Goal: Task Accomplishment & Management: Manage account settings

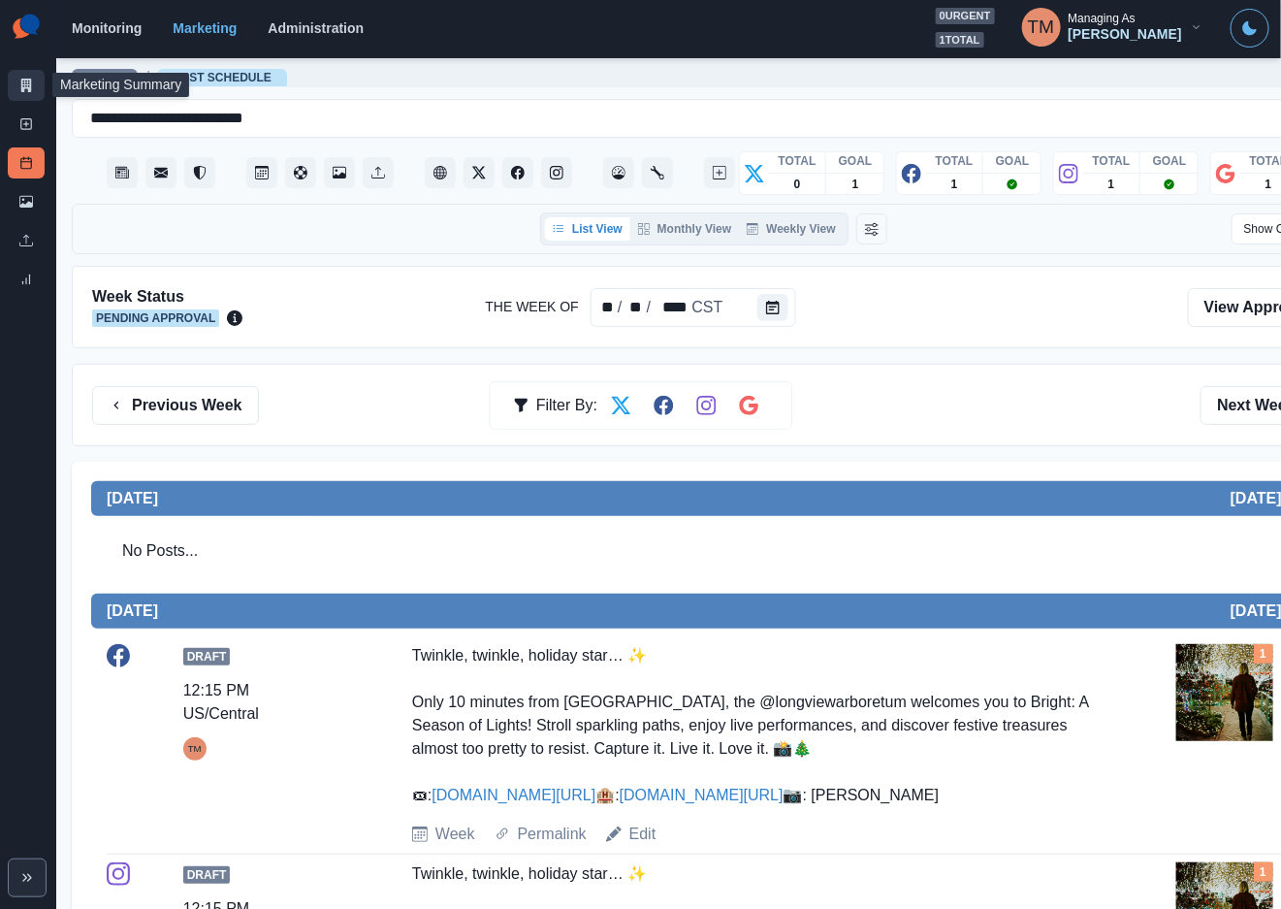
click at [15, 85] on link "Marketing Summary" at bounding box center [26, 85] width 37 height 31
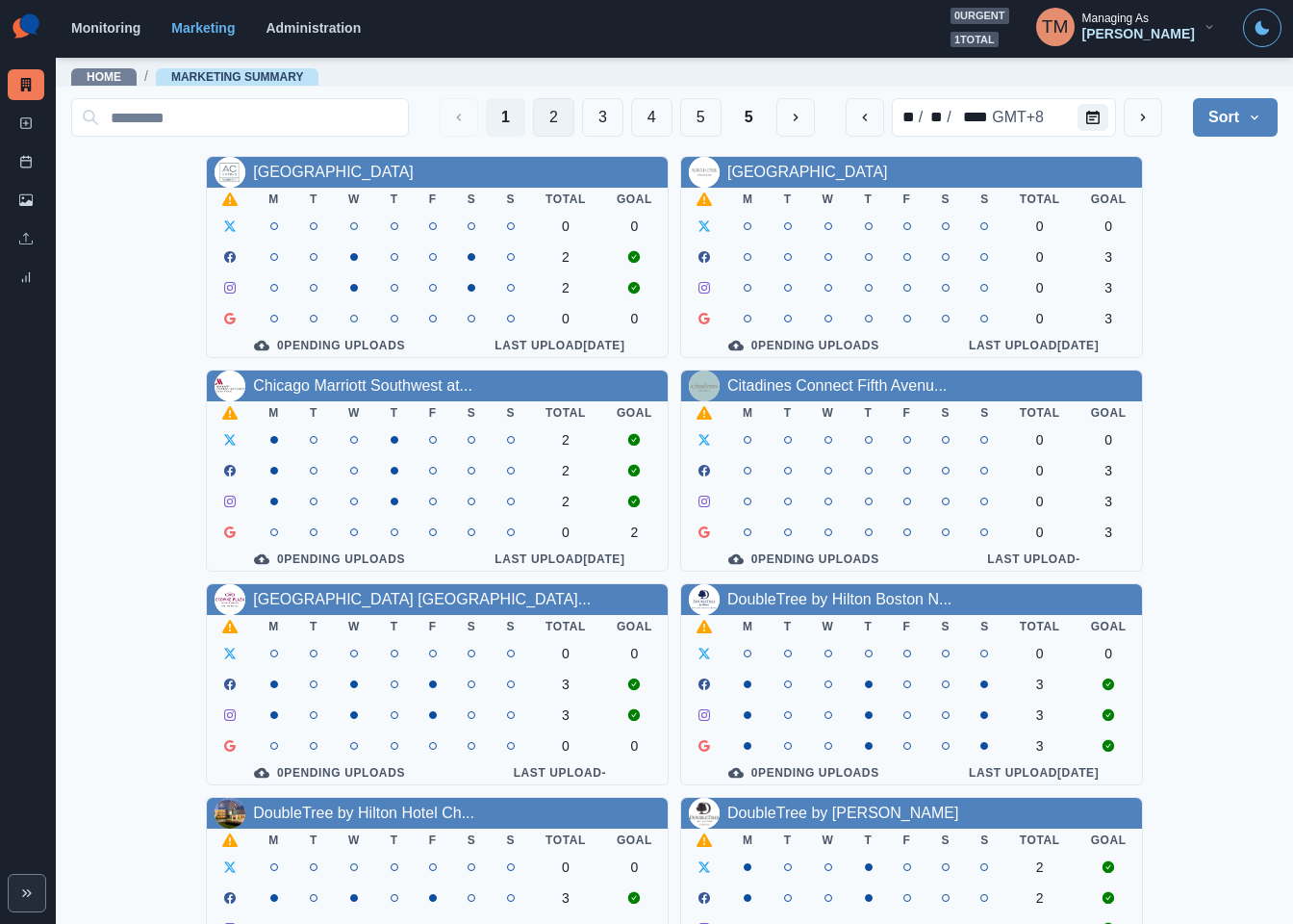
click at [533, 122] on button "2" at bounding box center [554, 117] width 42 height 39
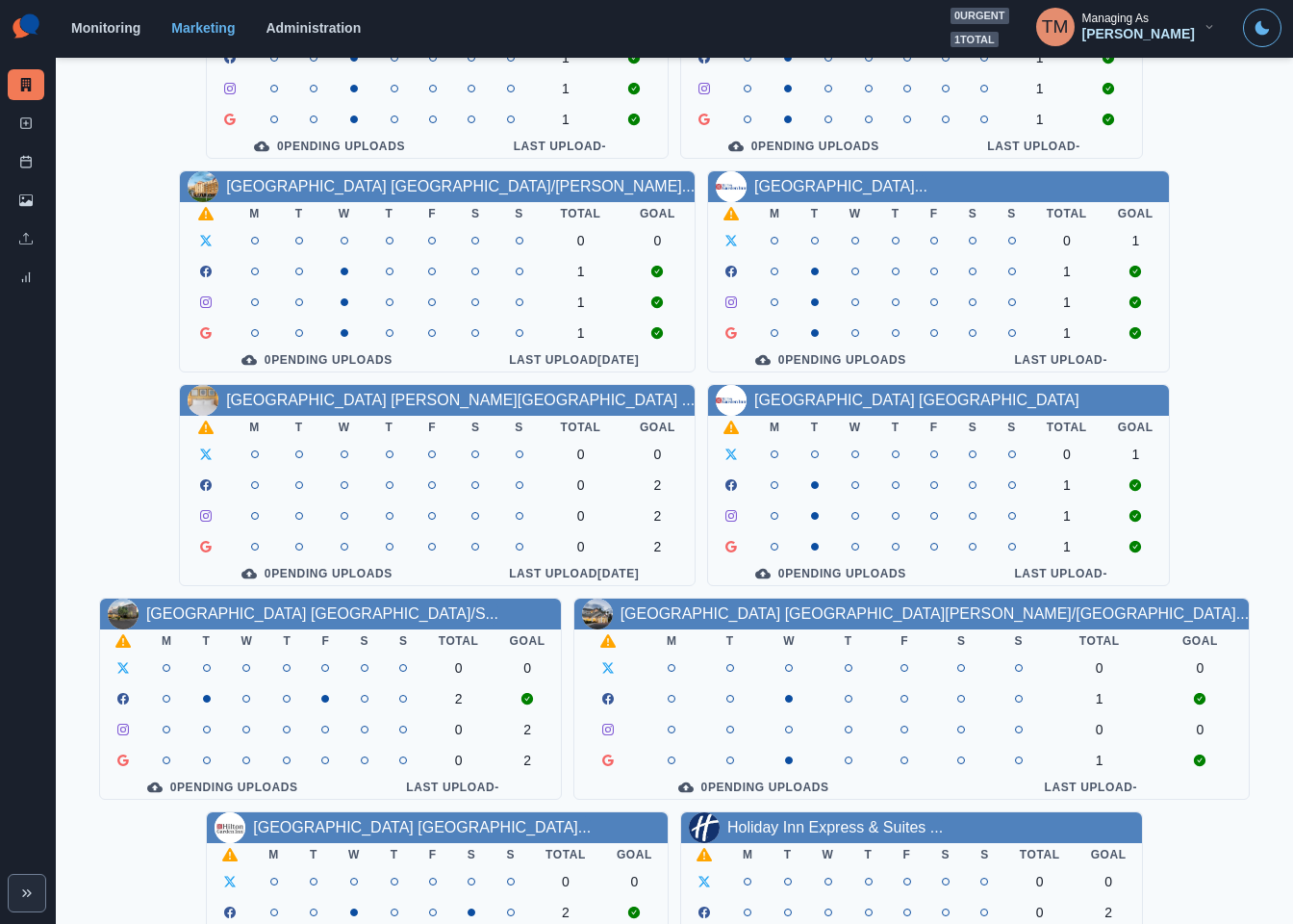
scroll to position [566, 0]
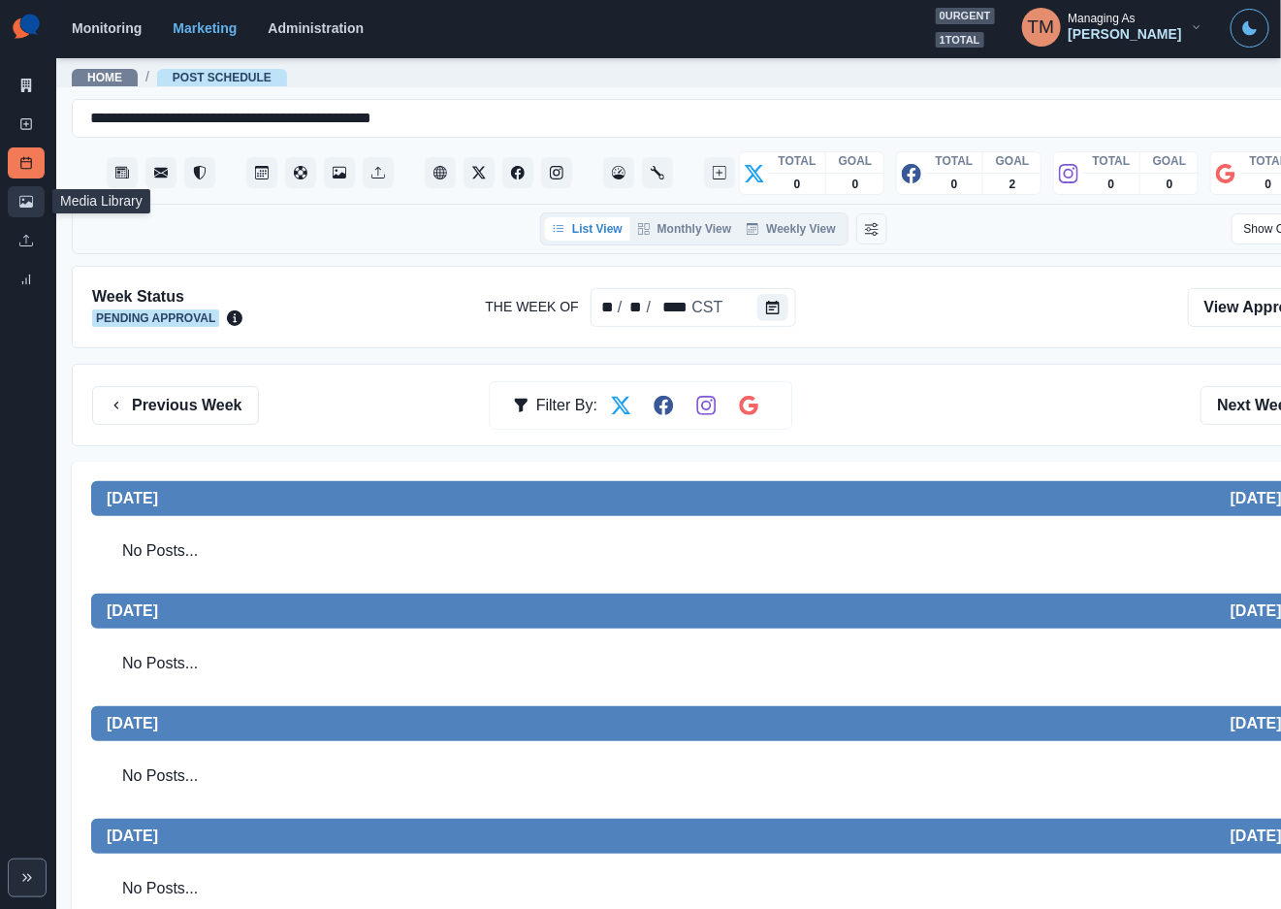
click at [26, 202] on icon at bounding box center [26, 202] width 14 height 14
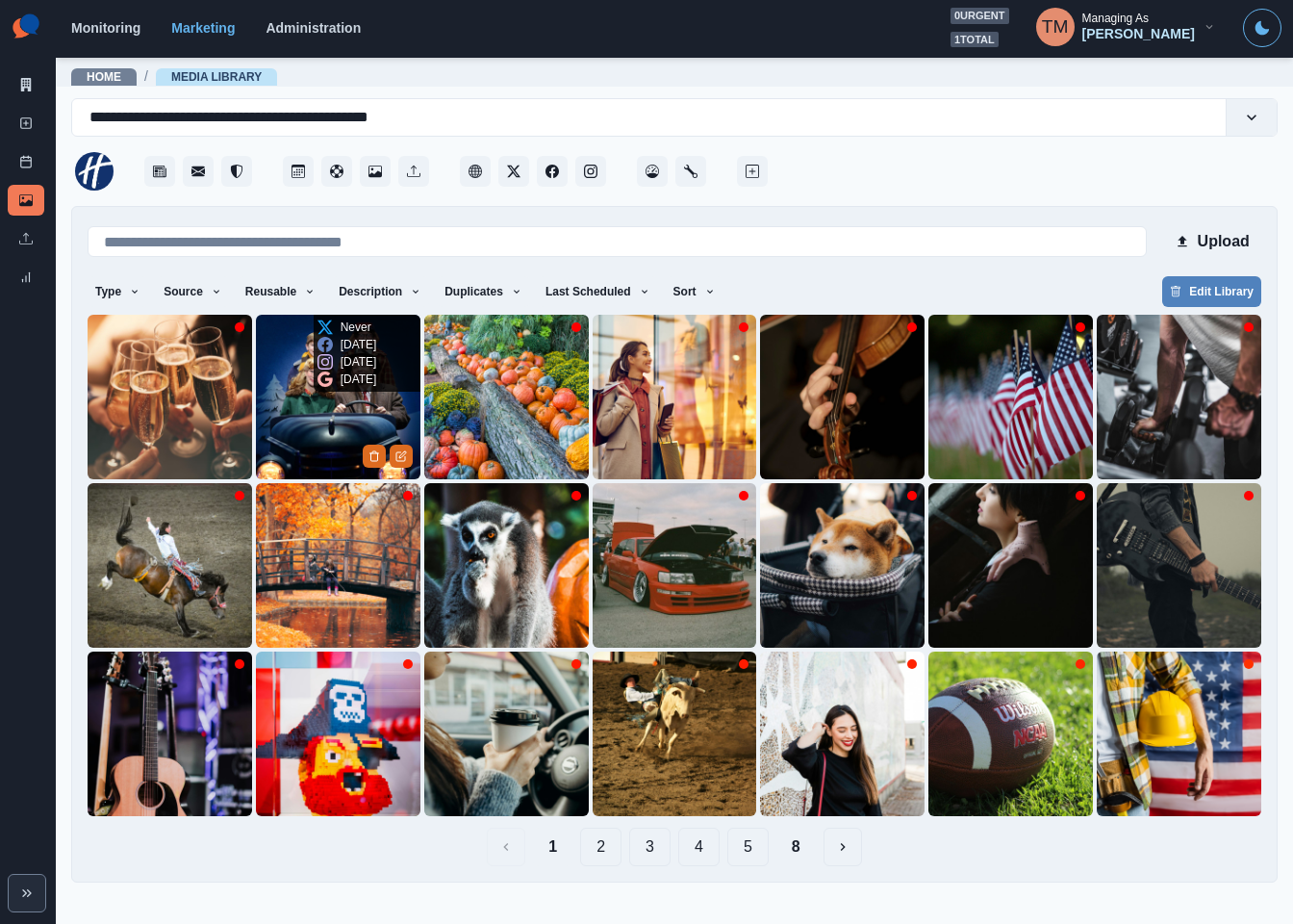
click at [293, 433] on img at bounding box center [338, 397] width 165 height 165
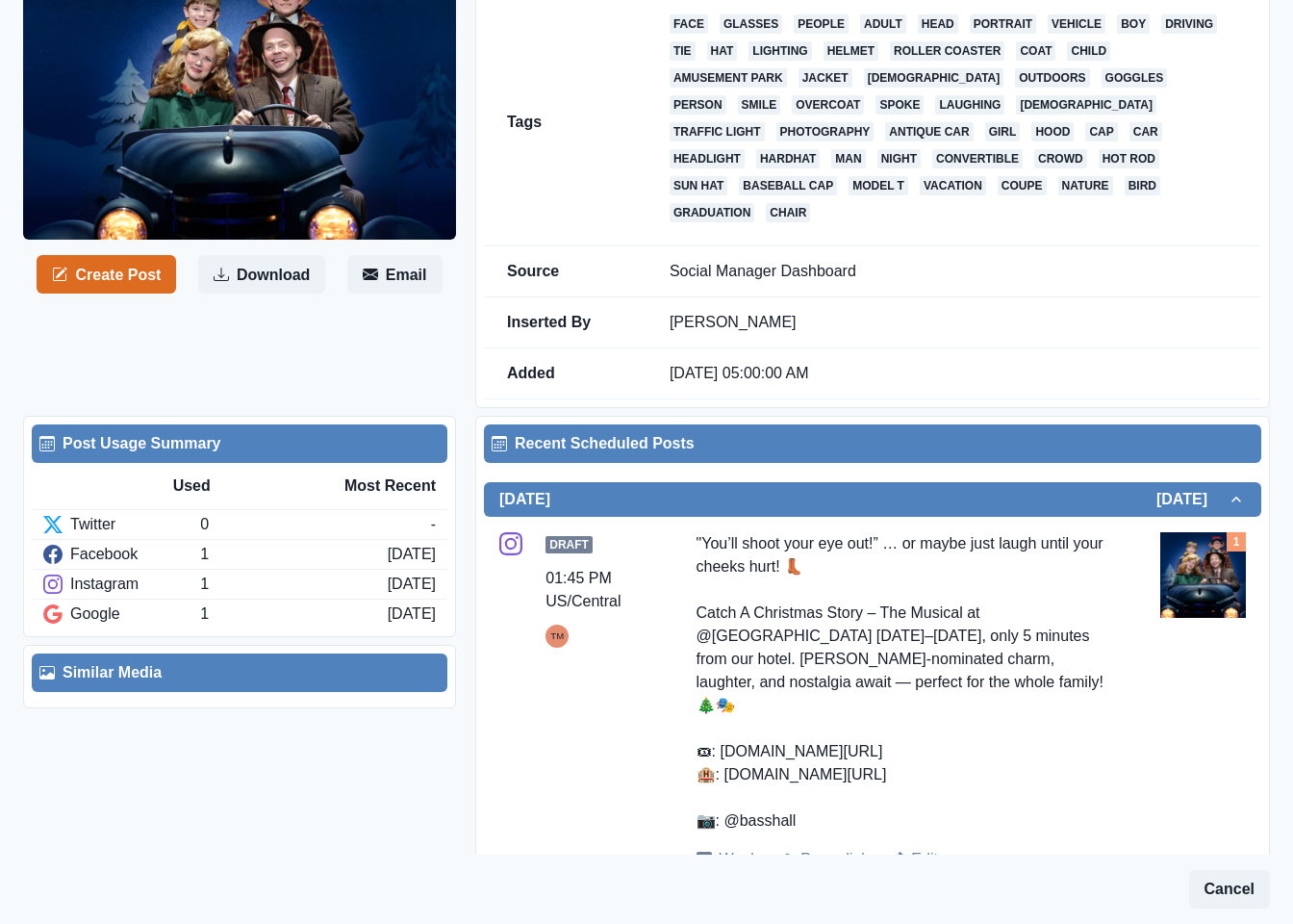
scroll to position [289, 0]
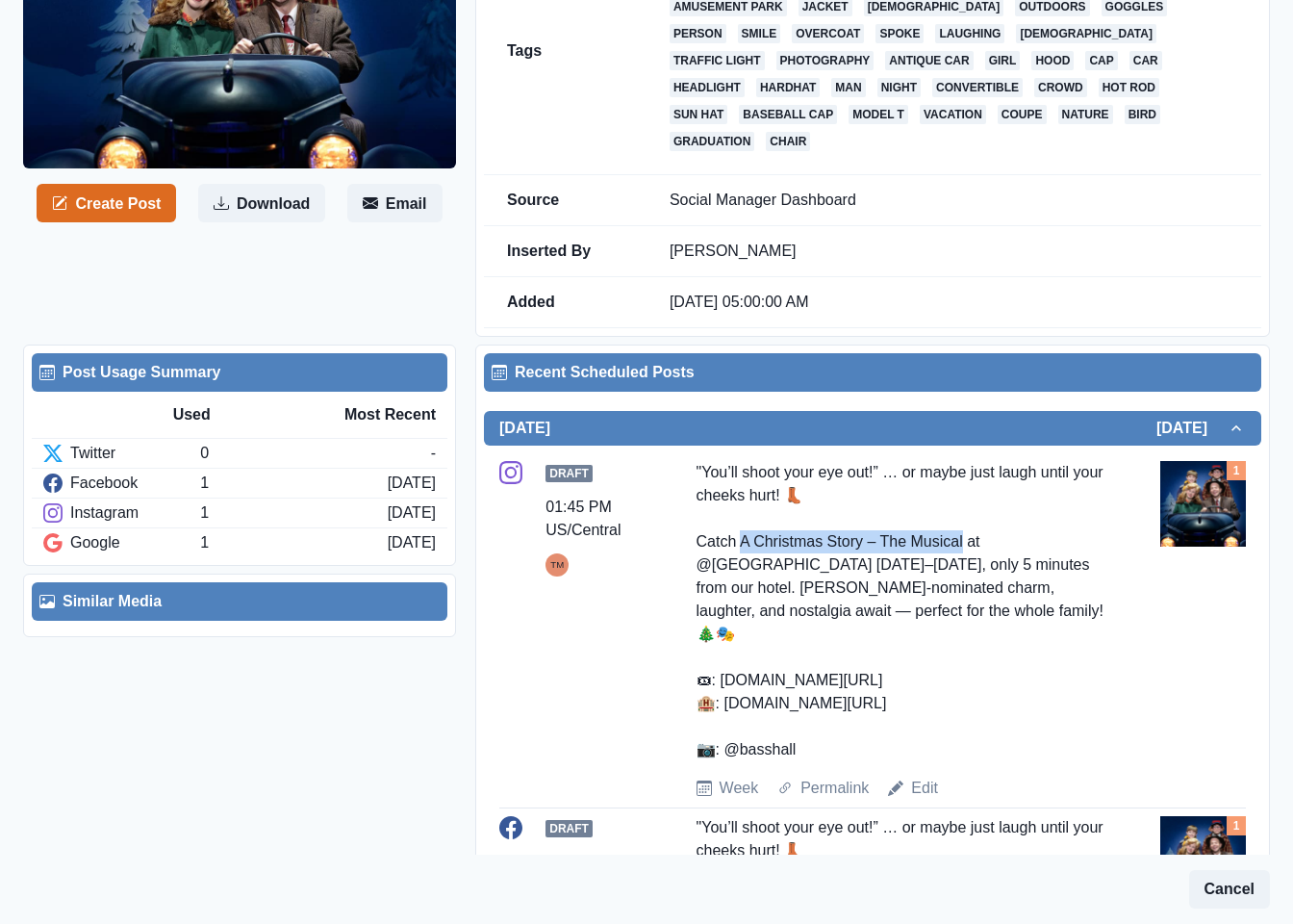
drag, startPoint x: 734, startPoint y: 520, endPoint x: 953, endPoint y: 520, distance: 219.0
click at [953, 520] on div ""You’ll shoot your eye out!” … or maybe just laugh until your cheeks hurt! 👢 Ca…" at bounding box center [902, 611] width 411 height 301
copy div "Christmas Story – The Musical"
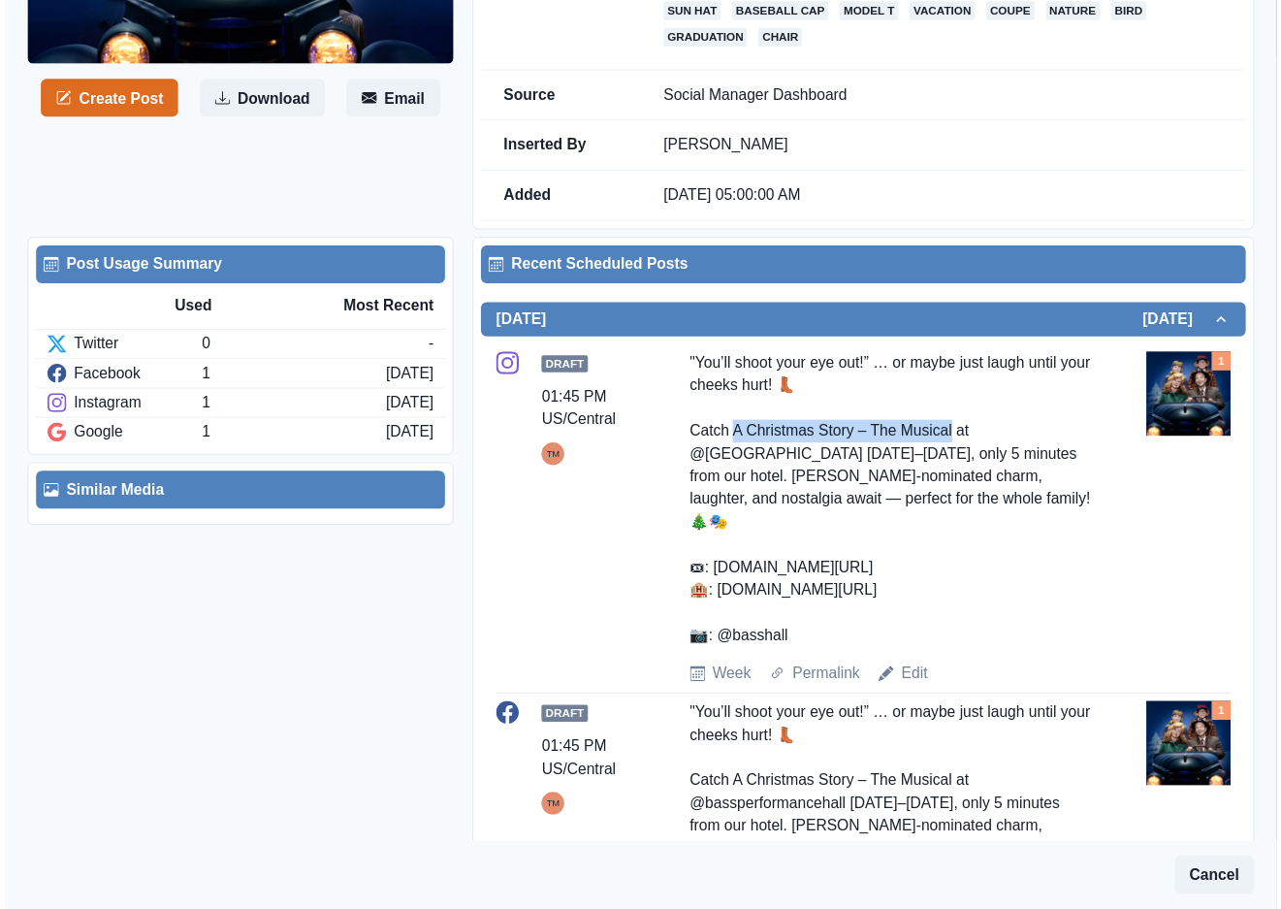
scroll to position [436, 0]
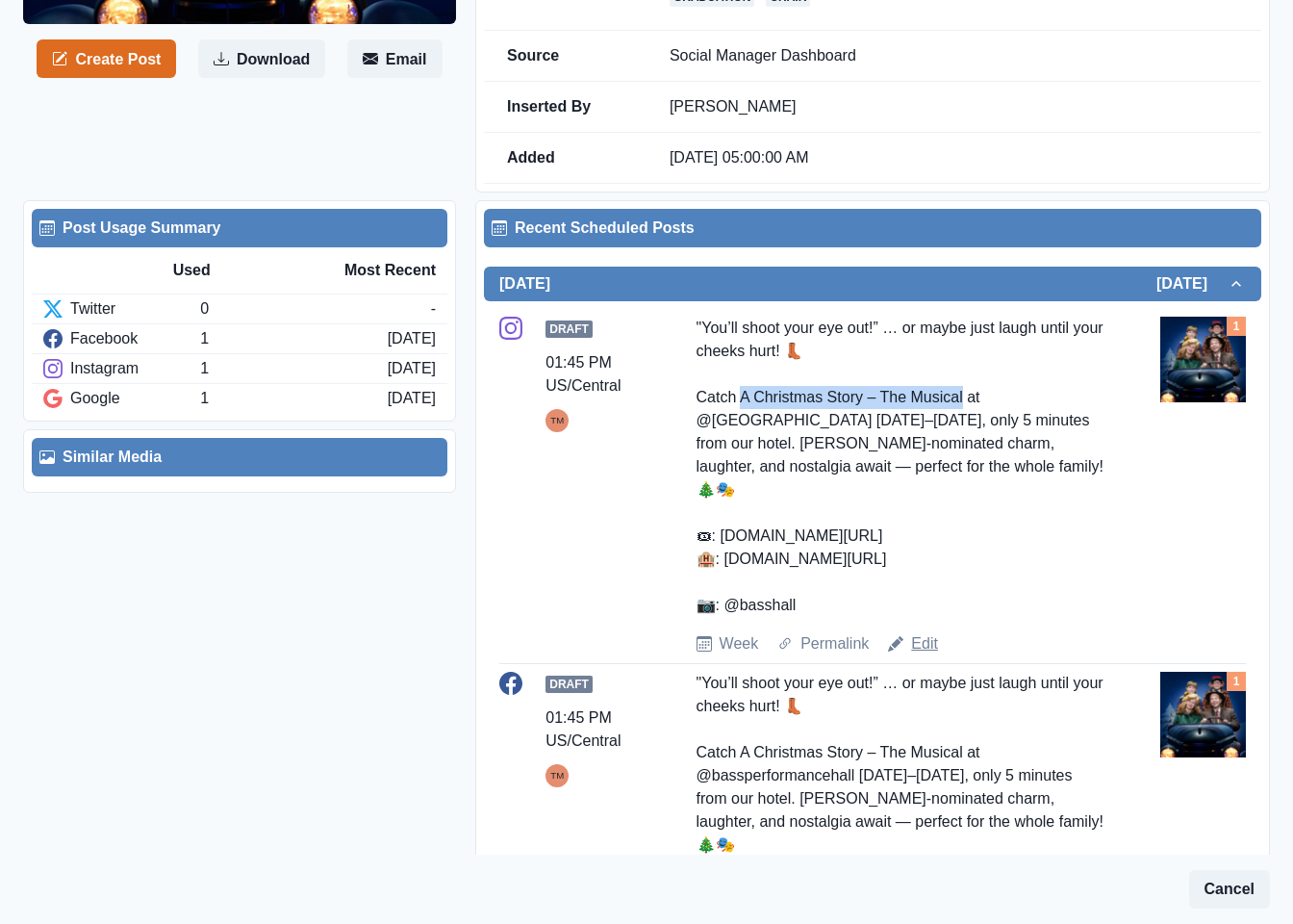
click at [916, 632] on link "Edit" at bounding box center [924, 643] width 27 height 23
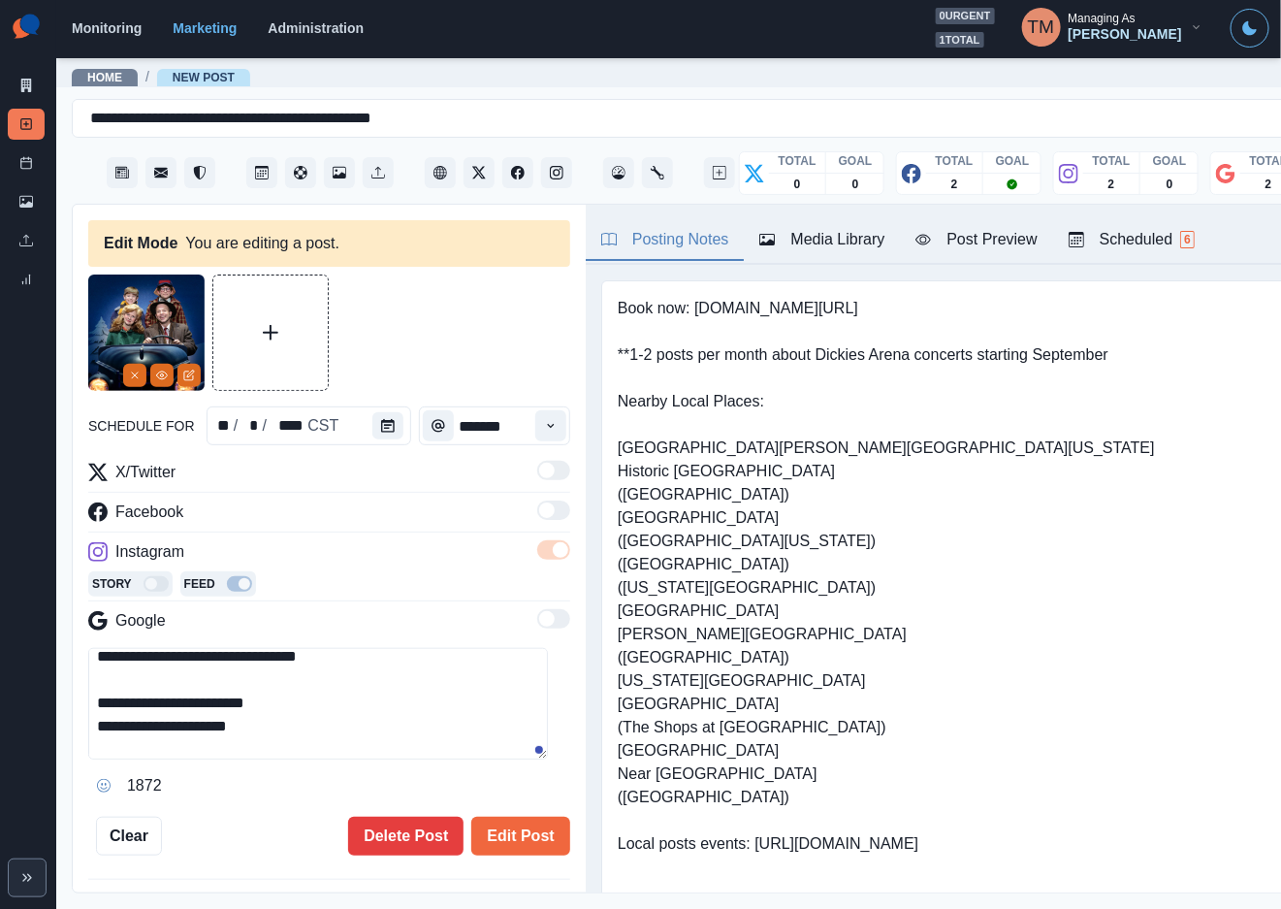
scroll to position [186, 0]
drag, startPoint x: 309, startPoint y: 698, endPoint x: 381, endPoint y: 751, distance: 88.8
click at [381, 751] on textarea "**********" at bounding box center [318, 704] width 460 height 112
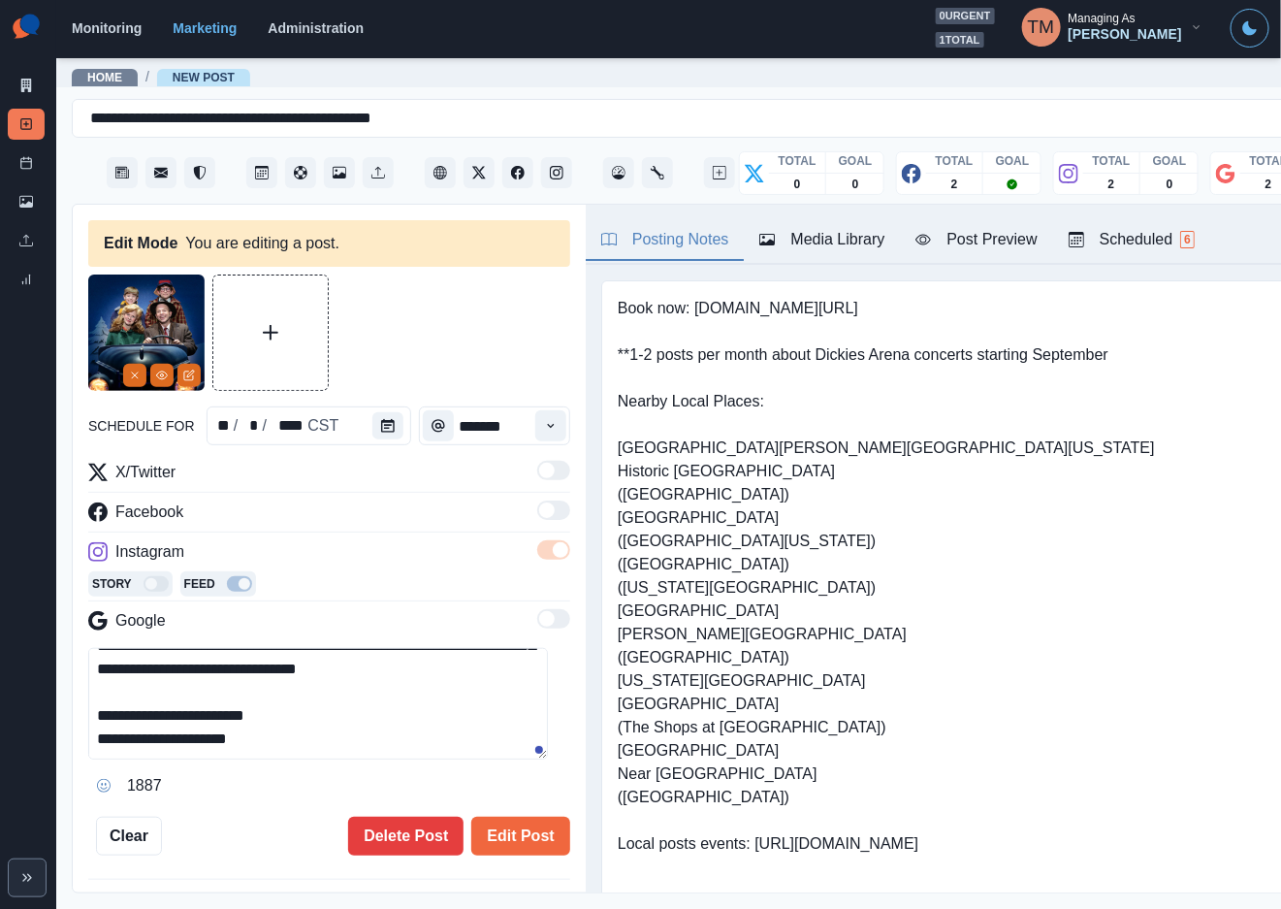
scroll to position [138, 0]
type textarea "**********"
click at [129, 376] on icon "Remove" at bounding box center [135, 376] width 12 height 12
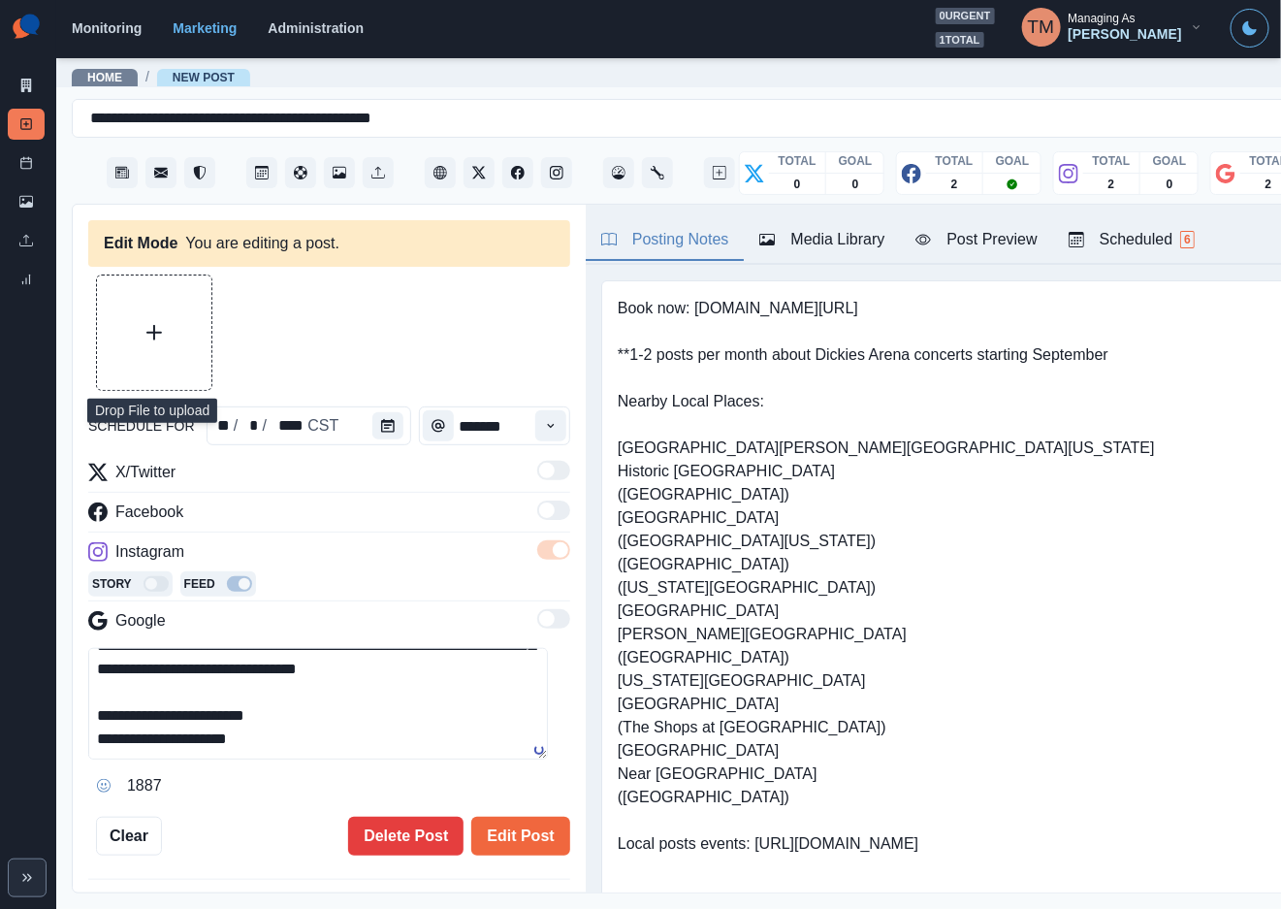
click at [148, 361] on button "Upload Media" at bounding box center [154, 332] width 114 height 114
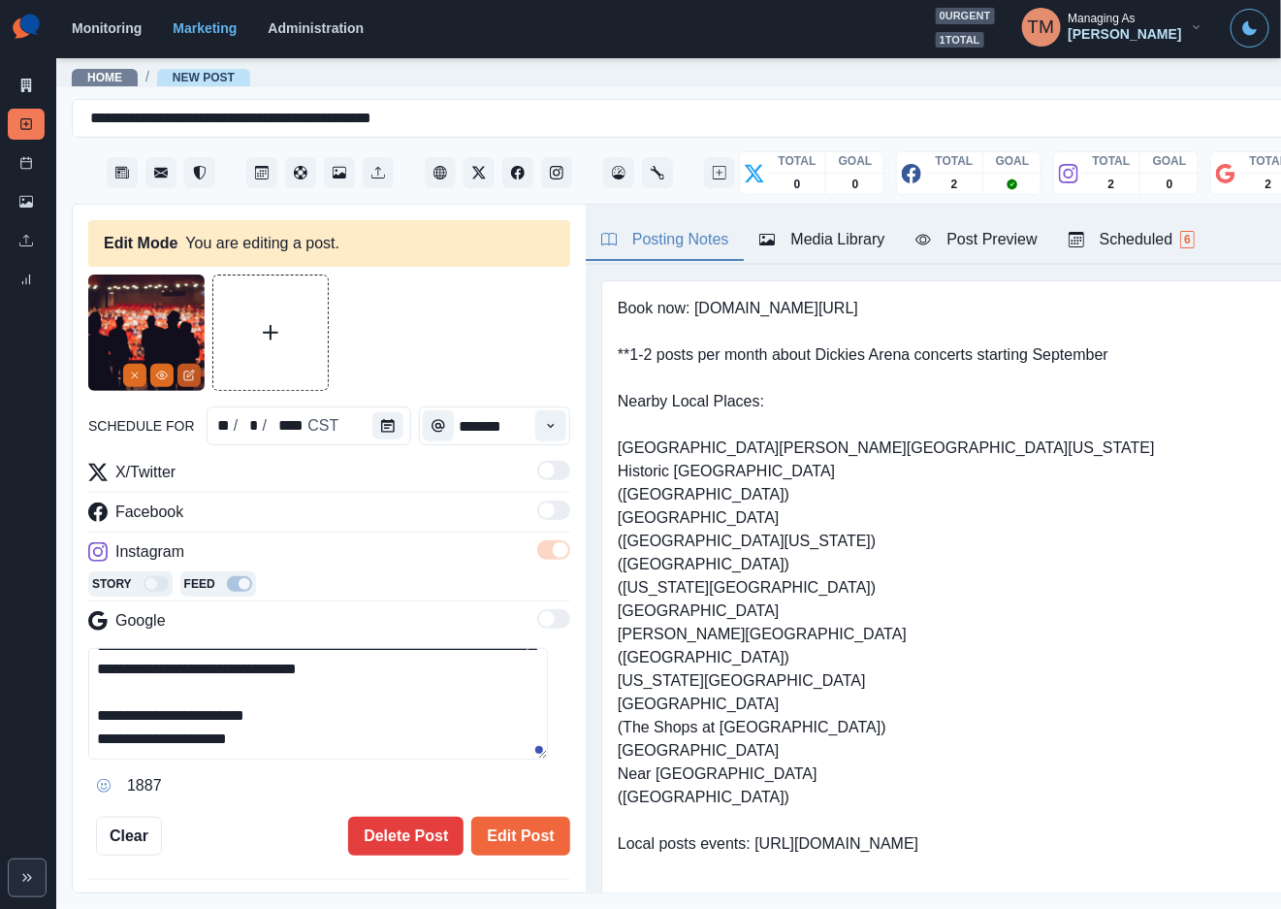
click at [196, 376] on button "Edit Media" at bounding box center [188, 375] width 23 height 23
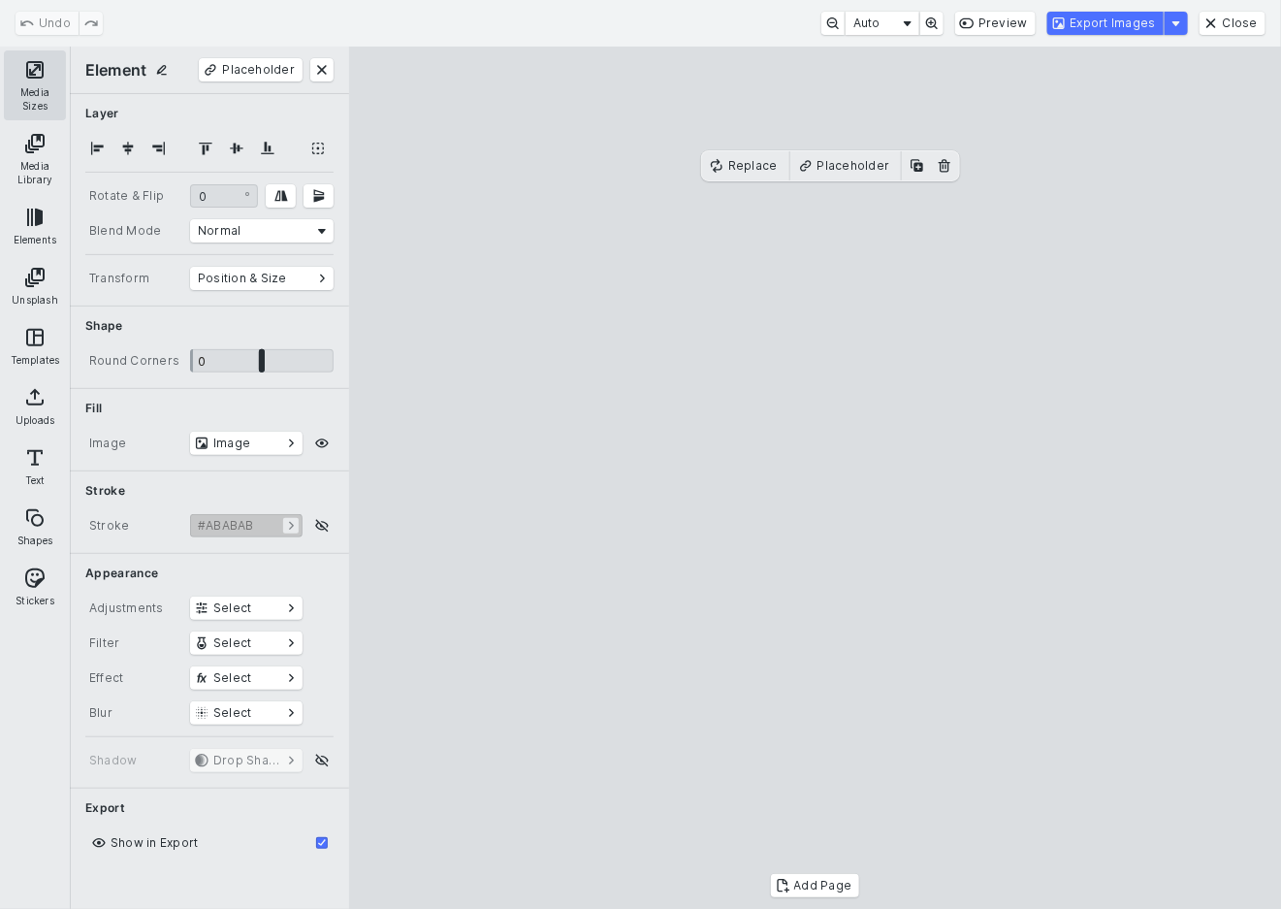
click at [33, 68] on button "Media Sizes" at bounding box center [35, 85] width 62 height 70
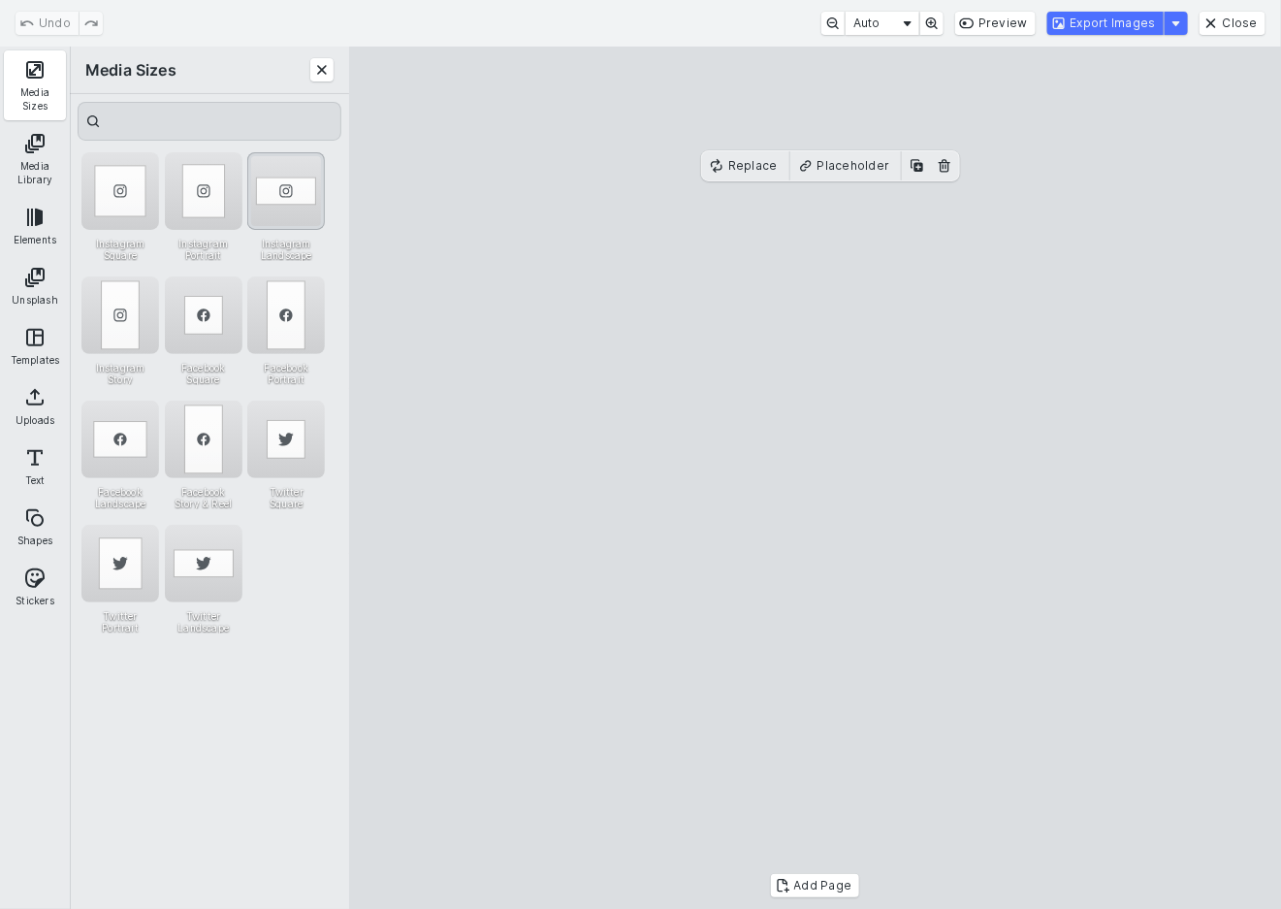
click at [303, 163] on div "Instagram Landscape" at bounding box center [286, 191] width 78 height 78
click at [816, 478] on cesdk-canvas "Editor canvas" at bounding box center [816, 478] width 0 height 0
drag, startPoint x: 835, startPoint y: 498, endPoint x: 835, endPoint y: 483, distance: 15.5
click at [816, 478] on cesdk-canvas "Editor canvas" at bounding box center [816, 478] width 0 height 0
drag, startPoint x: 829, startPoint y: 716, endPoint x: 847, endPoint y: 323, distance: 393.2
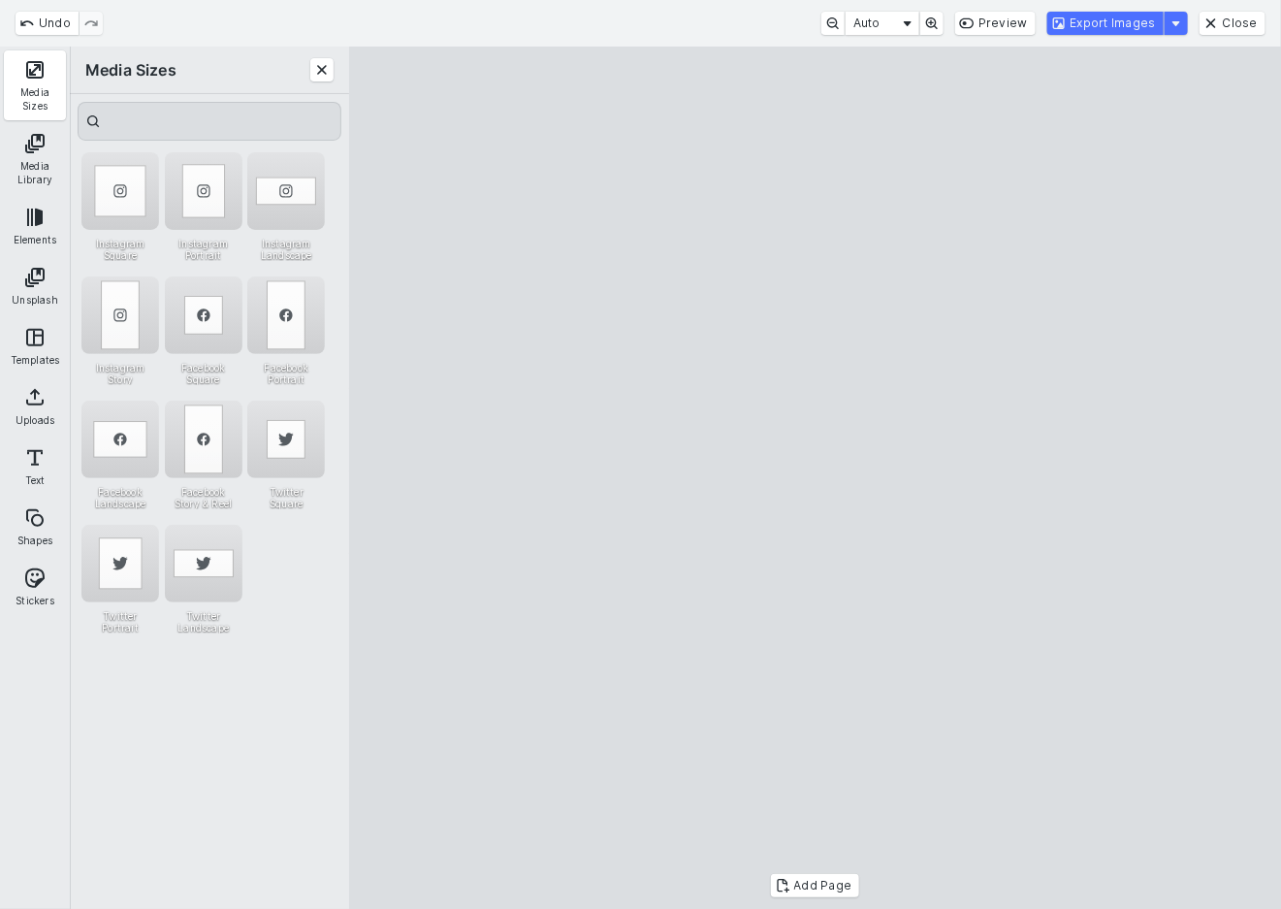
click at [816, 478] on cesdk-canvas "Editor canvas" at bounding box center [816, 478] width 0 height 0
drag, startPoint x: 853, startPoint y: 265, endPoint x: 855, endPoint y: 280, distance: 15.6
click at [816, 478] on cesdk-canvas "Editor canvas" at bounding box center [816, 478] width 0 height 0
click at [1150, 21] on button "Export Images" at bounding box center [1105, 23] width 116 height 23
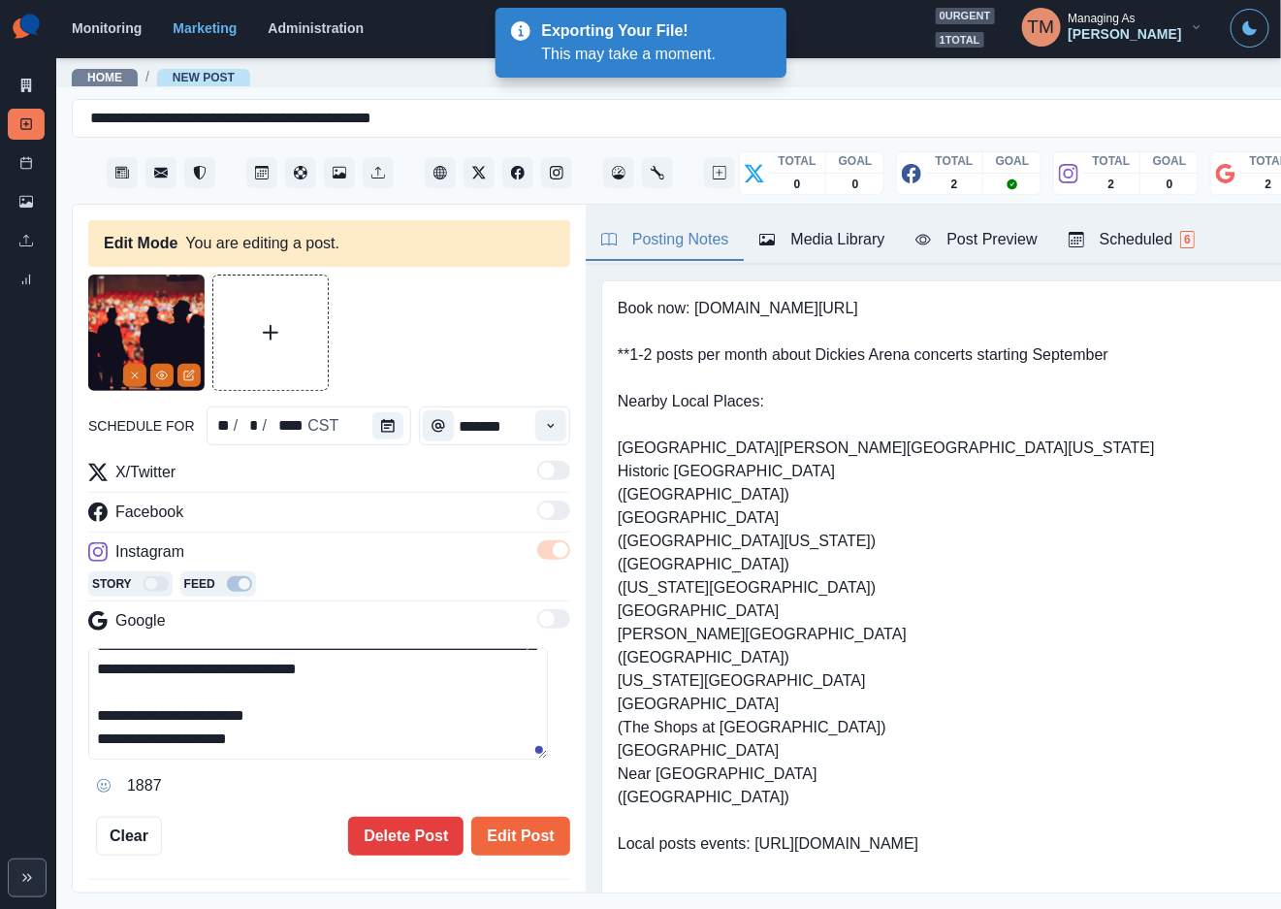
click at [819, 236] on div "Media Library" at bounding box center [821, 239] width 125 height 23
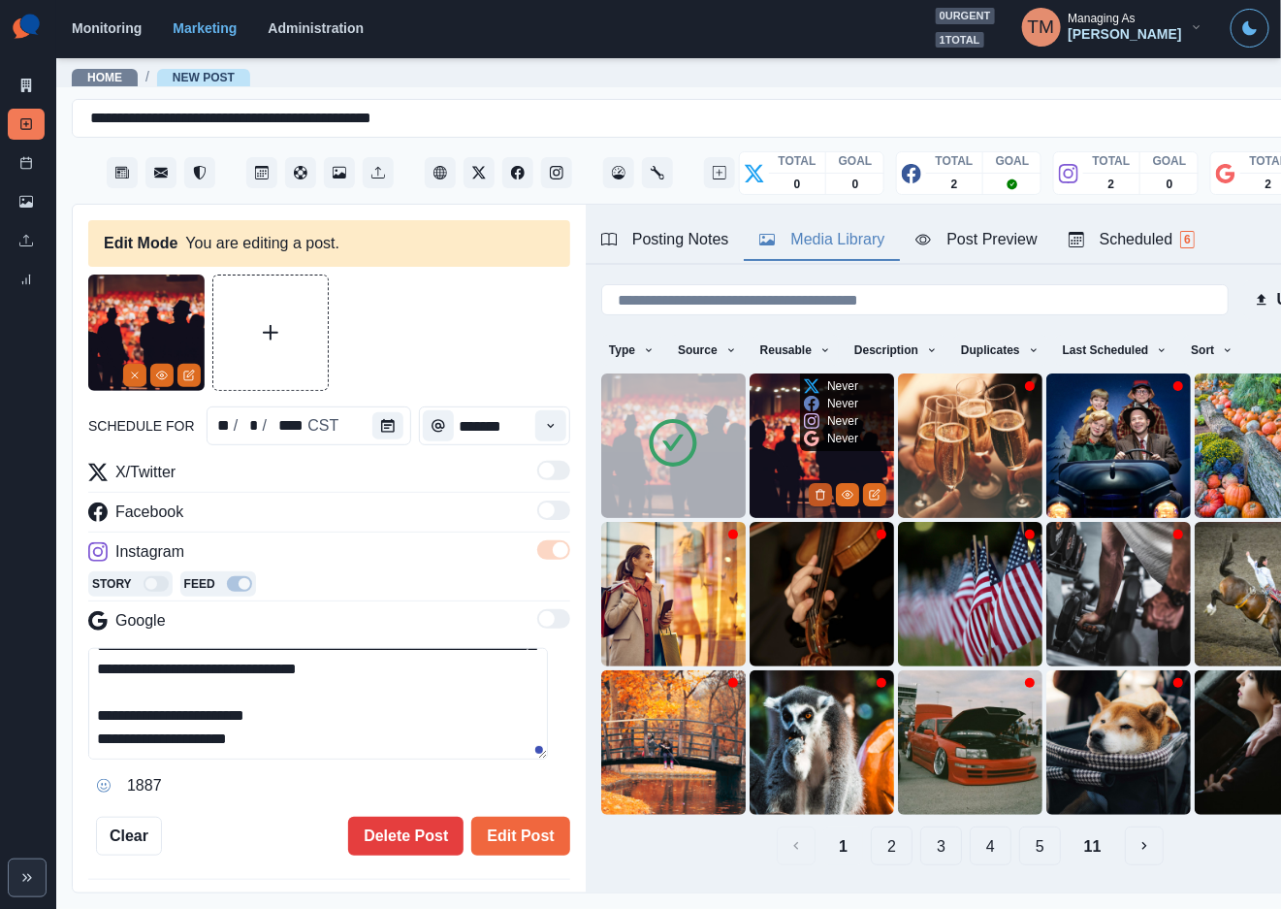
click at [815, 489] on icon "Delete Media" at bounding box center [821, 495] width 12 height 12
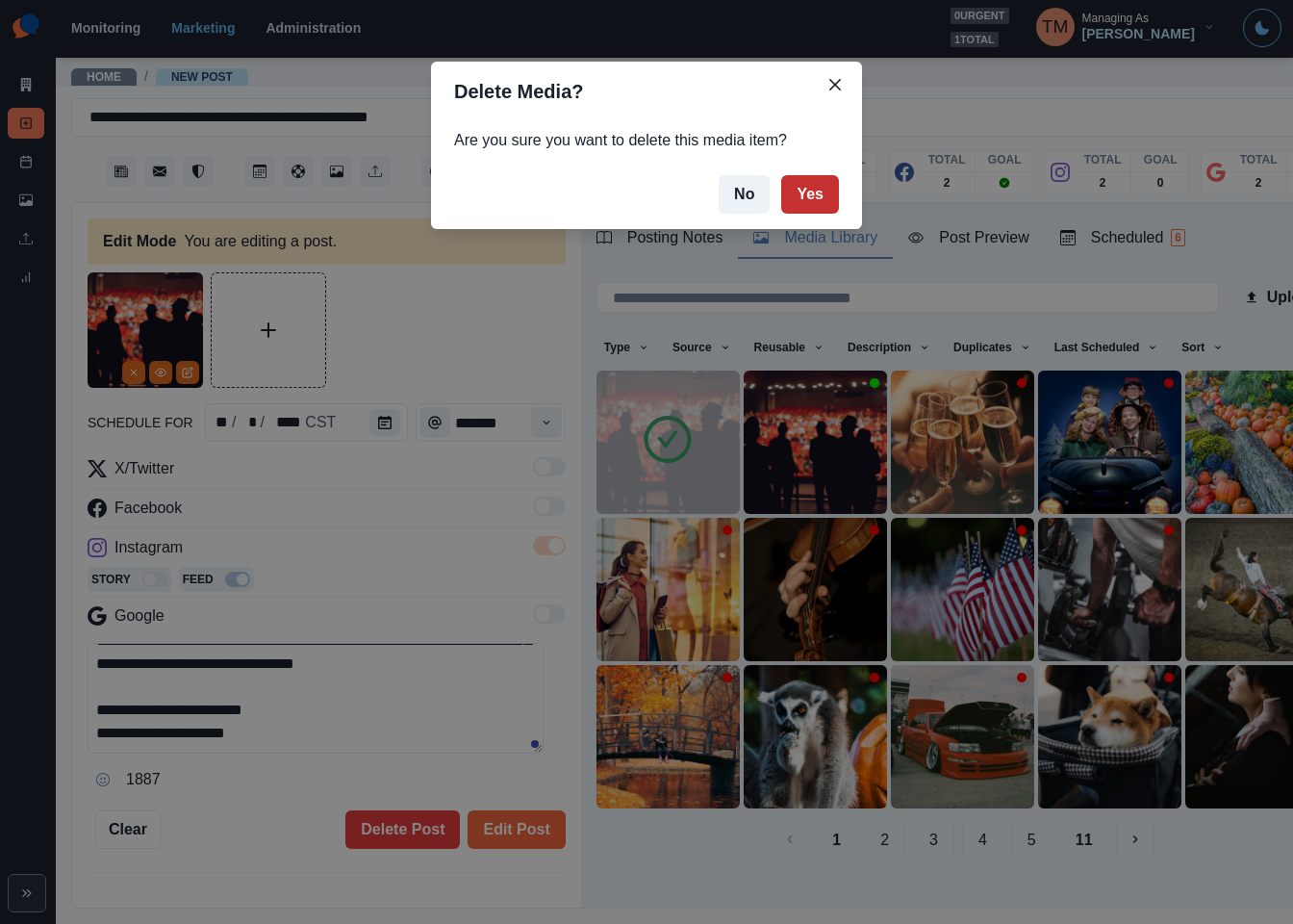
click at [823, 205] on button "Yes" at bounding box center [811, 195] width 58 height 39
click at [451, 350] on div "Delete Media? Are you sure you want to delete this media item? No Yes" at bounding box center [646, 462] width 1293 height 924
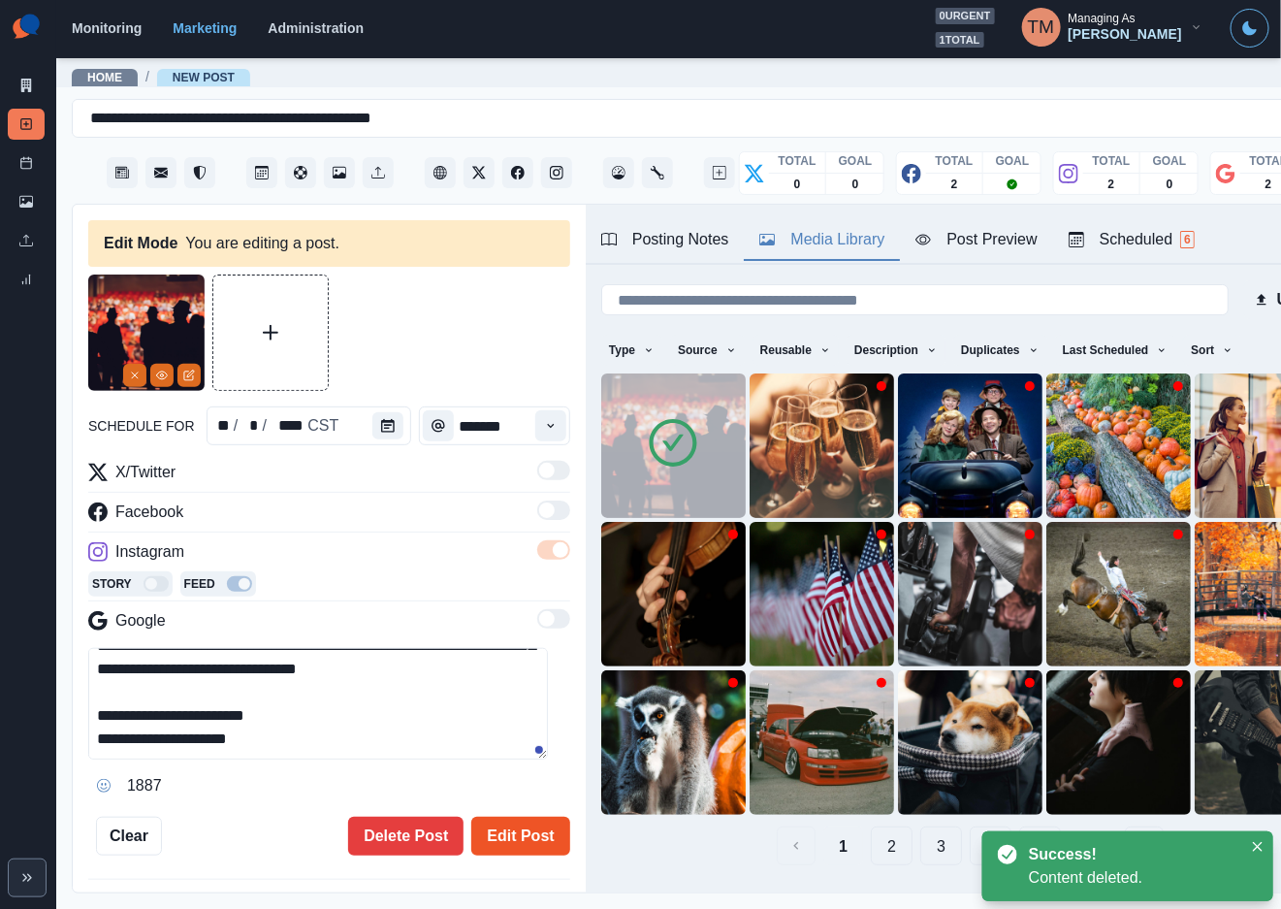
click at [496, 838] on button "Edit Post" at bounding box center [520, 836] width 98 height 39
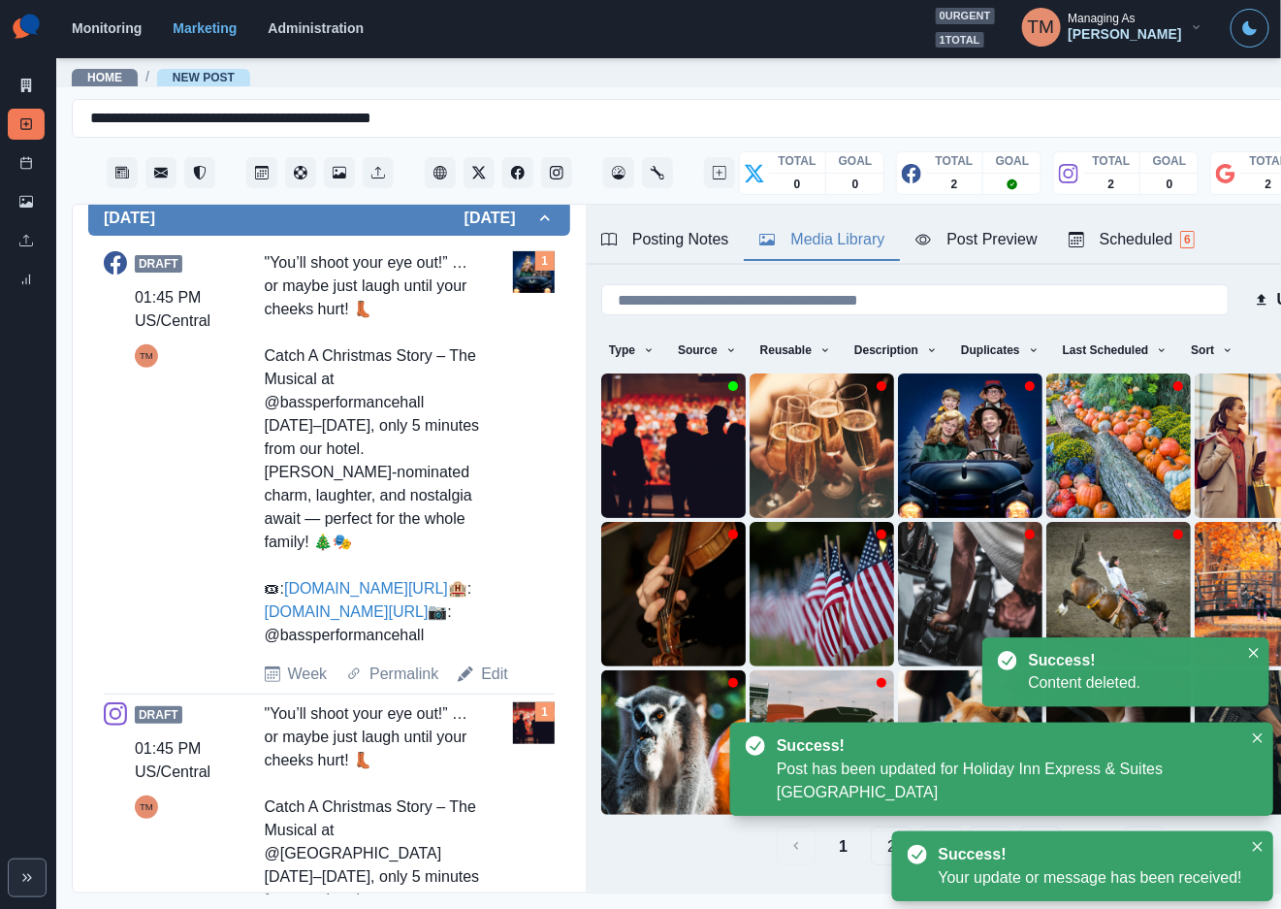
click at [489, 686] on link "Edit" at bounding box center [494, 673] width 27 height 23
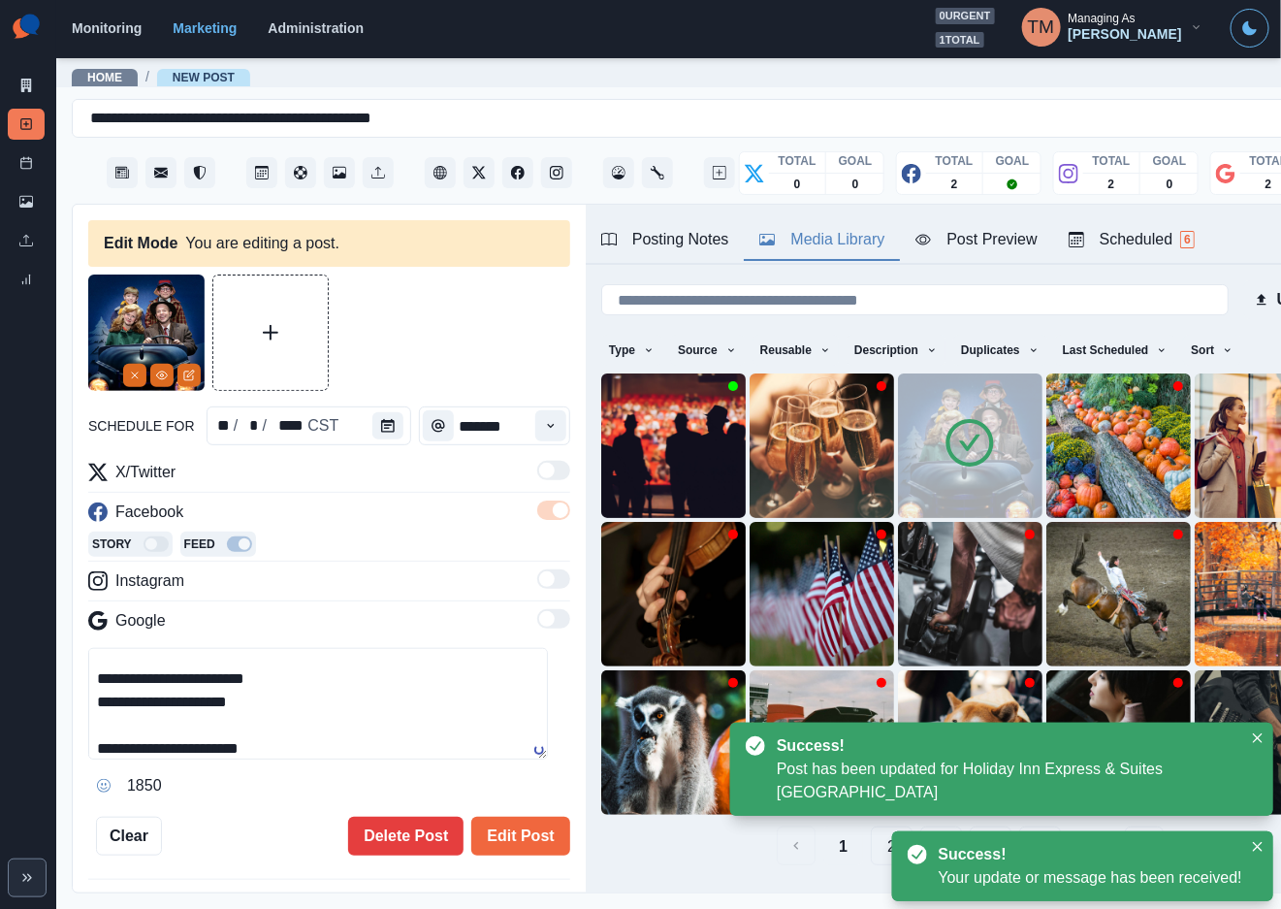
scroll to position [184, 0]
drag, startPoint x: 301, startPoint y: 695, endPoint x: 361, endPoint y: 743, distance: 76.6
click at [361, 743] on textarea "**********" at bounding box center [318, 704] width 460 height 112
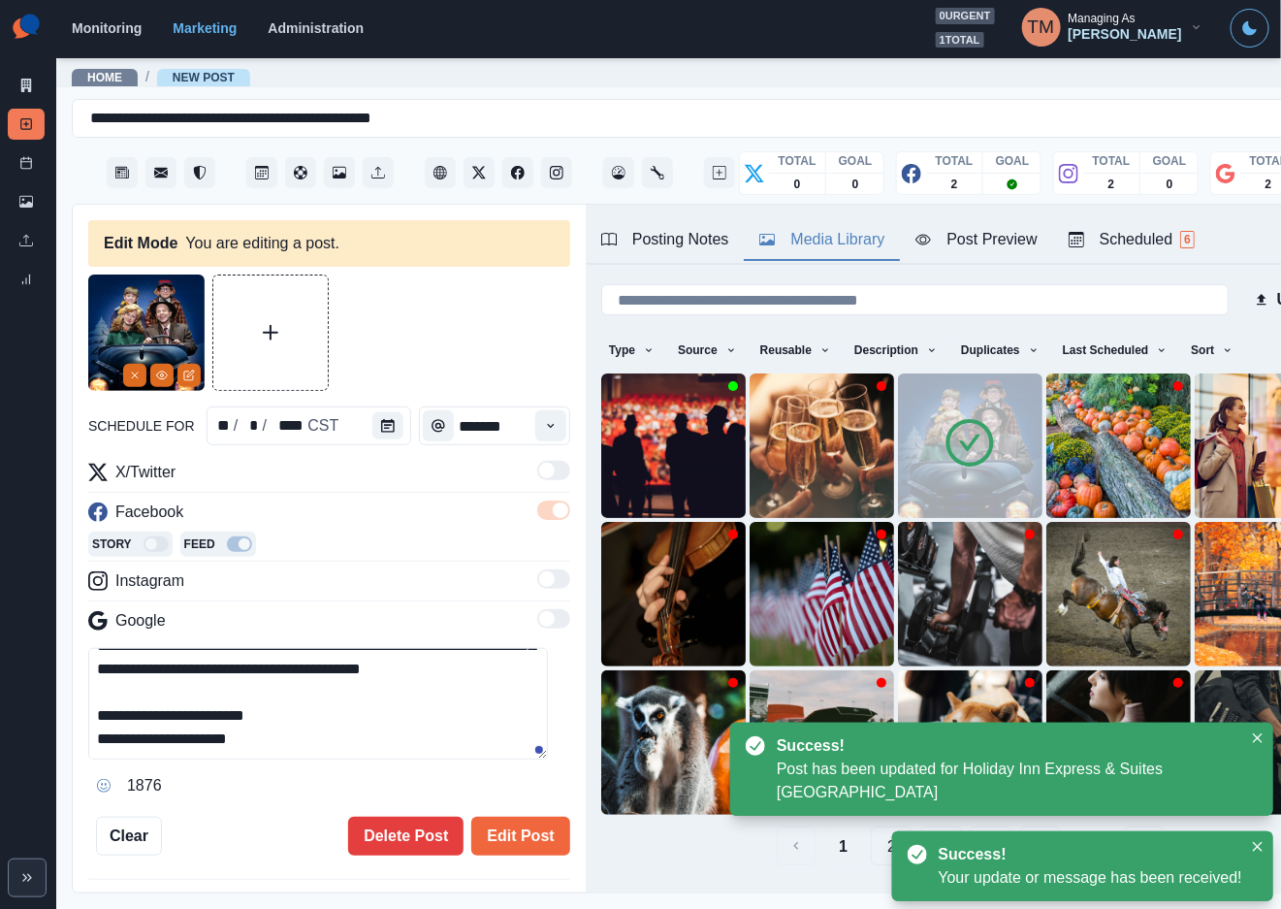
scroll to position [138, 0]
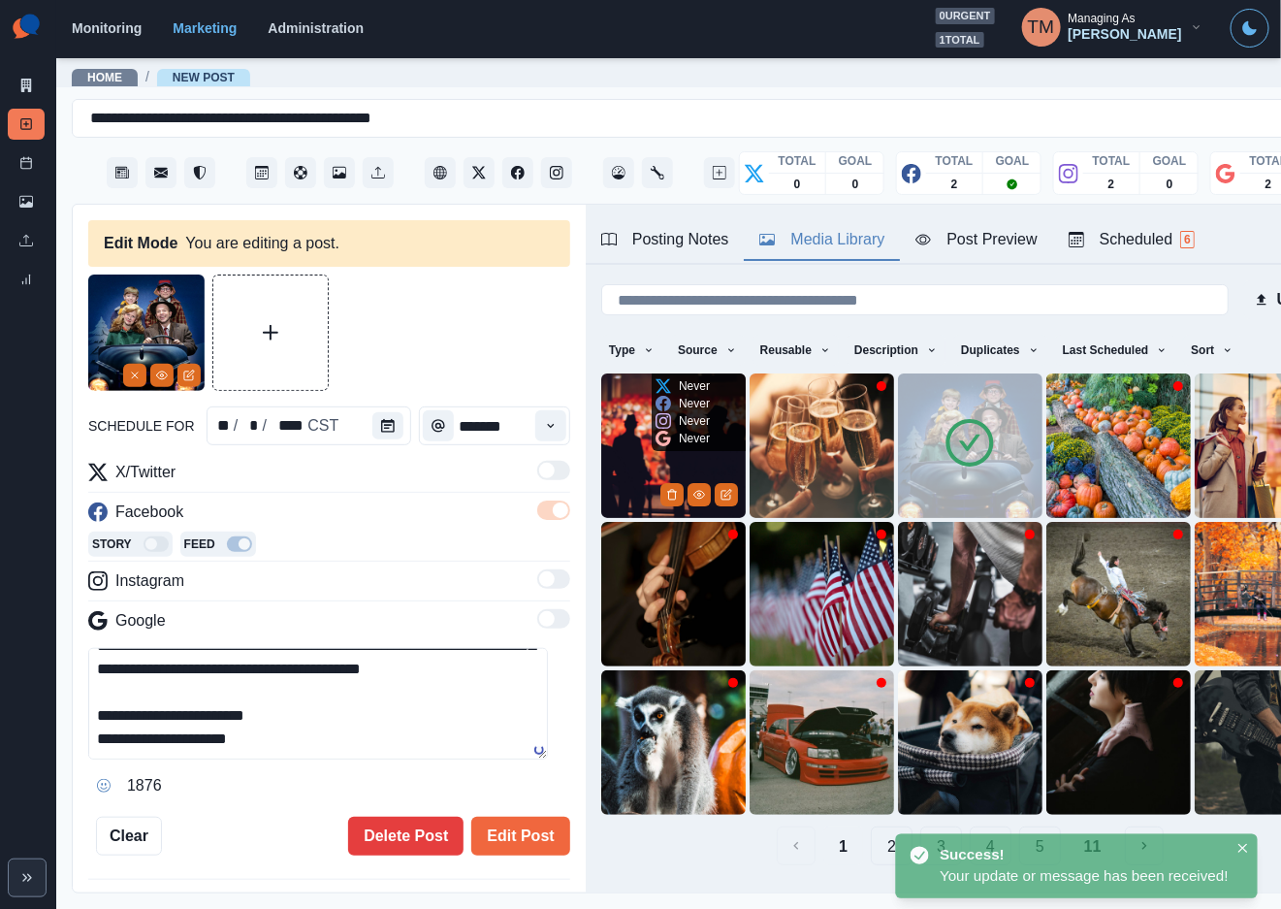
type textarea "**********"
click at [632, 471] on img at bounding box center [673, 445] width 145 height 145
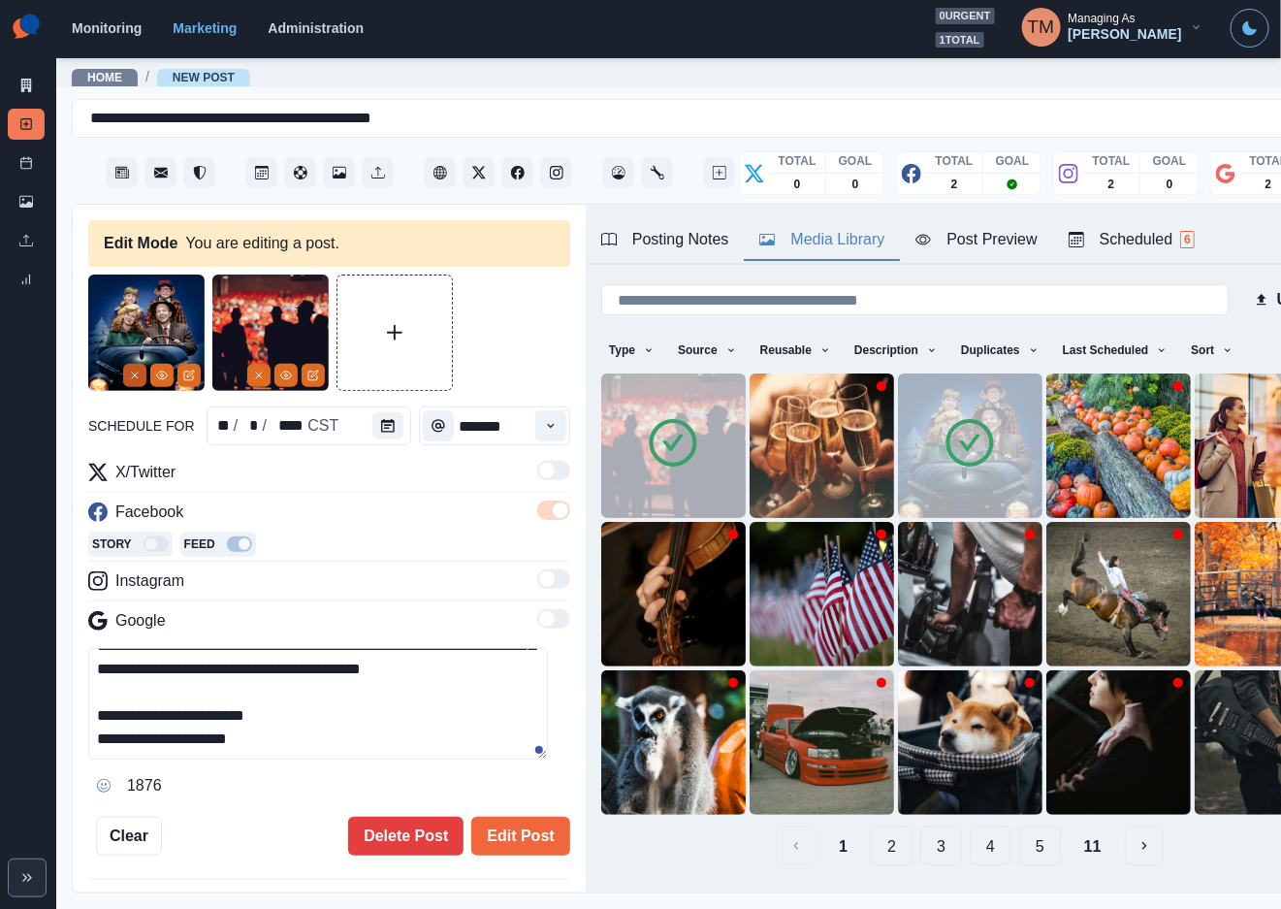
click at [123, 370] on button "Remove" at bounding box center [134, 375] width 23 height 23
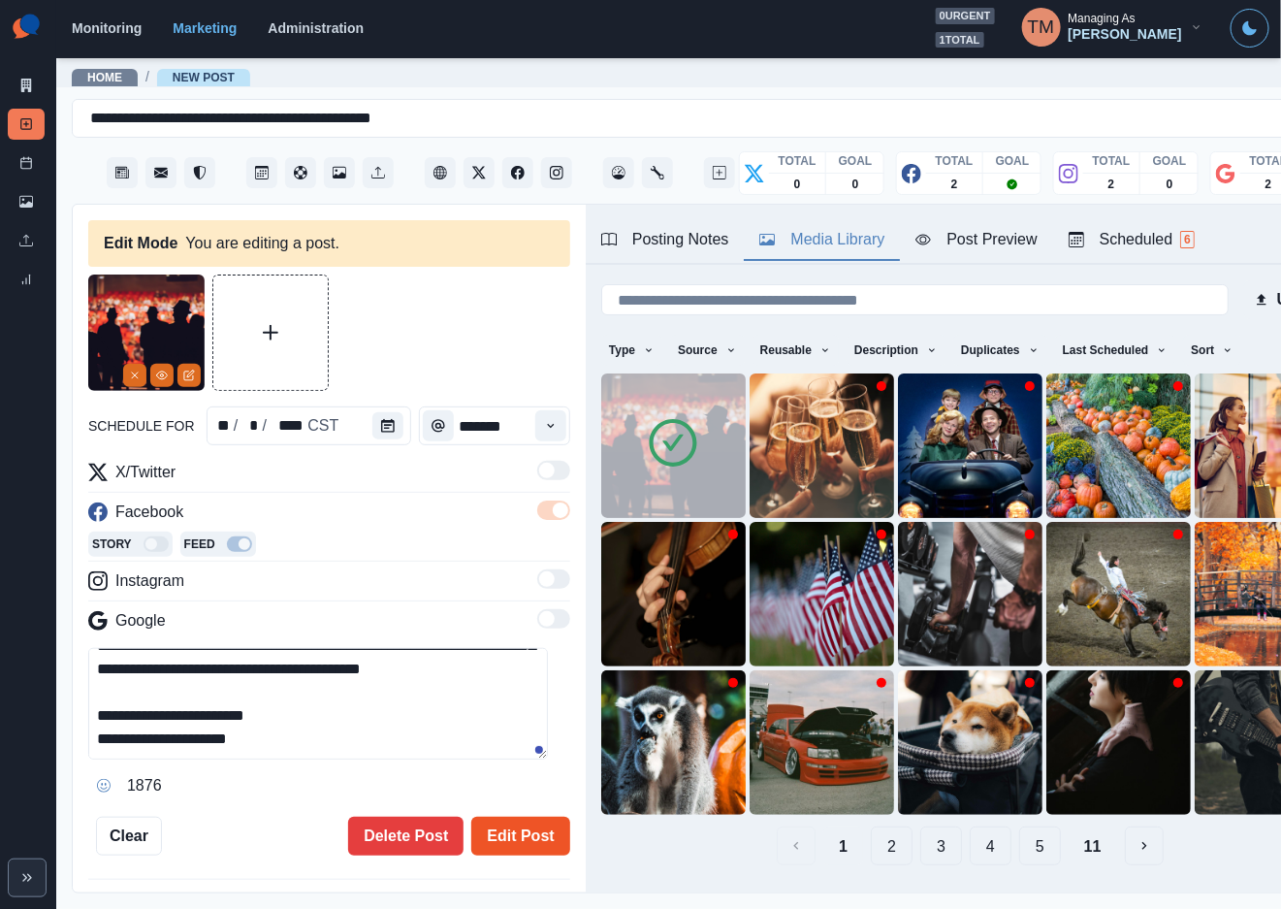
click at [489, 841] on button "Edit Post" at bounding box center [520, 836] width 98 height 39
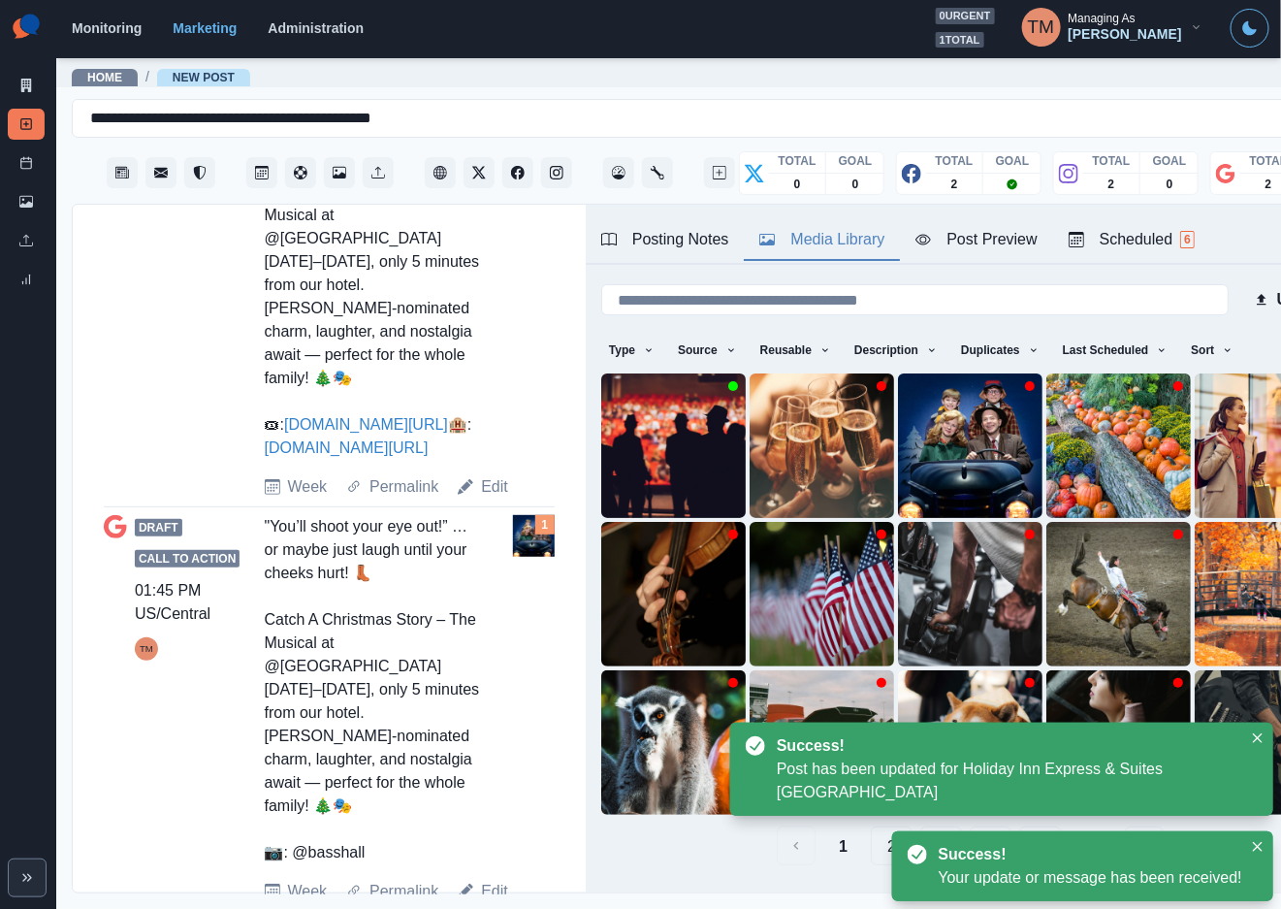
scroll to position [1286, 0]
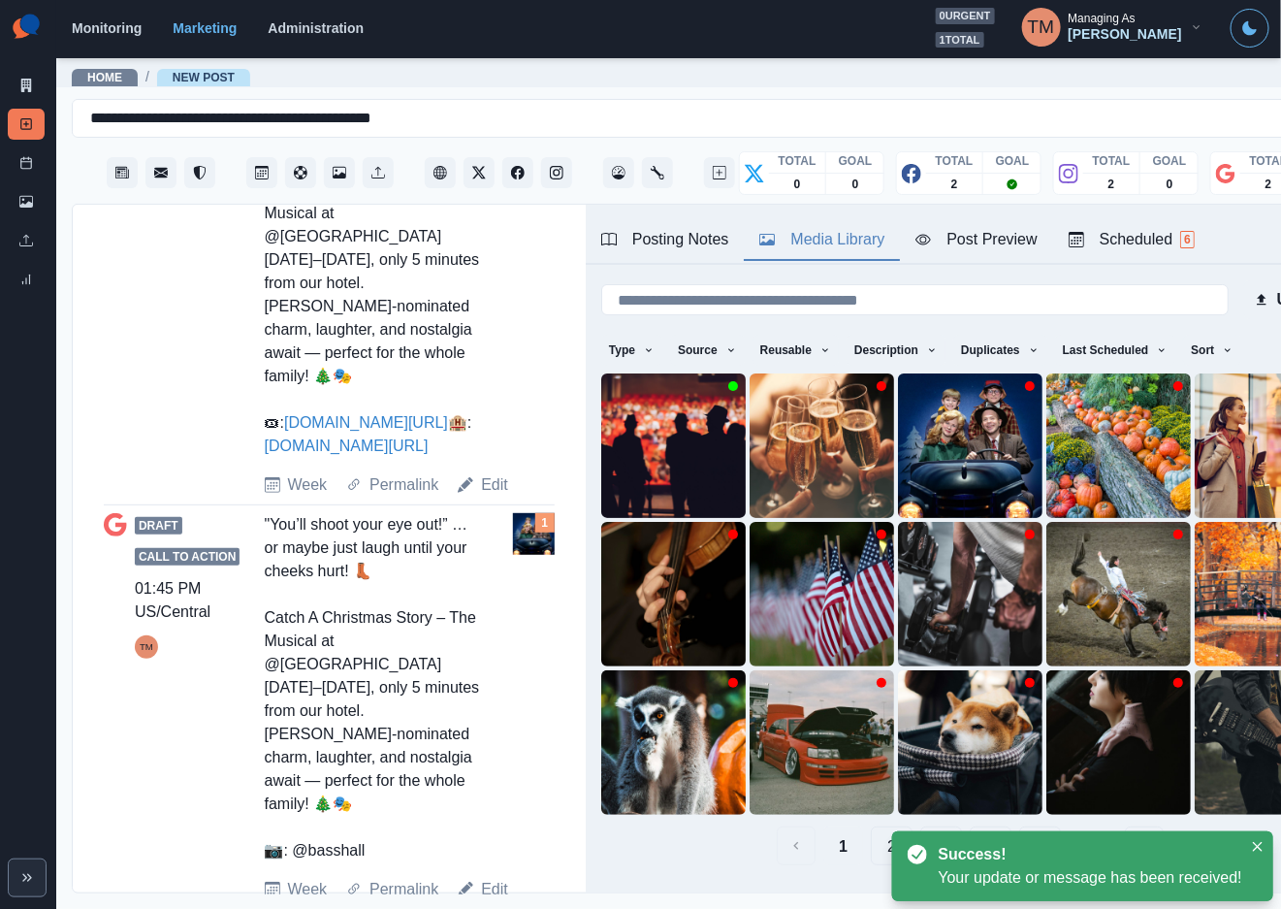
click at [489, 878] on link "Edit" at bounding box center [494, 889] width 27 height 23
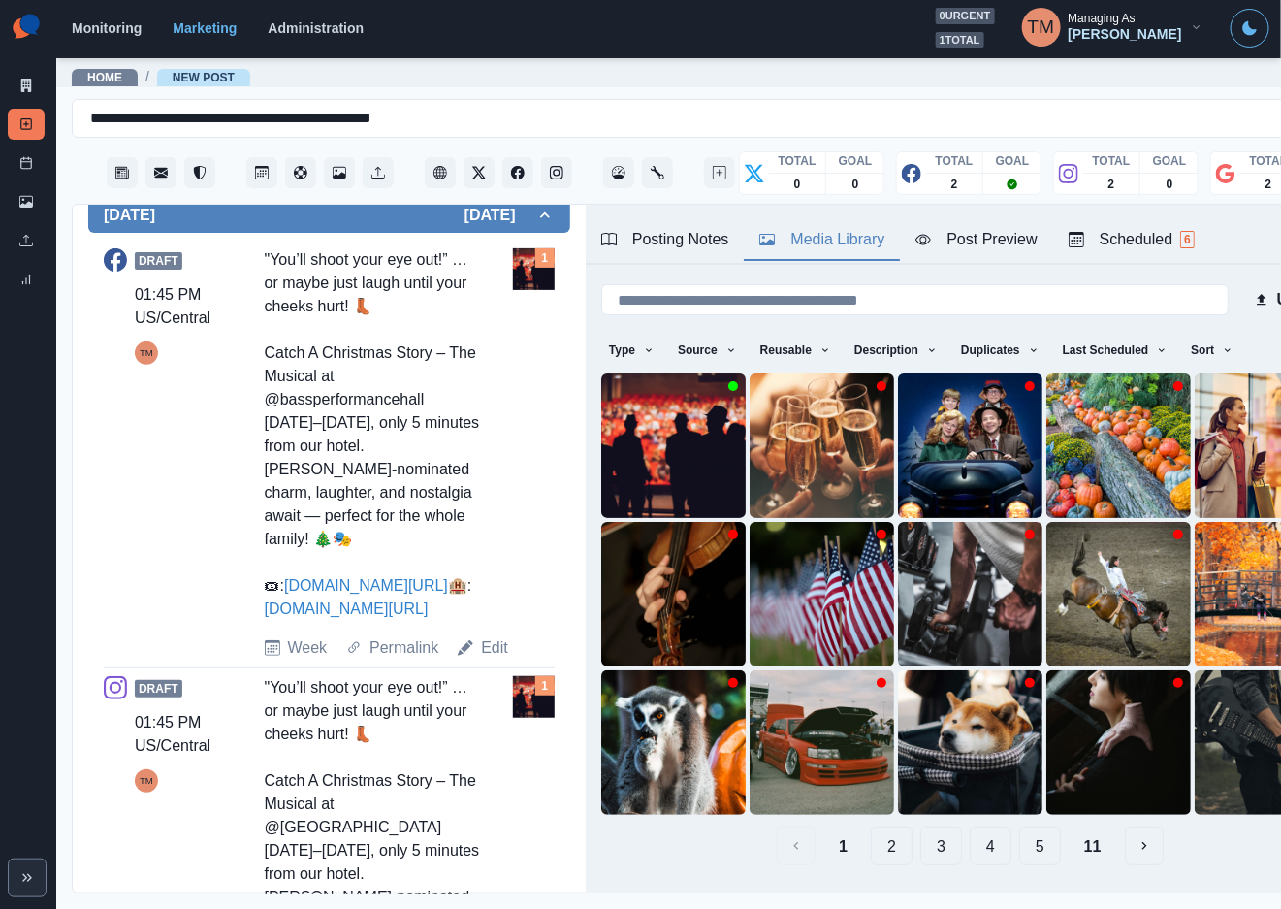
scroll to position [122, 0]
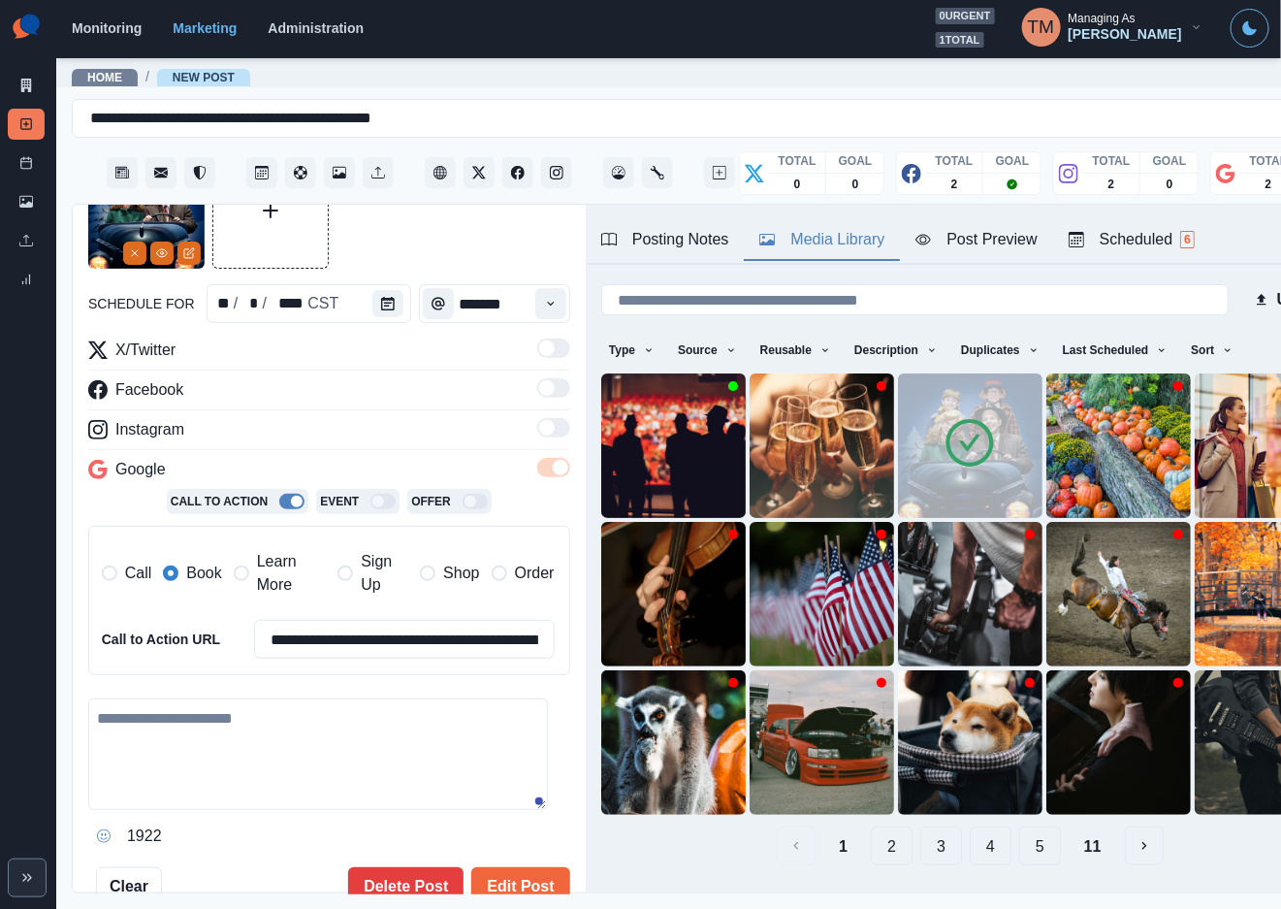
type textarea "**********"
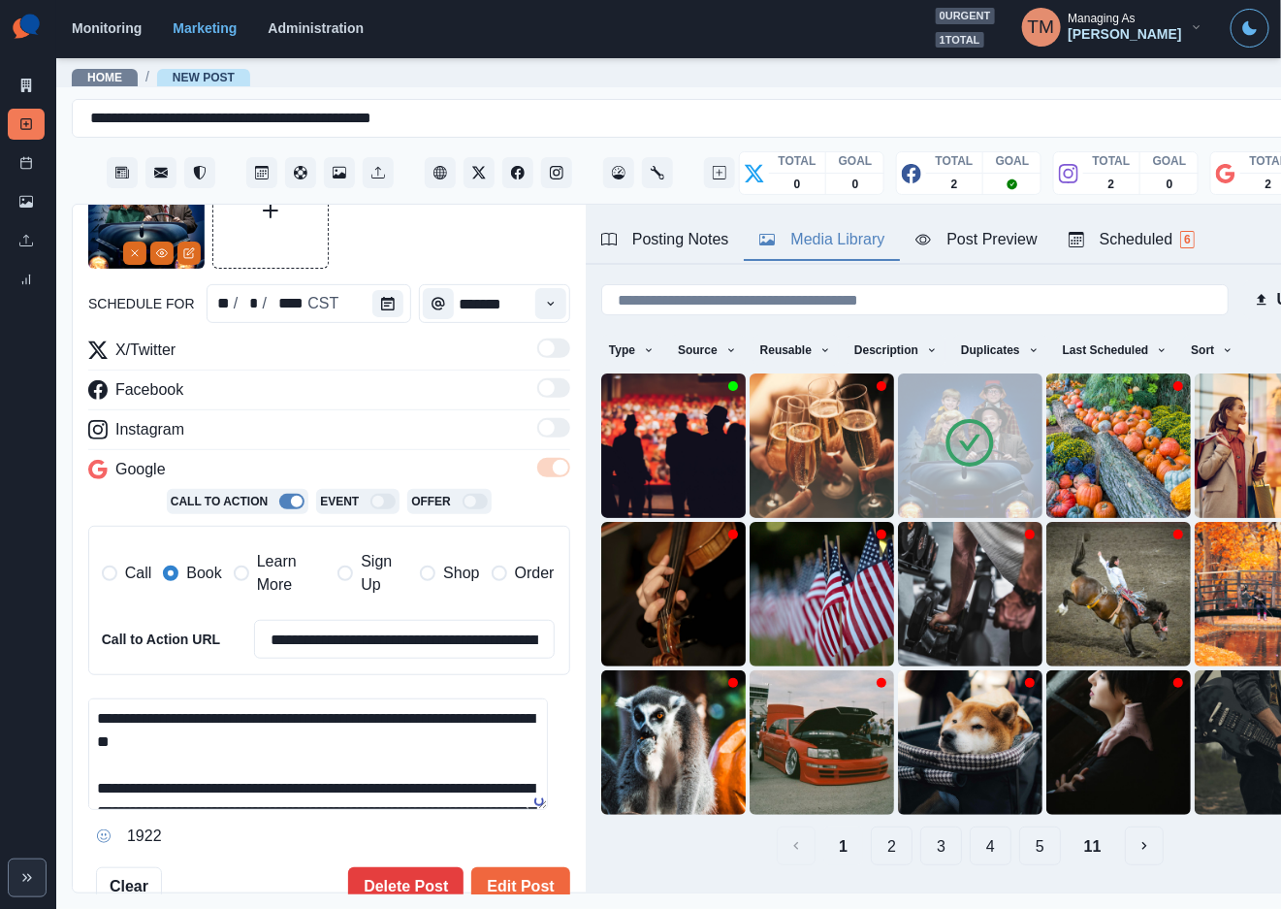
drag, startPoint x: 277, startPoint y: 588, endPoint x: 189, endPoint y: 568, distance: 90.4
click at [272, 586] on span "Learn More" at bounding box center [291, 573] width 69 height 47
click at [180, 570] on label "Book" at bounding box center [192, 573] width 58 height 47
drag, startPoint x: 125, startPoint y: 250, endPoint x: 419, endPoint y: 323, distance: 302.7
click at [126, 250] on button "Remove" at bounding box center [134, 252] width 23 height 23
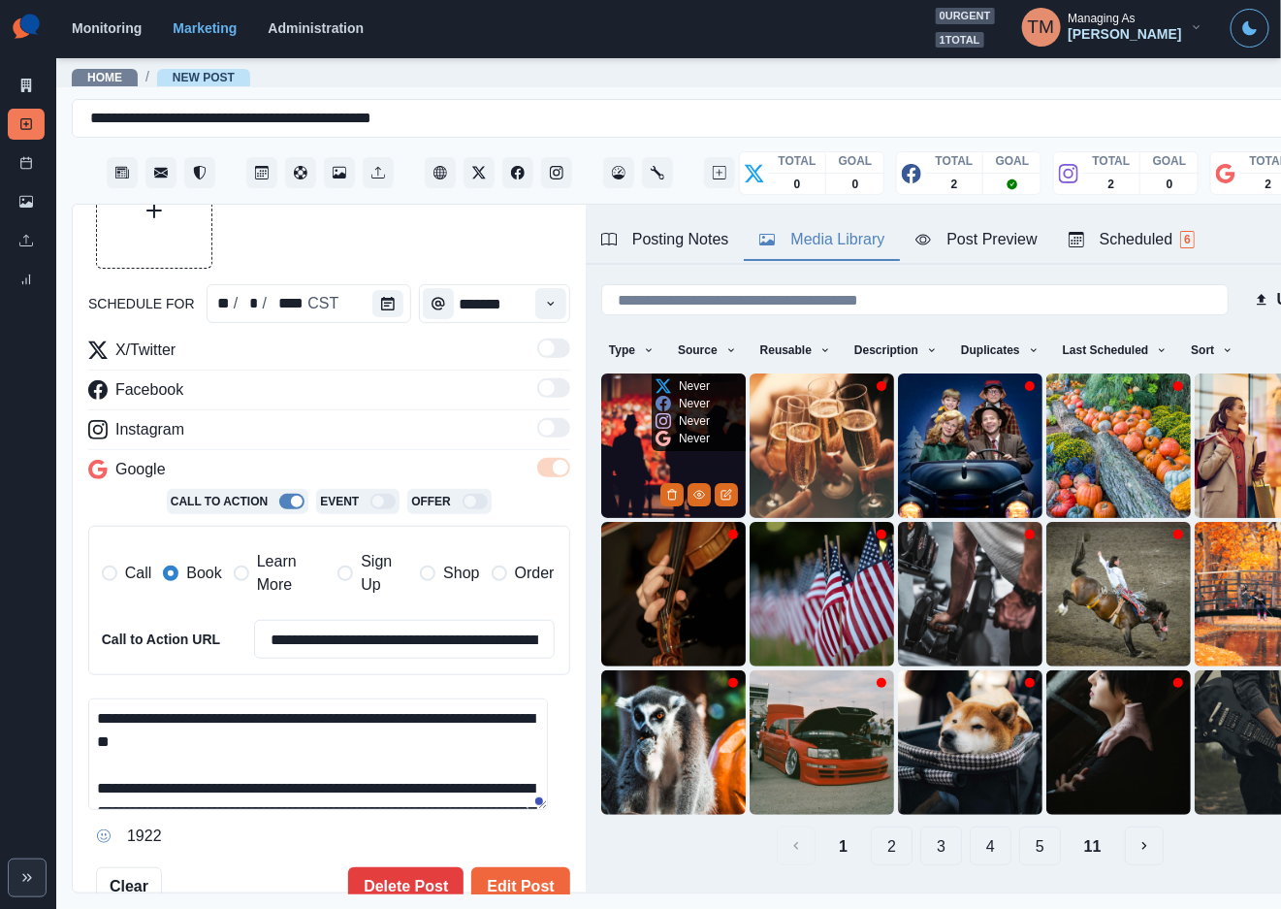
click at [611, 429] on img at bounding box center [673, 445] width 145 height 145
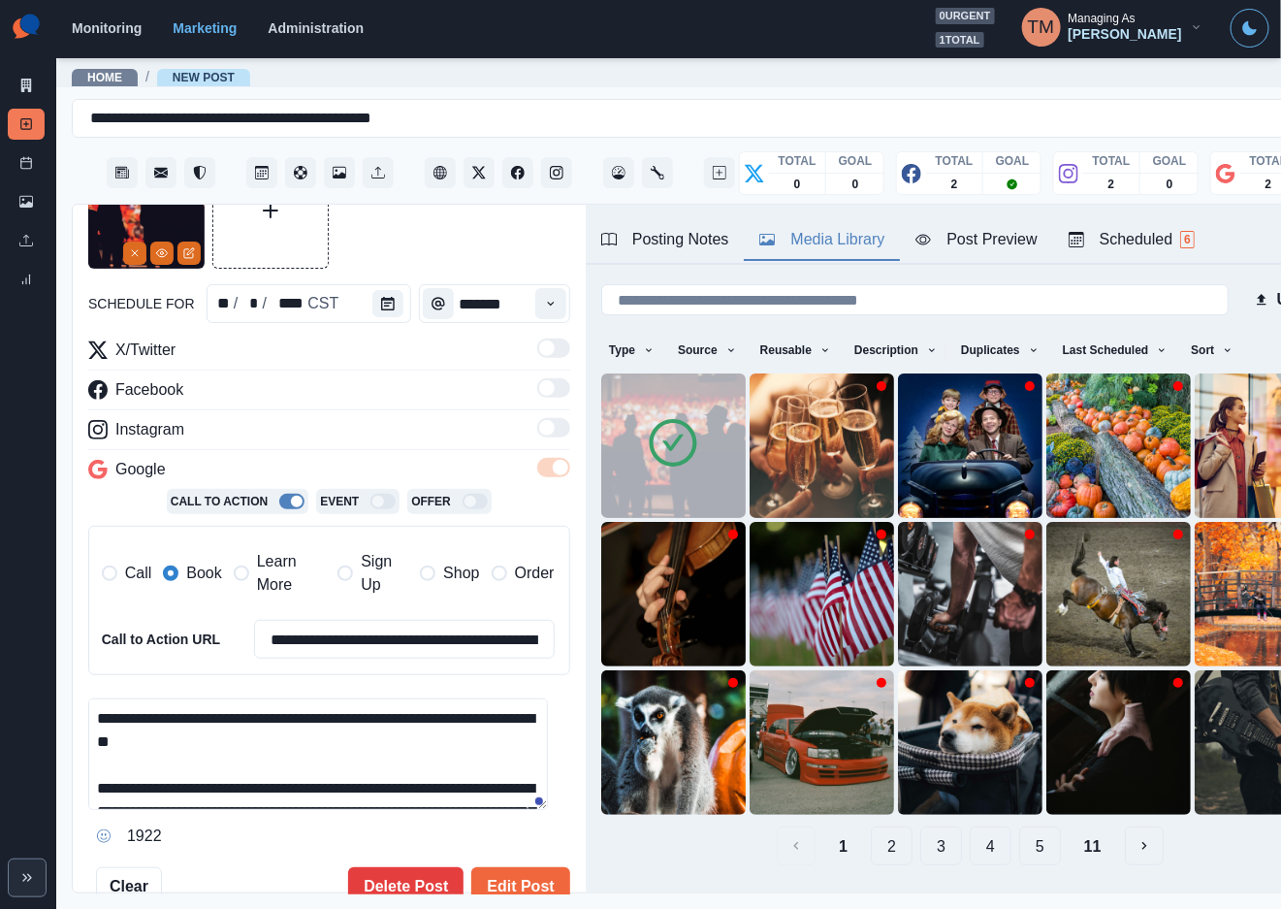
click at [263, 579] on span "Learn More" at bounding box center [291, 573] width 69 height 47
click at [192, 579] on span "Book" at bounding box center [203, 573] width 35 height 23
click at [490, 888] on button "Edit Post" at bounding box center [520, 886] width 98 height 39
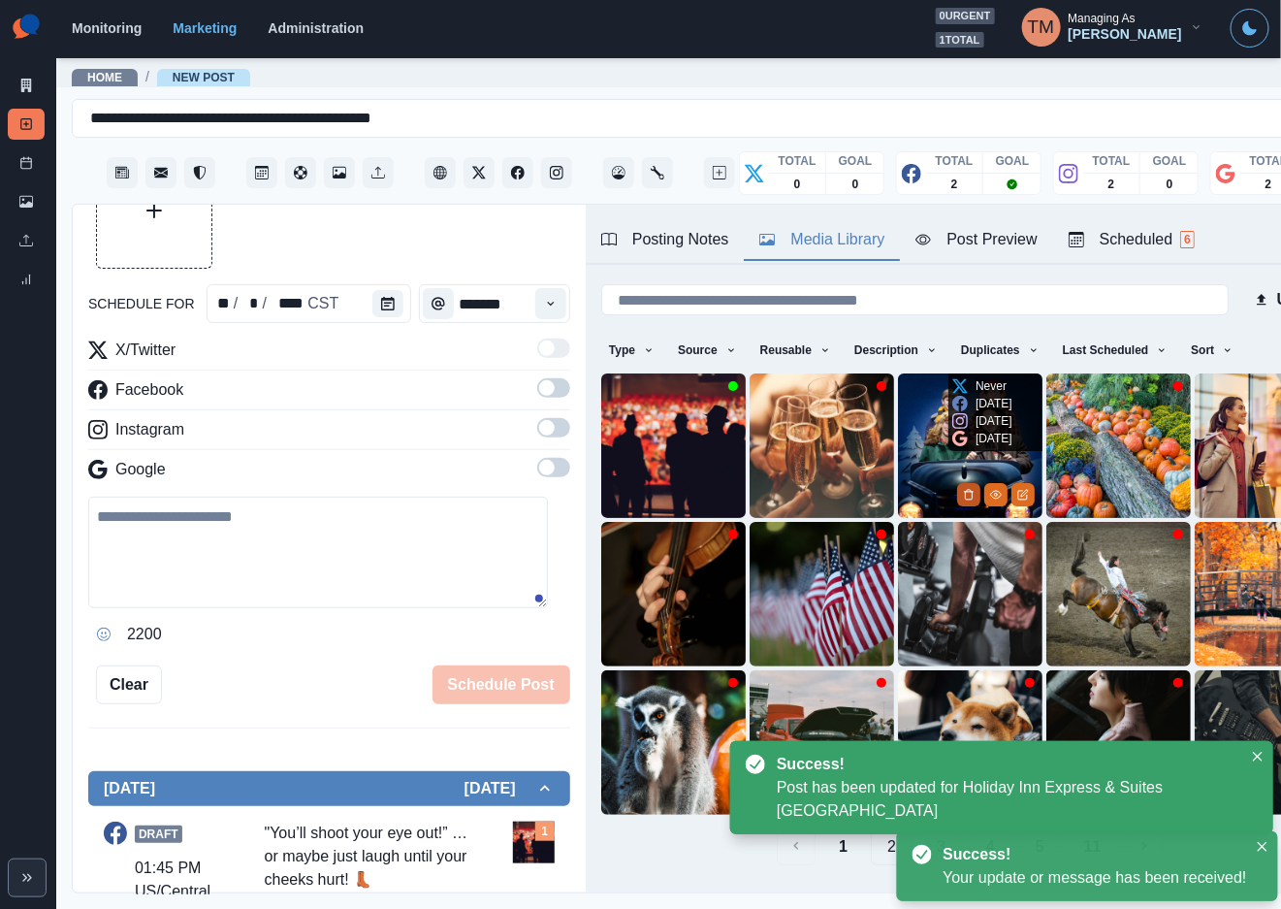
click at [965, 490] on icon "Delete Media" at bounding box center [968, 495] width 7 height 10
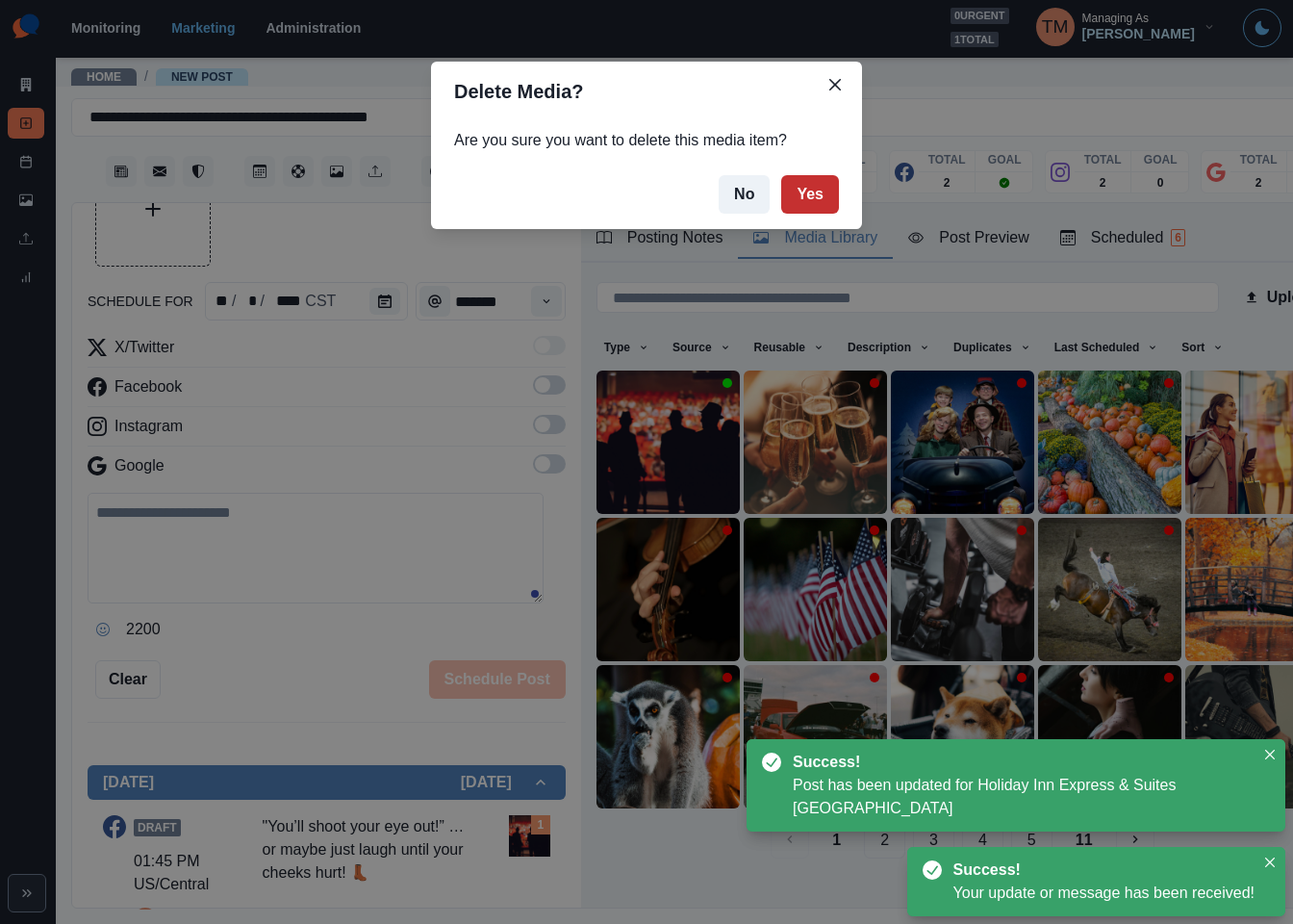
click at [803, 197] on button "Yes" at bounding box center [811, 195] width 58 height 39
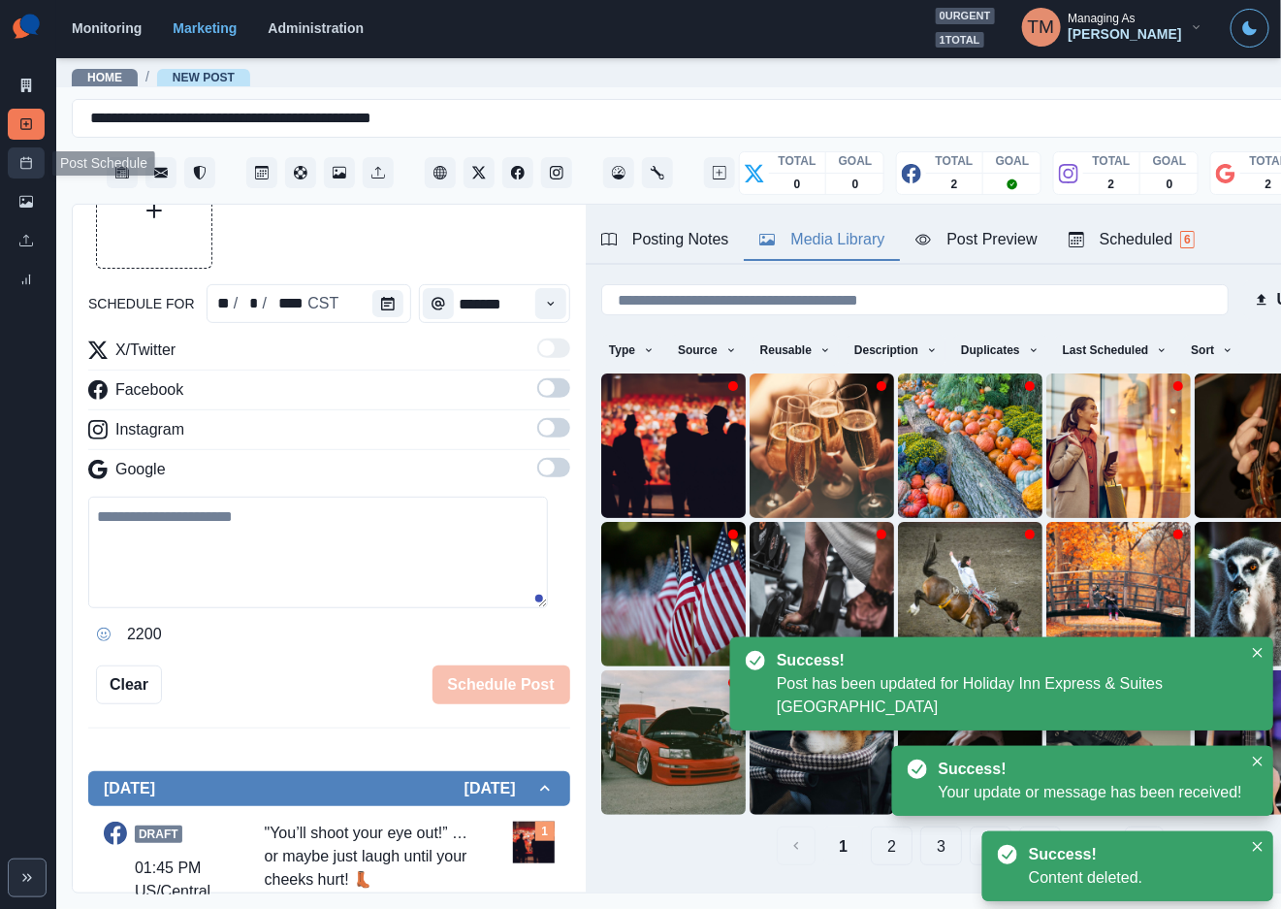
click at [26, 173] on link "Post Schedule" at bounding box center [26, 162] width 37 height 31
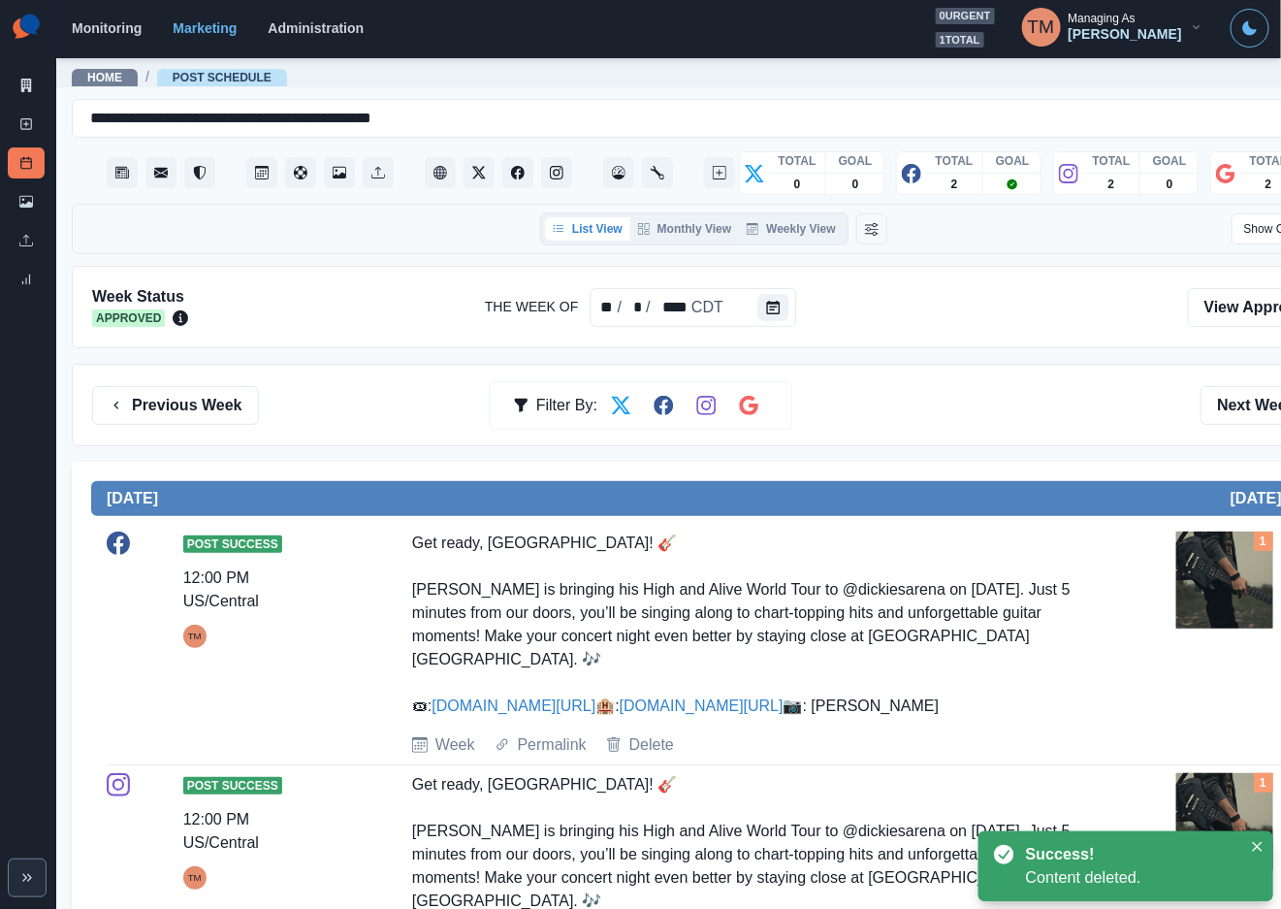
click at [905, 397] on div "Previous Week Filter By: Next Week" at bounding box center [713, 405] width 1243 height 39
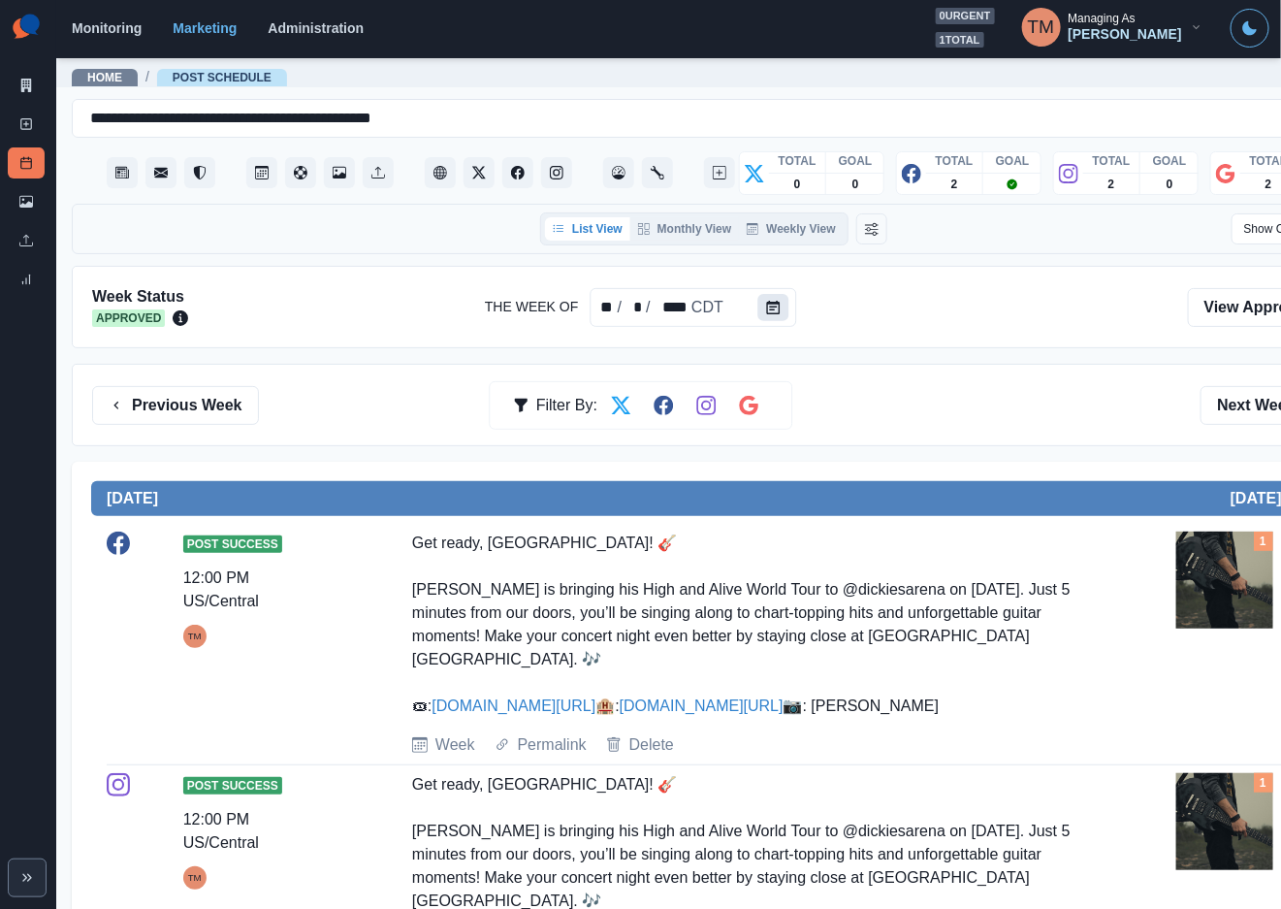
click at [777, 311] on button "Calendar" at bounding box center [772, 307] width 31 height 27
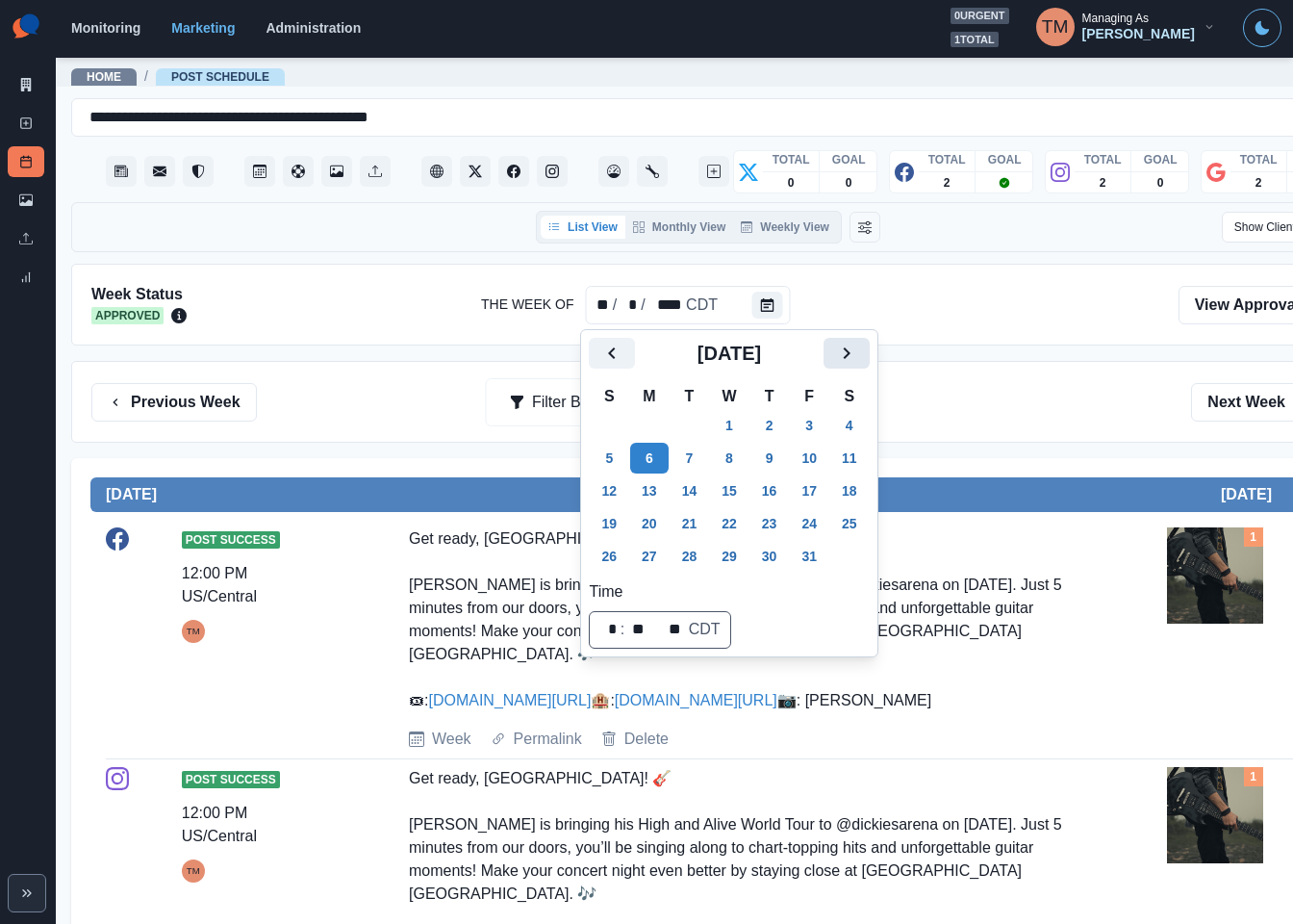
click at [855, 359] on icon "Next" at bounding box center [846, 352] width 23 height 23
click at [656, 426] on button "1" at bounding box center [649, 425] width 39 height 31
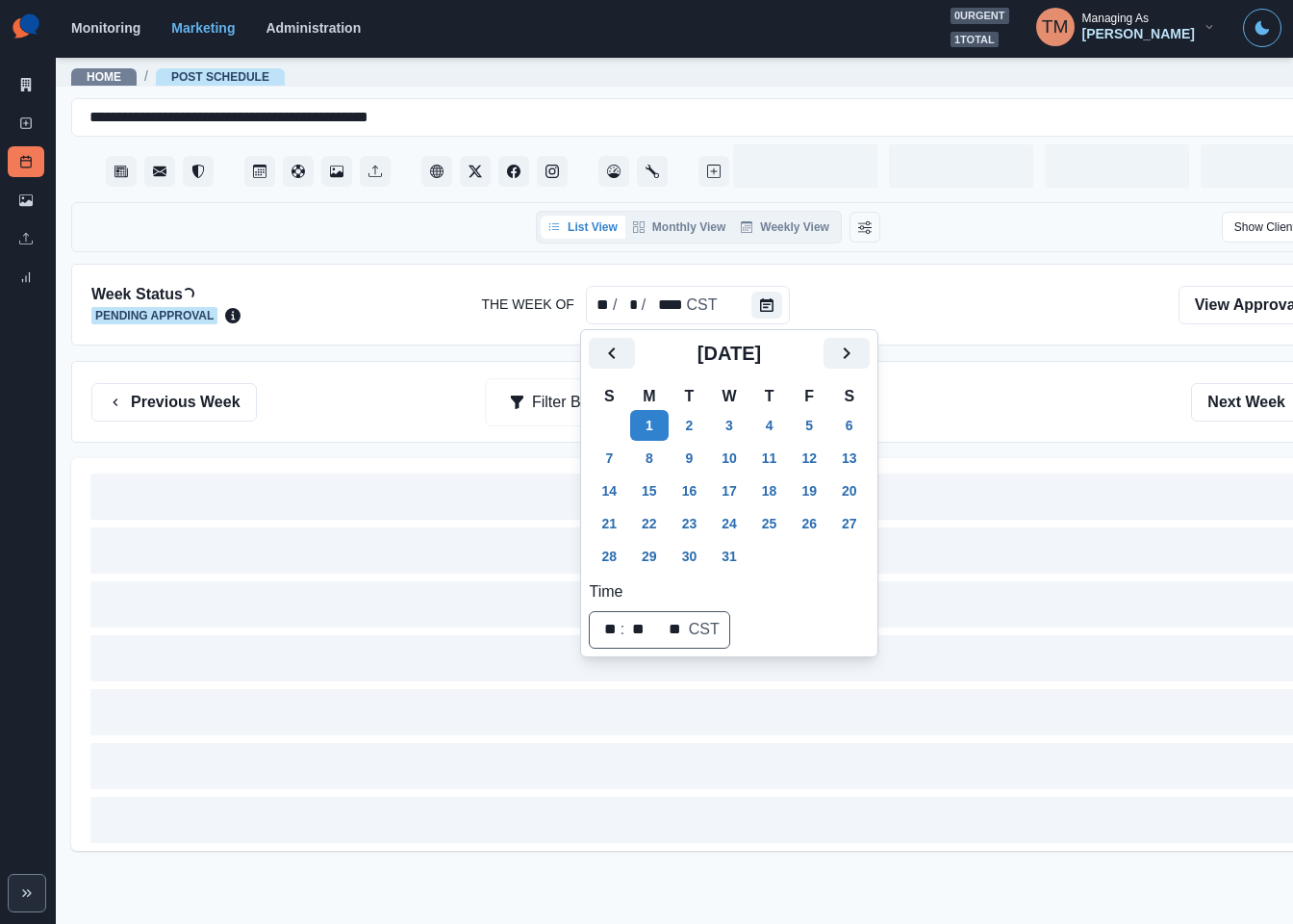
click at [1017, 396] on div "Previous Week Filter By: Next Week" at bounding box center [708, 402] width 1233 height 39
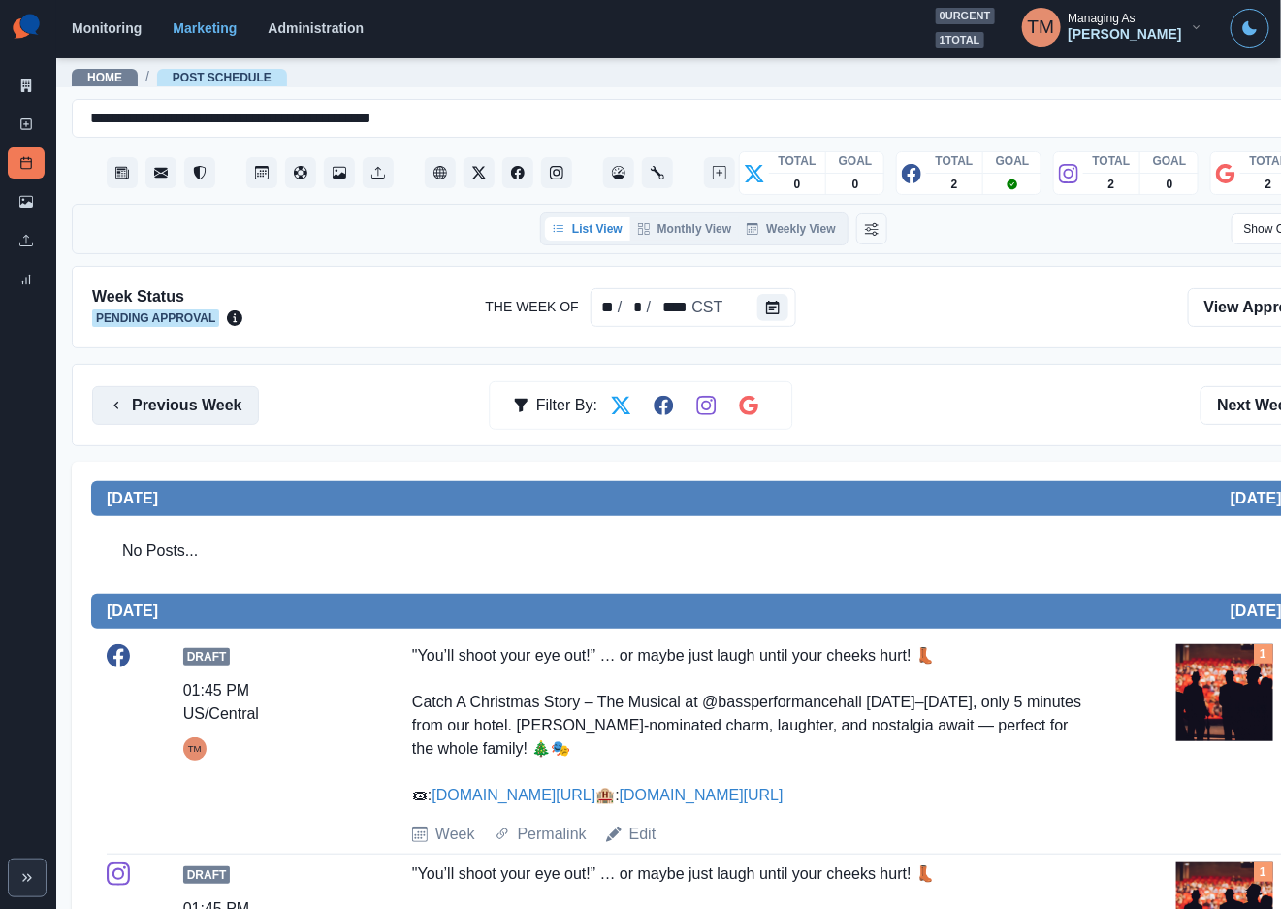
click at [205, 408] on button "Previous Week" at bounding box center [175, 405] width 167 height 39
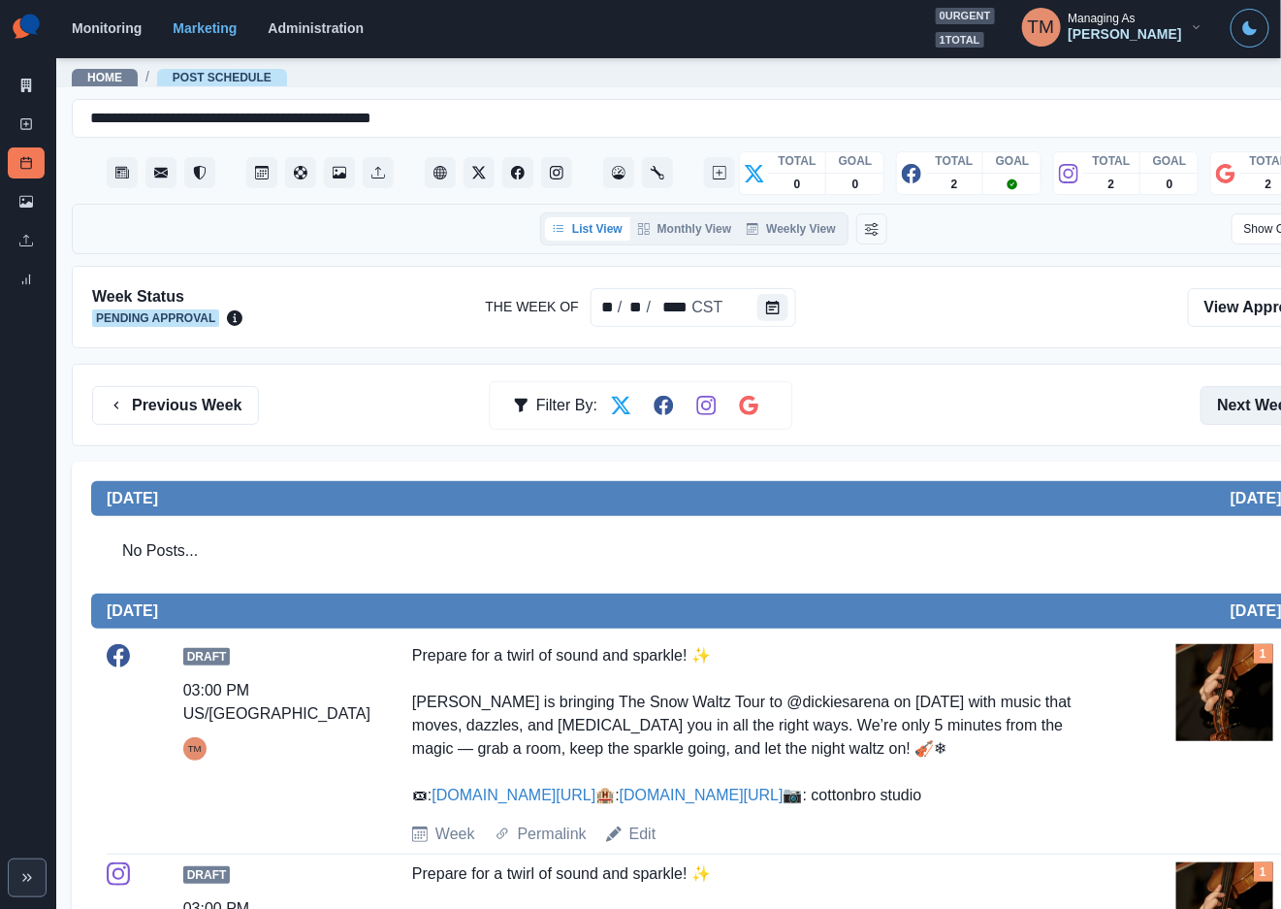
click at [1254, 408] on button "Next Week" at bounding box center [1268, 405] width 135 height 39
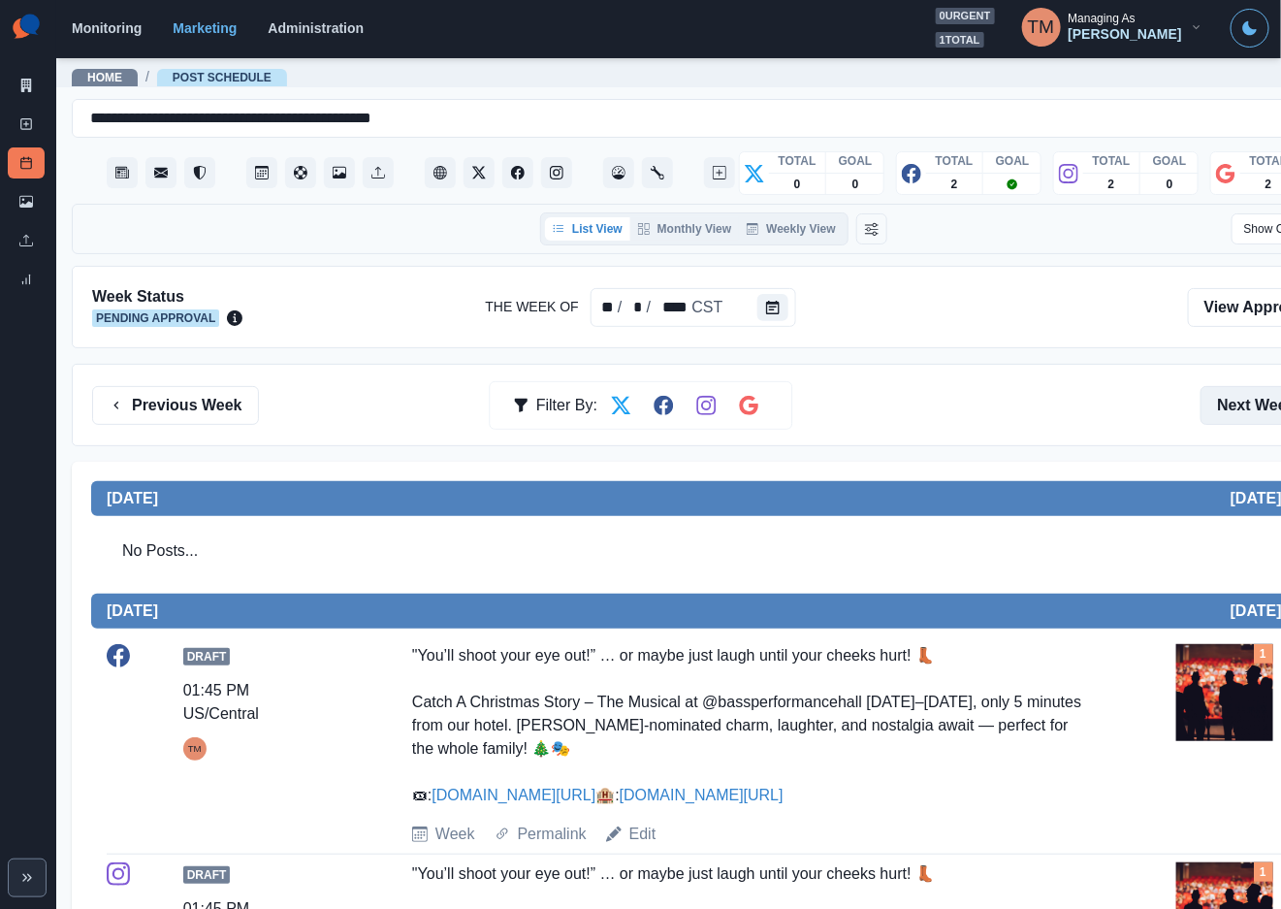
click at [1254, 408] on button "Next Week" at bounding box center [1268, 405] width 135 height 39
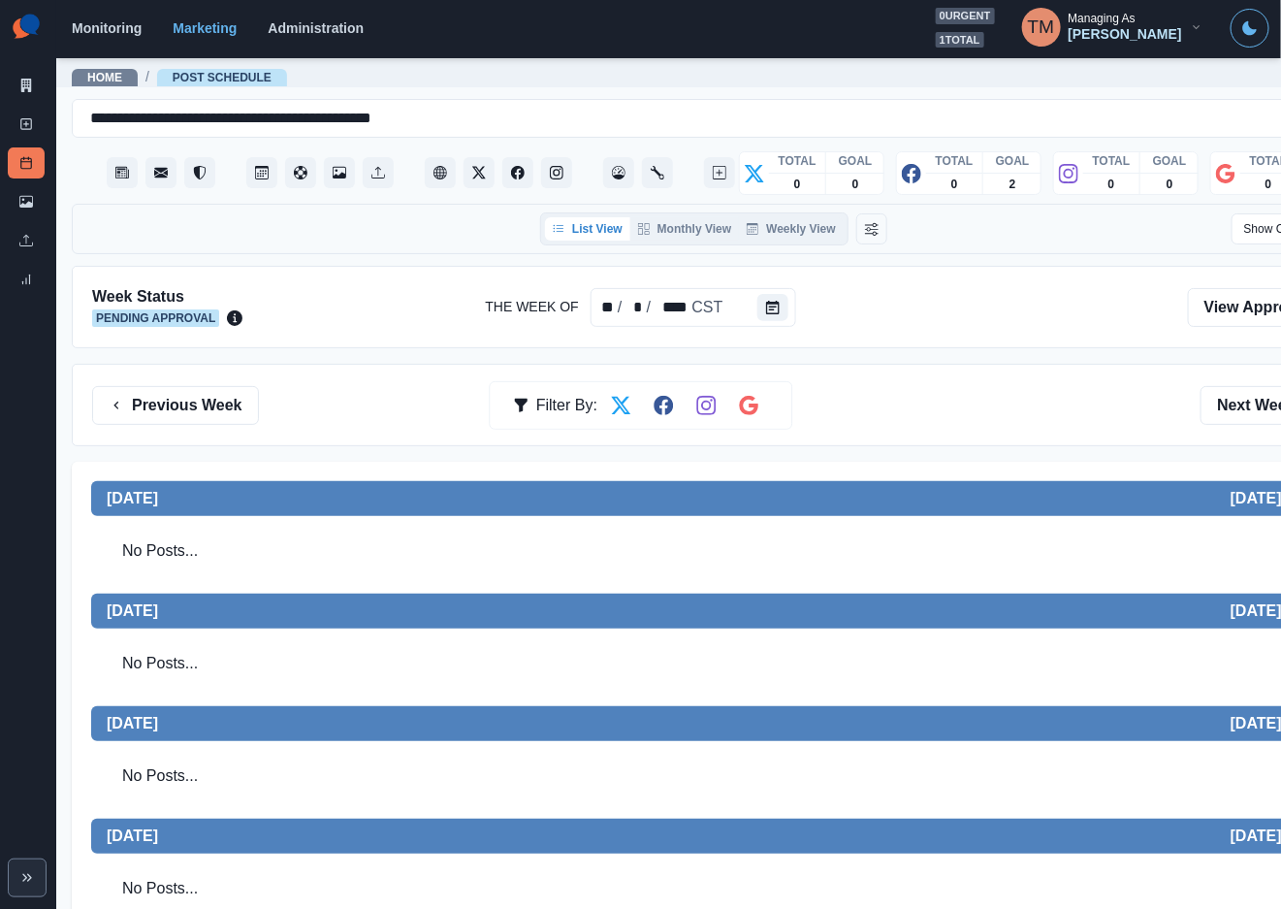
drag, startPoint x: 1095, startPoint y: 432, endPoint x: 1077, endPoint y: 426, distance: 18.4
click at [1094, 432] on div "Previous Week Filter By: Next Week" at bounding box center [714, 405] width 1284 height 82
click at [23, 126] on icon at bounding box center [26, 124] width 14 height 14
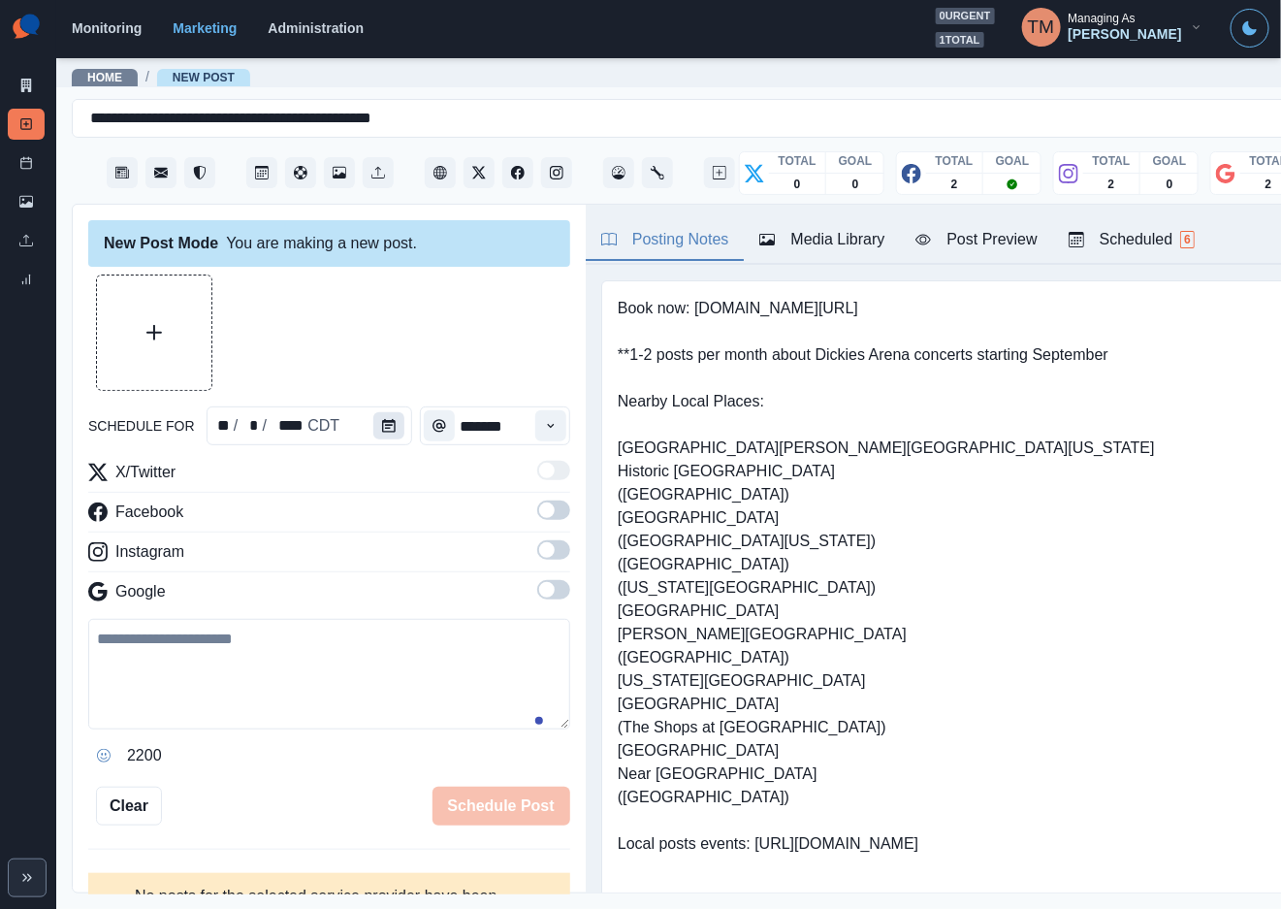
click at [382, 428] on icon "Calendar" at bounding box center [389, 426] width 14 height 14
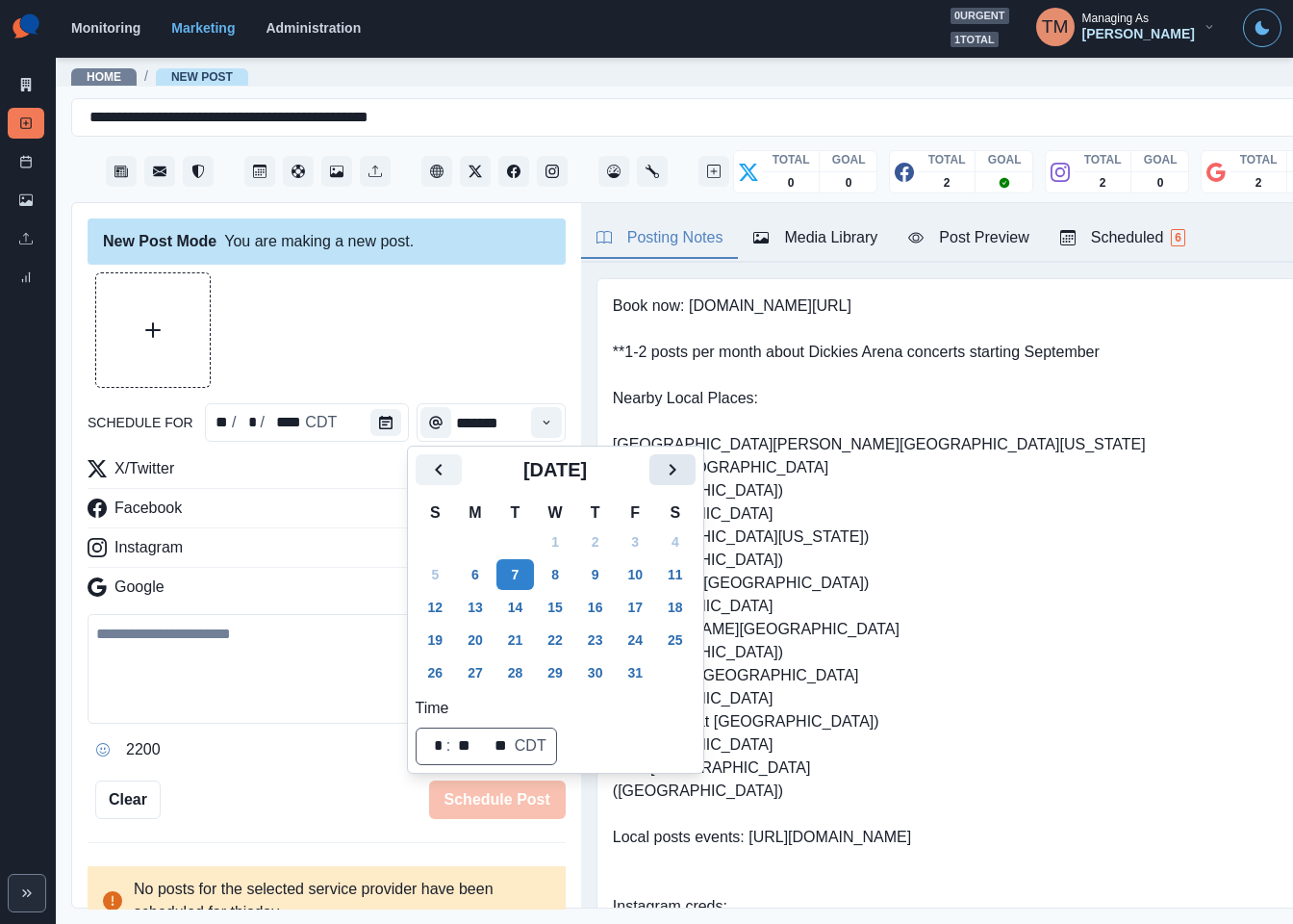
click at [694, 468] on button "Next" at bounding box center [673, 469] width 47 height 31
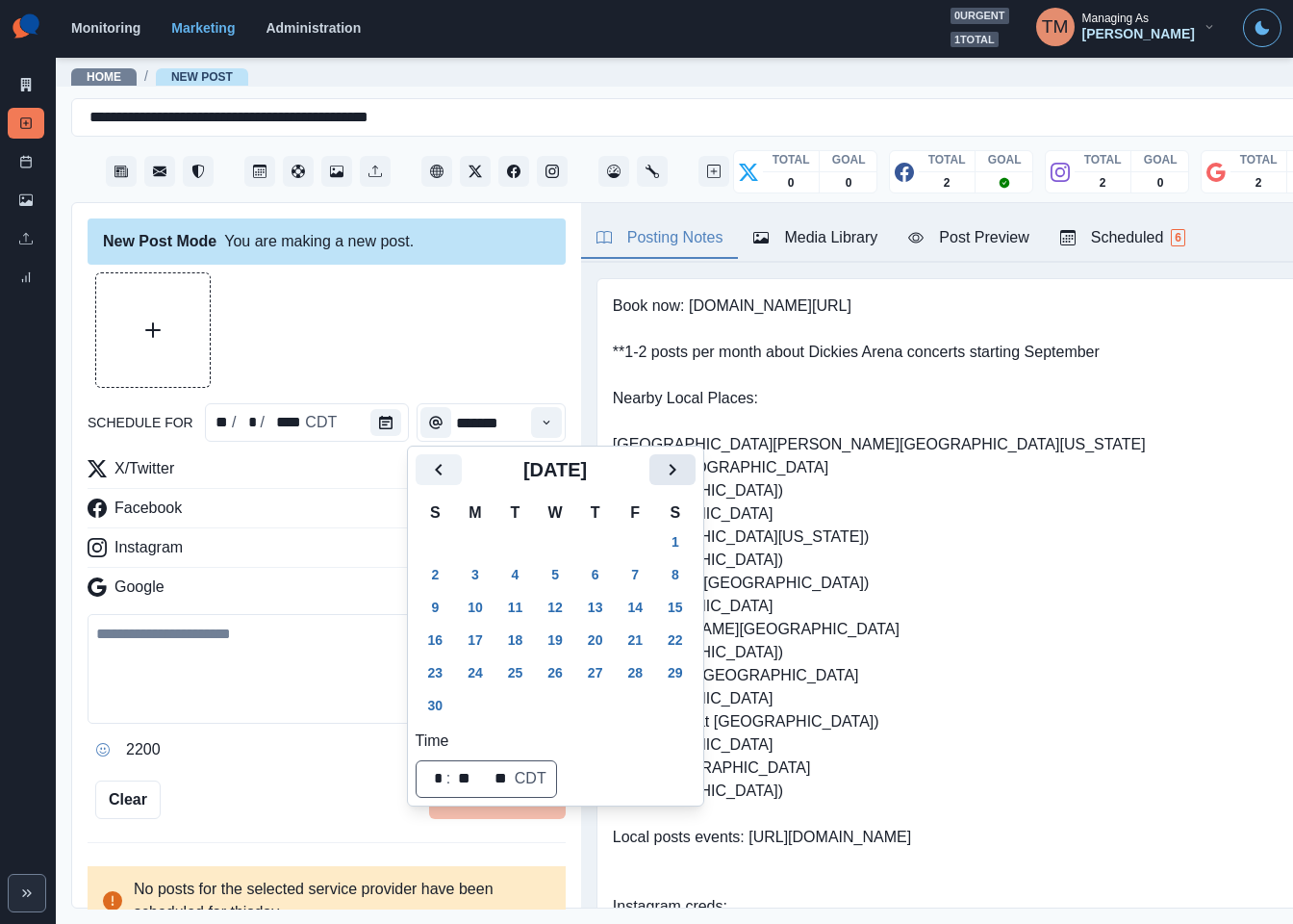
click at [694, 468] on button "Next" at bounding box center [673, 469] width 47 height 31
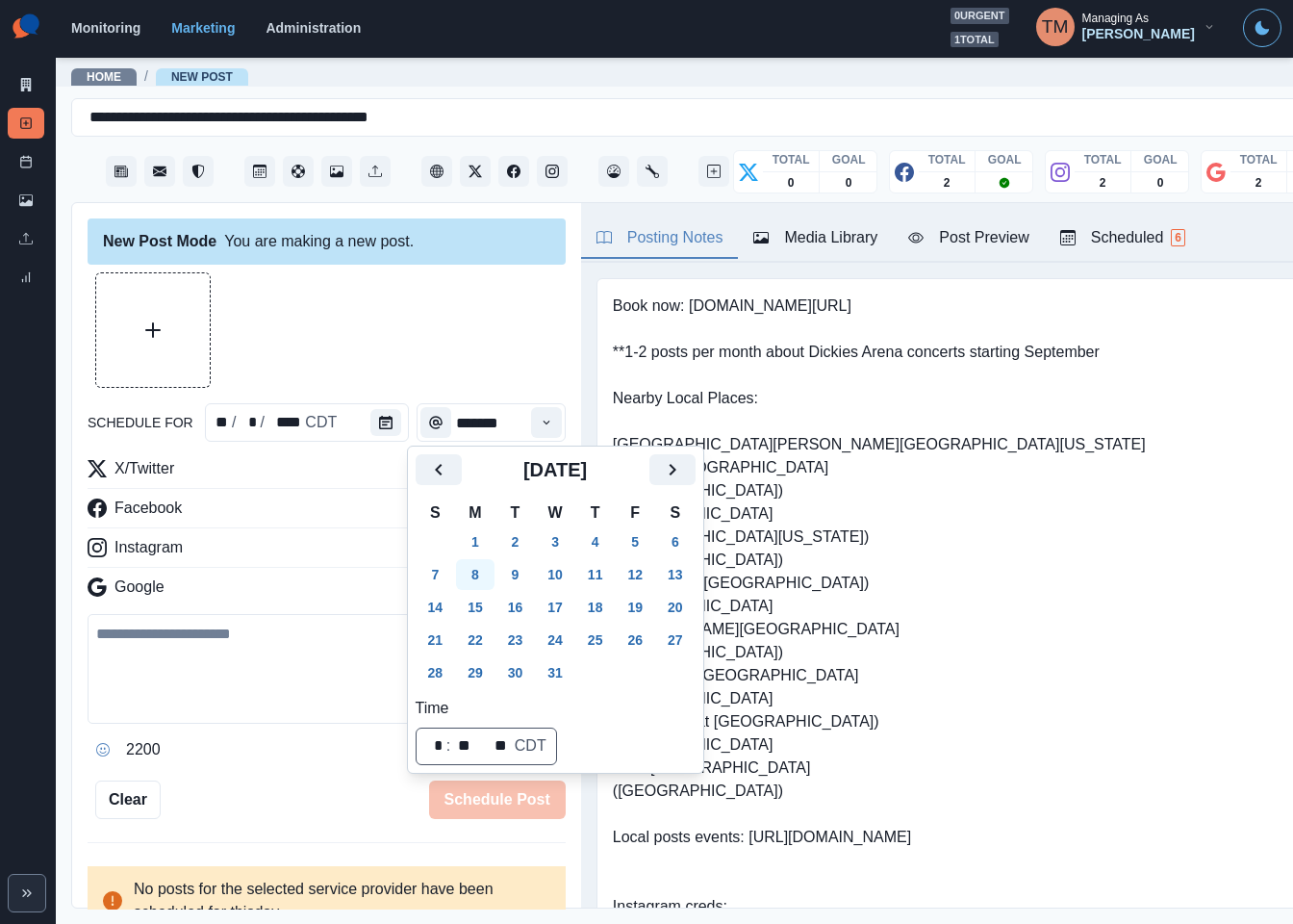
click at [473, 573] on button "8" at bounding box center [475, 574] width 39 height 31
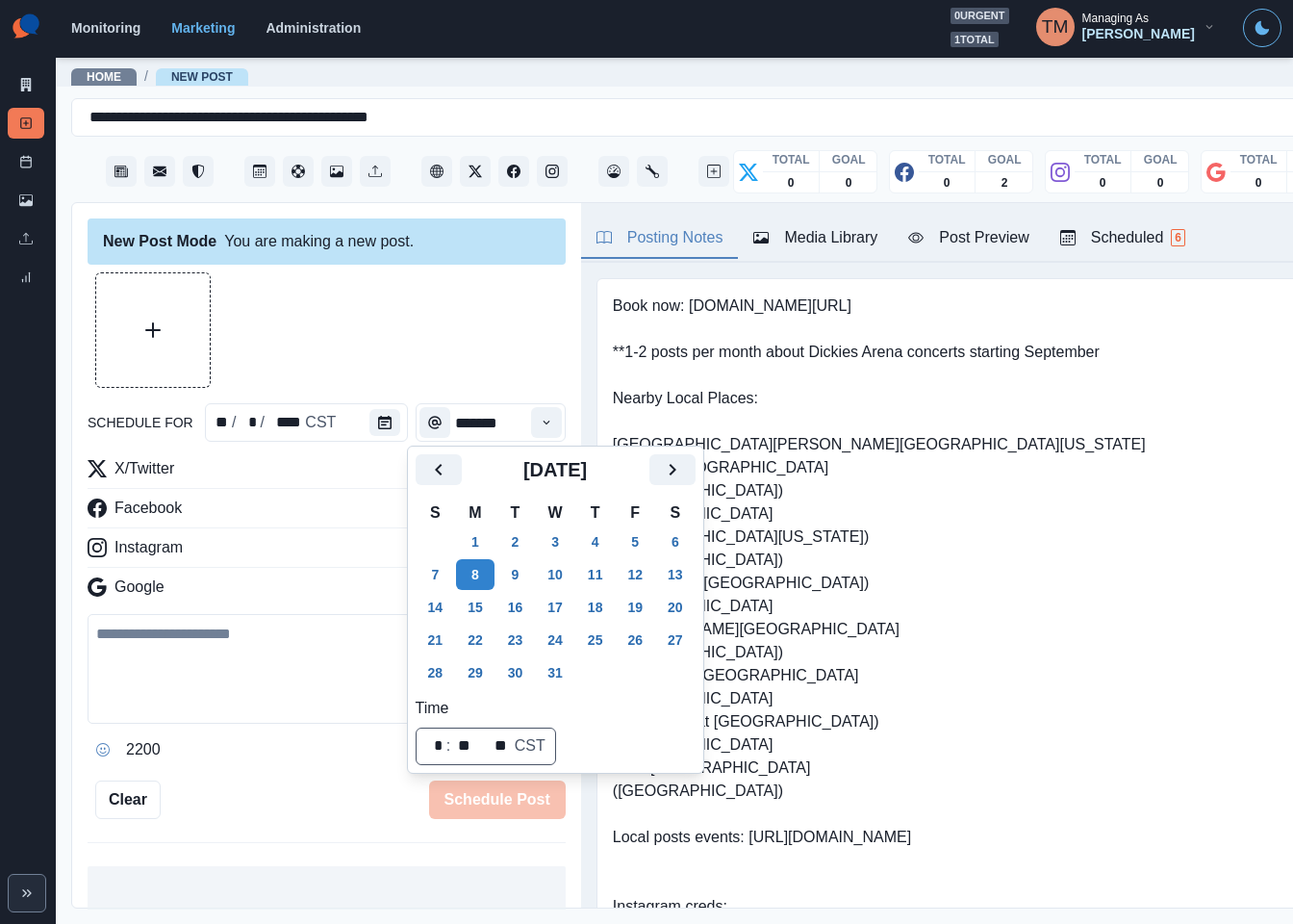
click at [407, 350] on div at bounding box center [326, 330] width 478 height 115
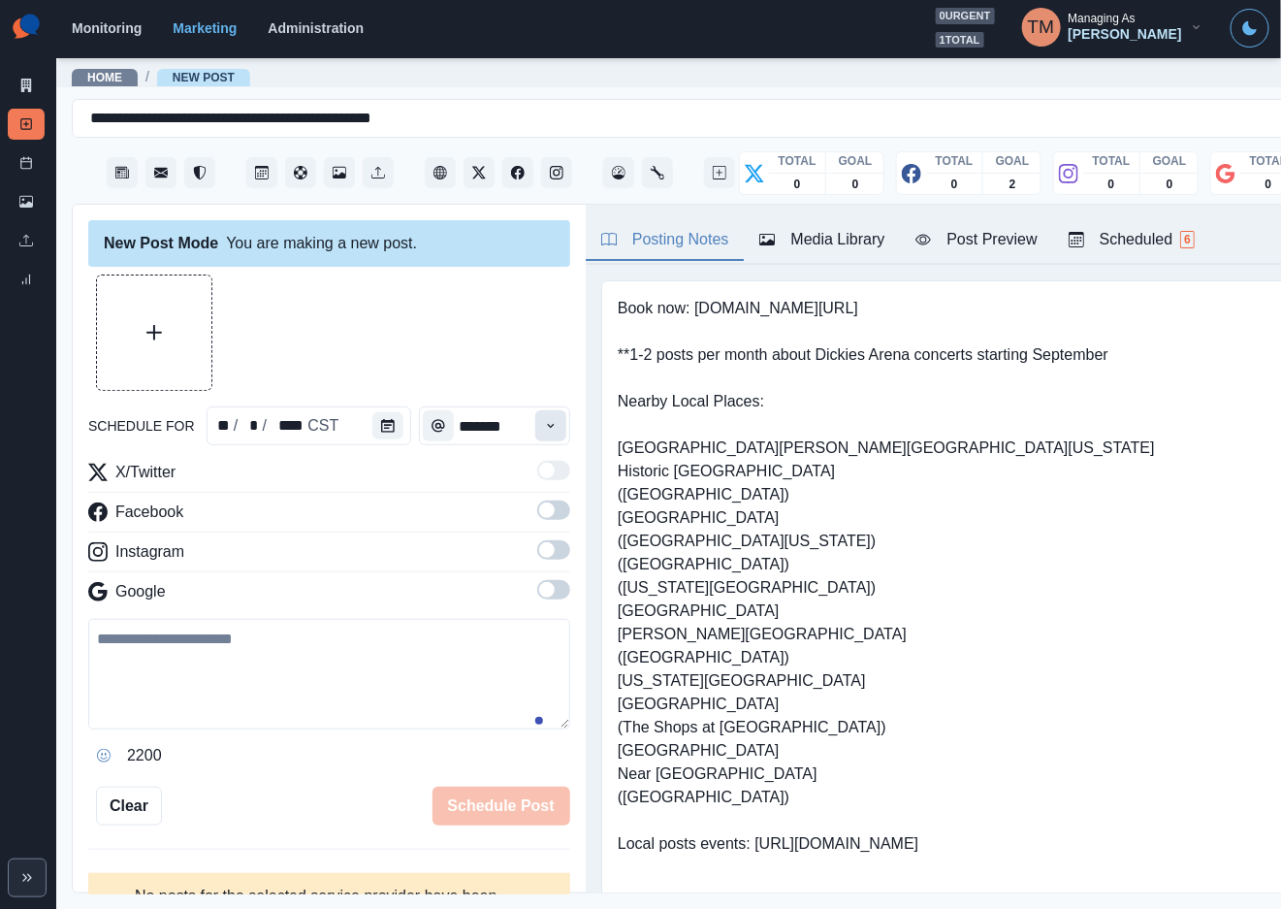
click at [544, 432] on icon "Time" at bounding box center [551, 426] width 14 height 14
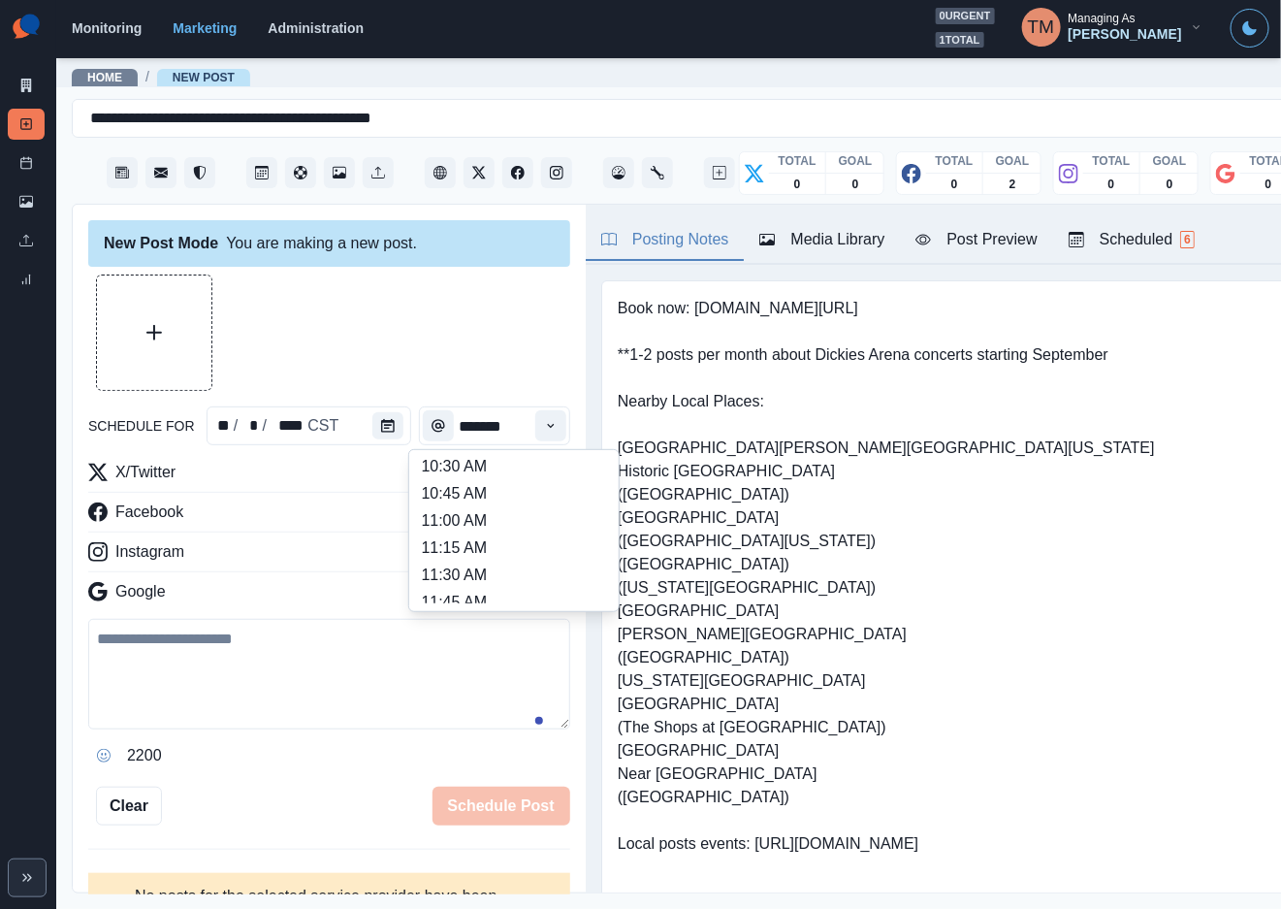
scroll to position [436, 0]
click at [484, 521] on li "12:30 PM" at bounding box center [514, 523] width 194 height 27
type input "********"
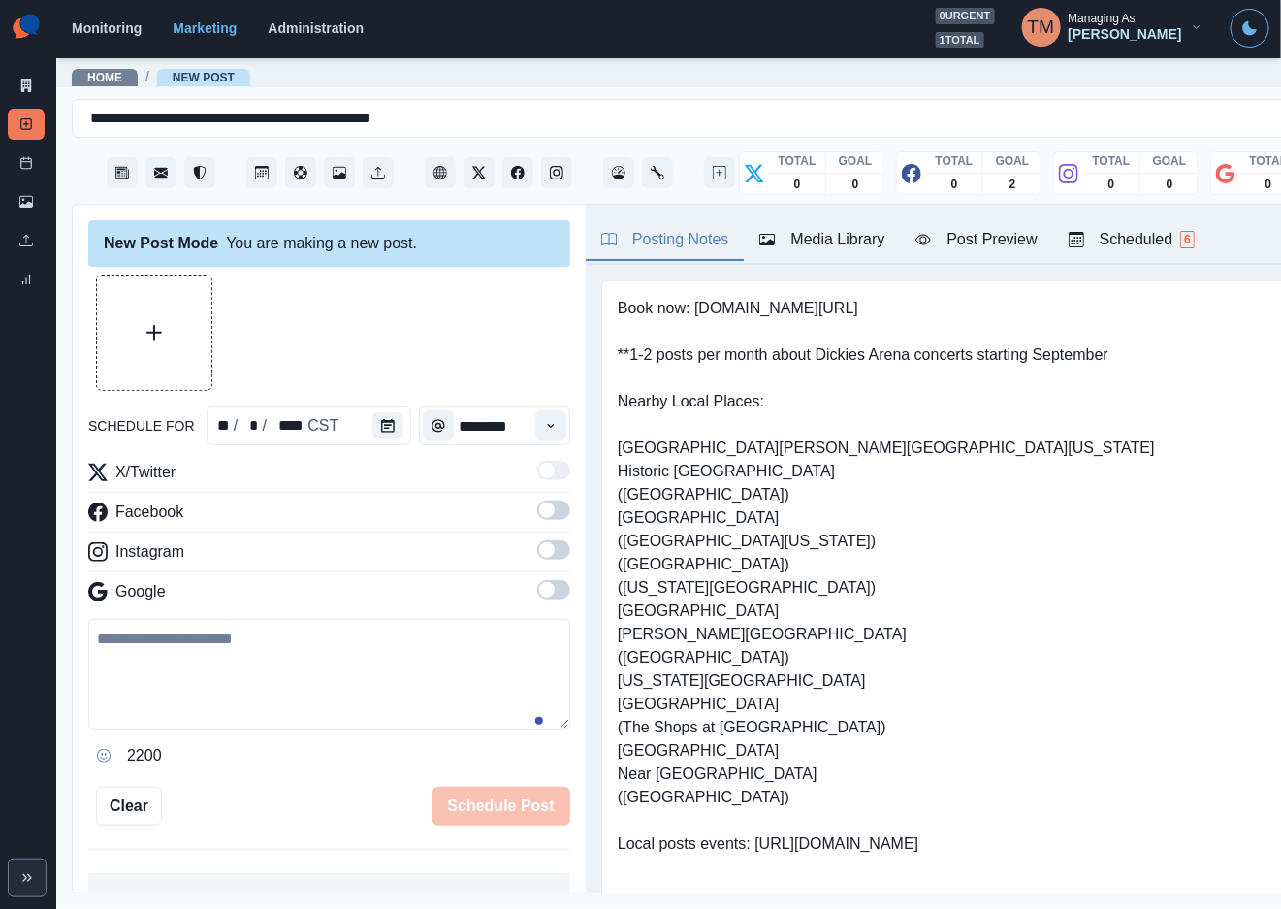
click at [463, 358] on div at bounding box center [329, 332] width 482 height 116
drag, startPoint x: 527, startPoint y: 510, endPoint x: 542, endPoint y: 557, distance: 49.1
click at [537, 519] on span at bounding box center [553, 509] width 33 height 19
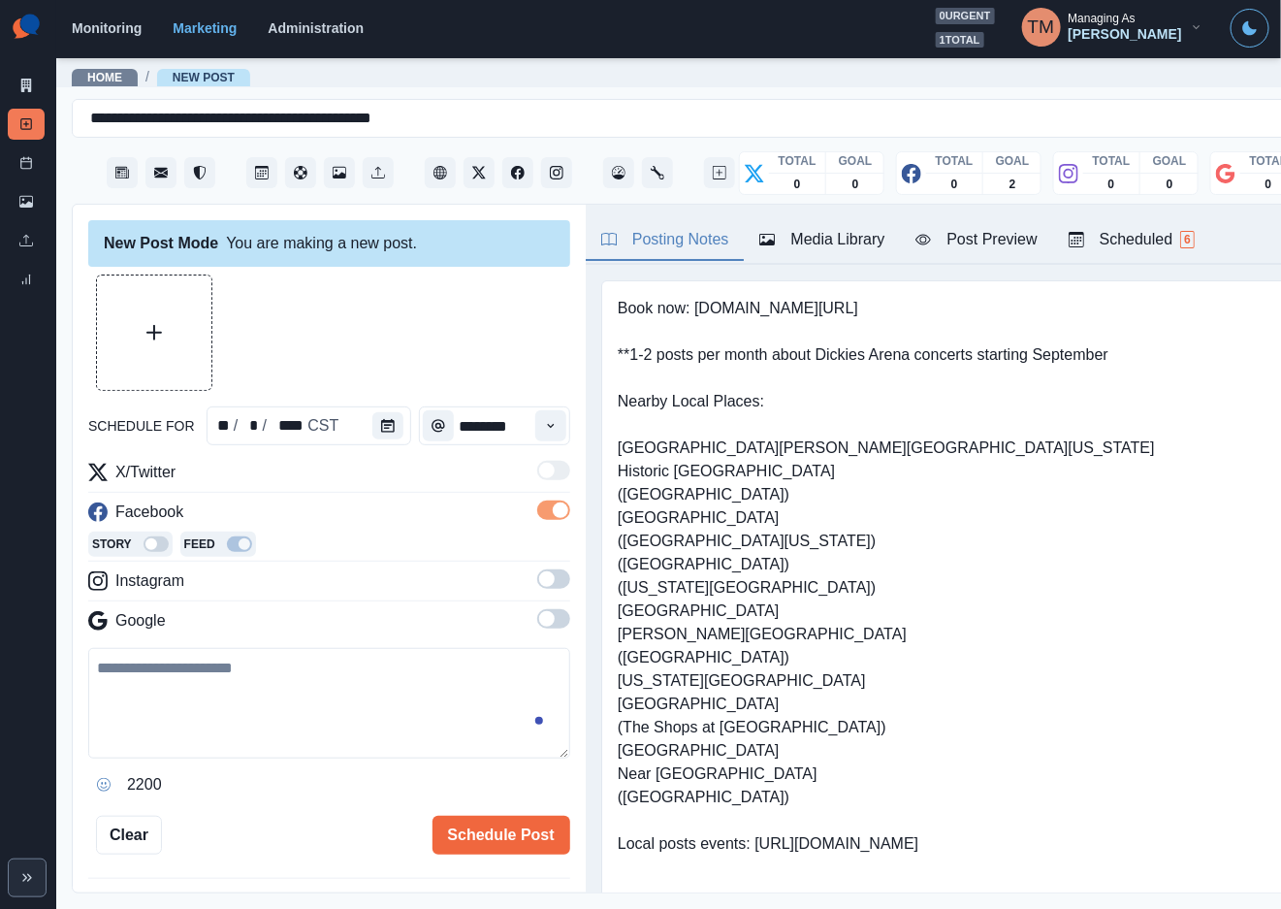
click at [539, 582] on span at bounding box center [547, 579] width 16 height 16
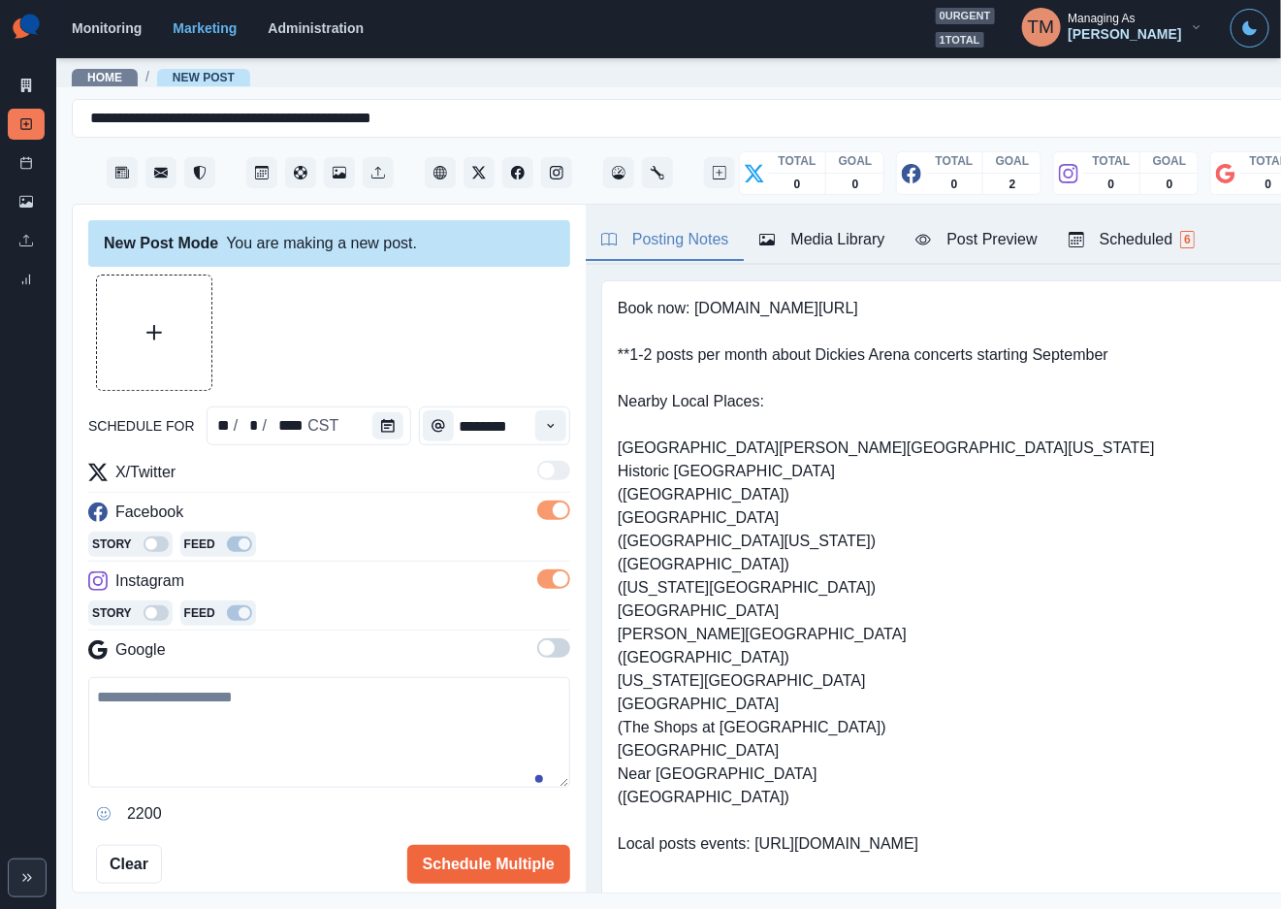
click at [537, 650] on span at bounding box center [553, 647] width 33 height 19
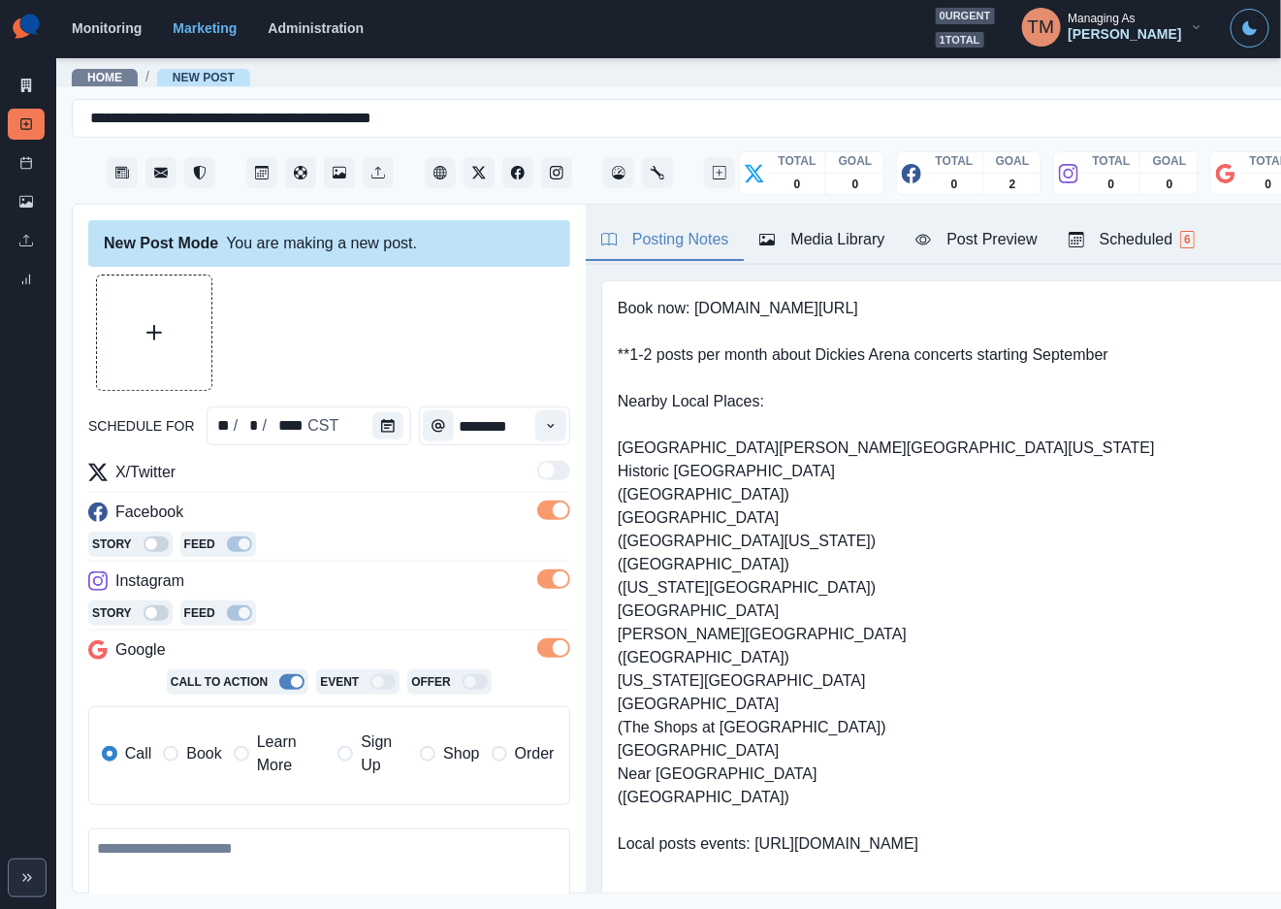
drag, startPoint x: 233, startPoint y: 877, endPoint x: 177, endPoint y: 786, distance: 106.6
click at [242, 877] on textarea at bounding box center [329, 883] width 482 height 111
paste textarea "**********"
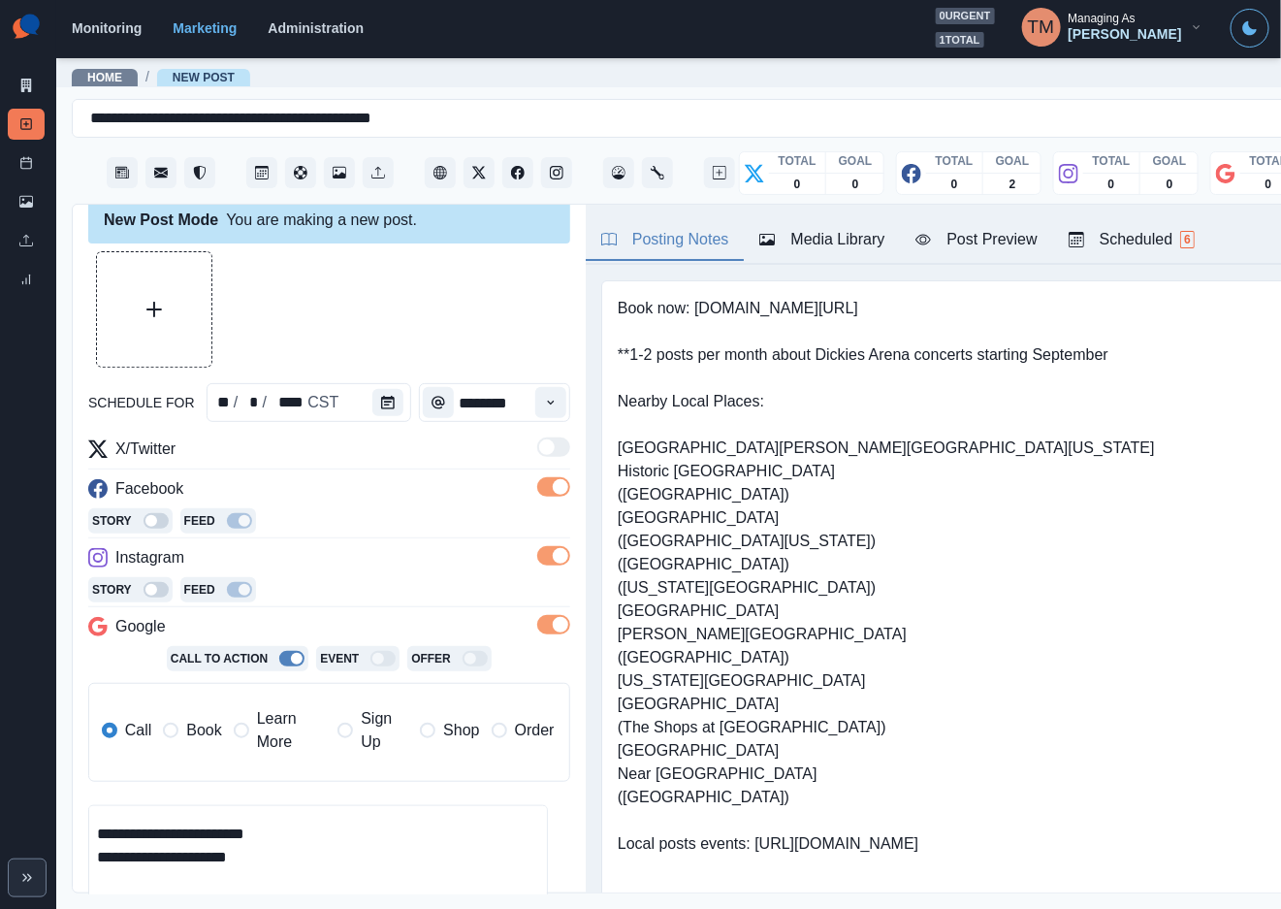
click at [192, 722] on span "Book" at bounding box center [203, 730] width 35 height 23
type textarea "**********"
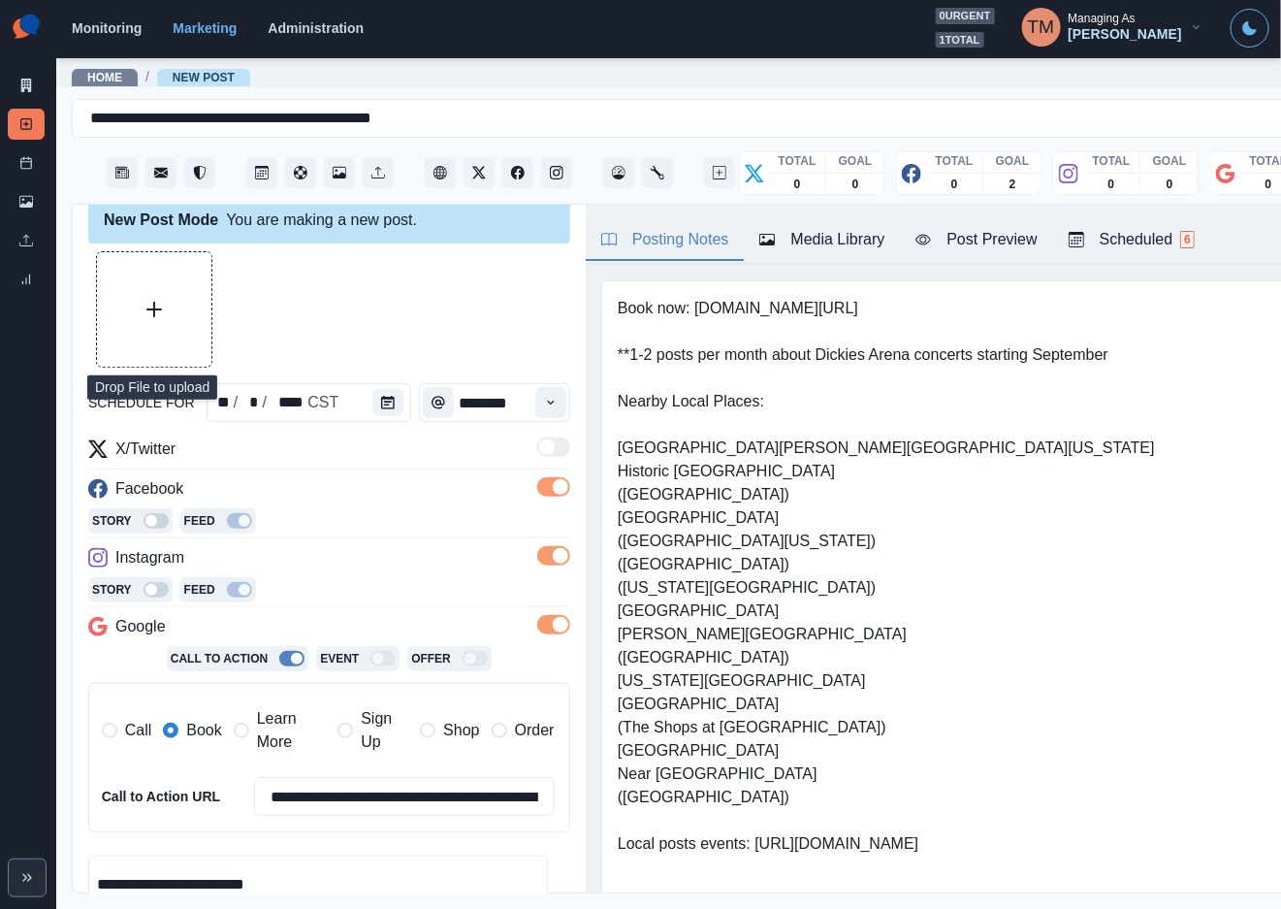
click at [172, 297] on button "Upload Media" at bounding box center [154, 309] width 114 height 114
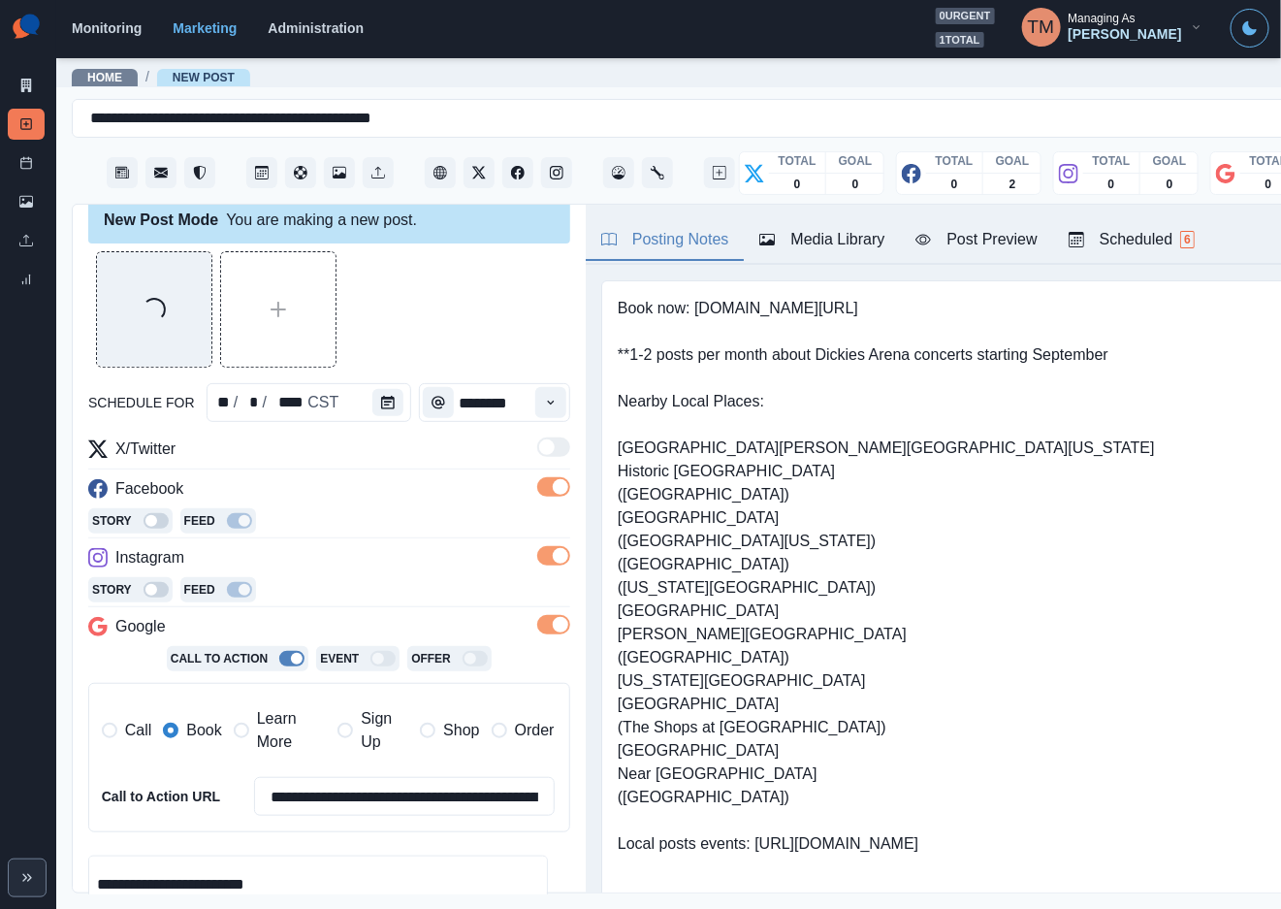
click at [978, 234] on div "Post Preview" at bounding box center [976, 239] width 121 height 23
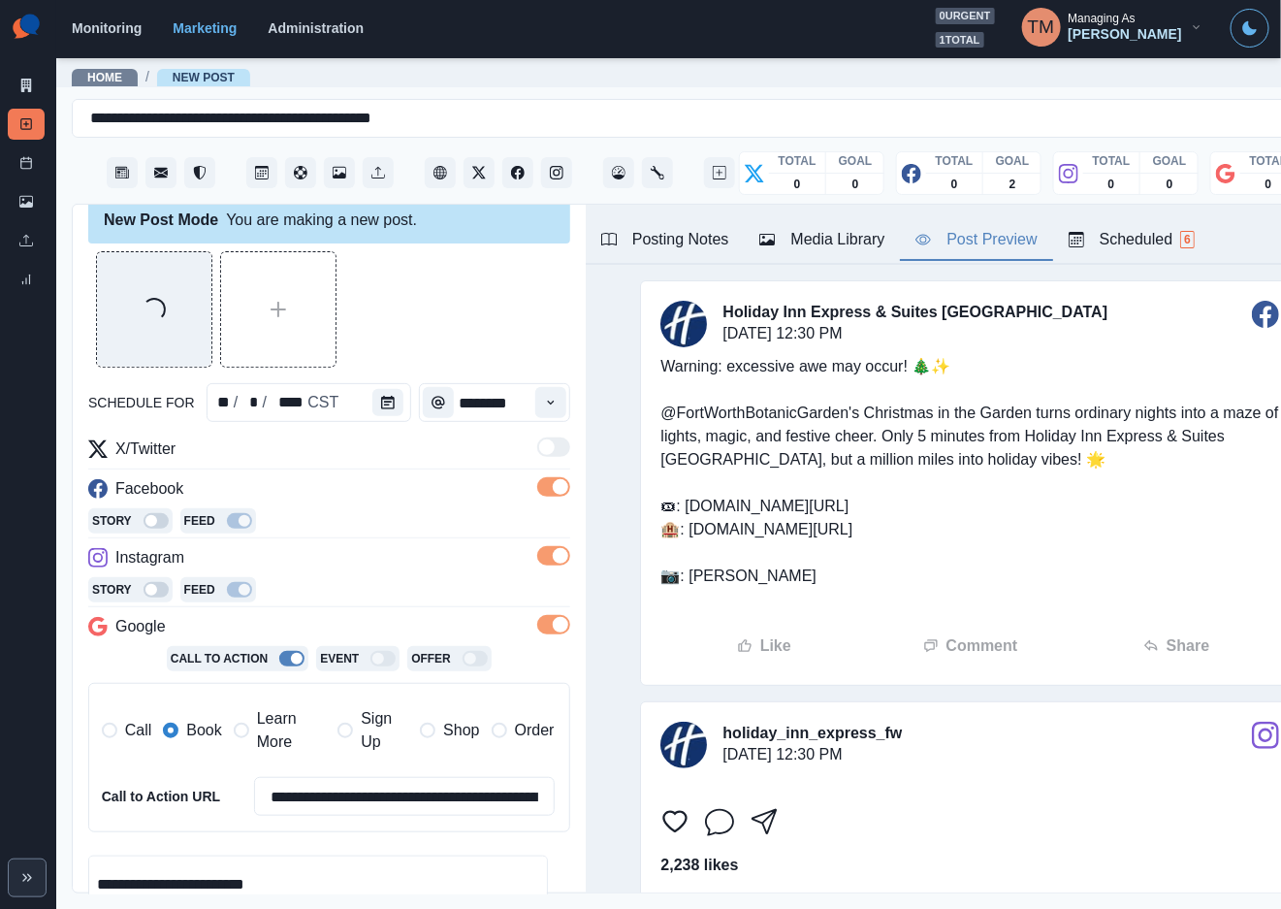
click at [413, 318] on div "Loading..." at bounding box center [329, 309] width 482 height 116
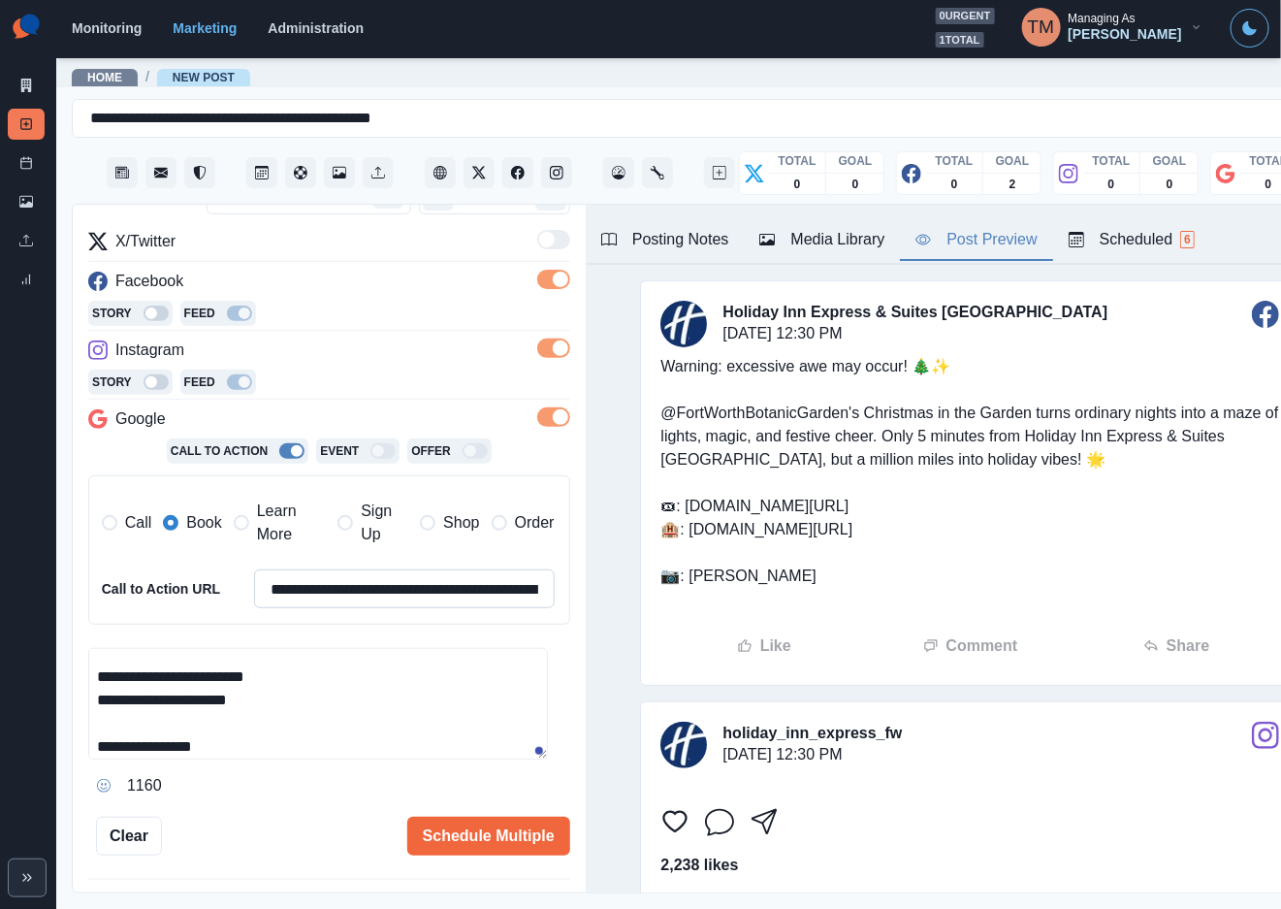
scroll to position [304, 0]
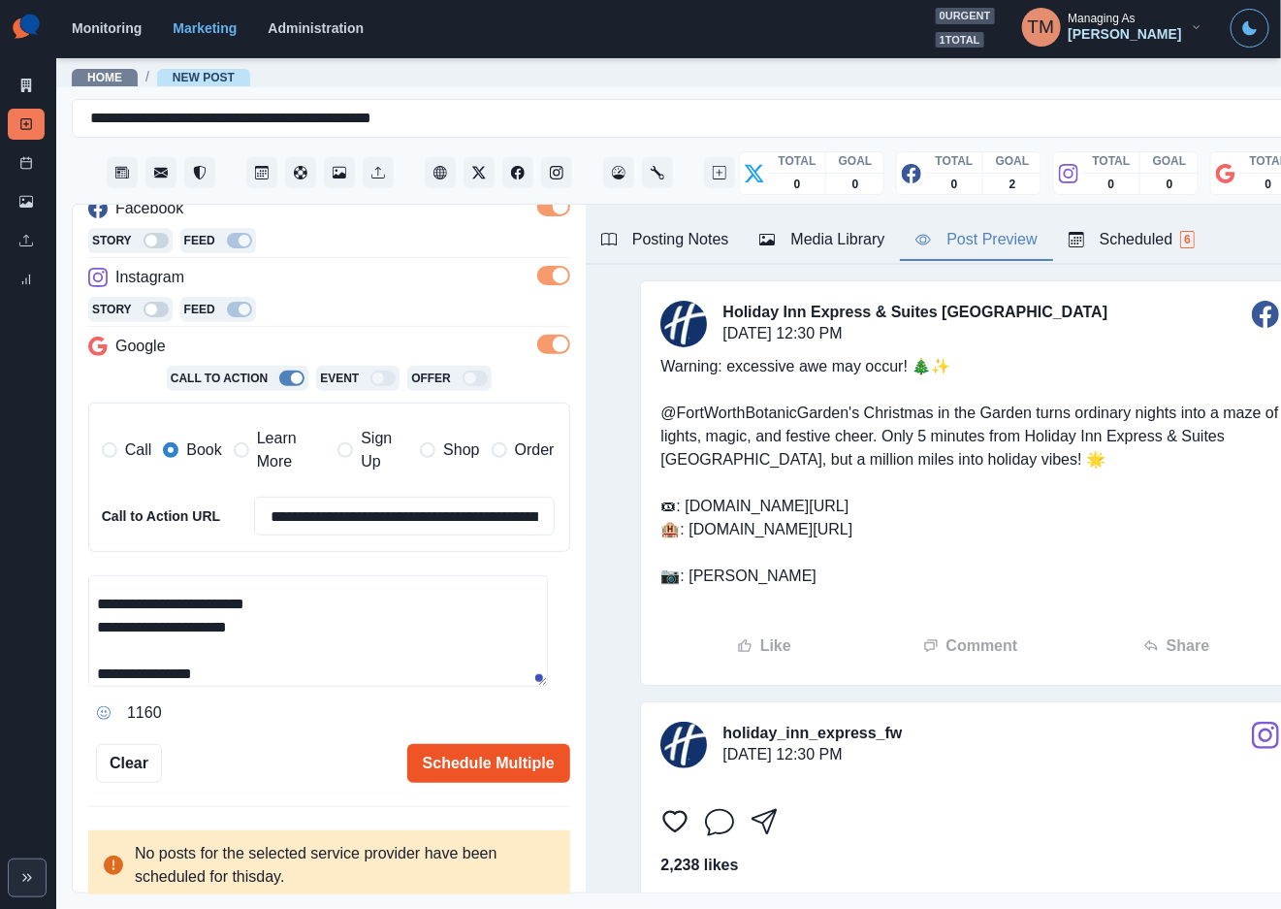
click at [455, 749] on button "Schedule Multiple" at bounding box center [488, 763] width 163 height 39
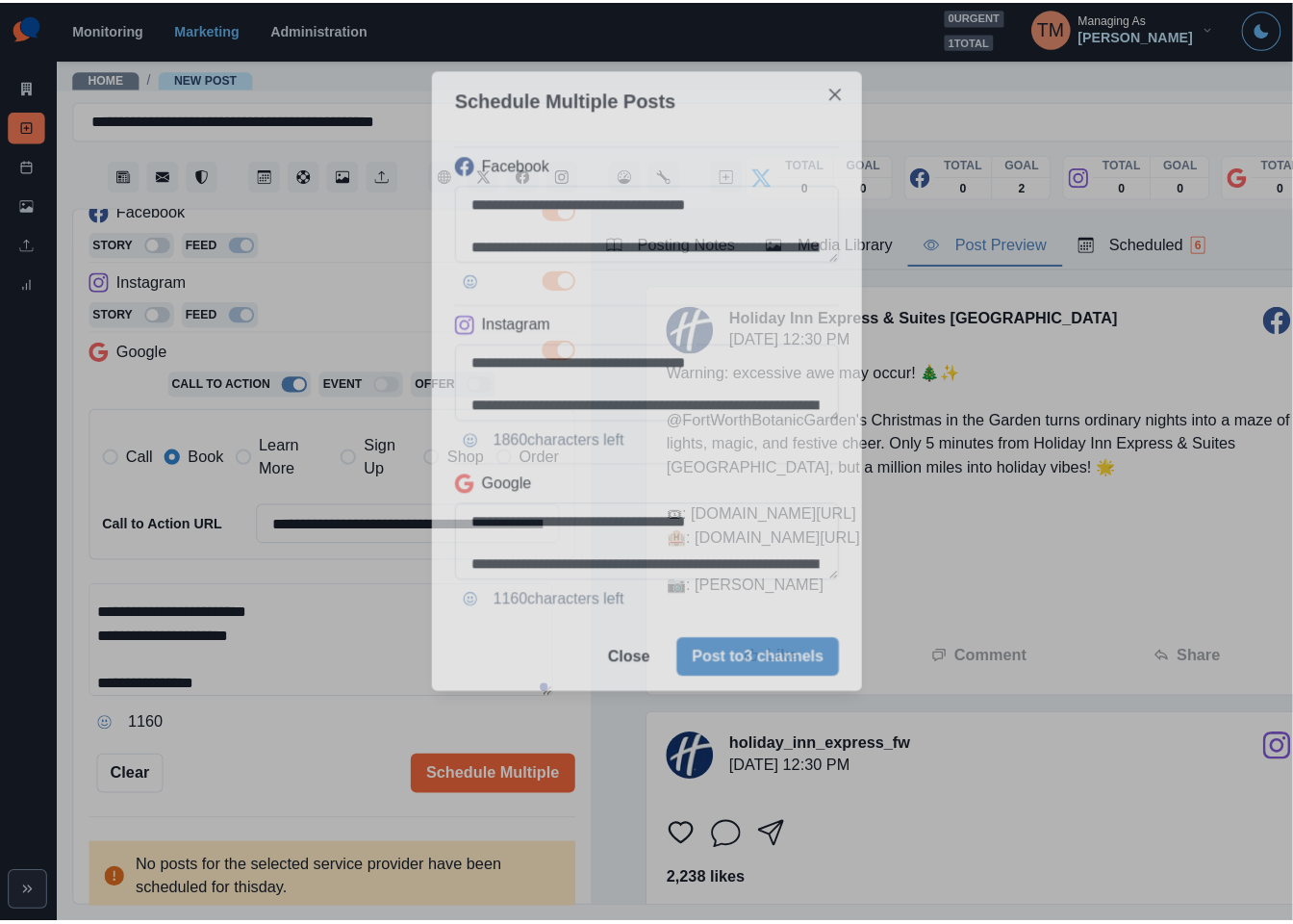
scroll to position [0, 0]
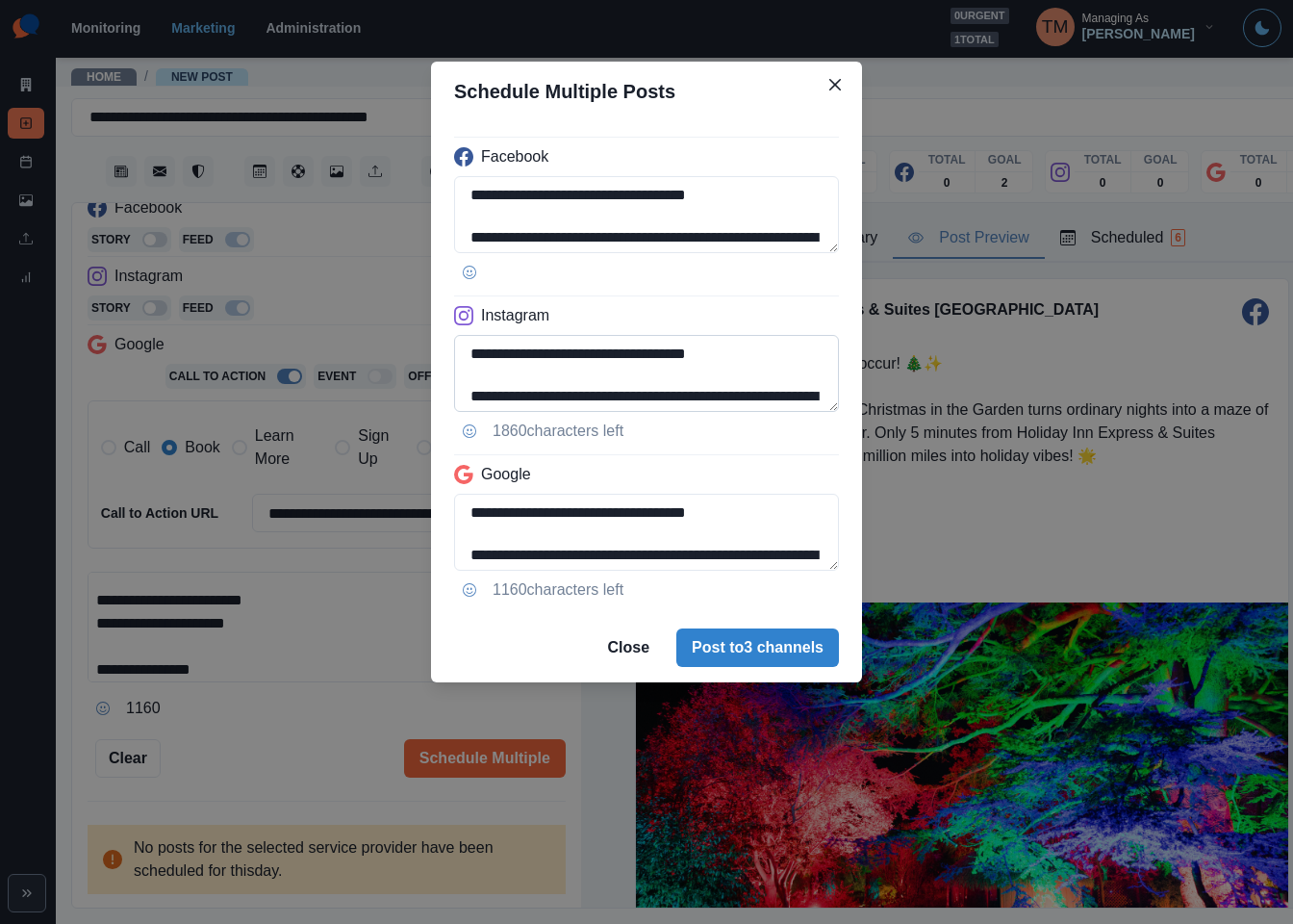
click at [654, 401] on textarea "**********" at bounding box center [647, 374] width 385 height 77
paste textarea
type textarea "**********"
click at [623, 553] on textarea "**********" at bounding box center [647, 533] width 385 height 77
paste textarea
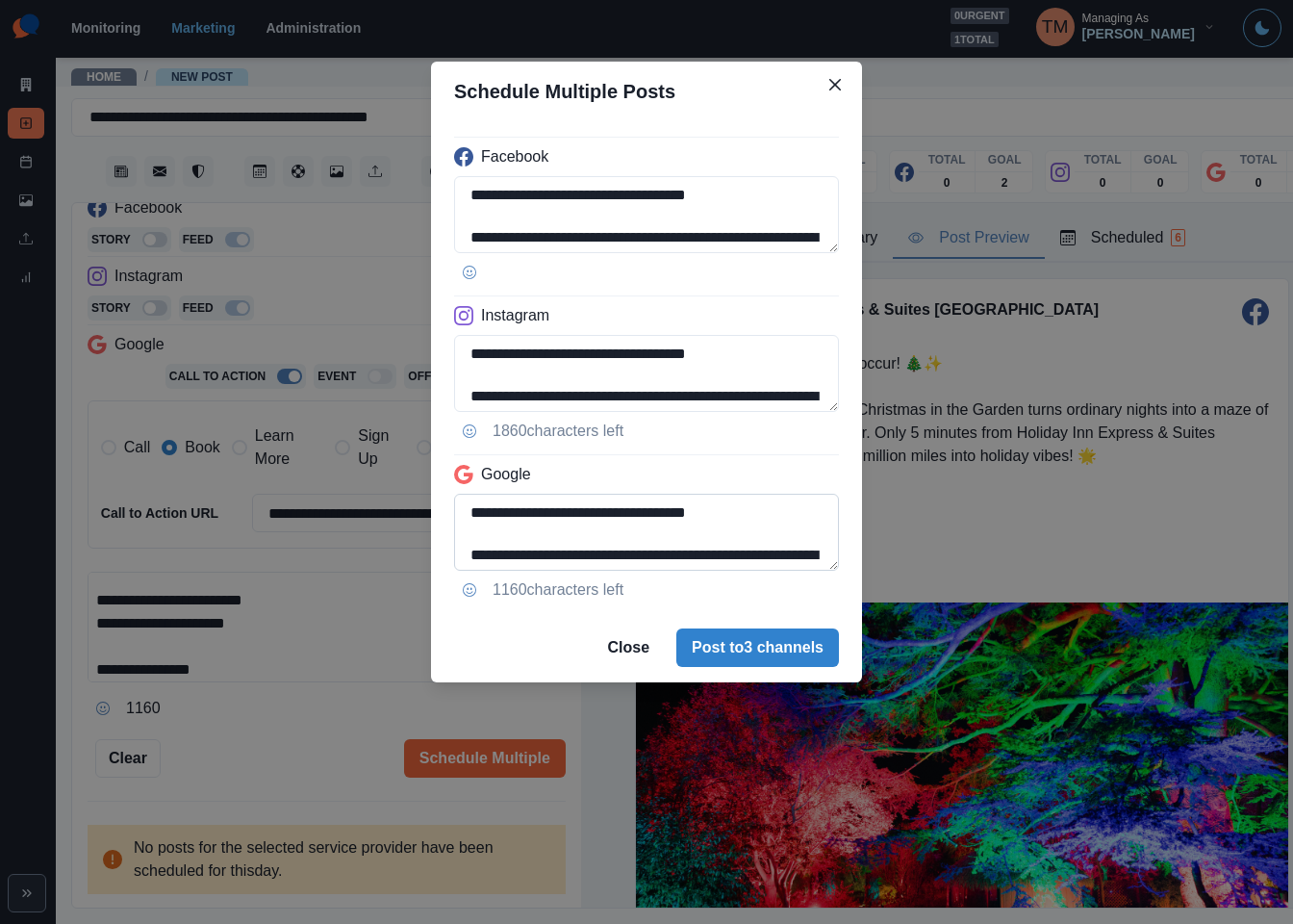
scroll to position [208, 0]
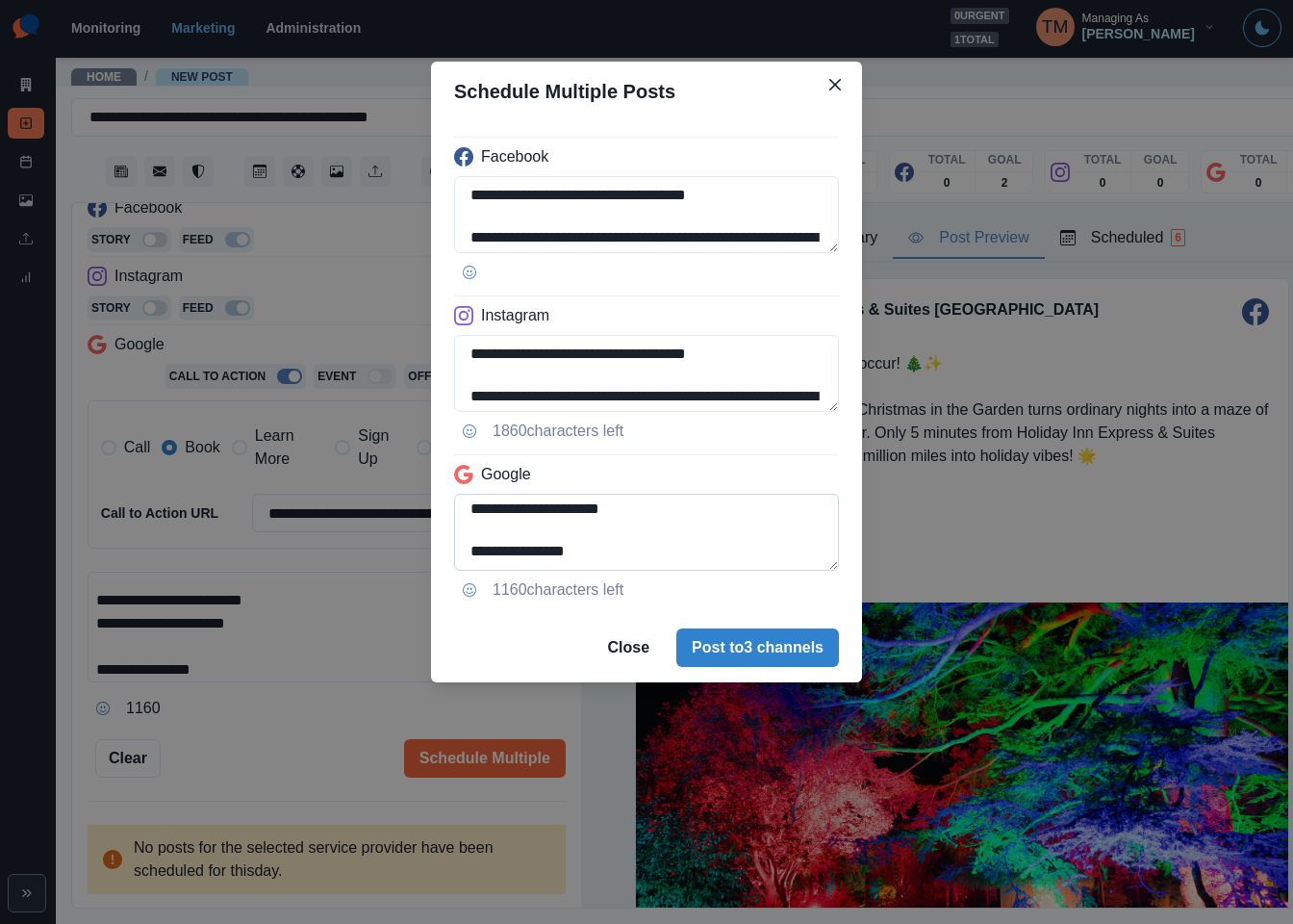
click at [468, 506] on textarea "**********" at bounding box center [647, 533] width 385 height 77
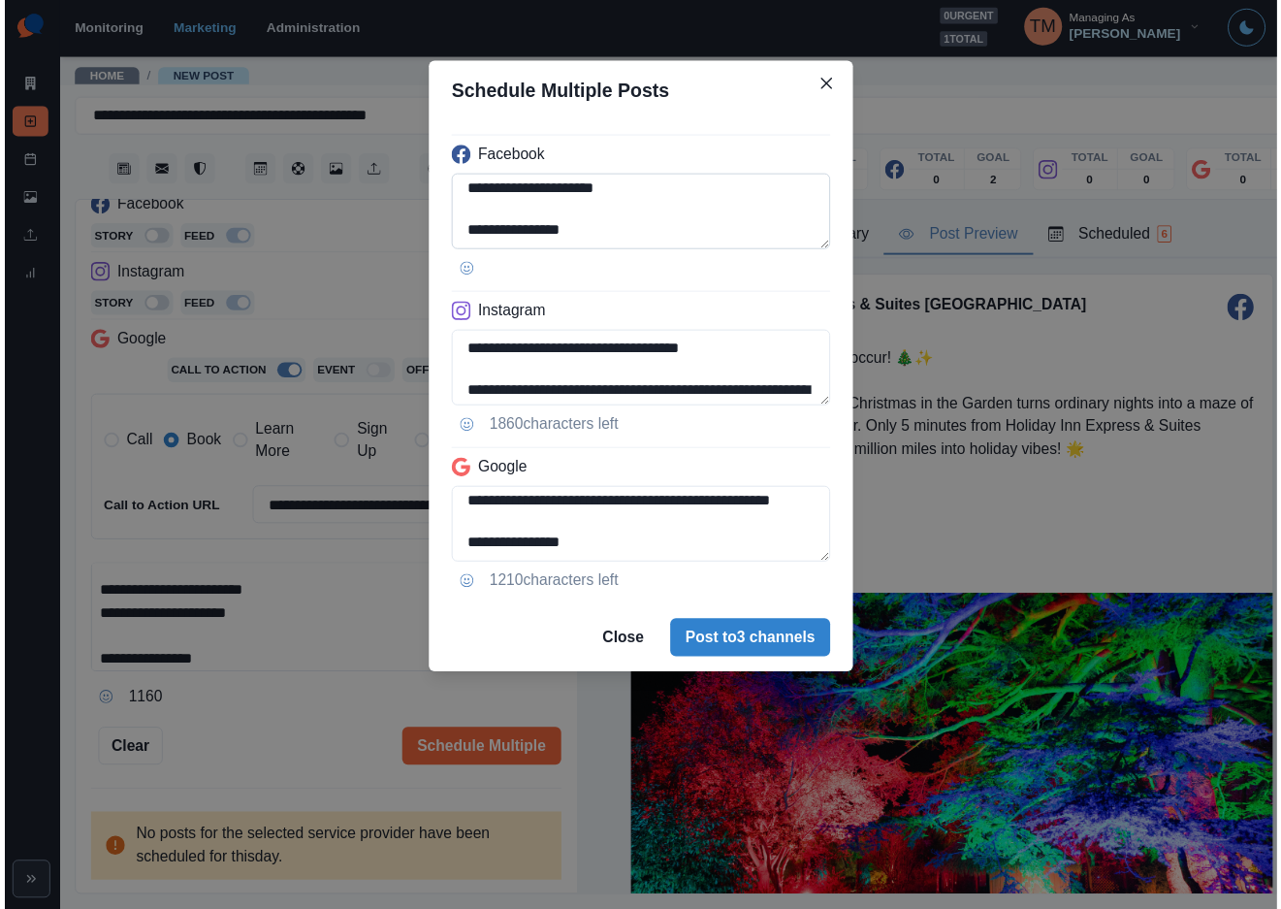
scroll to position [218, 0]
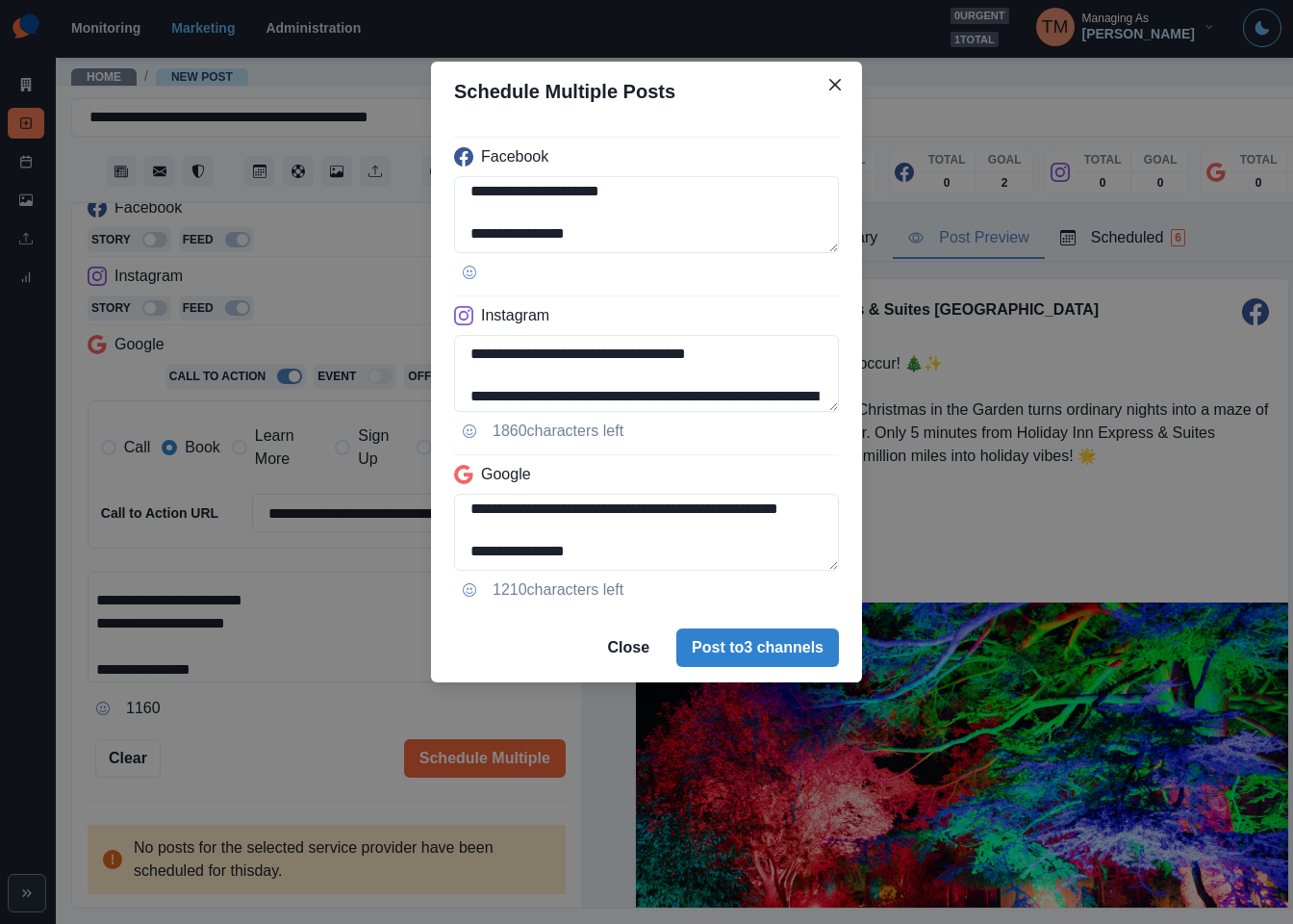
type textarea "**********"
click at [271, 720] on div "**********" at bounding box center [646, 462] width 1293 height 924
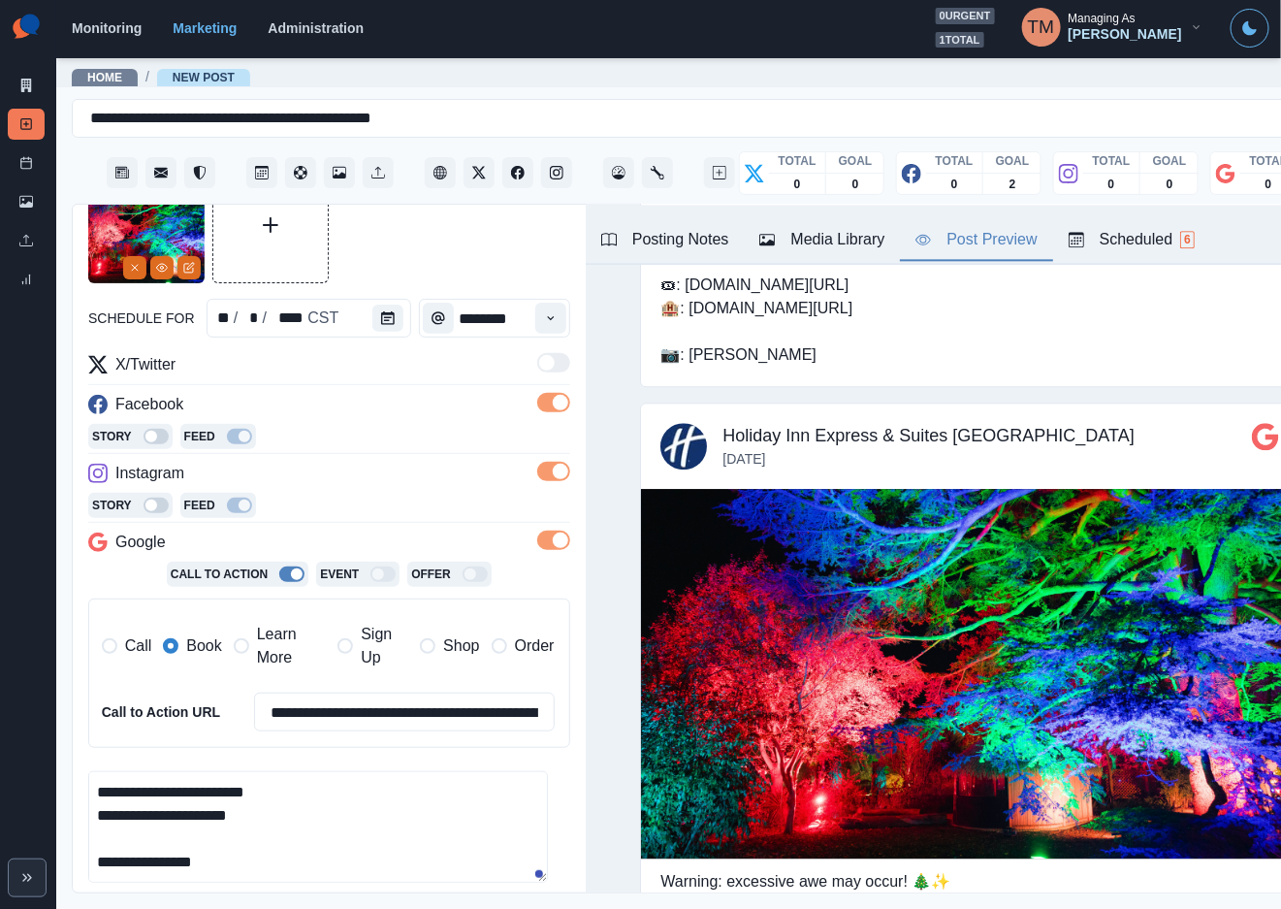
scroll to position [0, 0]
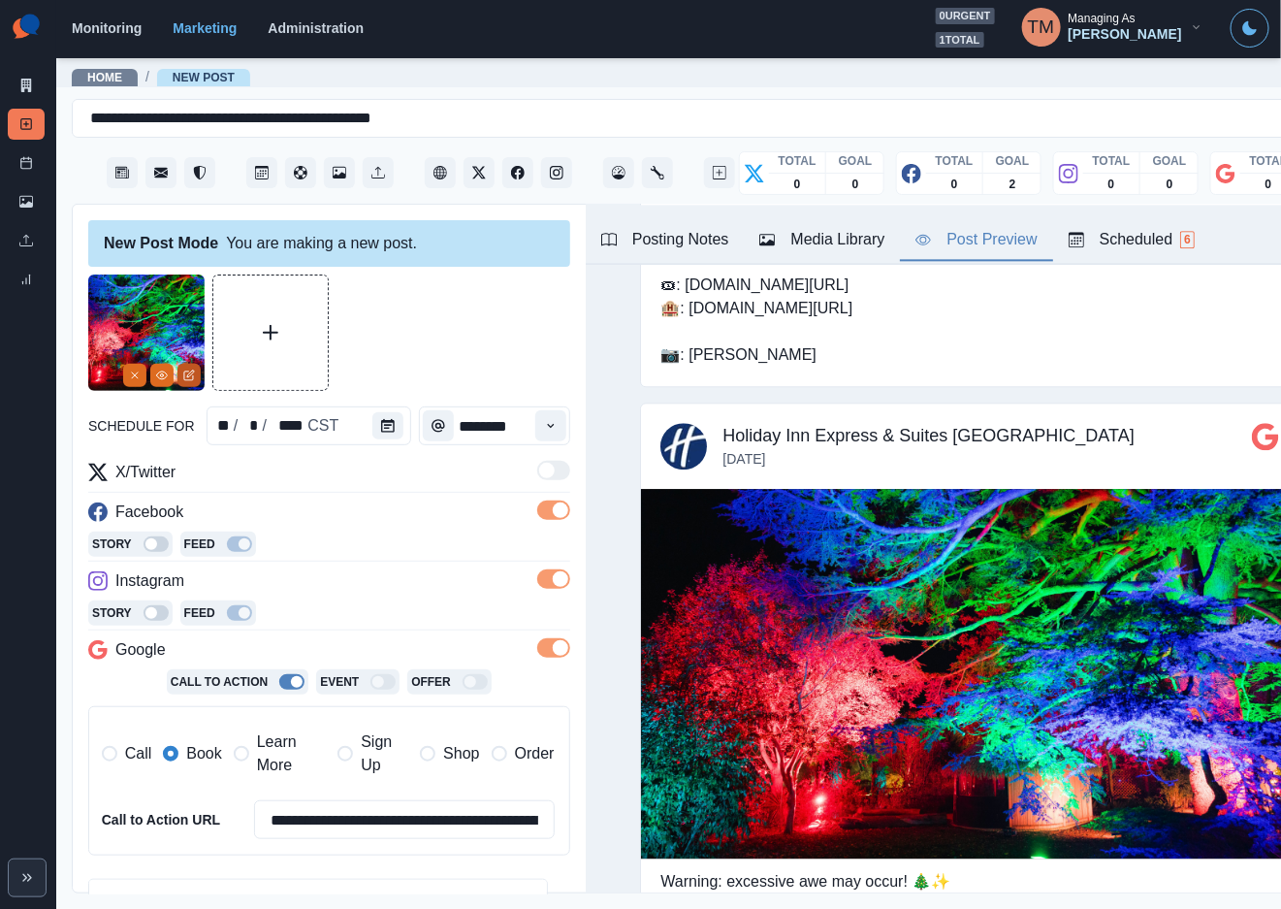
click at [196, 381] on button "Edit Media" at bounding box center [188, 375] width 23 height 23
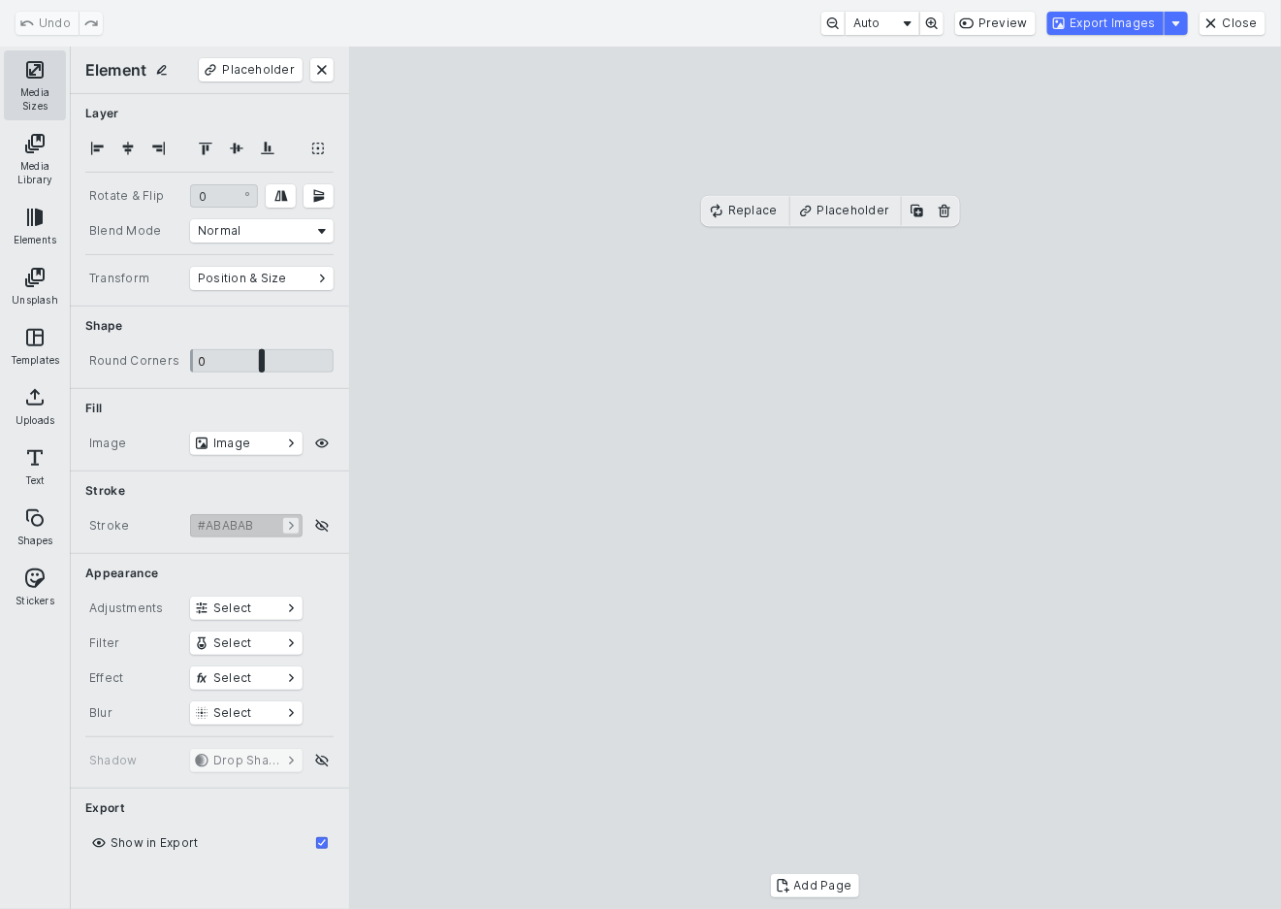
click at [38, 87] on button "Media Sizes" at bounding box center [35, 85] width 62 height 70
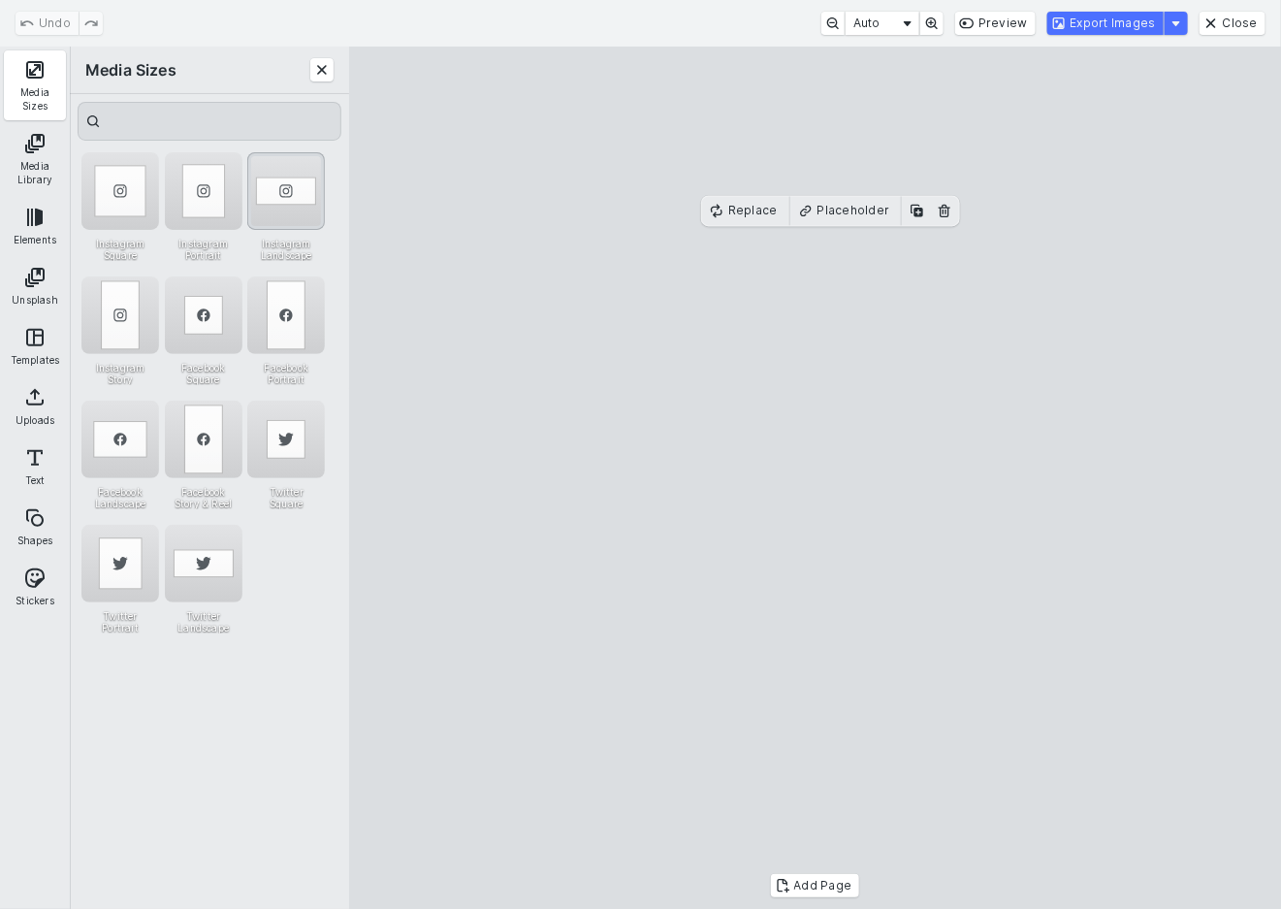
click at [294, 187] on div "Instagram Landscape" at bounding box center [286, 191] width 78 height 78
click at [1118, 21] on button "Export Images" at bounding box center [1105, 23] width 116 height 23
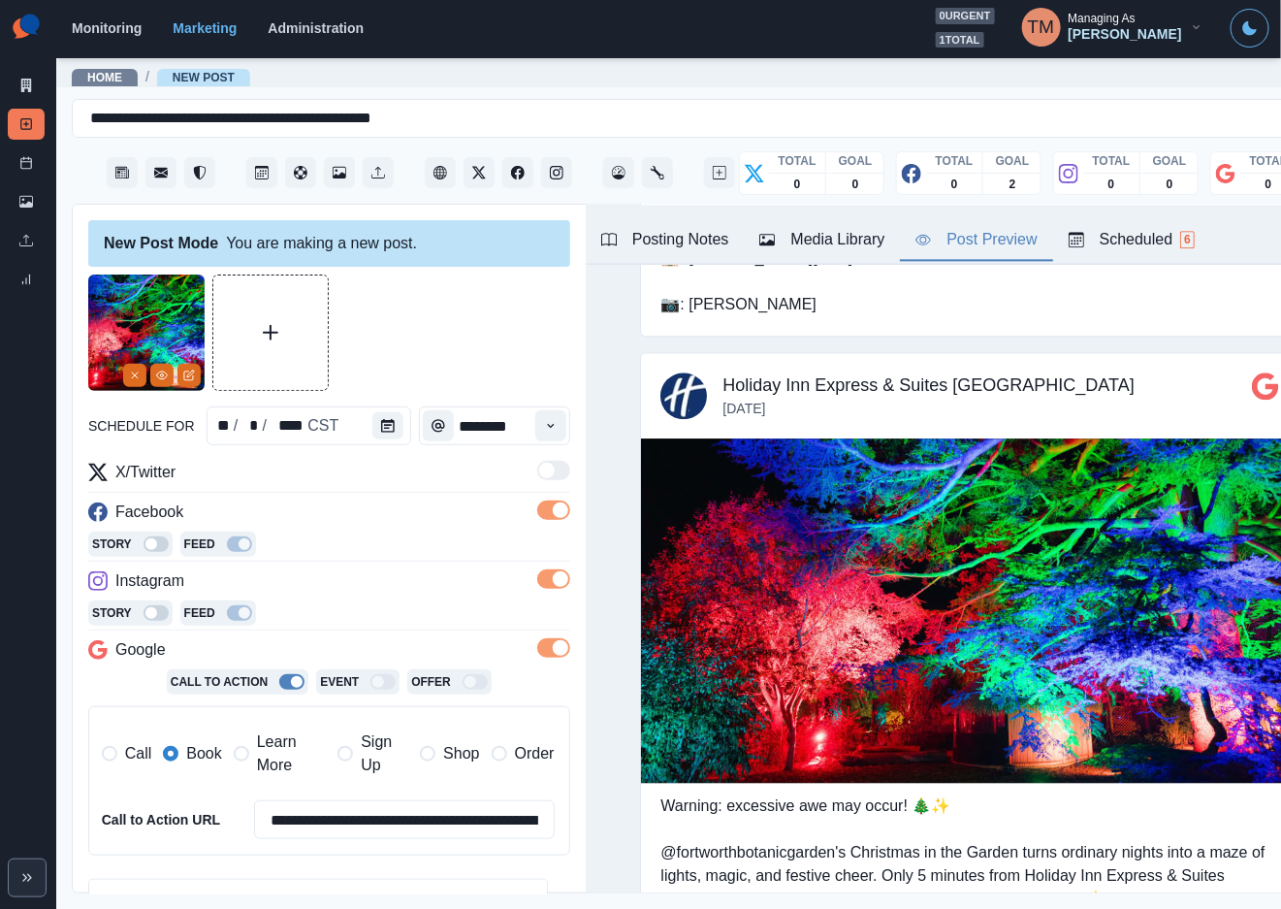
scroll to position [1549, 0]
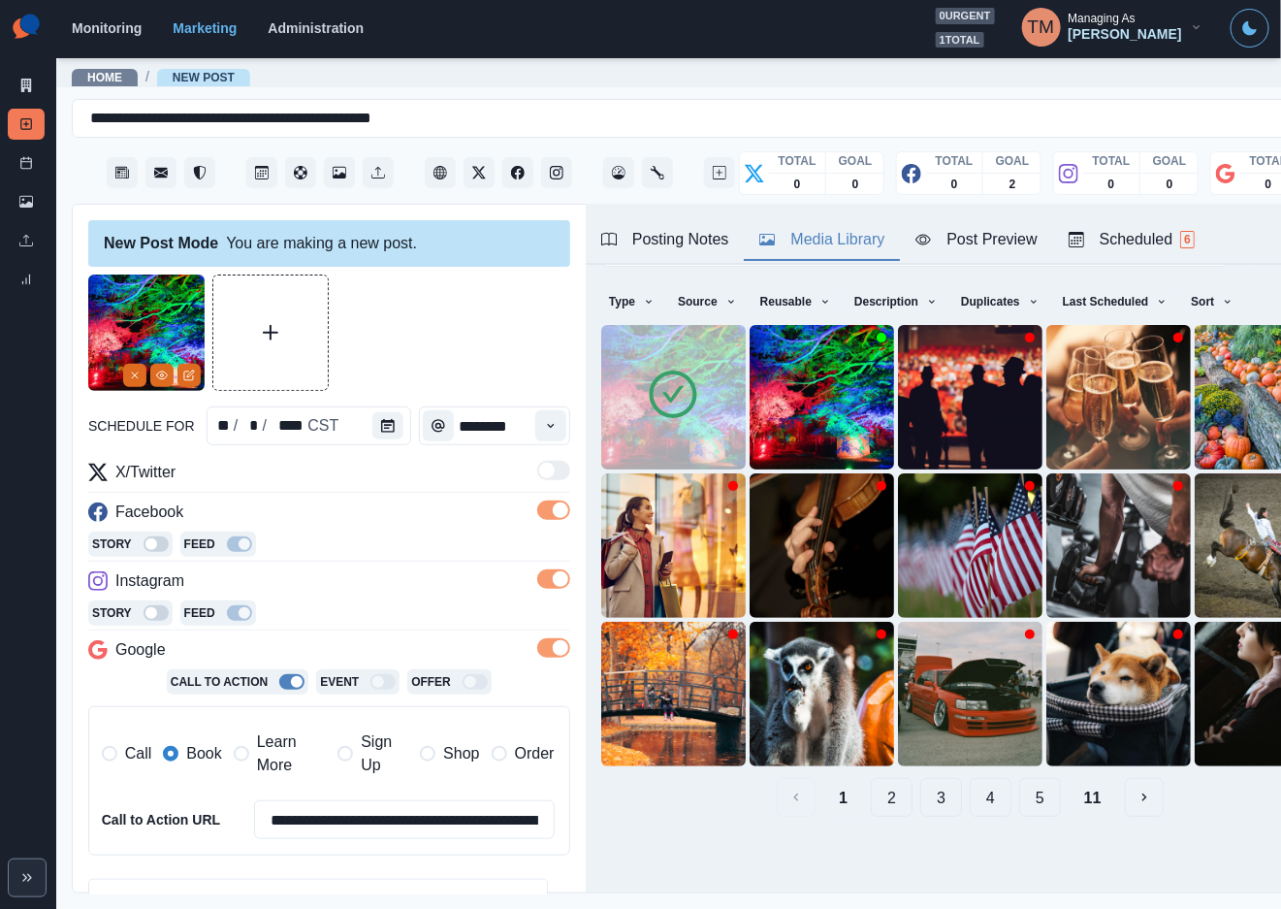
click at [824, 231] on div "Media Library" at bounding box center [821, 239] width 125 height 23
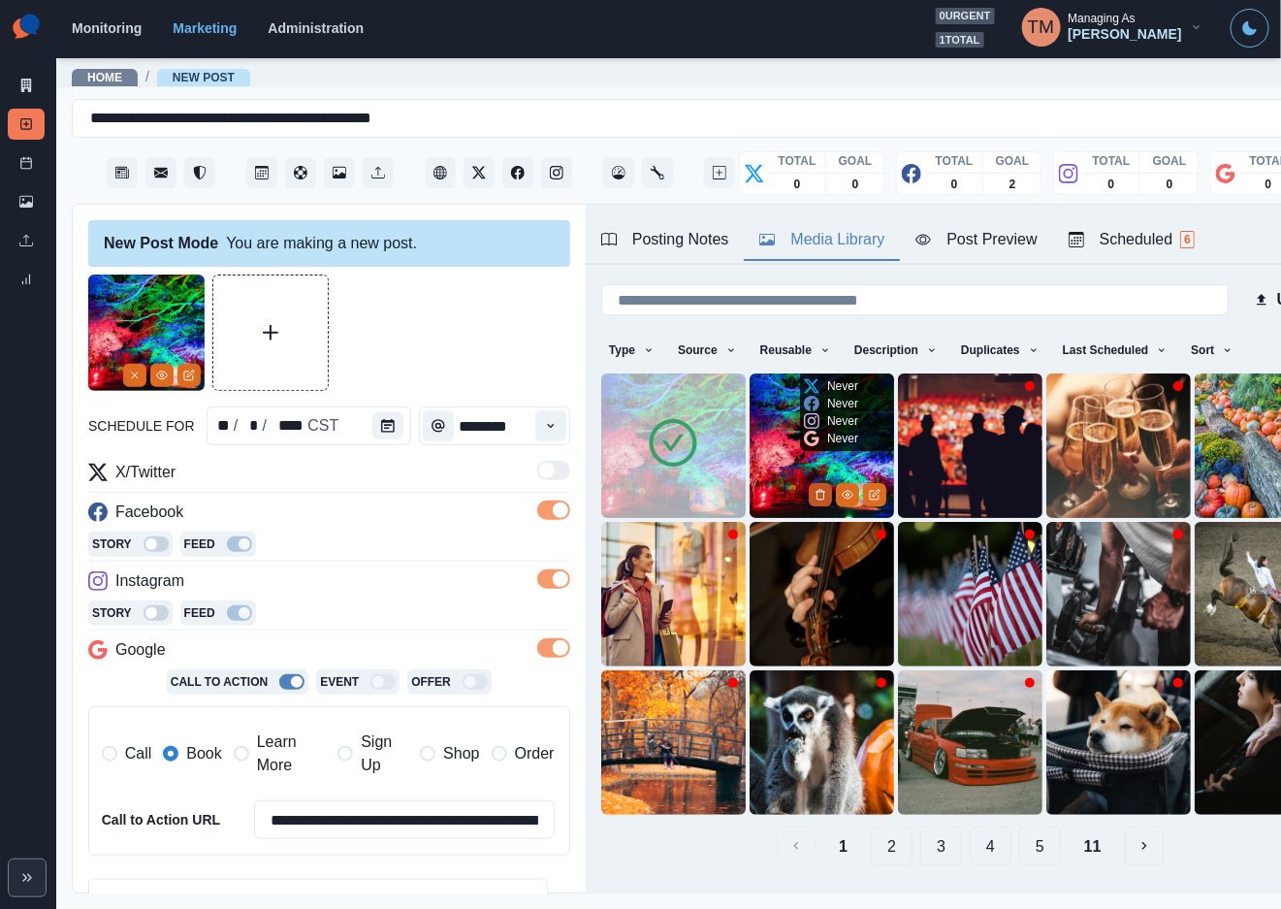
click at [815, 489] on icon "Delete Media" at bounding box center [821, 495] width 12 height 12
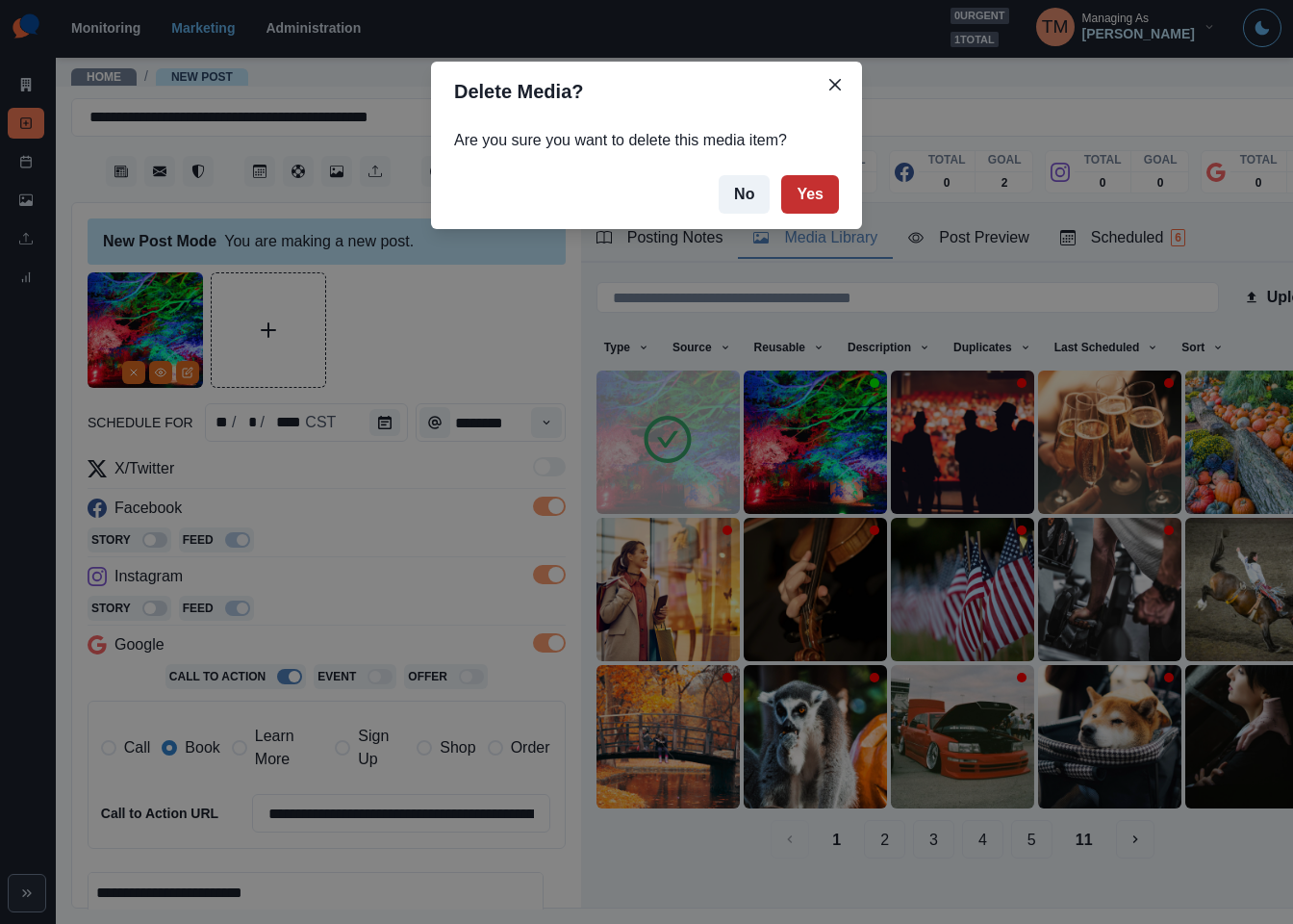
click at [810, 206] on button "Yes" at bounding box center [811, 195] width 58 height 39
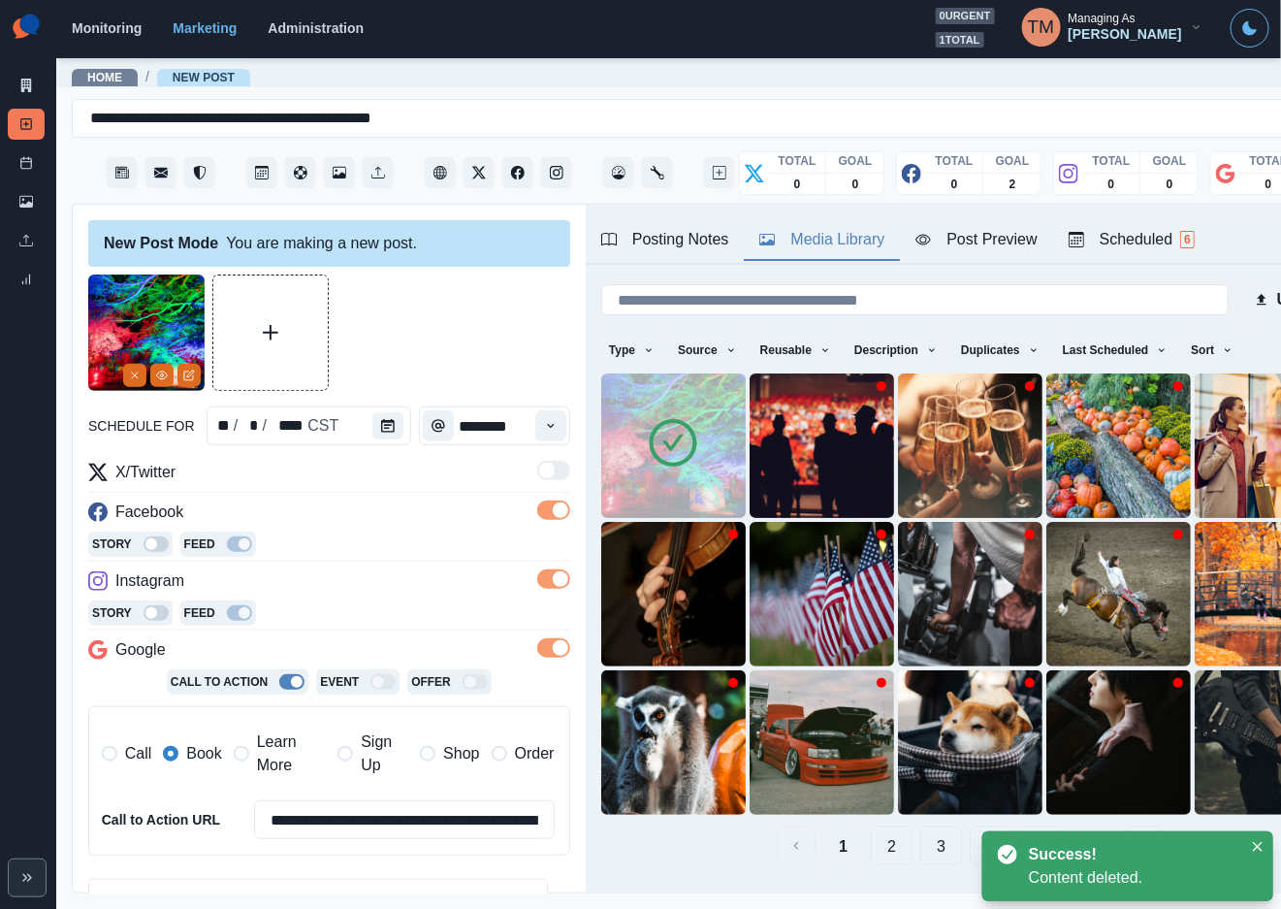
click at [464, 344] on div at bounding box center [329, 332] width 482 height 116
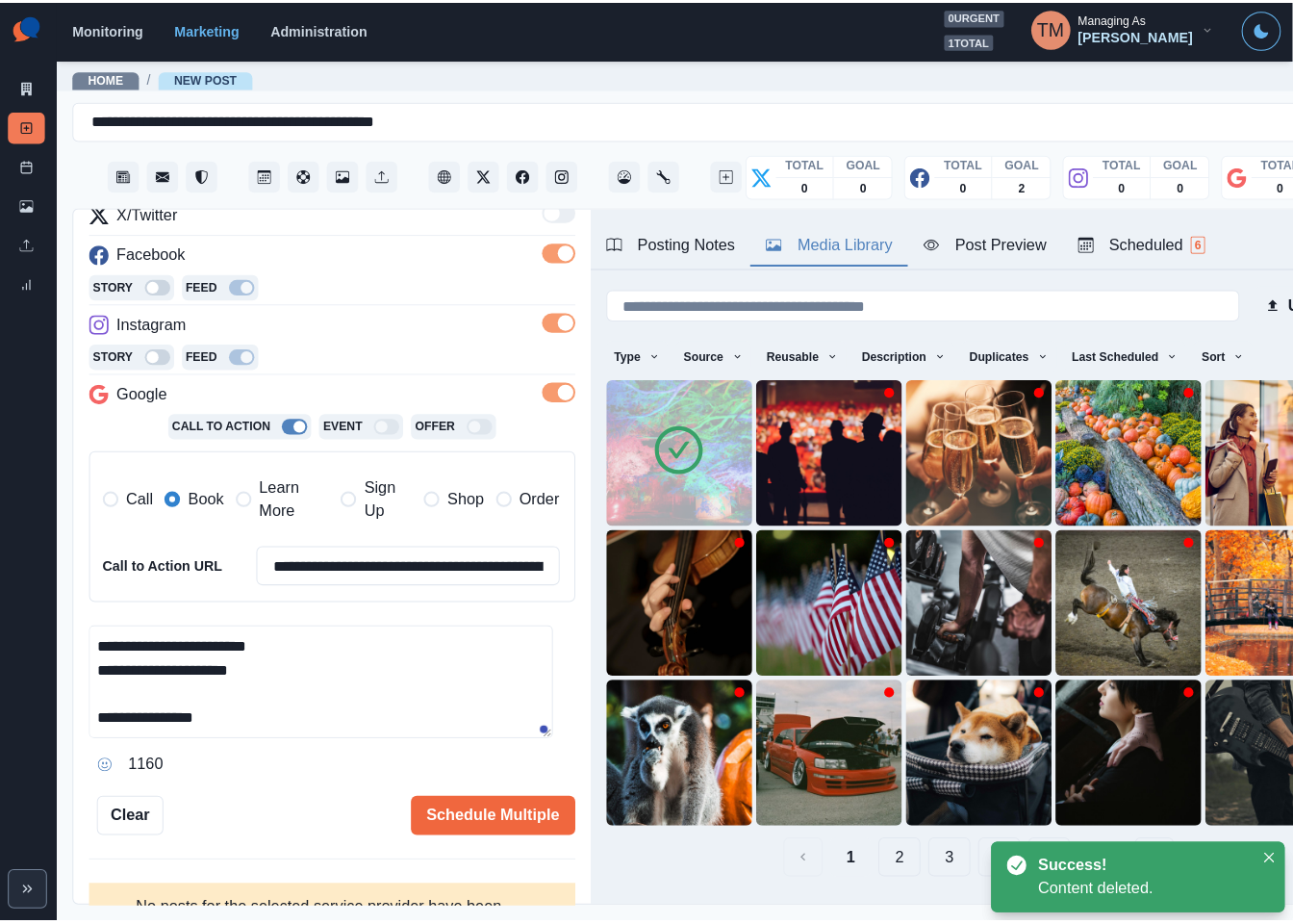
scroll to position [302, 0]
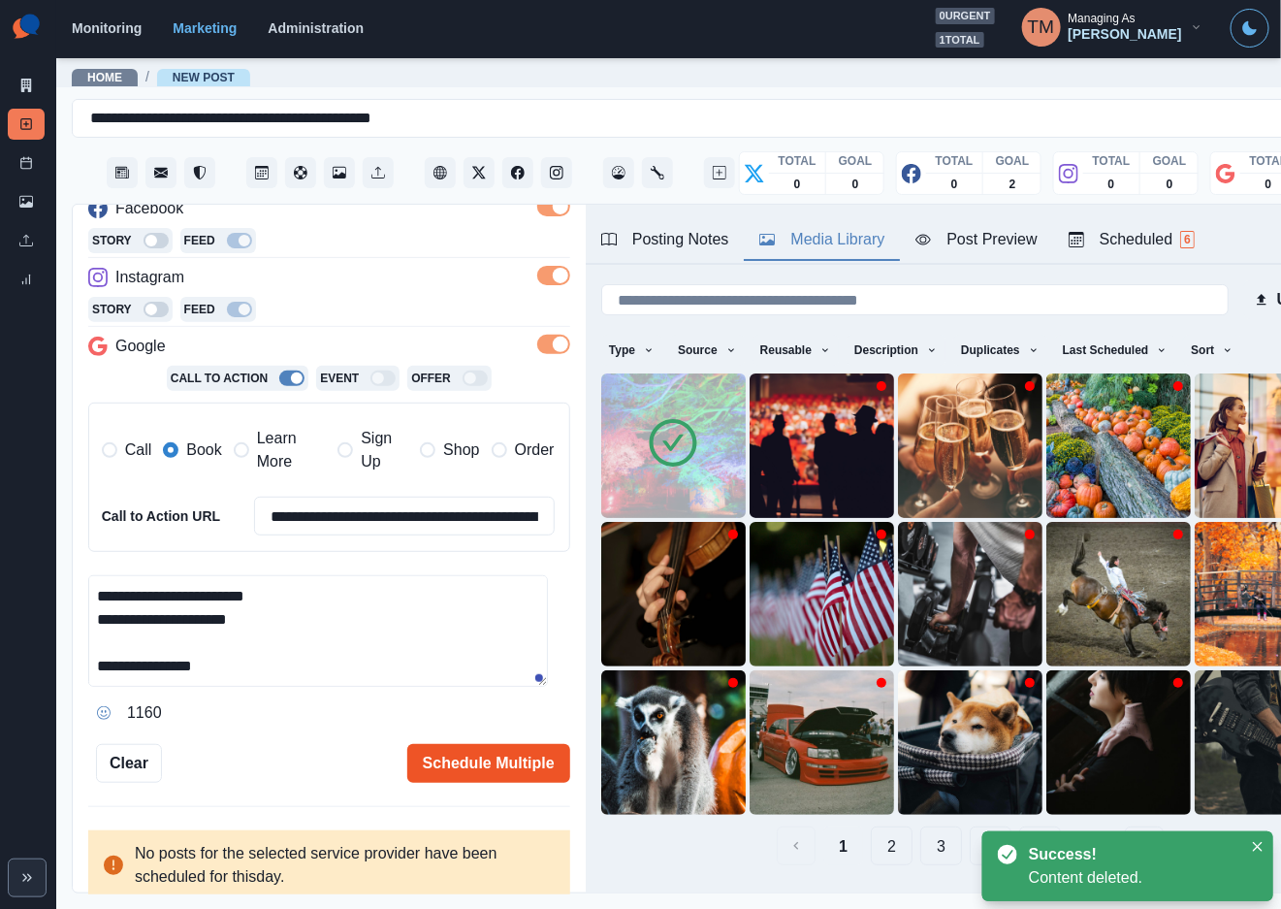
click at [483, 762] on button "Schedule Multiple" at bounding box center [488, 763] width 163 height 39
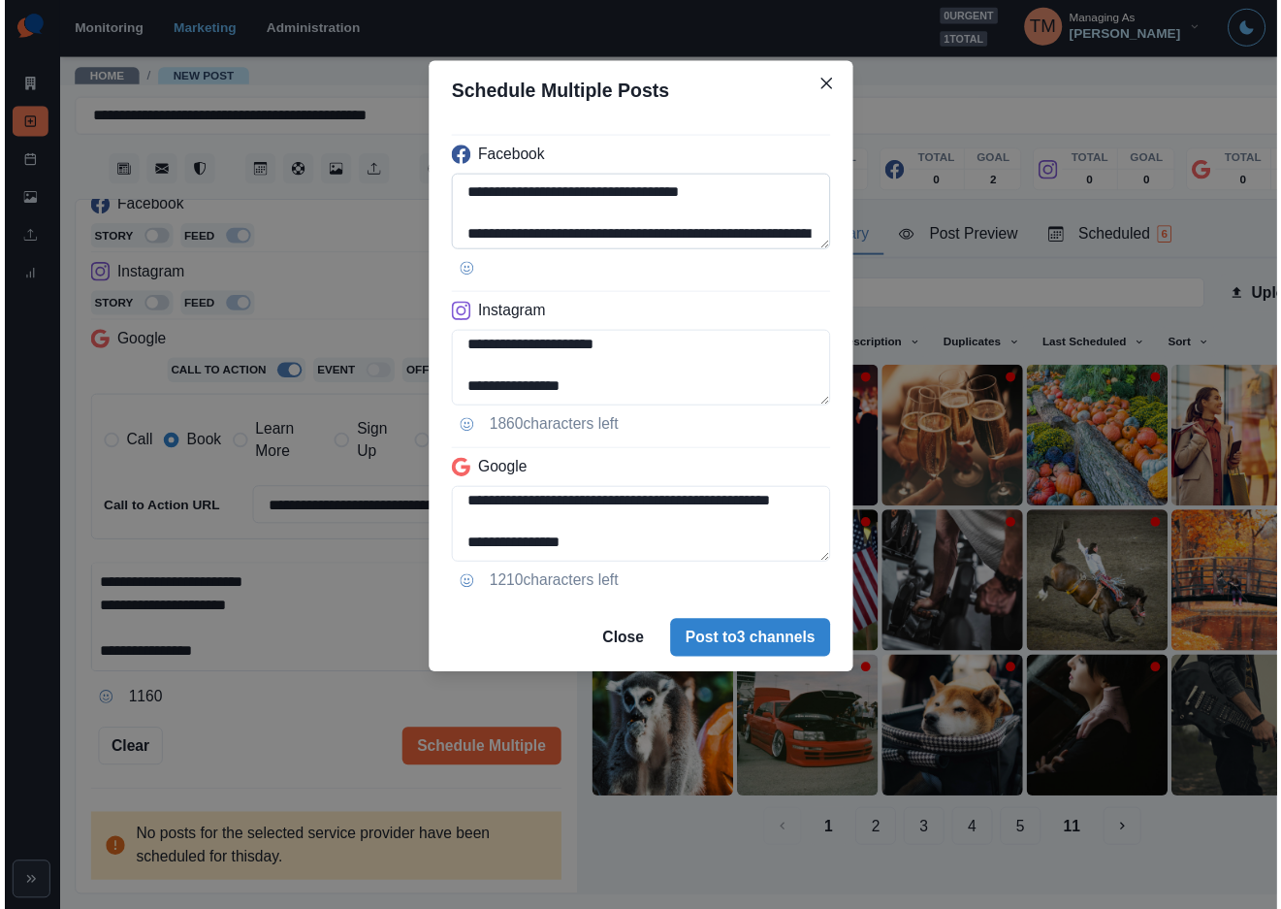
scroll to position [218, 0]
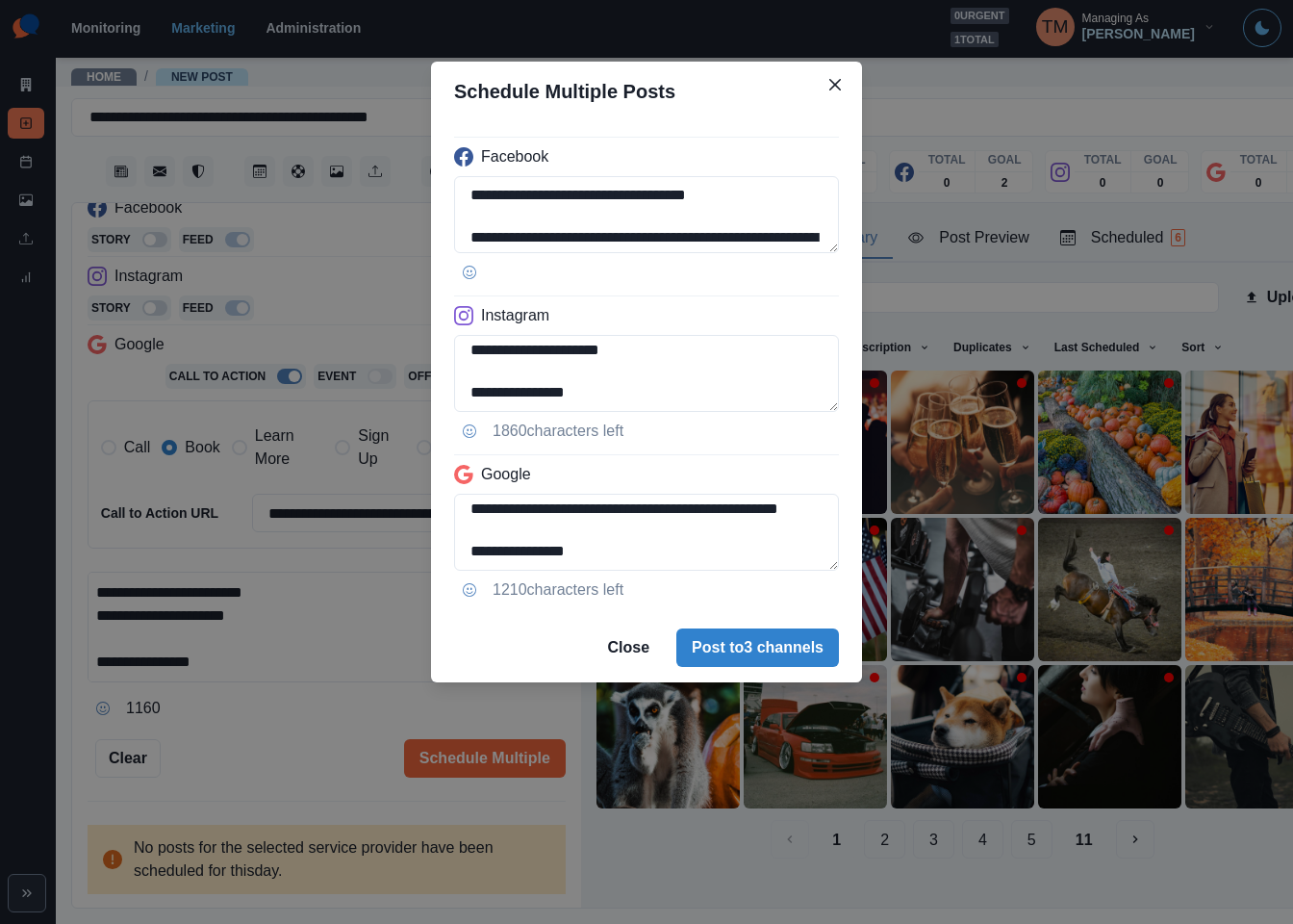
click at [270, 715] on div "**********" at bounding box center [646, 462] width 1293 height 924
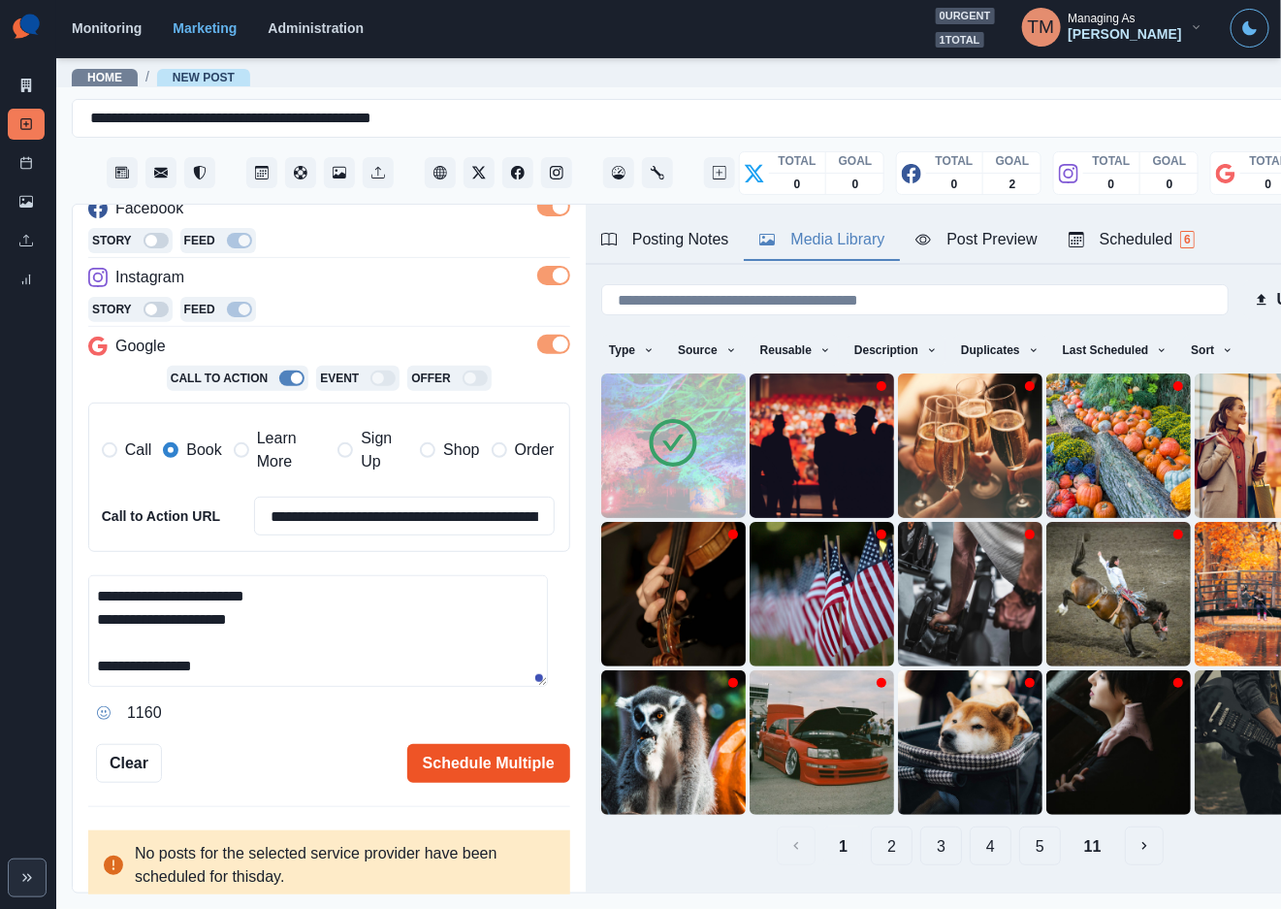
click at [454, 771] on button "Schedule Multiple" at bounding box center [488, 763] width 163 height 39
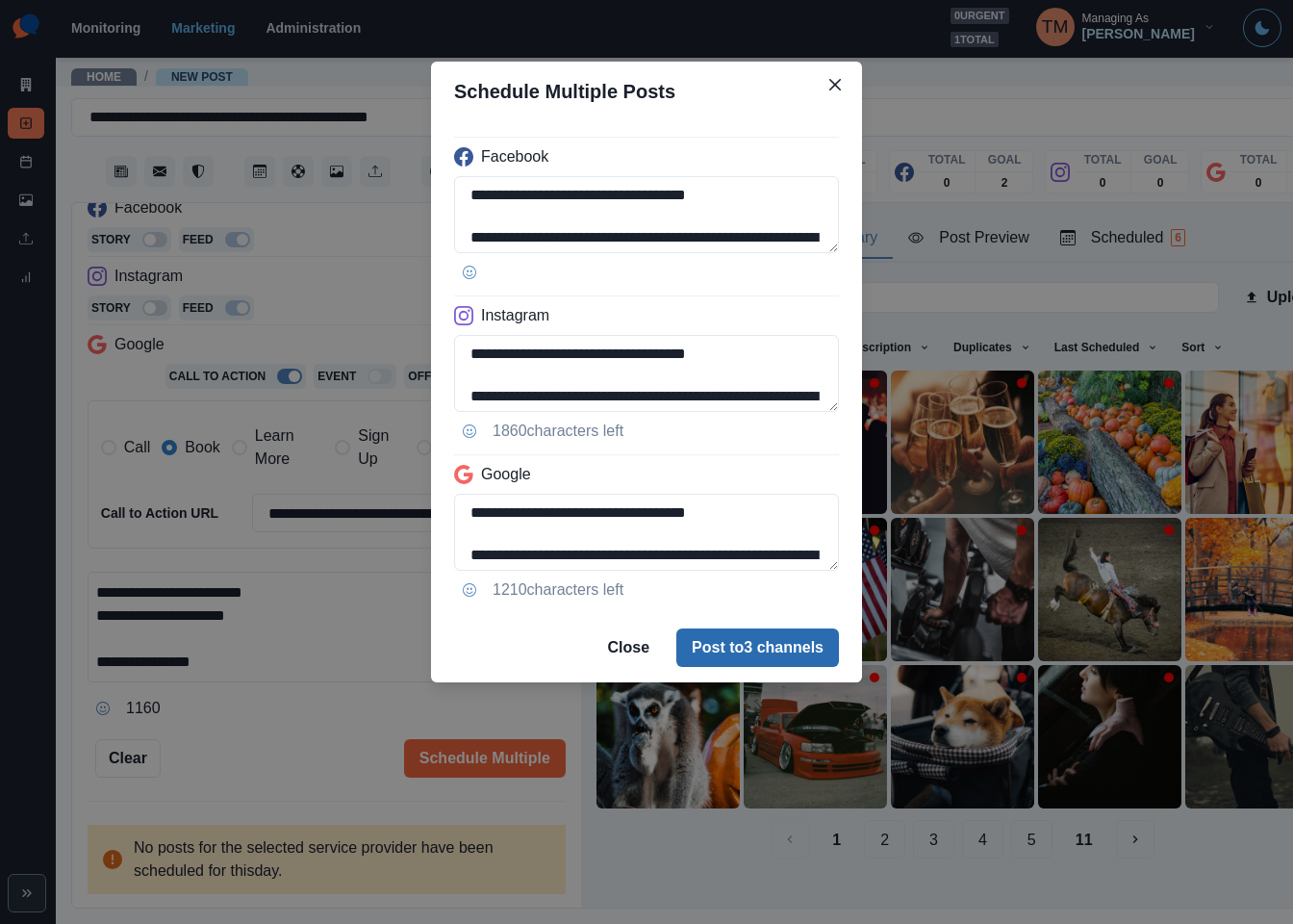
click at [765, 651] on button "Post to 3 channels" at bounding box center [758, 647] width 163 height 39
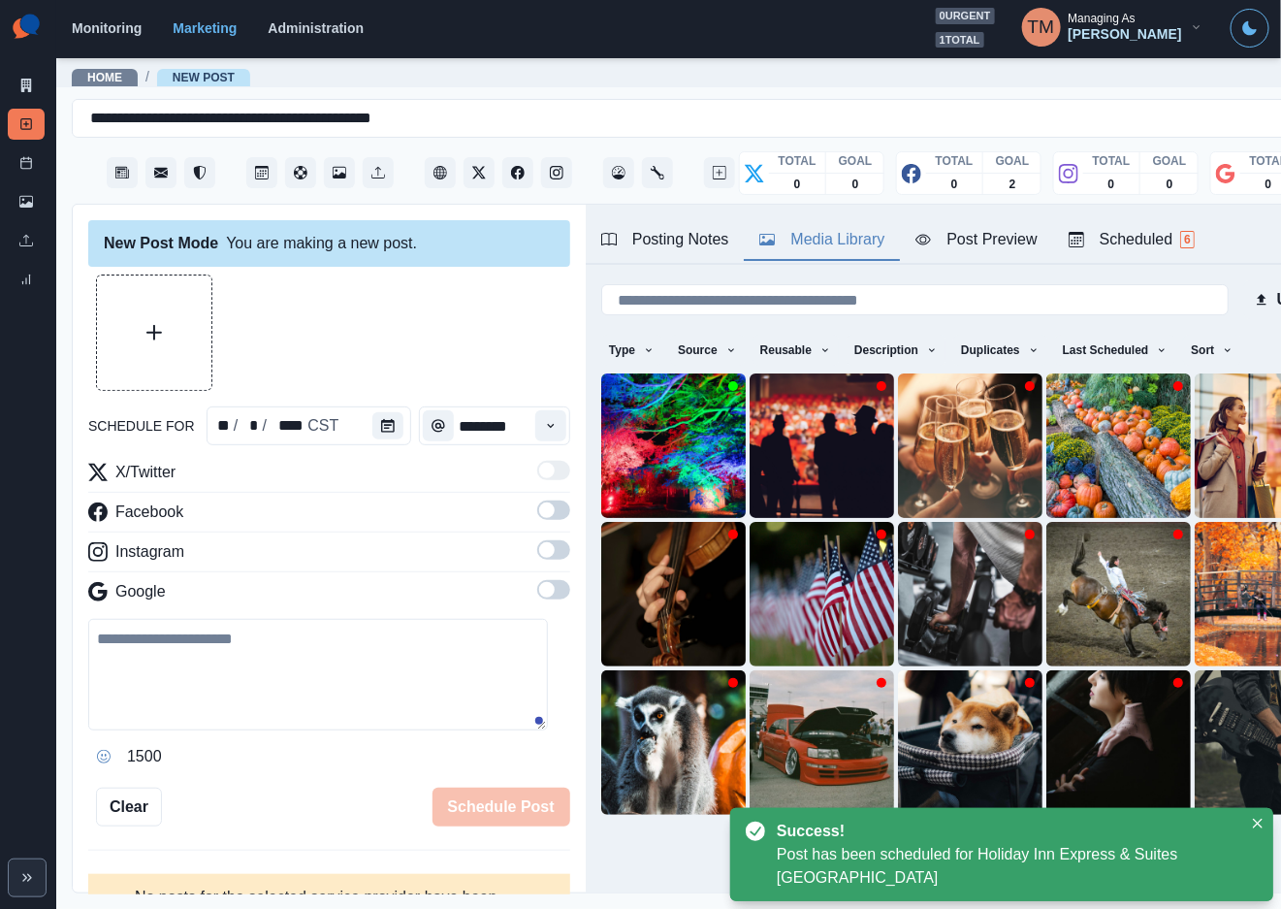
scroll to position [0, 0]
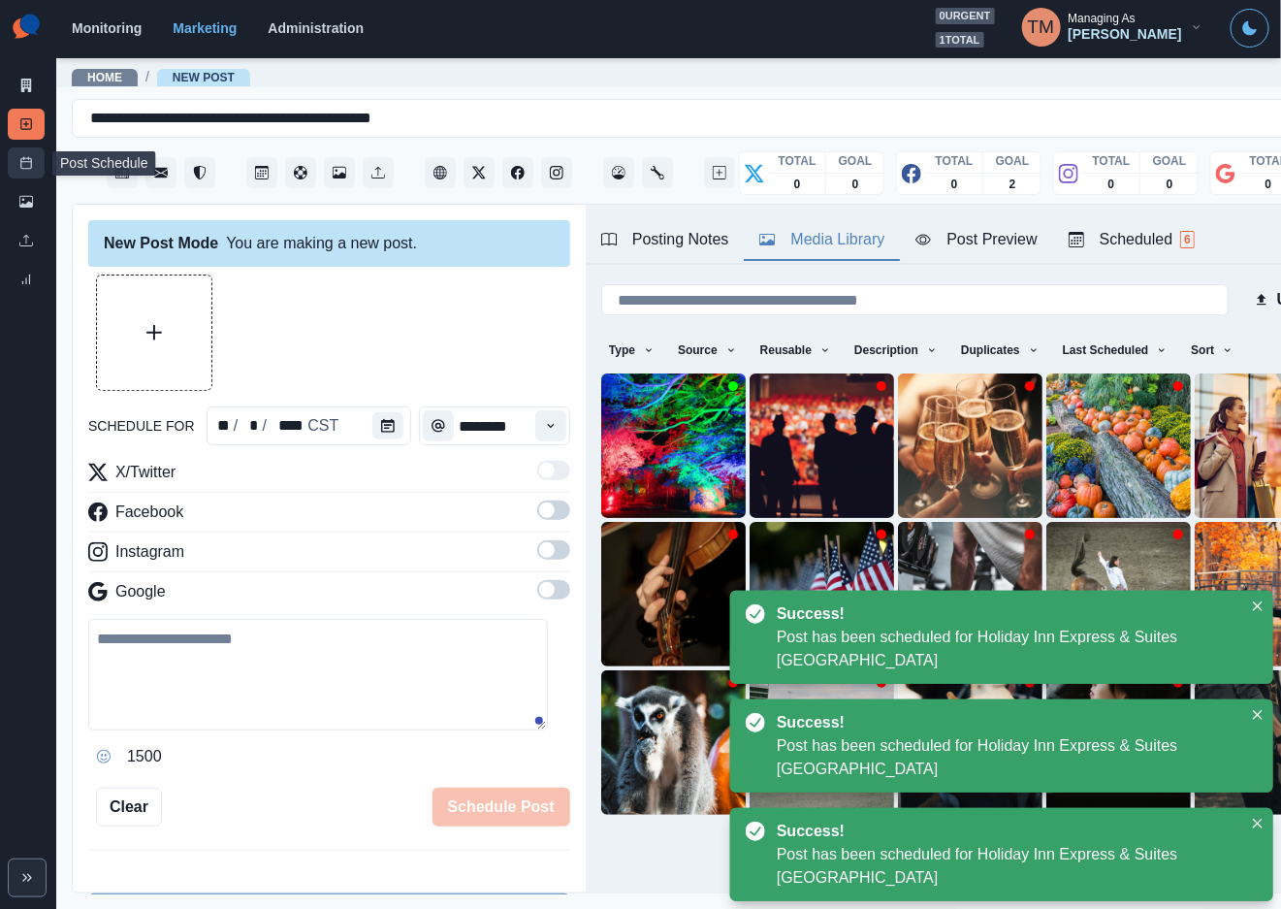
click at [26, 167] on icon at bounding box center [26, 163] width 14 height 14
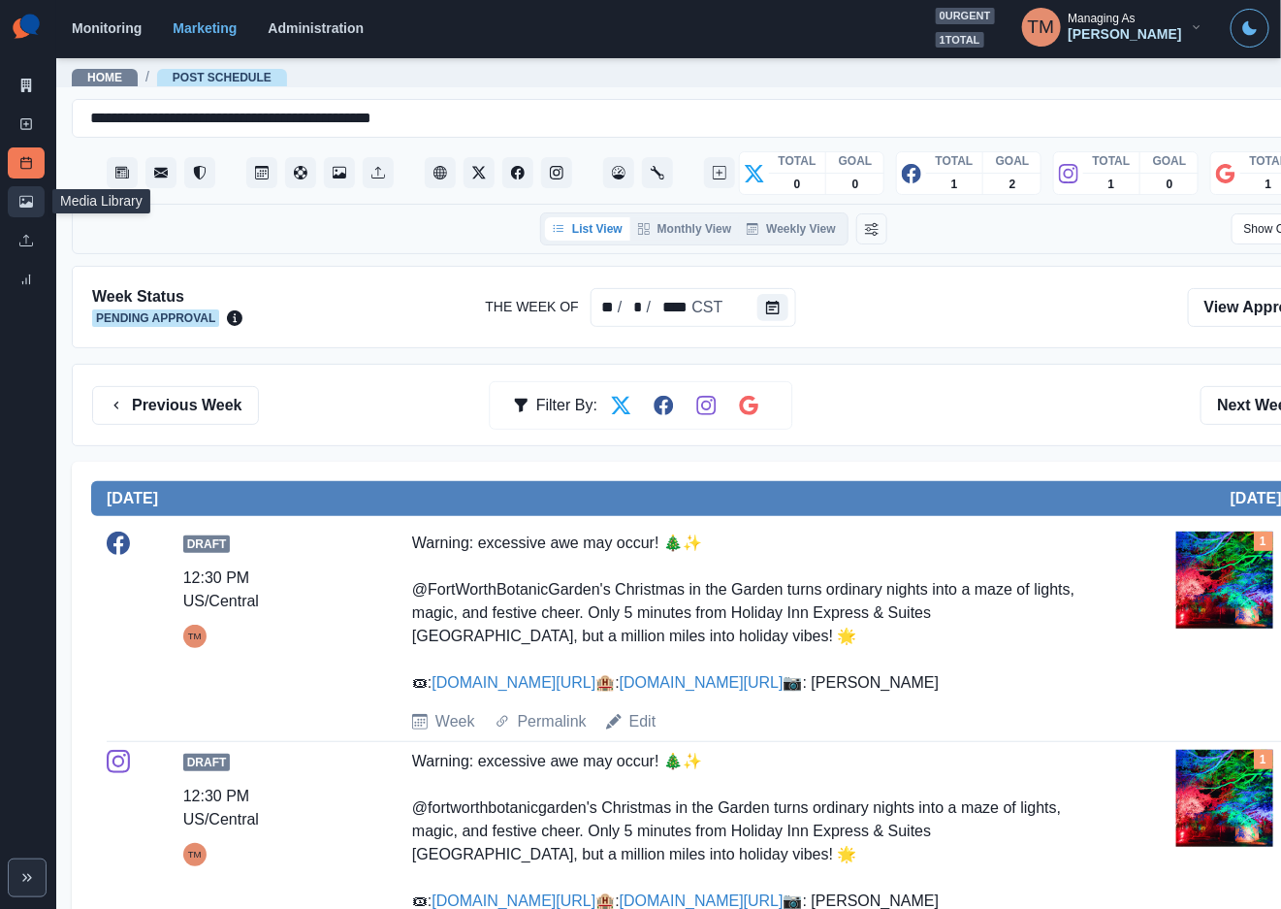
click at [30, 195] on icon at bounding box center [26, 202] width 14 height 14
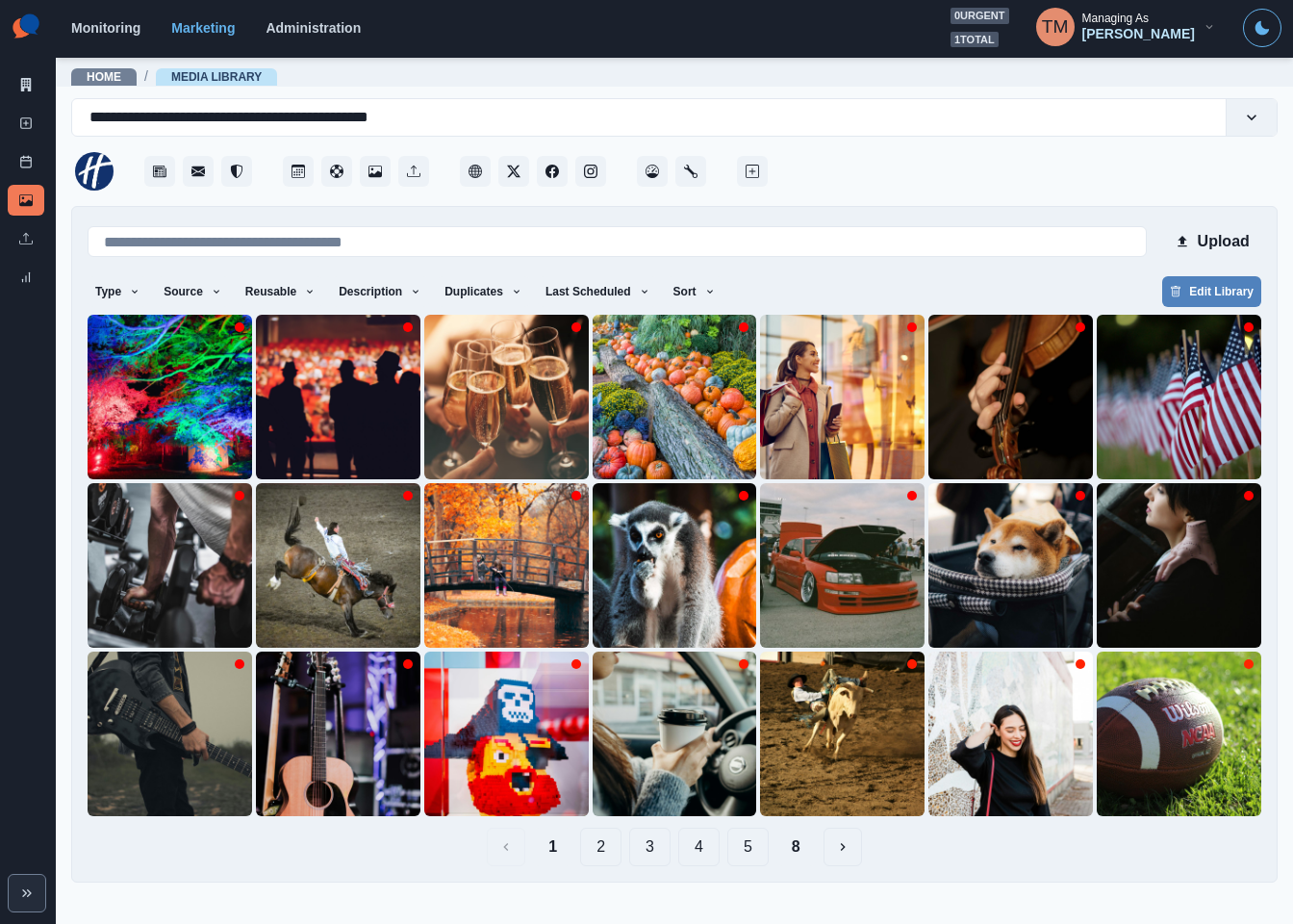
click at [788, 850] on button "8" at bounding box center [797, 847] width 40 height 39
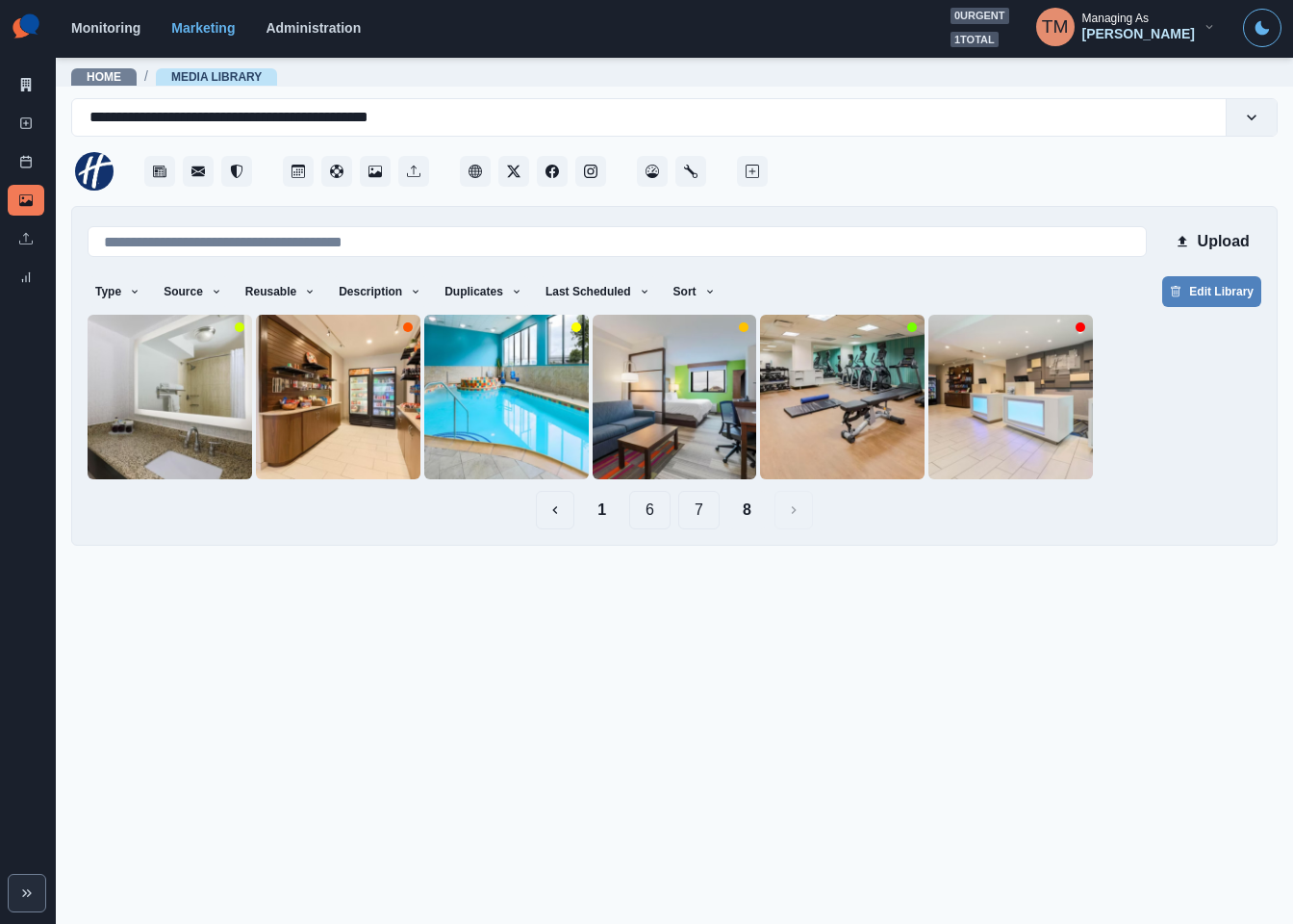
click at [697, 521] on button "7" at bounding box center [700, 510] width 42 height 39
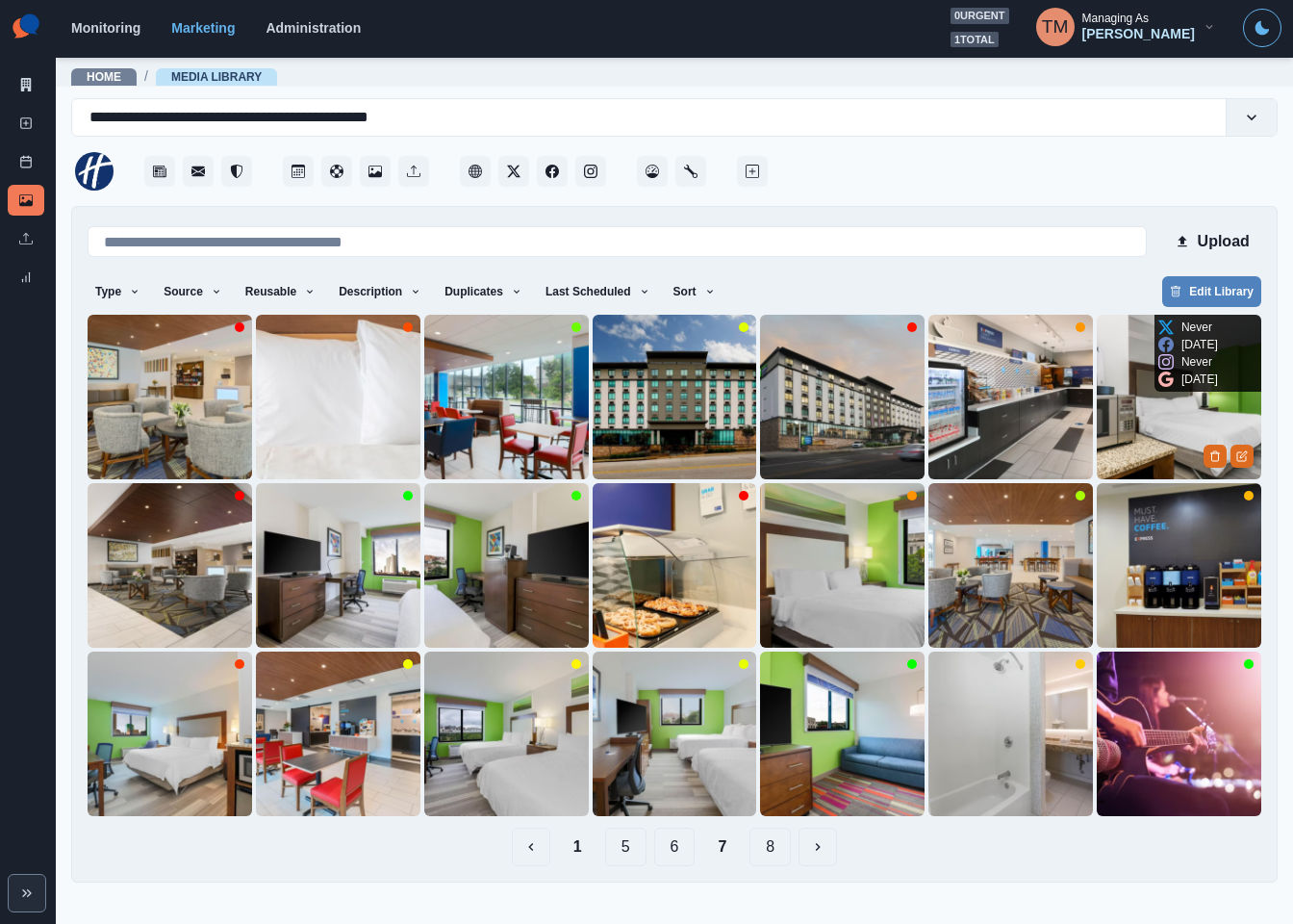
click at [1150, 439] on img at bounding box center [1180, 397] width 165 height 165
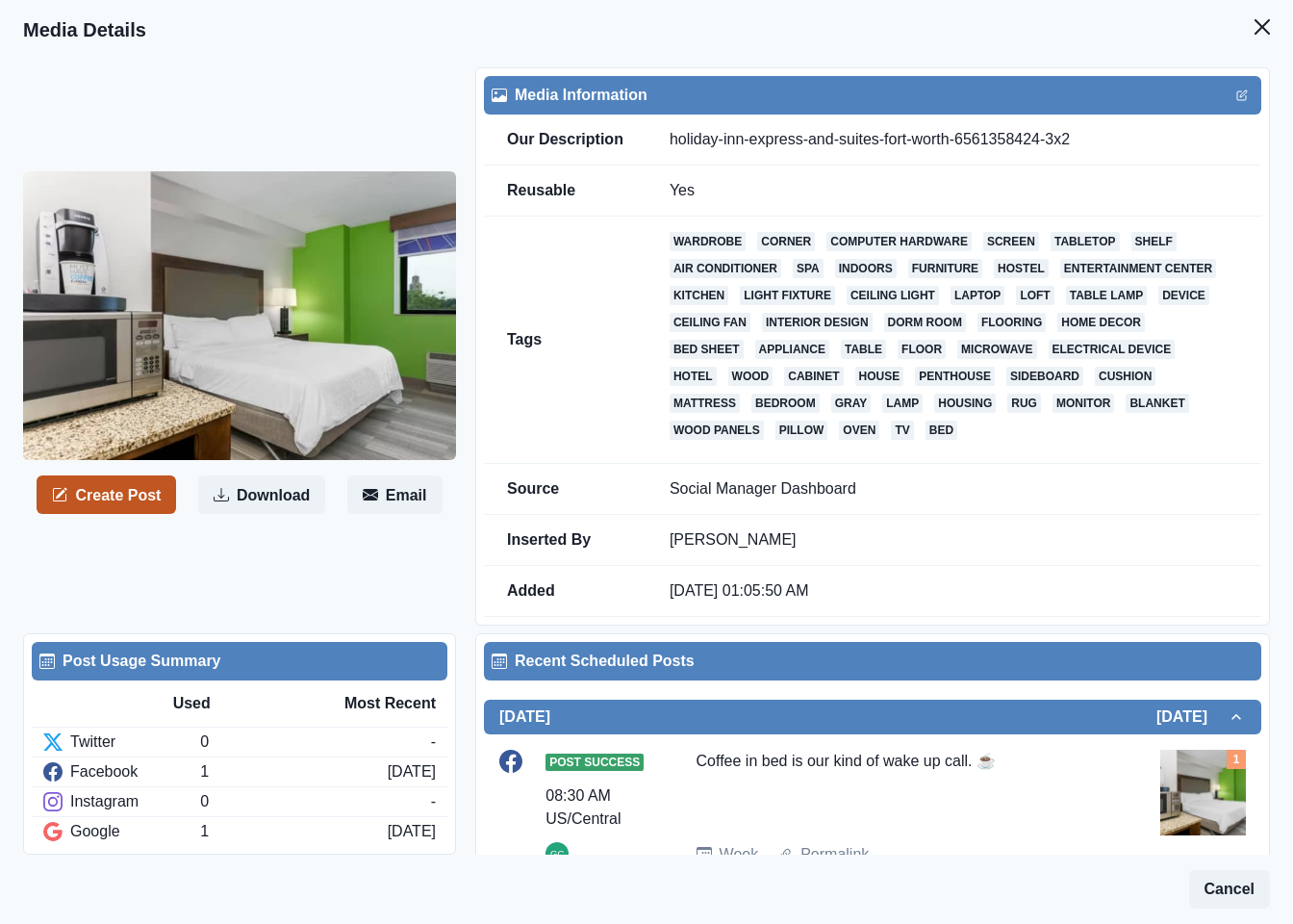
click at [122, 503] on button "Create Post" at bounding box center [106, 494] width 140 height 39
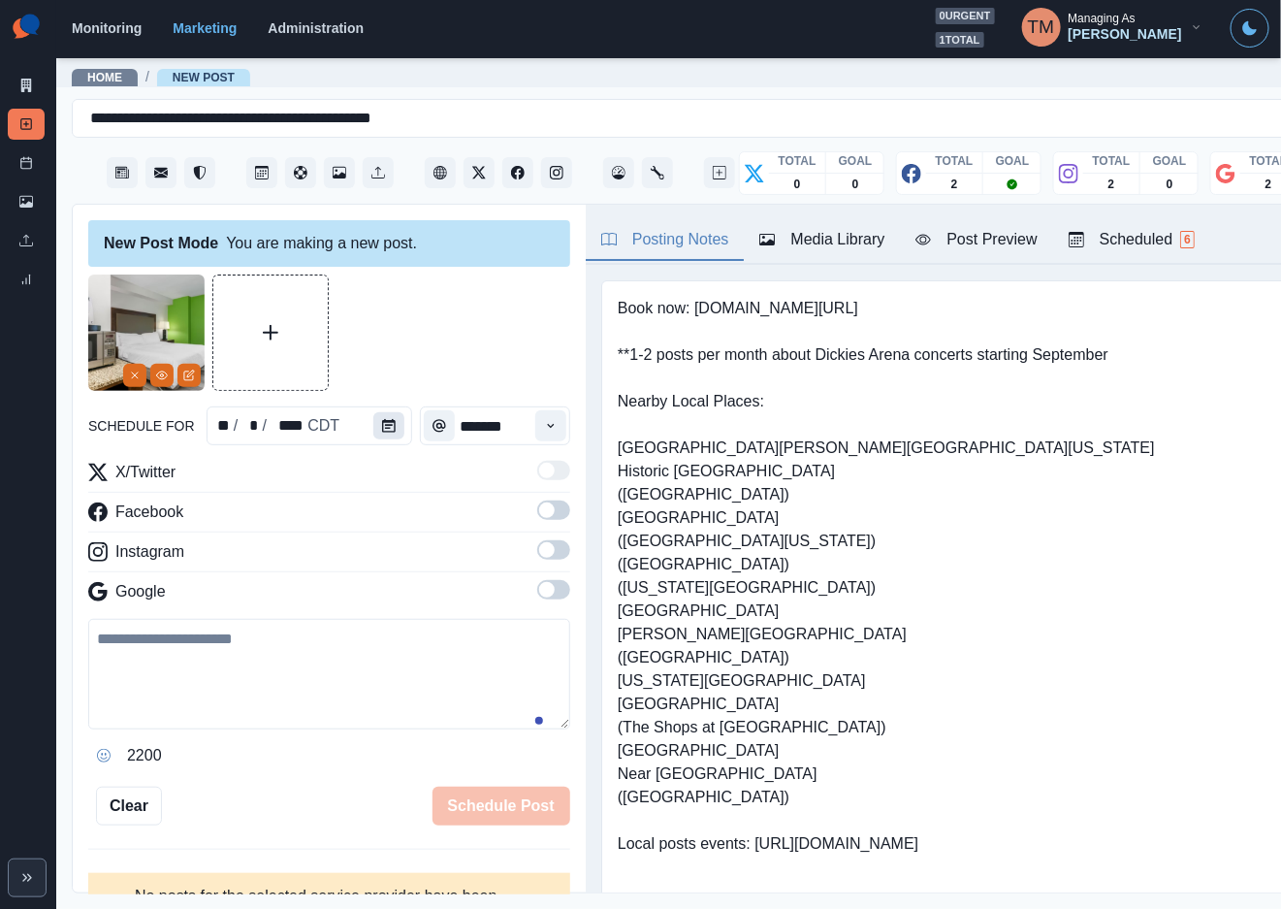
click at [382, 431] on icon "Calendar" at bounding box center [389, 426] width 14 height 14
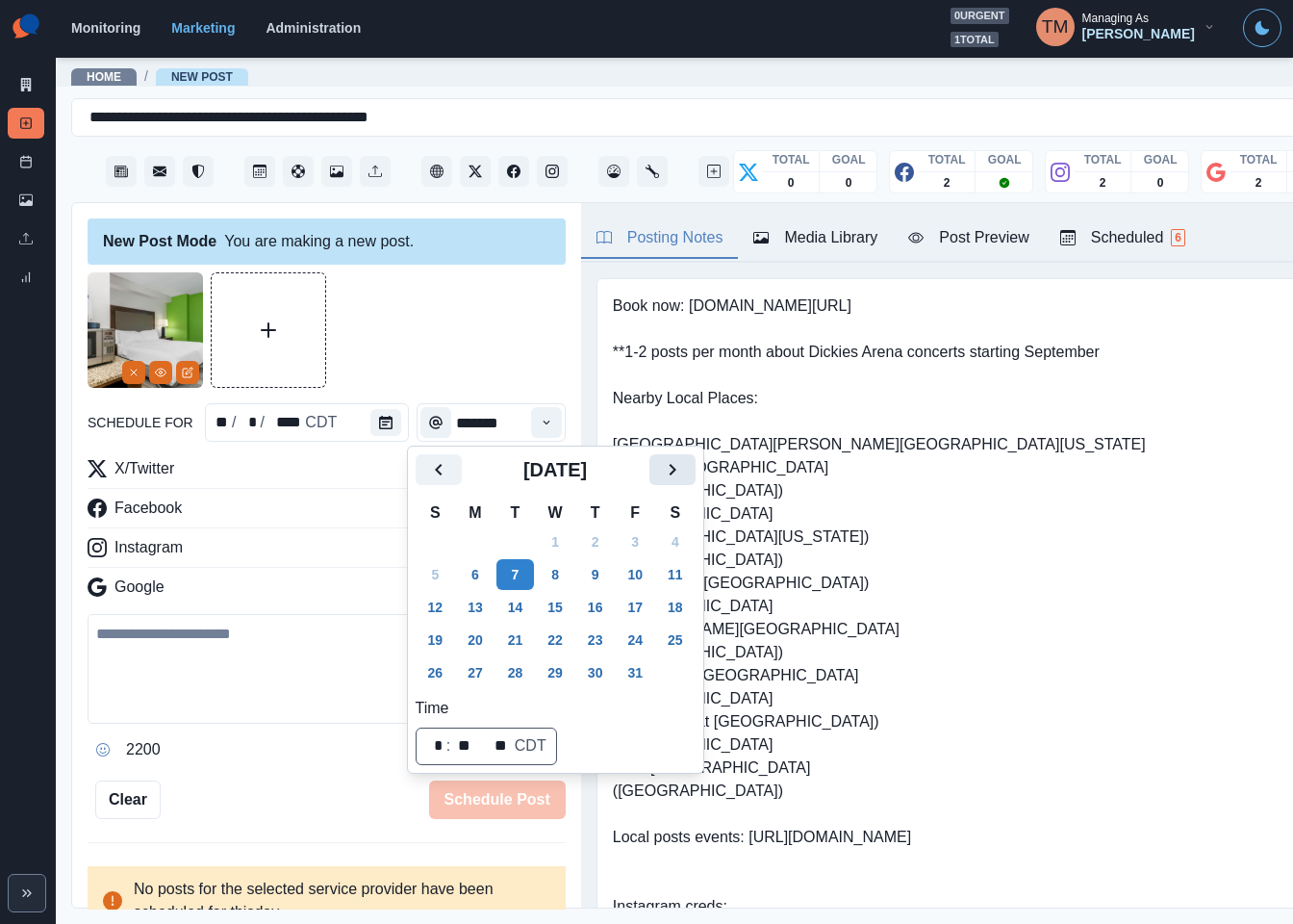
click at [686, 464] on button "Next" at bounding box center [673, 469] width 47 height 31
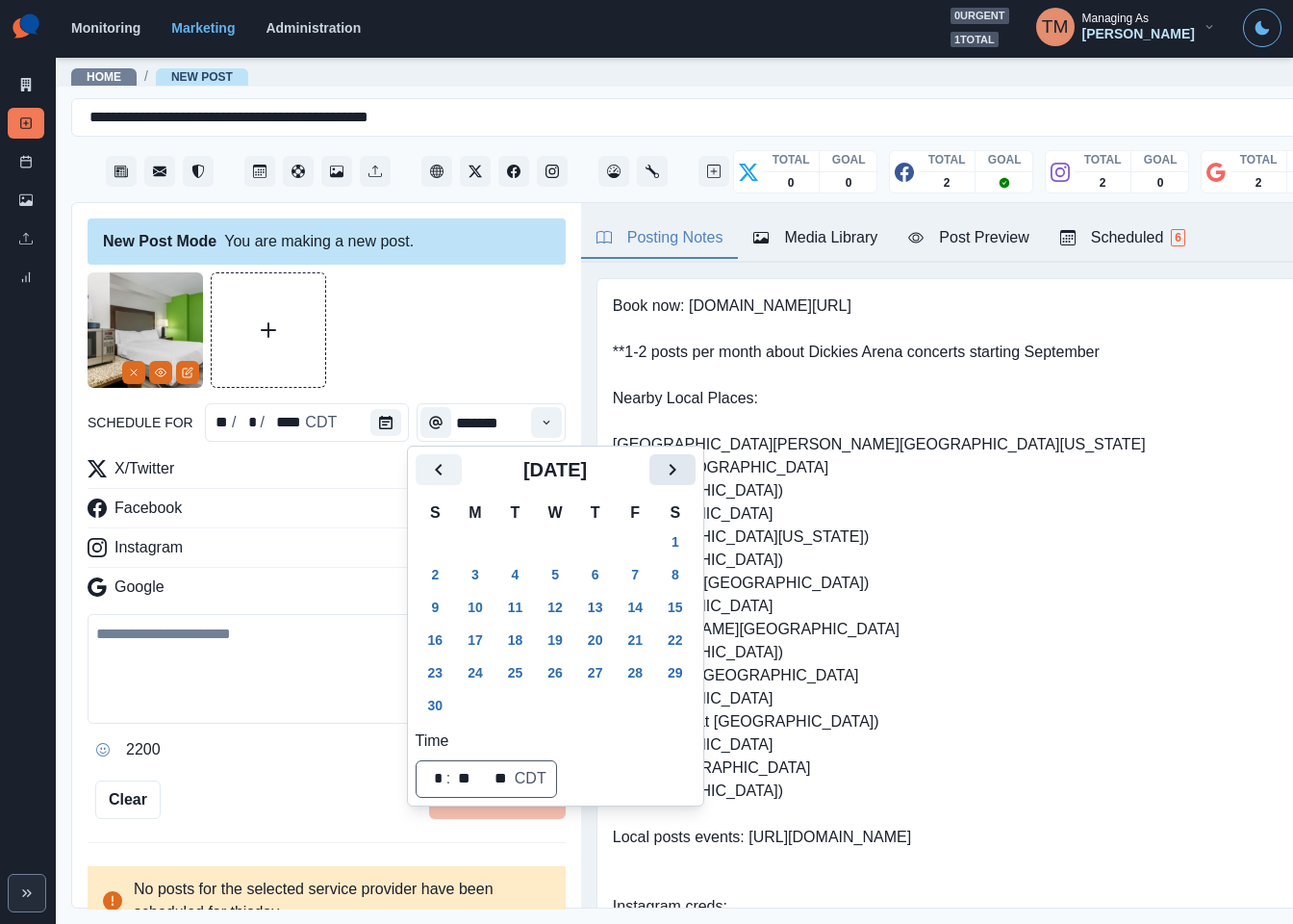
click at [686, 464] on button "Next" at bounding box center [673, 469] width 47 height 31
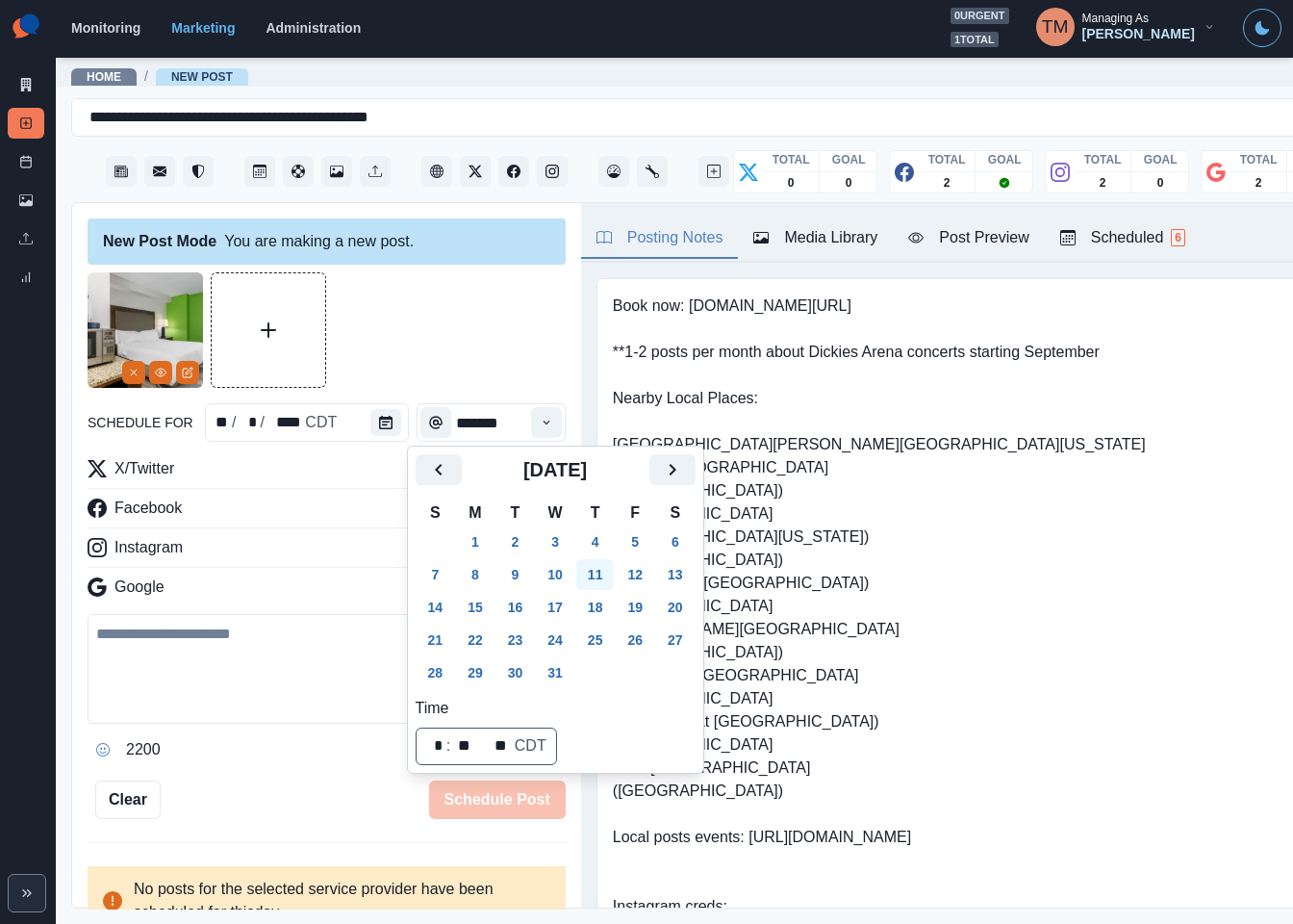
click at [597, 572] on button "11" at bounding box center [595, 574] width 39 height 31
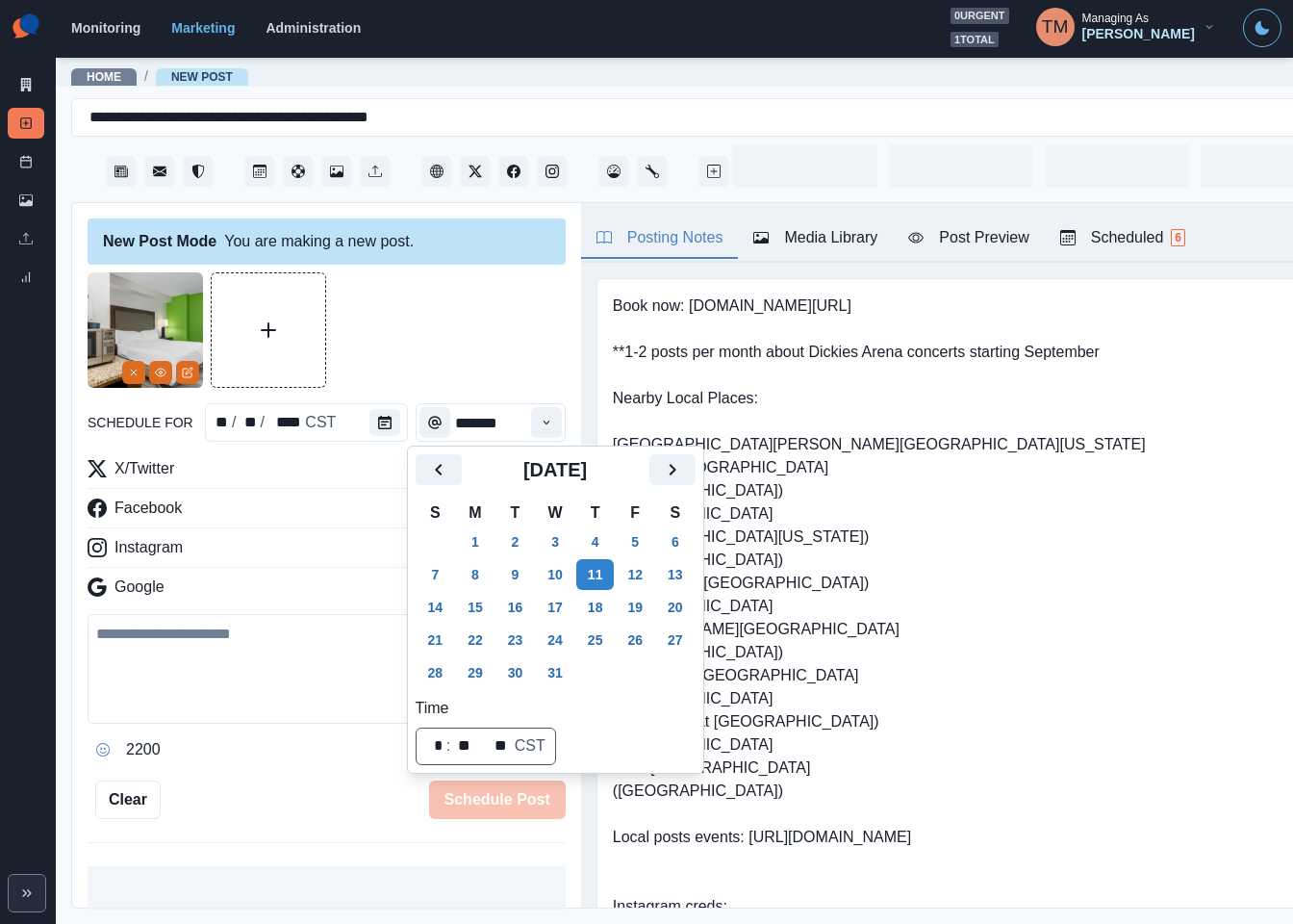
click at [452, 343] on div at bounding box center [326, 330] width 478 height 115
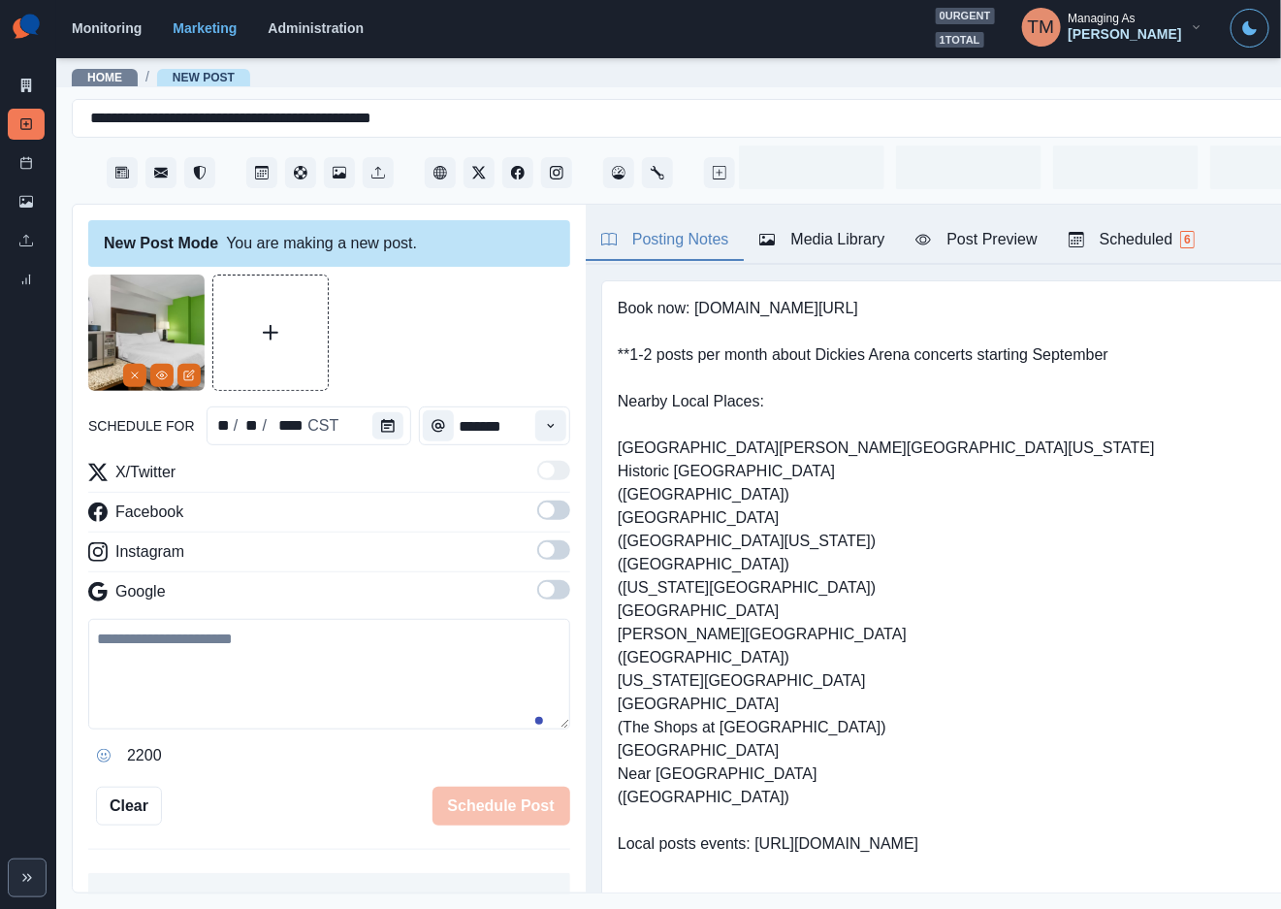
click at [544, 431] on icon "Time" at bounding box center [551, 426] width 14 height 14
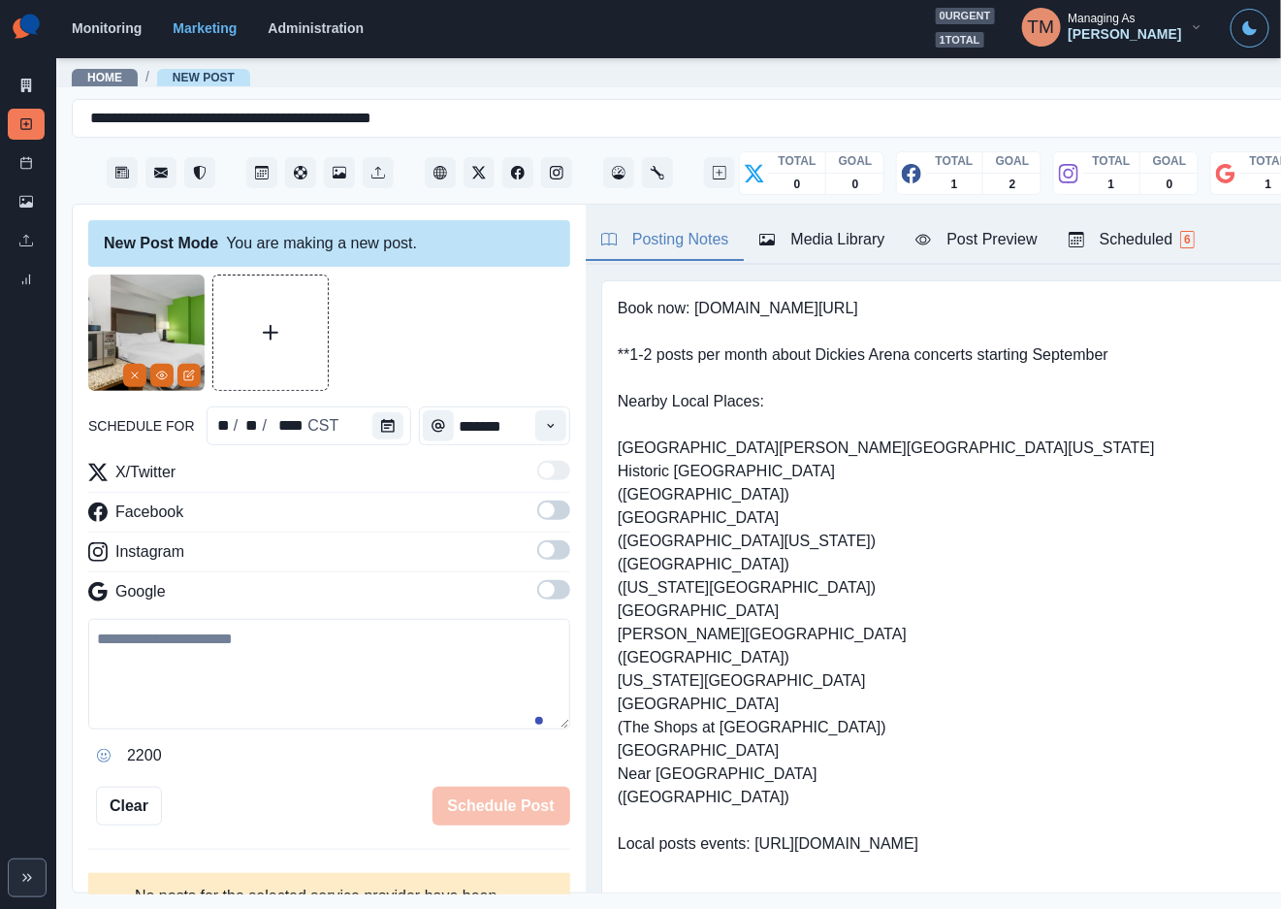
type input "*******"
drag, startPoint x: 532, startPoint y: 513, endPoint x: 541, endPoint y: 559, distance: 46.4
click at [537, 518] on span at bounding box center [553, 509] width 33 height 19
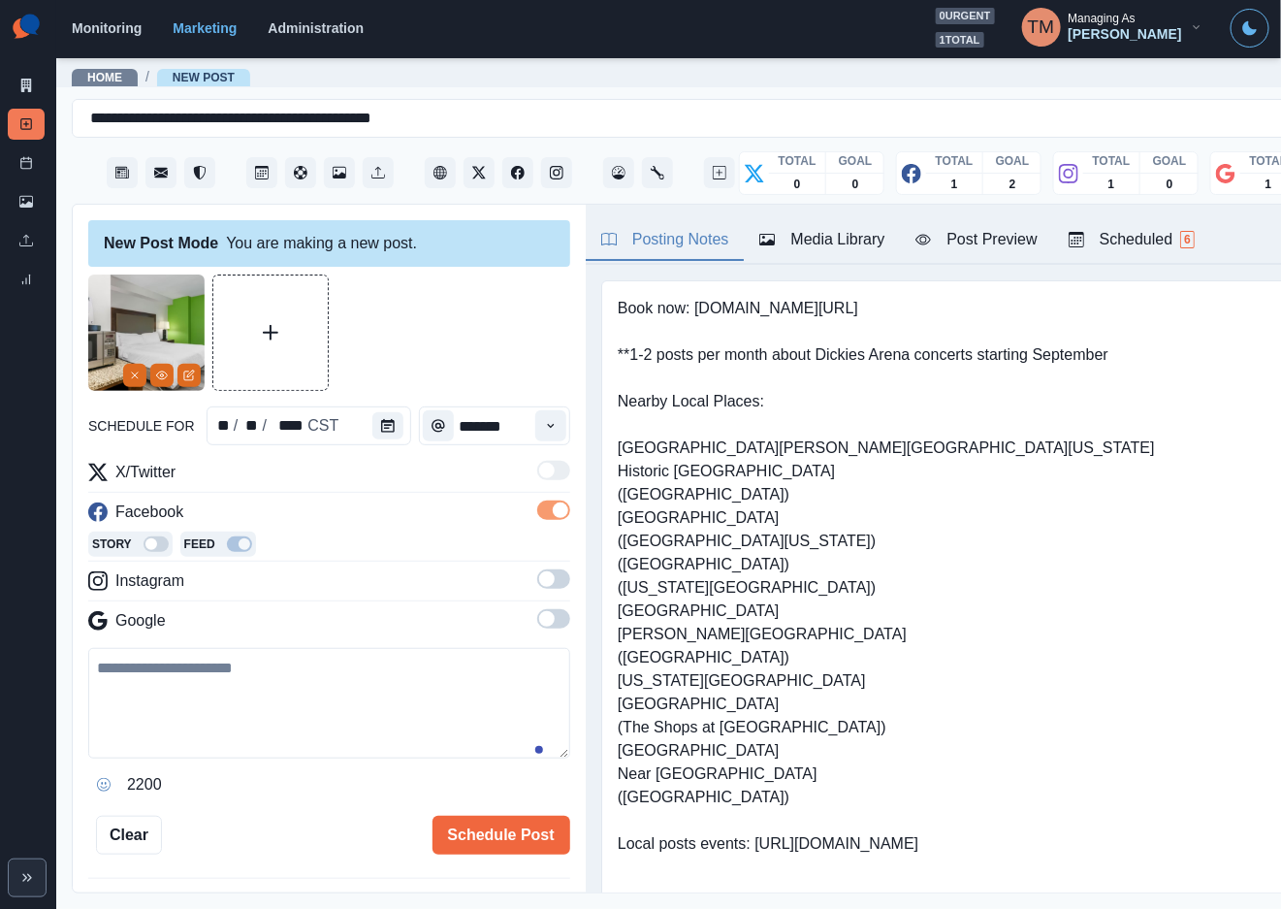
click at [537, 588] on span at bounding box center [553, 578] width 33 height 19
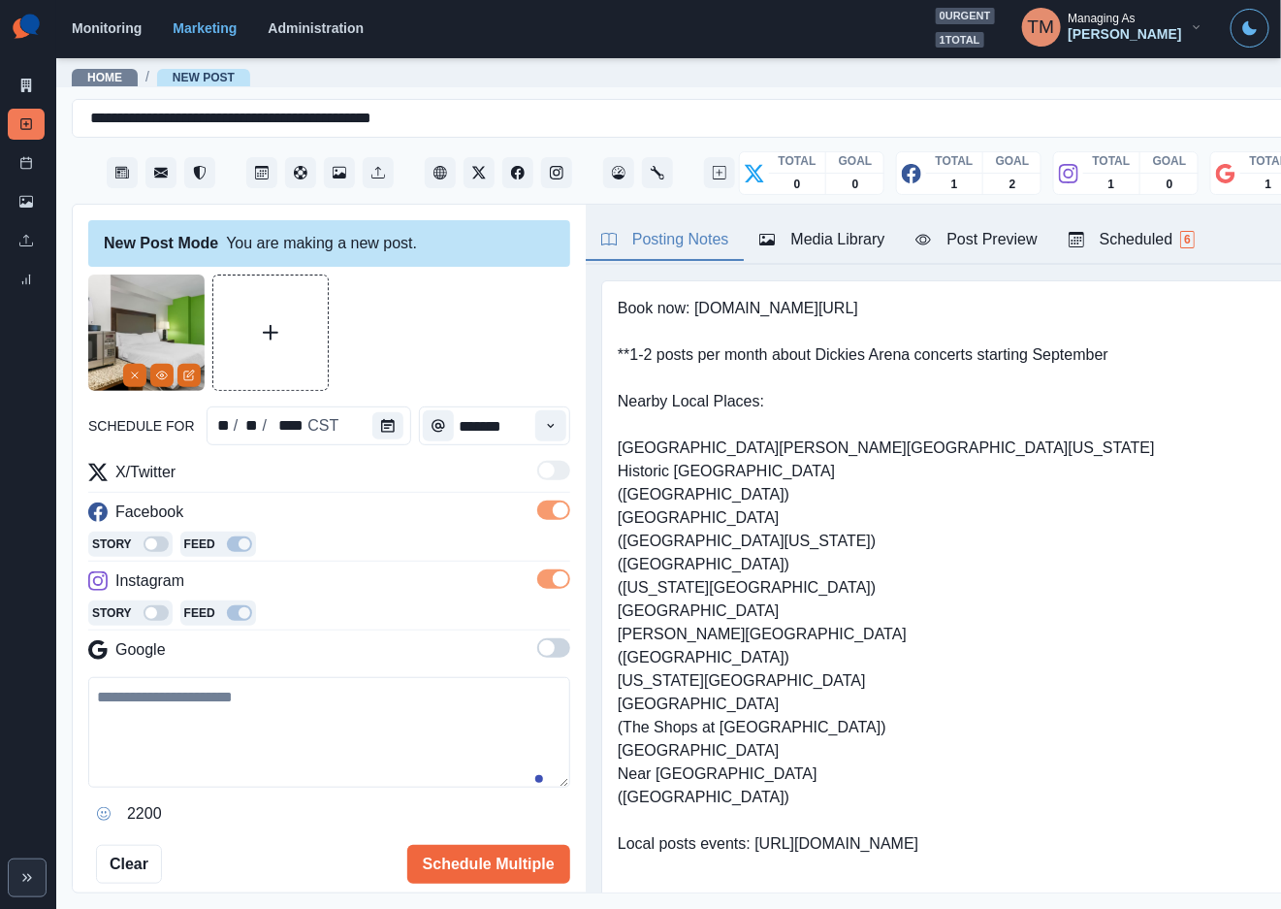
drag, startPoint x: 535, startPoint y: 656, endPoint x: 461, endPoint y: 666, distance: 75.4
click at [537, 660] on label at bounding box center [553, 653] width 33 height 31
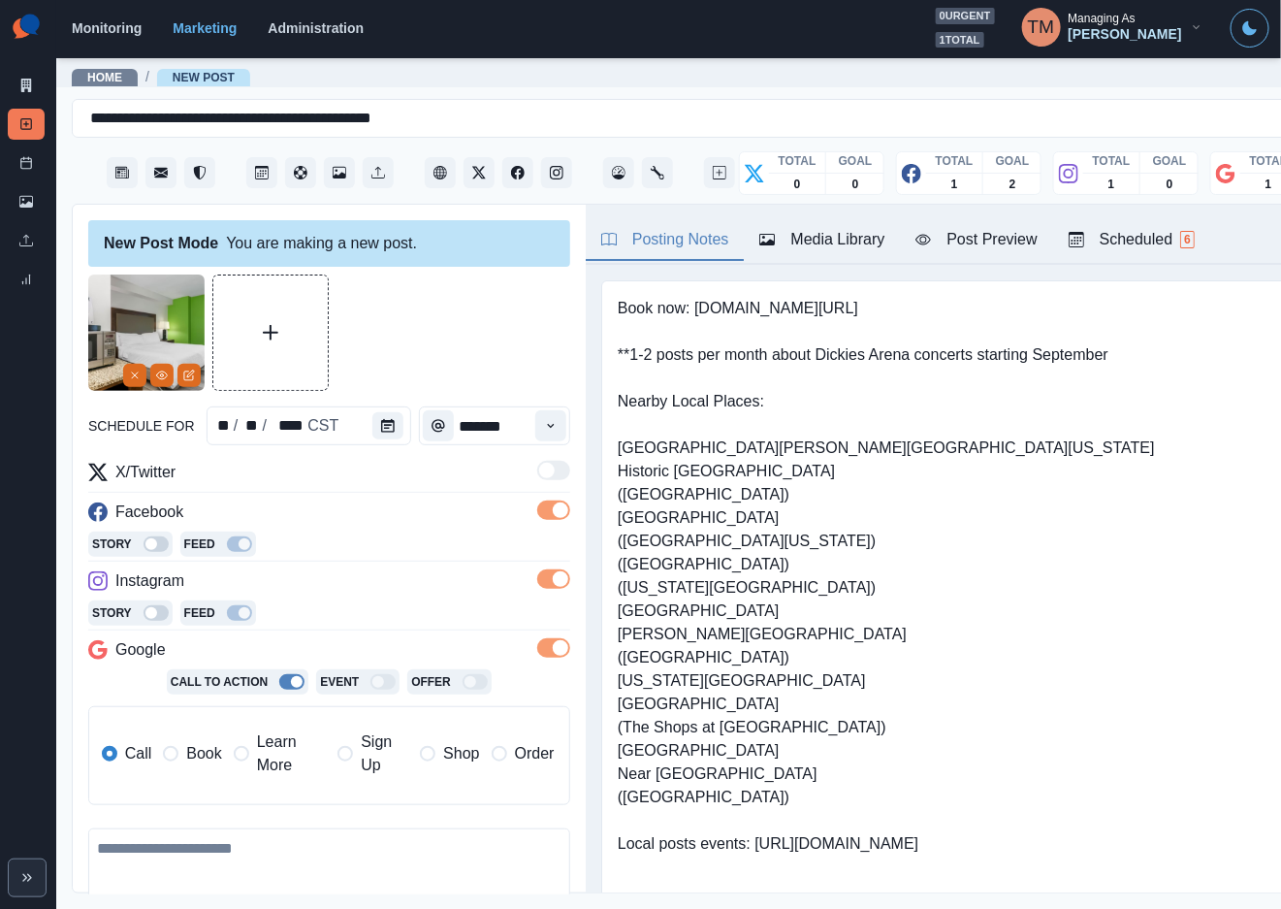
click at [212, 752] on span "Book" at bounding box center [203, 753] width 35 height 23
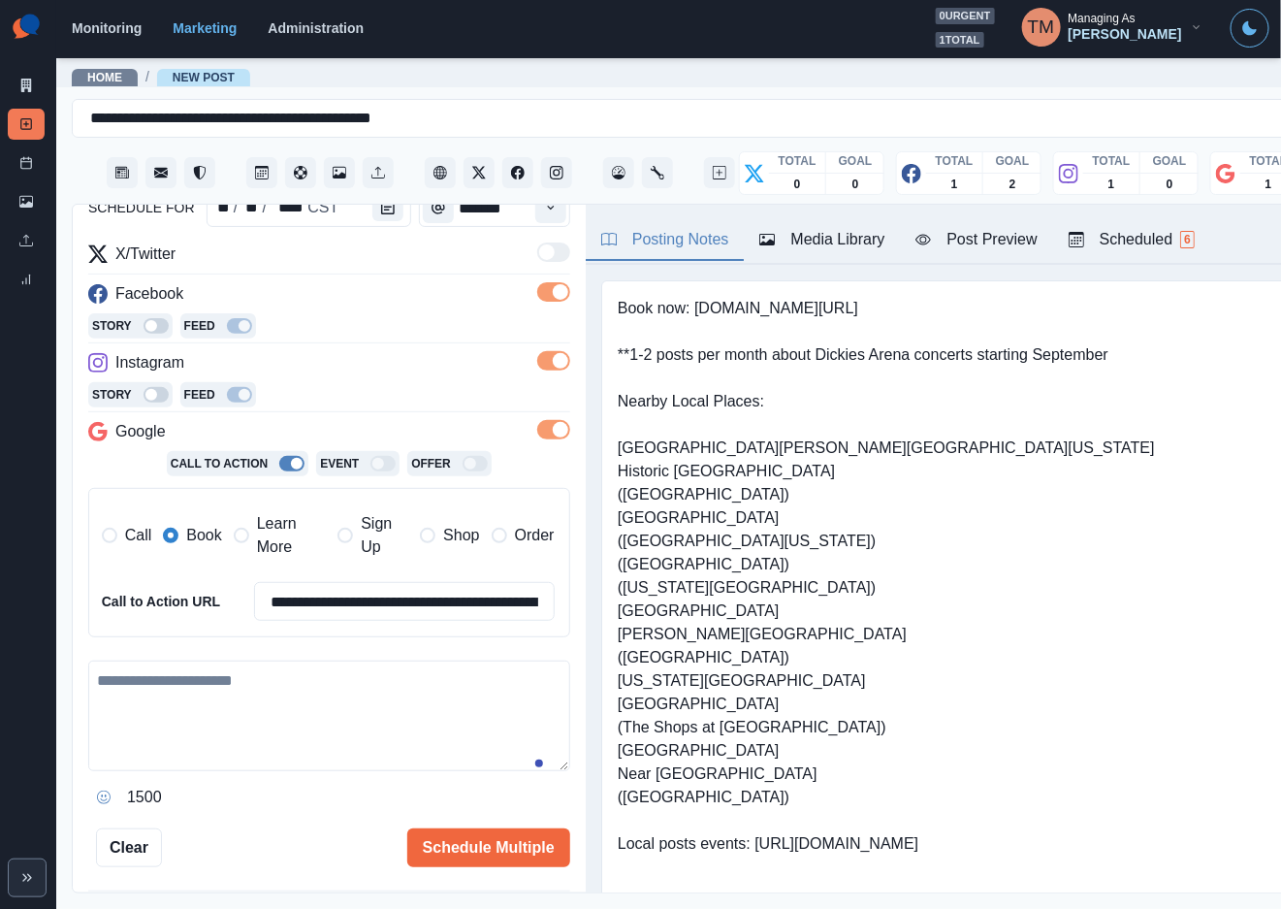
scroll to position [291, 0]
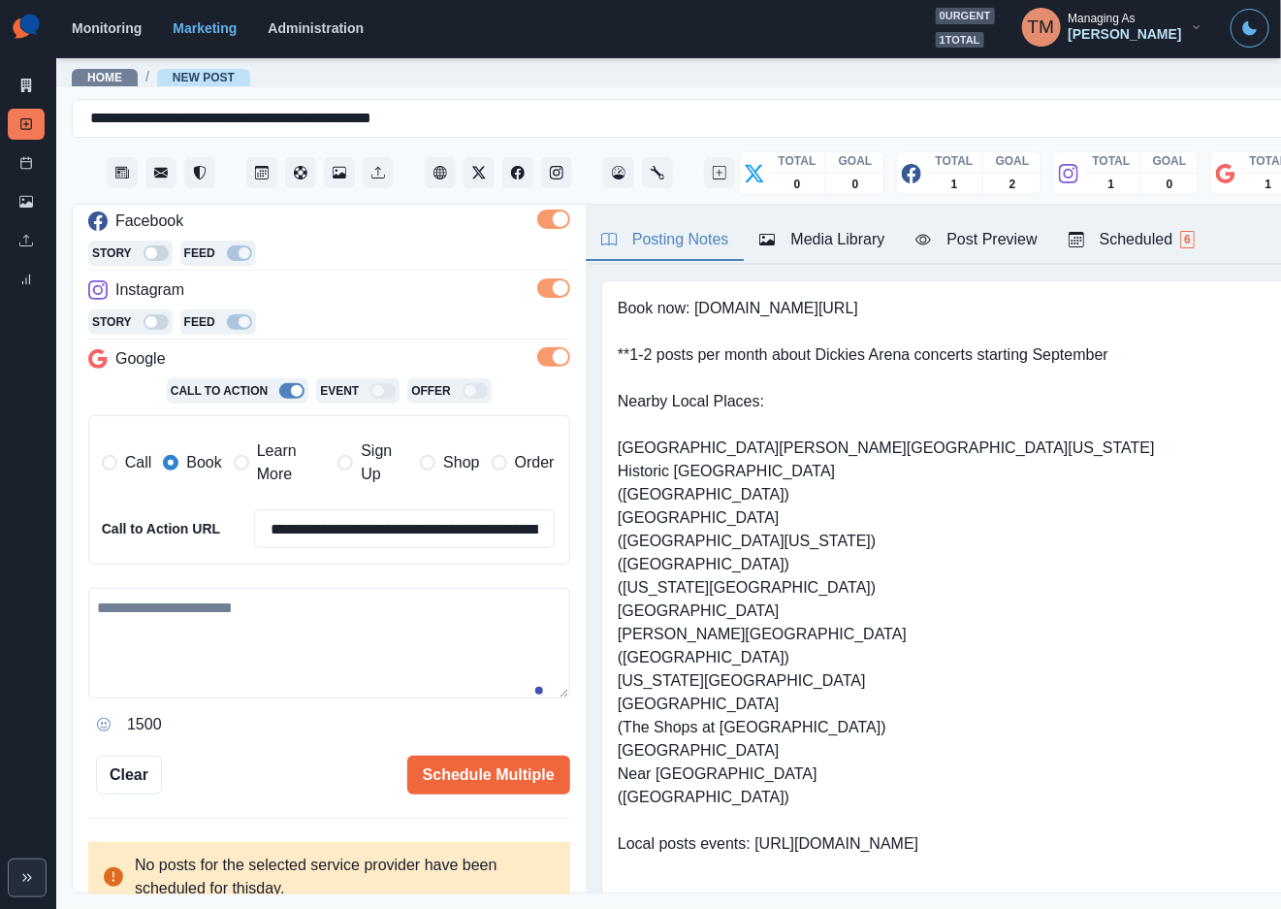
click at [271, 638] on textarea at bounding box center [329, 643] width 482 height 111
paste textarea "**********"
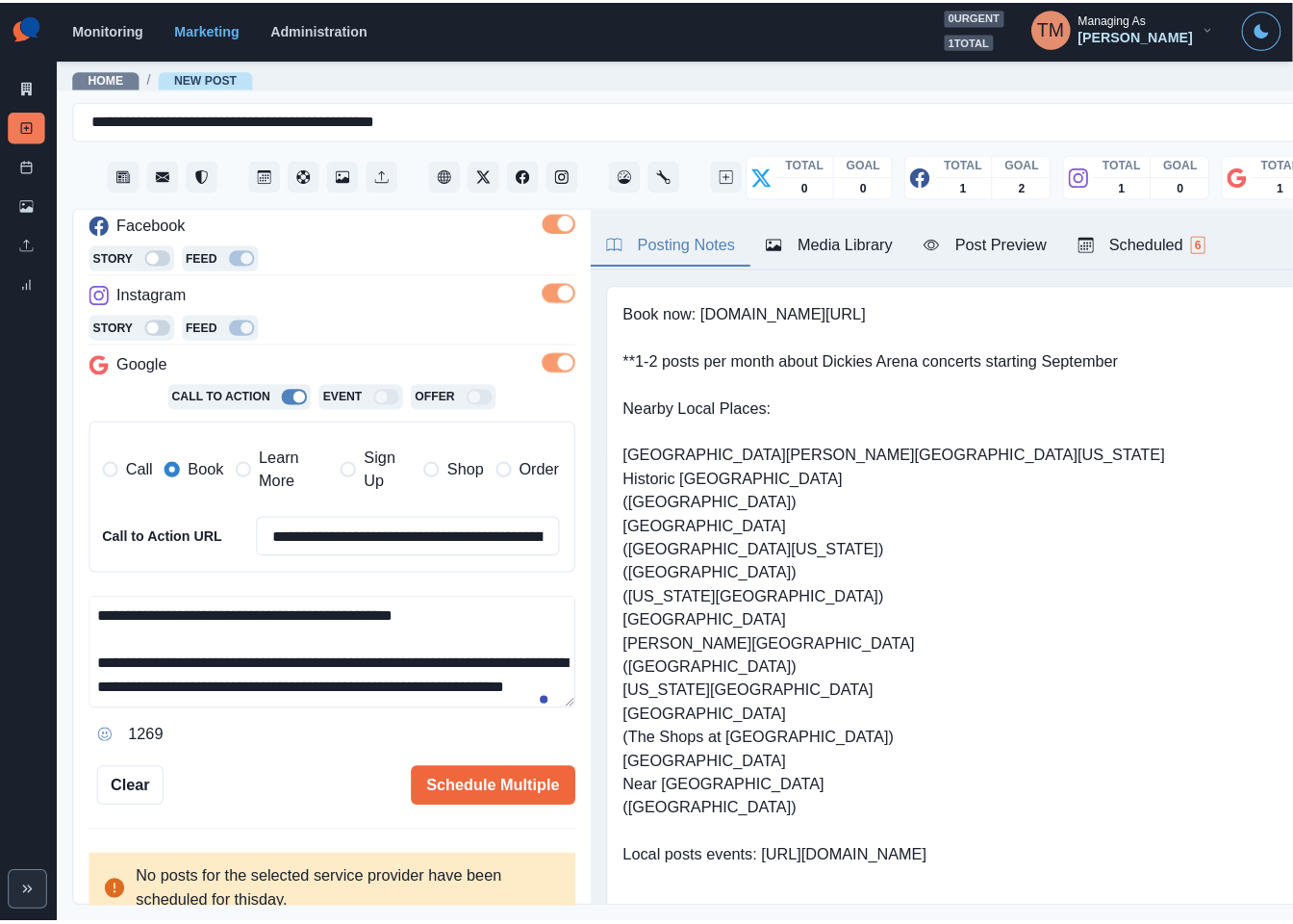
scroll to position [61, 0]
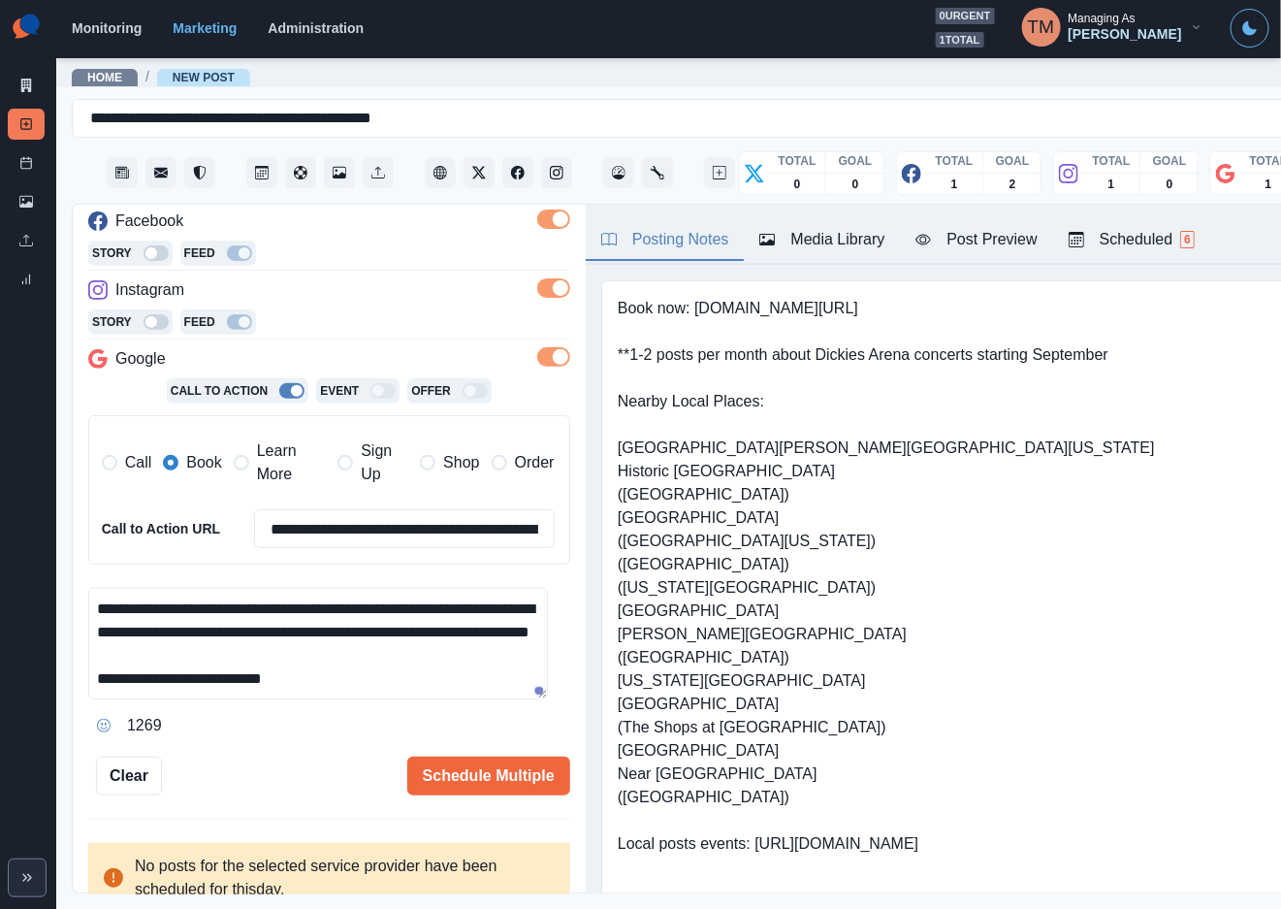
type textarea "**********"
click at [975, 239] on div "Post Preview" at bounding box center [976, 239] width 121 height 23
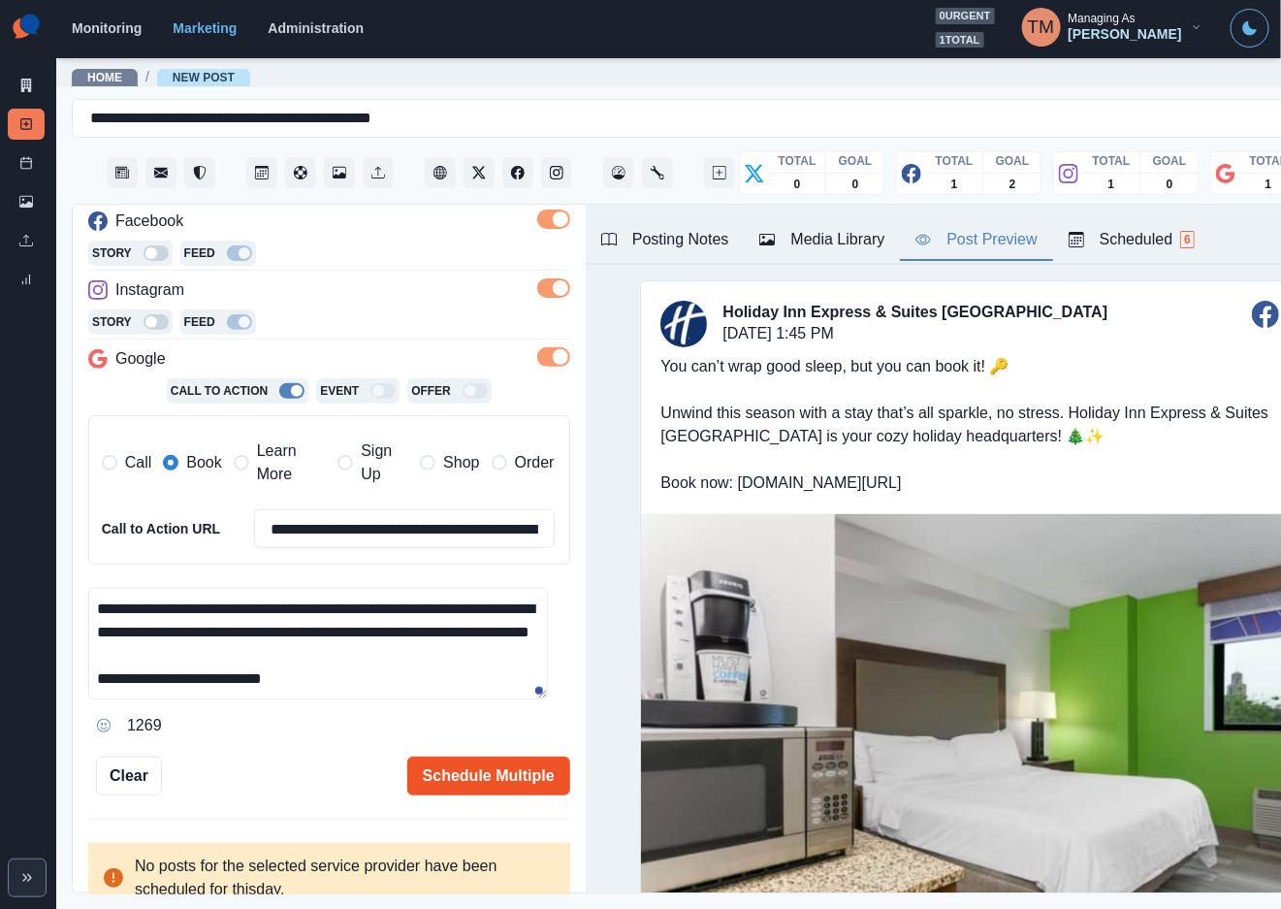
click at [504, 781] on button "Schedule Multiple" at bounding box center [488, 775] width 163 height 39
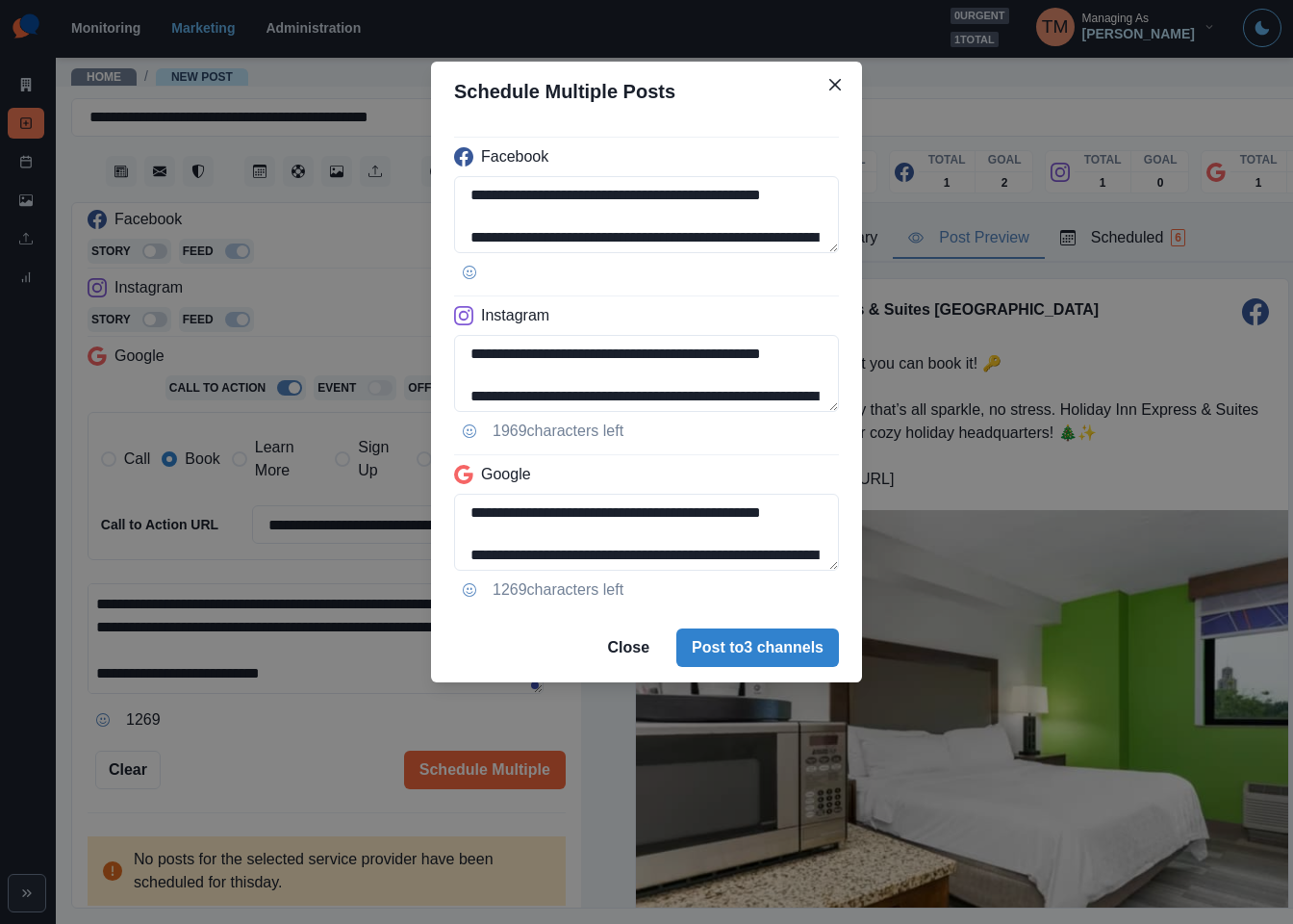
drag, startPoint x: 757, startPoint y: 659, endPoint x: 263, endPoint y: 769, distance: 506.1
click at [255, 788] on div "**********" at bounding box center [646, 462] width 1293 height 924
drag, startPoint x: 648, startPoint y: 515, endPoint x: 742, endPoint y: 566, distance: 106.9
click at [742, 566] on textarea "**********" at bounding box center [647, 533] width 385 height 77
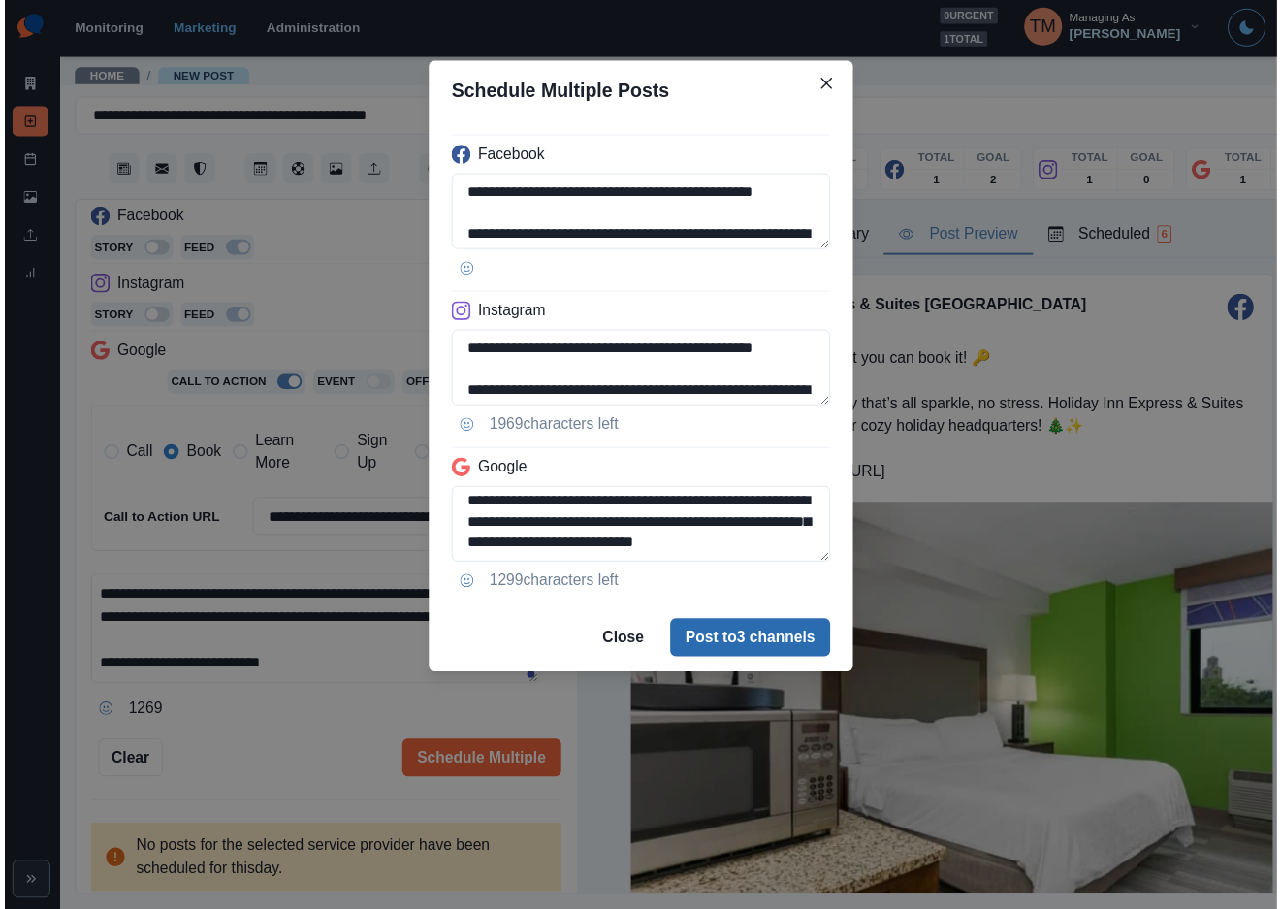
scroll to position [90, 0]
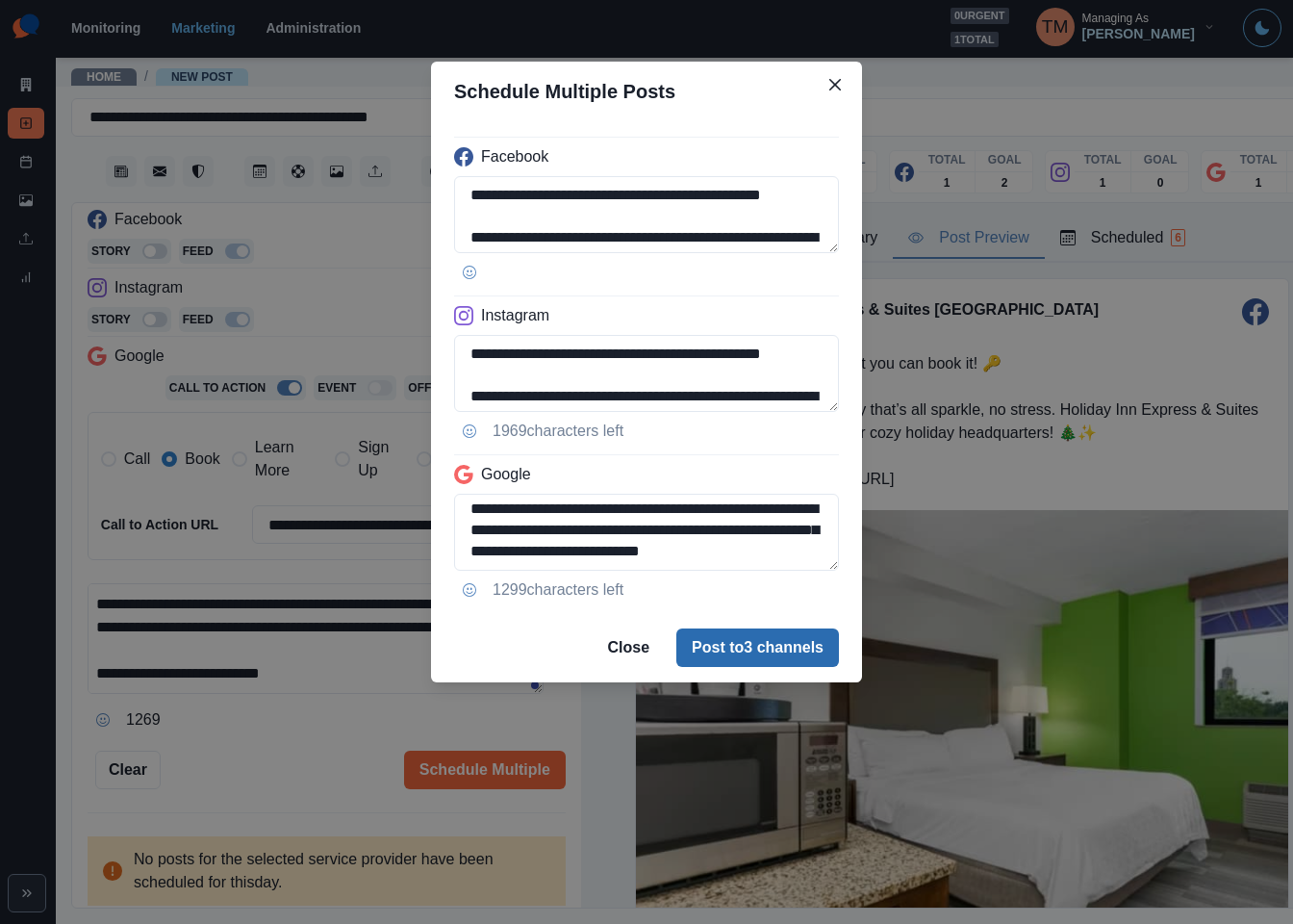
type textarea "**********"
click at [762, 655] on button "Post to 3 channels" at bounding box center [758, 647] width 163 height 39
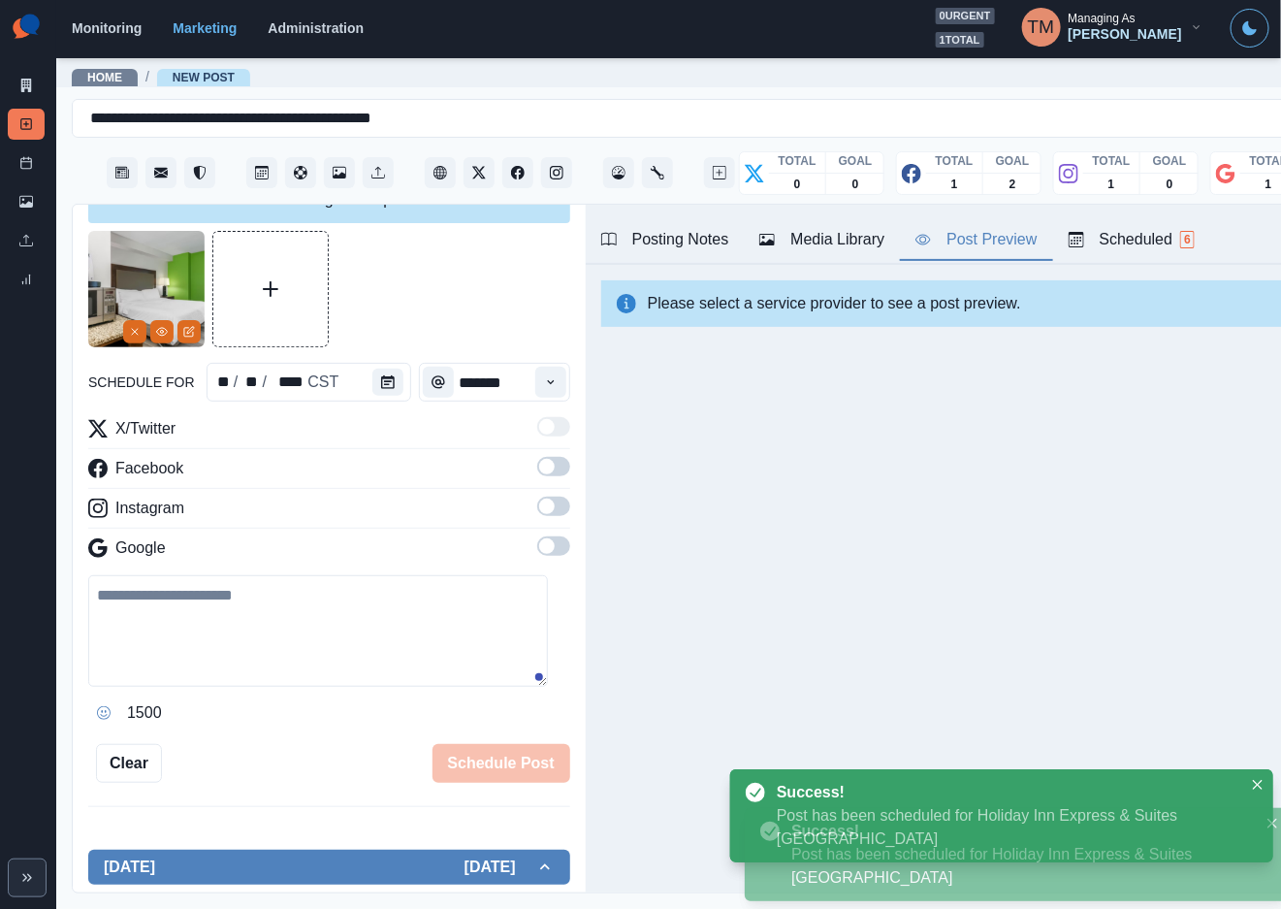
scroll to position [0, 0]
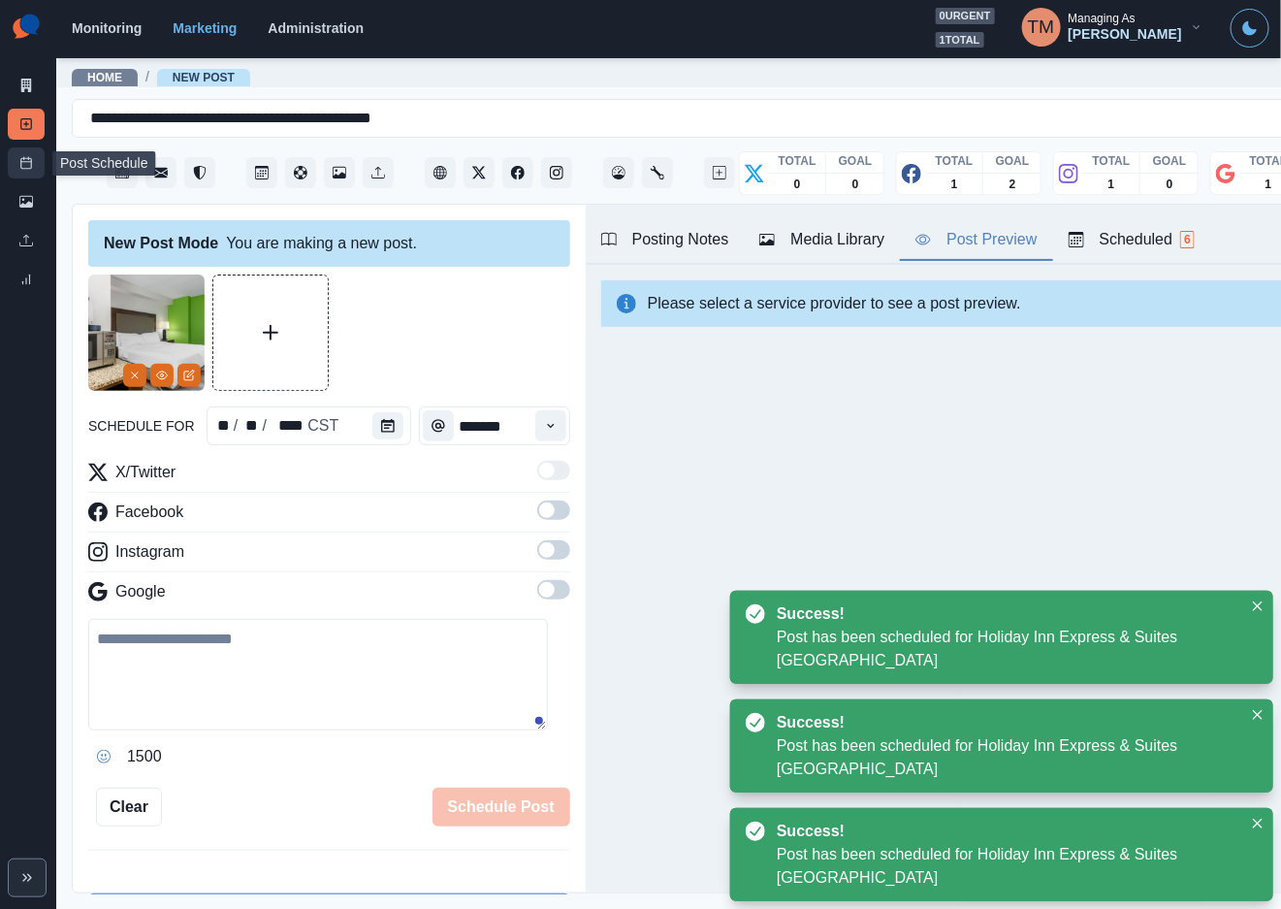
click at [29, 169] on rect at bounding box center [26, 163] width 11 height 11
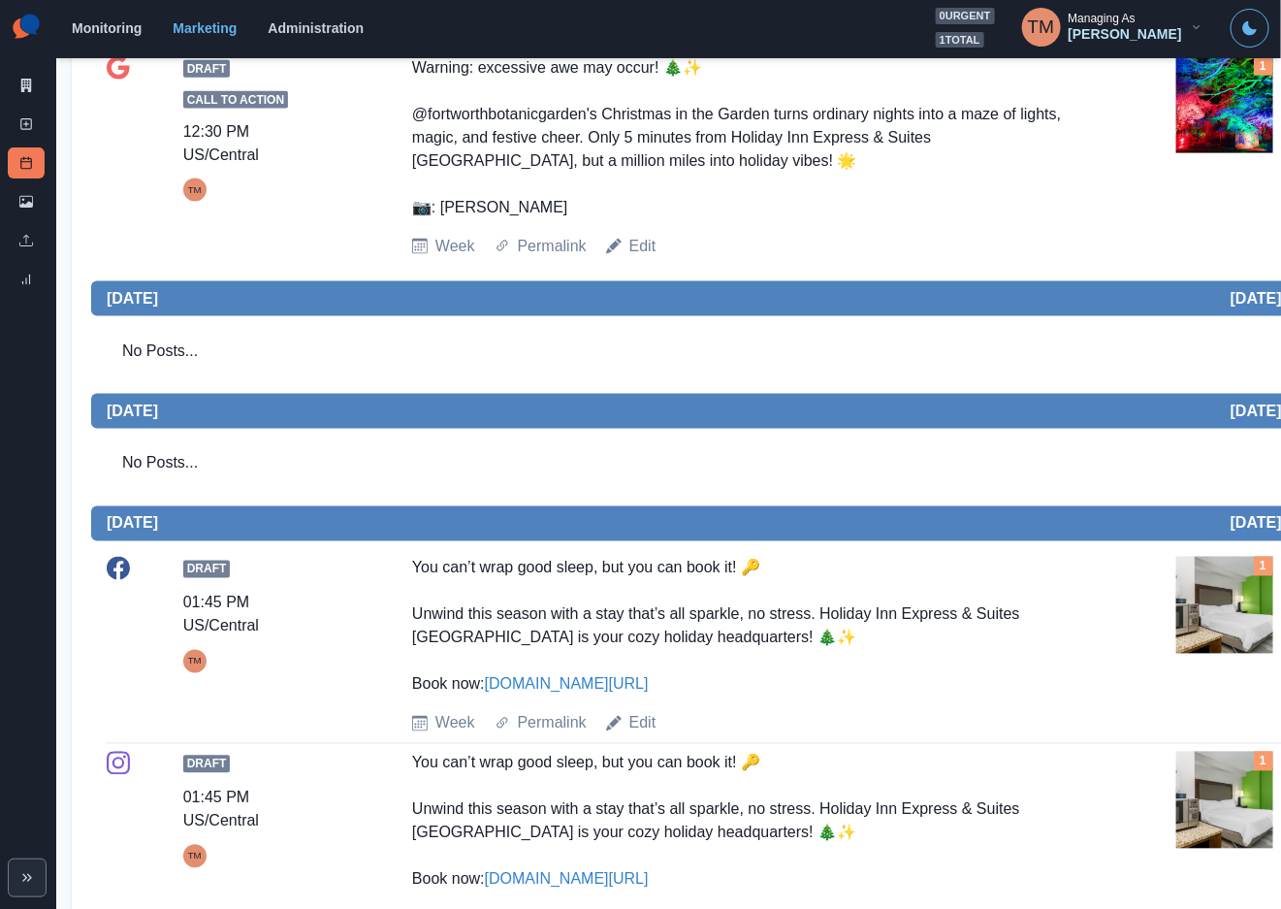
scroll to position [873, 0]
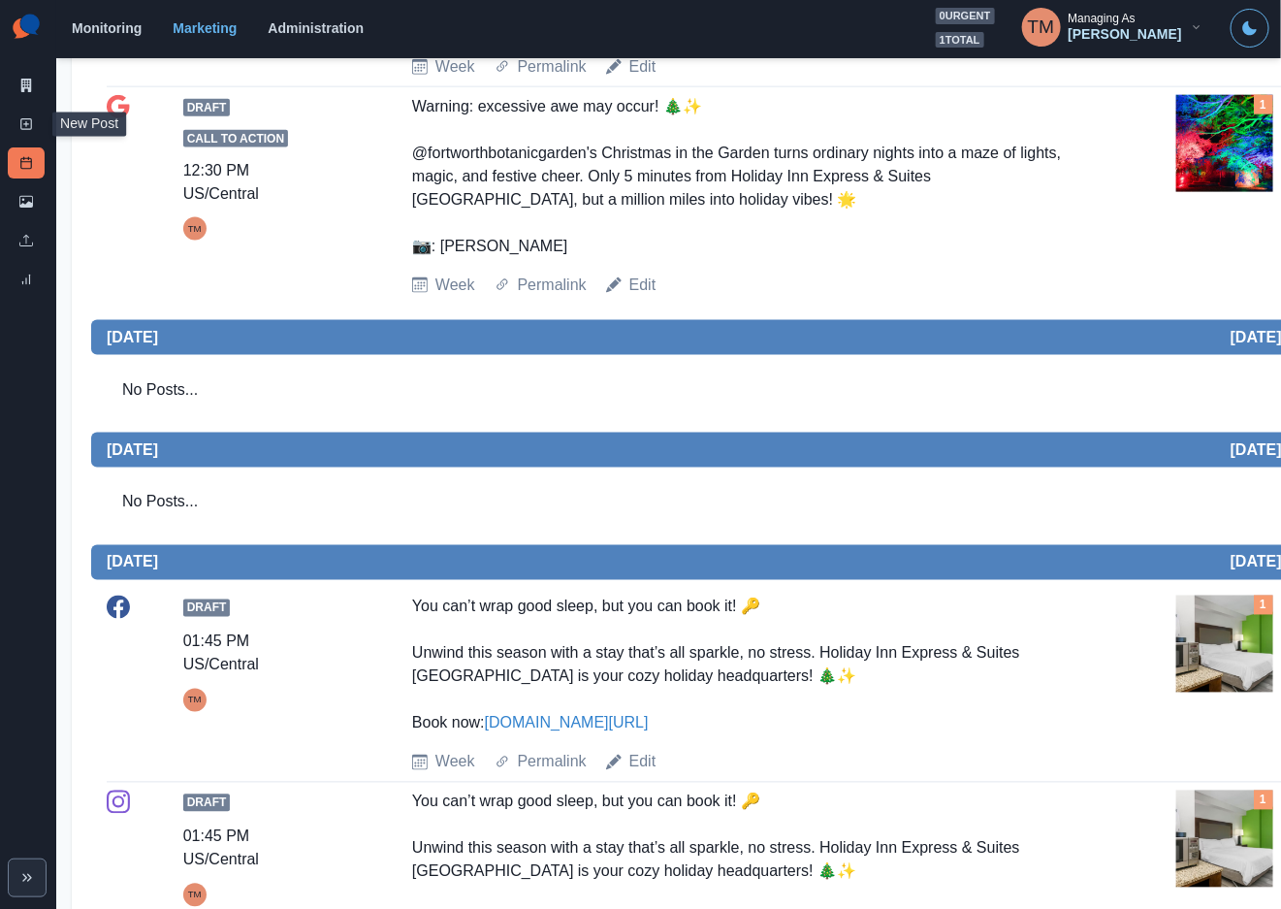
drag, startPoint x: 24, startPoint y: 128, endPoint x: 44, endPoint y: 184, distance: 59.5
click at [24, 128] on icon at bounding box center [26, 124] width 14 height 14
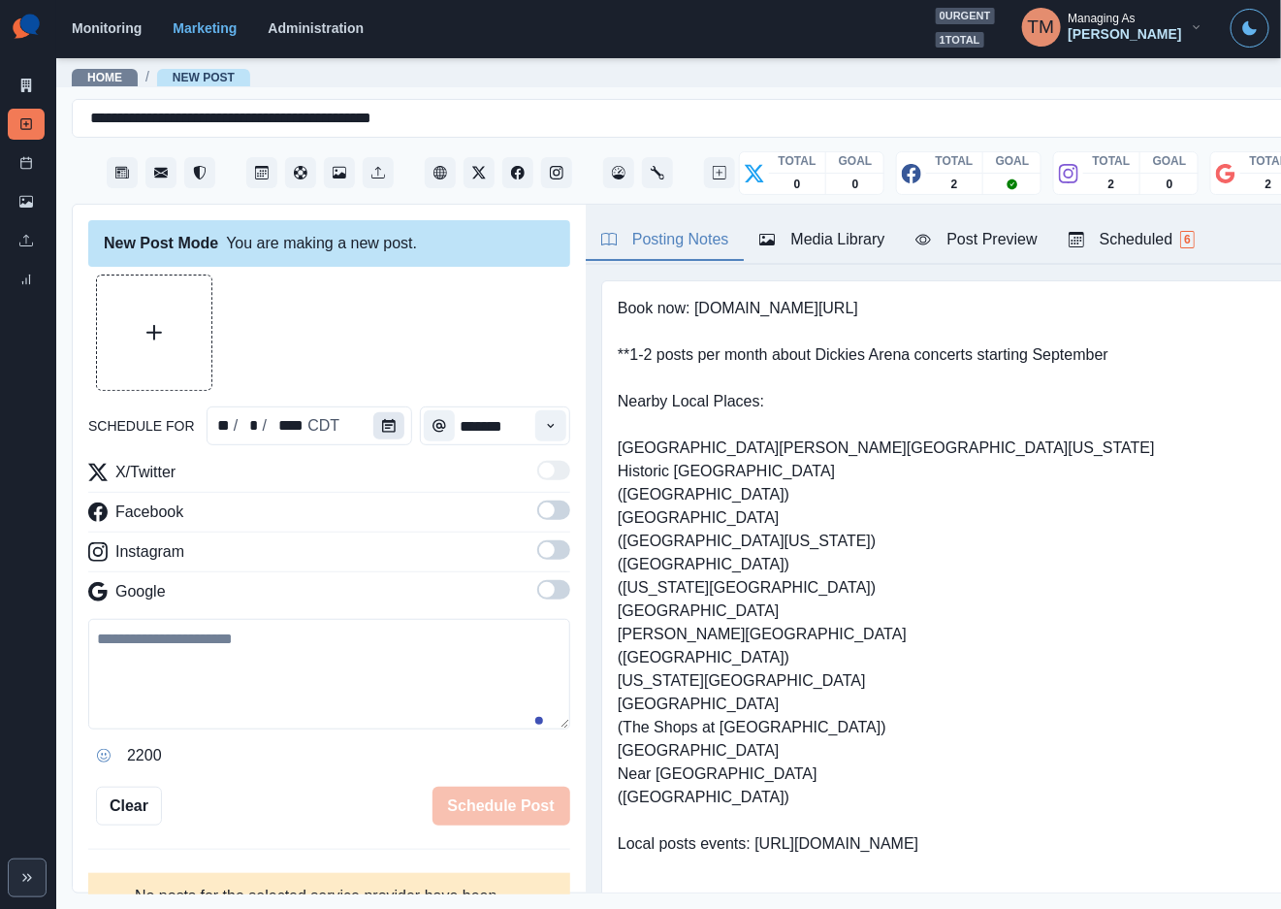
click at [390, 426] on button "Calendar" at bounding box center [388, 425] width 31 height 27
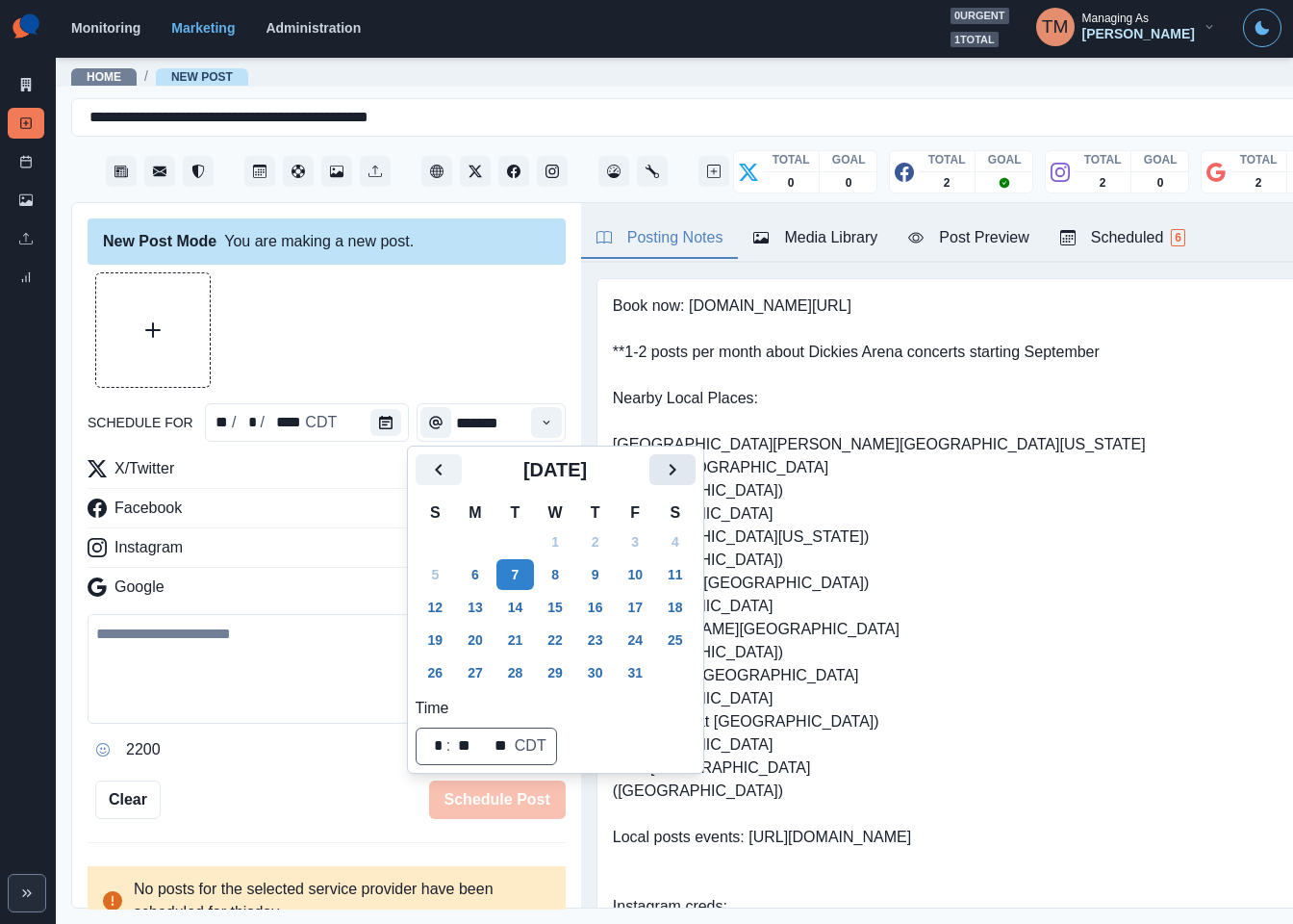
click at [679, 467] on icon "Next" at bounding box center [672, 469] width 23 height 23
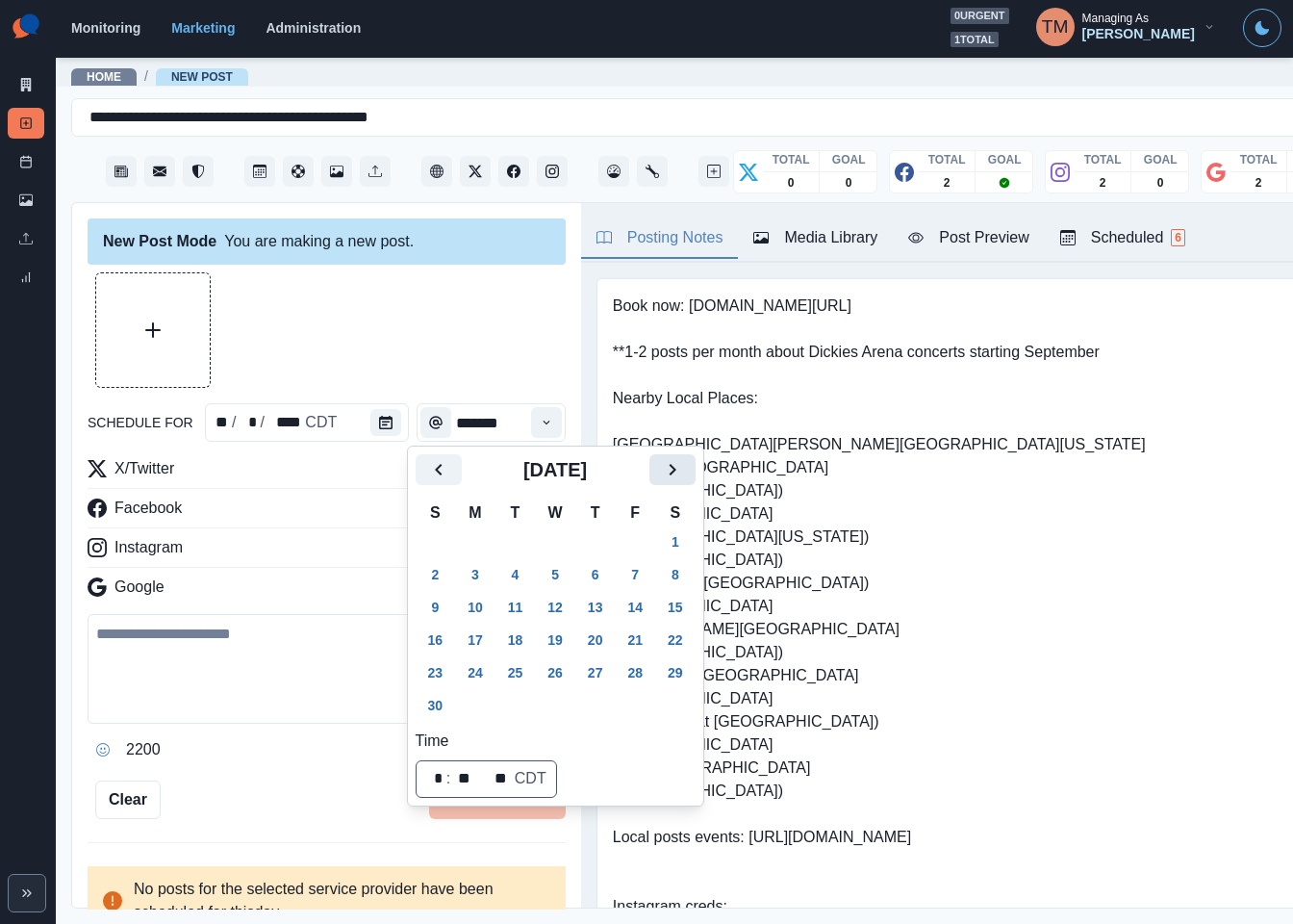
click at [679, 467] on icon "Next" at bounding box center [672, 469] width 23 height 23
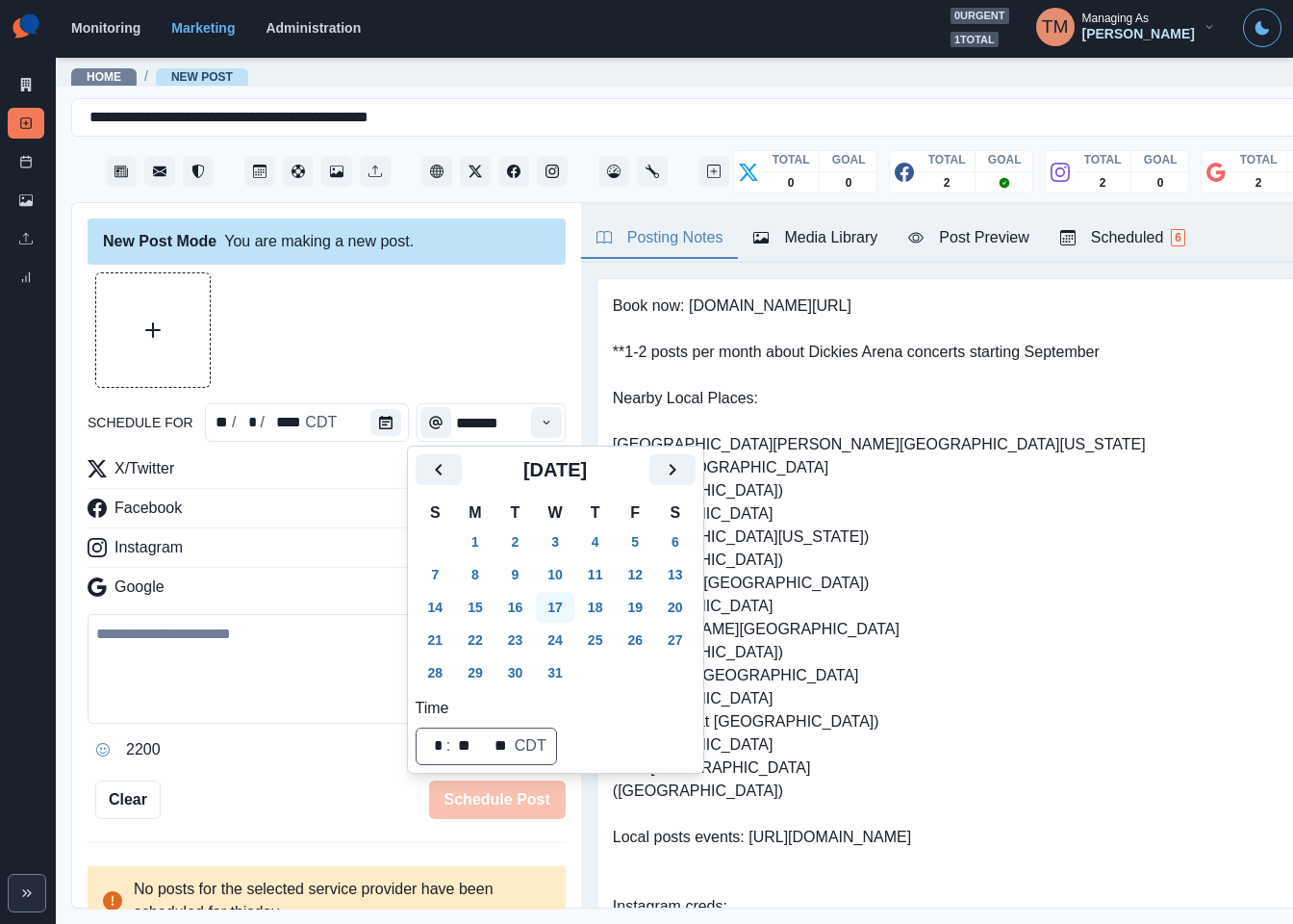
click at [556, 604] on button "17" at bounding box center [555, 606] width 39 height 31
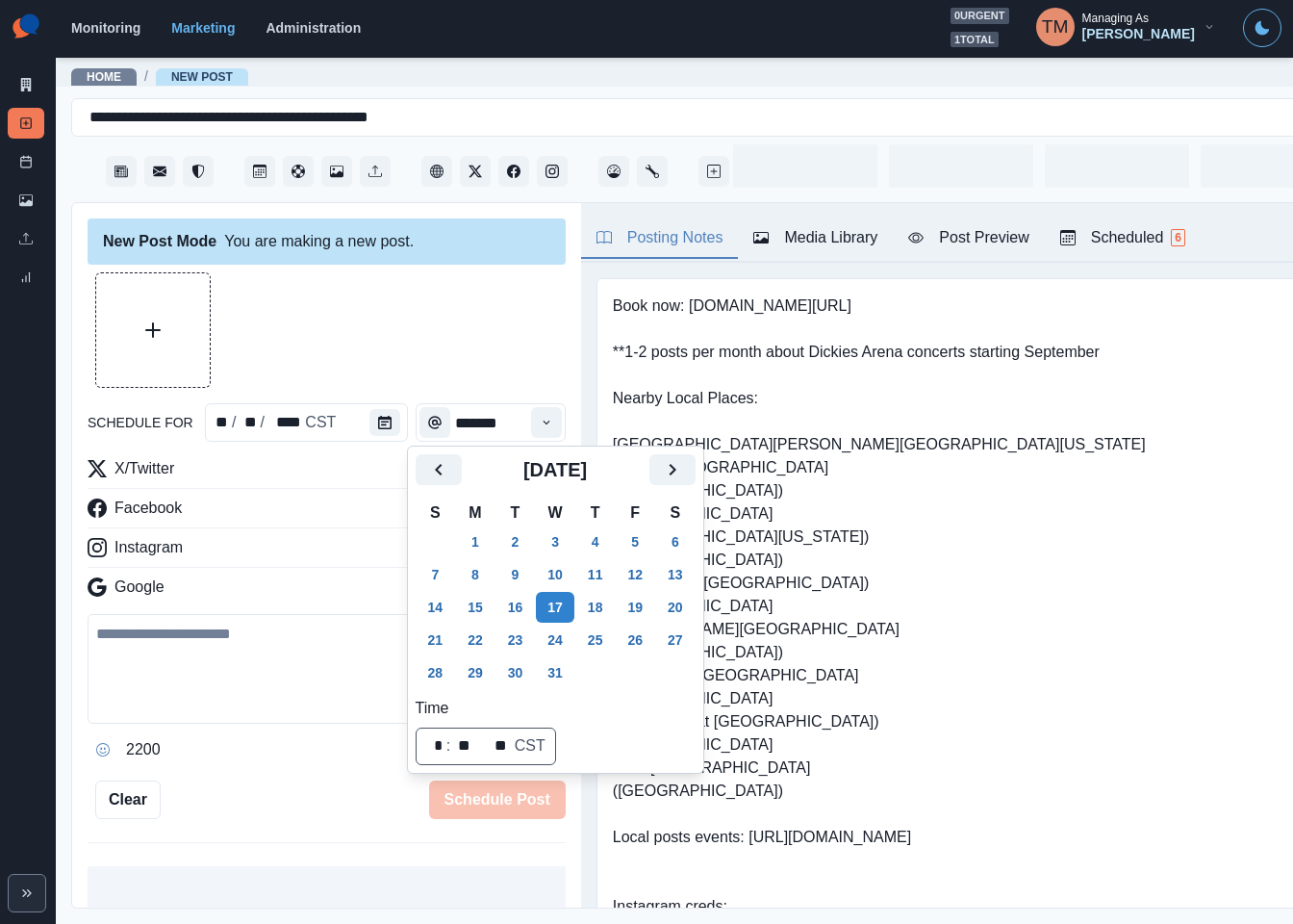
click at [436, 328] on div at bounding box center [326, 330] width 478 height 115
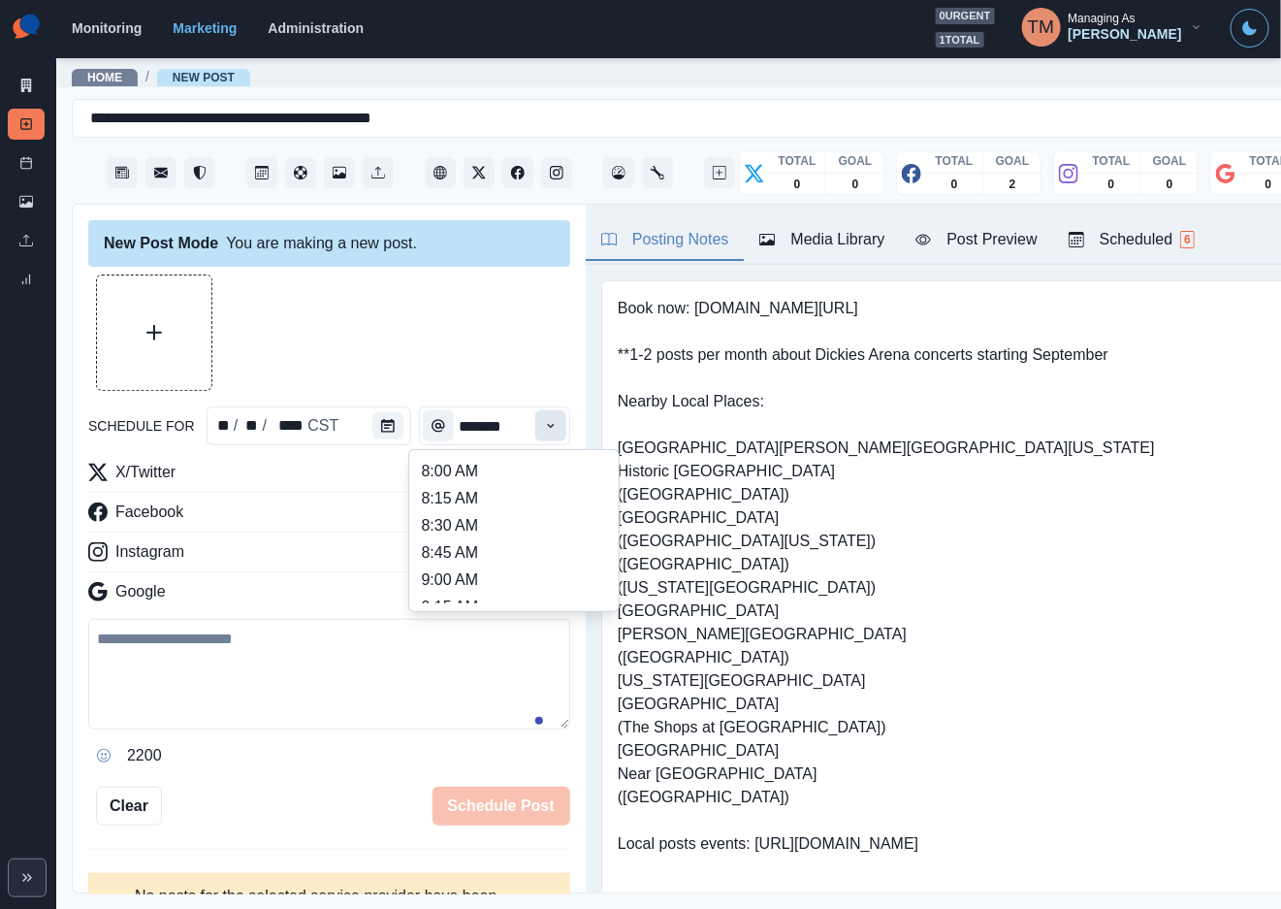
click at [544, 420] on icon "Time" at bounding box center [551, 426] width 14 height 14
click at [475, 535] on li "12:30 PM" at bounding box center [514, 523] width 194 height 27
type input "********"
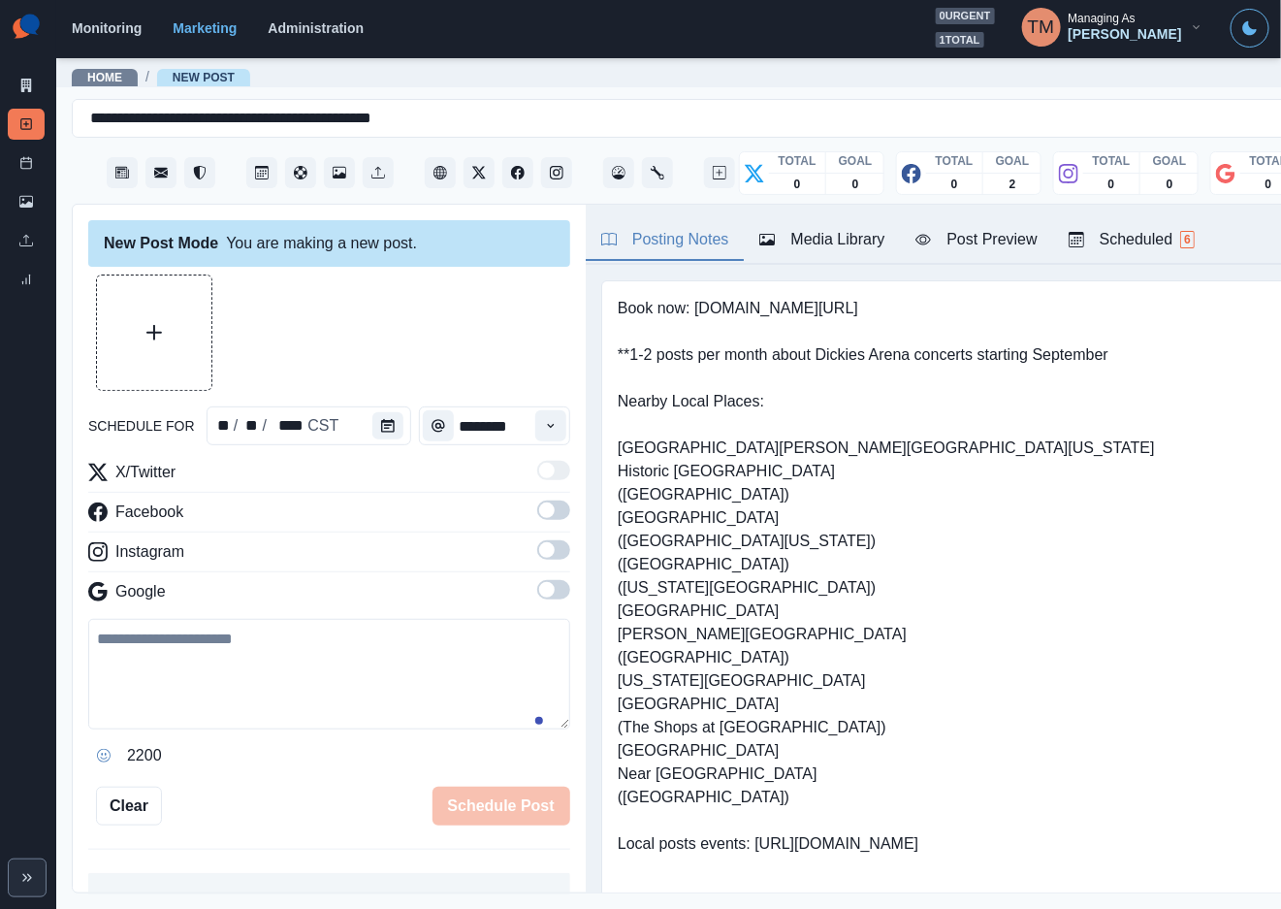
drag, startPoint x: 541, startPoint y: 515, endPoint x: 548, endPoint y: 557, distance: 42.3
click at [541, 518] on span at bounding box center [553, 509] width 33 height 19
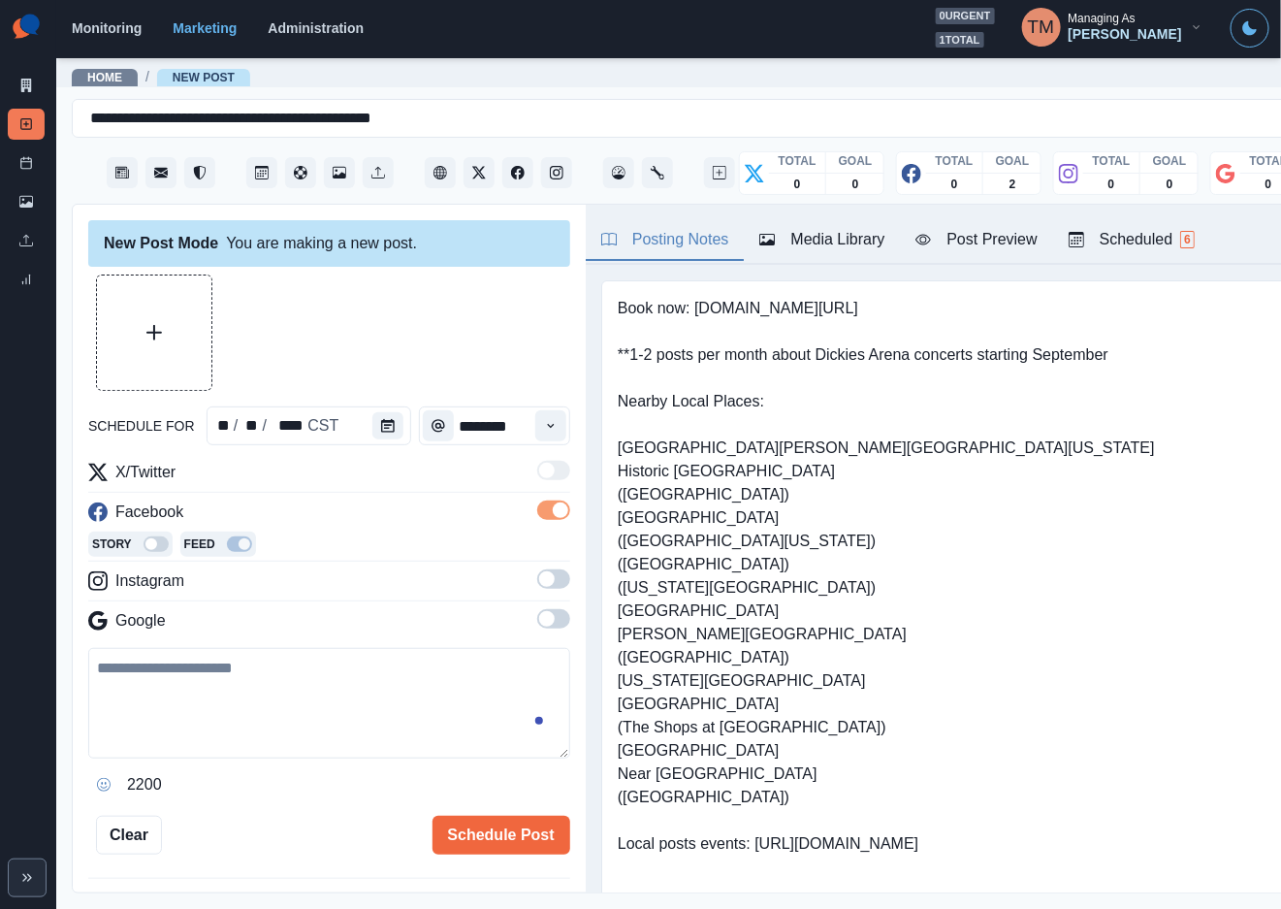
drag, startPoint x: 533, startPoint y: 573, endPoint x: 554, endPoint y: 631, distance: 61.7
click at [537, 579] on span at bounding box center [553, 578] width 33 height 19
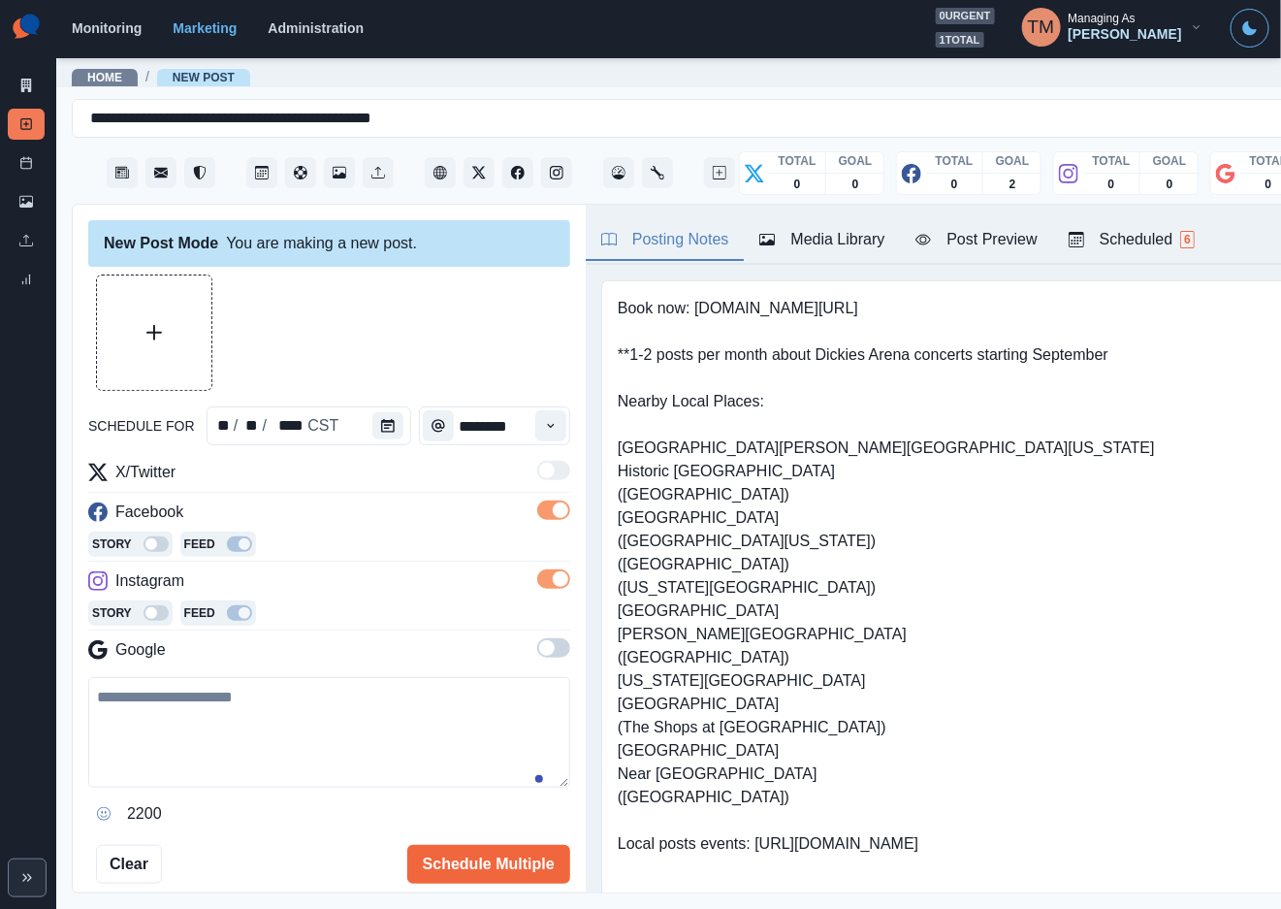
click at [541, 652] on span at bounding box center [553, 647] width 33 height 19
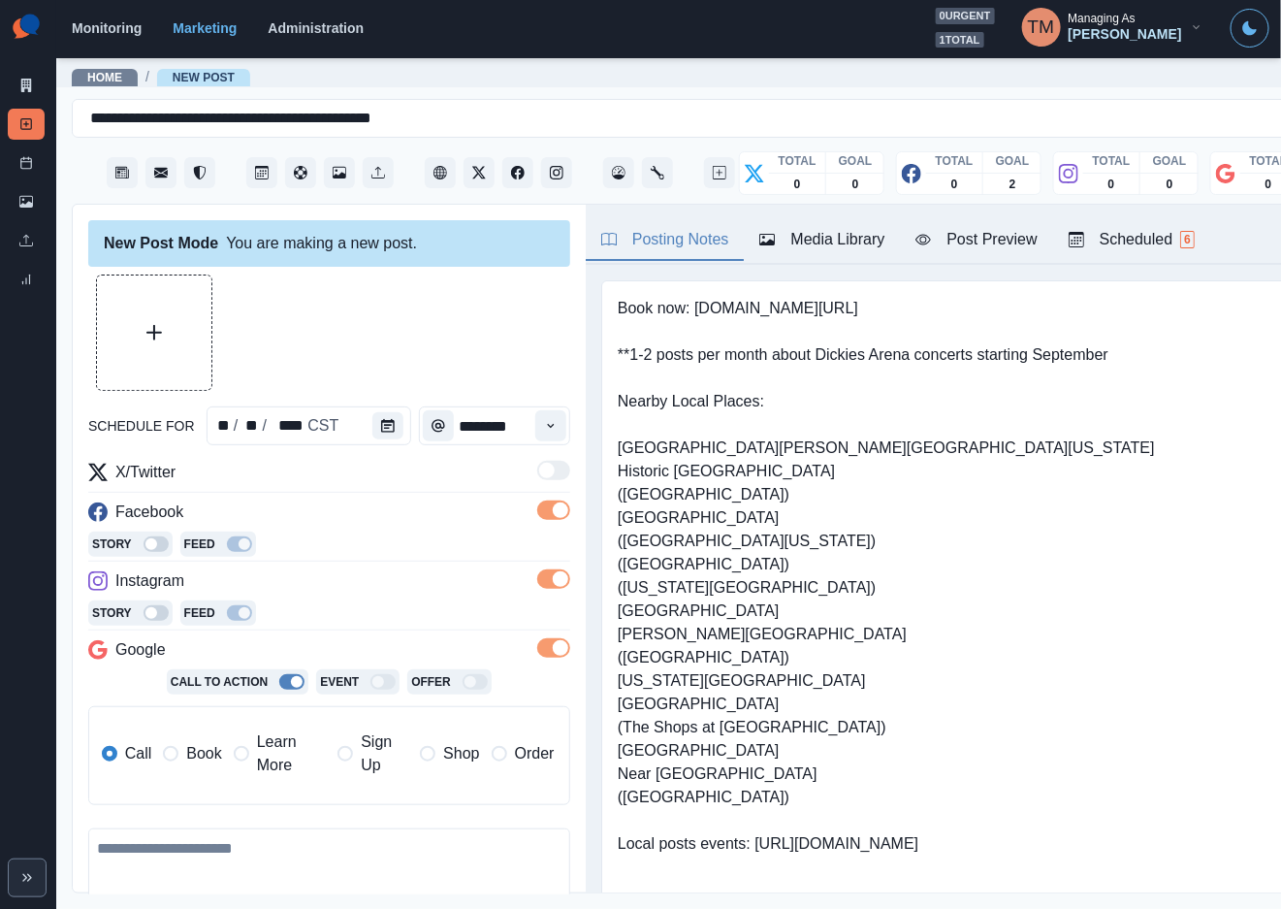
click at [195, 754] on span "Book" at bounding box center [203, 753] width 35 height 23
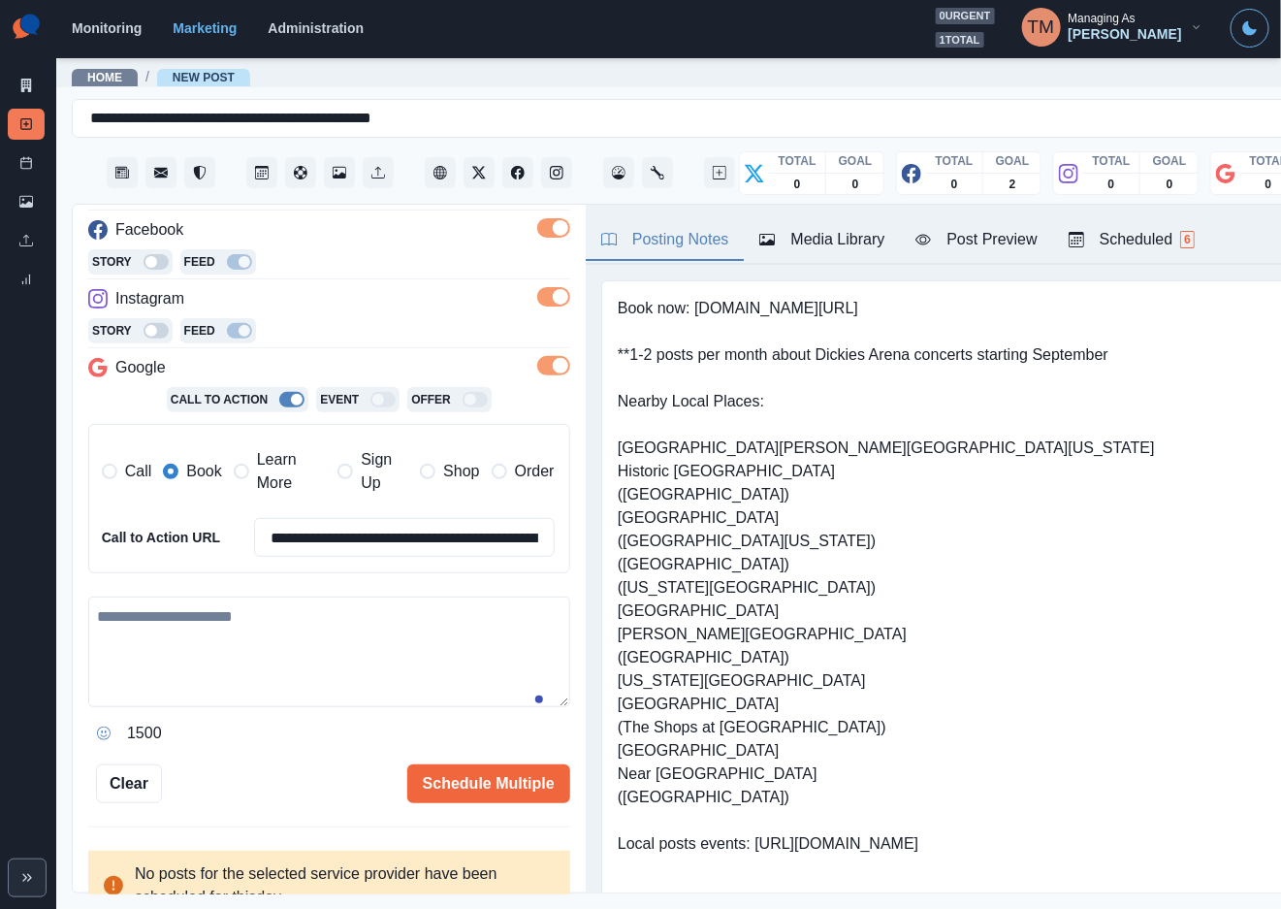
scroll to position [291, 0]
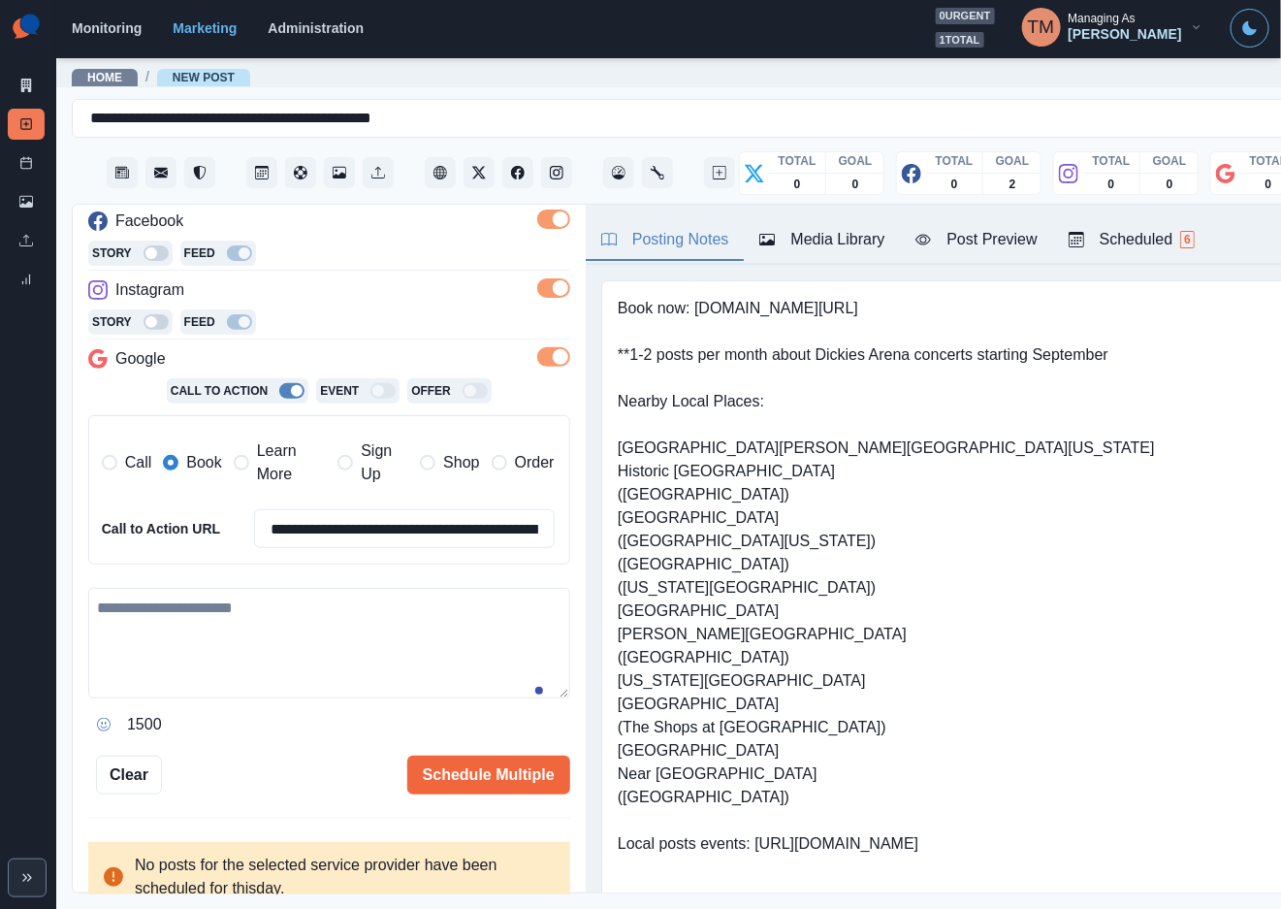
click at [251, 641] on textarea at bounding box center [329, 643] width 482 height 111
paste textarea "**********"
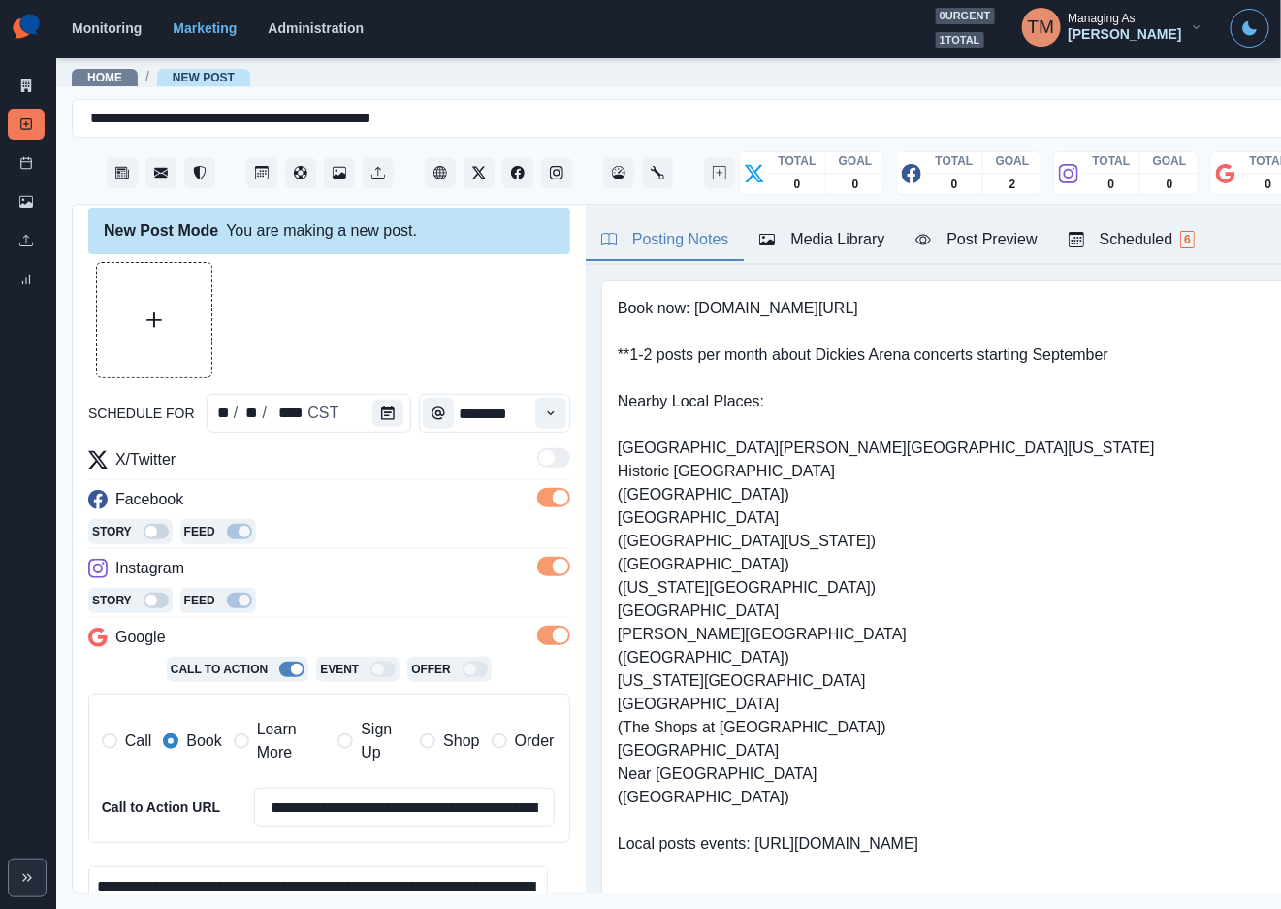
scroll to position [0, 0]
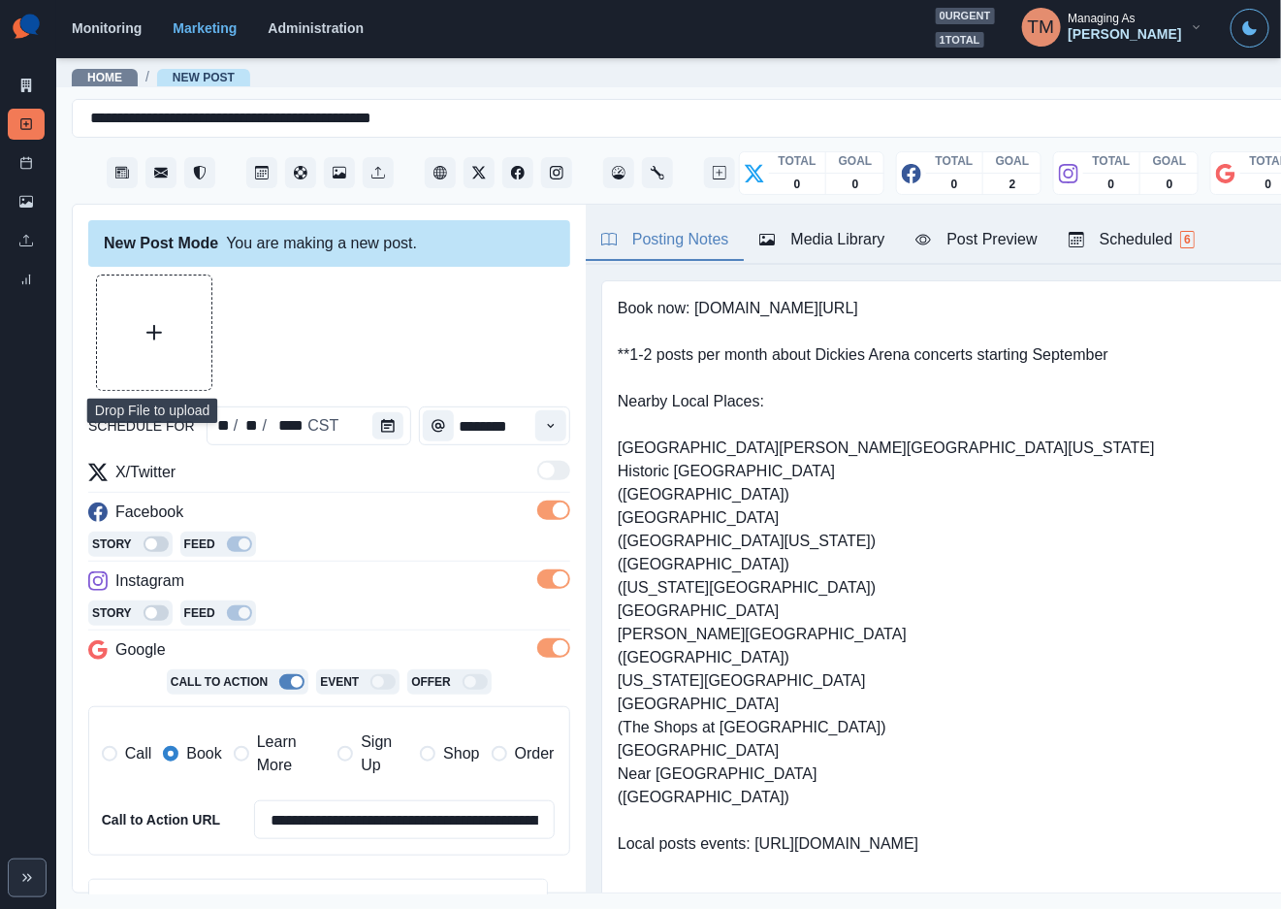
type textarea "**********"
click at [169, 327] on button "Upload Media" at bounding box center [154, 332] width 114 height 114
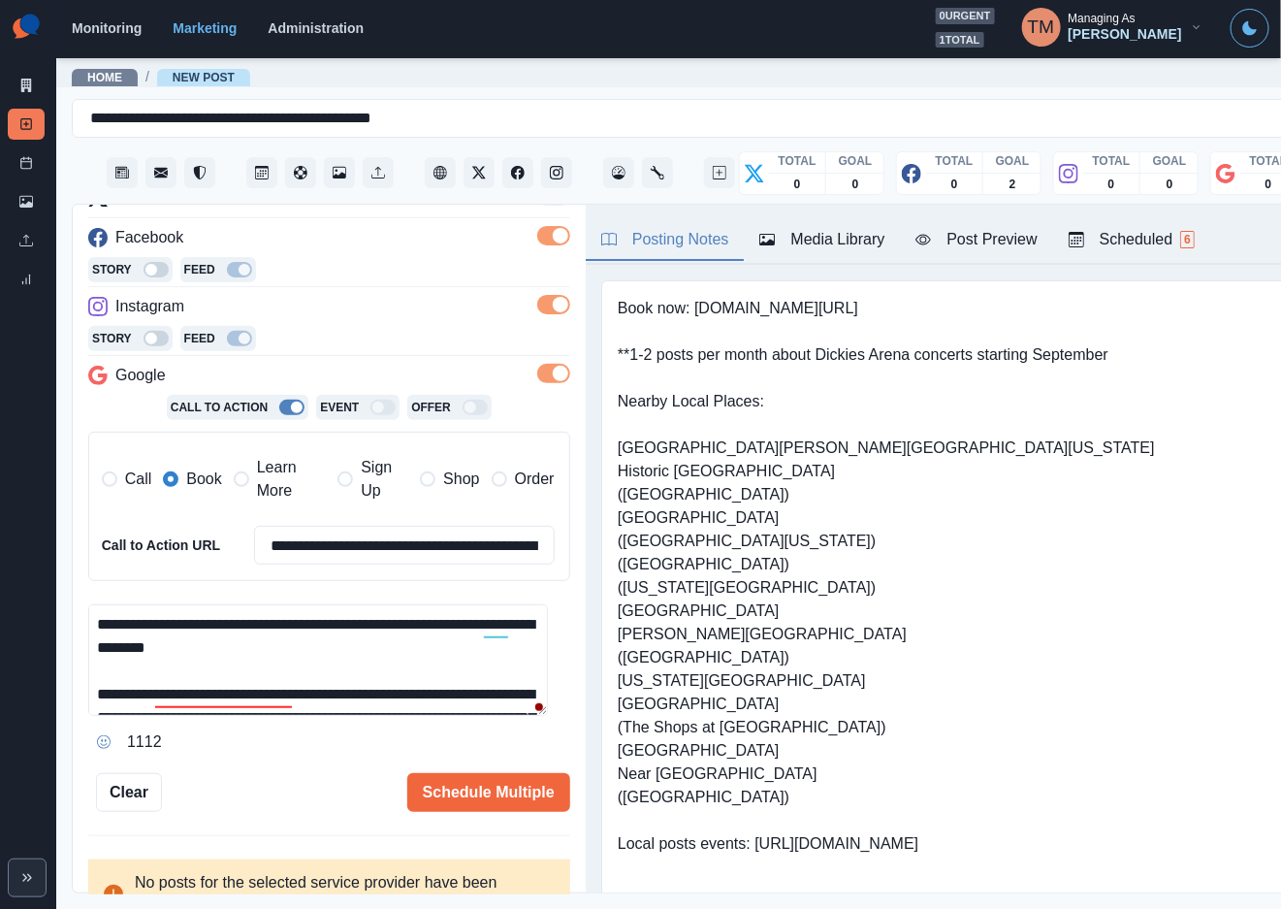
scroll to position [291, 0]
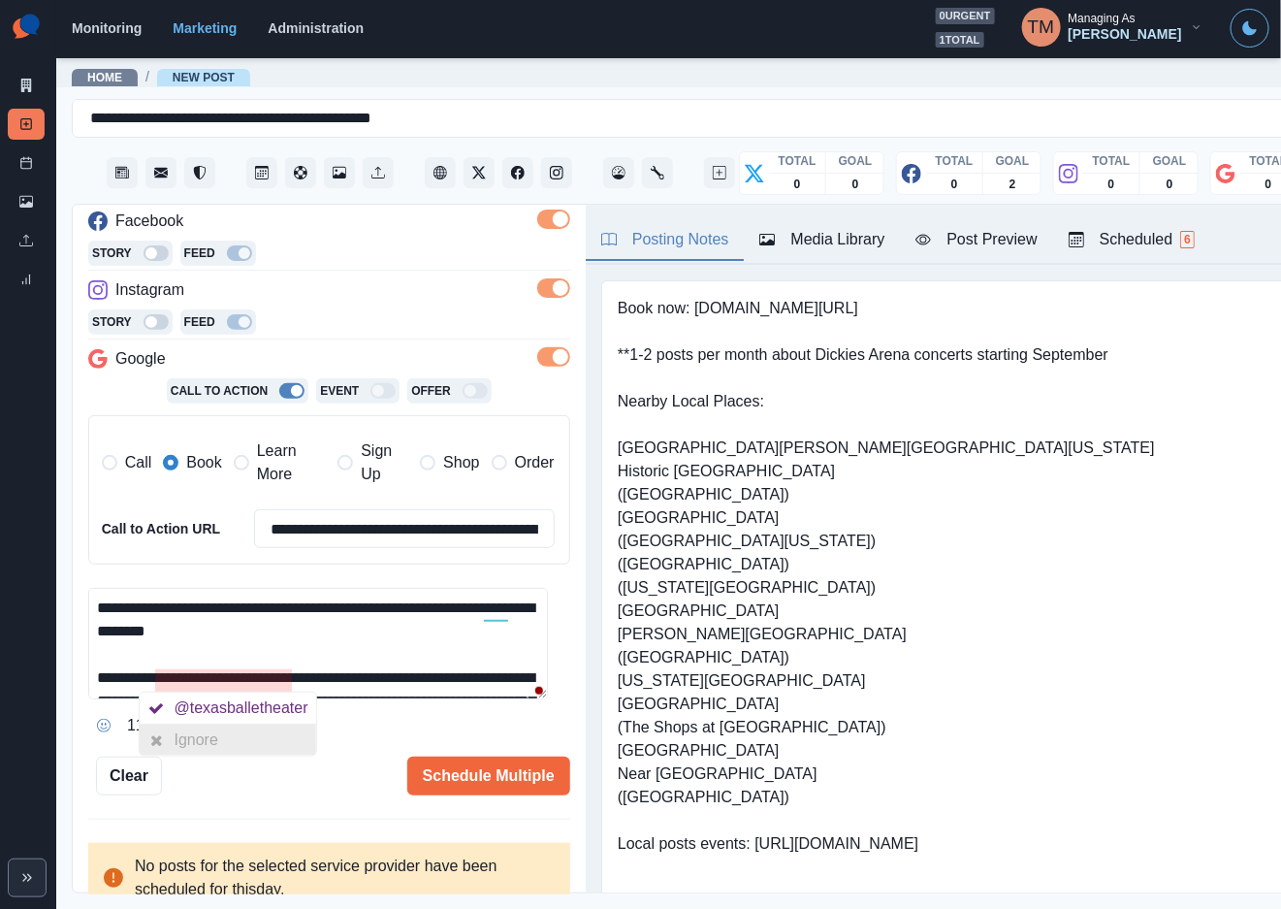
click at [244, 742] on div "Ignore" at bounding box center [228, 739] width 177 height 31
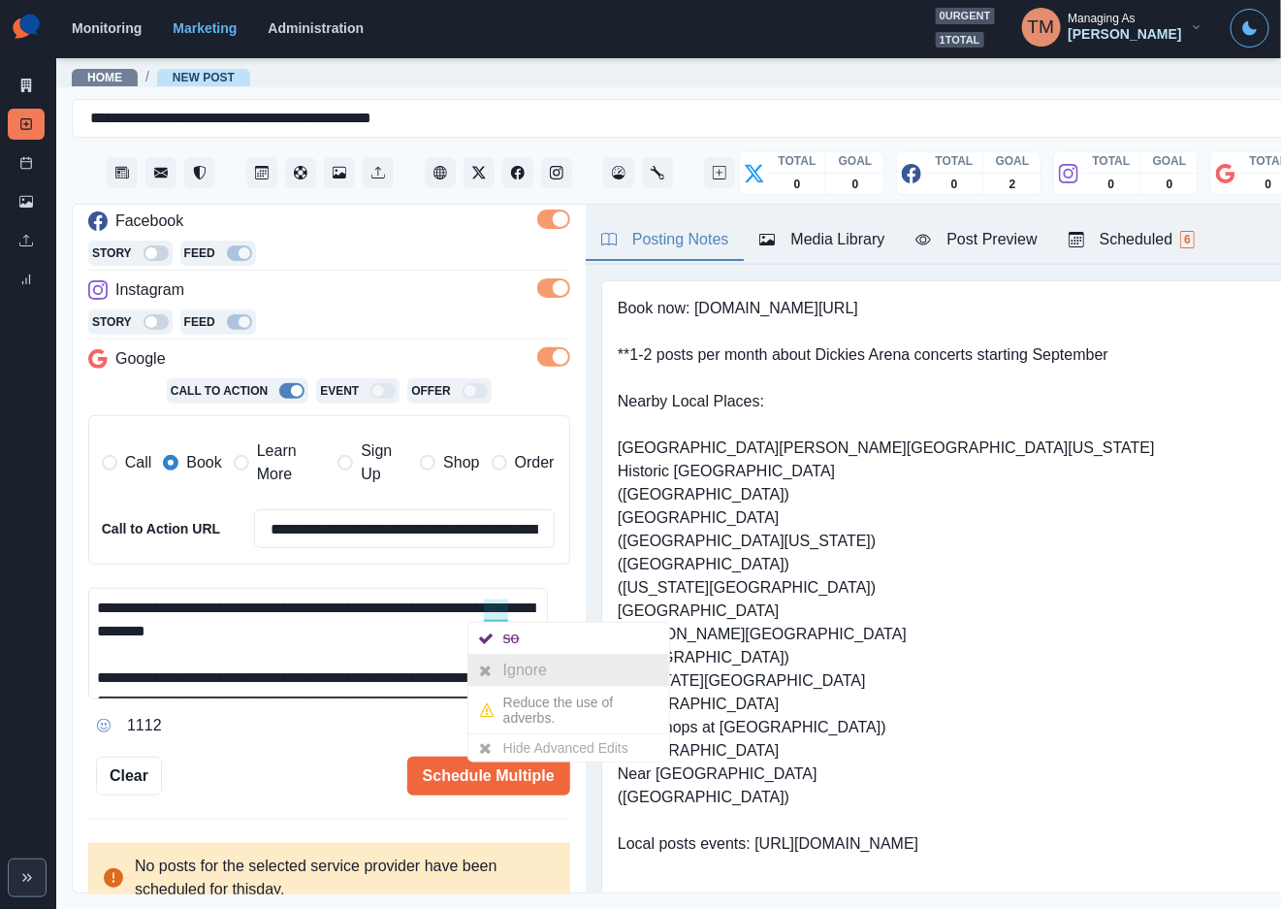
click at [516, 670] on div "Ignore" at bounding box center [528, 670] width 51 height 31
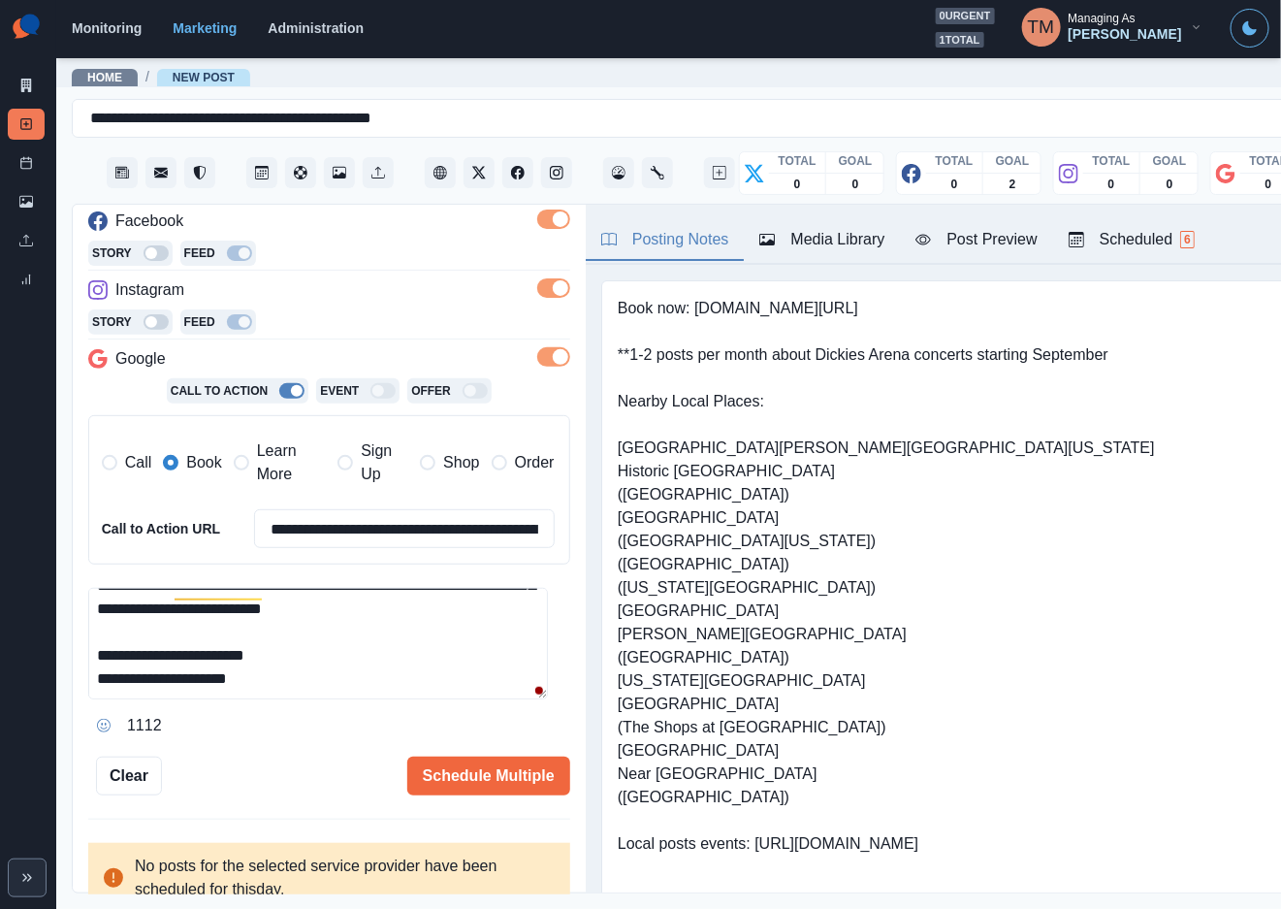
scroll to position [163, 0]
drag, startPoint x: 241, startPoint y: 656, endPoint x: 260, endPoint y: 656, distance: 18.4
click at [242, 656] on div "Ignore" at bounding box center [219, 647] width 51 height 31
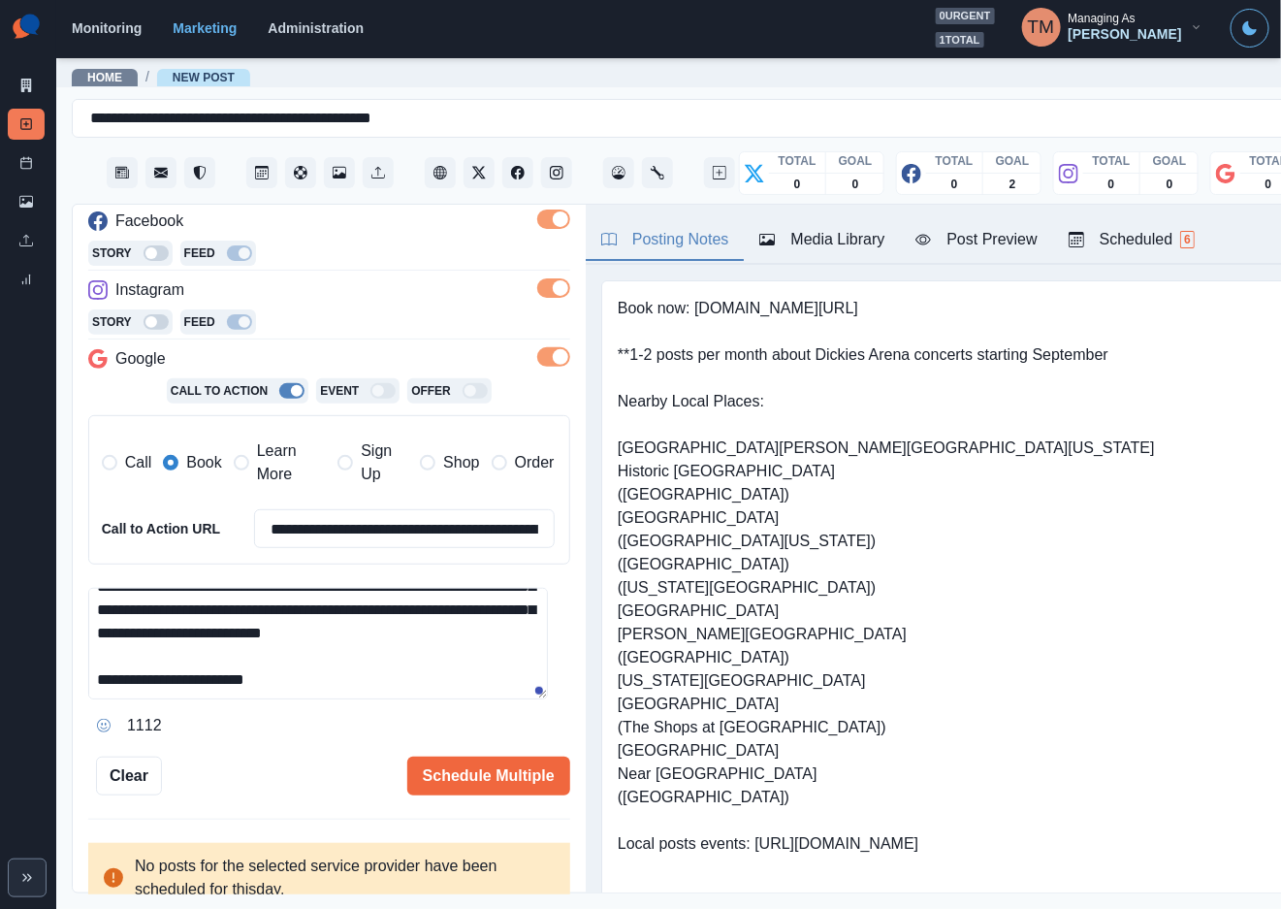
scroll to position [105, 0]
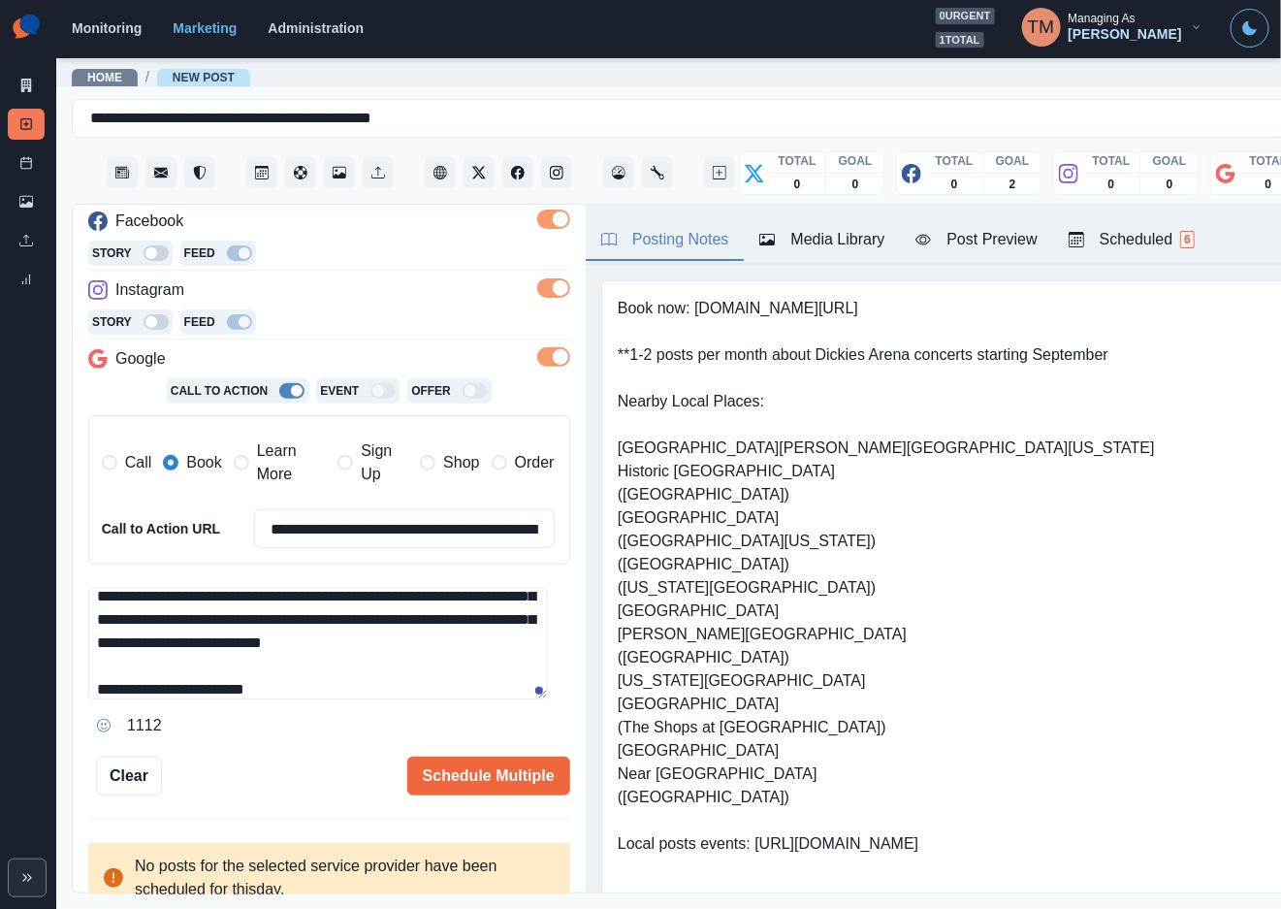
click at [175, 649] on textarea "**********" at bounding box center [318, 644] width 460 height 112
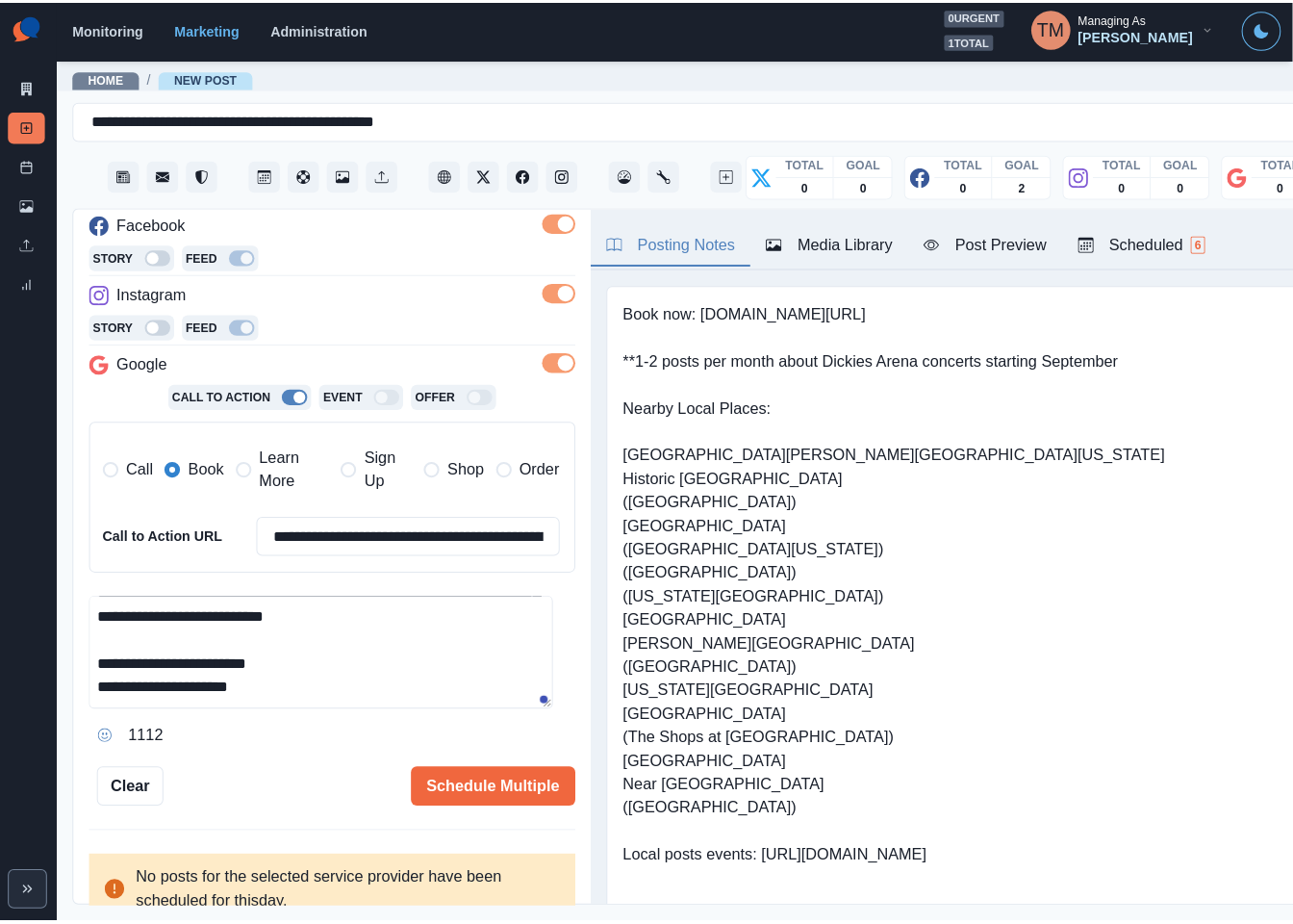
scroll to position [162, 0]
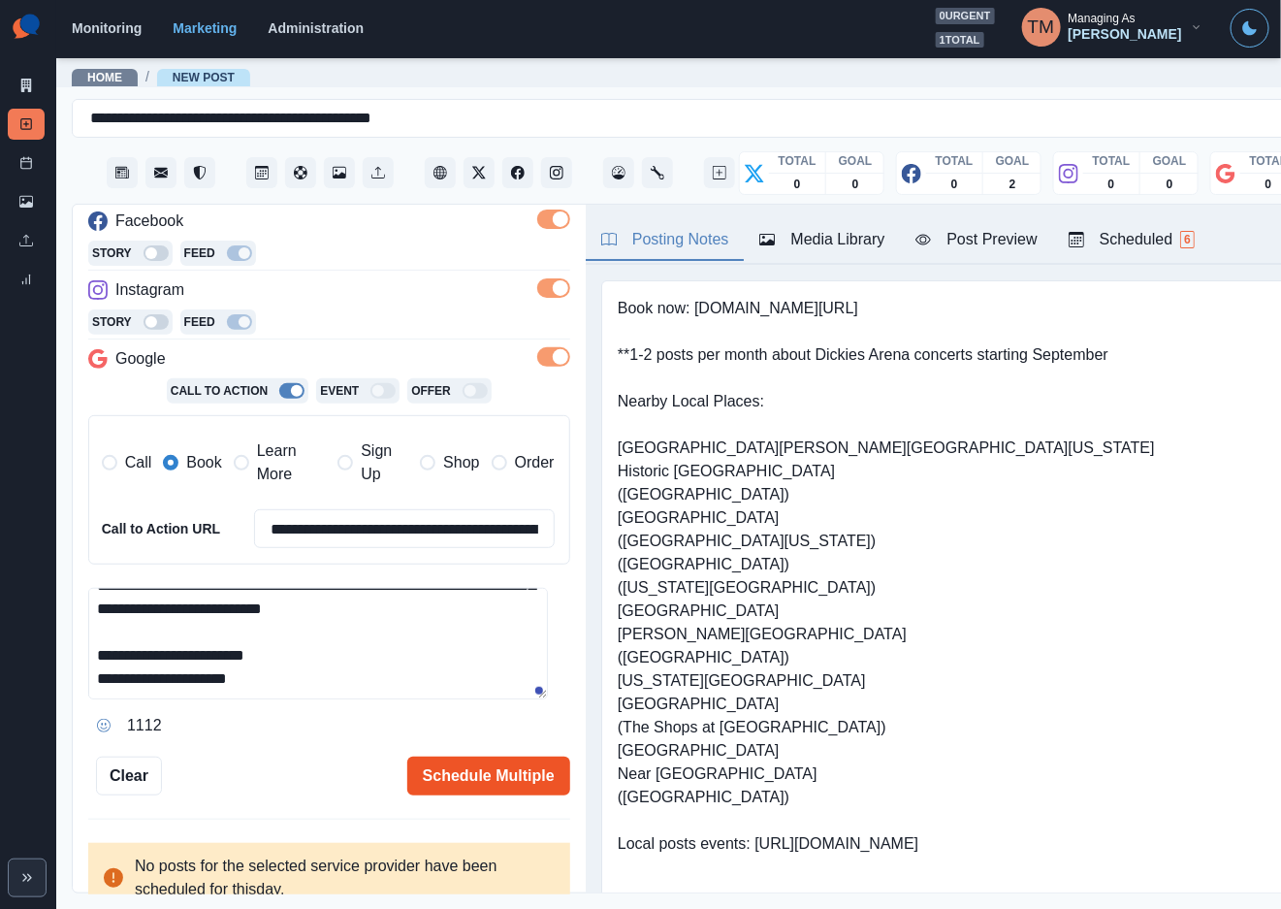
click at [477, 783] on button "Schedule Multiple" at bounding box center [488, 775] width 163 height 39
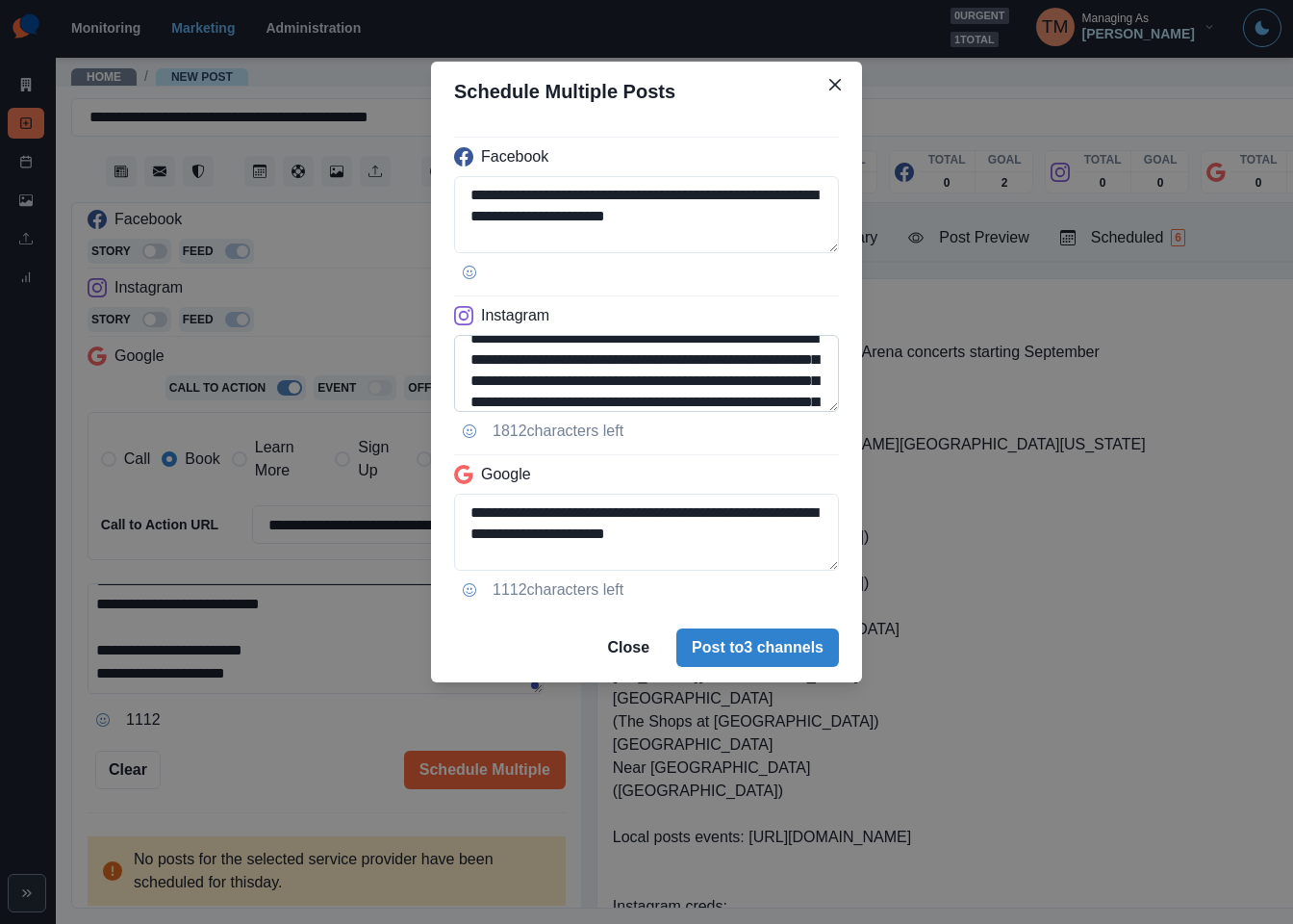
scroll to position [64, 0]
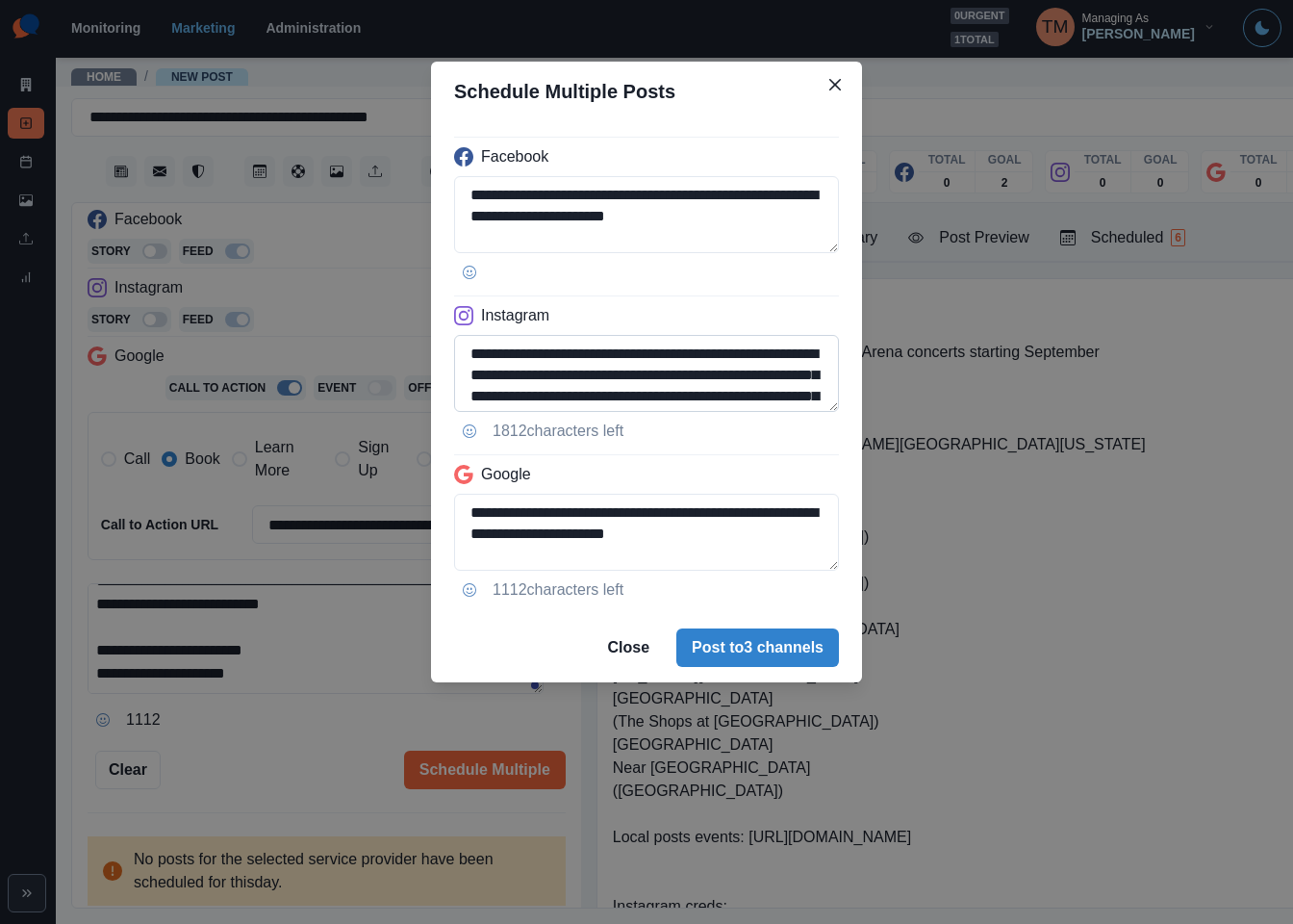
drag, startPoint x: 534, startPoint y: 362, endPoint x: 674, endPoint y: 367, distance: 140.1
click at [664, 364] on textarea "**********" at bounding box center [647, 374] width 385 height 77
paste textarea
drag, startPoint x: 627, startPoint y: 379, endPoint x: 476, endPoint y: 378, distance: 151.0
click at [474, 378] on textarea "**********" at bounding box center [647, 374] width 385 height 77
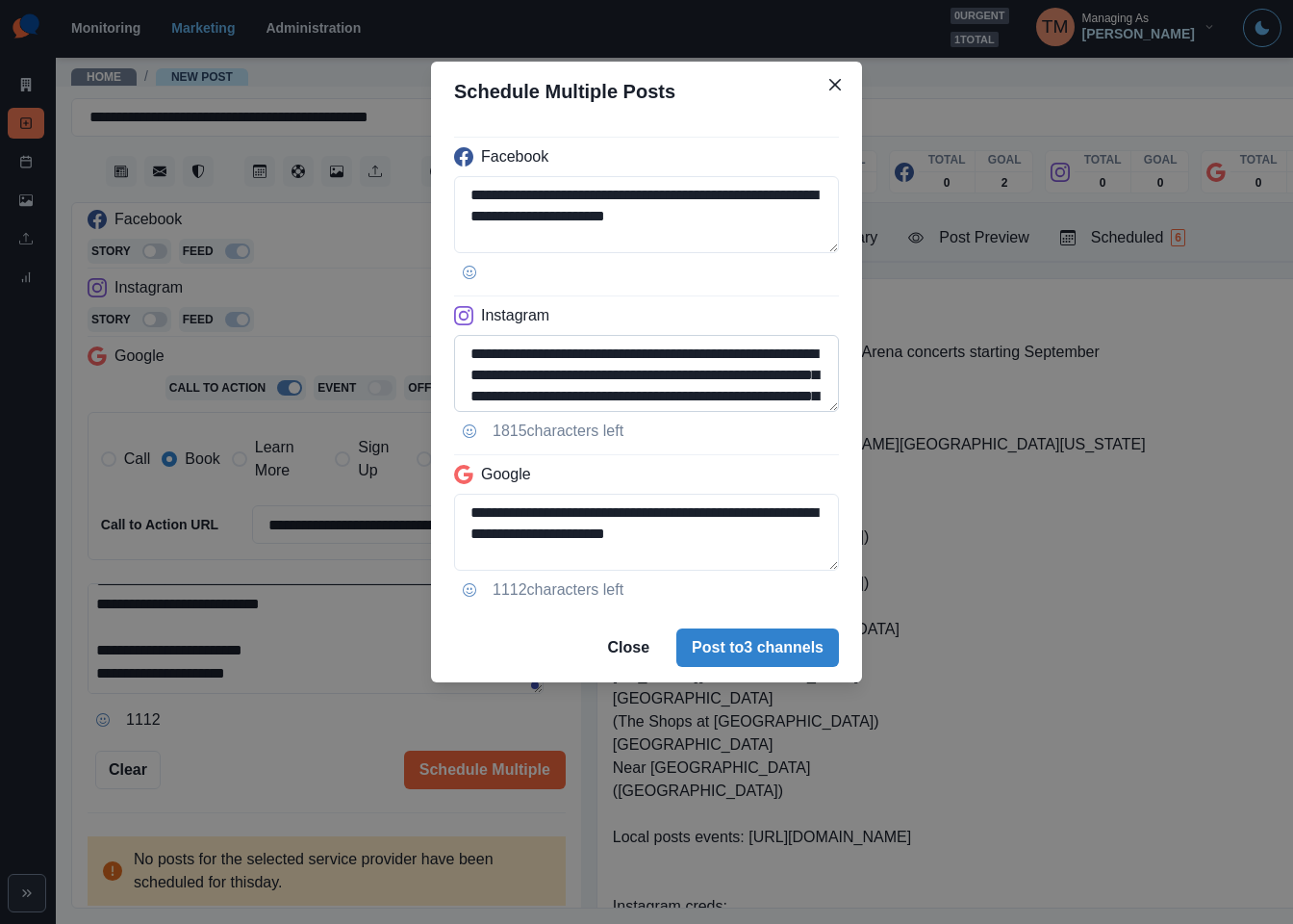
paste textarea
type textarea "**********"
click at [604, 535] on textarea "**********" at bounding box center [647, 533] width 385 height 77
paste textarea
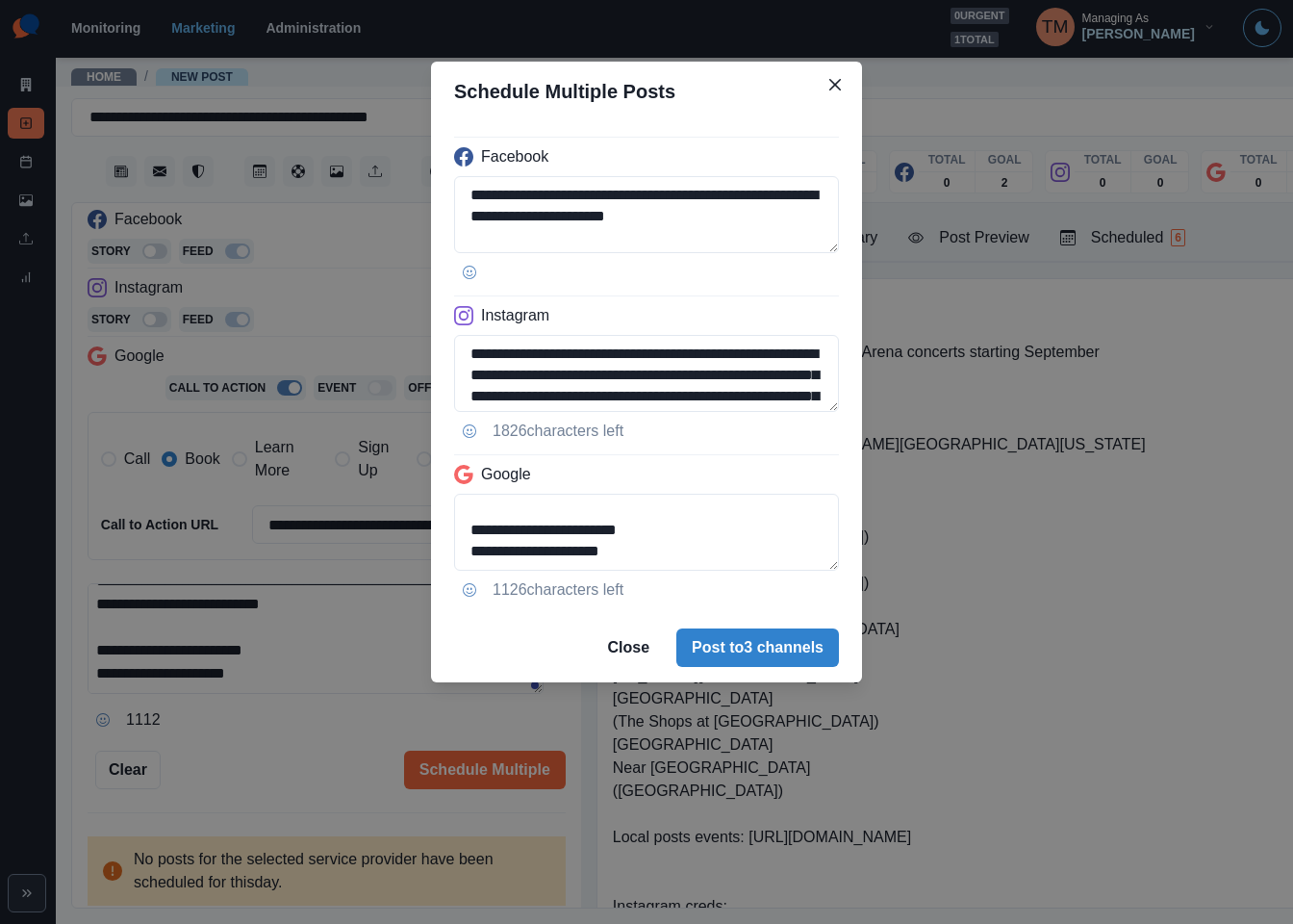
drag, startPoint x: 462, startPoint y: 511, endPoint x: 462, endPoint y: 579, distance: 68.0
click at [462, 579] on div "**********" at bounding box center [646, 367] width 431 height 492
click at [693, 547] on textarea "**********" at bounding box center [647, 533] width 385 height 77
drag, startPoint x: 636, startPoint y: 543, endPoint x: 721, endPoint y: 579, distance: 92.3
click at [721, 585] on div "**********" at bounding box center [646, 367] width 431 height 492
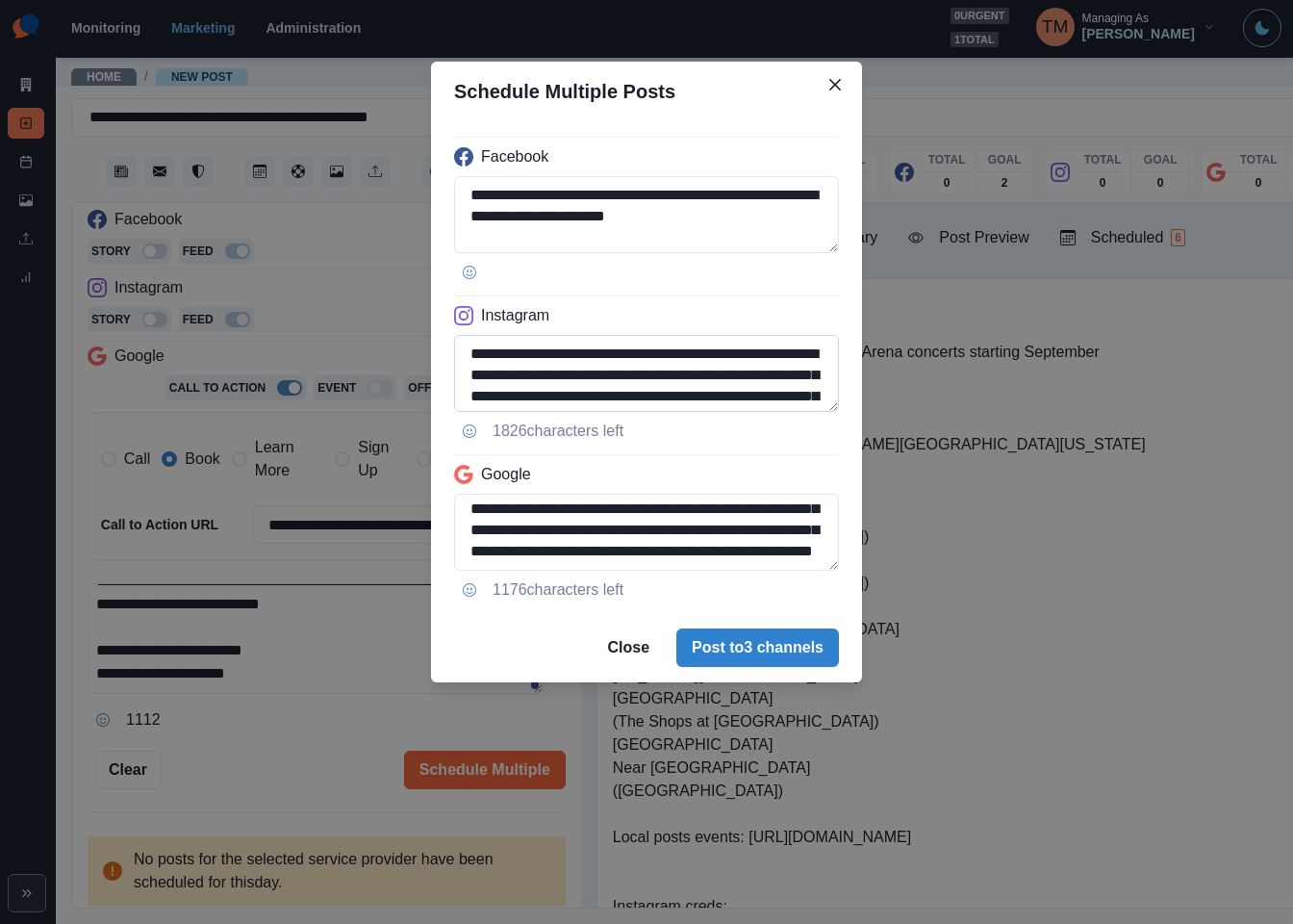
scroll to position [195, 0]
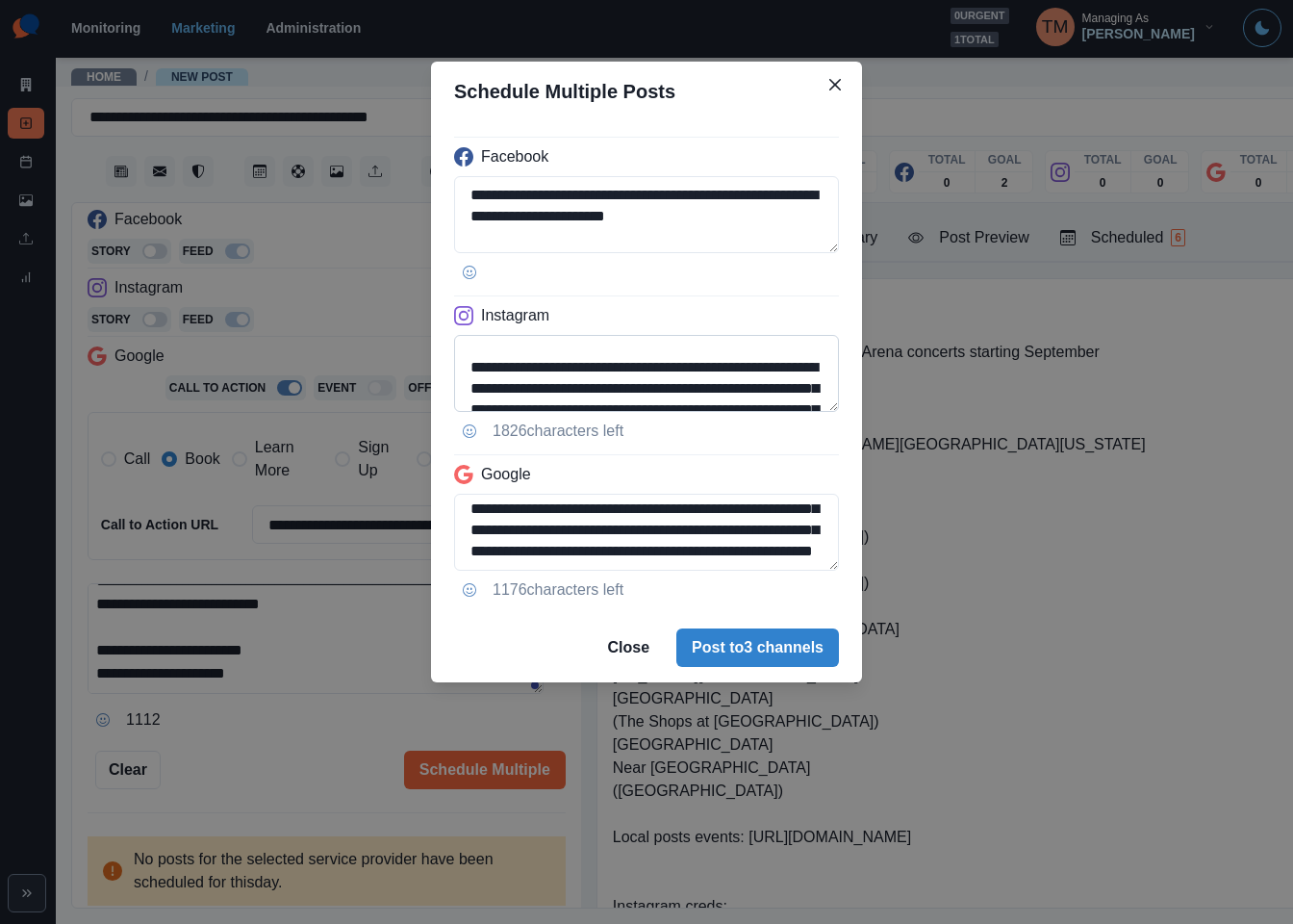
type textarea "**********"
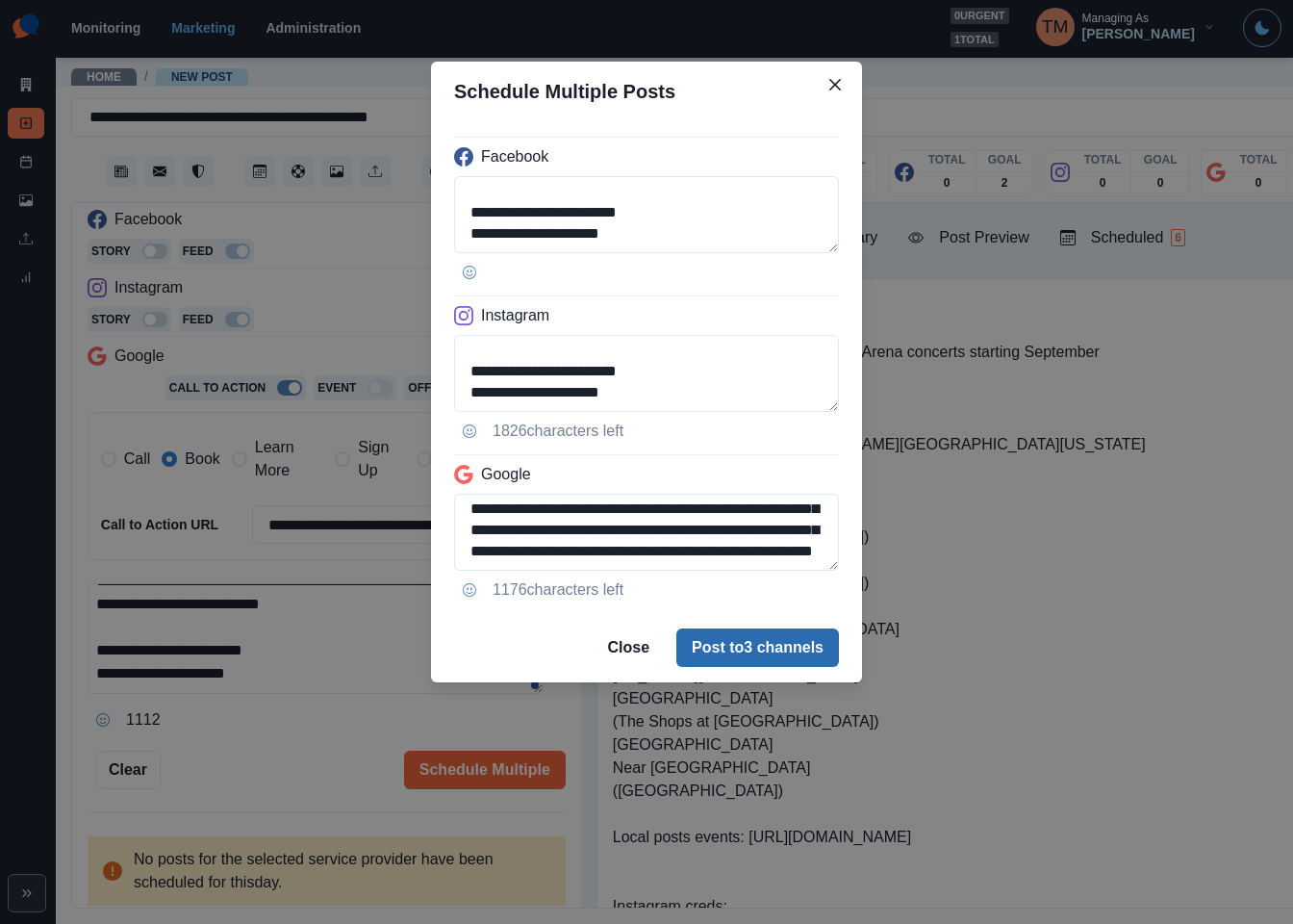
click at [777, 642] on button "Post to 3 channels" at bounding box center [758, 647] width 163 height 39
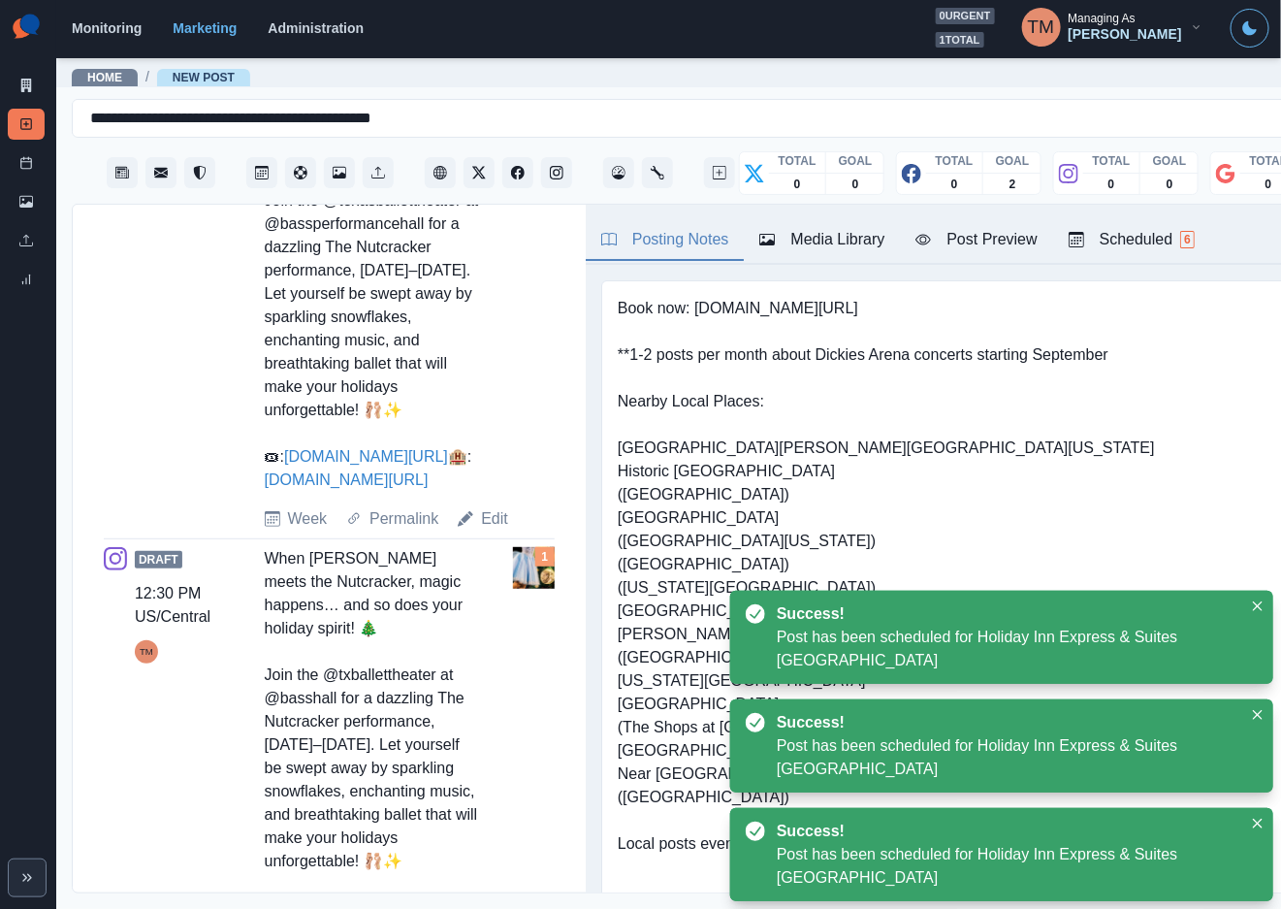
scroll to position [873, 0]
drag, startPoint x: 405, startPoint y: 504, endPoint x: 404, endPoint y: 515, distance: 10.7
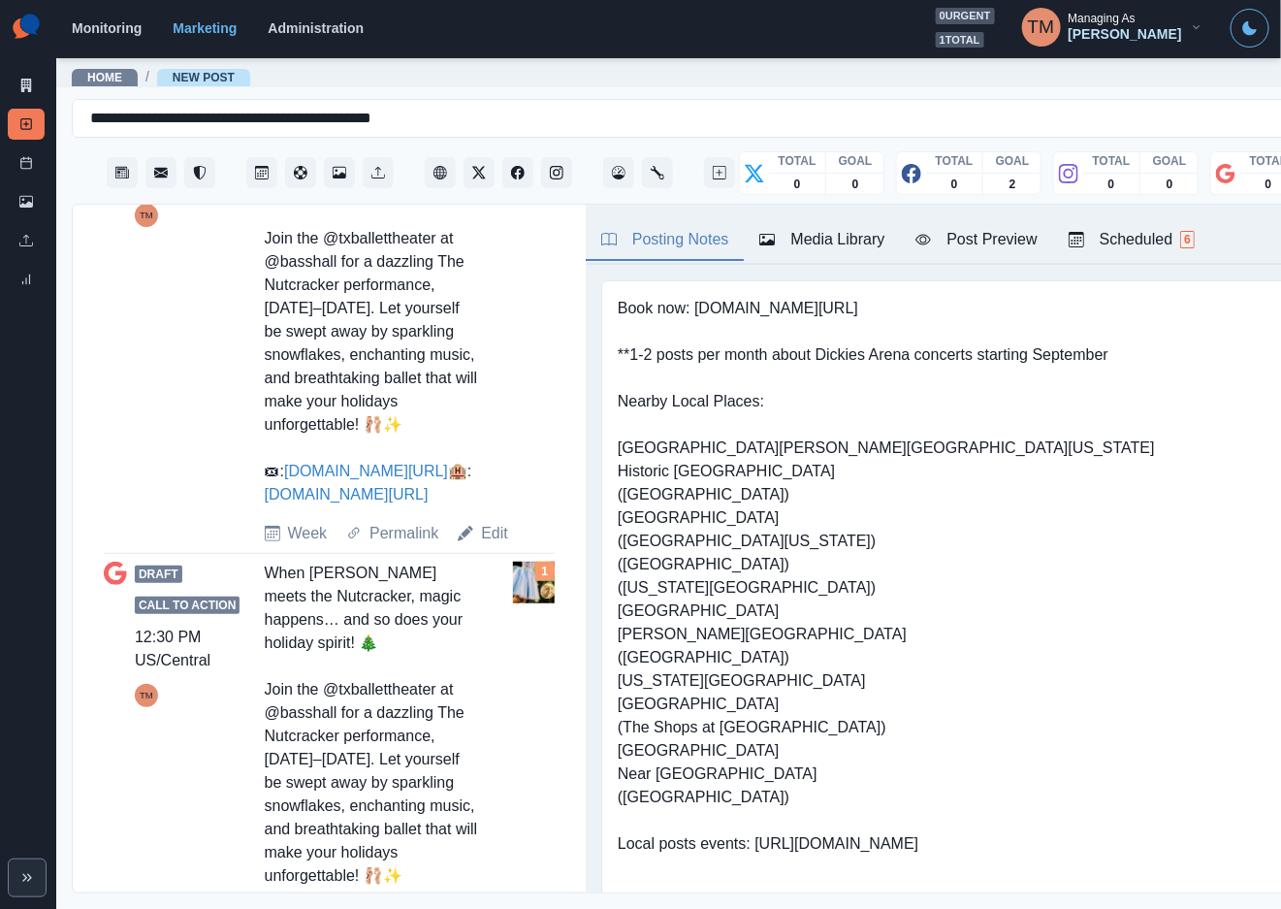
scroll to position [1303, 0]
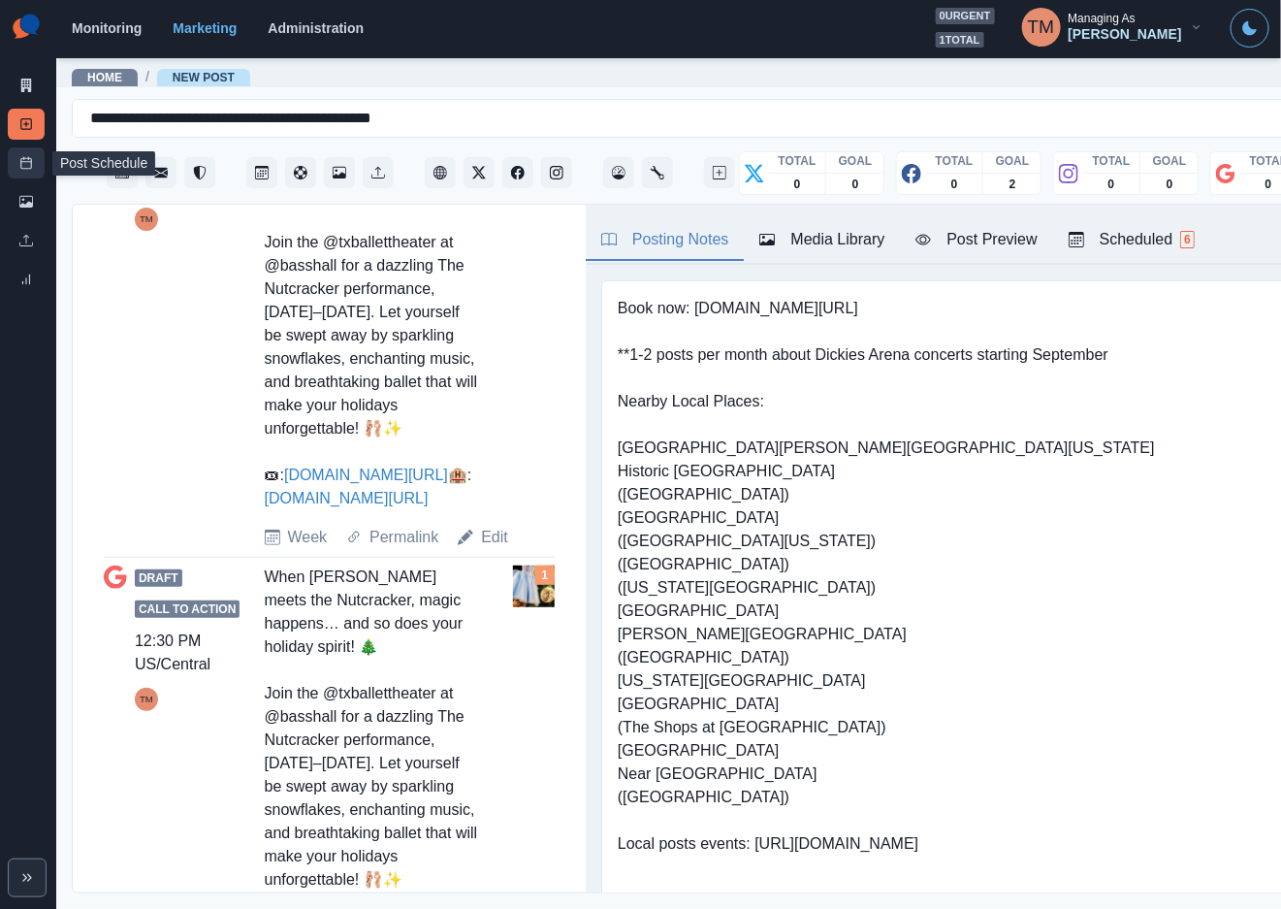
click at [23, 162] on line at bounding box center [26, 162] width 11 height 0
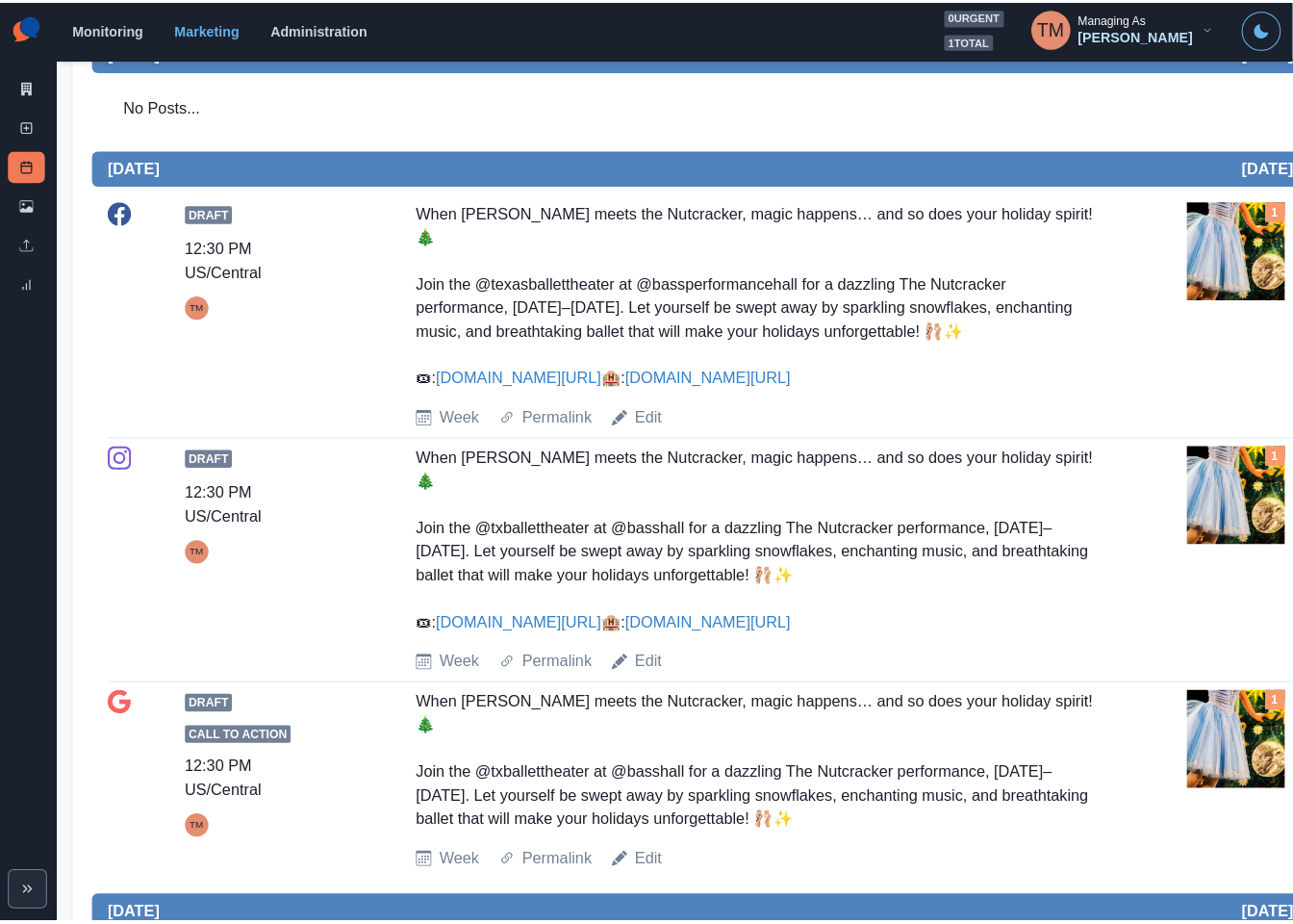
scroll to position [578, 0]
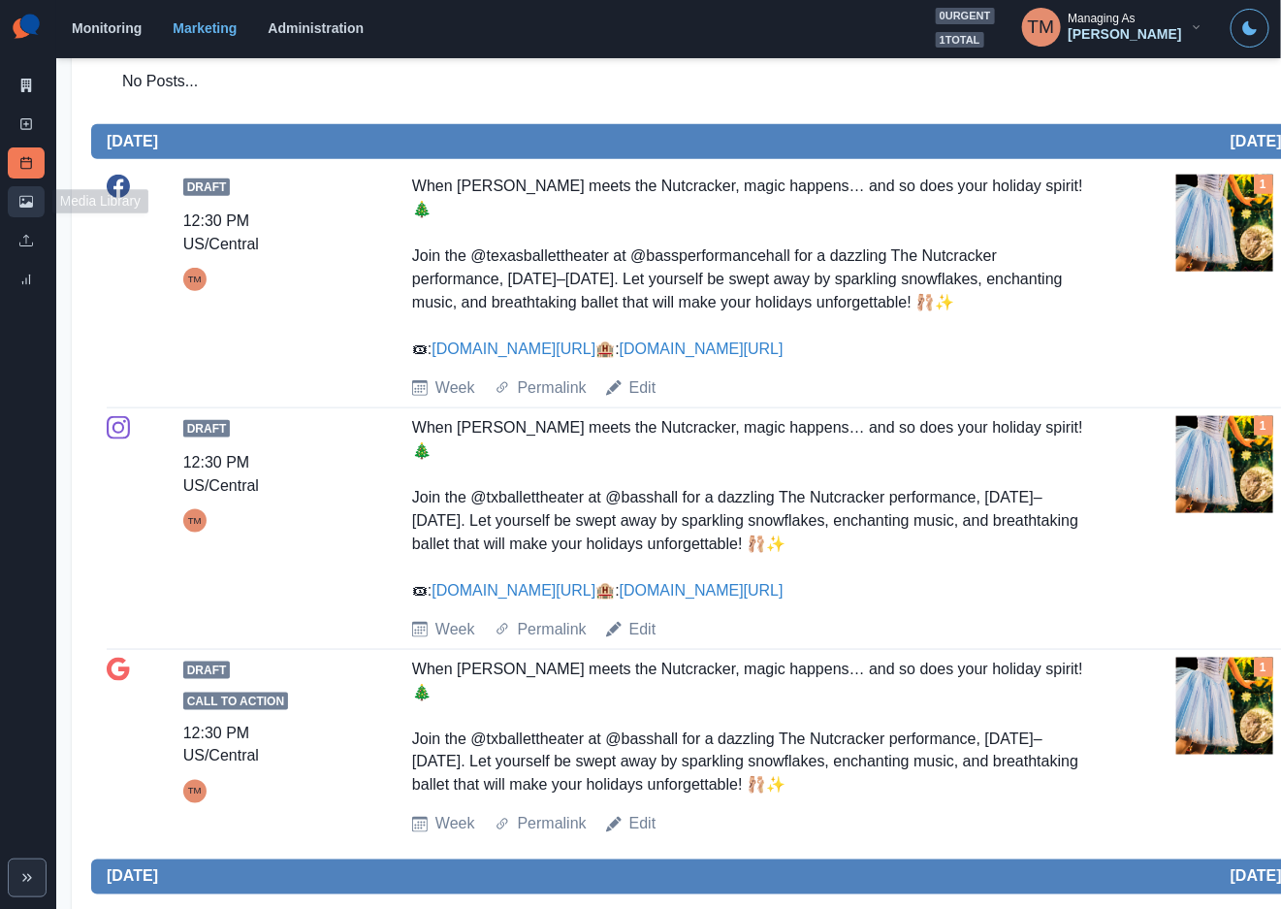
drag, startPoint x: 24, startPoint y: 210, endPoint x: 21, endPoint y: 199, distance: 12.0
click at [24, 209] on link "Media Library" at bounding box center [26, 201] width 37 height 31
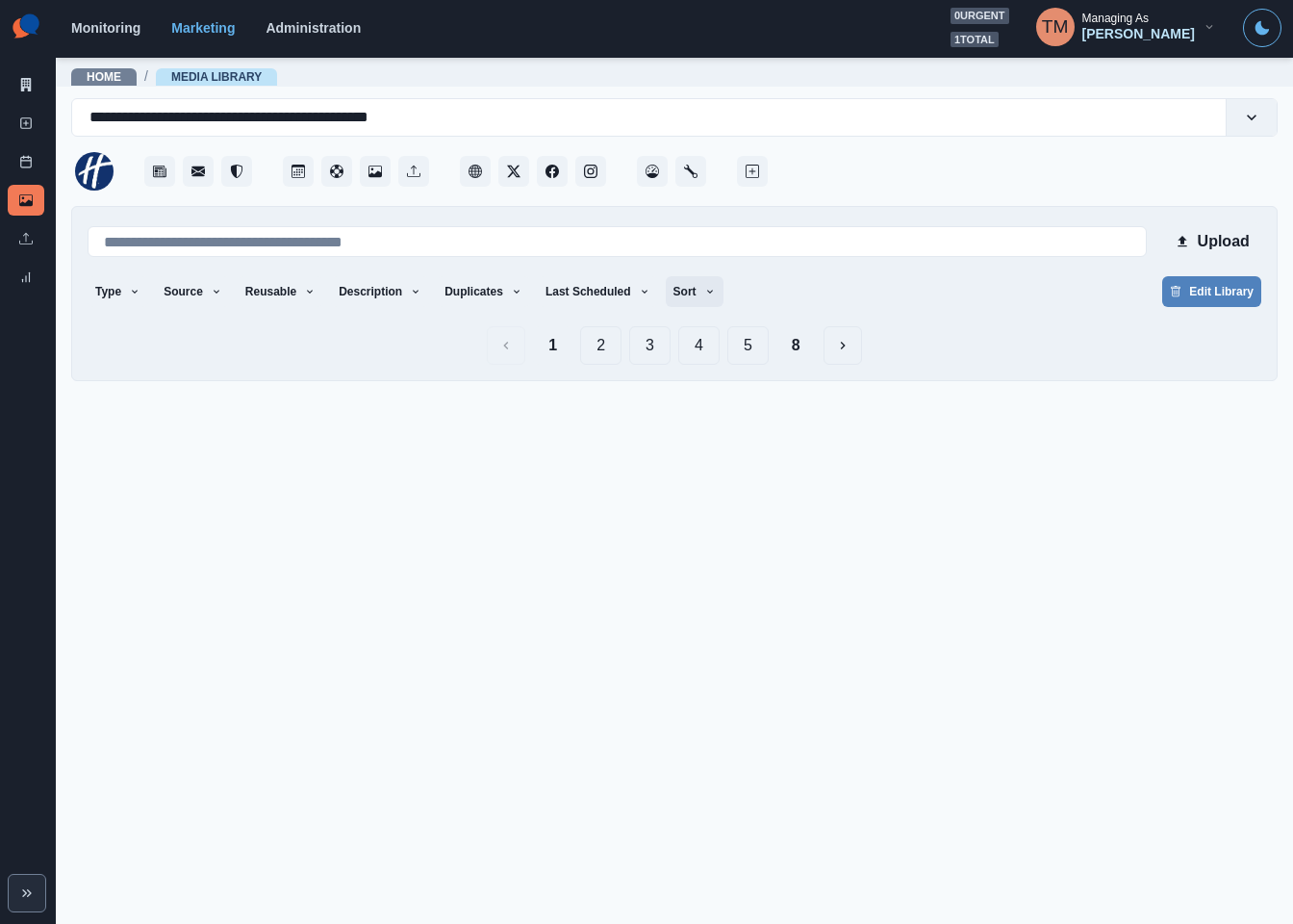
click at [674, 290] on button "Sort" at bounding box center [695, 291] width 58 height 31
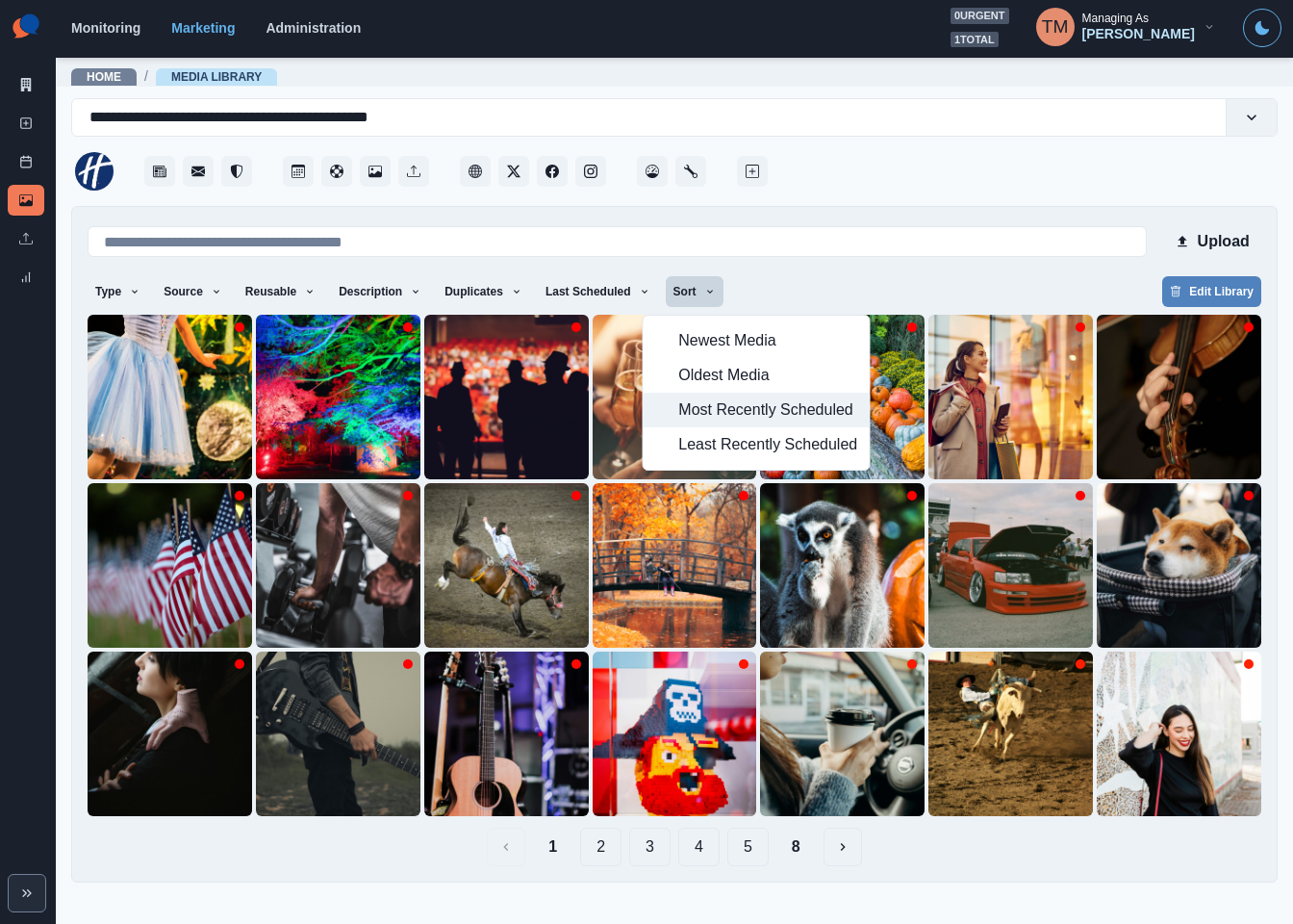
click at [694, 408] on span "Most Recently Scheduled" at bounding box center [768, 410] width 179 height 23
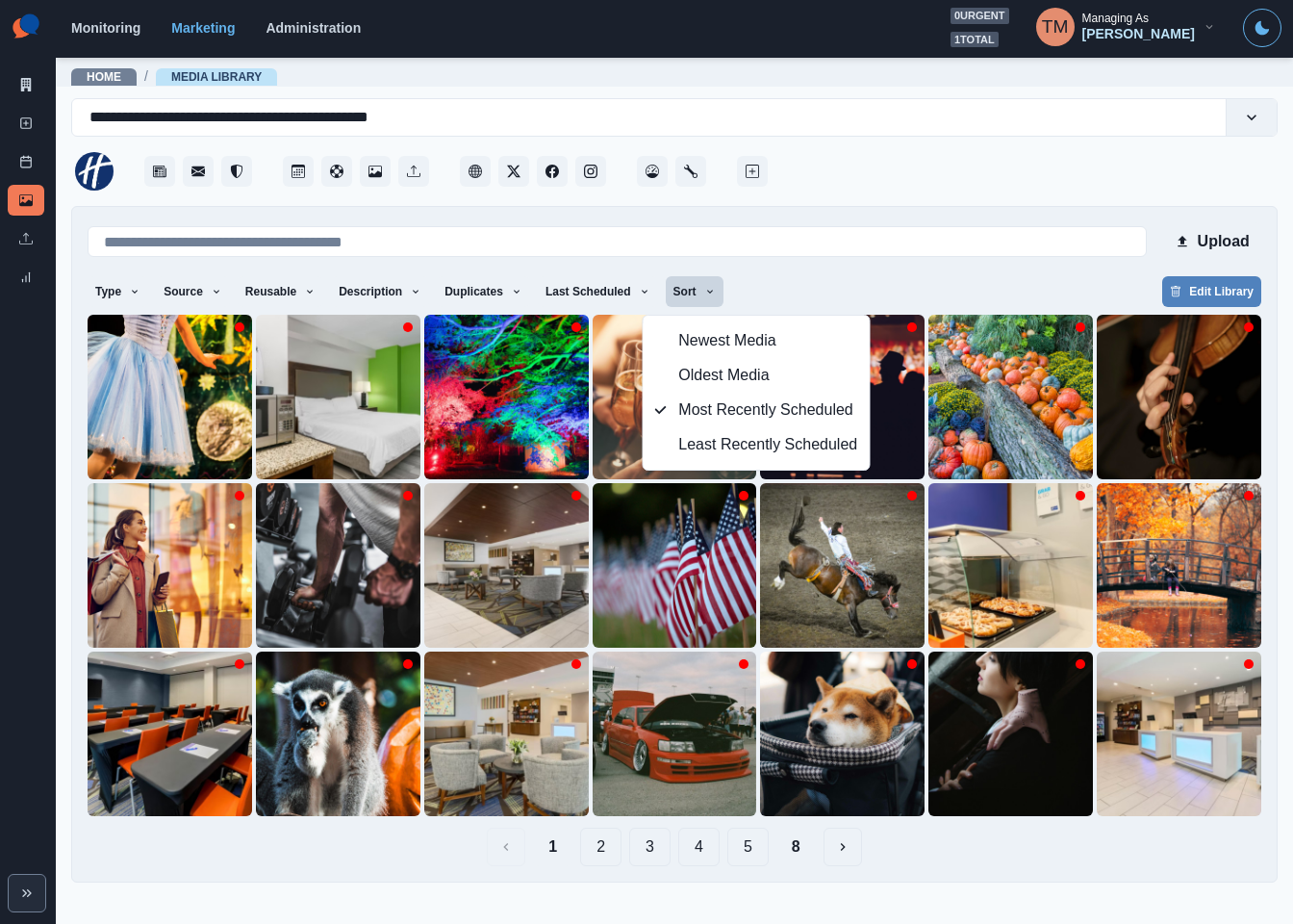
click at [1028, 274] on div "Upload Type Any Image Video Source Any Upload Social Manager Found: Instagram F…" at bounding box center [674, 544] width 1174 height 644
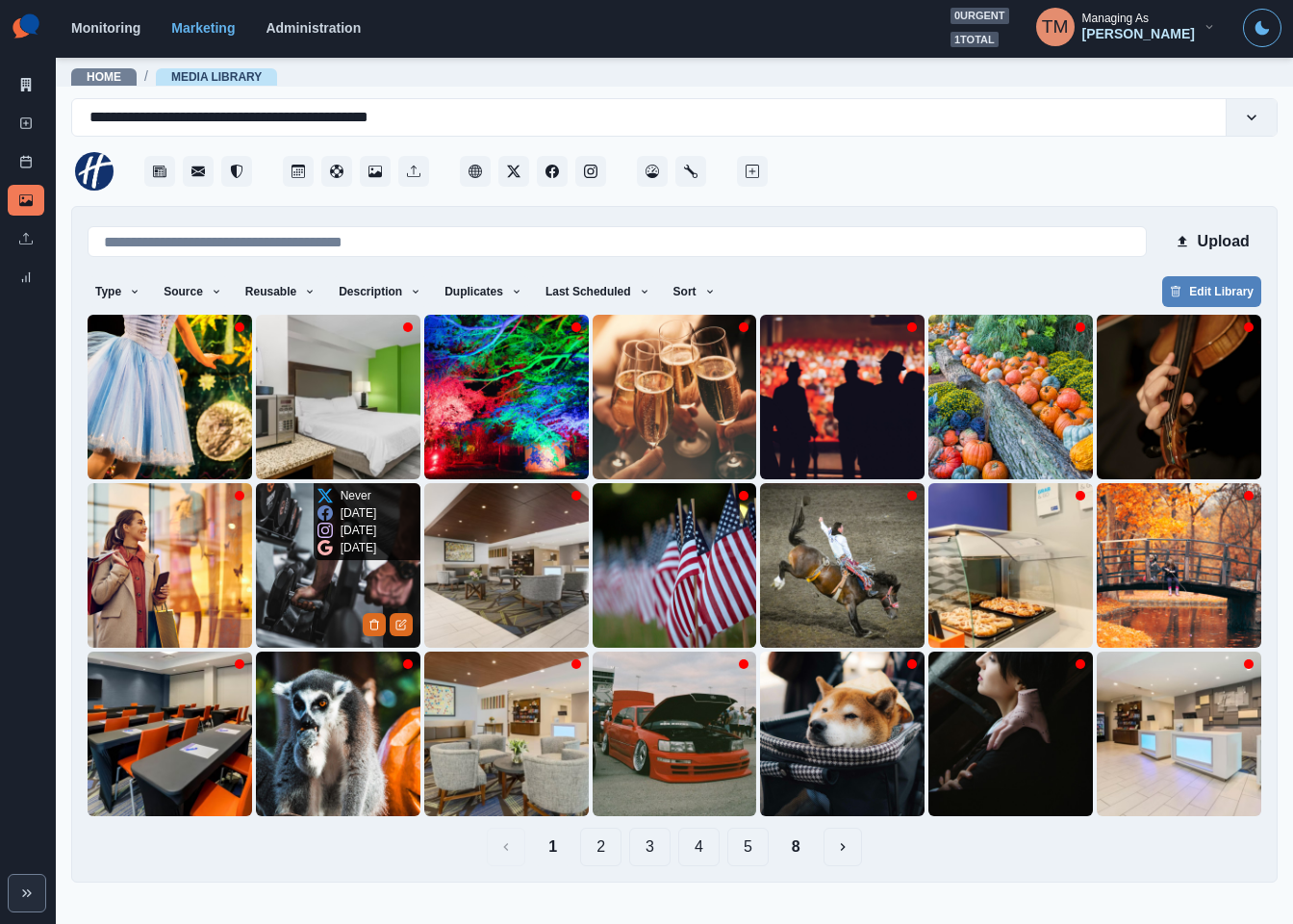
click at [315, 604] on img at bounding box center [338, 566] width 165 height 165
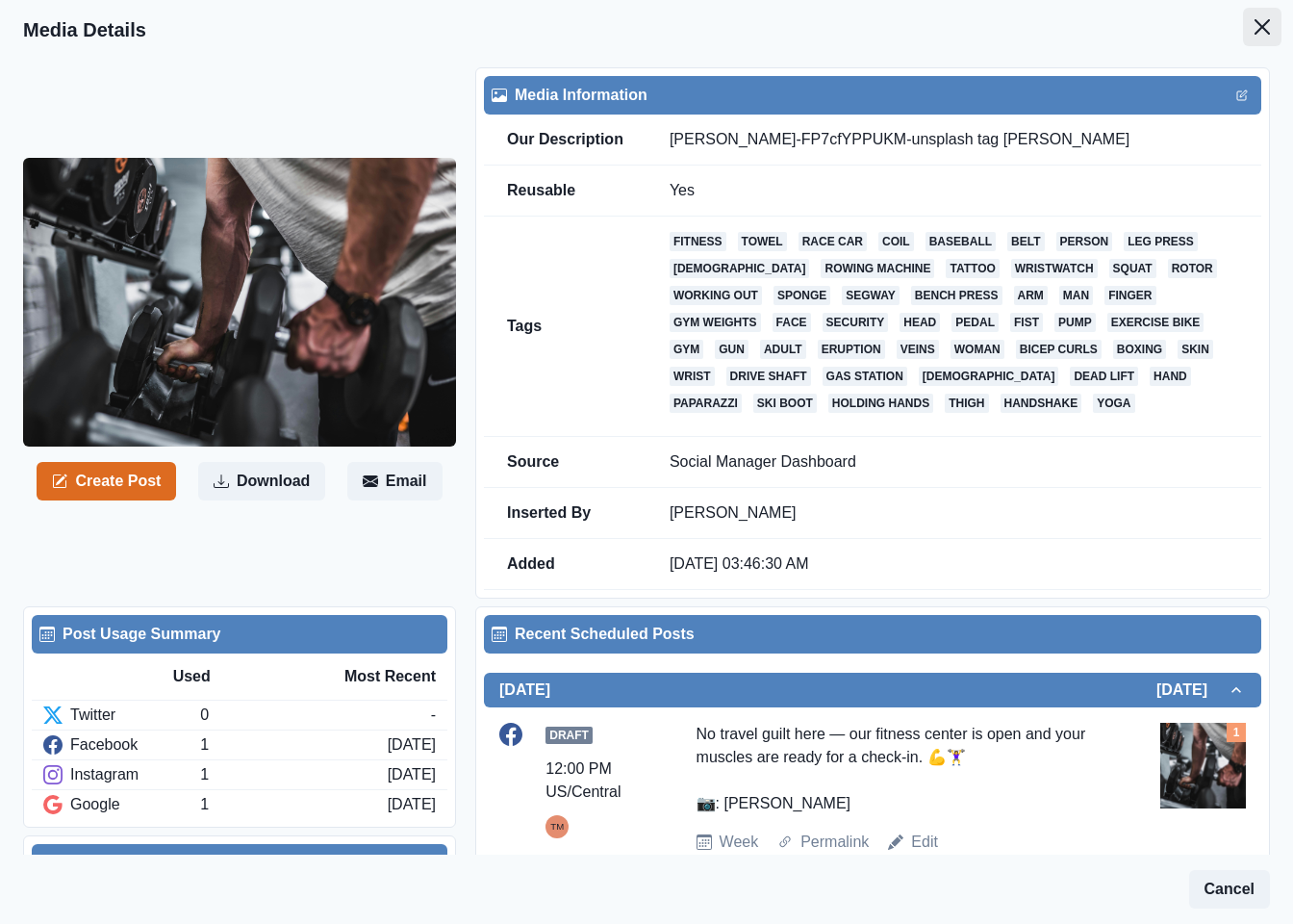
click at [1255, 32] on icon "Close" at bounding box center [1263, 27] width 16 height 16
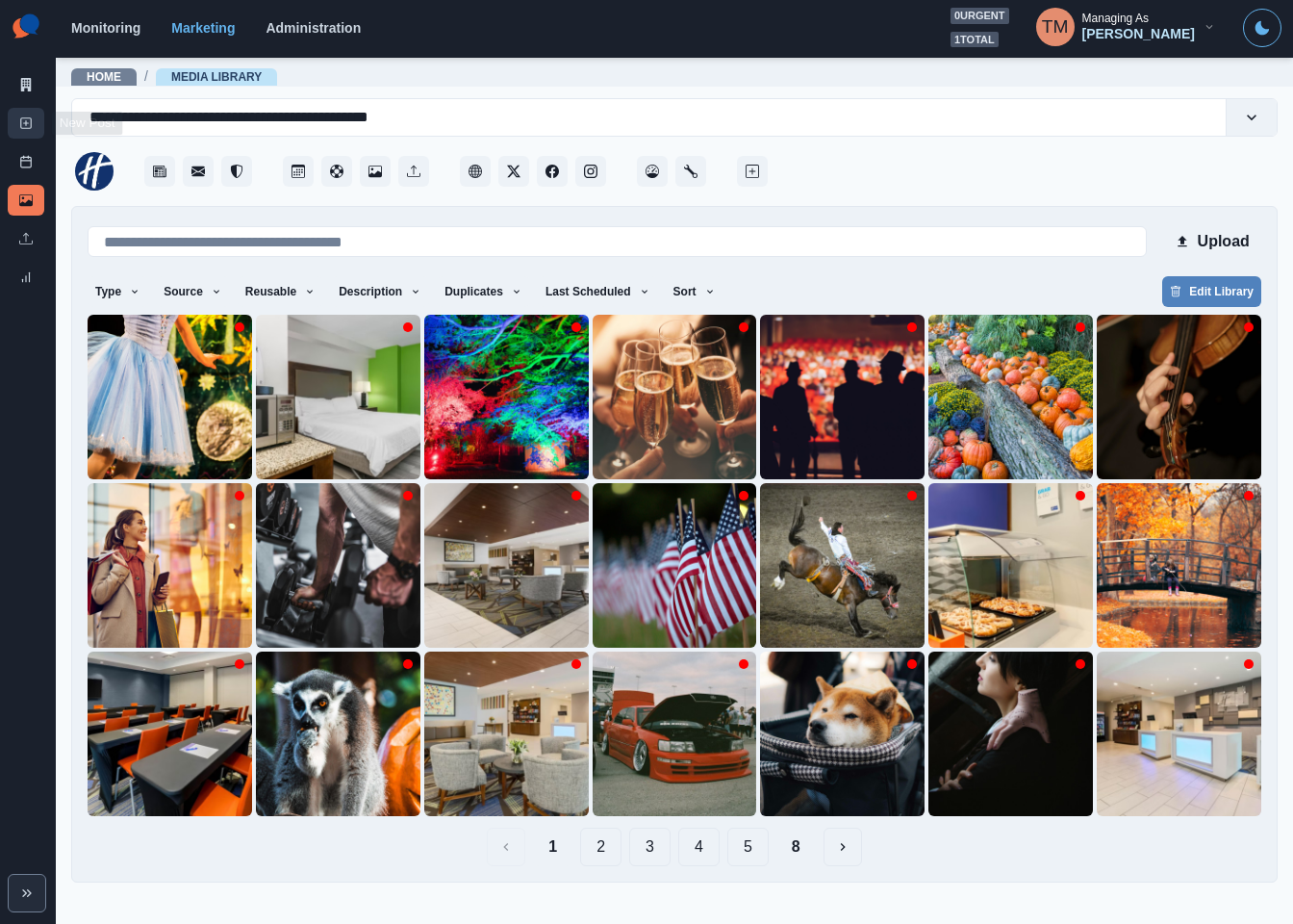
click at [24, 123] on line at bounding box center [26, 123] width 5 height 0
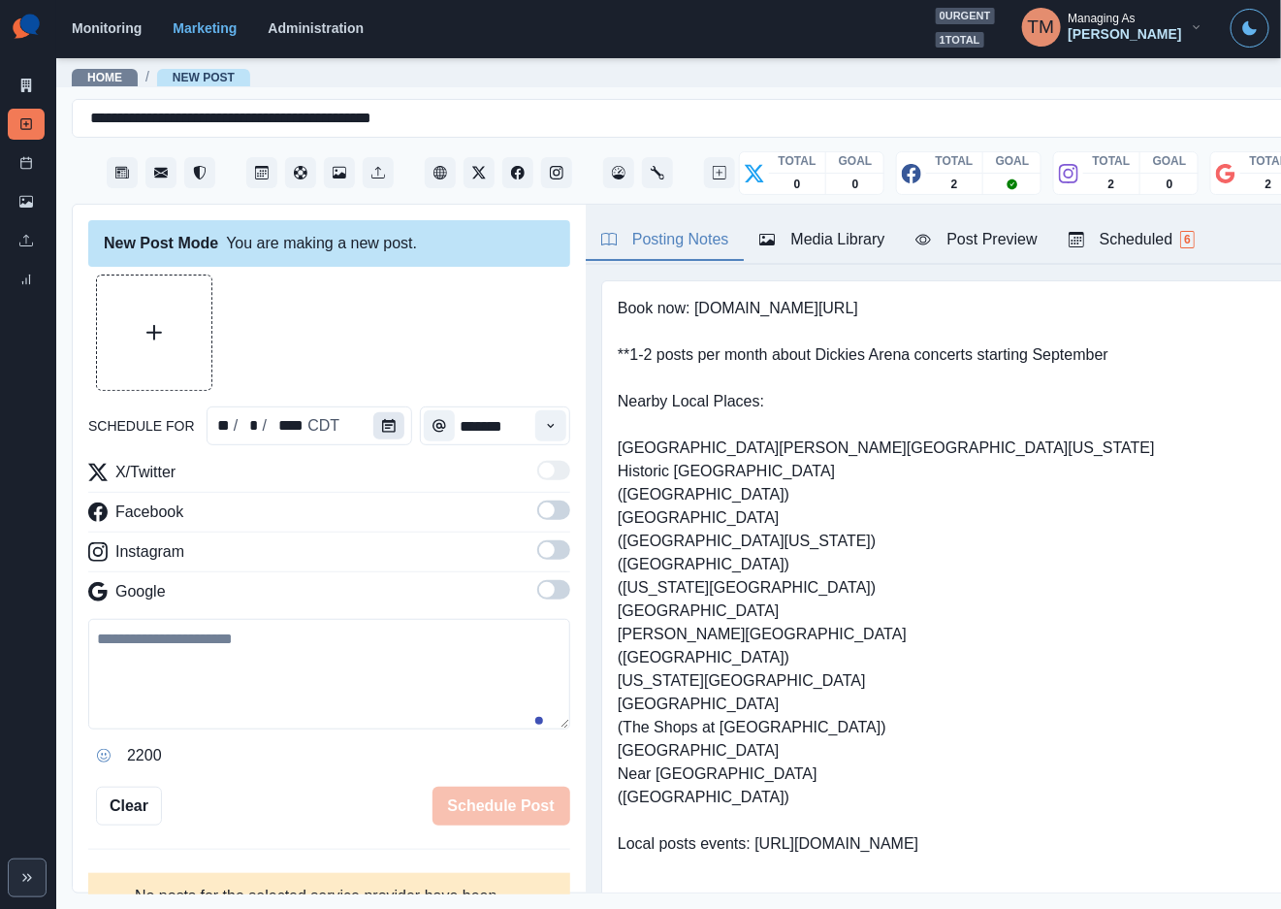
click at [390, 431] on button "Calendar" at bounding box center [388, 425] width 31 height 27
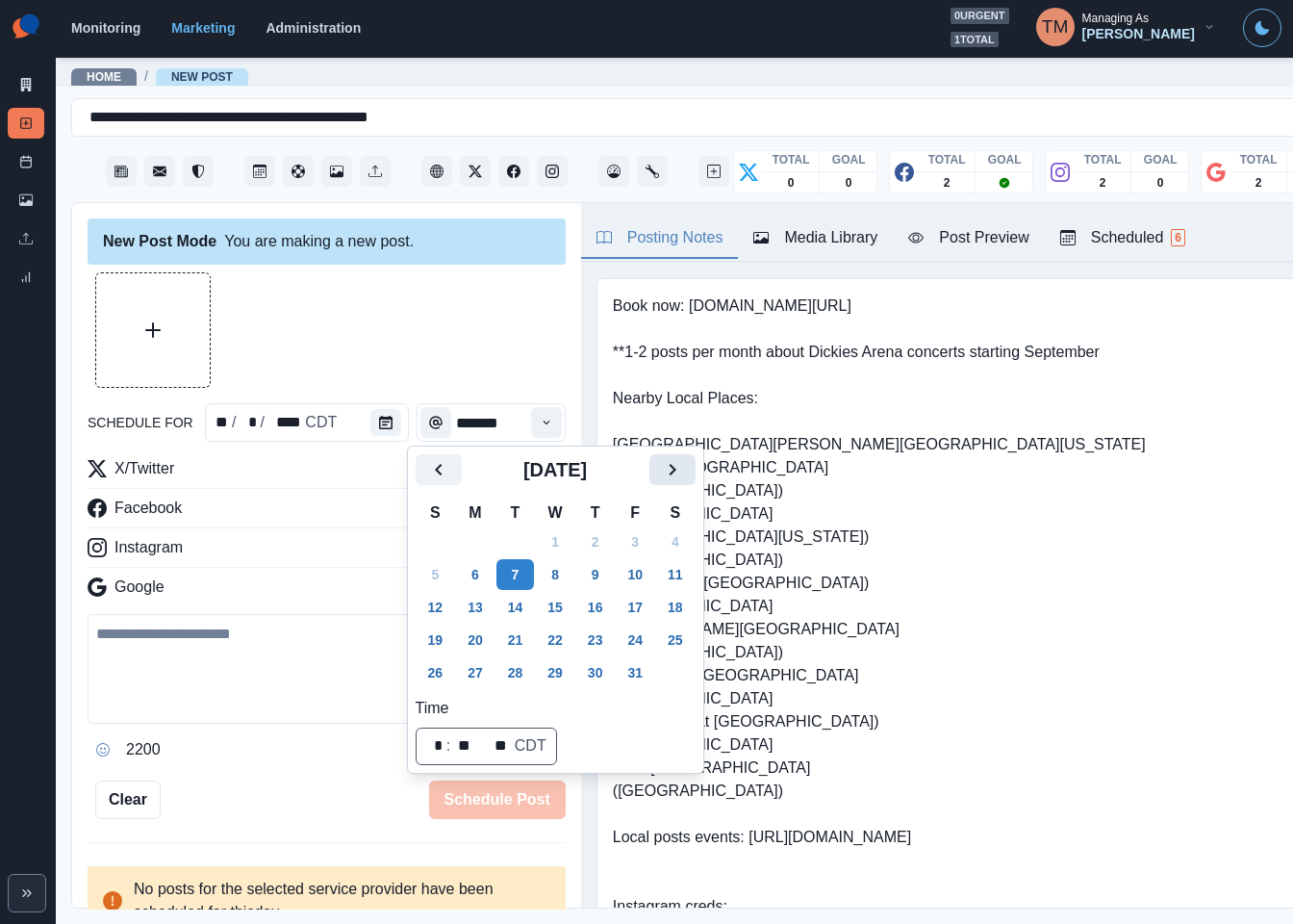
click at [667, 462] on icon "Next" at bounding box center [672, 469] width 23 height 23
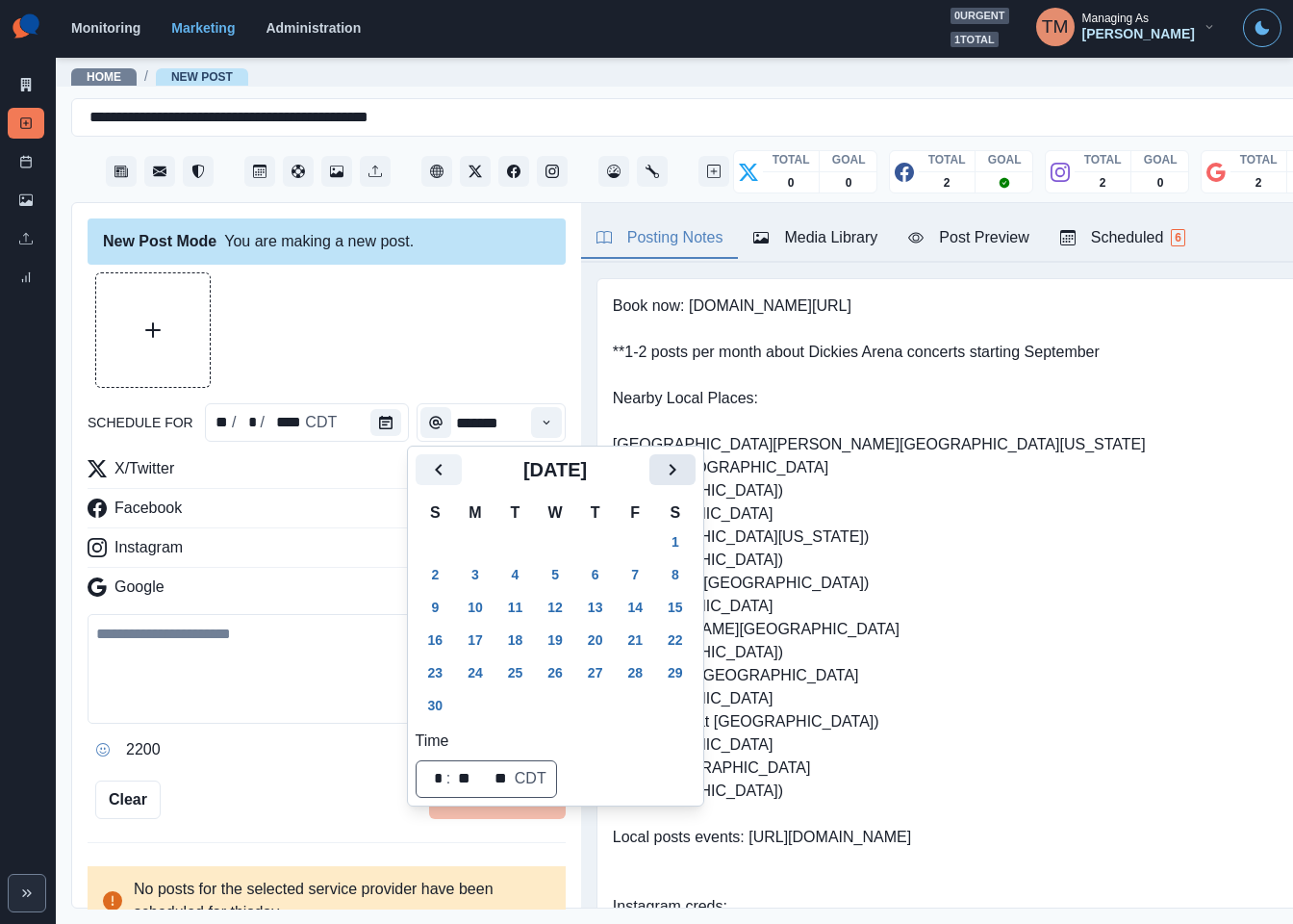
click at [667, 462] on icon "Next" at bounding box center [672, 469] width 23 height 23
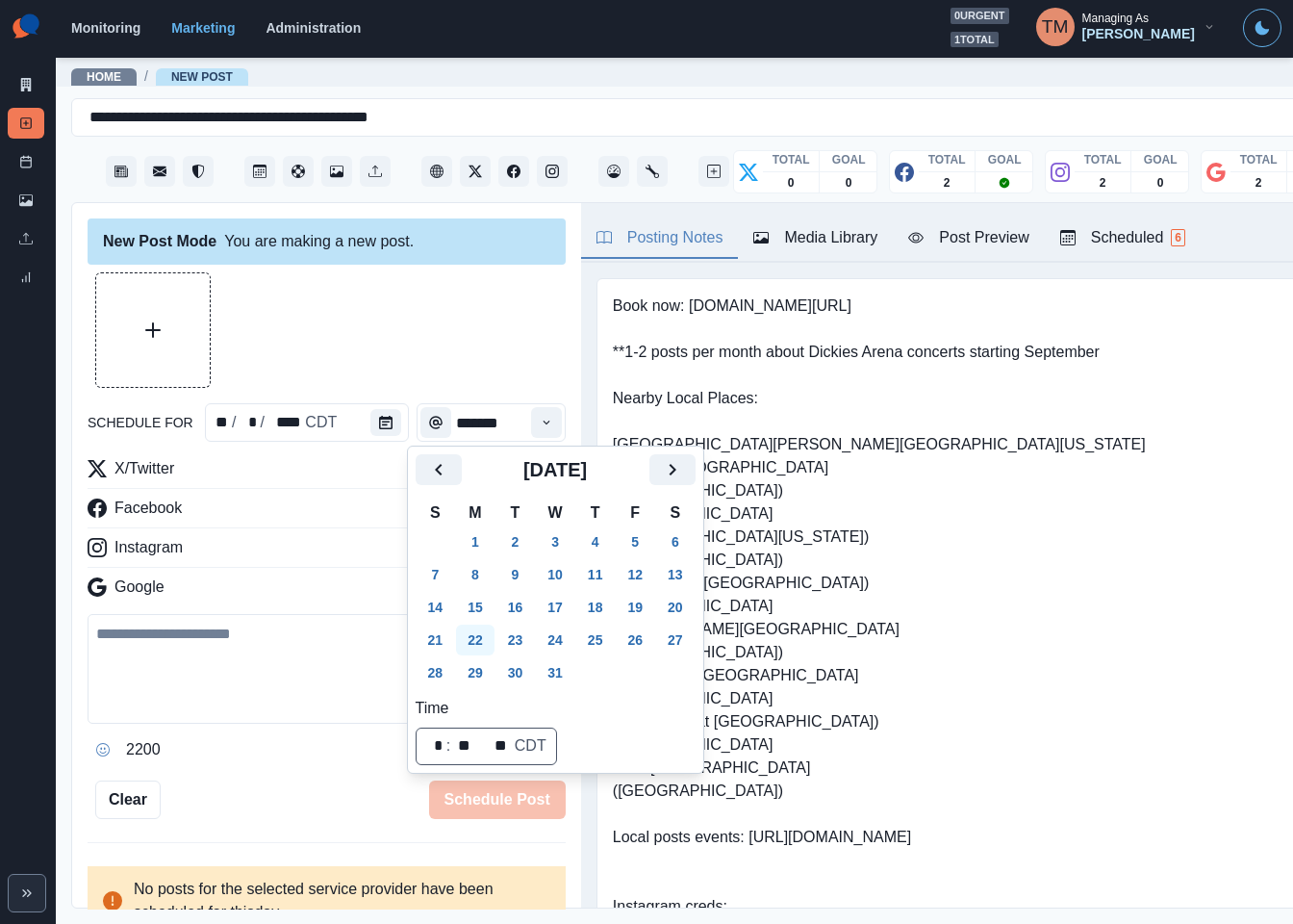
click at [474, 639] on button "22" at bounding box center [475, 639] width 39 height 31
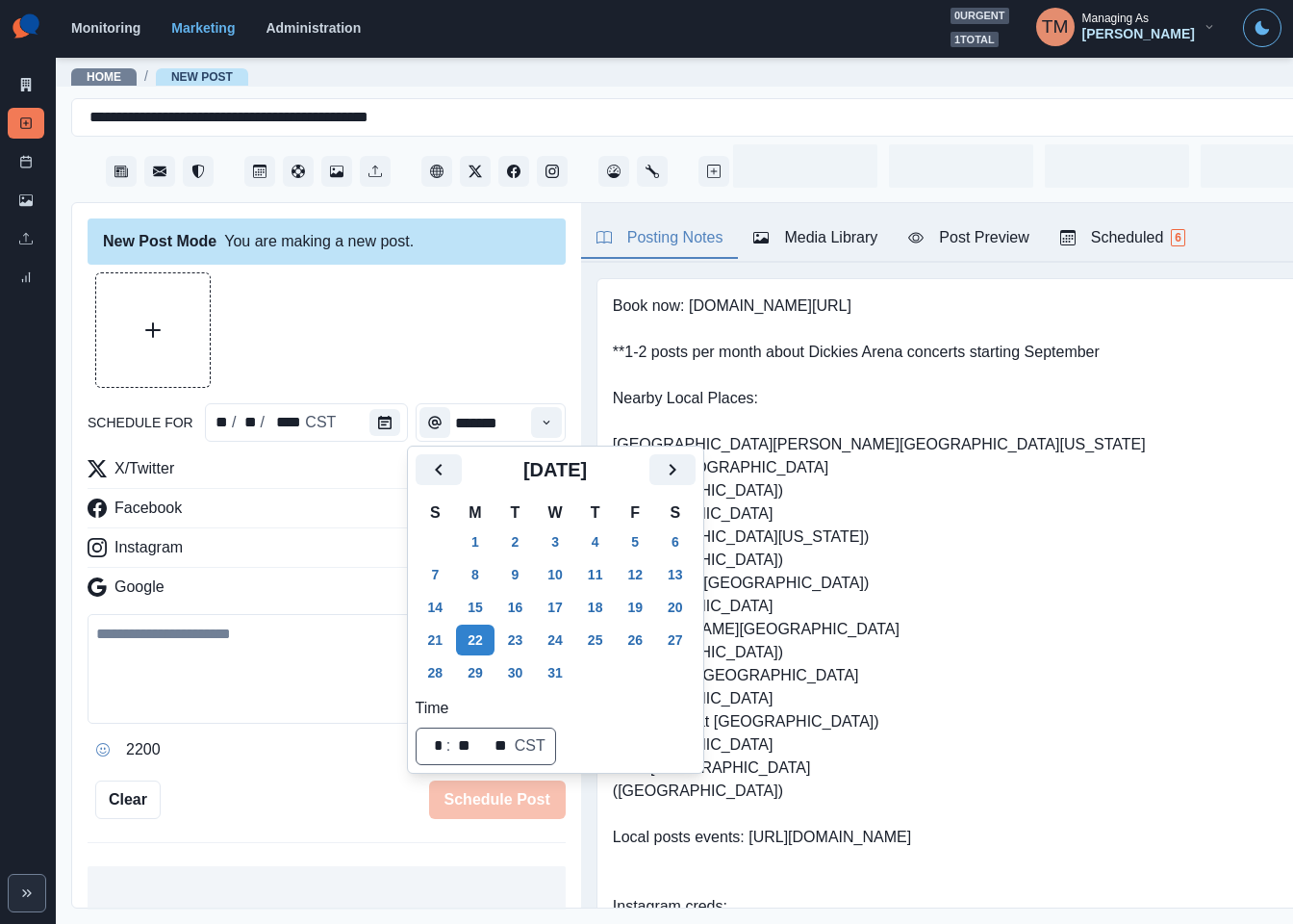
click at [341, 324] on div at bounding box center [326, 330] width 478 height 115
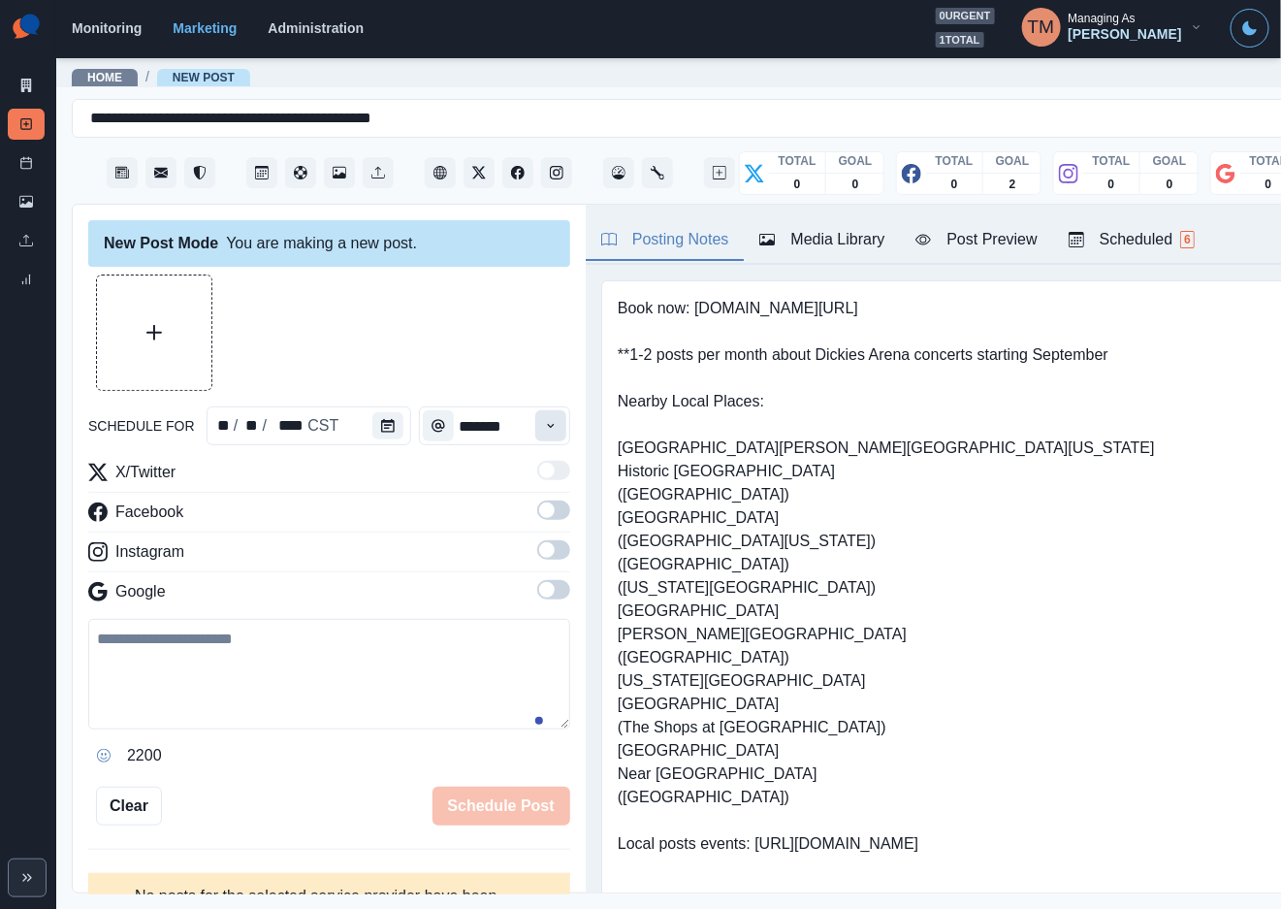
click at [544, 420] on icon "Time" at bounding box center [551, 426] width 14 height 14
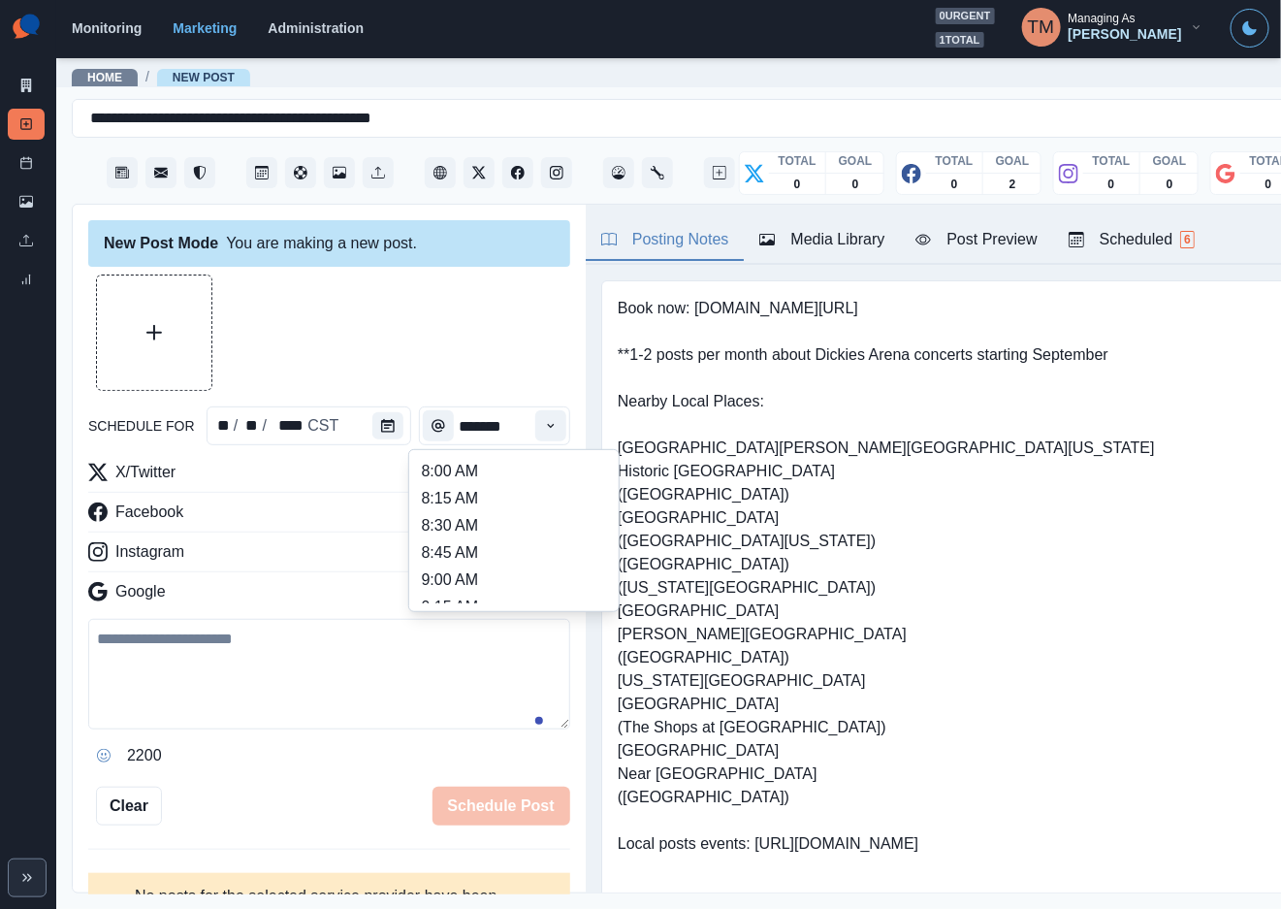
scroll to position [582, 0]
click at [498, 524] on li "1:45 PM" at bounding box center [514, 513] width 194 height 27
type input "*******"
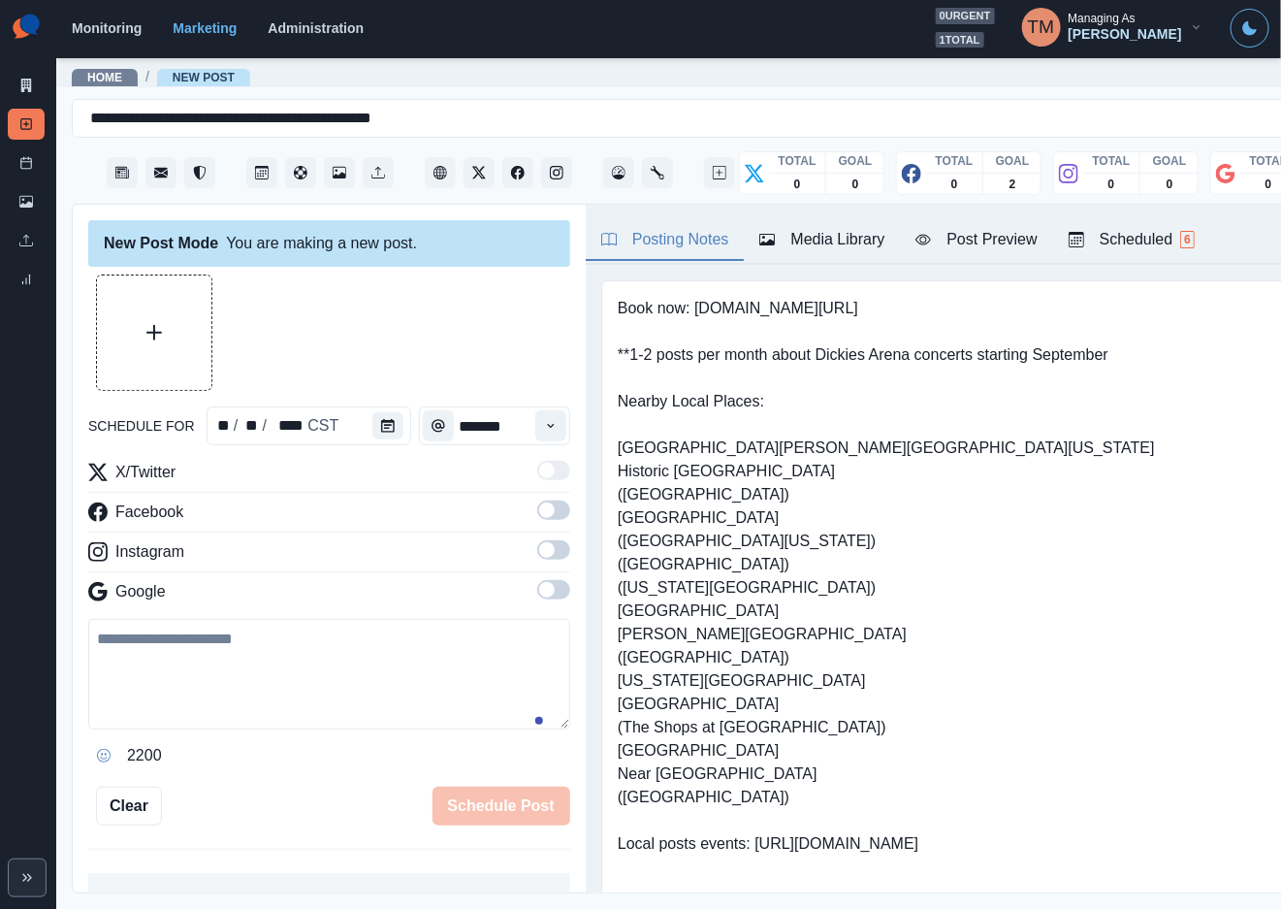
drag, startPoint x: 536, startPoint y: 510, endPoint x: 548, endPoint y: 571, distance: 62.2
click at [537, 515] on span at bounding box center [553, 509] width 33 height 19
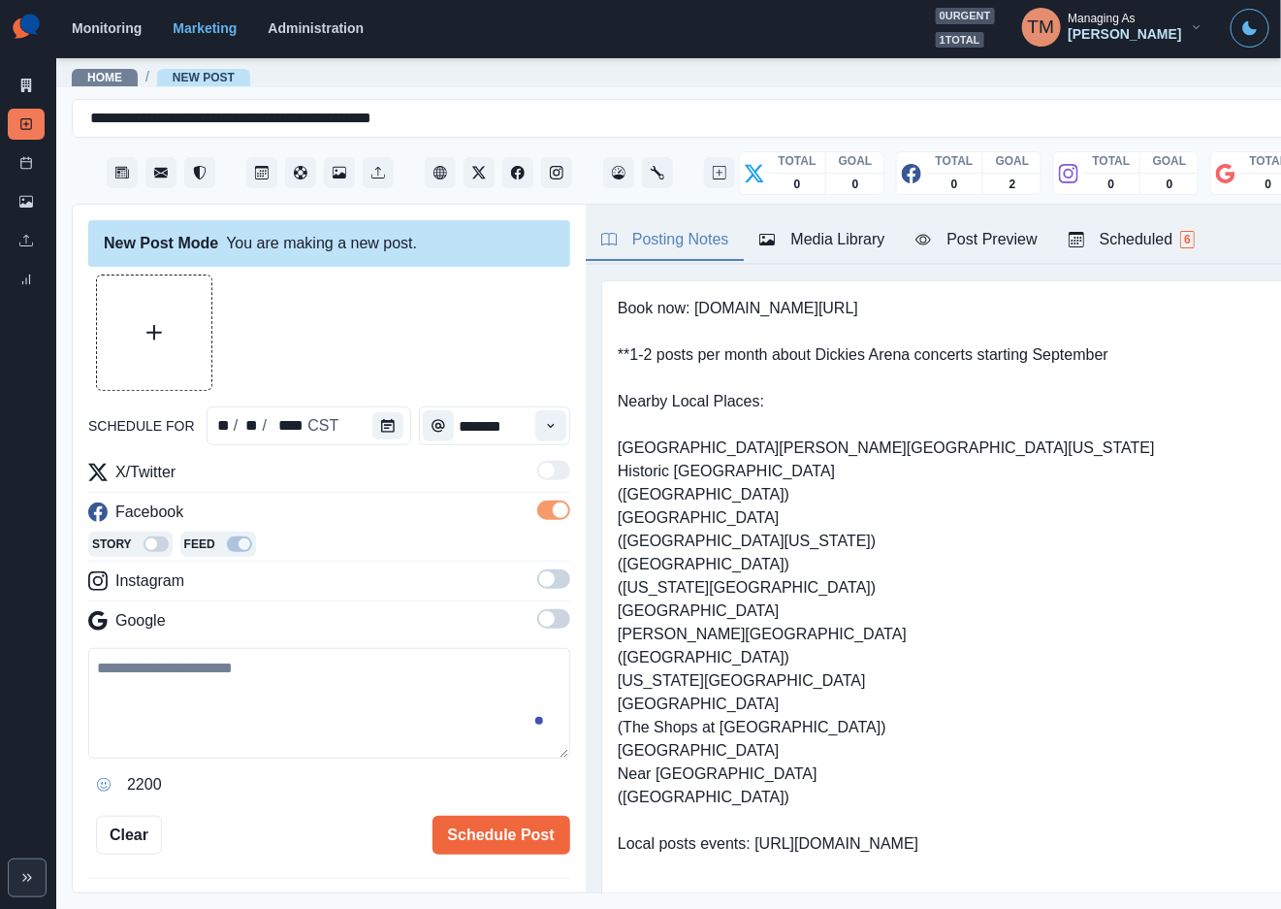
click at [539, 586] on span at bounding box center [553, 578] width 33 height 19
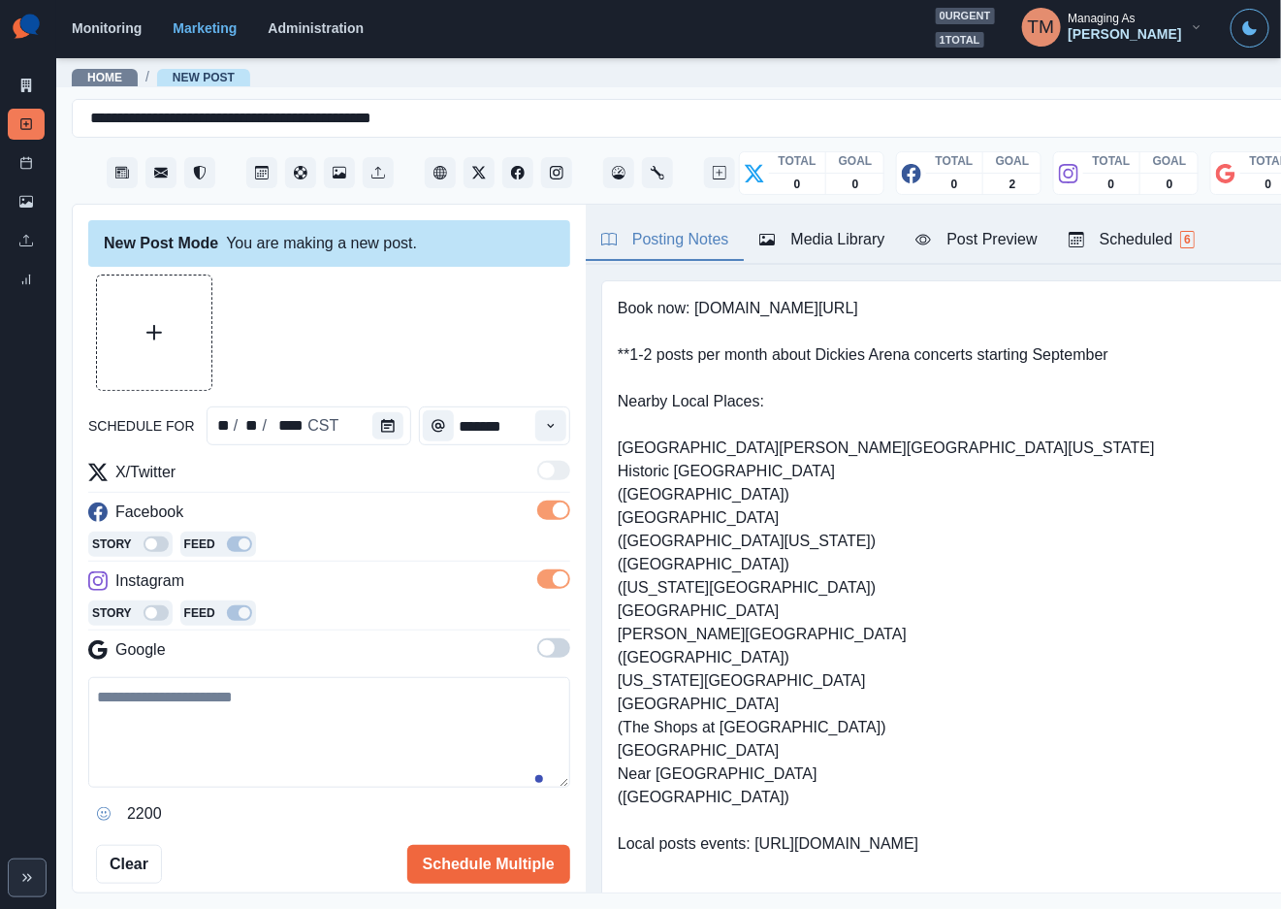
click at [537, 647] on span at bounding box center [553, 647] width 33 height 19
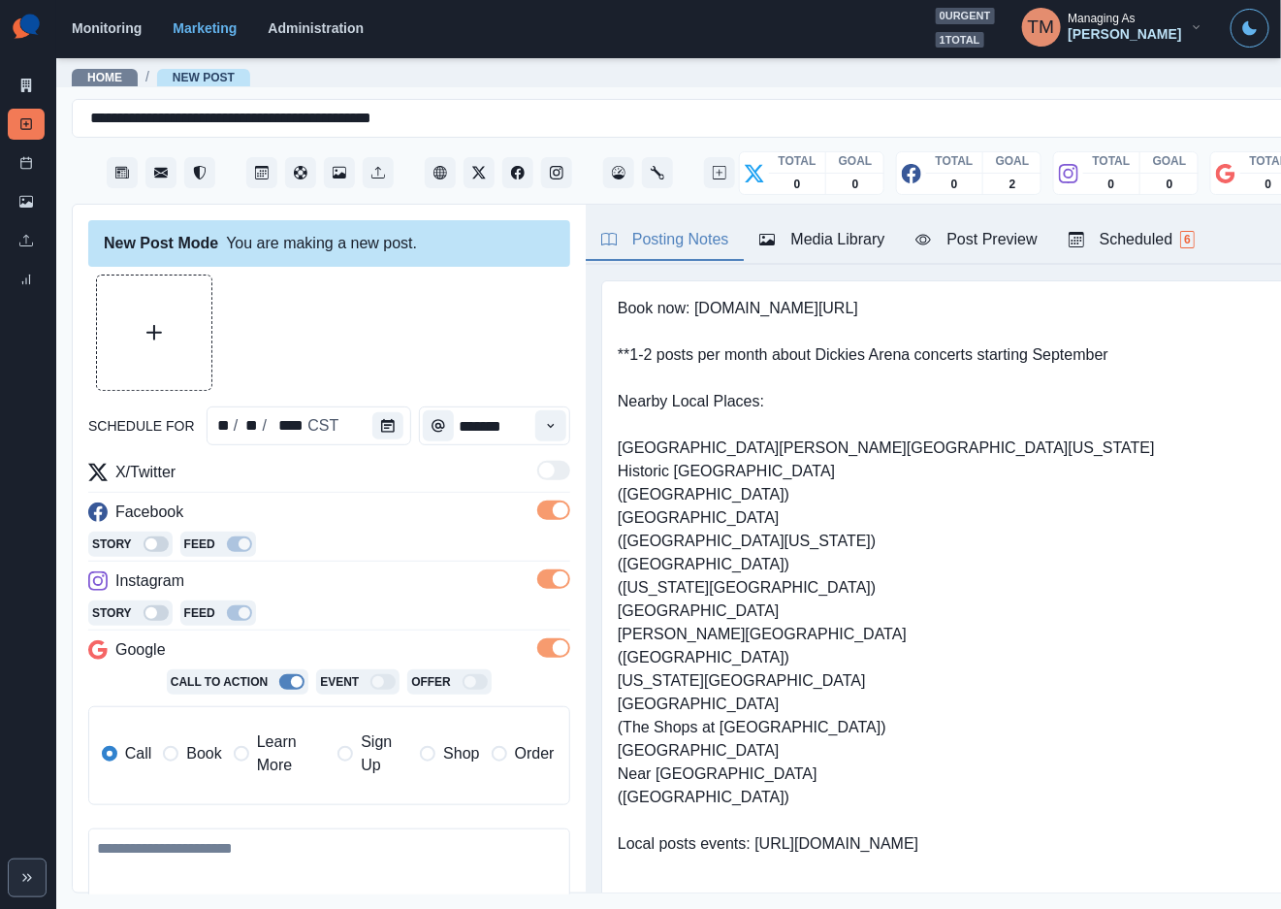
drag, startPoint x: 297, startPoint y: 868, endPoint x: 399, endPoint y: 853, distance: 102.9
click at [304, 868] on textarea at bounding box center [329, 883] width 482 height 111
paste textarea "**********"
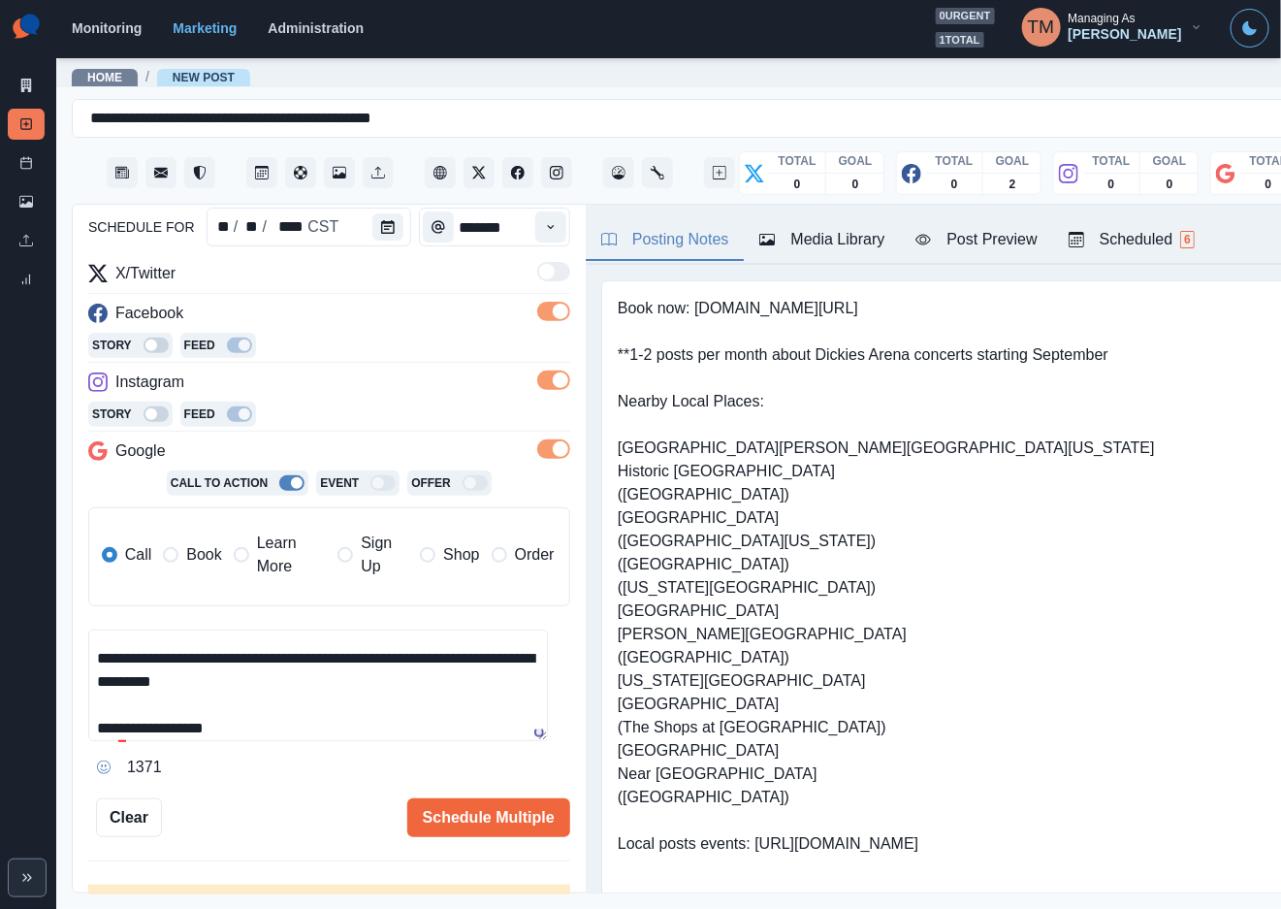
scroll to position [254, 0]
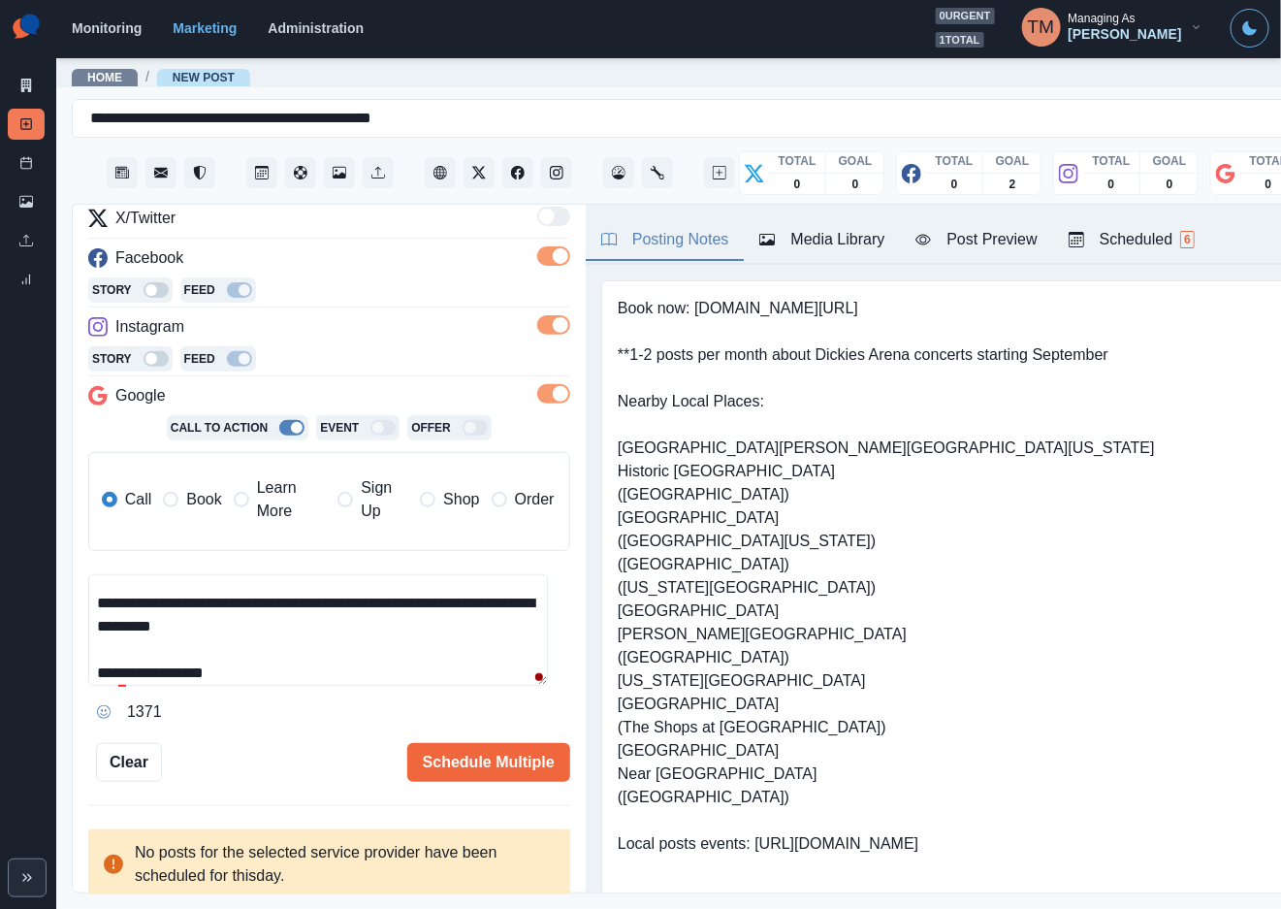
click at [193, 495] on span "Book" at bounding box center [203, 499] width 35 height 23
type textarea "**********"
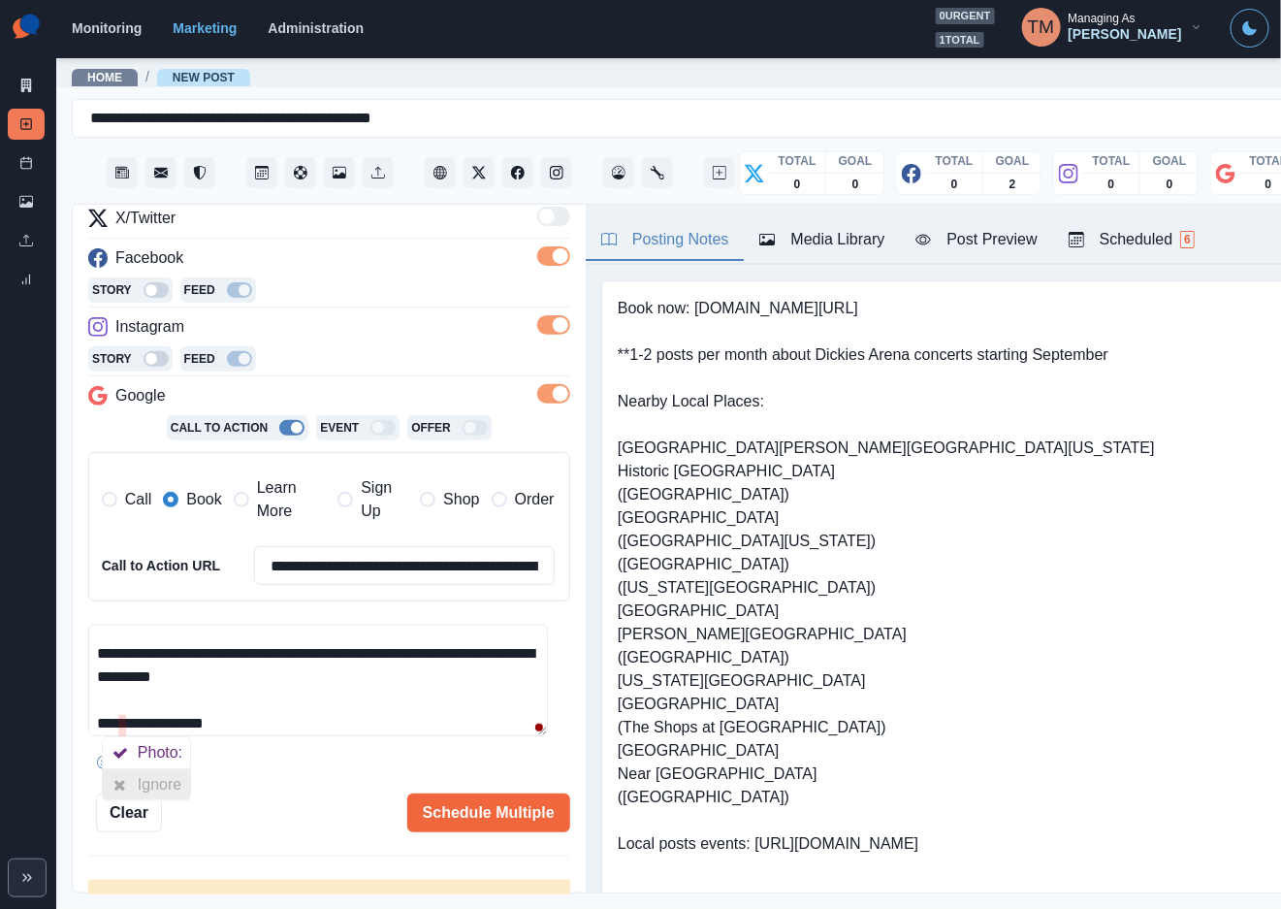
click at [122, 777] on icon at bounding box center [119, 785] width 13 height 16
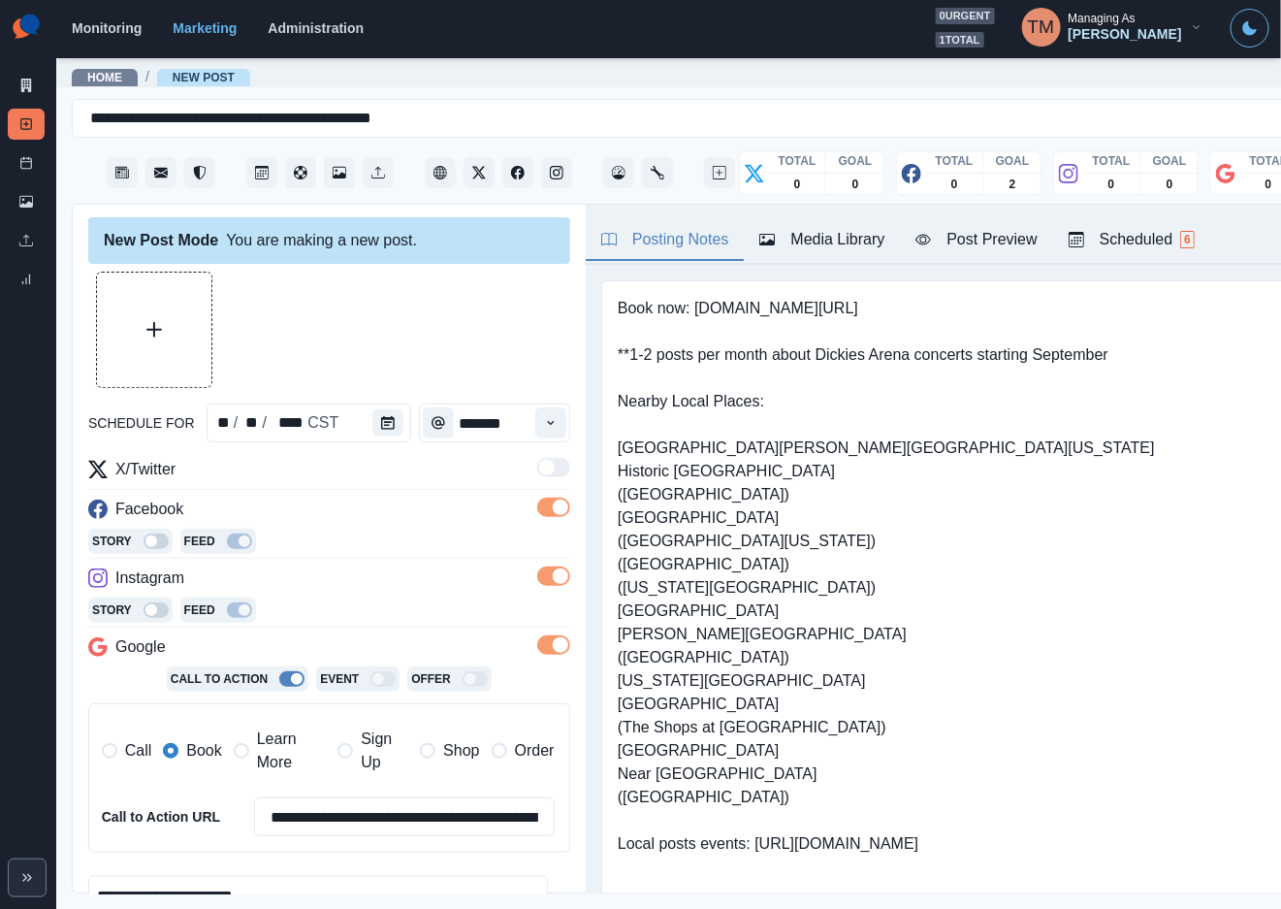
scroll to position [0, 0]
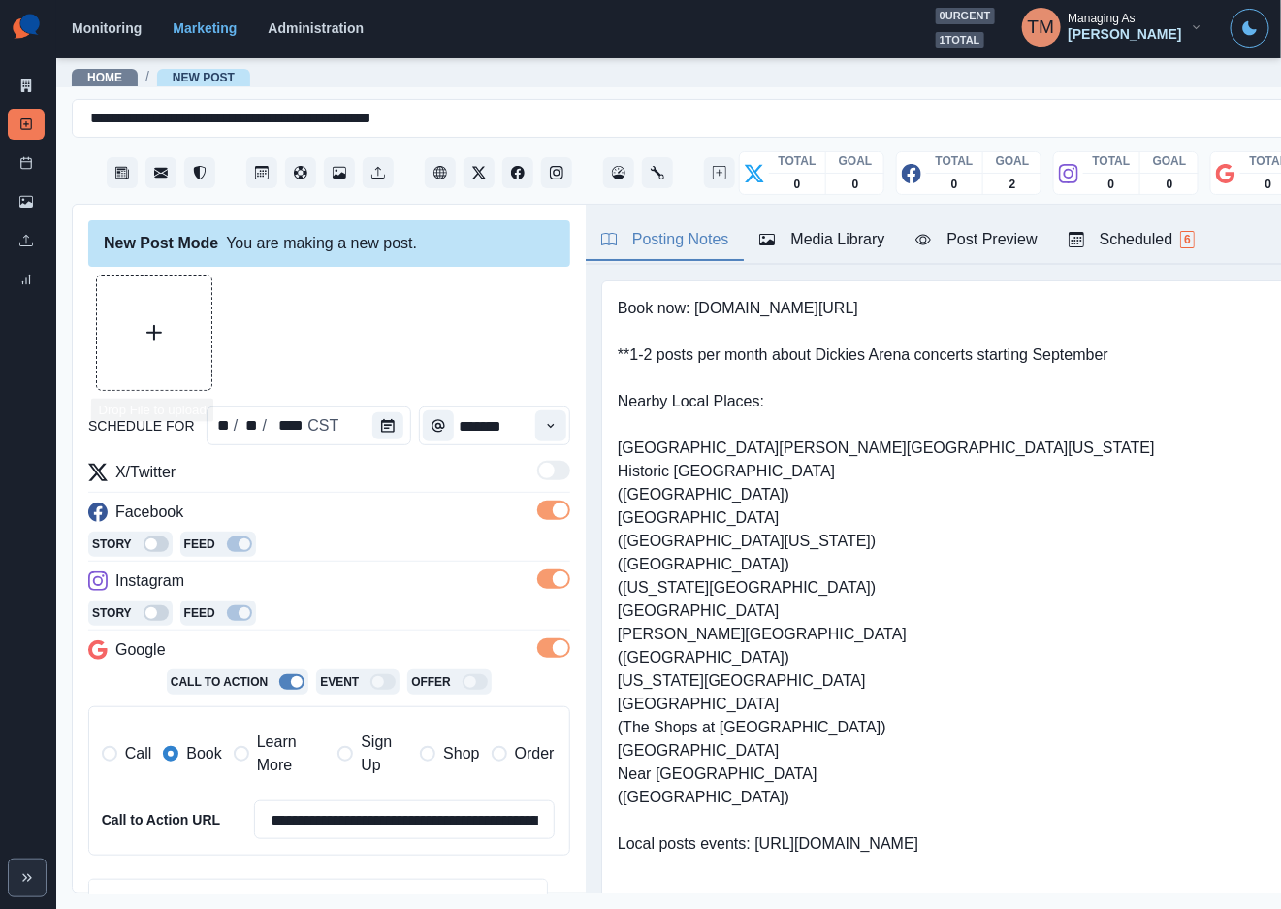
click at [177, 340] on button "Upload Media" at bounding box center [154, 332] width 114 height 114
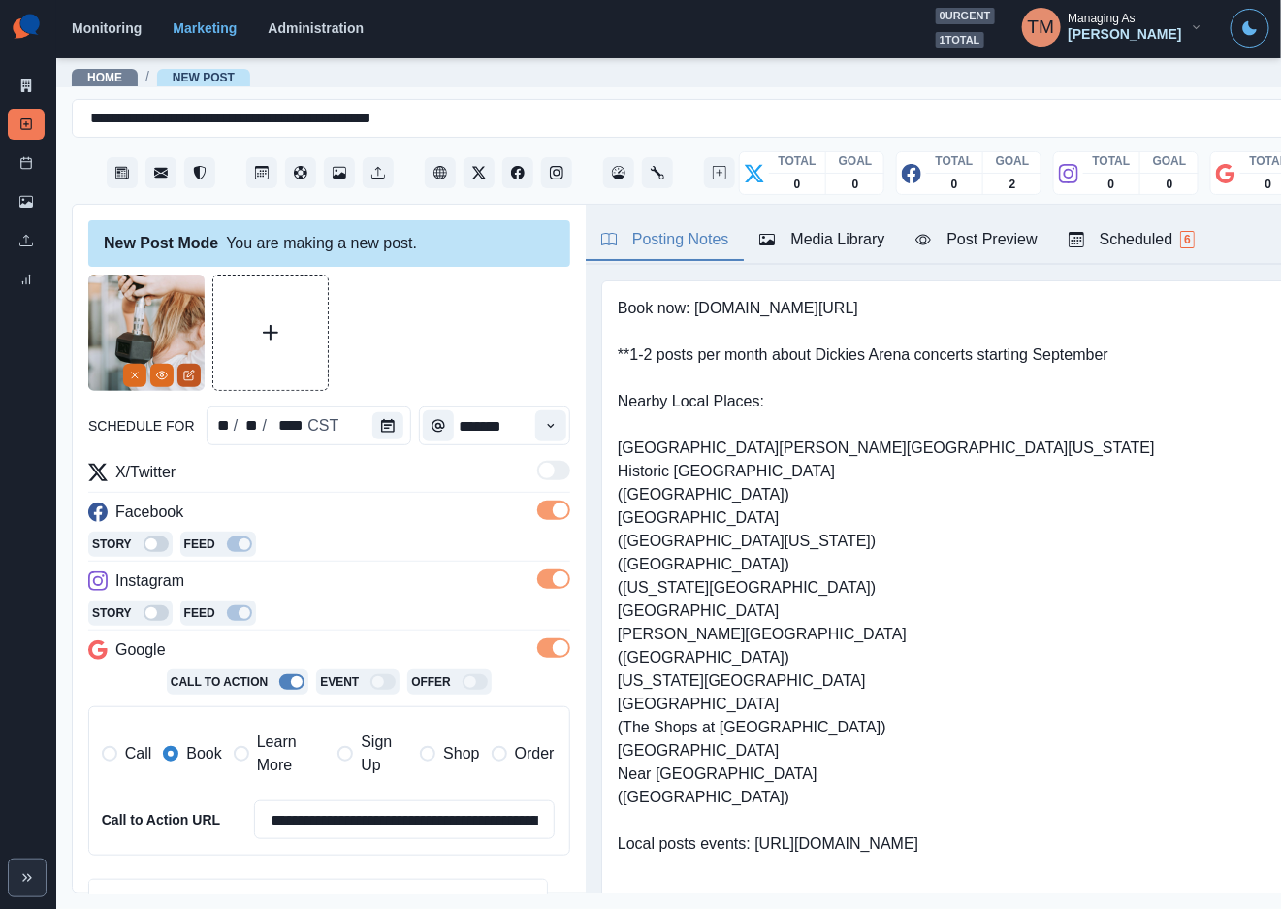
click at [193, 371] on icon "Edit Media" at bounding box center [188, 375] width 9 height 9
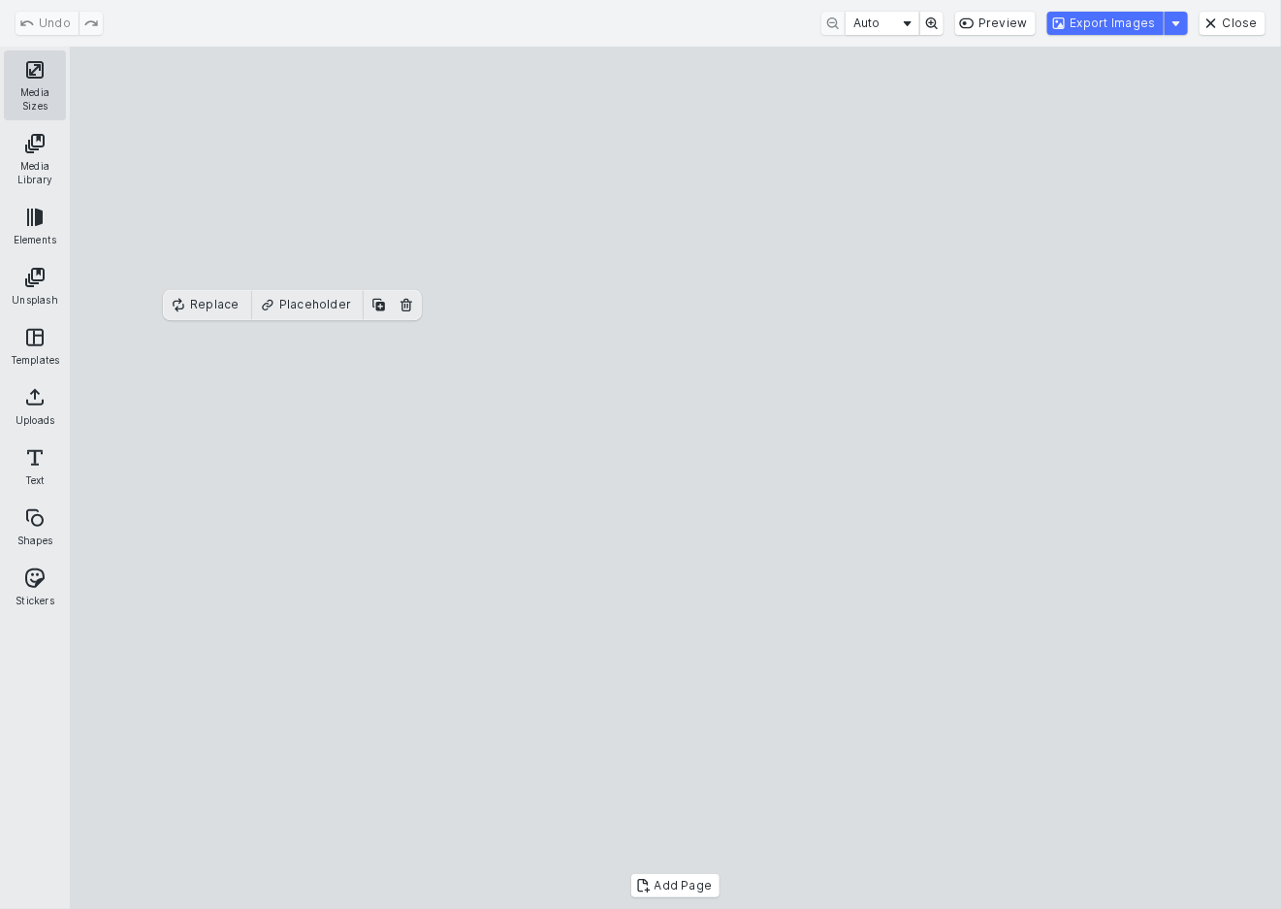
click at [30, 85] on button "Media Sizes" at bounding box center [35, 85] width 62 height 70
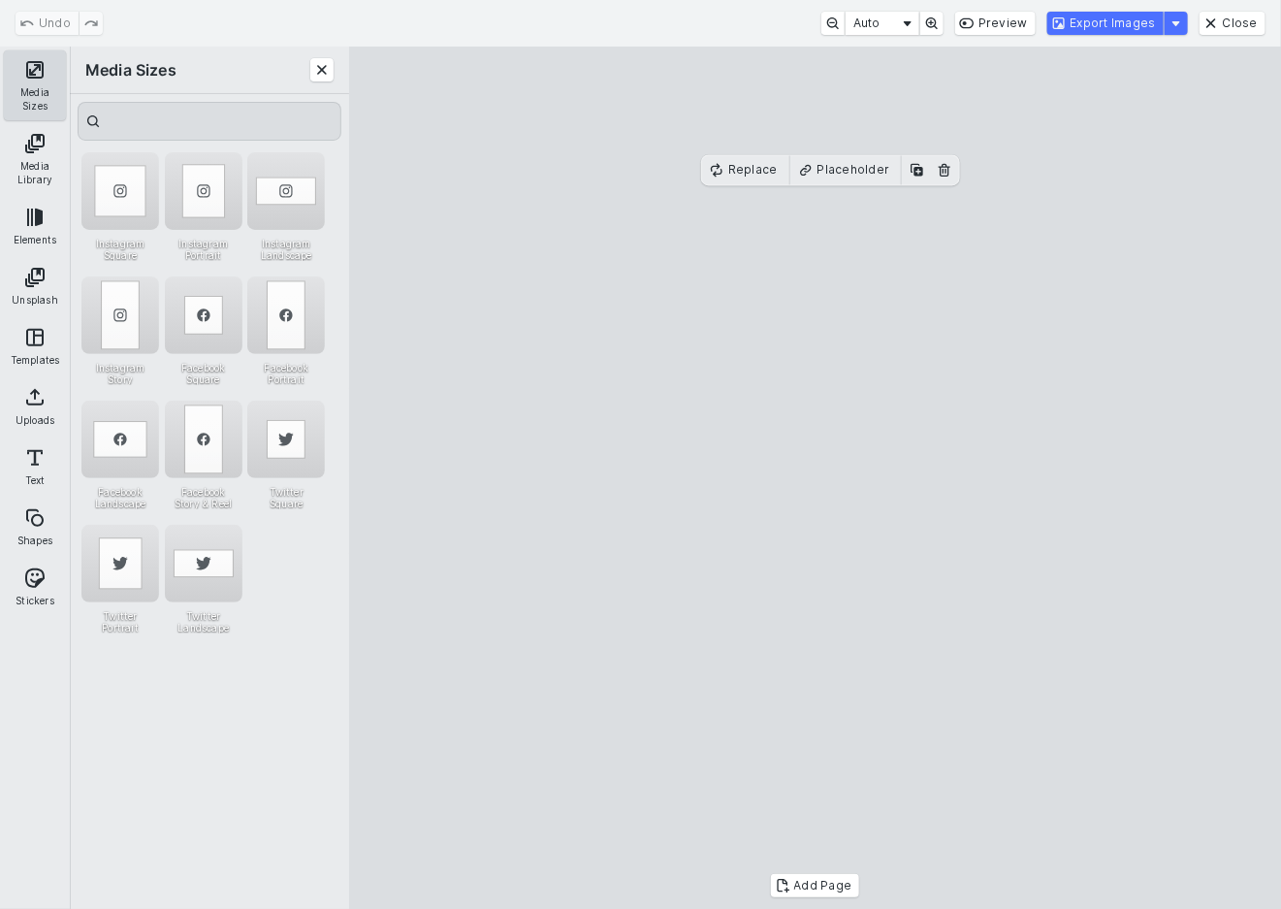
click at [30, 85] on button "Media Sizes" at bounding box center [35, 85] width 62 height 70
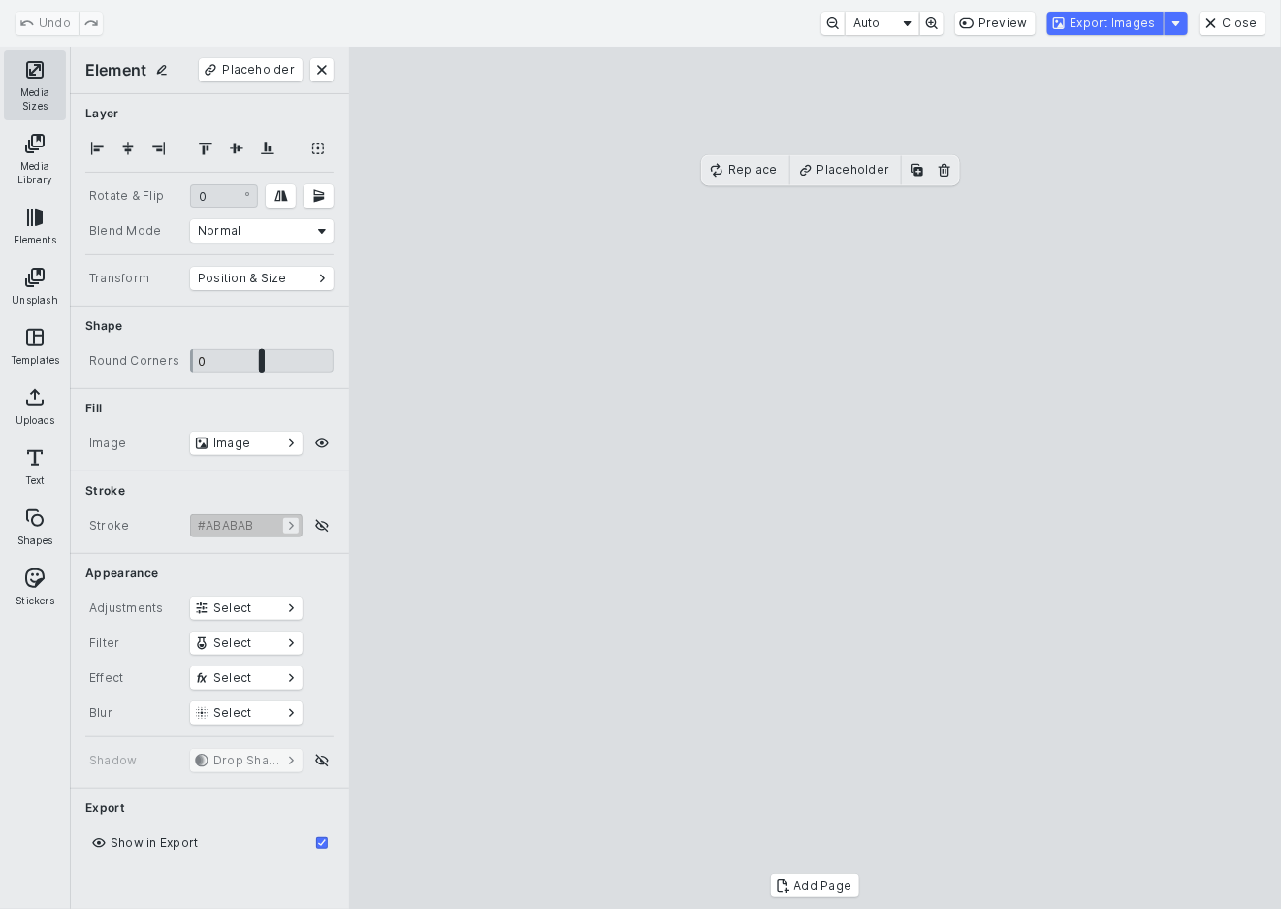
click at [30, 85] on button "Media Sizes" at bounding box center [35, 85] width 62 height 70
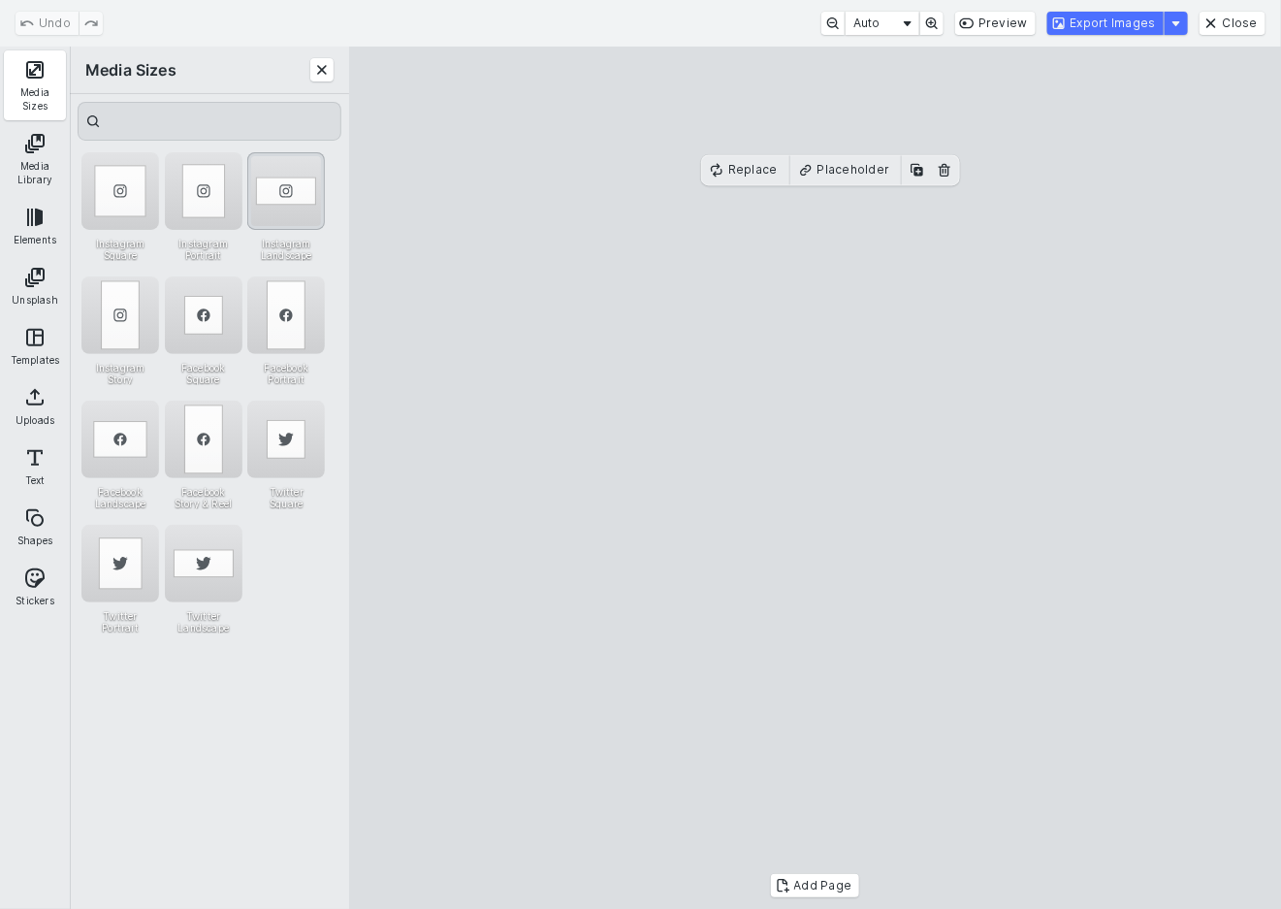
click at [277, 186] on div "Instagram Landscape" at bounding box center [286, 191] width 78 height 78
click at [816, 478] on cesdk-canvas "Editor canvas" at bounding box center [816, 478] width 0 height 0
drag, startPoint x: 855, startPoint y: 373, endPoint x: 855, endPoint y: 391, distance: 17.5
click at [816, 478] on cesdk-canvas "Editor canvas" at bounding box center [816, 478] width 0 height 0
drag, startPoint x: 830, startPoint y: 301, endPoint x: 829, endPoint y: 280, distance: 20.4
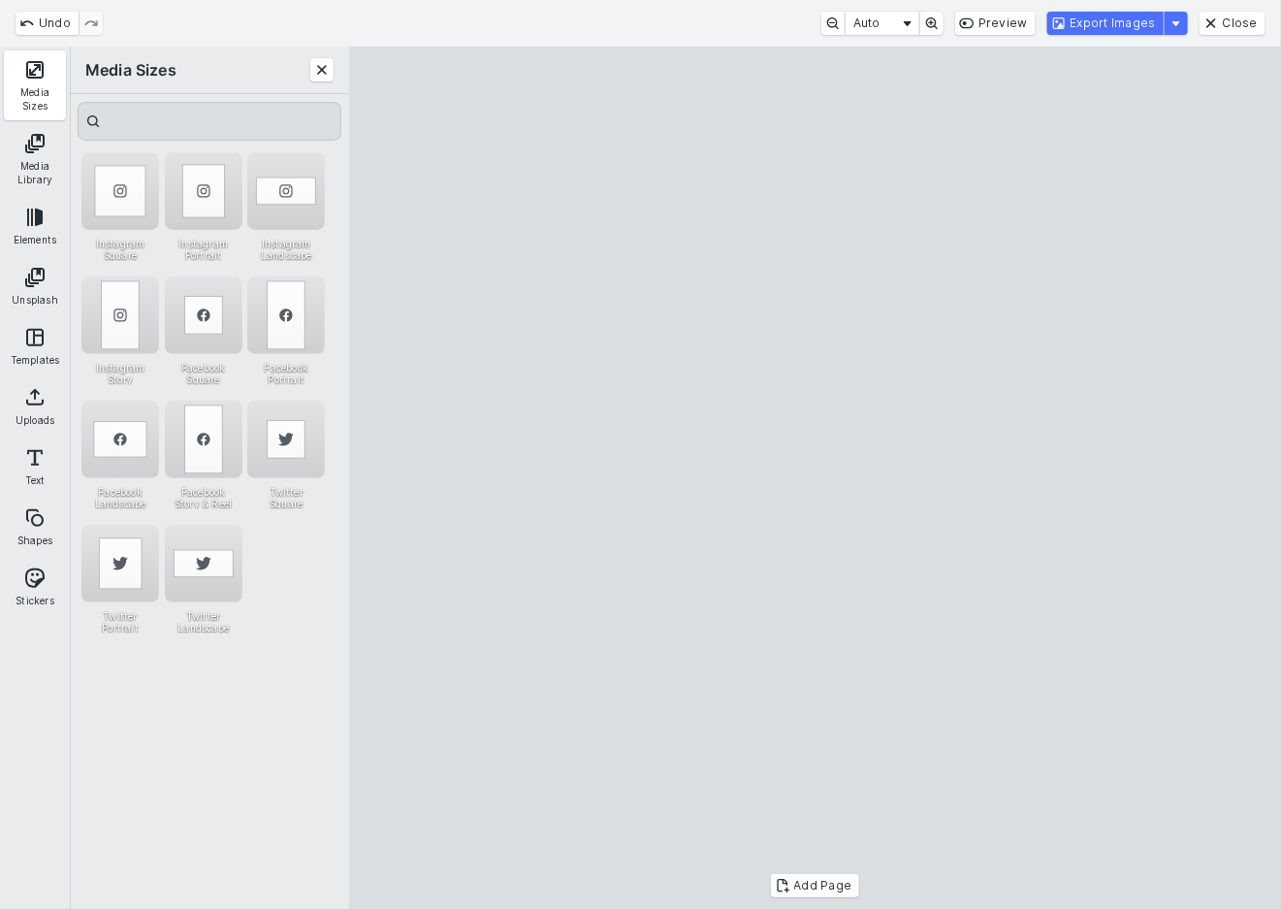
click at [816, 478] on cesdk-canvas "Editor canvas" at bounding box center [816, 478] width 0 height 0
drag, startPoint x: 826, startPoint y: 748, endPoint x: 826, endPoint y: 730, distance: 17.5
click at [816, 478] on cesdk-canvas "Editor canvas" at bounding box center [816, 478] width 0 height 0
click at [1120, 17] on button "Export Images" at bounding box center [1105, 23] width 116 height 23
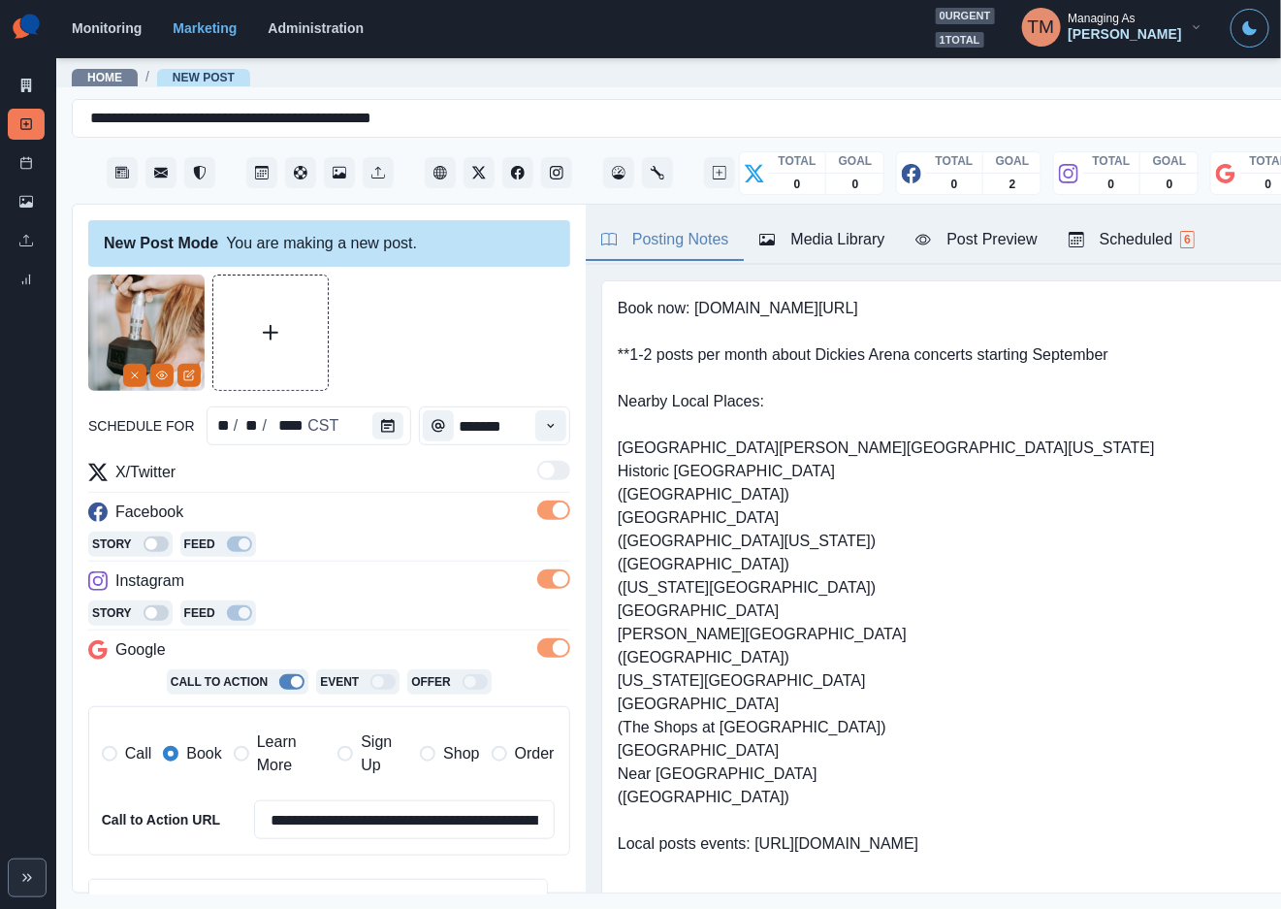
click at [833, 228] on div "Media Library" at bounding box center [821, 239] width 125 height 23
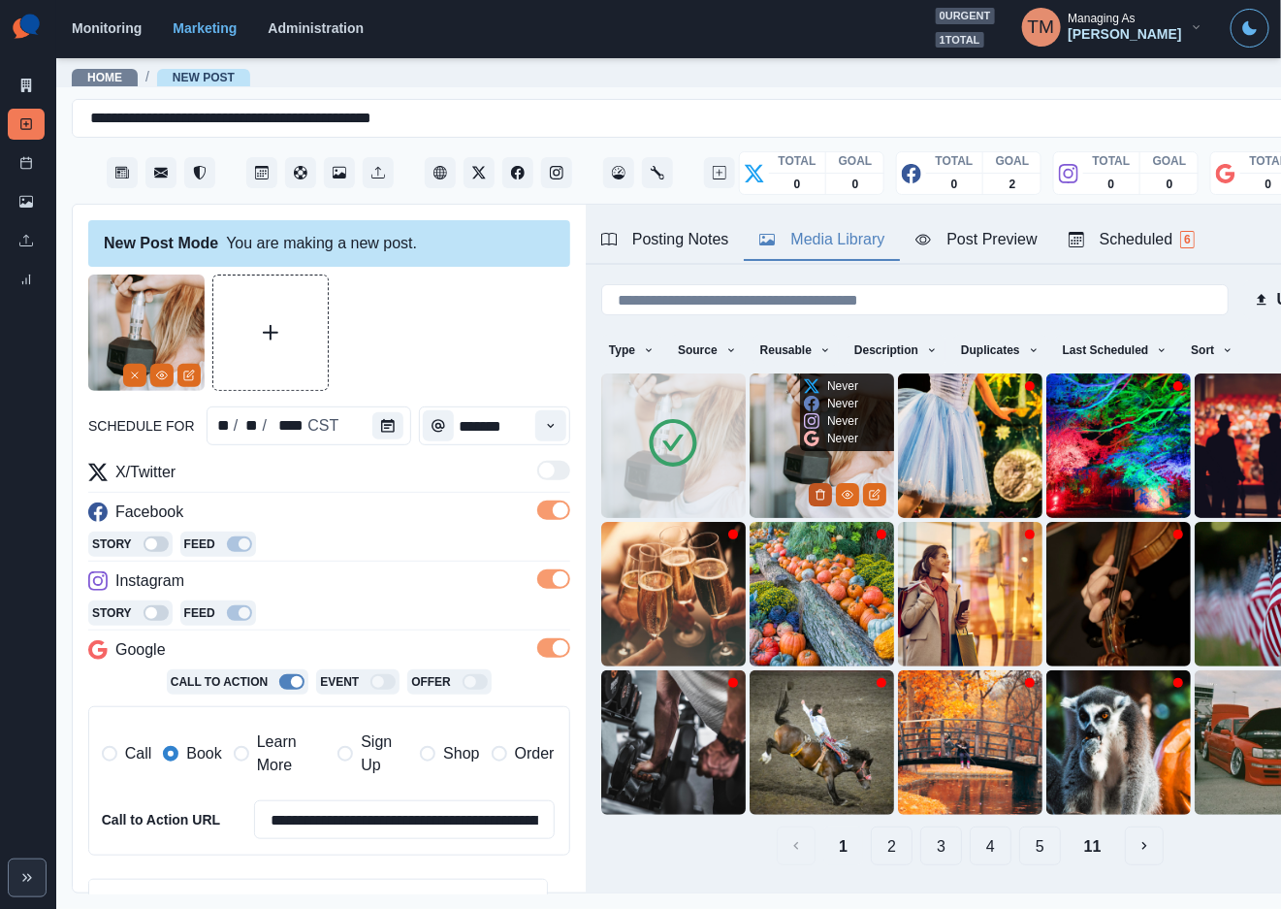
click at [809, 483] on button "Delete Media" at bounding box center [820, 494] width 23 height 23
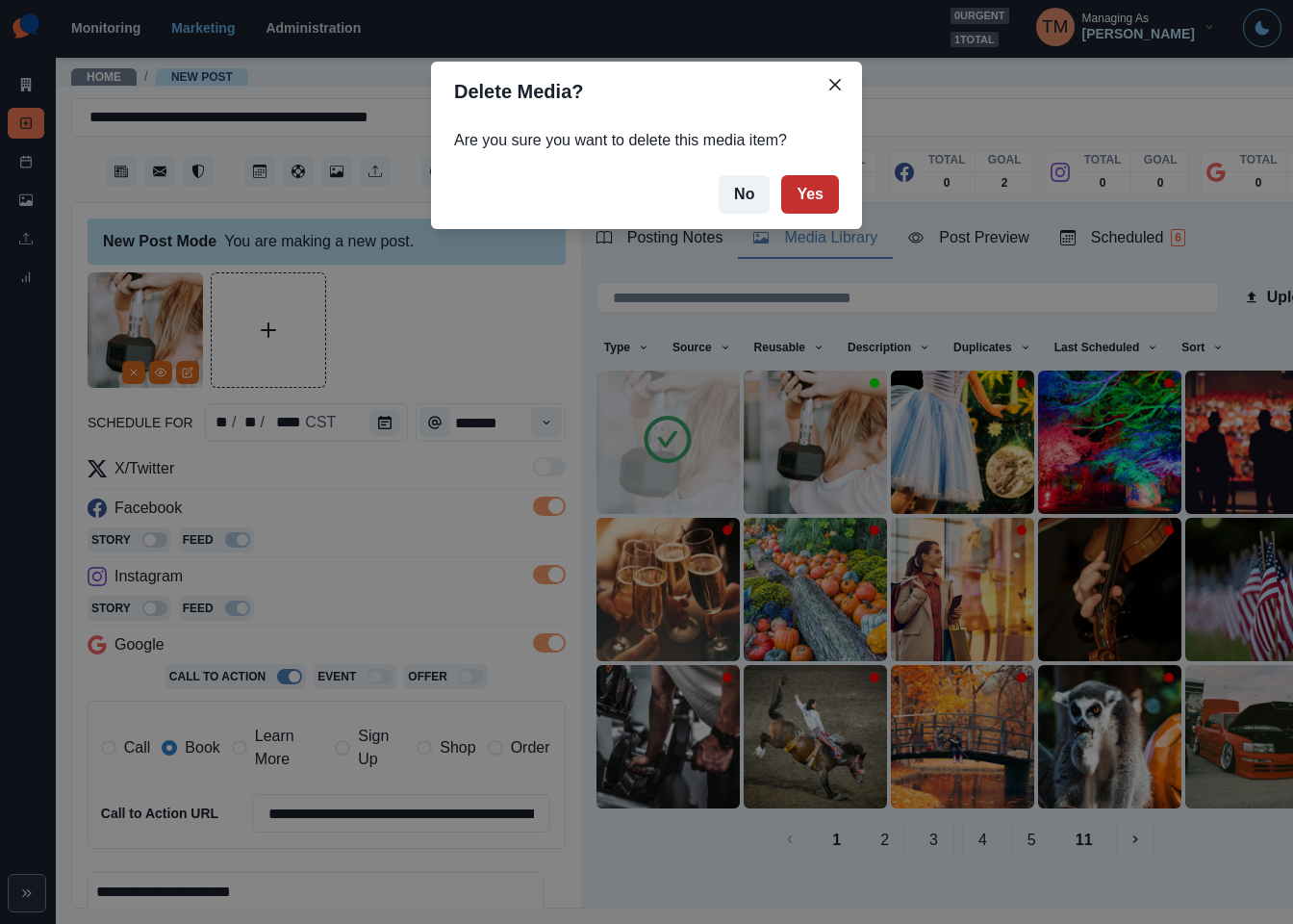
click at [827, 199] on button "Yes" at bounding box center [811, 195] width 58 height 39
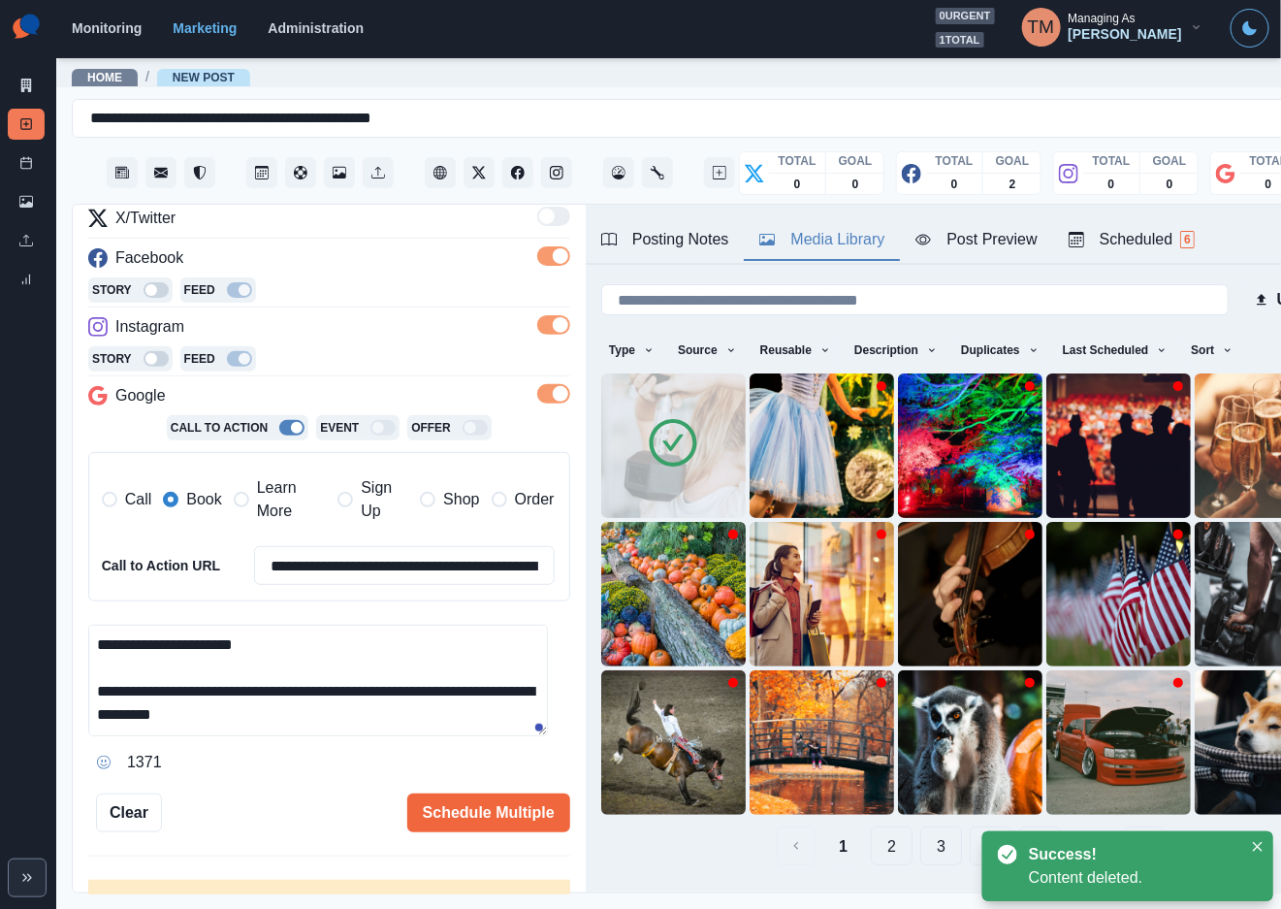
scroll to position [291, 0]
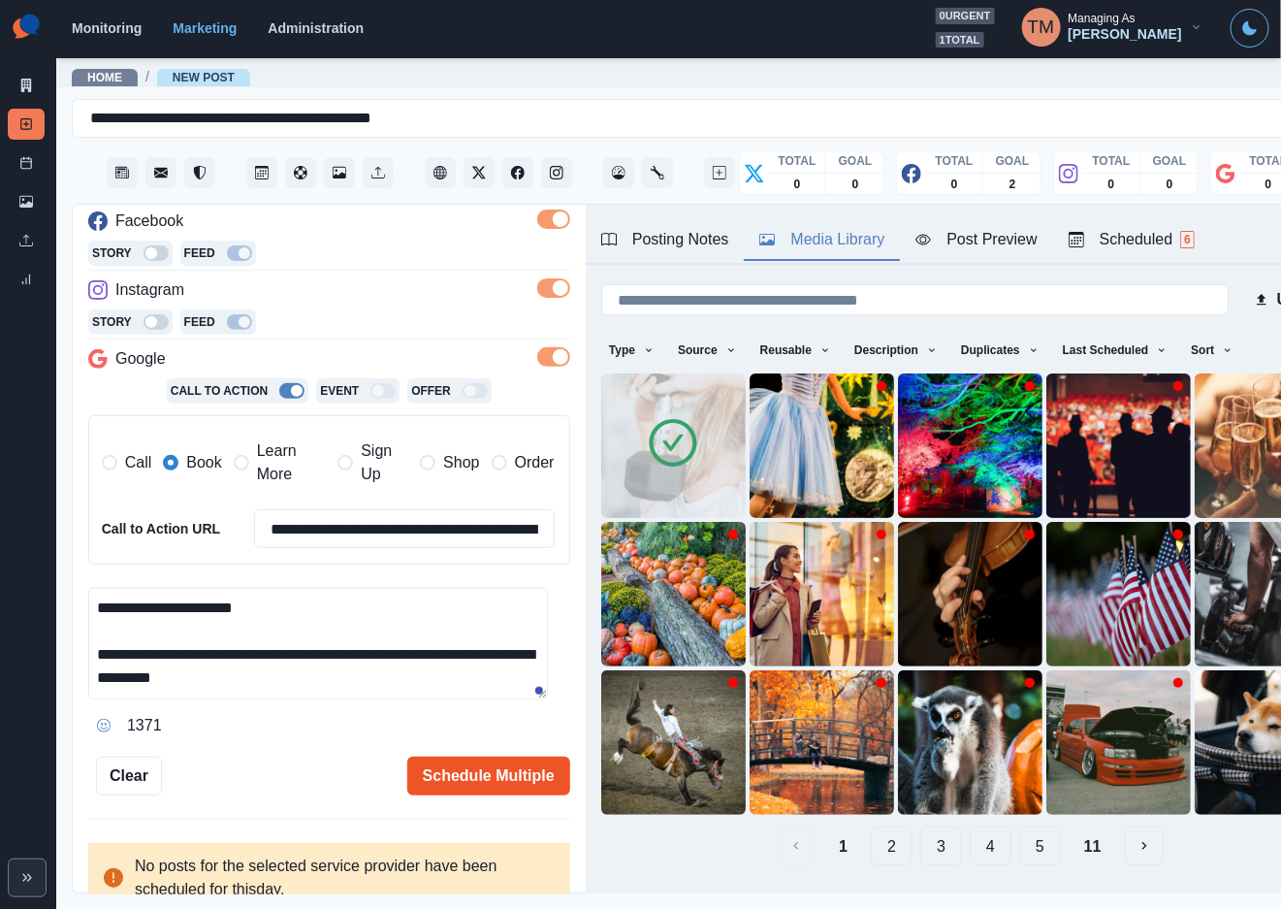
click at [431, 777] on button "Schedule Multiple" at bounding box center [488, 775] width 163 height 39
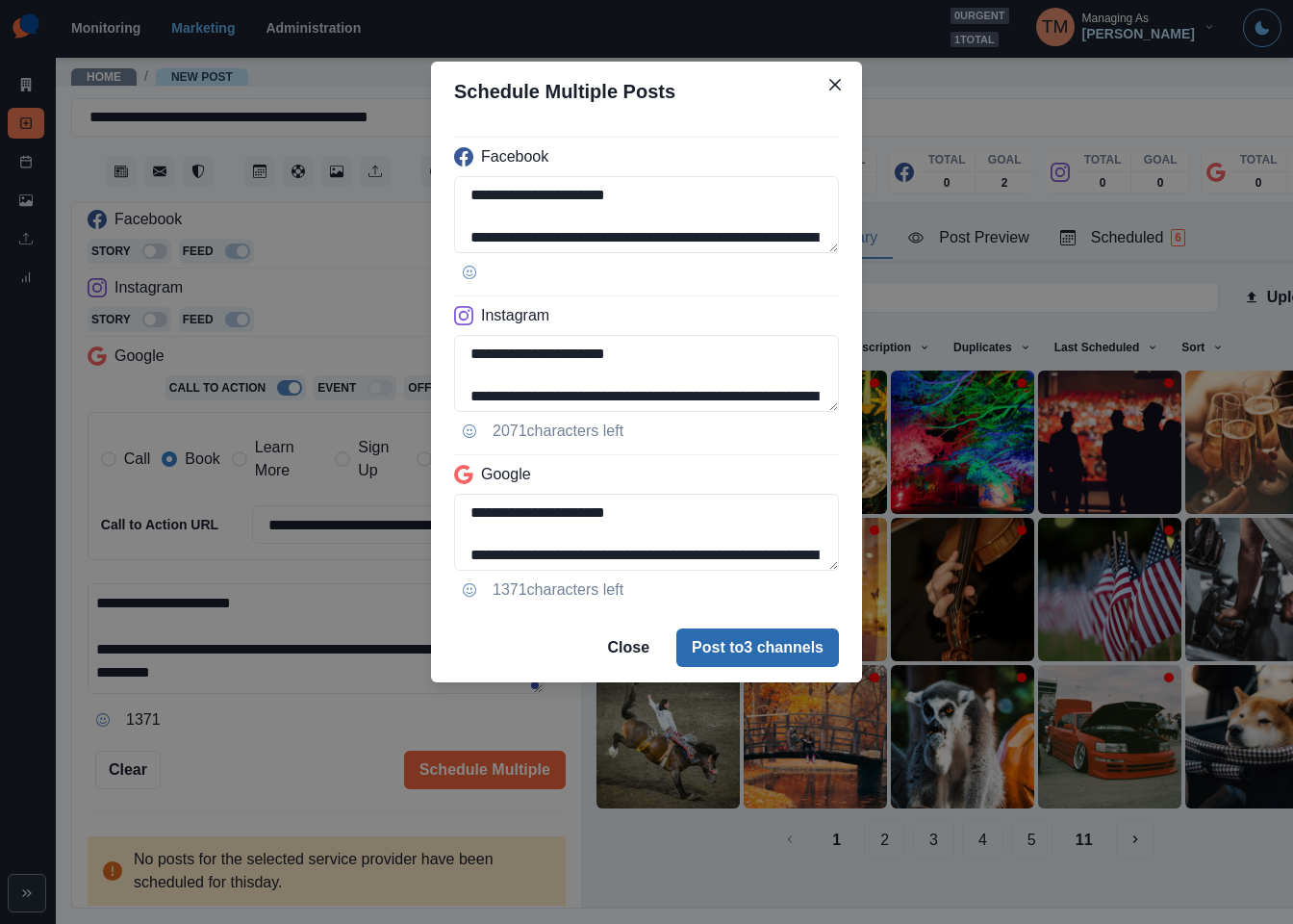
click at [713, 650] on button "Post to 3 channels" at bounding box center [758, 647] width 163 height 39
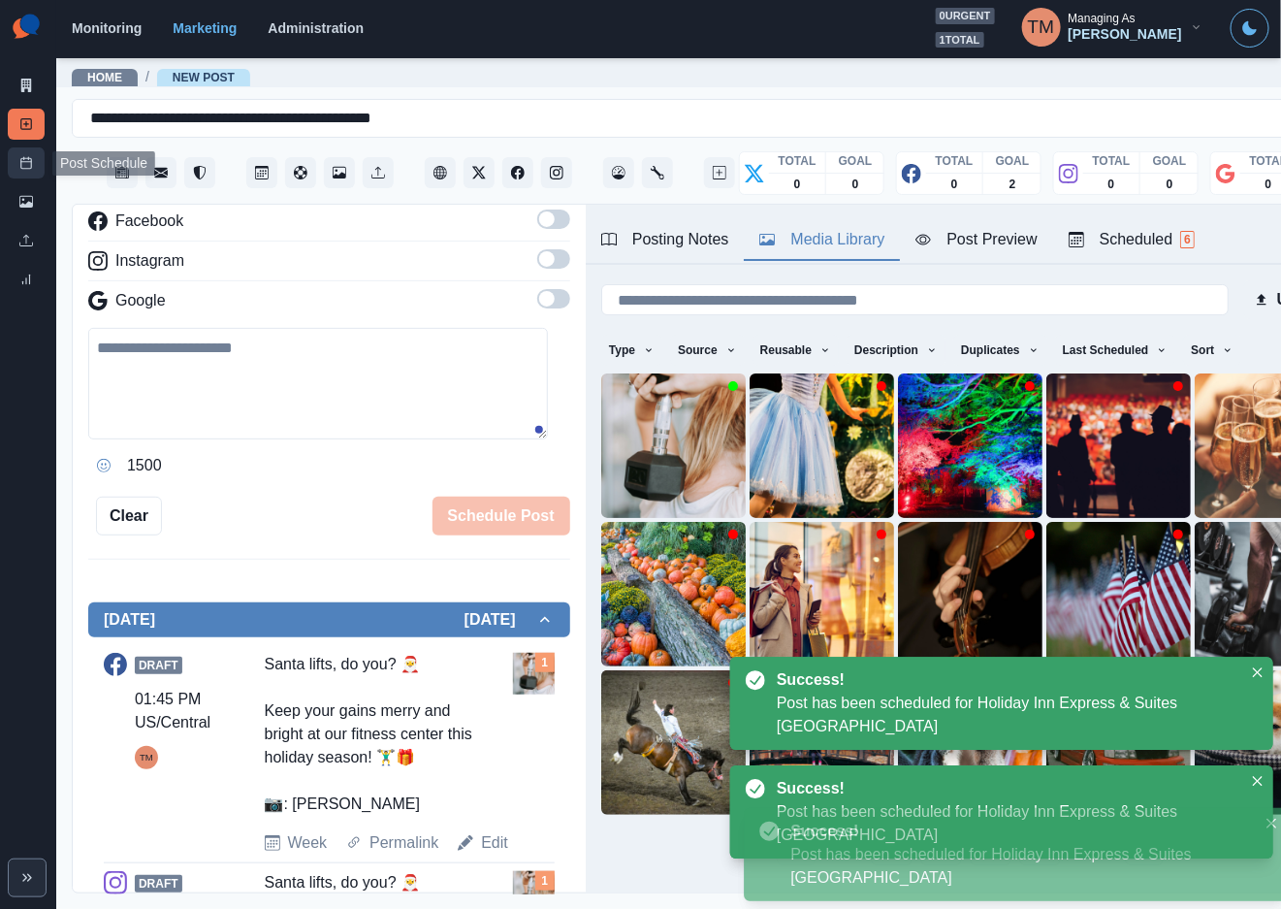
click at [15, 155] on link "Post Schedule" at bounding box center [26, 162] width 37 height 31
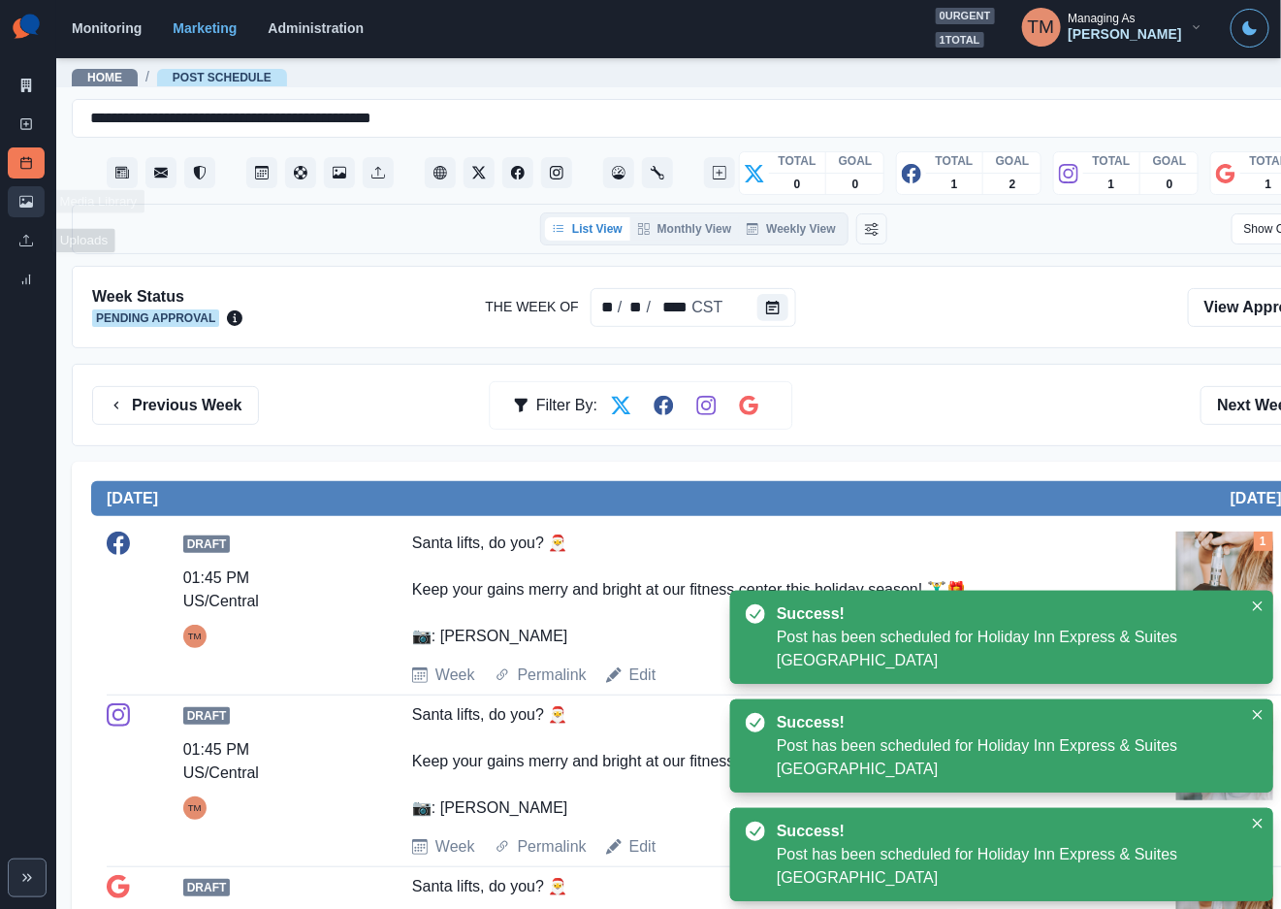
click at [12, 201] on link "Media Library" at bounding box center [26, 201] width 37 height 31
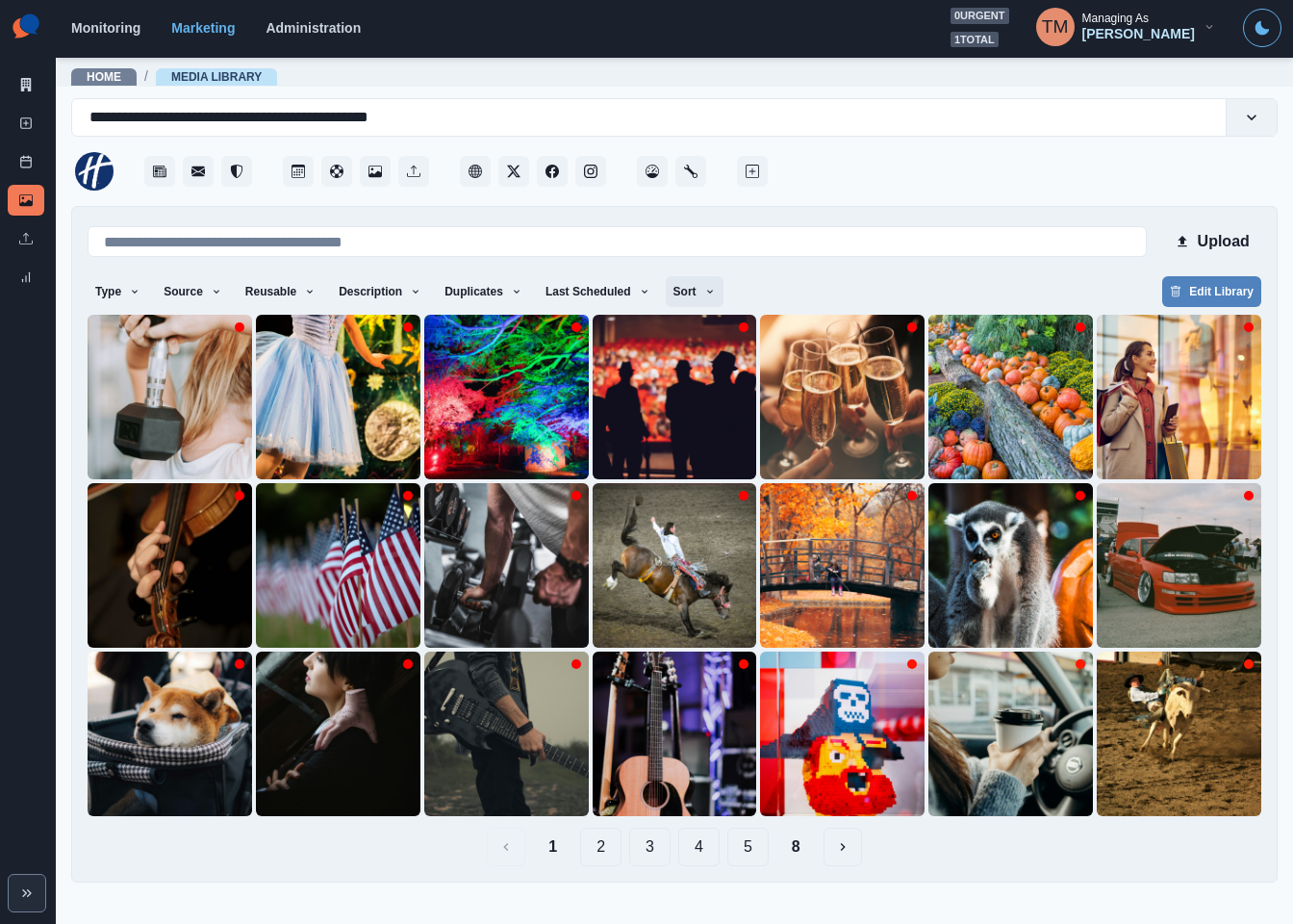
click at [705, 295] on icon "button" at bounding box center [711, 292] width 12 height 12
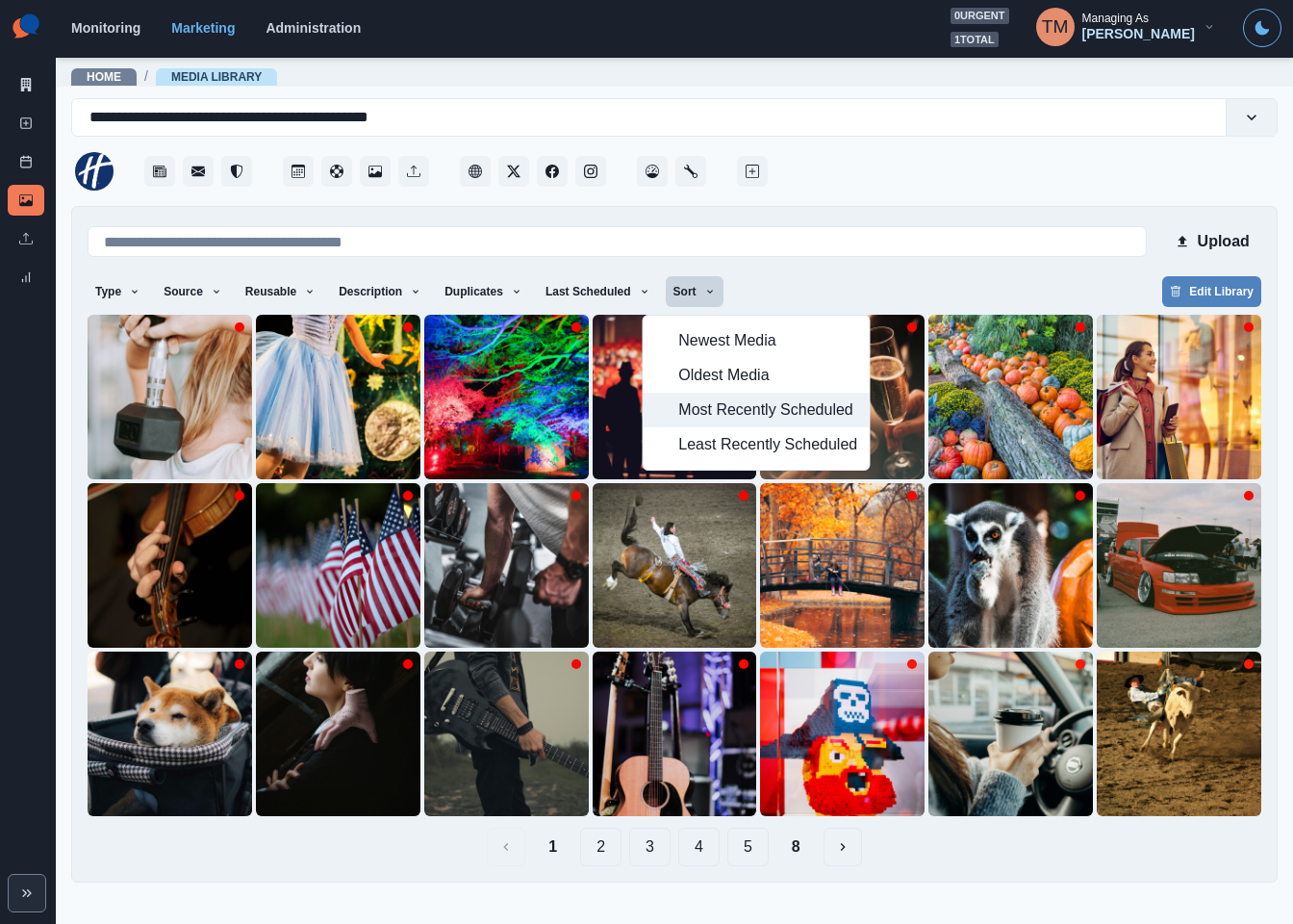
click at [731, 408] on span "Most Recently Scheduled" at bounding box center [768, 410] width 179 height 23
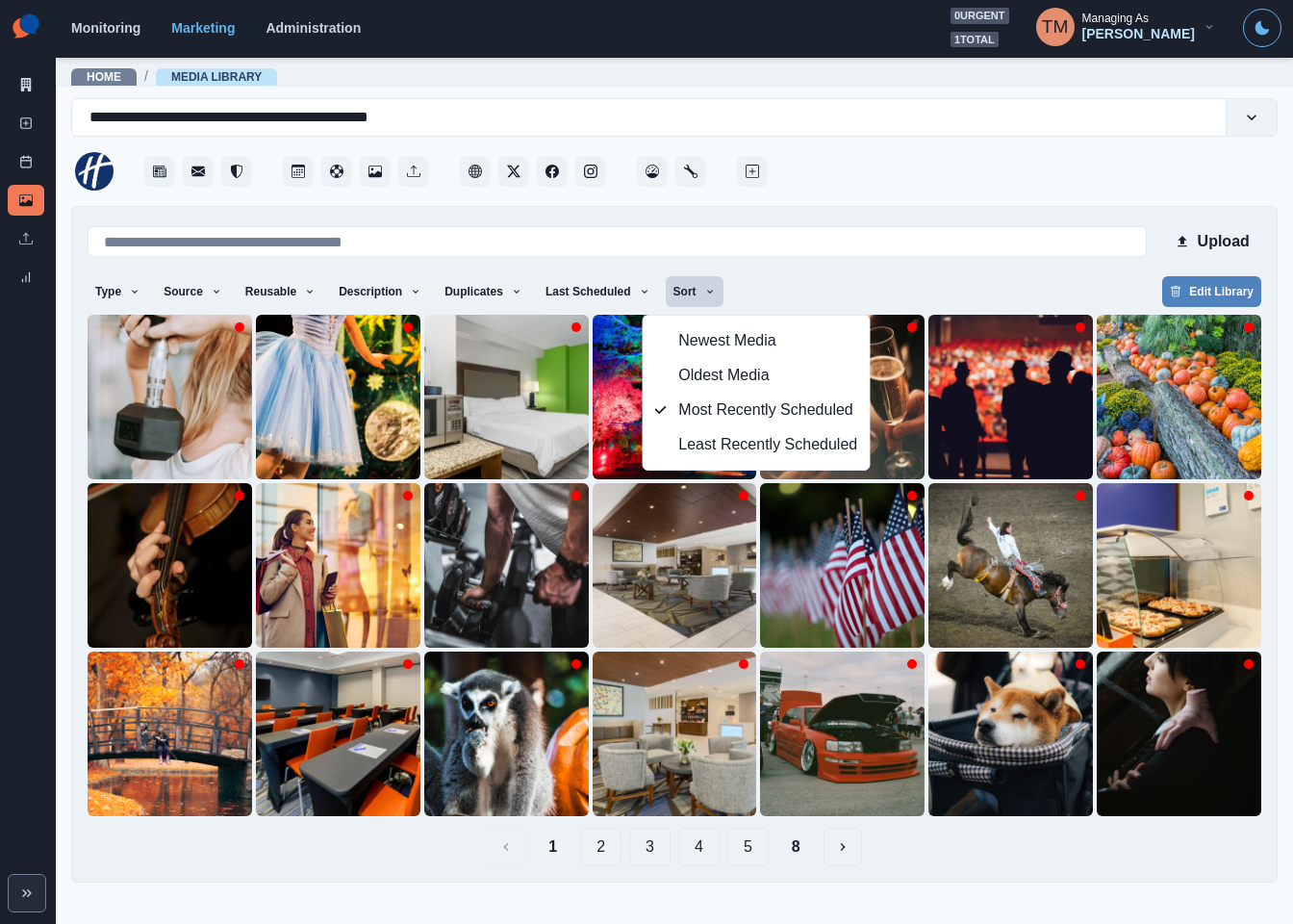
click at [902, 286] on div "Type Any Image Video Source Any Upload Social Manager Found: Instagram Found: G…" at bounding box center [674, 293] width 1174 height 35
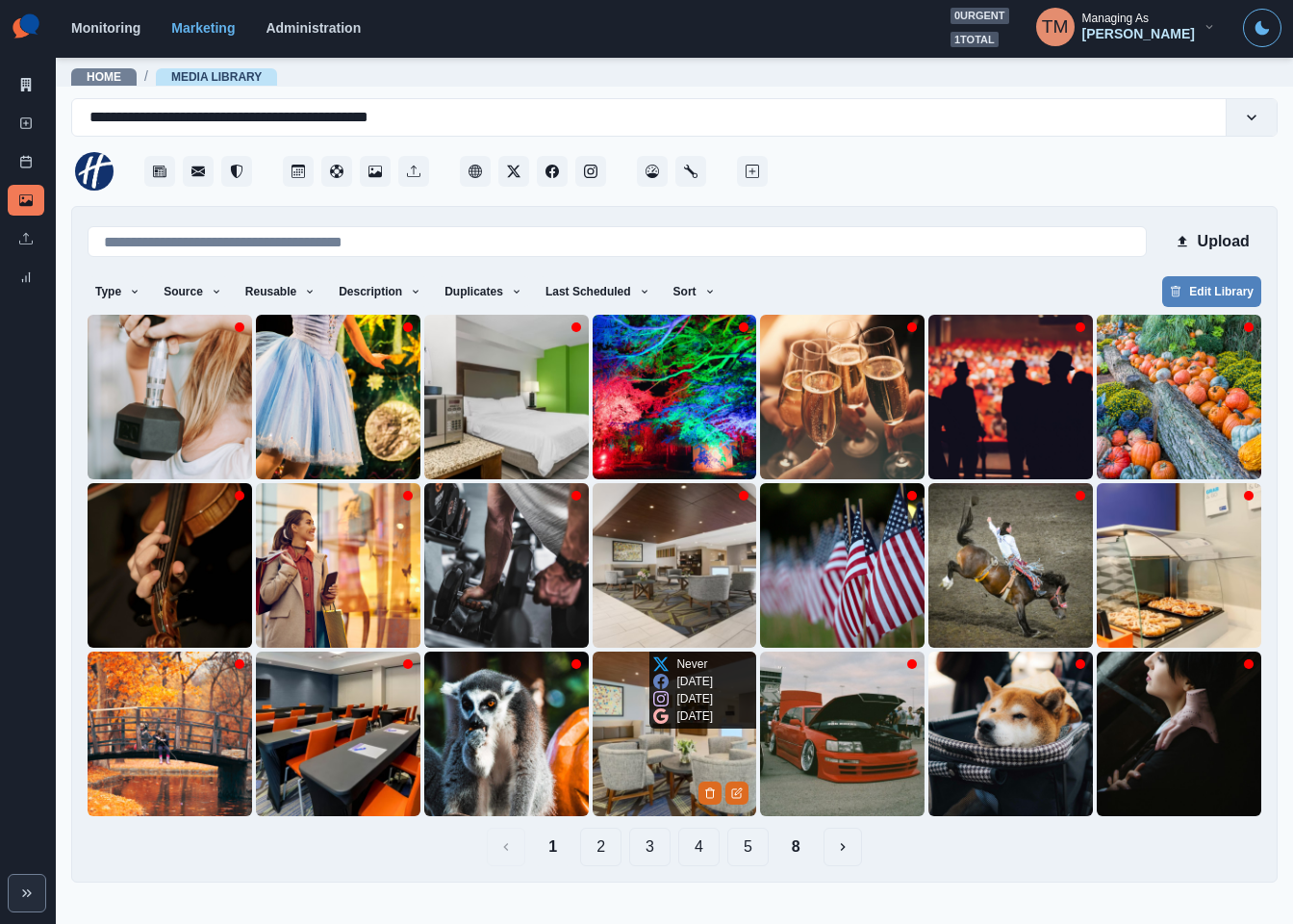
click at [647, 760] on img at bounding box center [675, 734] width 165 height 165
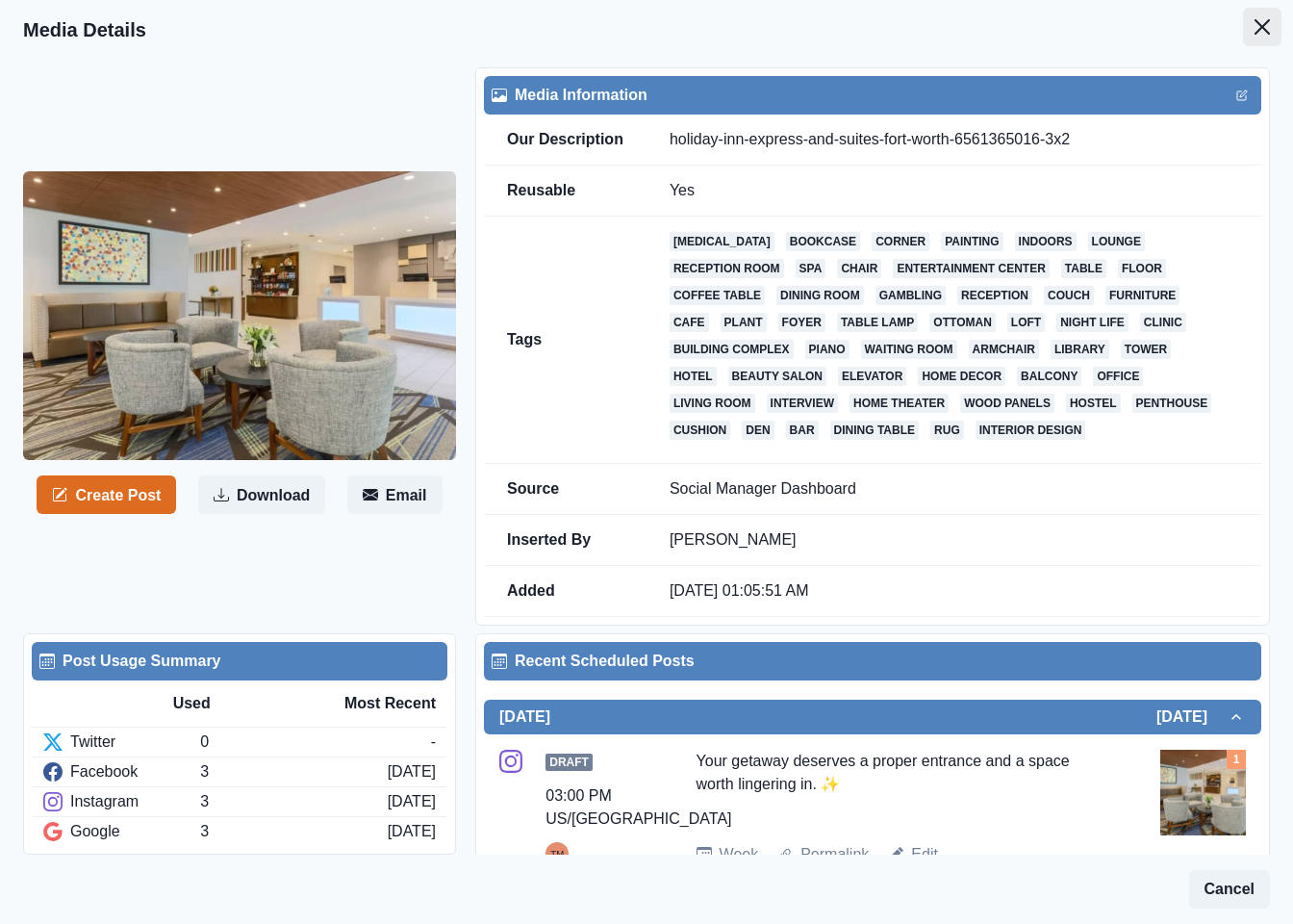
click at [1255, 32] on icon "Close" at bounding box center [1263, 27] width 16 height 16
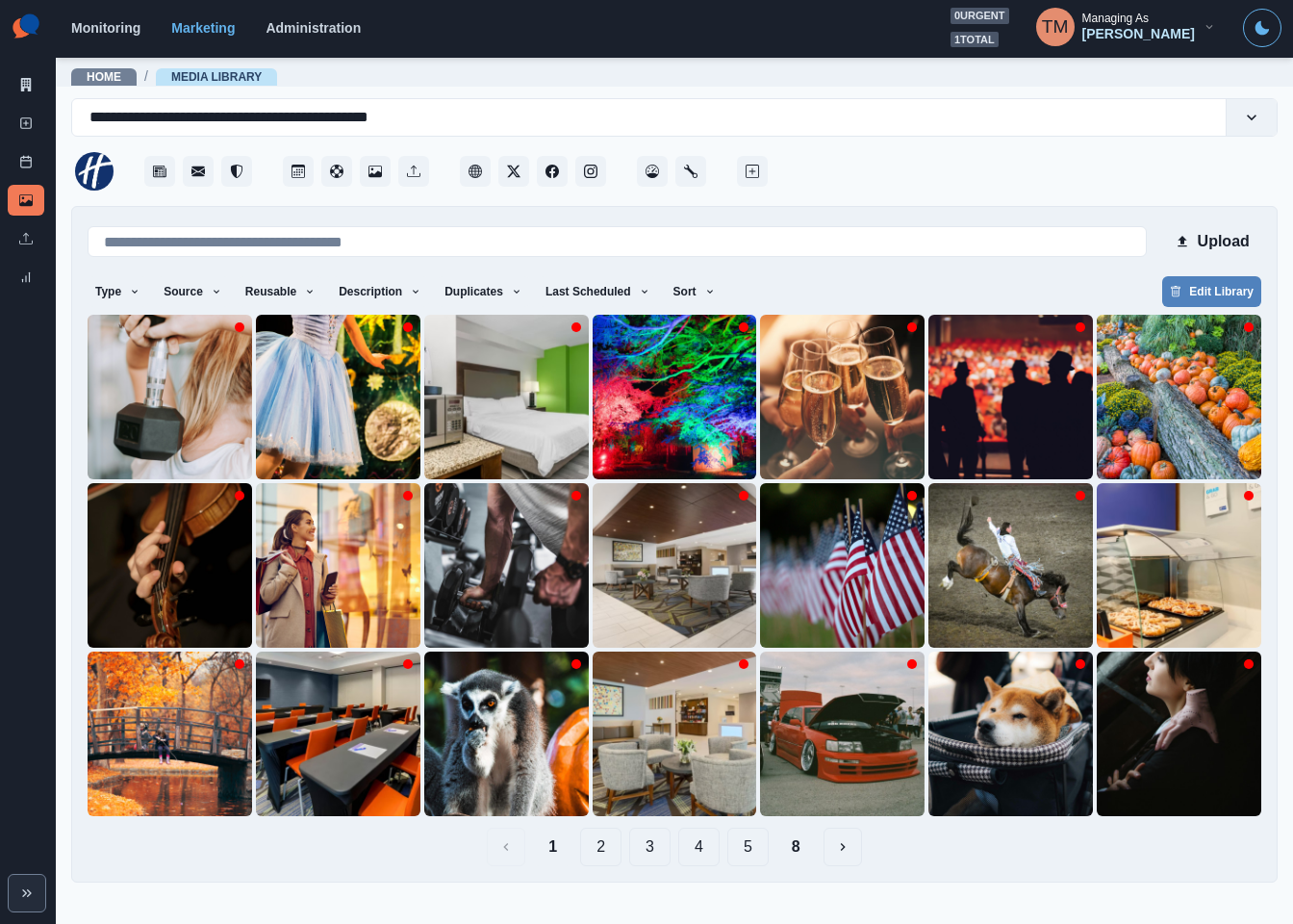
click at [597, 852] on button "2" at bounding box center [601, 847] width 42 height 39
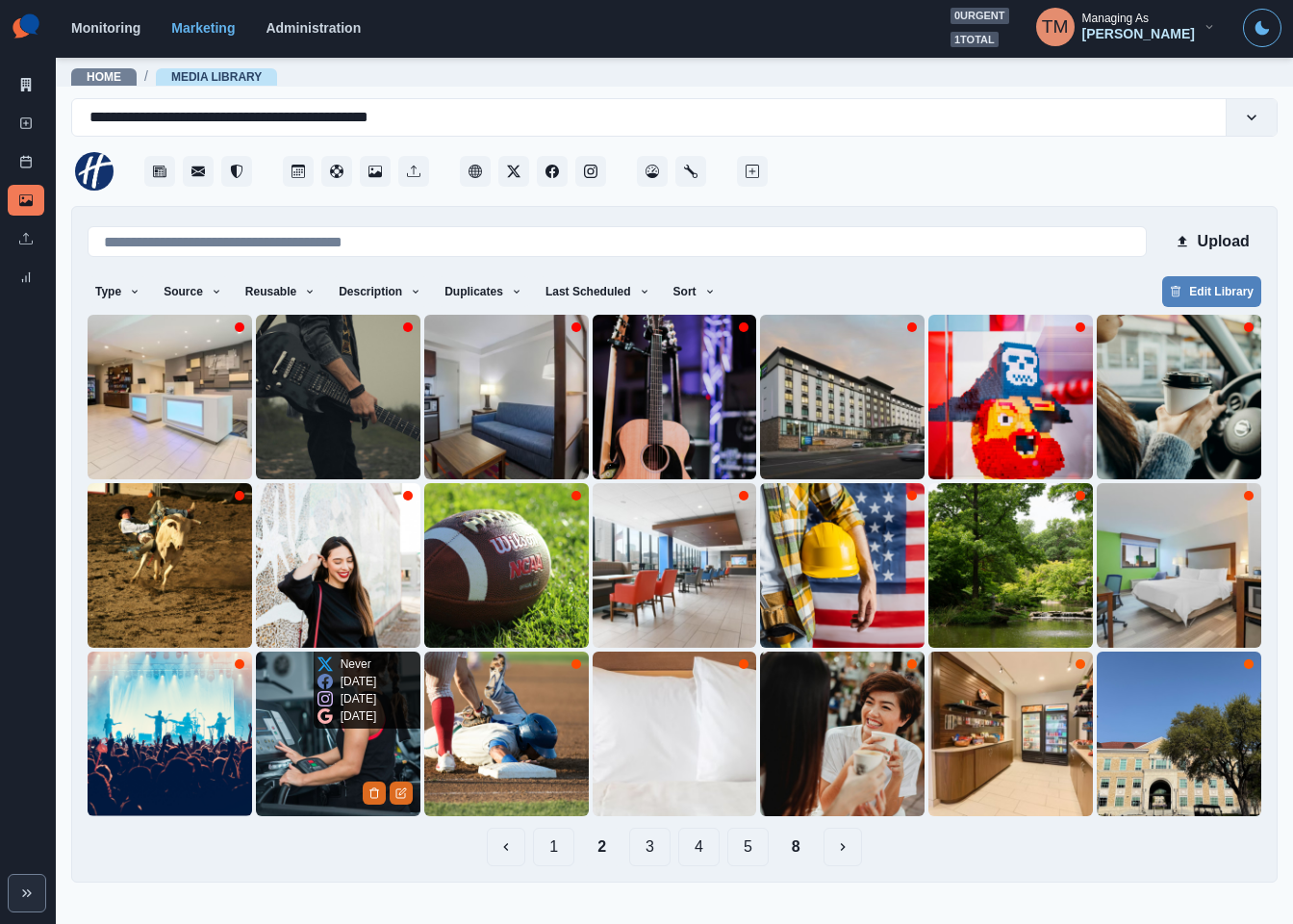
click at [293, 725] on img at bounding box center [338, 734] width 165 height 165
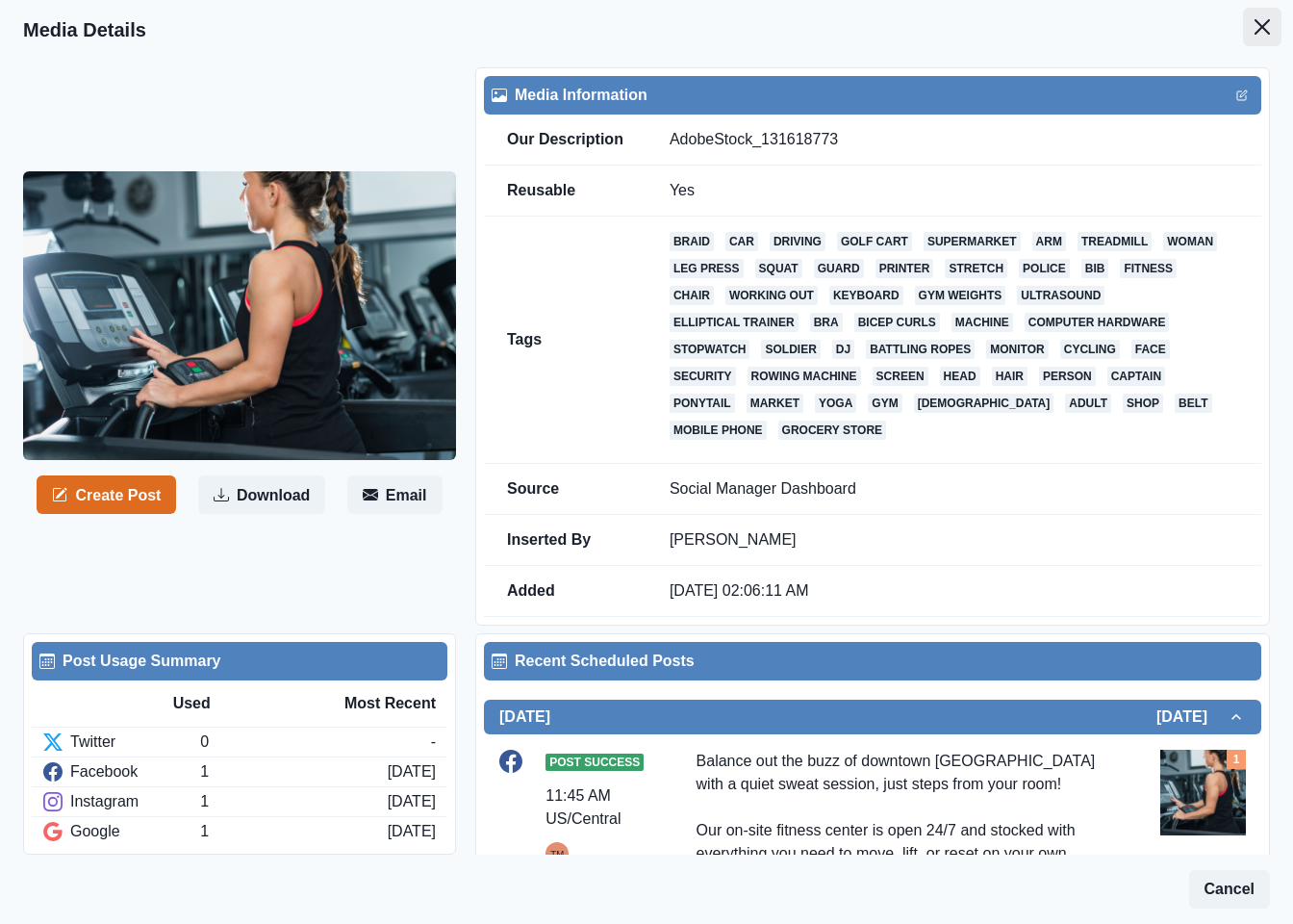
click at [1255, 29] on icon "Close" at bounding box center [1263, 27] width 16 height 16
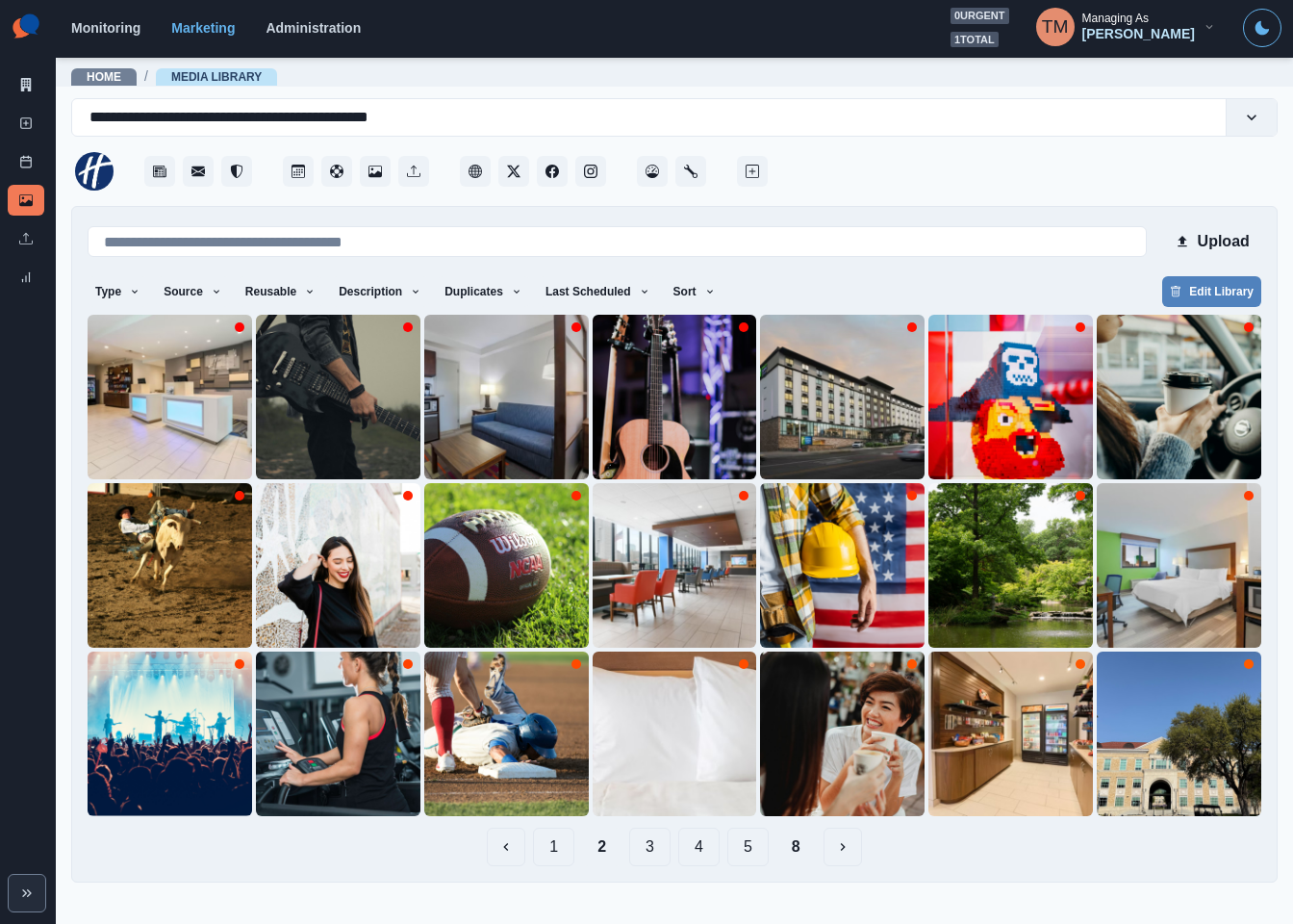
click at [560, 850] on button "1" at bounding box center [554, 847] width 42 height 39
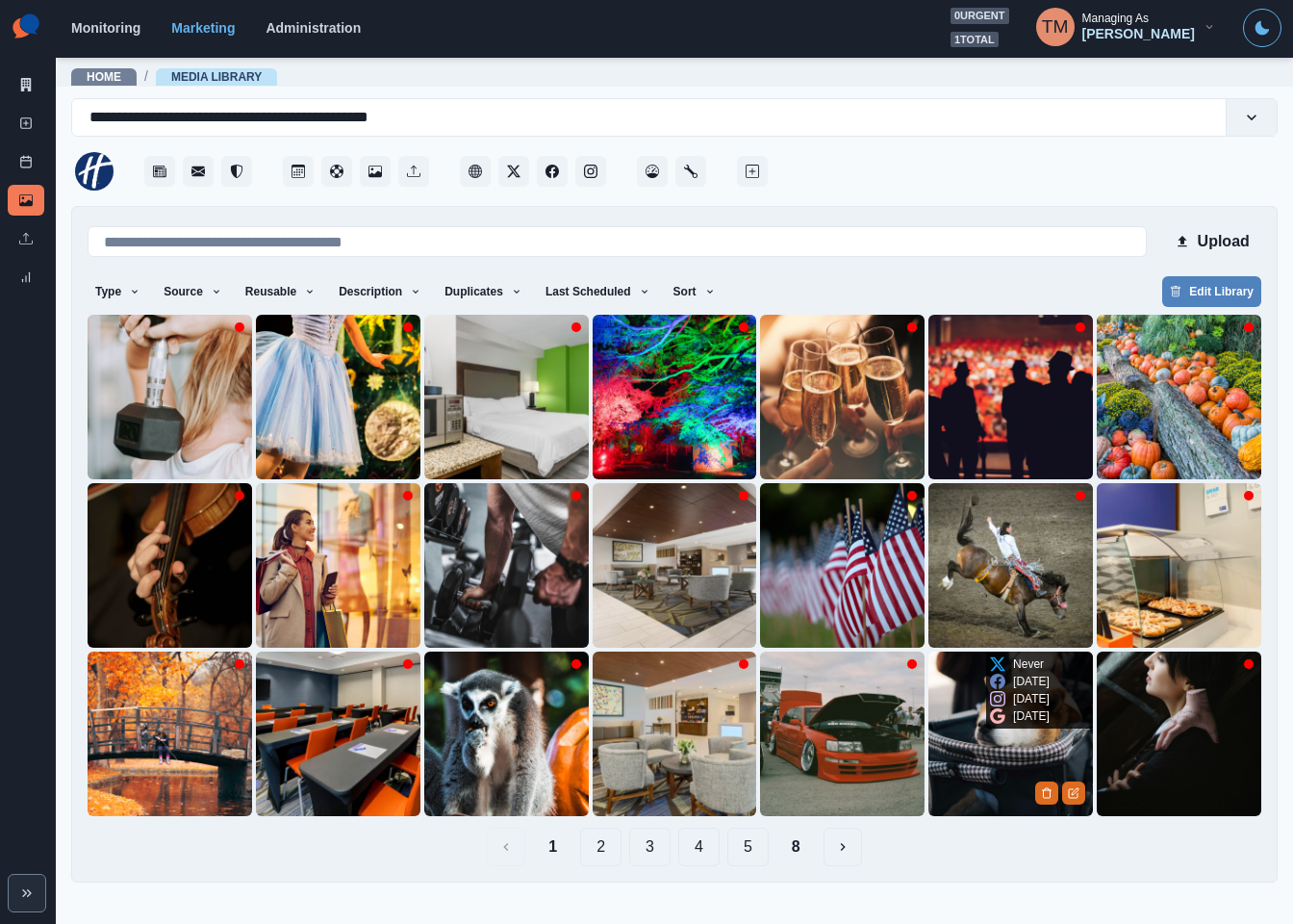
click at [975, 745] on img at bounding box center [1011, 734] width 165 height 165
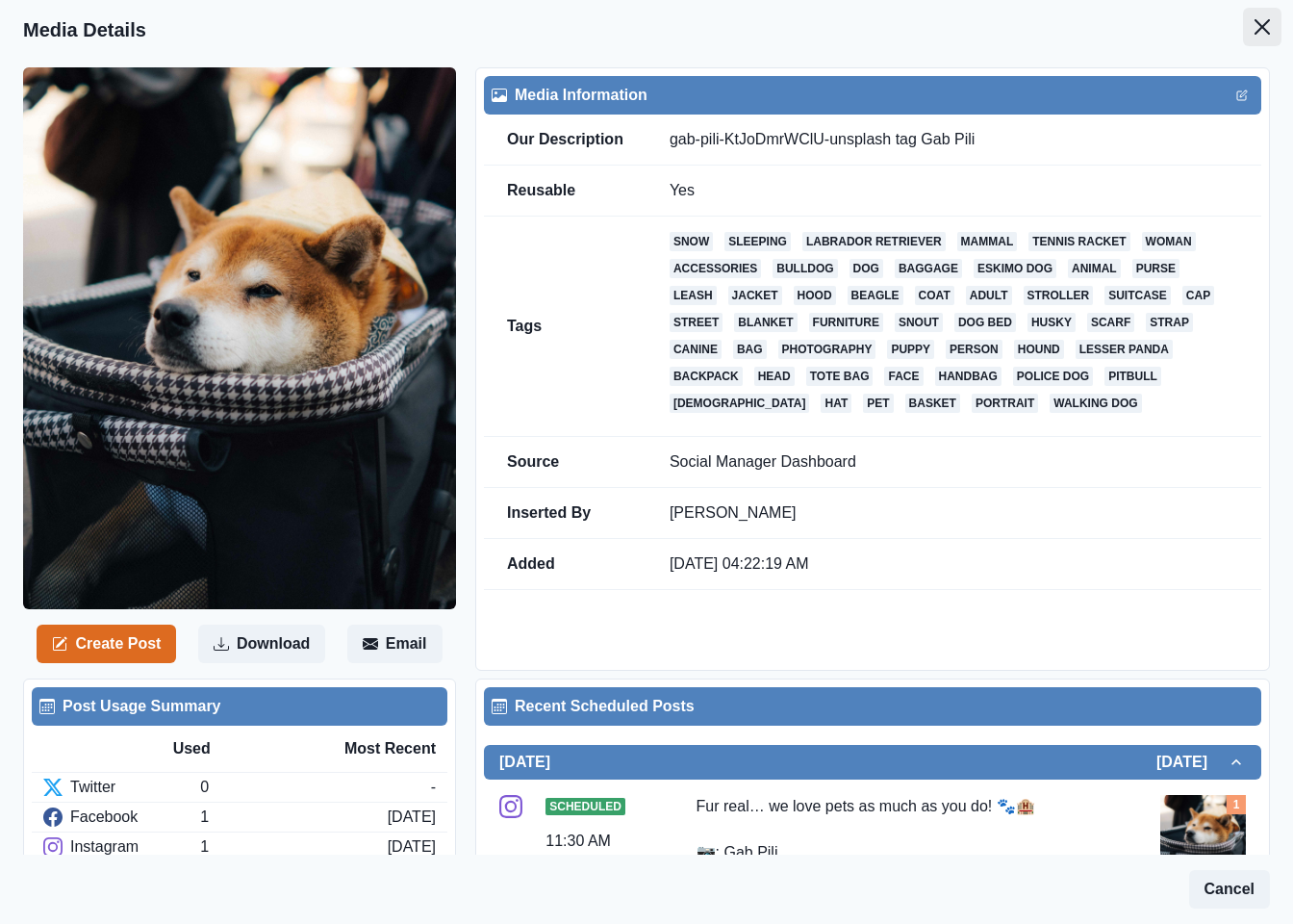
click at [1255, 33] on icon "Close" at bounding box center [1263, 27] width 16 height 16
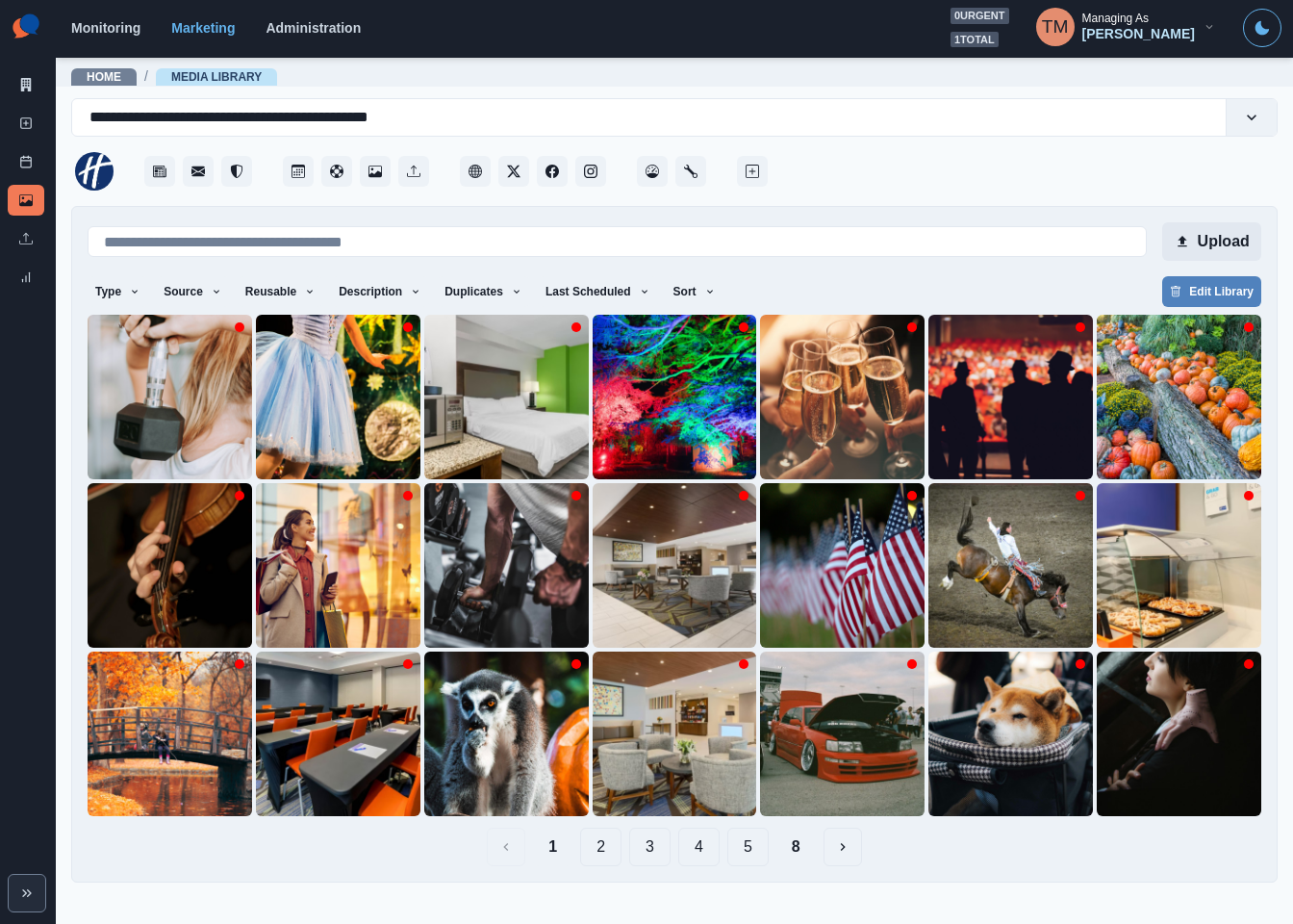
click at [1226, 235] on button "Upload" at bounding box center [1213, 241] width 99 height 39
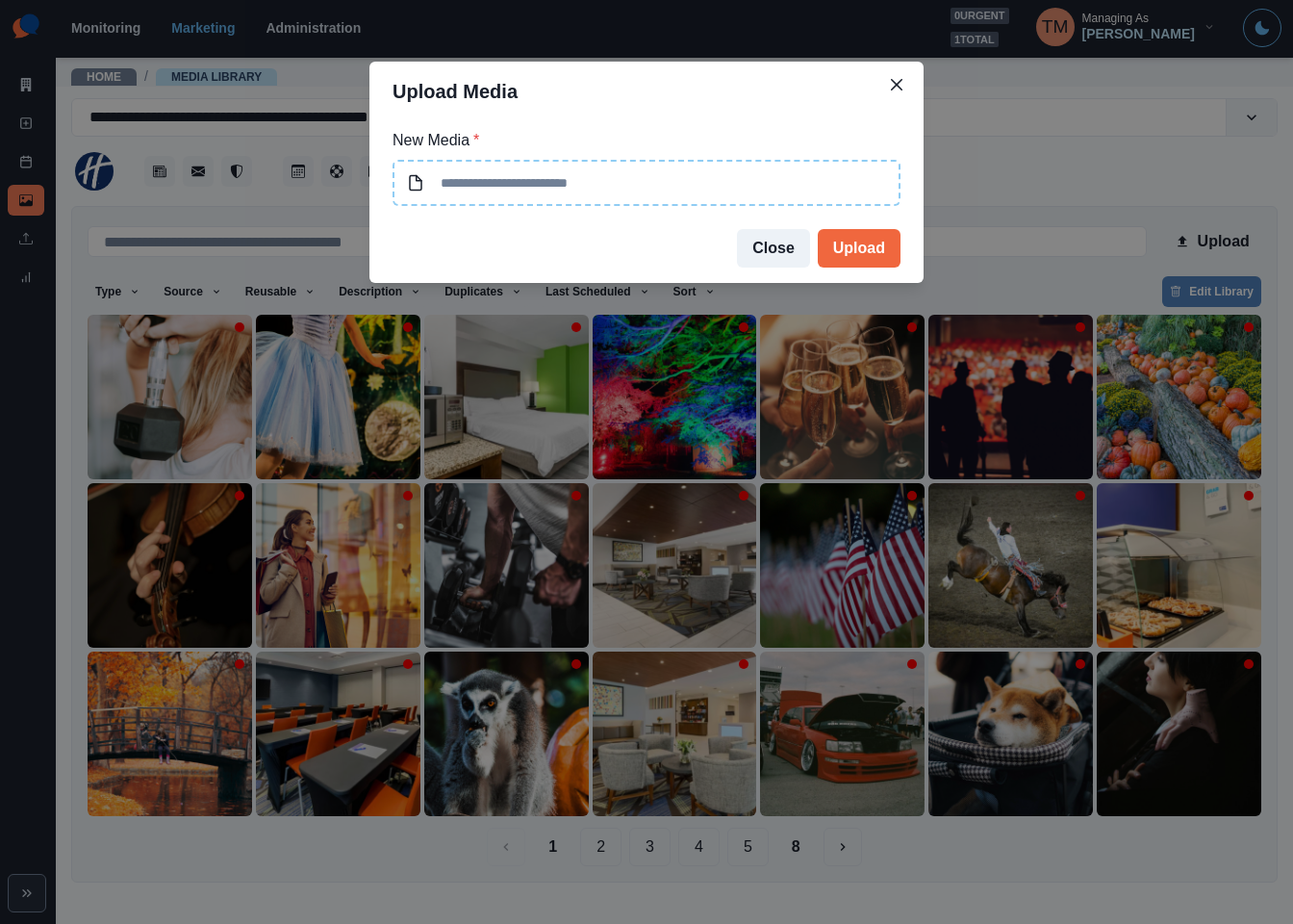
click at [658, 185] on input at bounding box center [647, 183] width 508 height 47
type input "**********"
click at [840, 238] on button "Upload" at bounding box center [858, 248] width 82 height 39
click at [1016, 165] on div "Upload Media New Media * Close Upload" at bounding box center [646, 462] width 1293 height 924
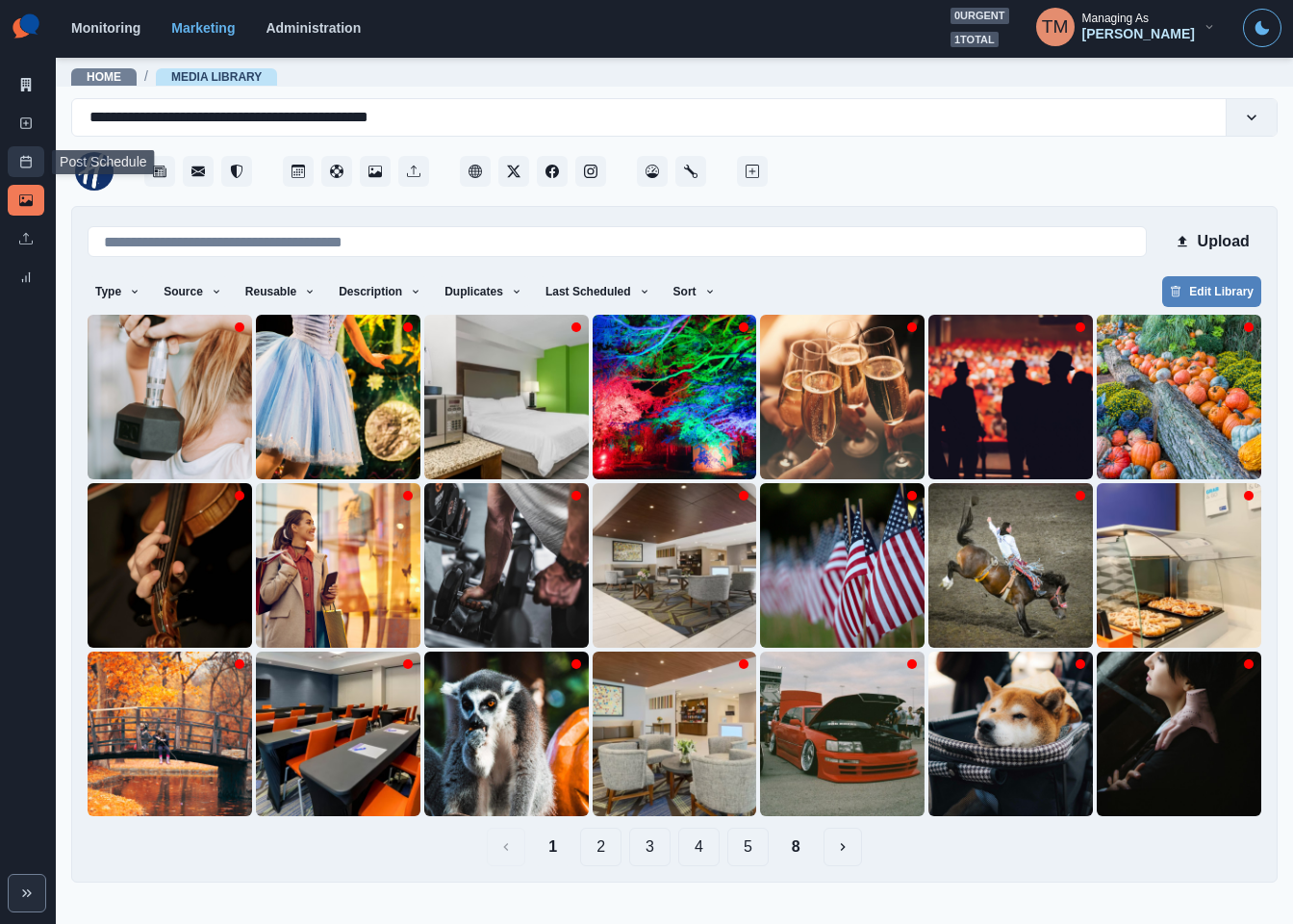
click at [9, 156] on link "Post Schedule" at bounding box center [26, 161] width 37 height 31
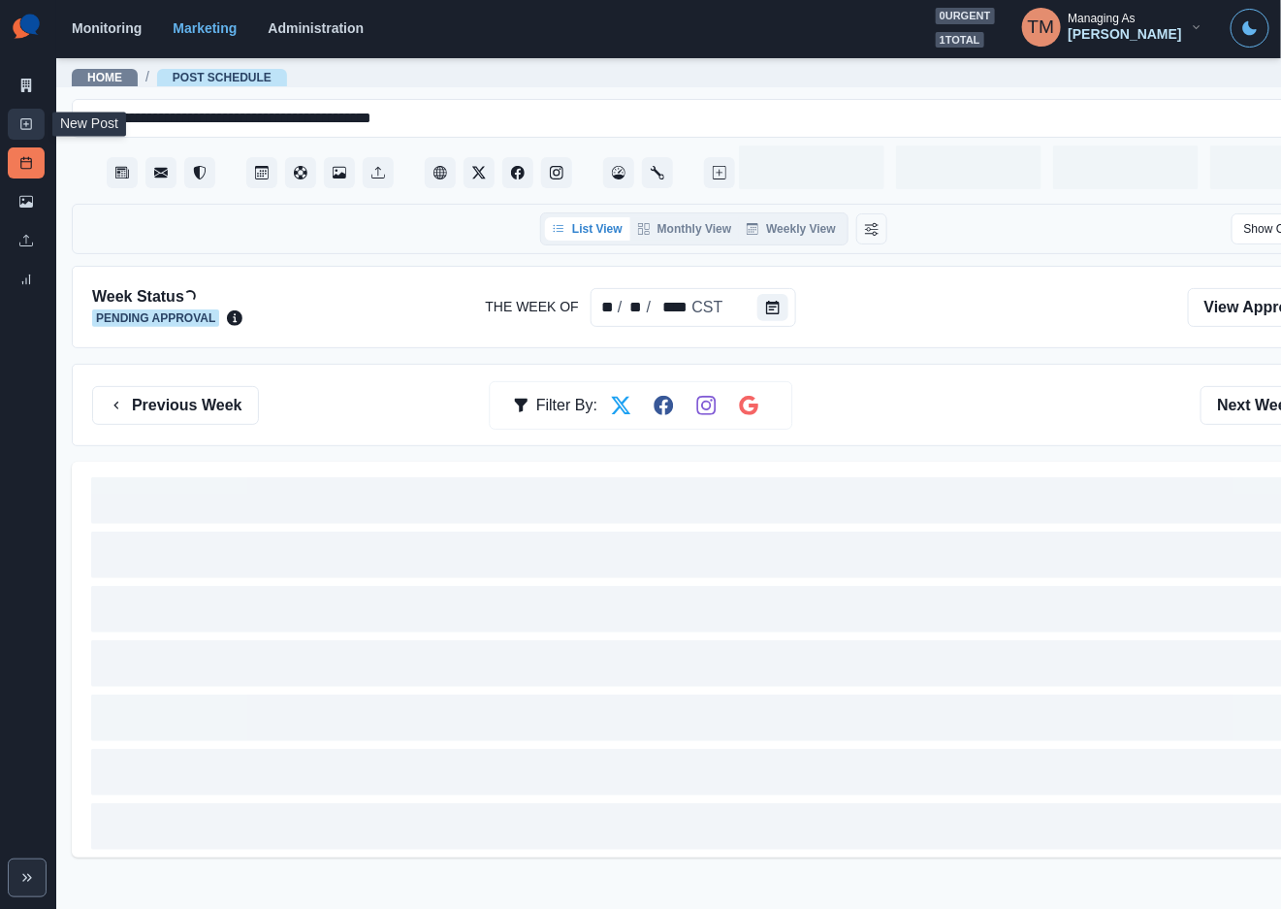
click at [26, 129] on rect at bounding box center [26, 124] width 11 height 11
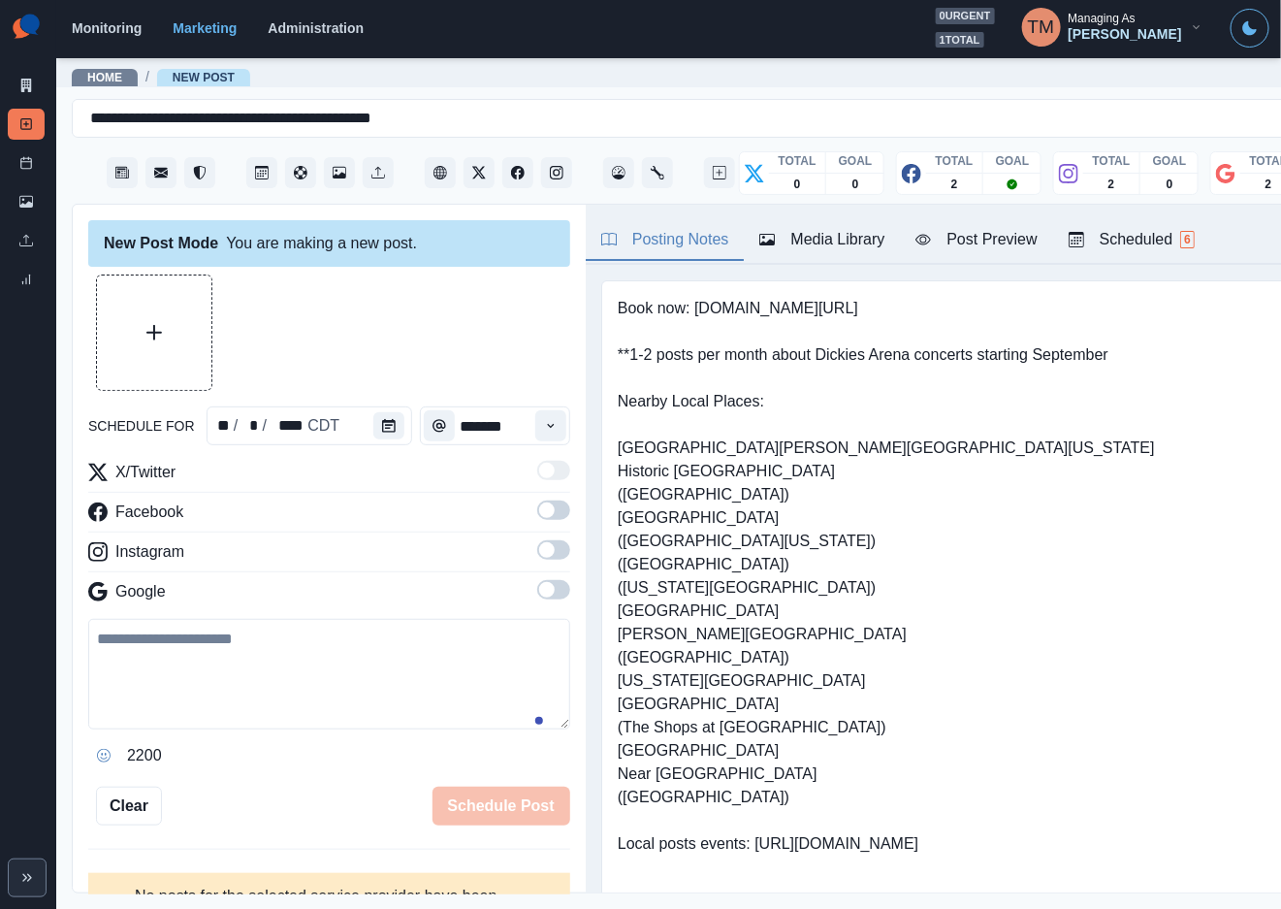
drag, startPoint x: 231, startPoint y: 690, endPoint x: 248, endPoint y: 676, distance: 22.1
click at [236, 684] on textarea at bounding box center [329, 674] width 482 height 111
paste textarea "**********"
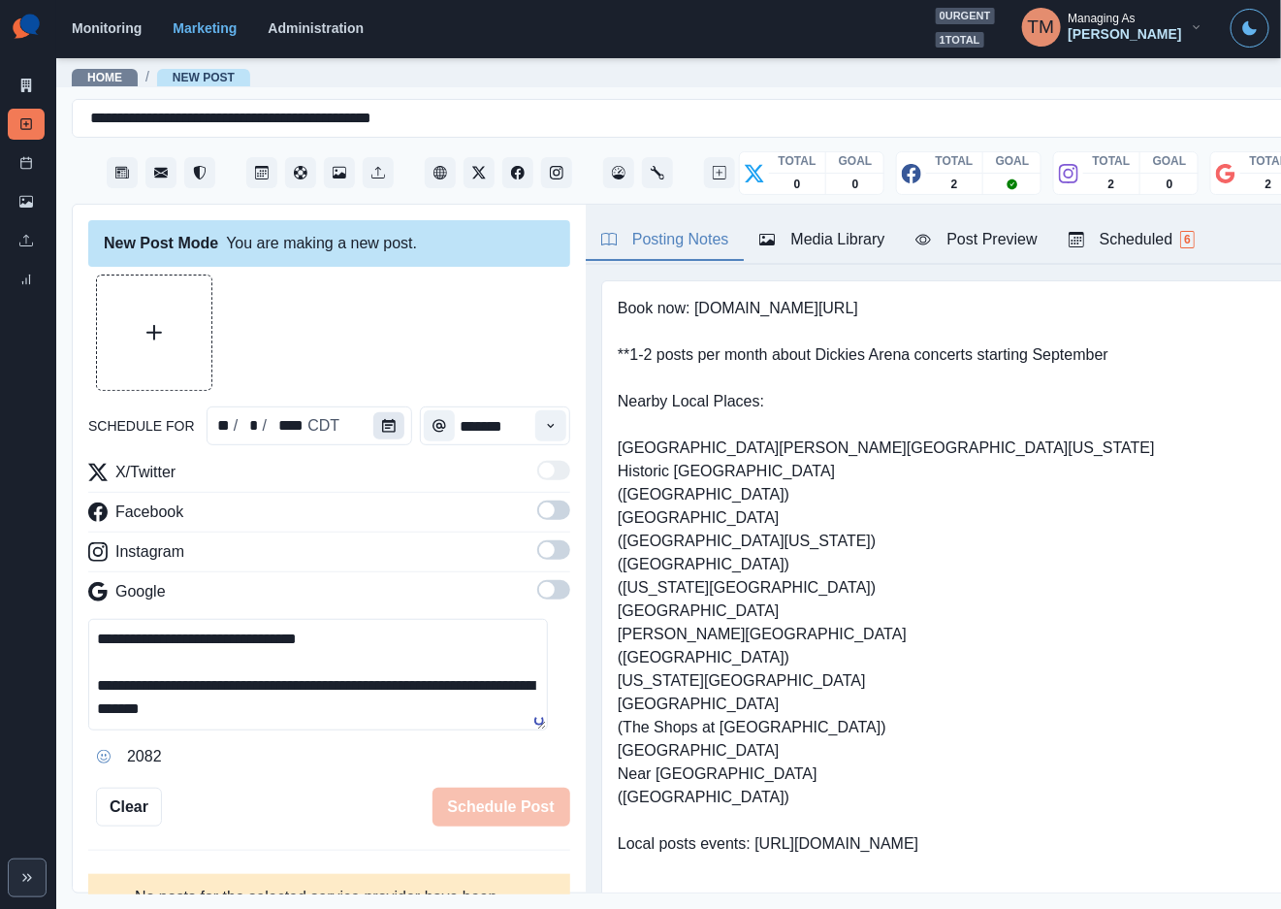
type textarea "**********"
click at [382, 422] on icon "Calendar" at bounding box center [389, 426] width 14 height 14
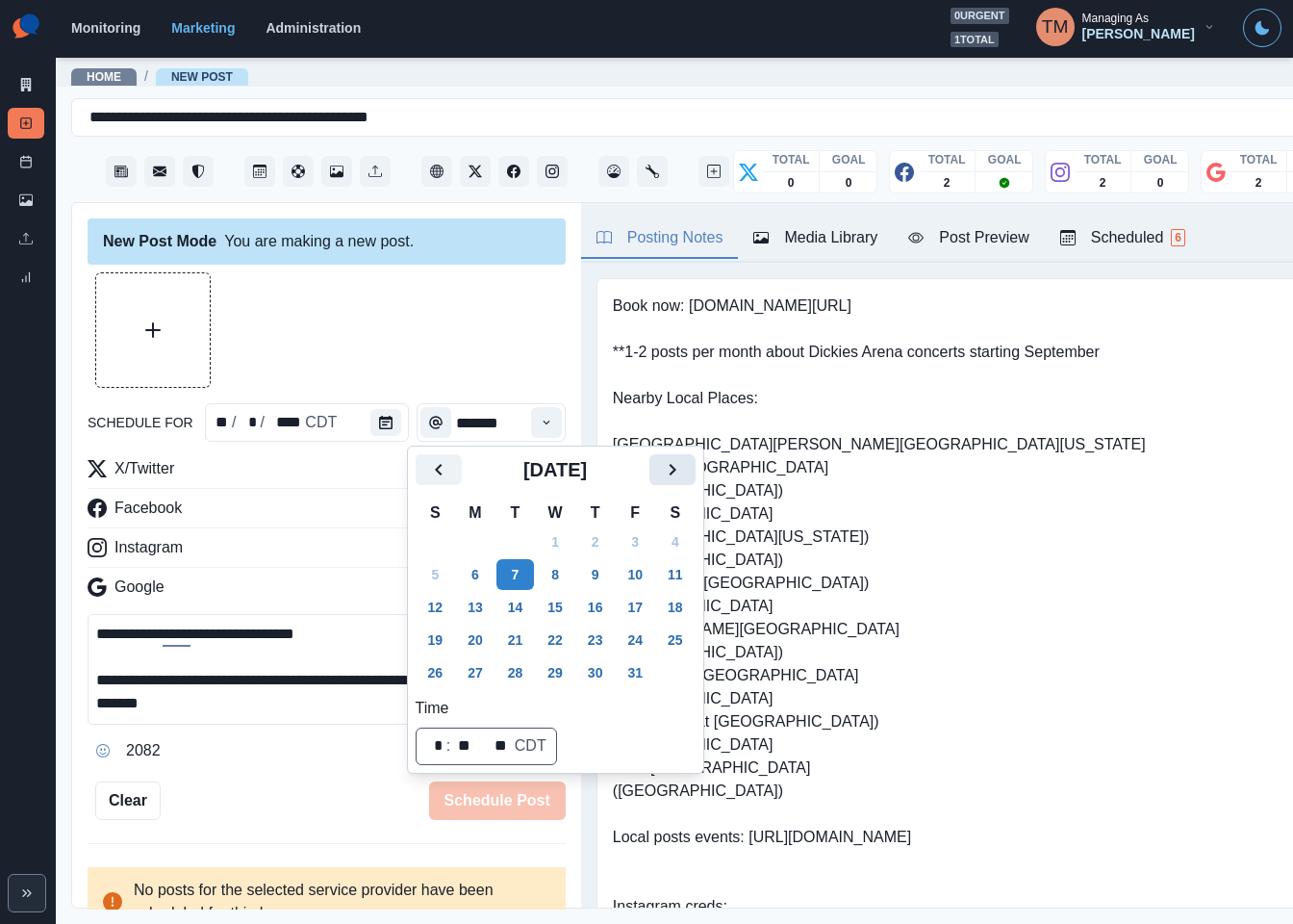
click at [680, 473] on icon "Next" at bounding box center [672, 469] width 23 height 23
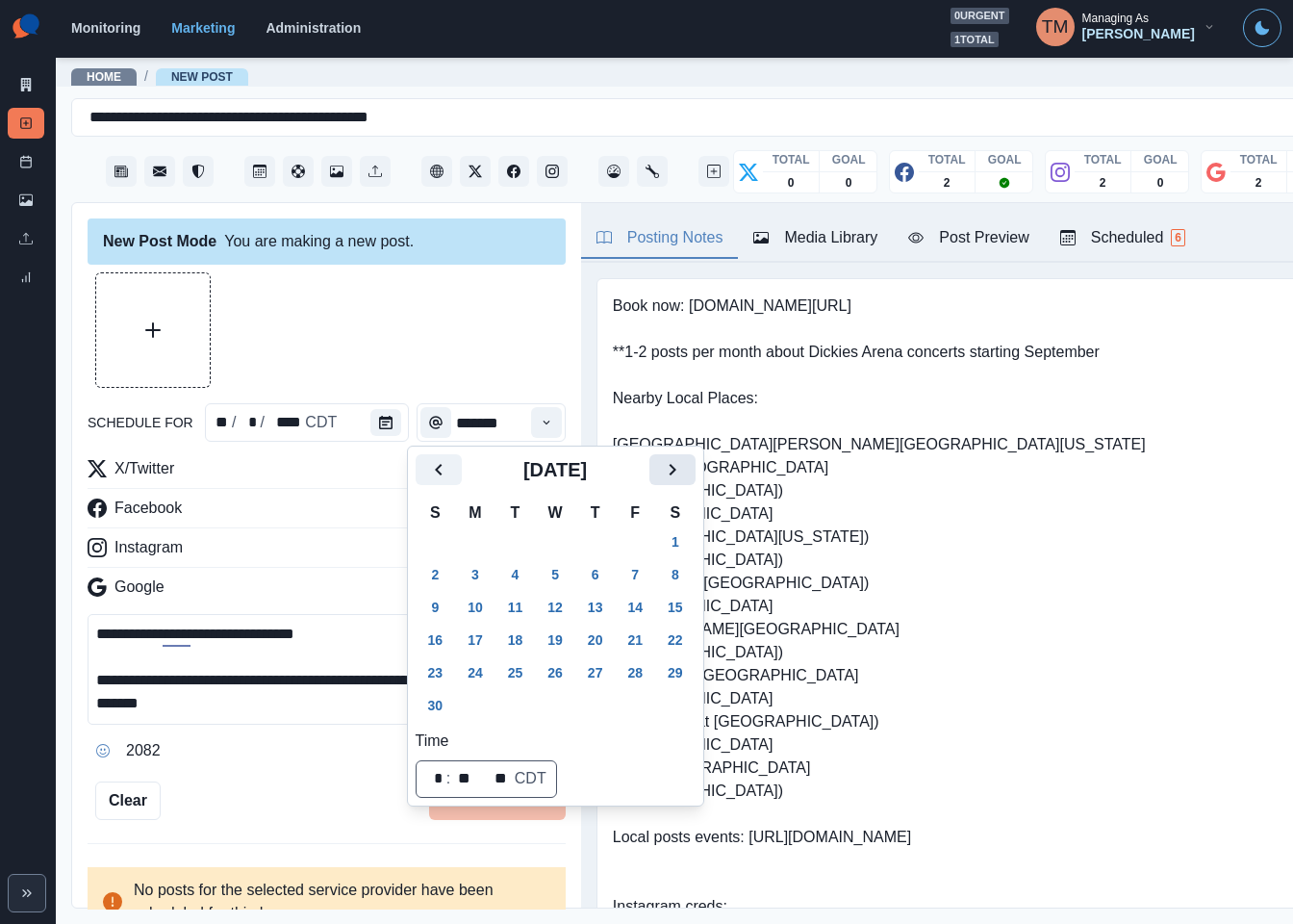
click at [680, 473] on icon "Next" at bounding box center [672, 469] width 23 height 23
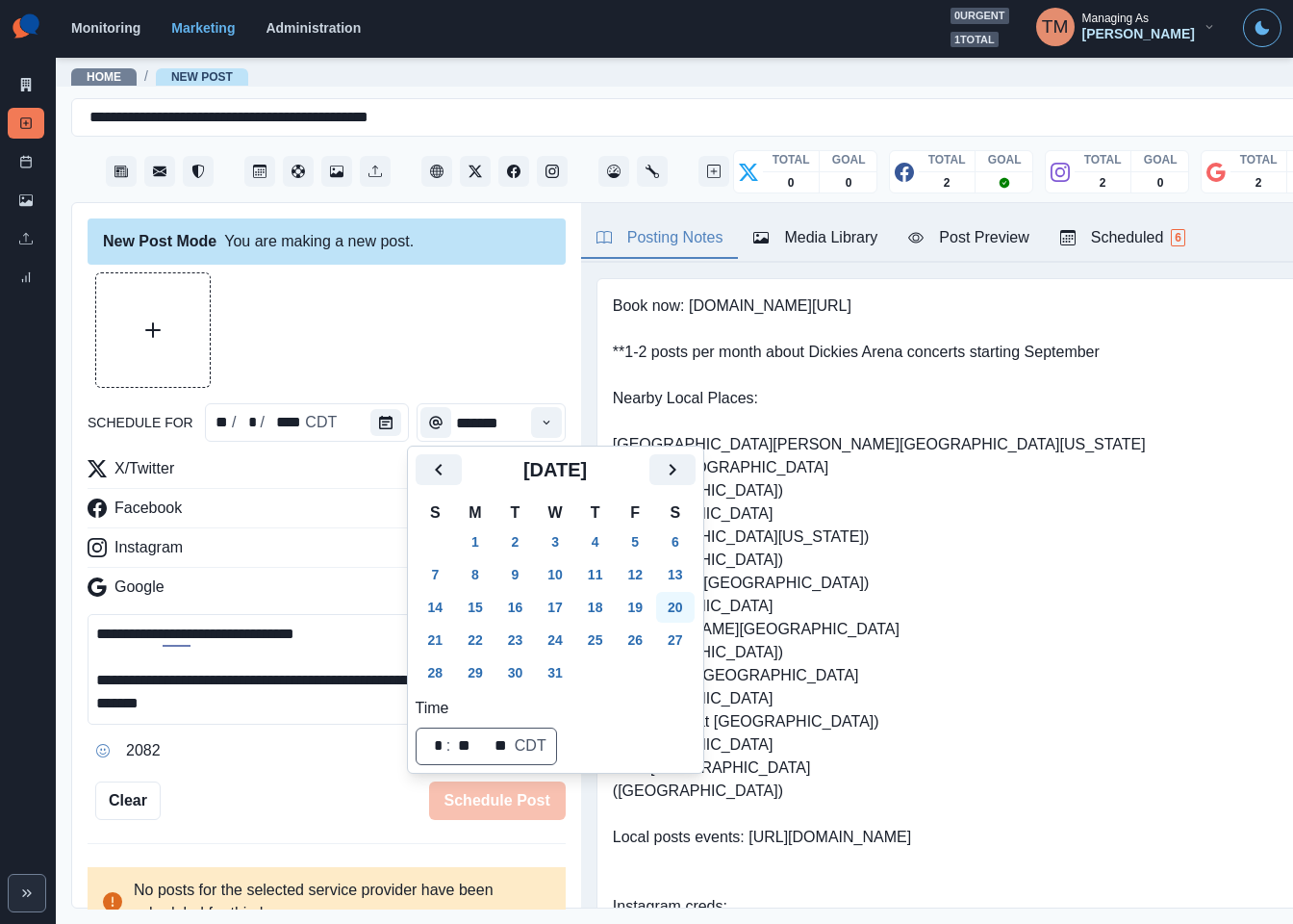
click at [676, 604] on button "20" at bounding box center [675, 606] width 39 height 31
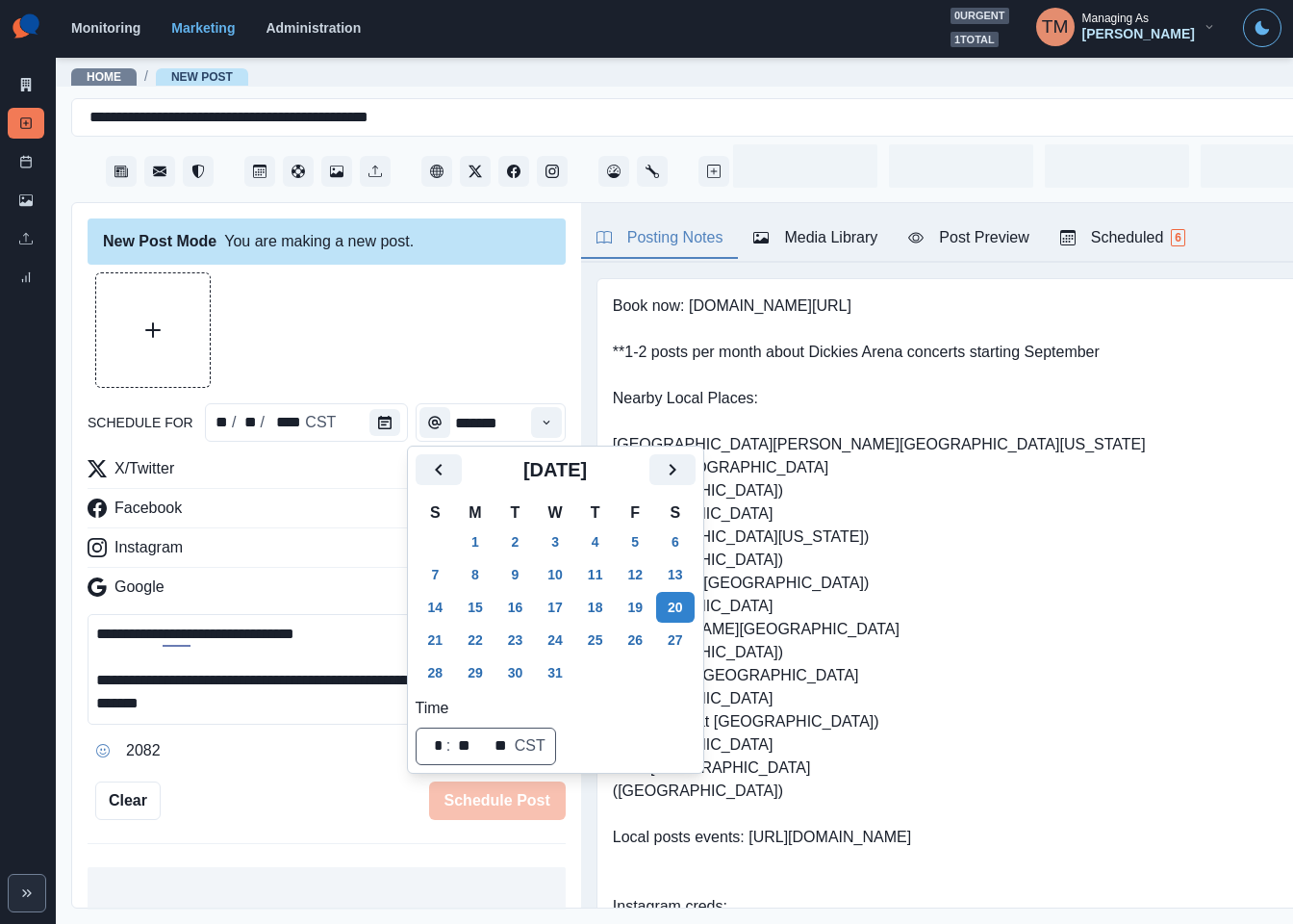
click at [452, 343] on div at bounding box center [326, 330] width 478 height 115
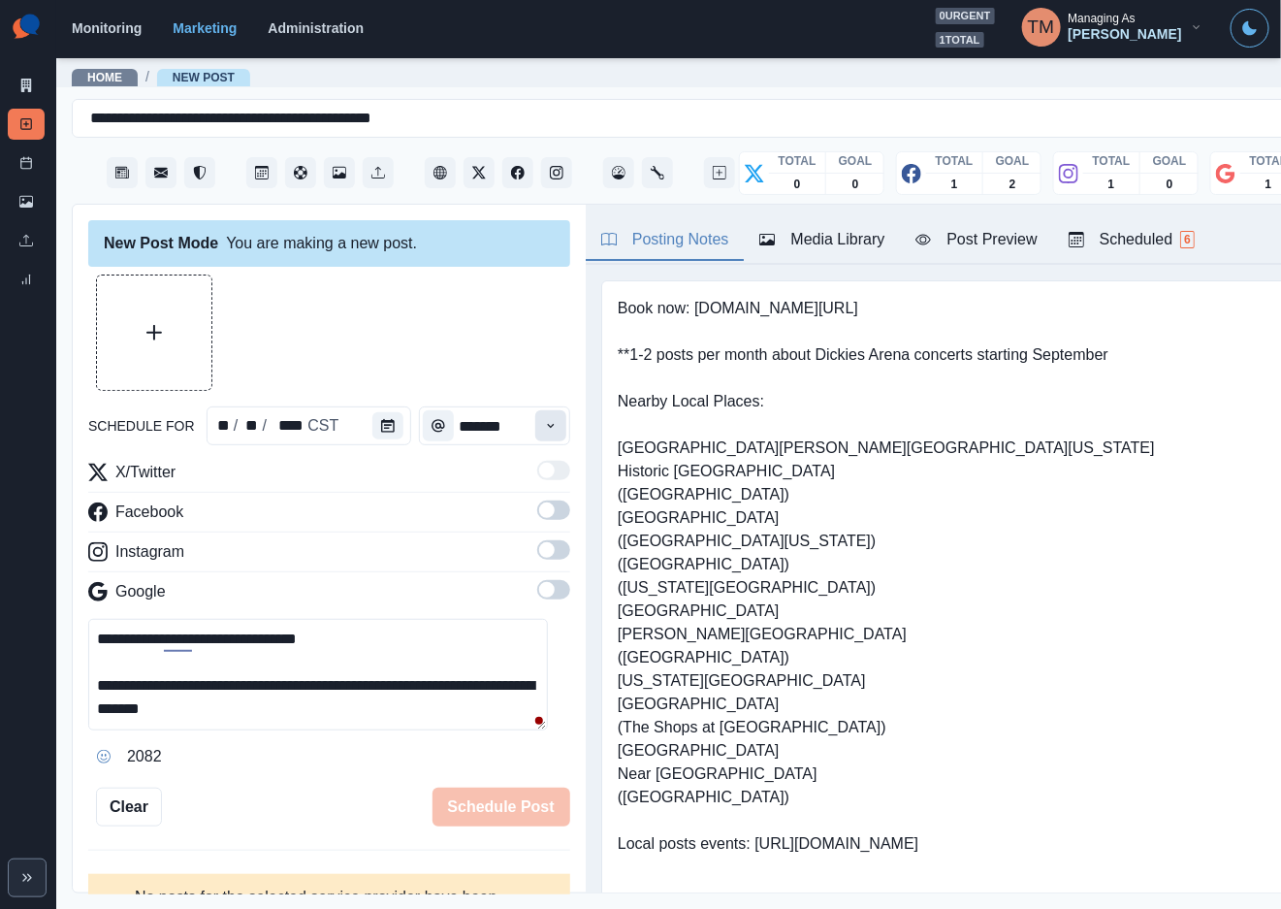
click at [544, 422] on icon "Time" at bounding box center [551, 426] width 14 height 14
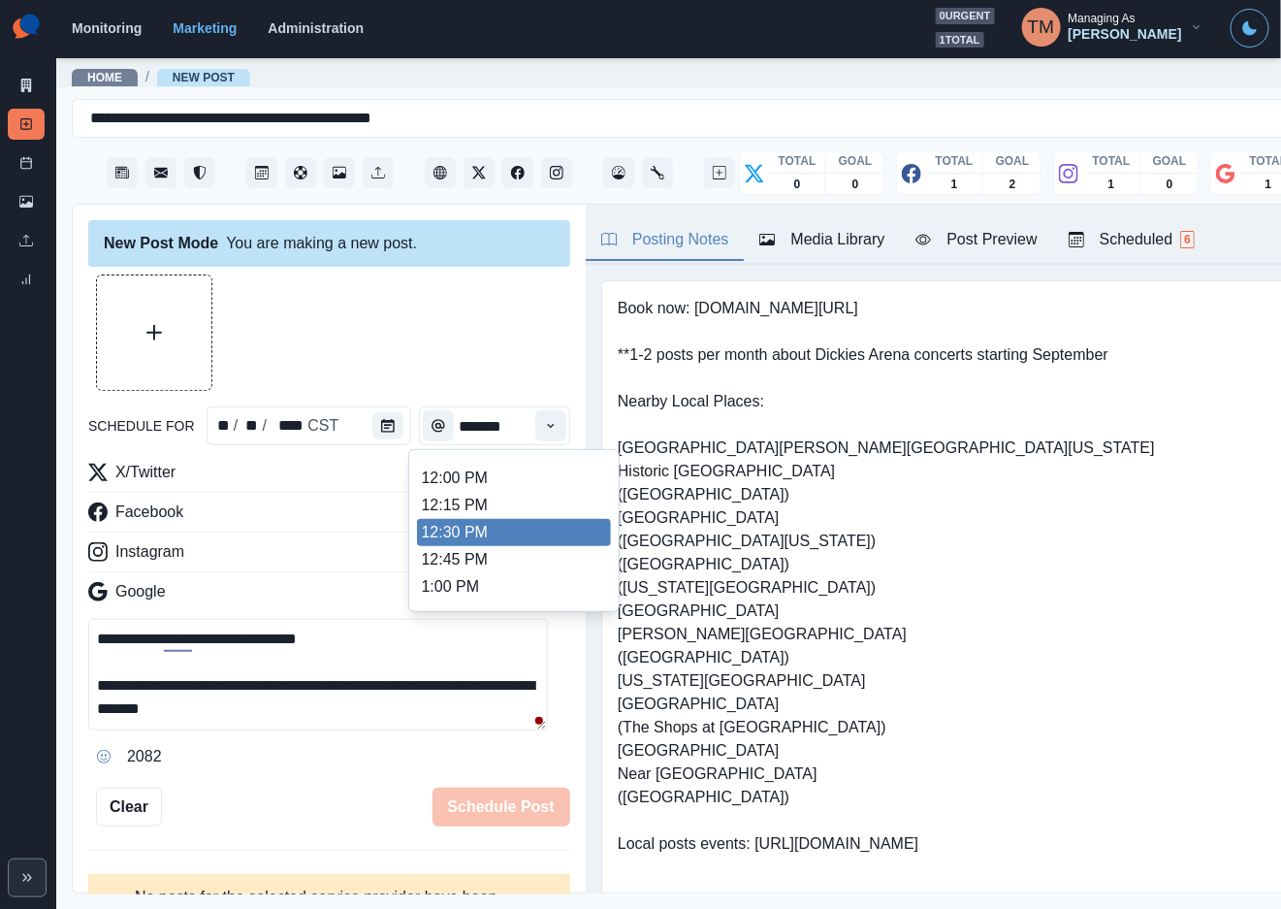
scroll to position [434, 0]
click at [493, 530] on li "12:30 PM" at bounding box center [514, 526] width 194 height 27
type input "********"
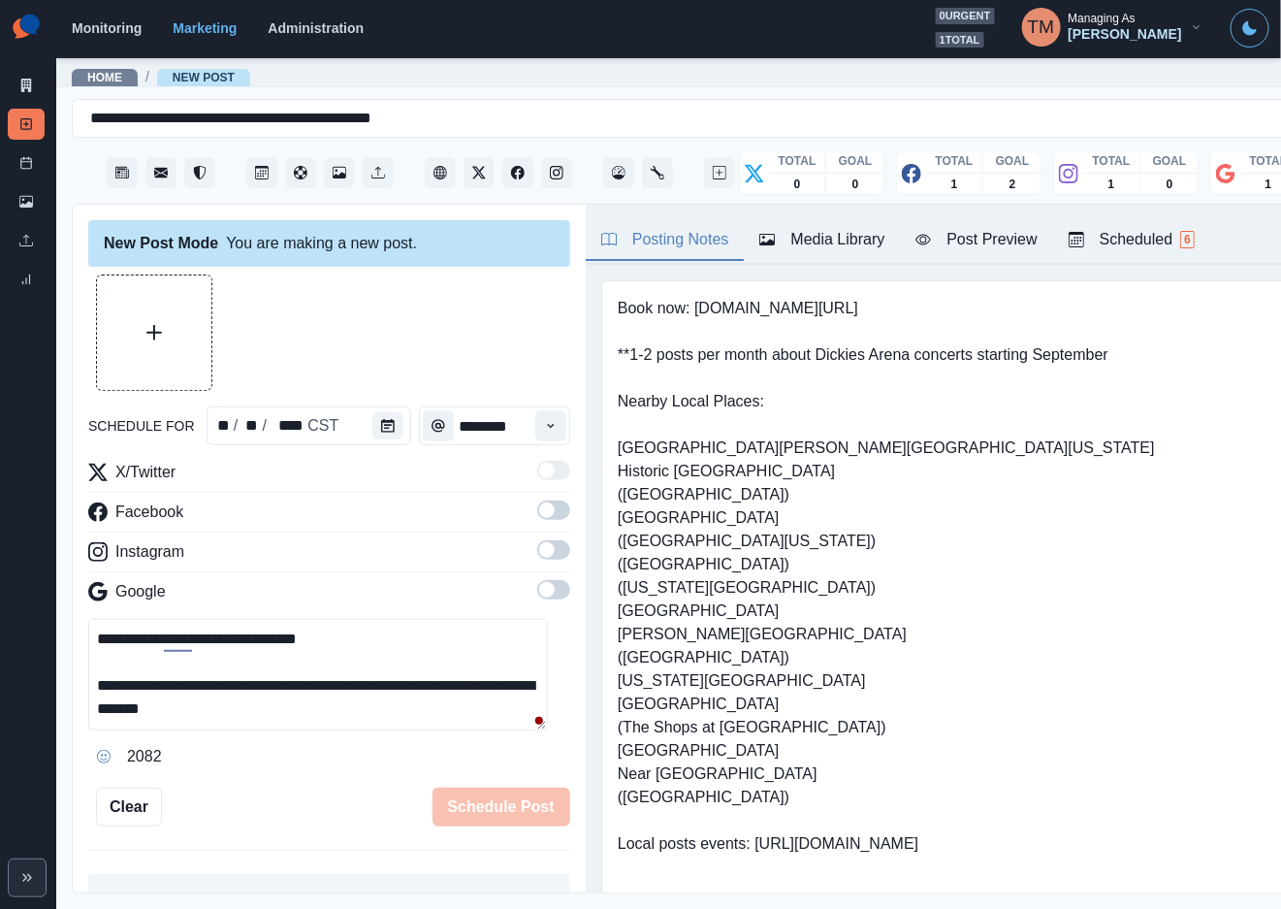
click at [544, 506] on label at bounding box center [553, 515] width 33 height 31
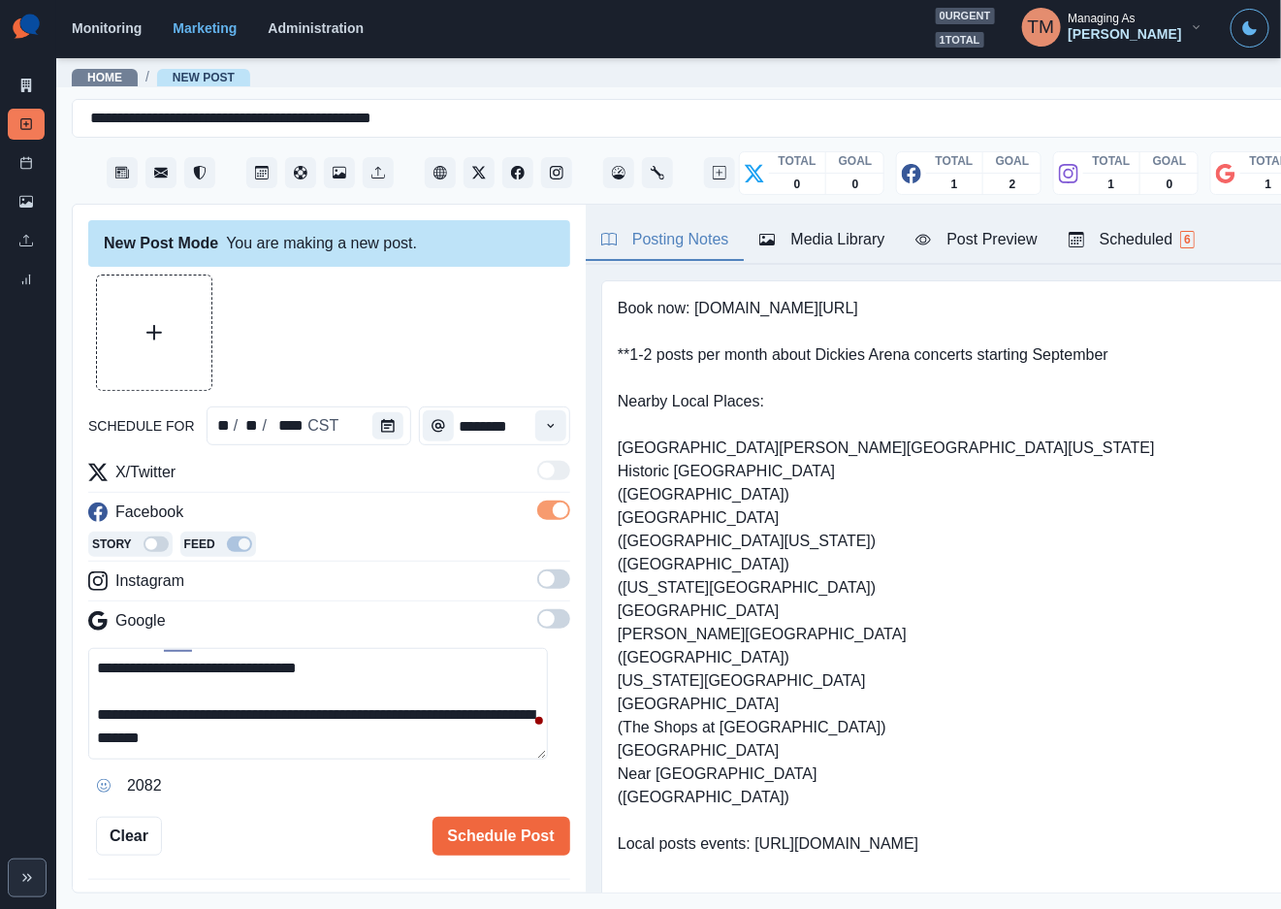
click at [539, 577] on span at bounding box center [547, 579] width 16 height 16
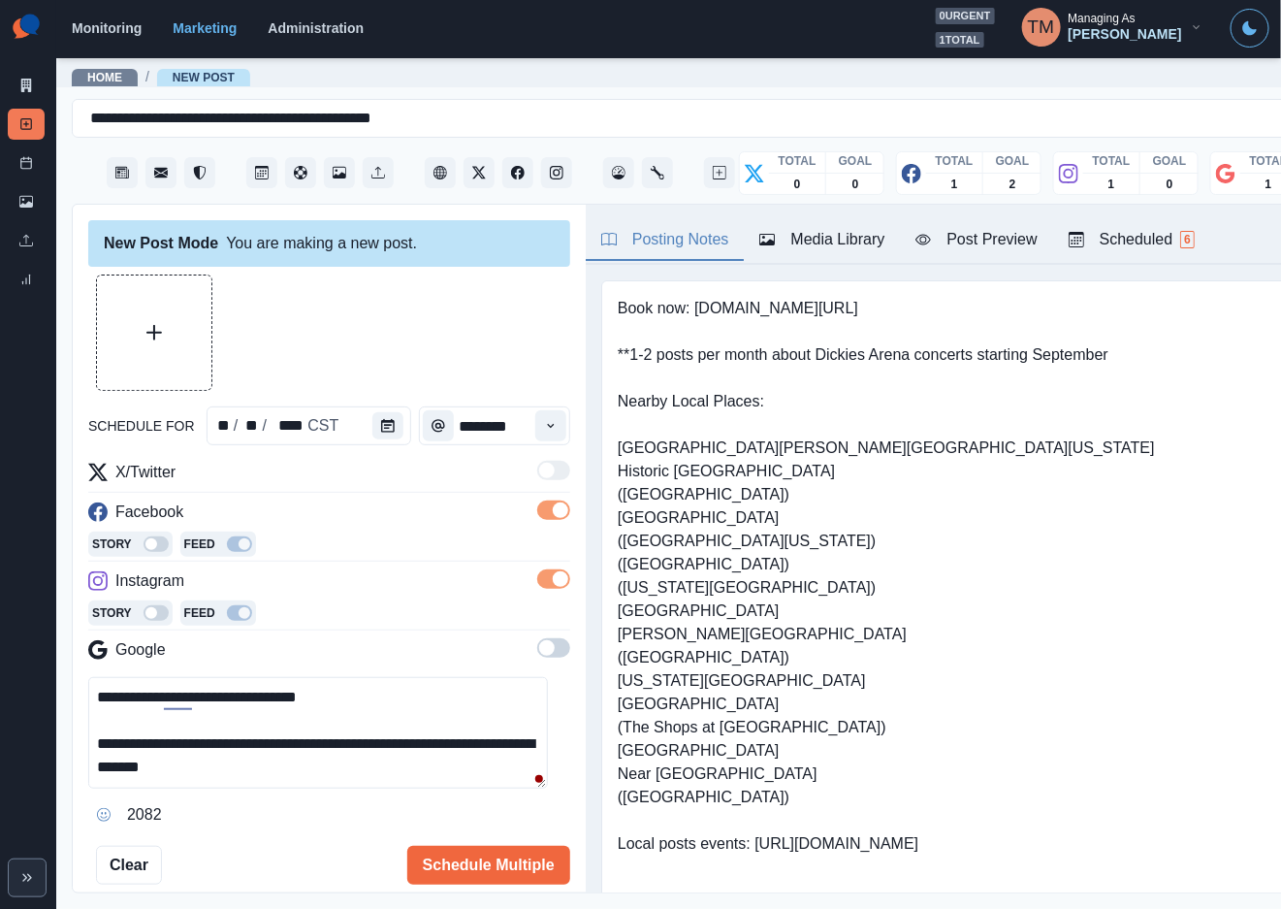
drag, startPoint x: 538, startPoint y: 653, endPoint x: 527, endPoint y: 643, distance: 15.1
click at [537, 652] on span at bounding box center [553, 647] width 33 height 19
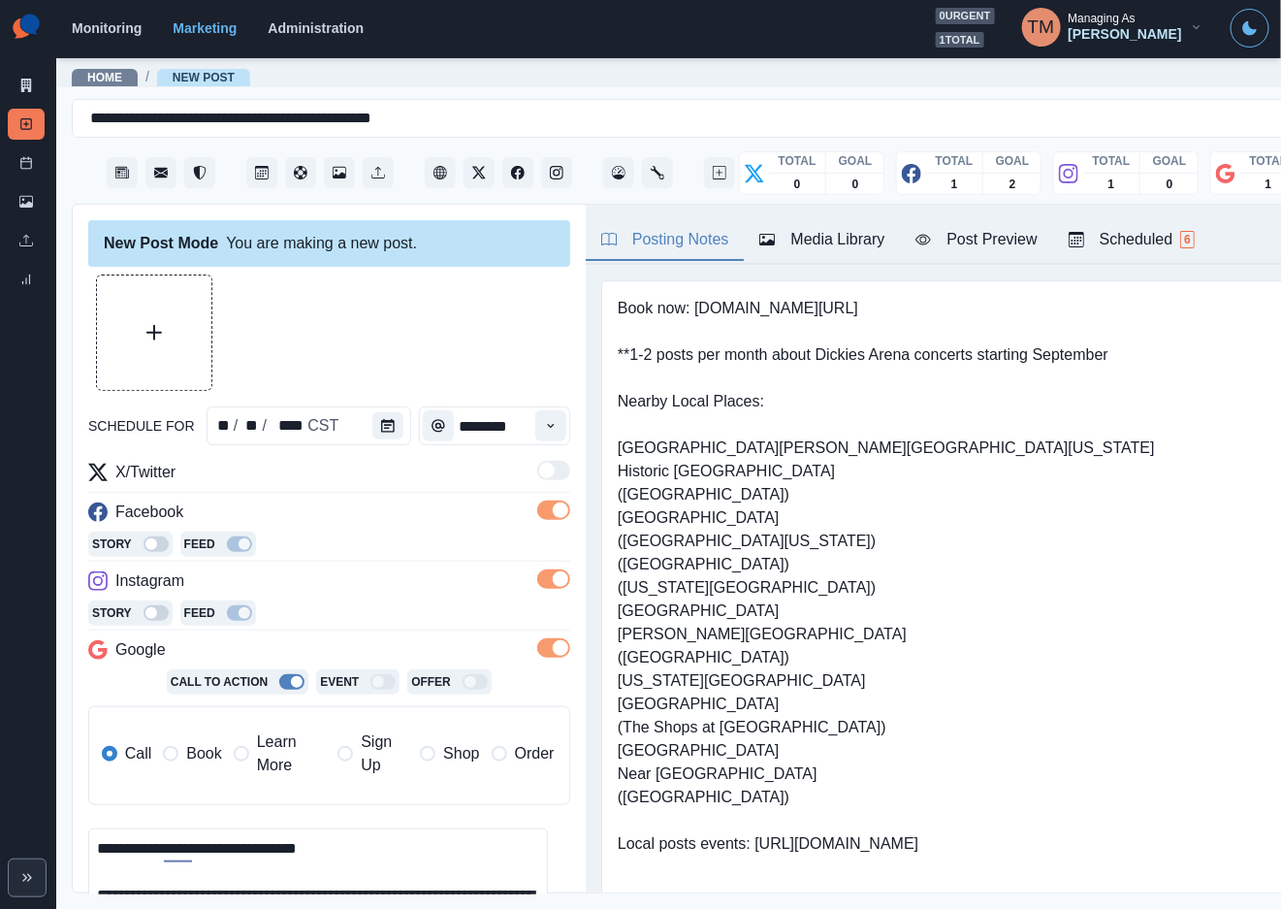
click at [184, 748] on label "Book" at bounding box center [192, 753] width 58 height 47
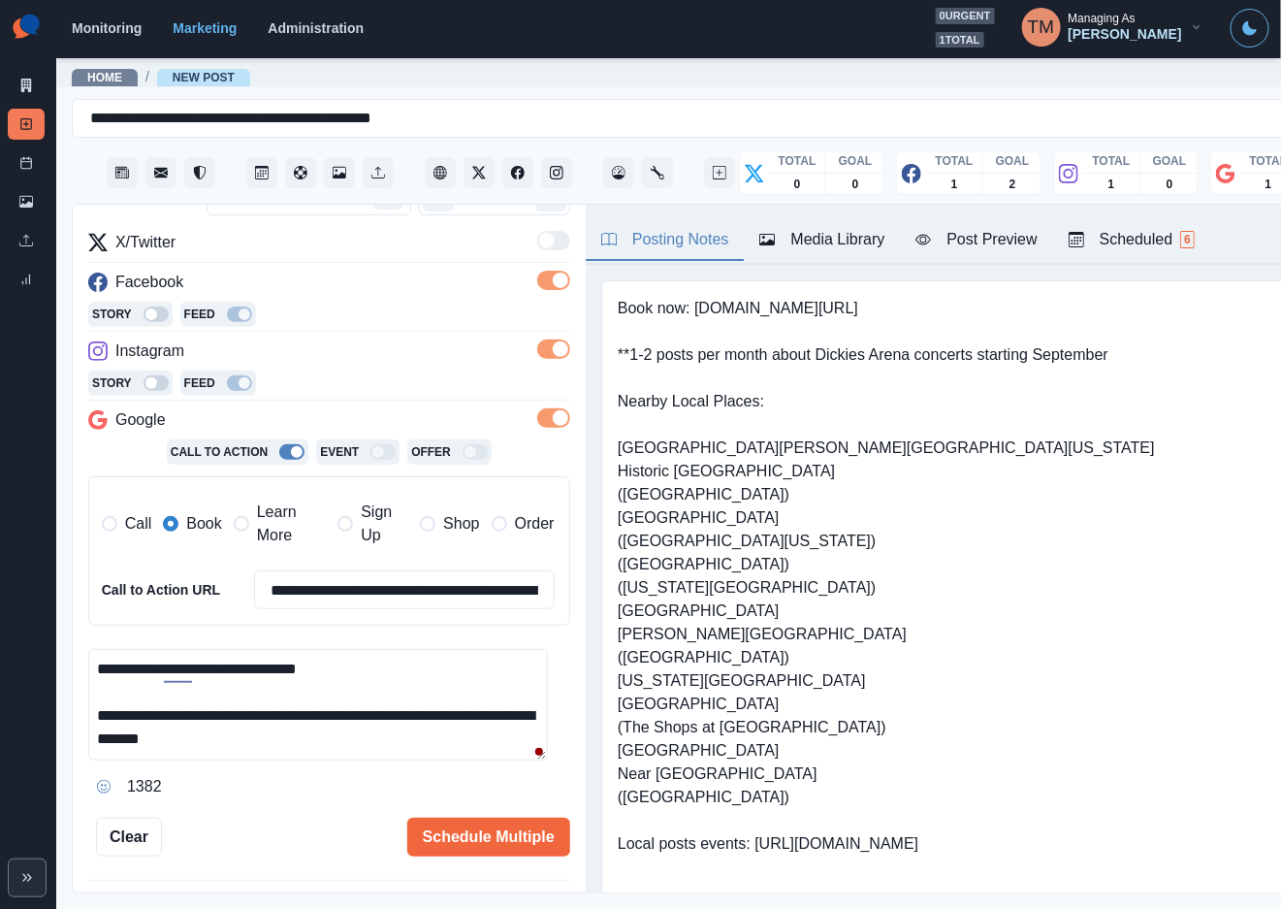
scroll to position [291, 0]
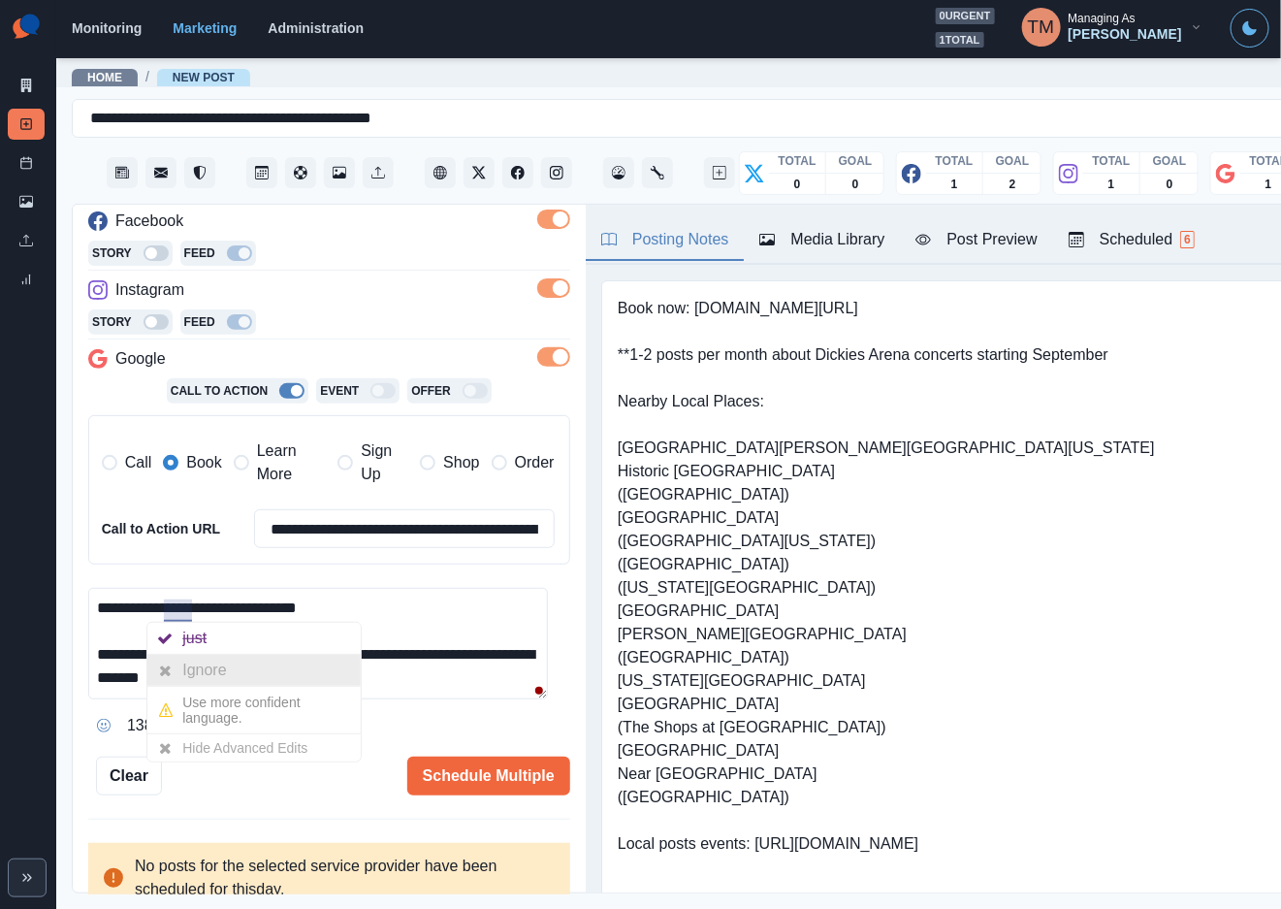
click at [189, 666] on div "Ignore" at bounding box center [207, 670] width 51 height 31
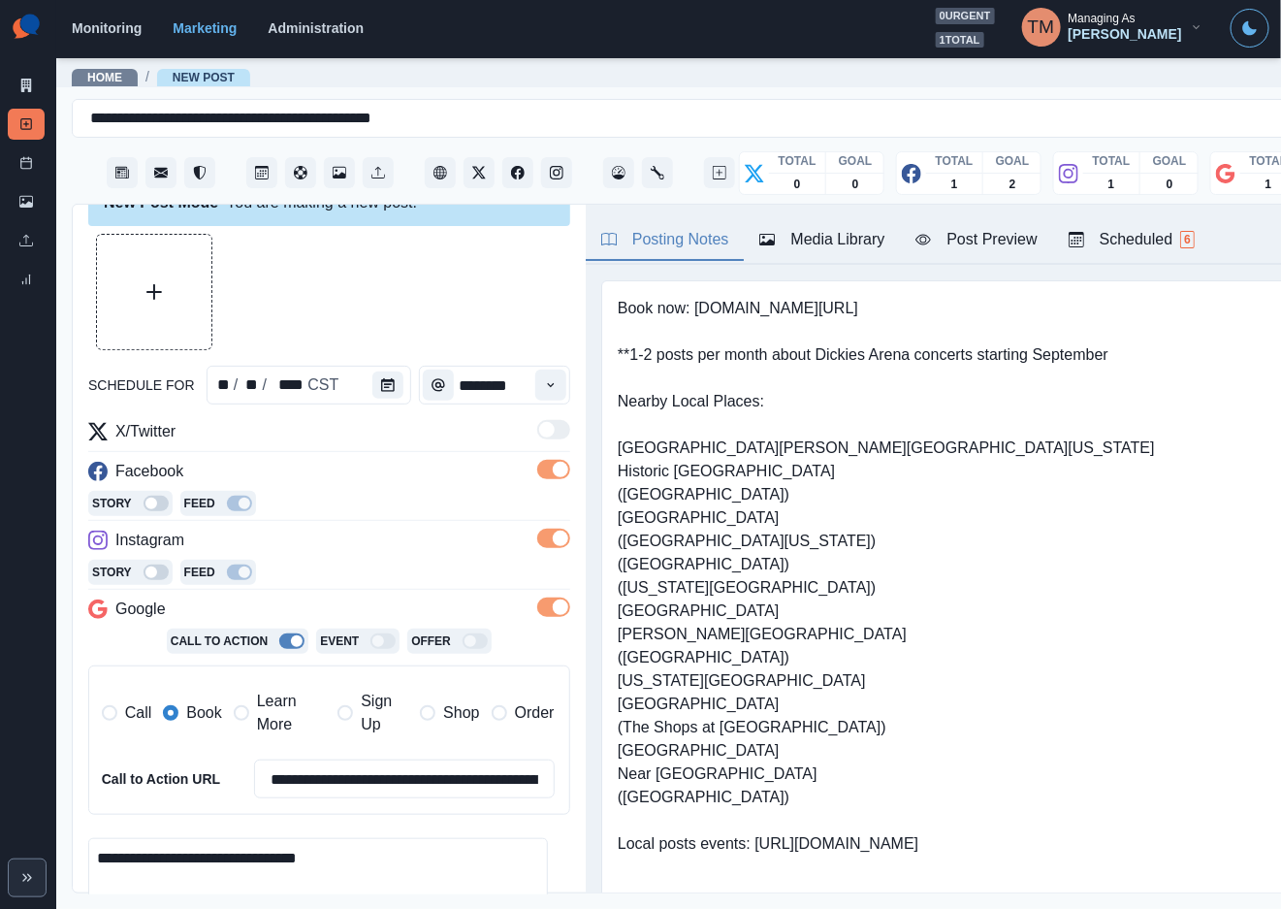
scroll to position [0, 0]
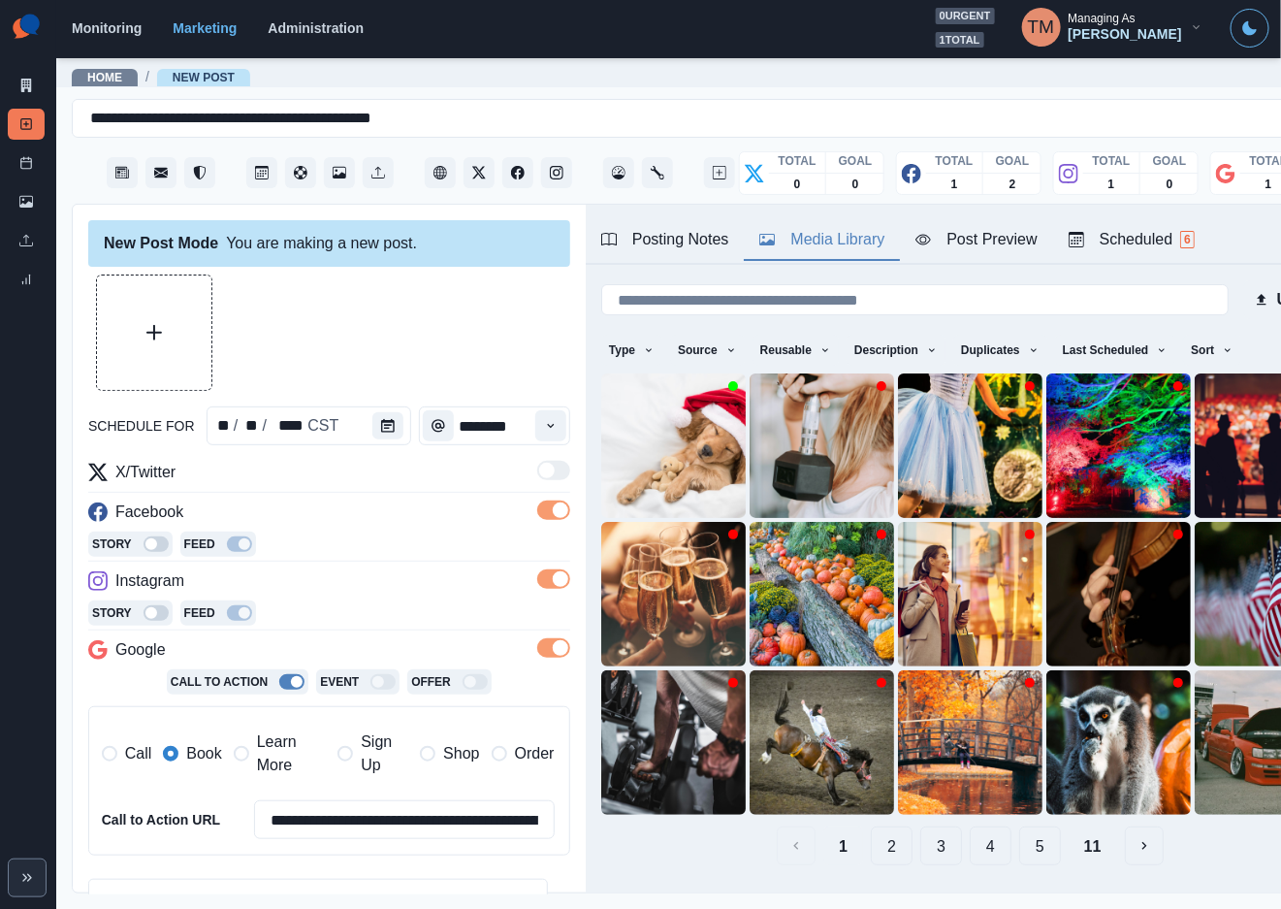
click at [830, 245] on div "Media Library" at bounding box center [821, 239] width 125 height 23
click at [626, 436] on img at bounding box center [673, 445] width 145 height 145
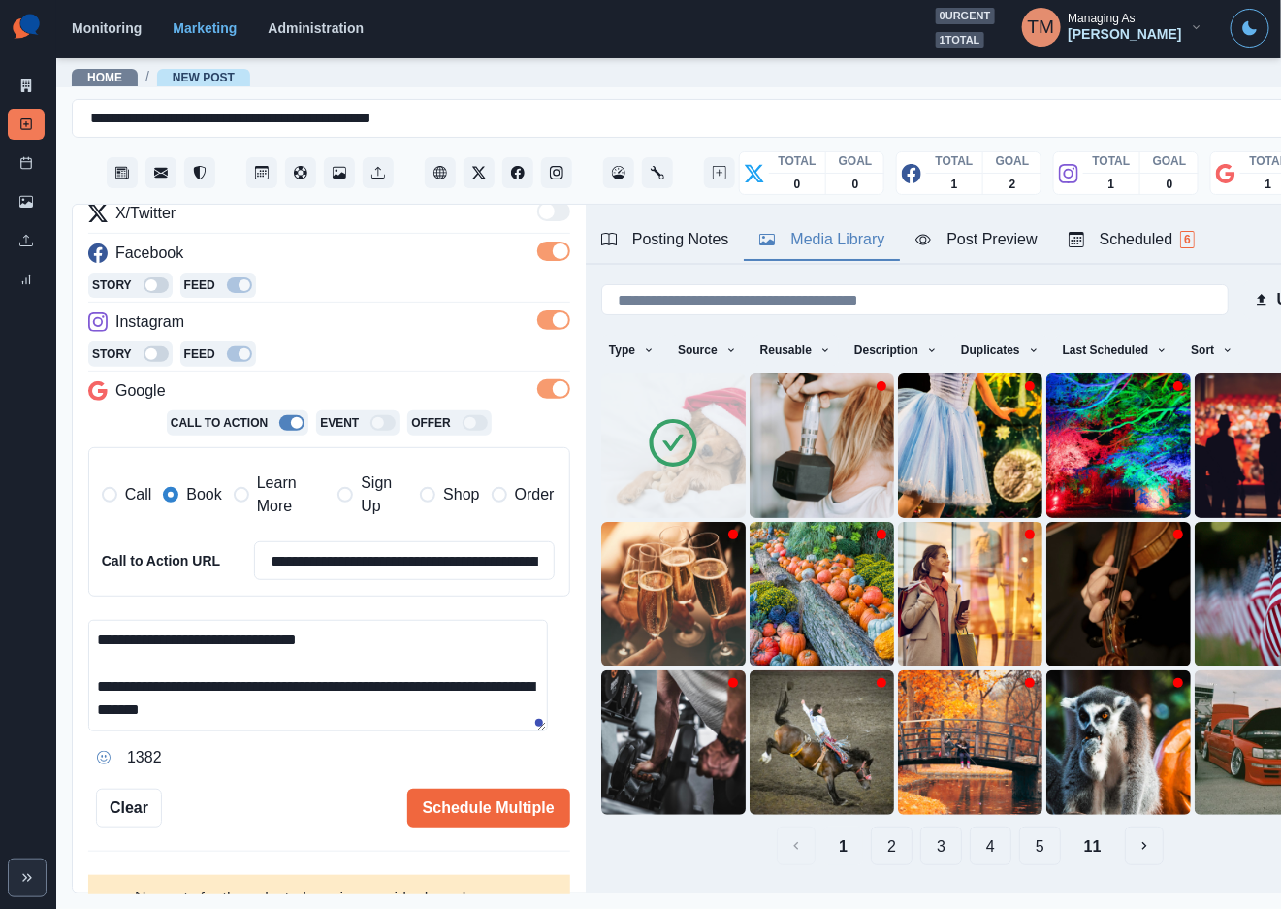
scroll to position [304, 0]
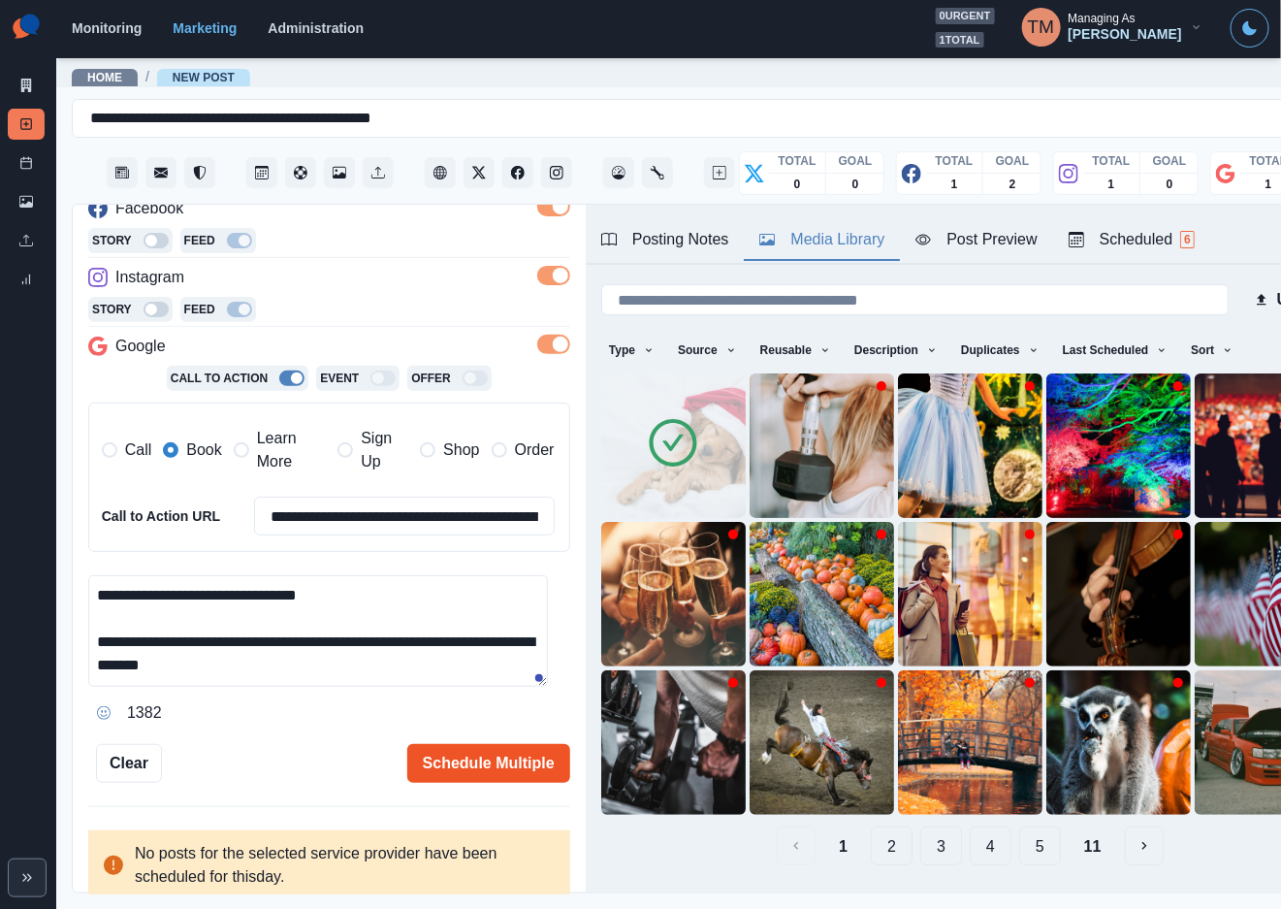
click at [434, 763] on button "Schedule Multiple" at bounding box center [488, 763] width 163 height 39
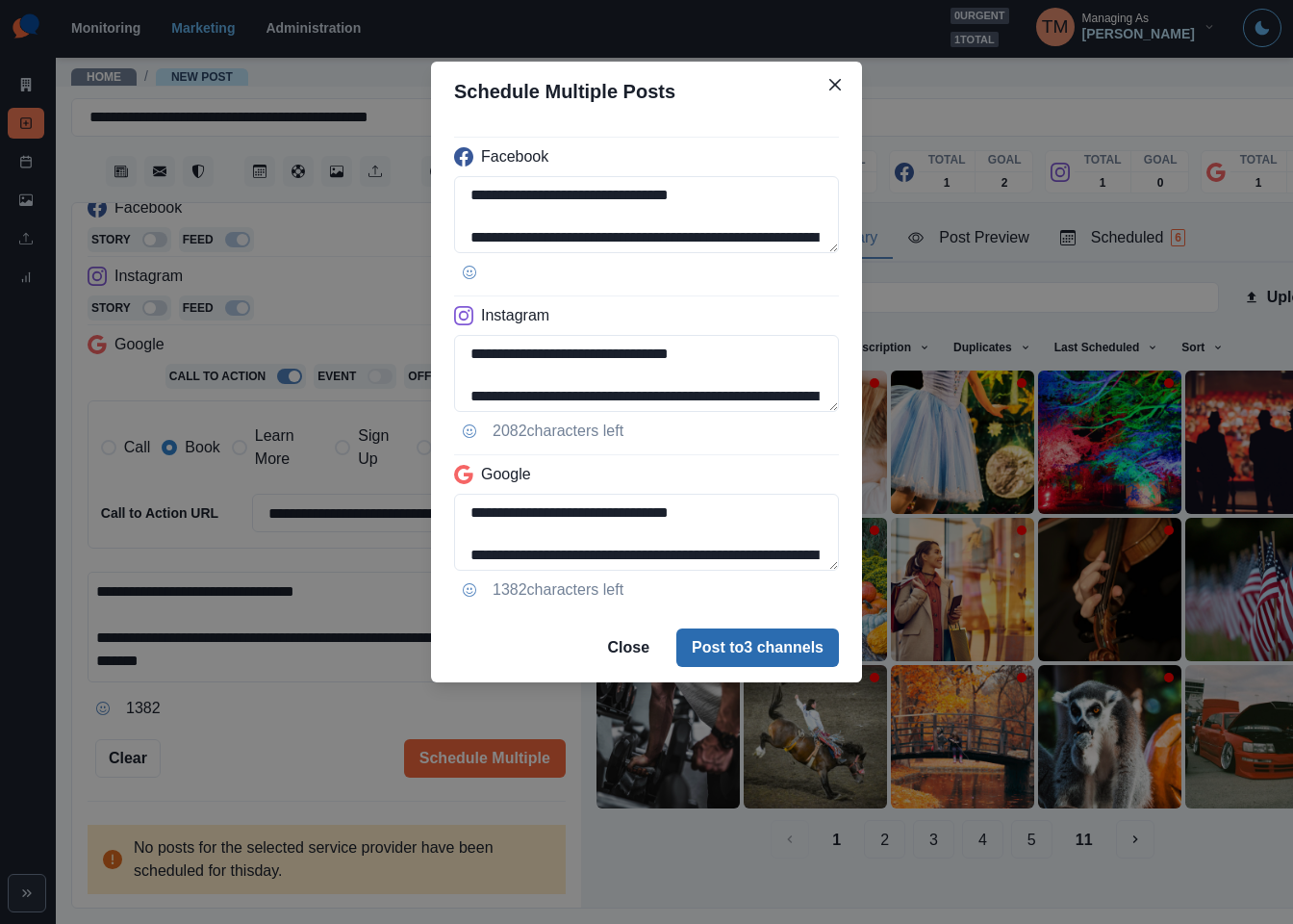
click at [748, 648] on button "Post to 3 channels" at bounding box center [758, 647] width 163 height 39
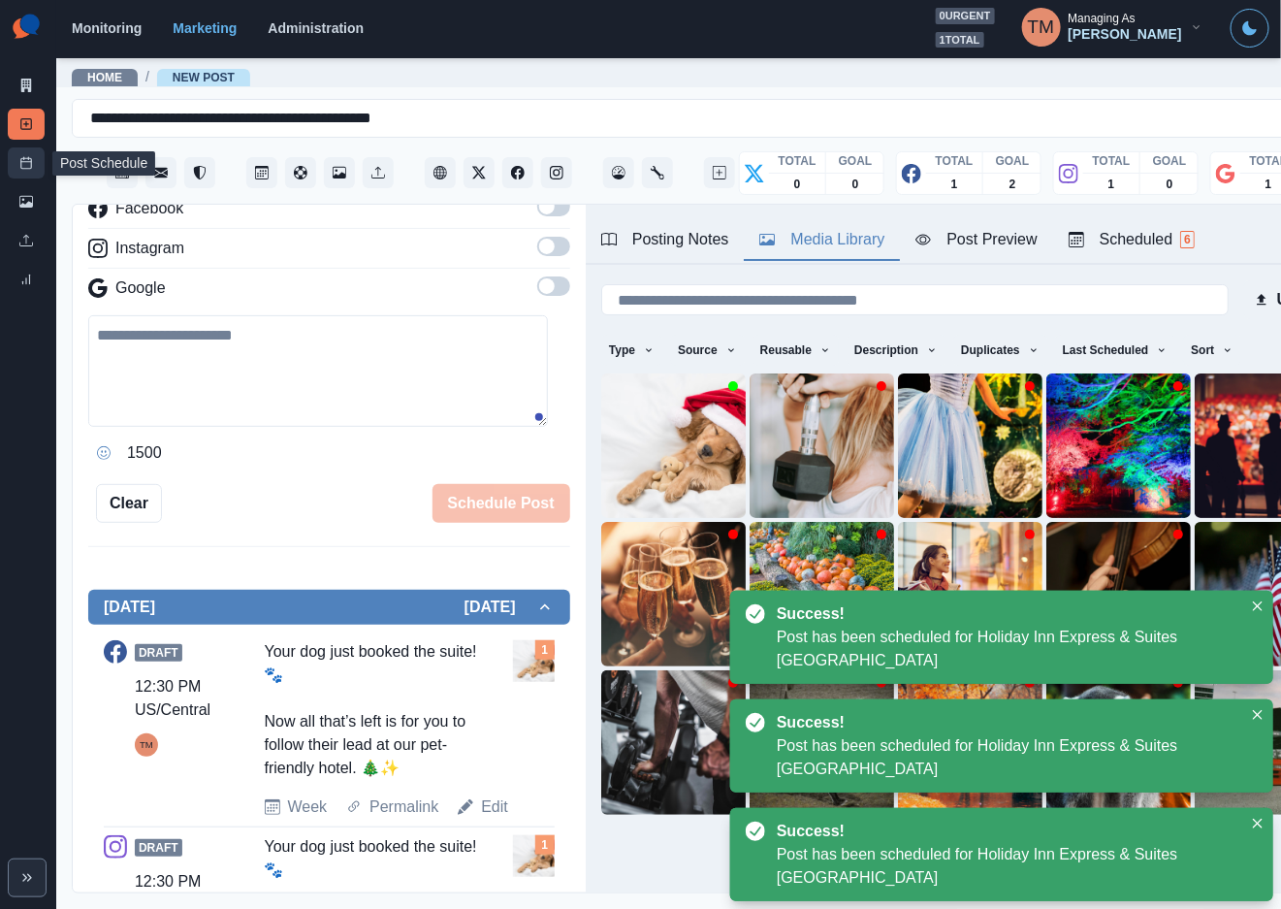
click at [27, 170] on link "Post Schedule" at bounding box center [26, 162] width 37 height 31
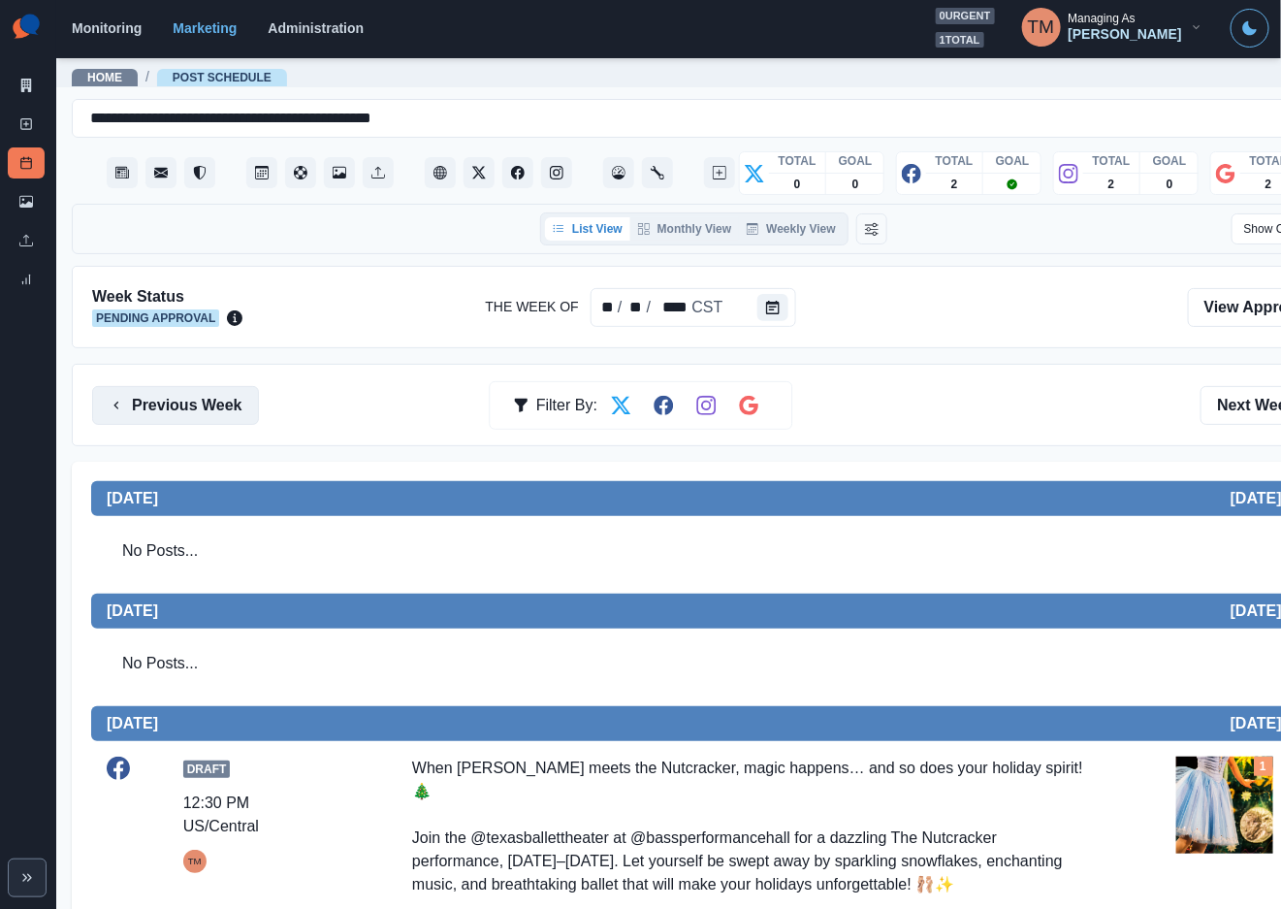
click at [177, 410] on button "Previous Week" at bounding box center [175, 405] width 167 height 39
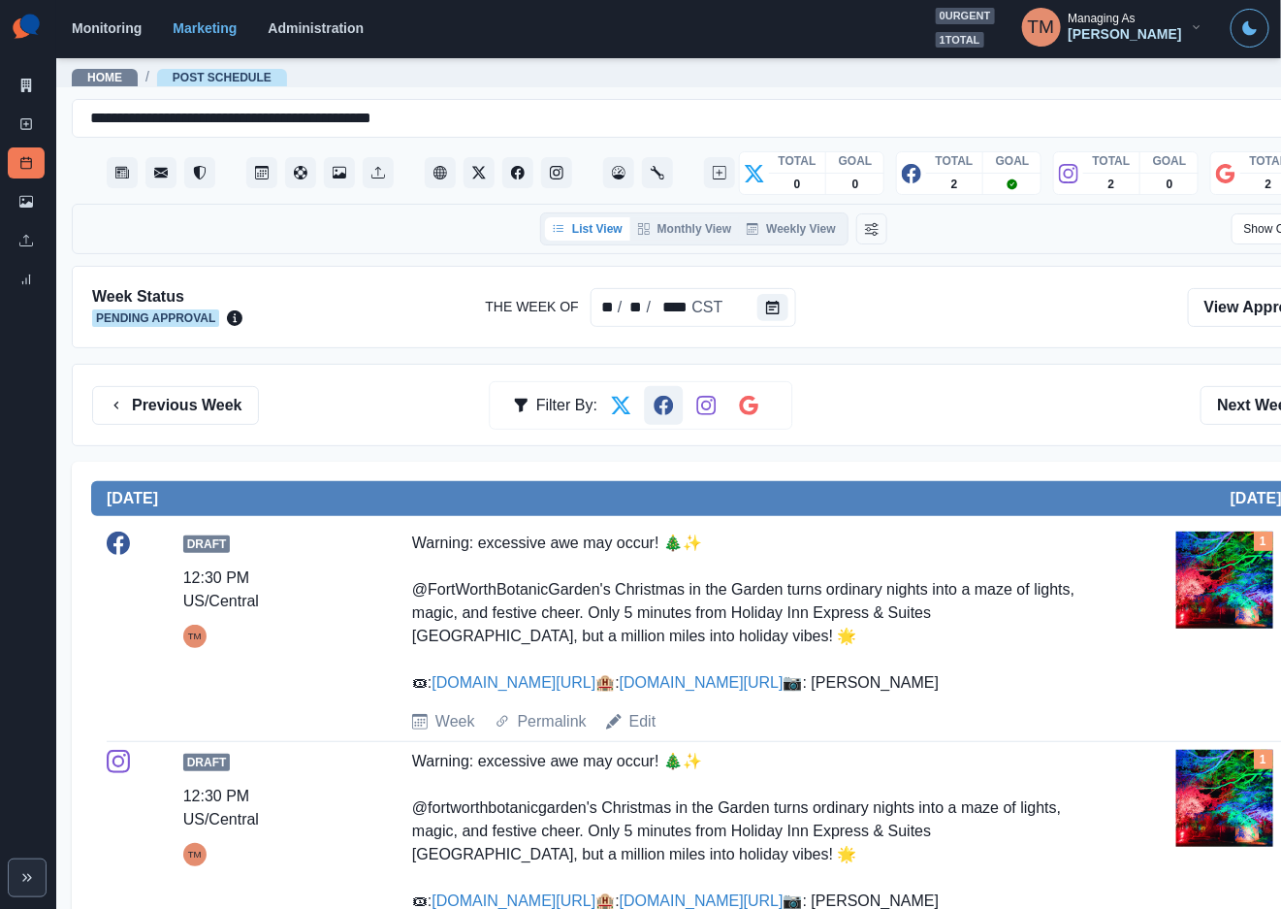
drag, startPoint x: 192, startPoint y: 411, endPoint x: 663, endPoint y: 422, distance: 471.5
click at [195, 411] on button "Previous Week" at bounding box center [175, 405] width 167 height 39
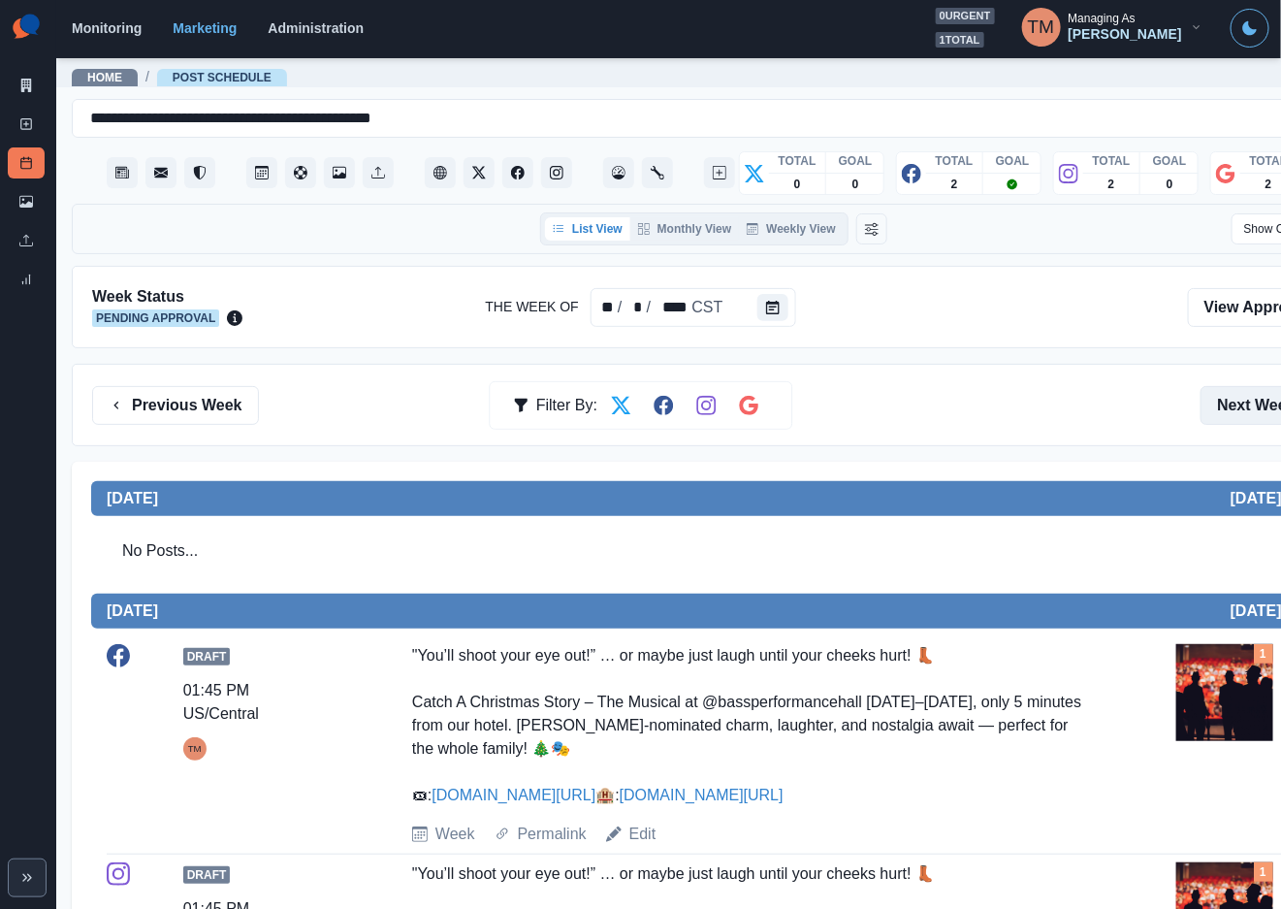
click at [1251, 410] on button "Next Week" at bounding box center [1268, 405] width 135 height 39
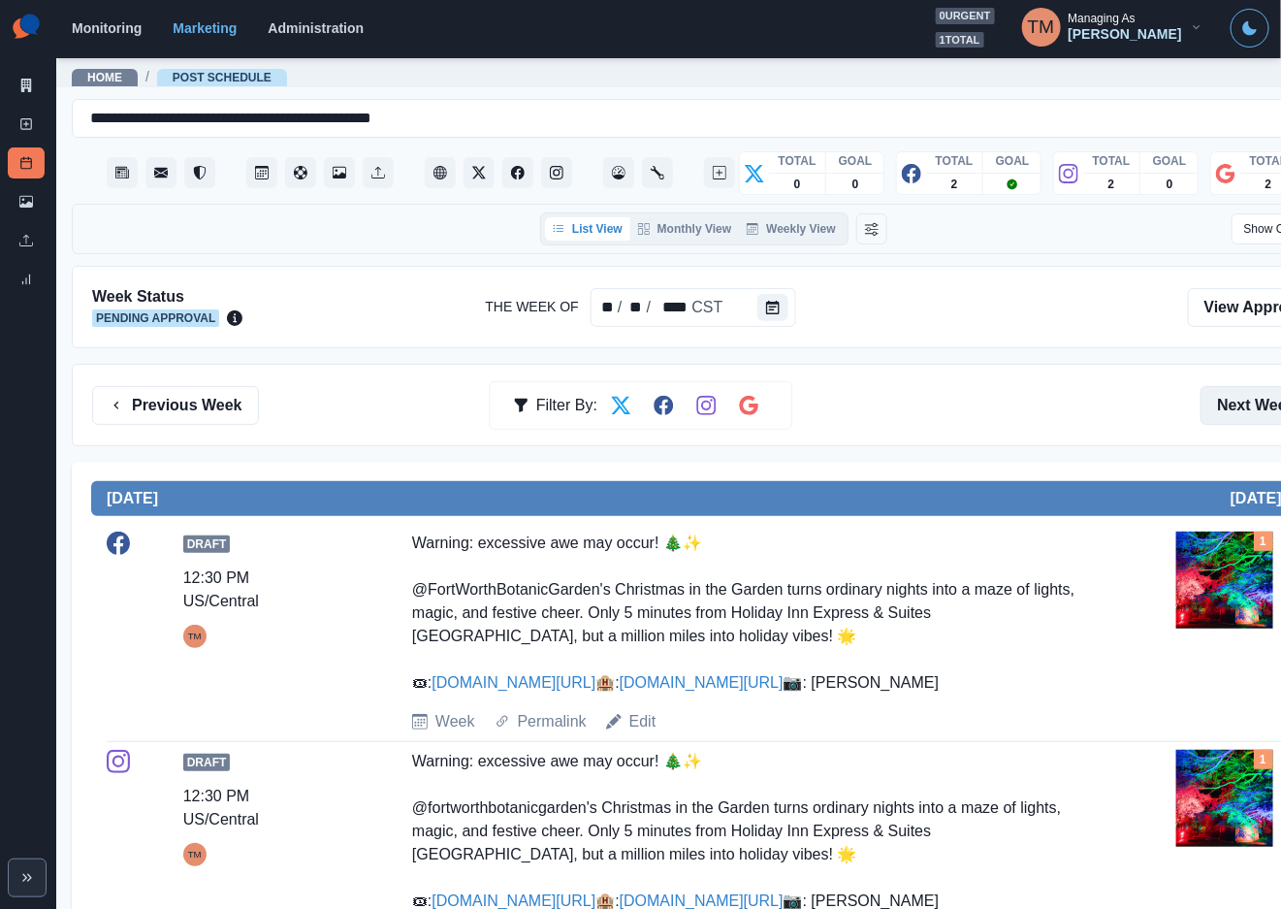
click at [1251, 410] on button "Next Week" at bounding box center [1268, 405] width 135 height 39
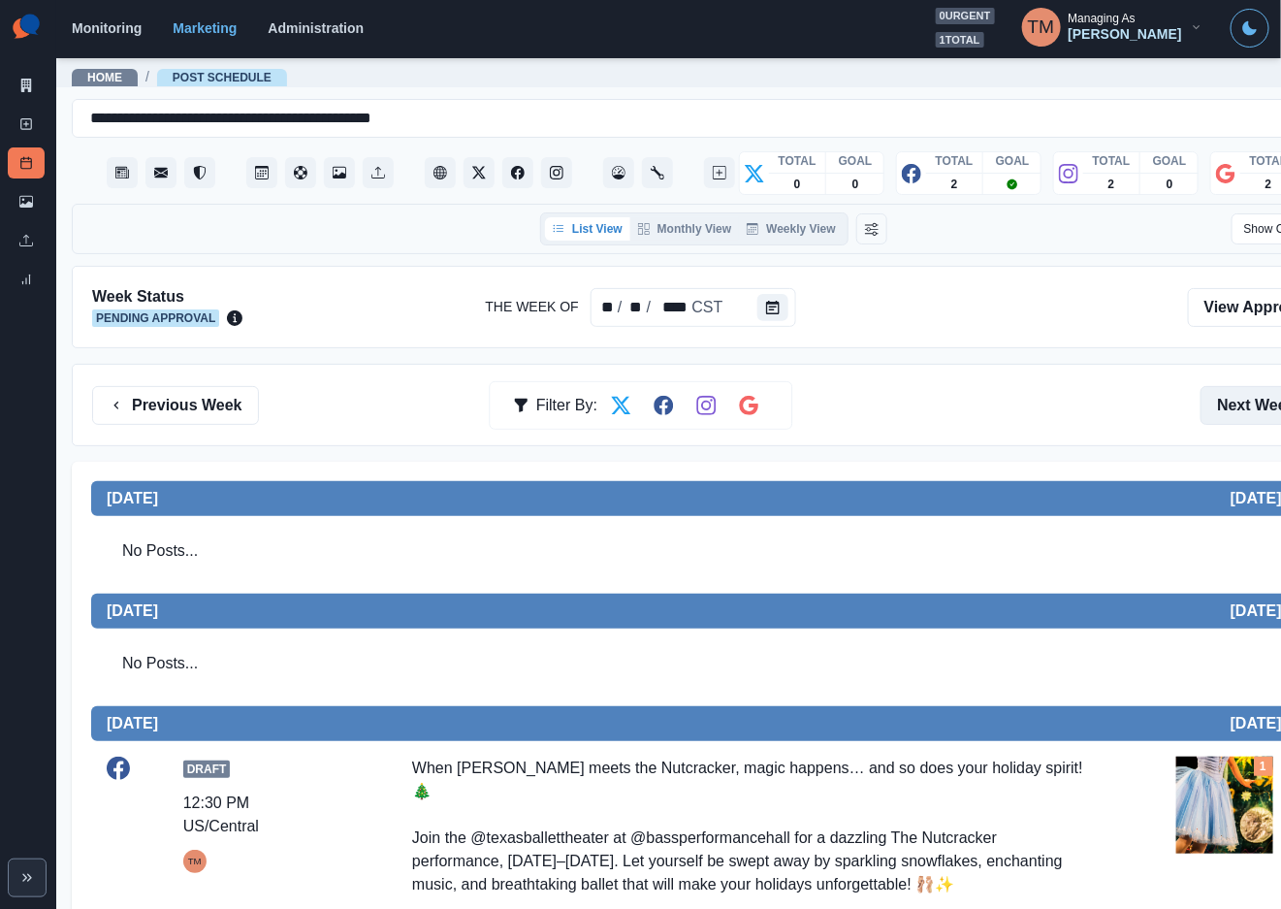
click at [1245, 400] on button "Next Week" at bounding box center [1268, 405] width 135 height 39
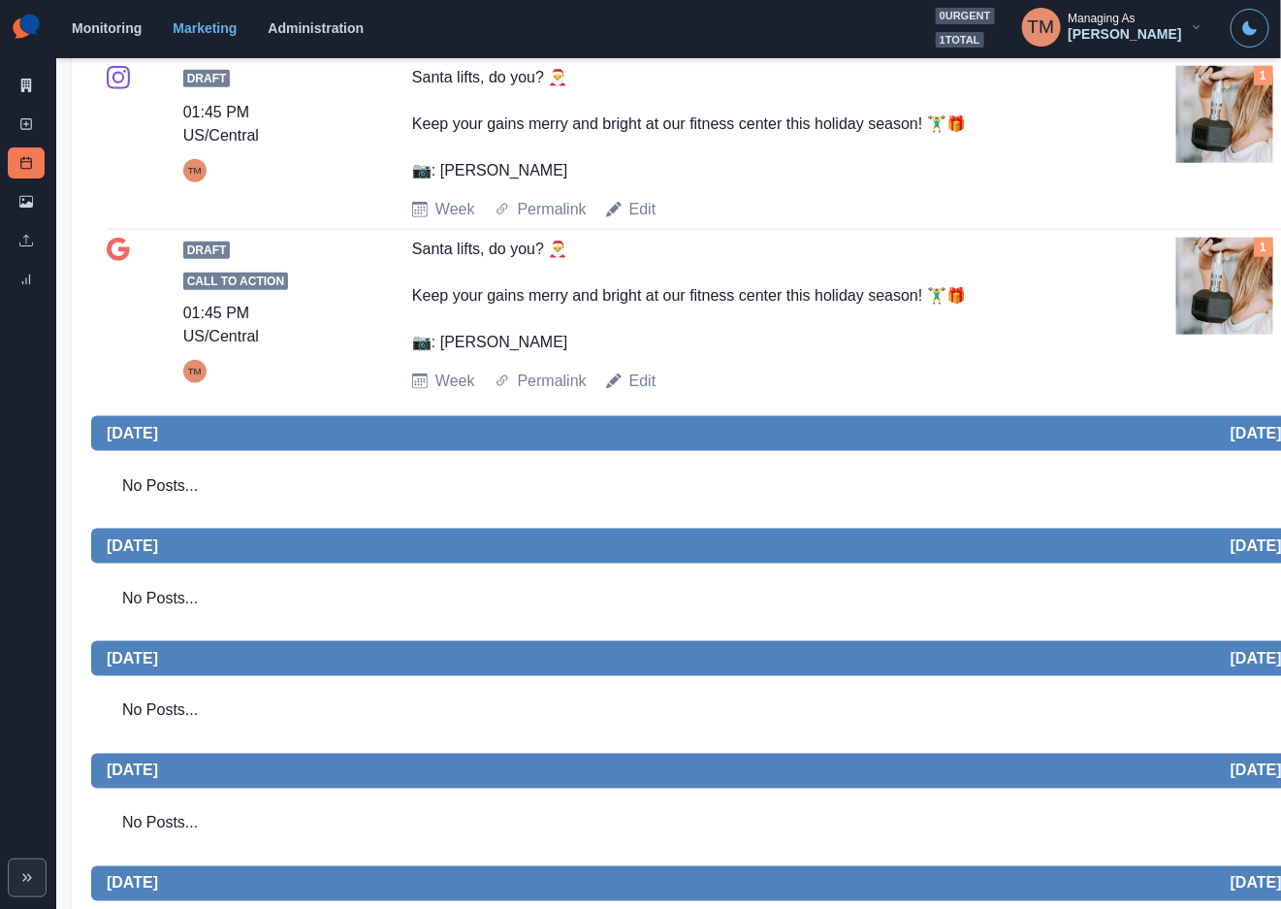
scroll to position [727, 0]
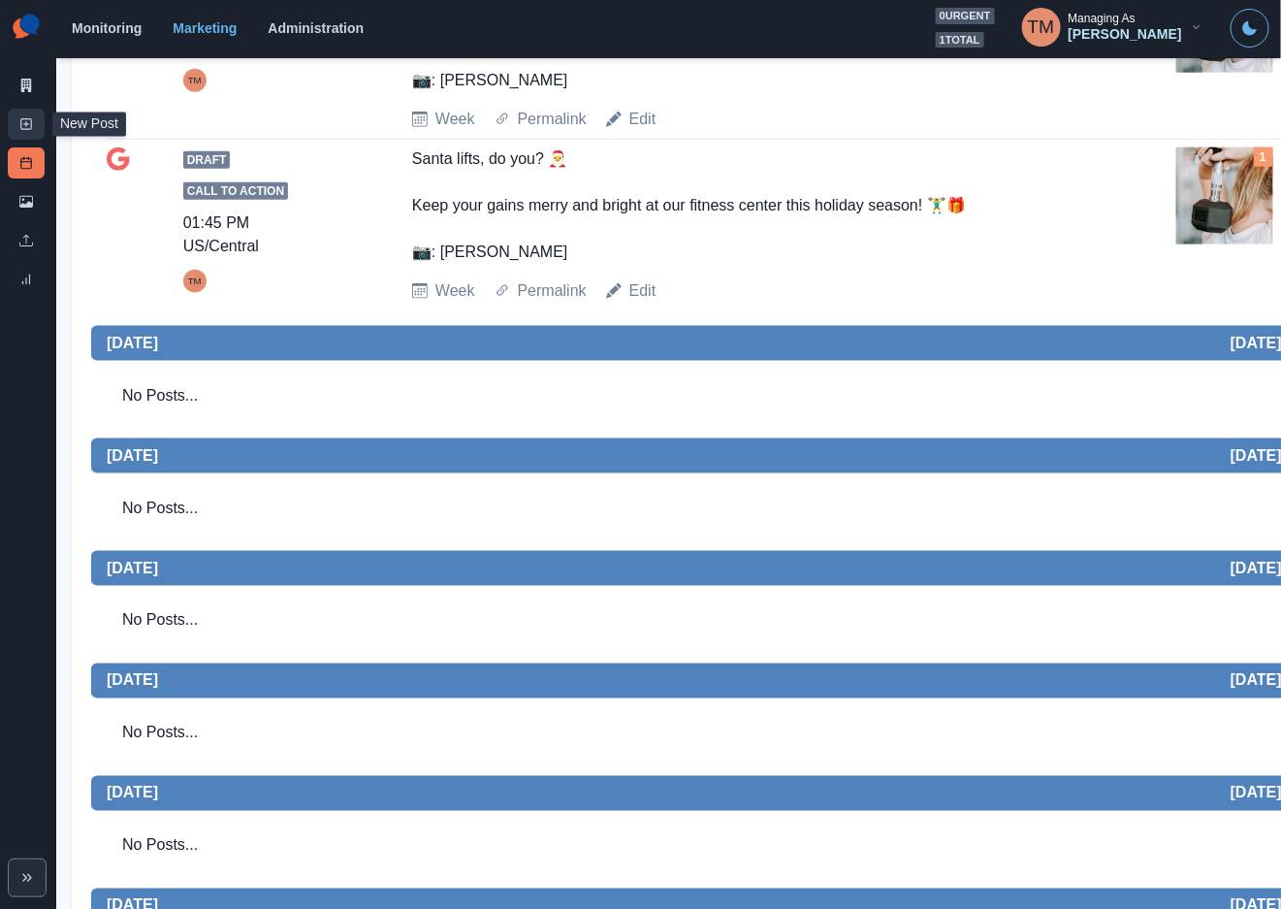
click at [32, 122] on icon at bounding box center [26, 124] width 14 height 14
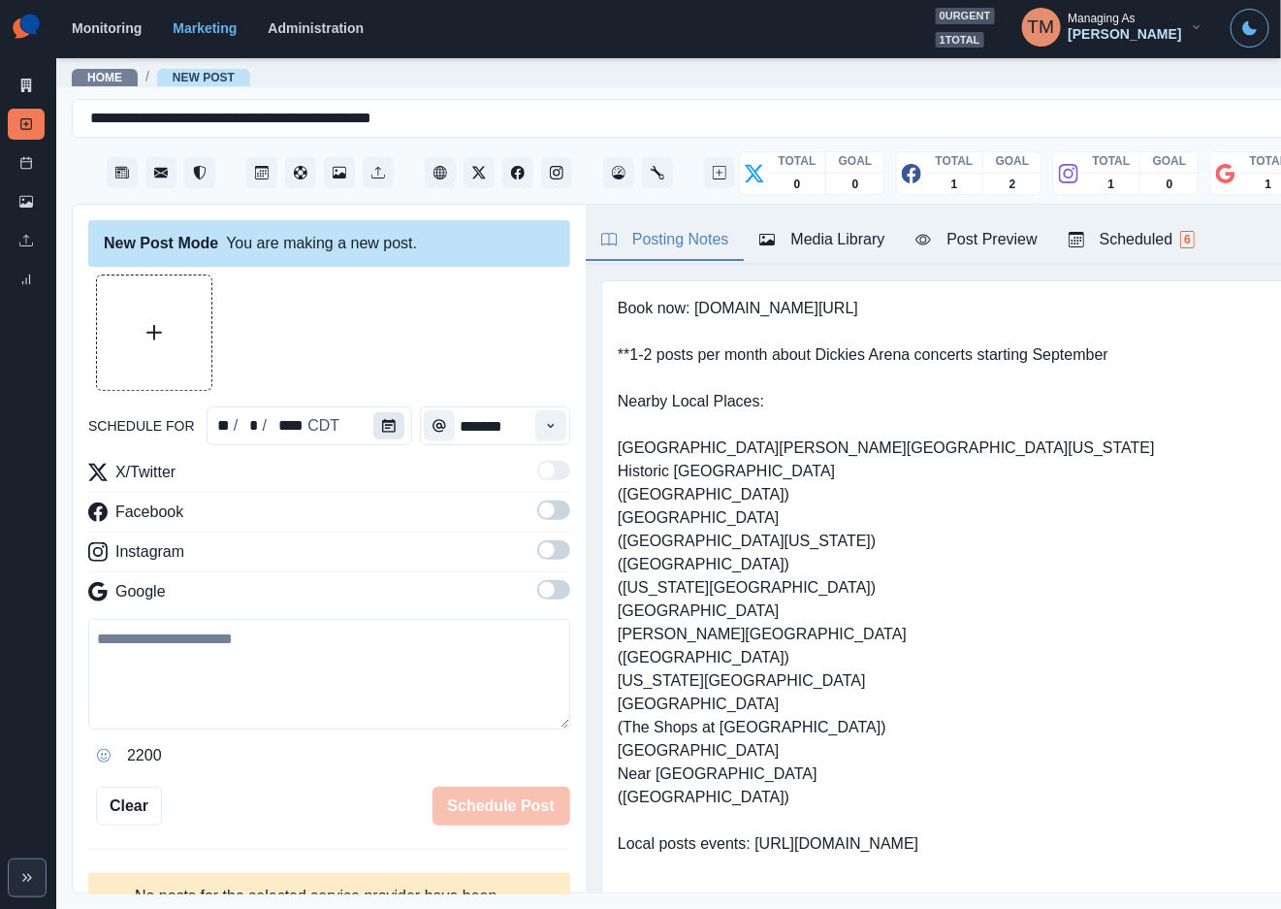
click at [391, 422] on button "Calendar" at bounding box center [388, 425] width 31 height 27
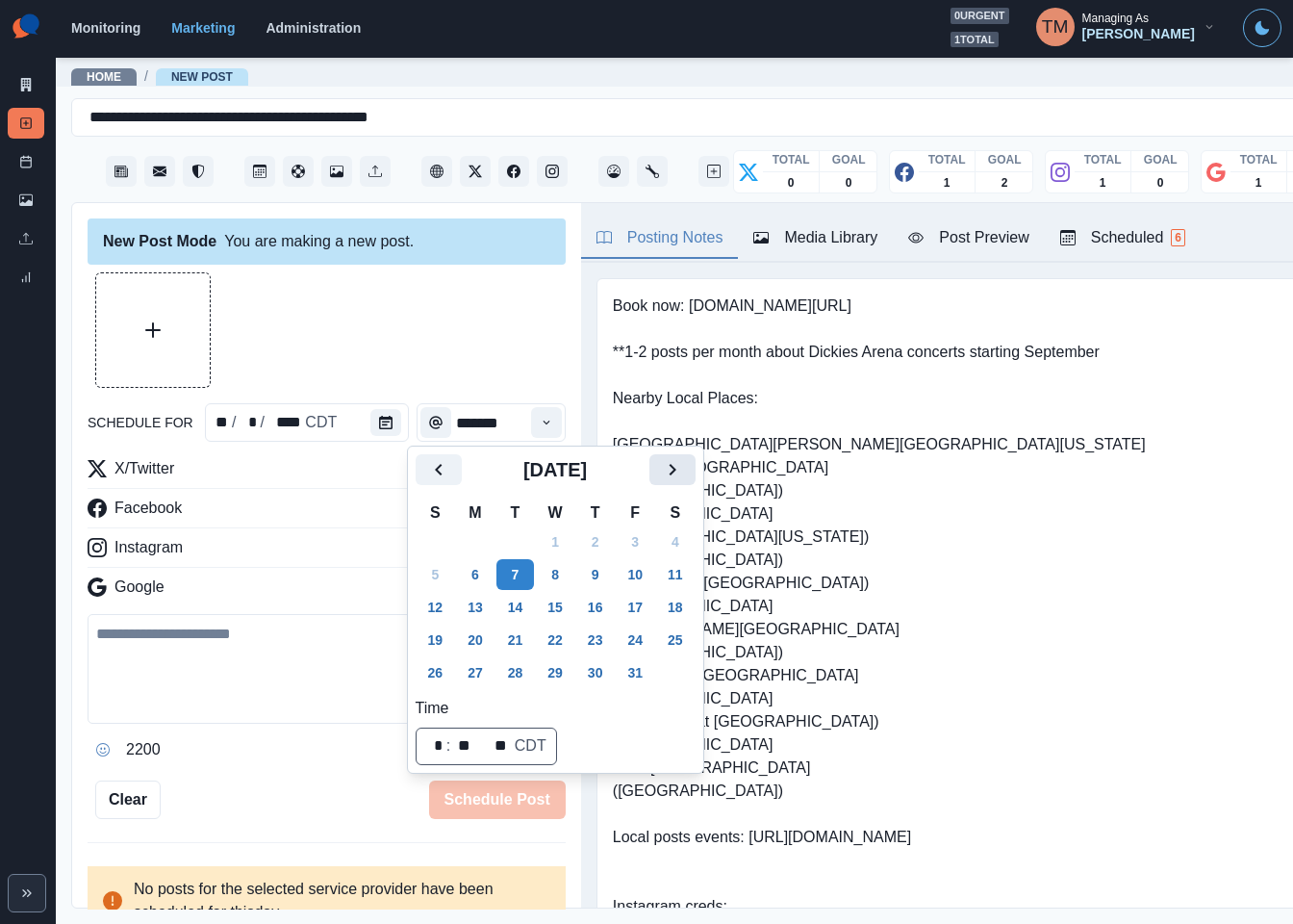
click at [676, 470] on icon "Next" at bounding box center [672, 469] width 7 height 12
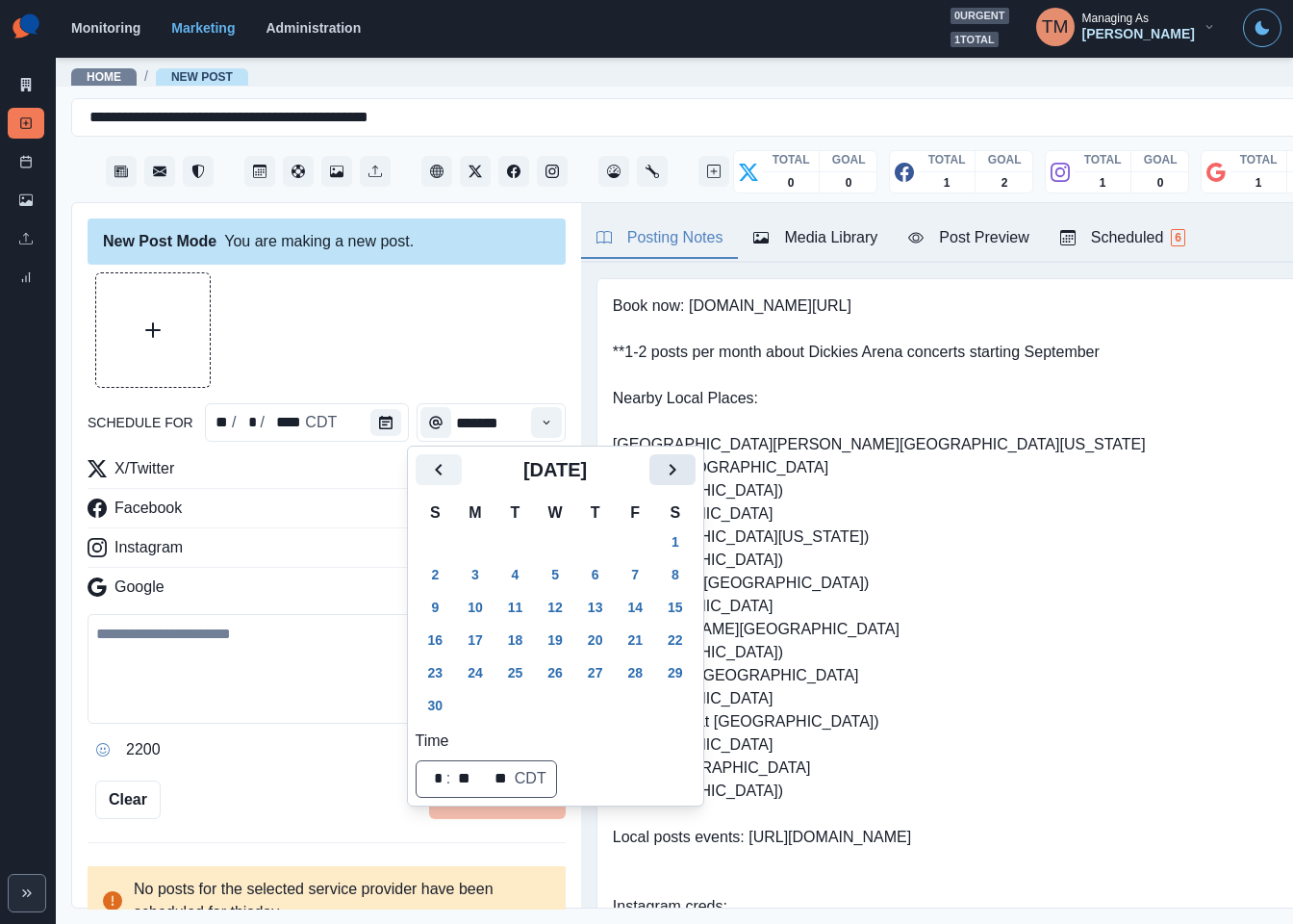
click at [676, 470] on icon "Next" at bounding box center [672, 469] width 7 height 12
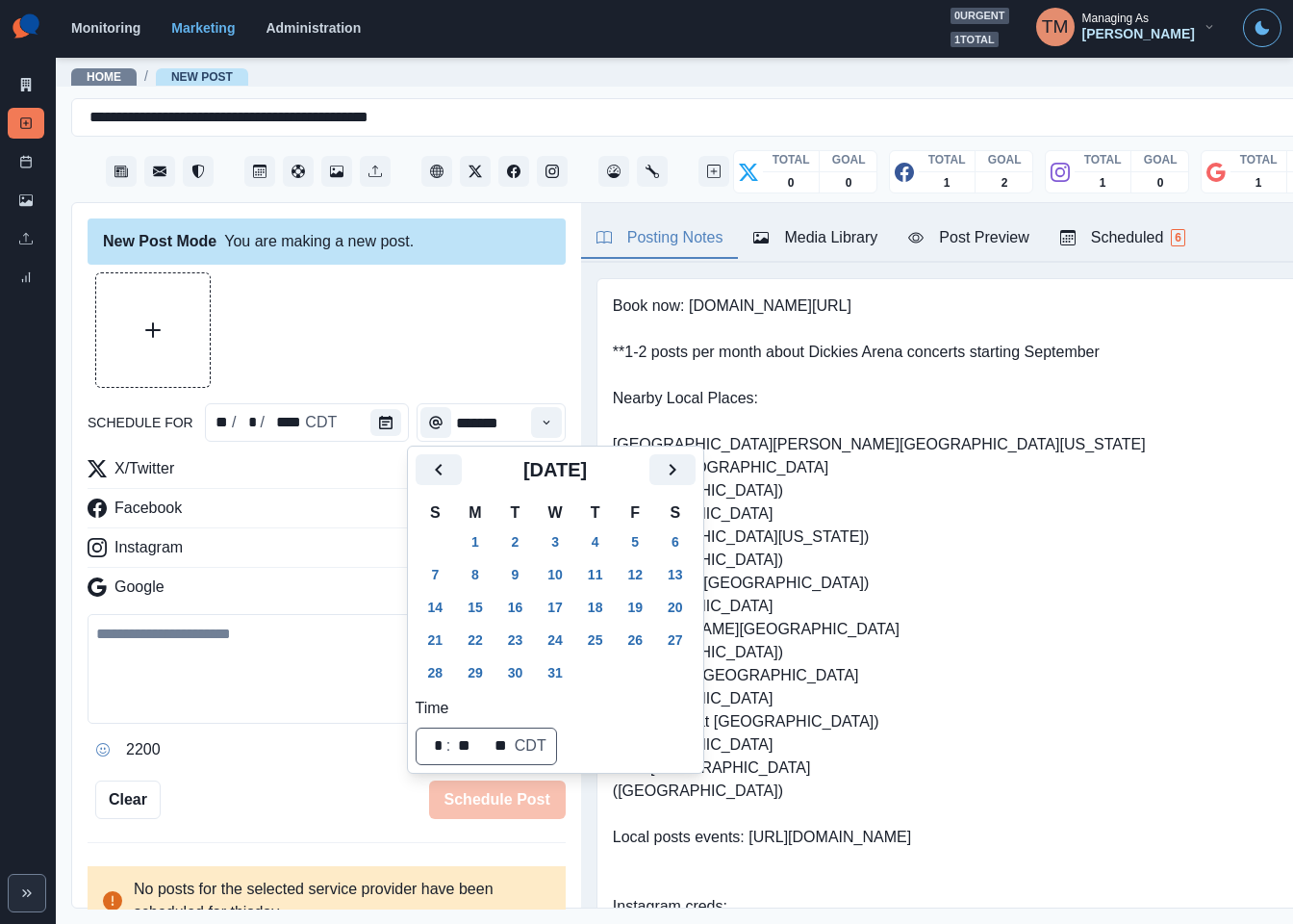
click at [589, 636] on button "25" at bounding box center [595, 639] width 39 height 31
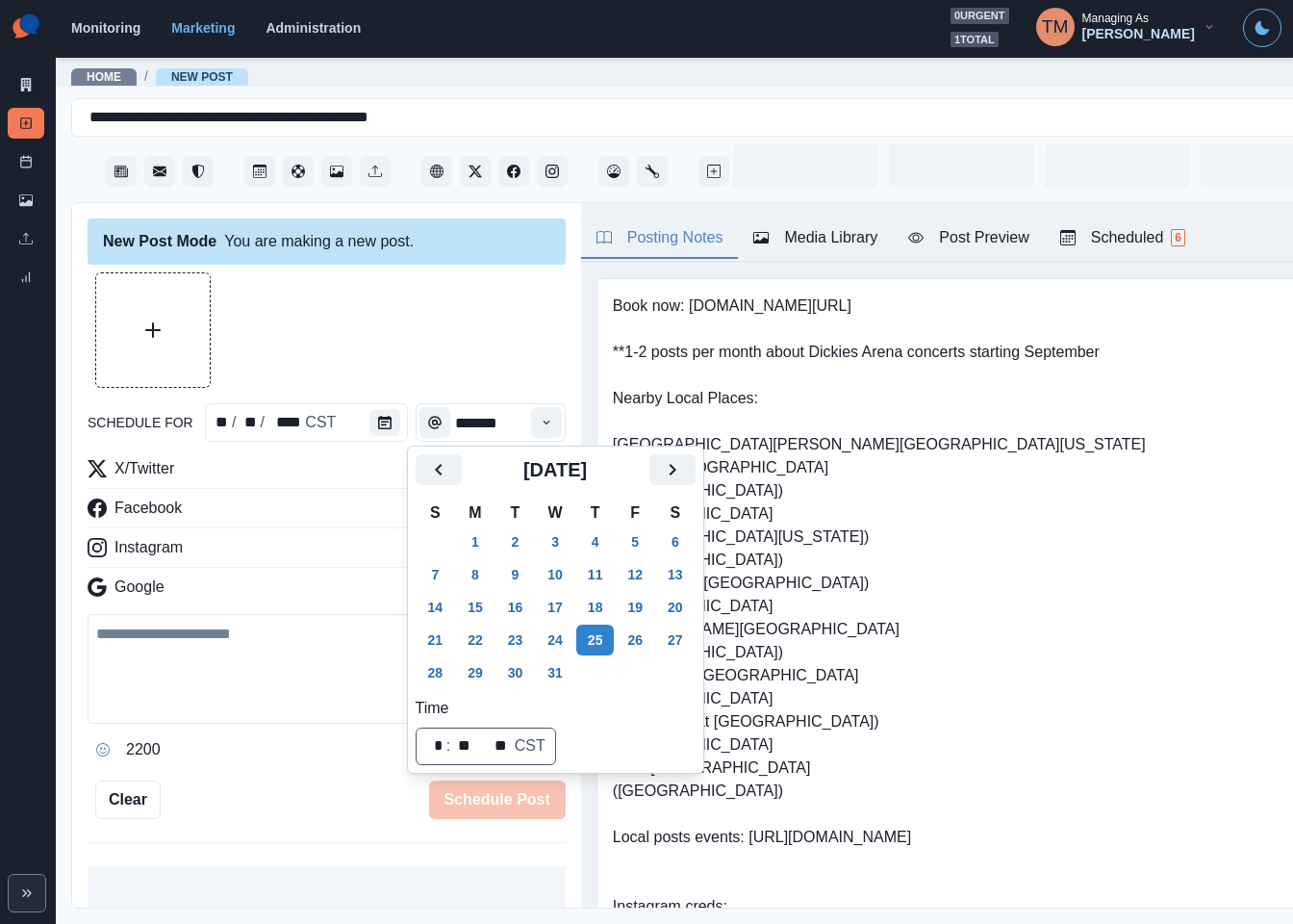
click at [453, 349] on div at bounding box center [326, 330] width 478 height 115
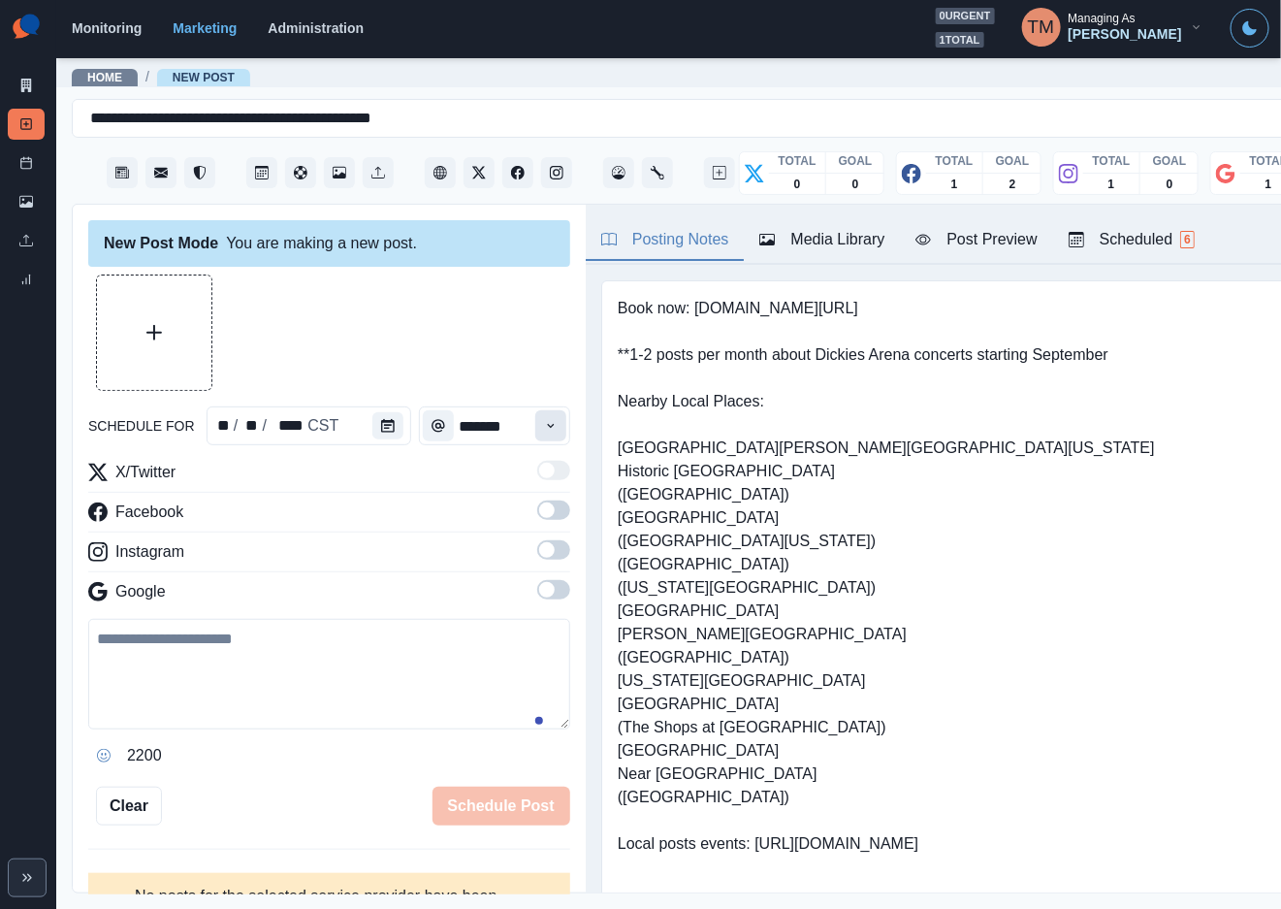
click at [535, 426] on button "Time" at bounding box center [550, 425] width 31 height 31
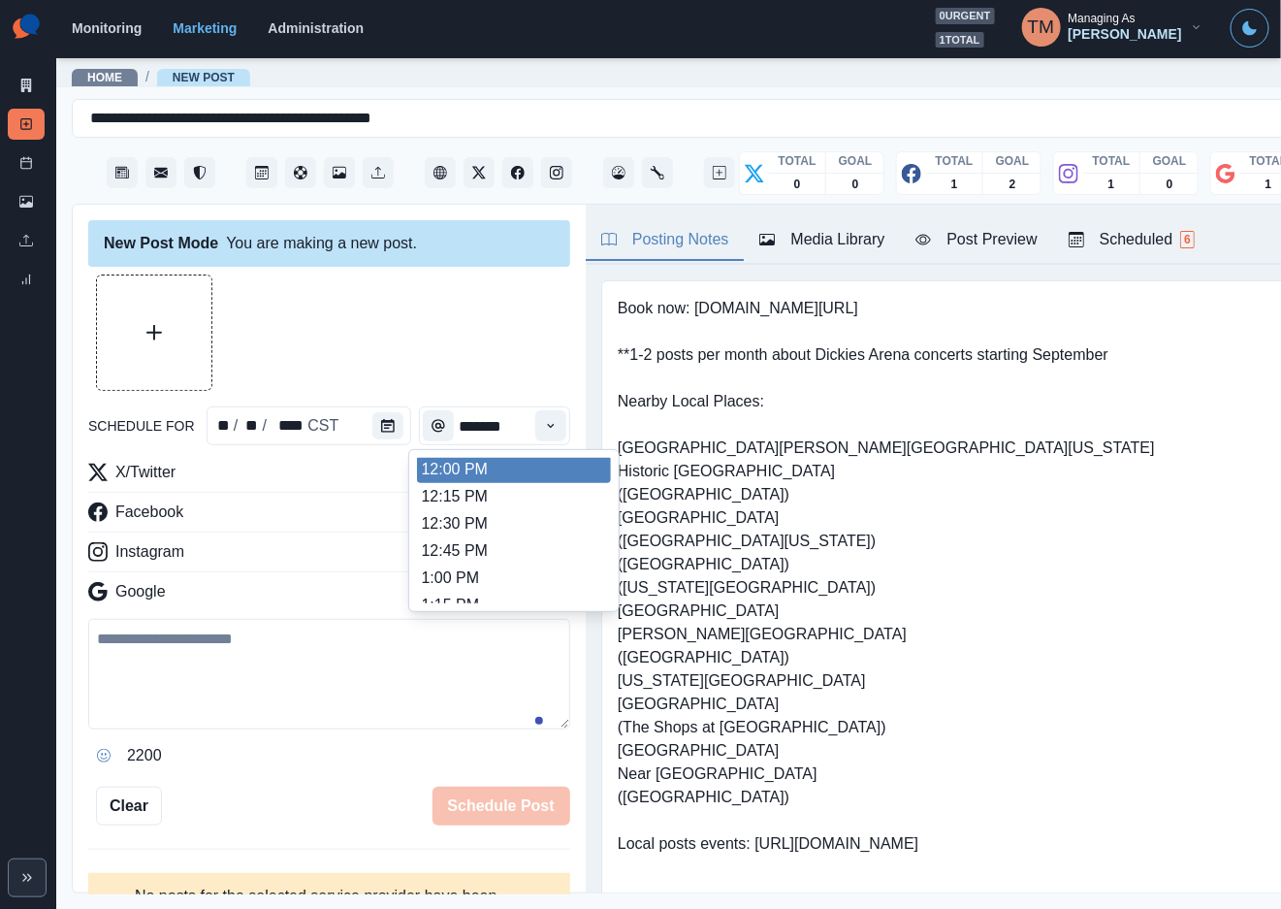
scroll to position [434, 0]
click at [557, 474] on li "12:00 PM" at bounding box center [514, 471] width 194 height 27
type input "********"
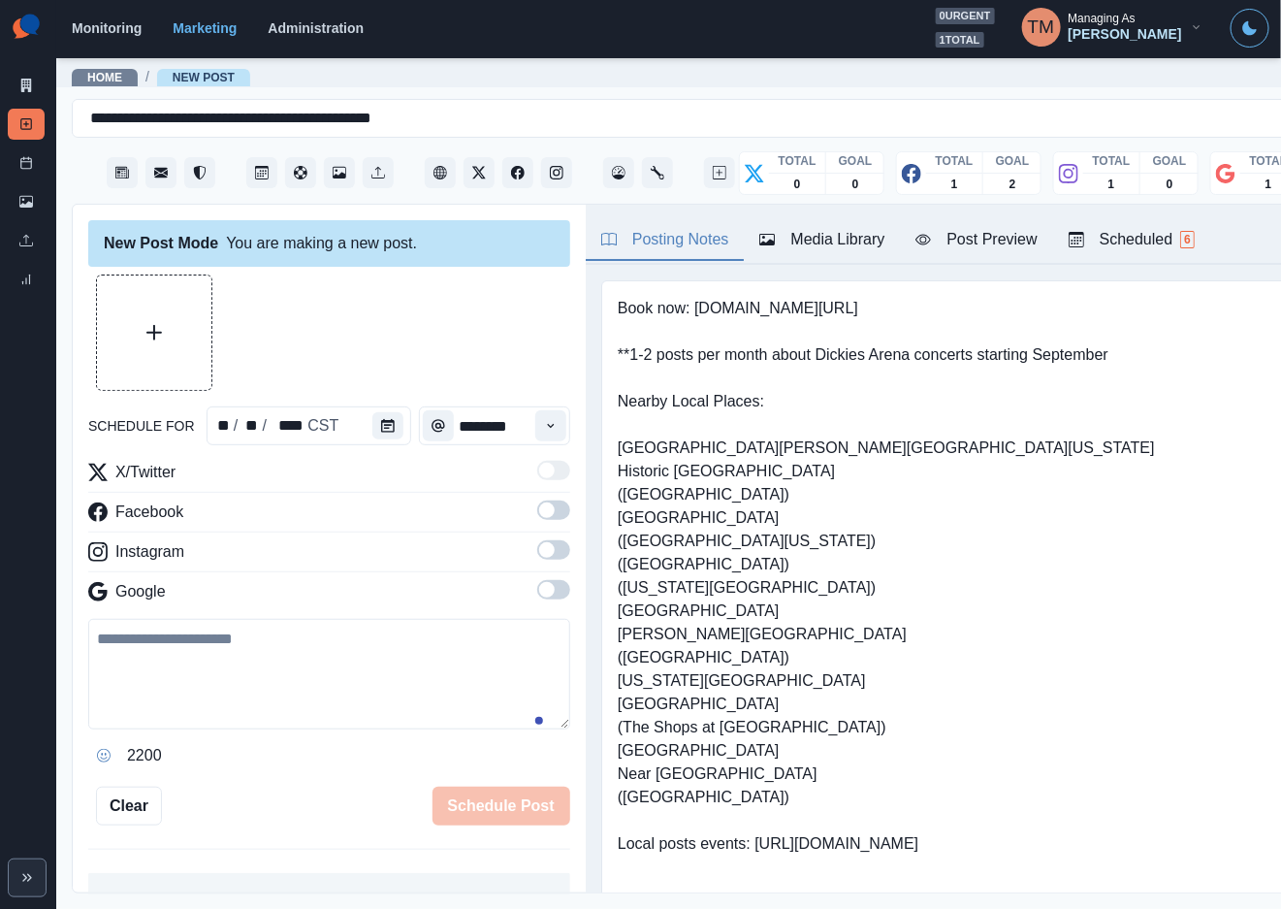
click at [539, 518] on span at bounding box center [553, 509] width 33 height 19
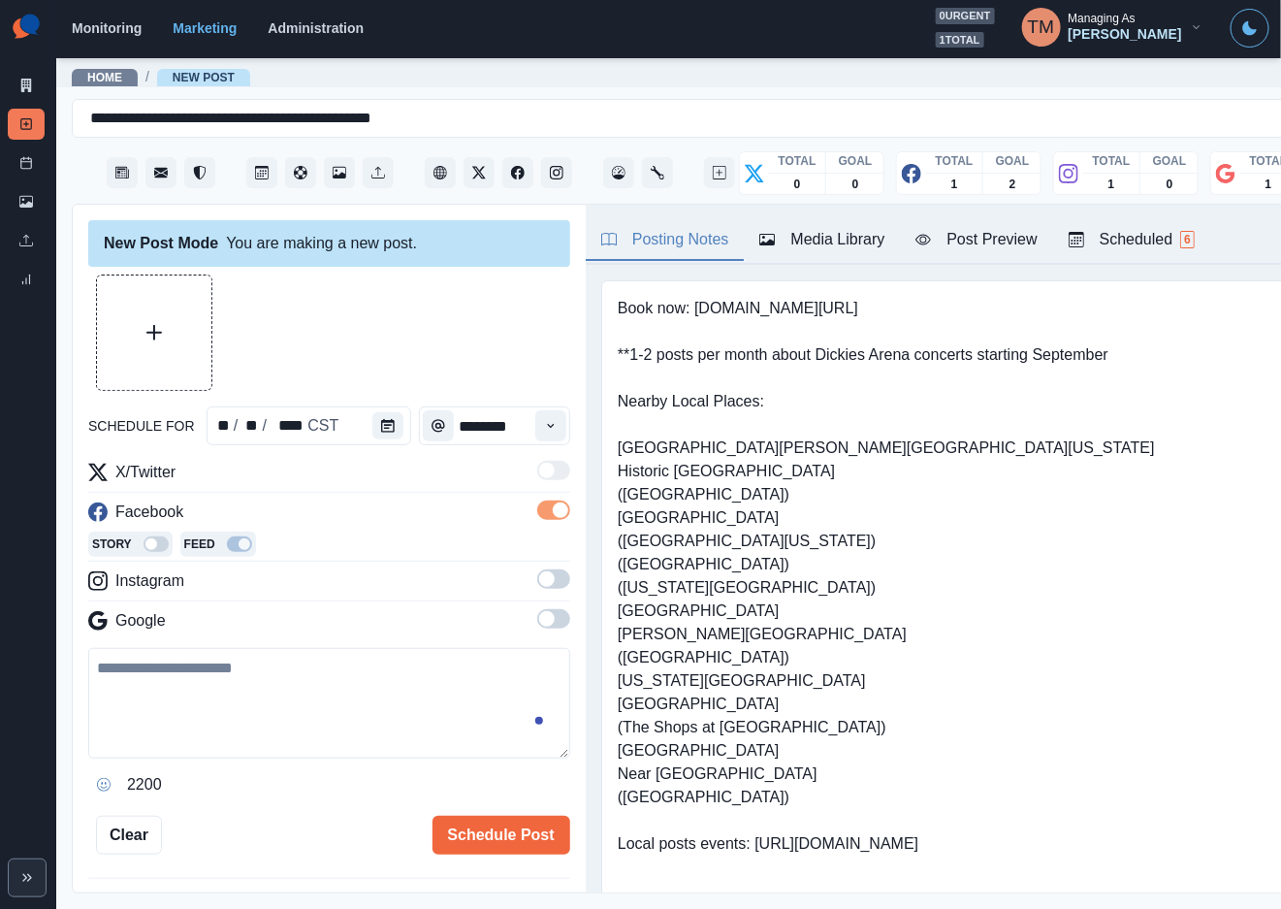
click at [538, 579] on span at bounding box center [553, 578] width 33 height 19
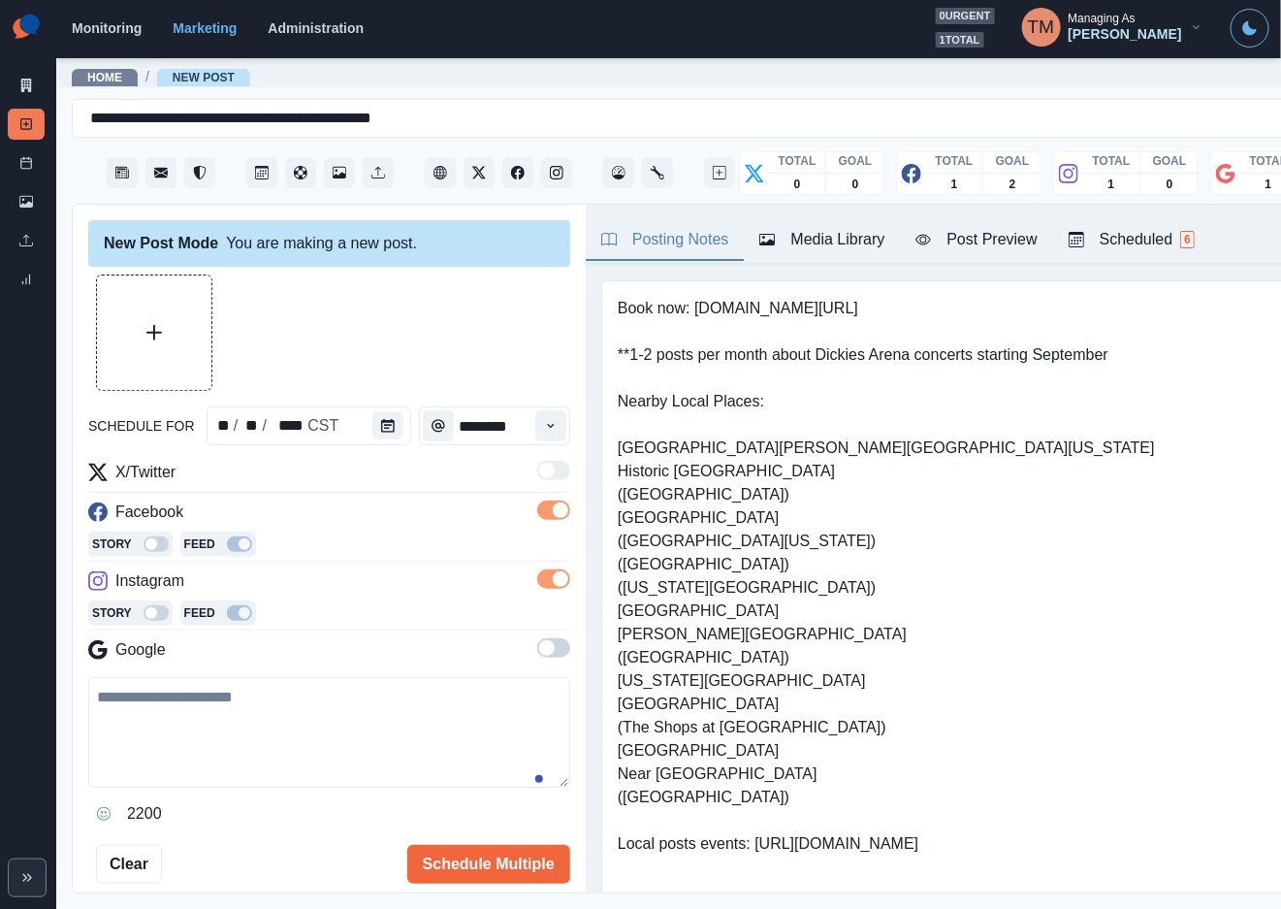
click at [537, 655] on span at bounding box center [553, 647] width 33 height 19
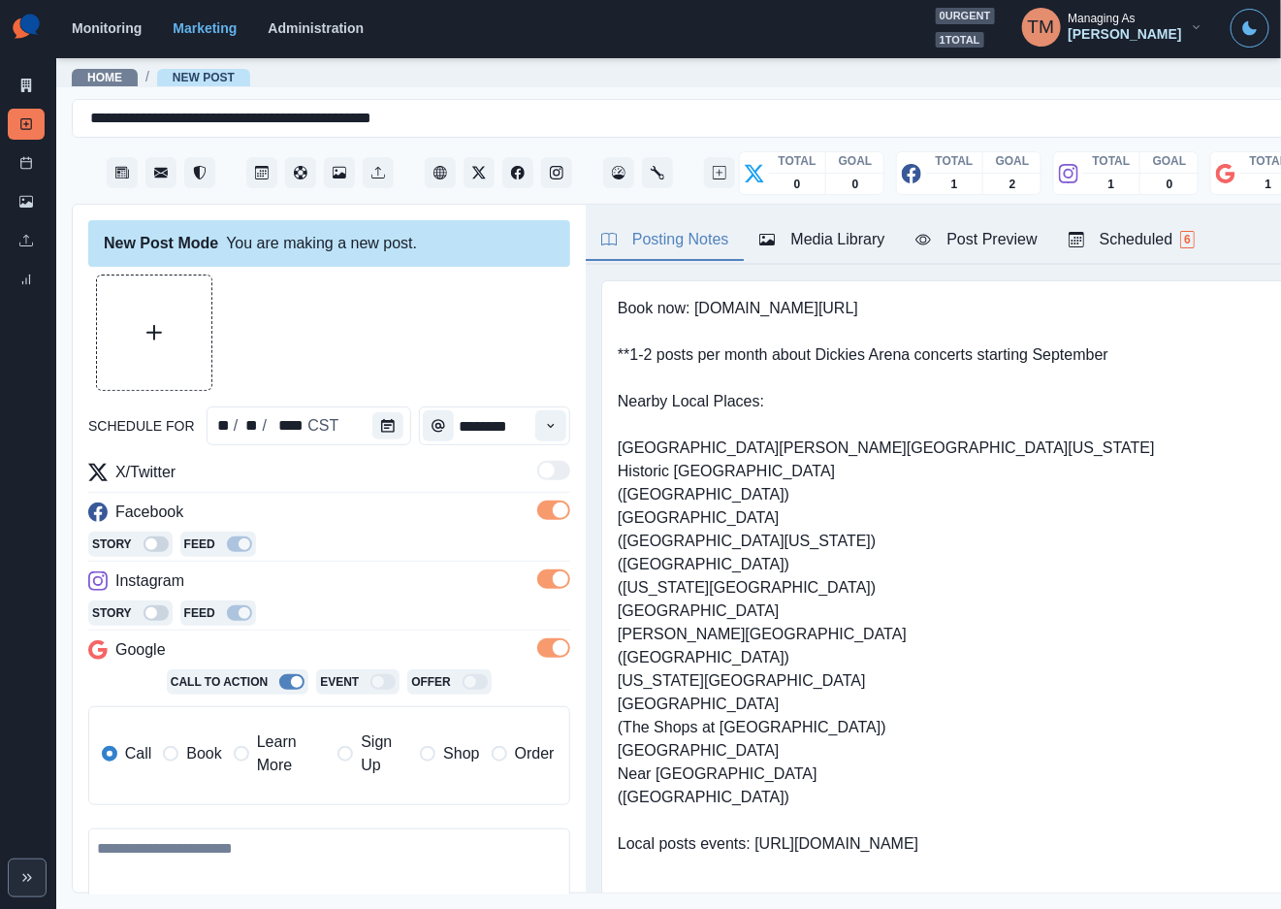
click at [137, 309] on button "Upload Media" at bounding box center [154, 332] width 114 height 114
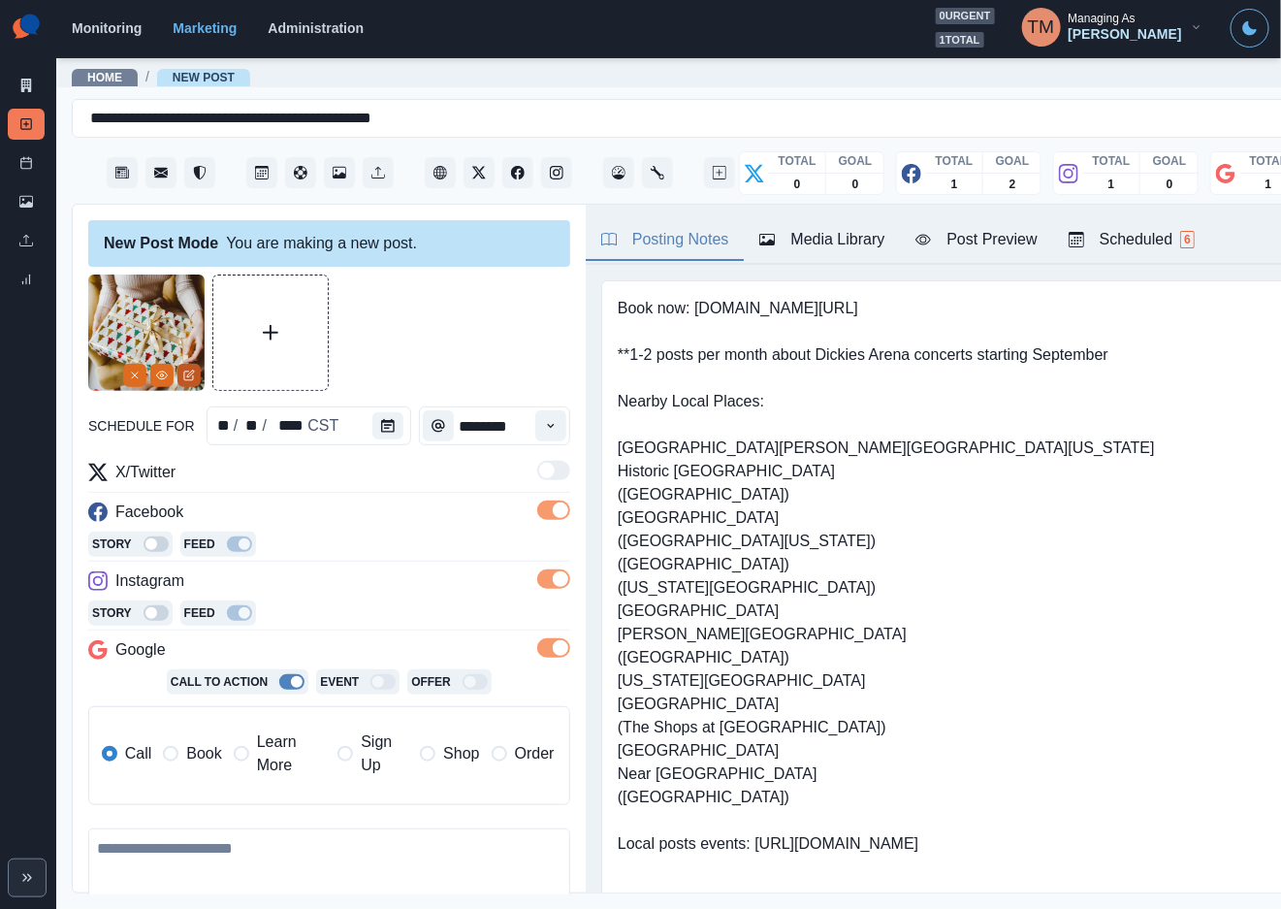
click at [183, 379] on icon "Edit Media" at bounding box center [189, 376] width 12 height 12
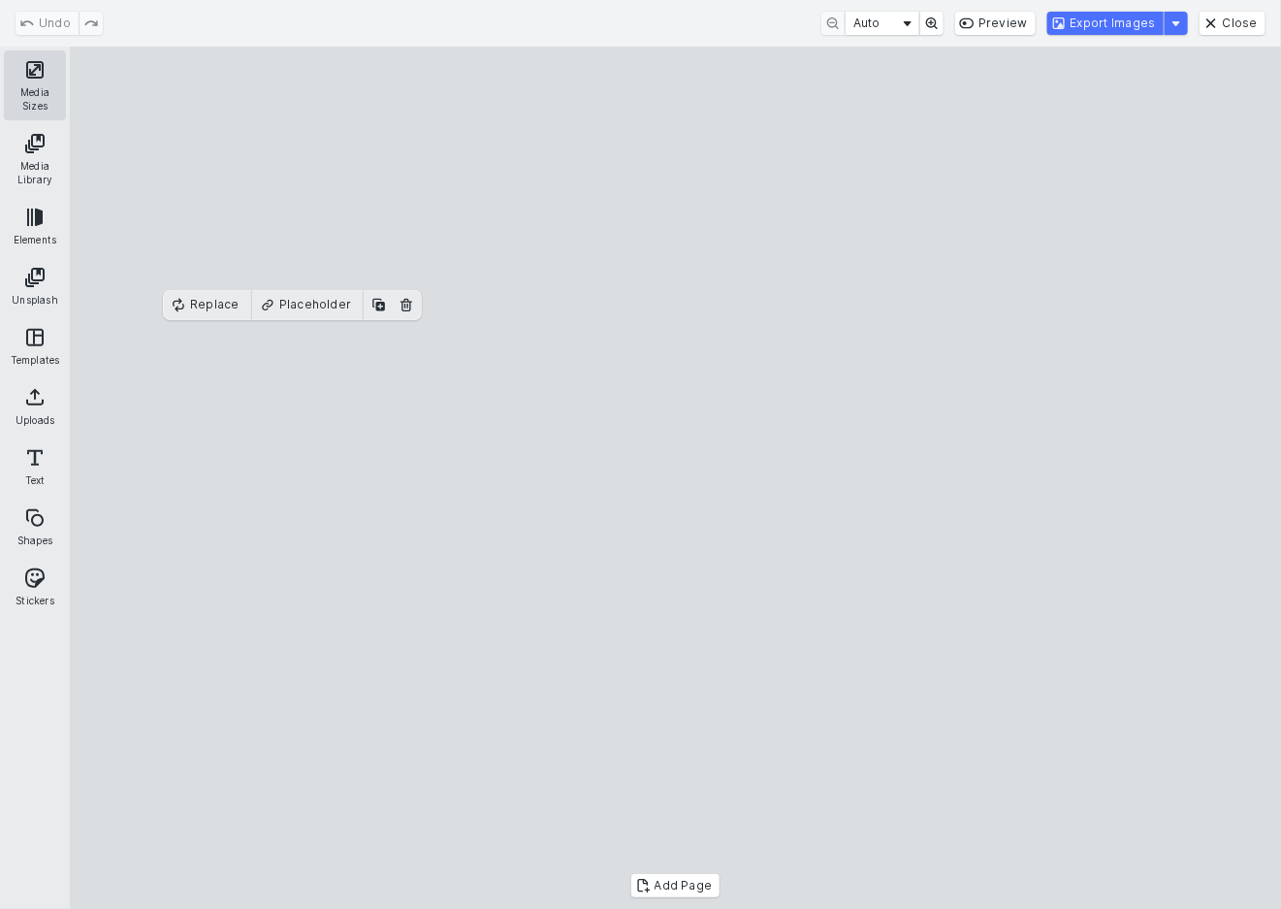
click at [36, 87] on button "Media Sizes" at bounding box center [35, 85] width 62 height 70
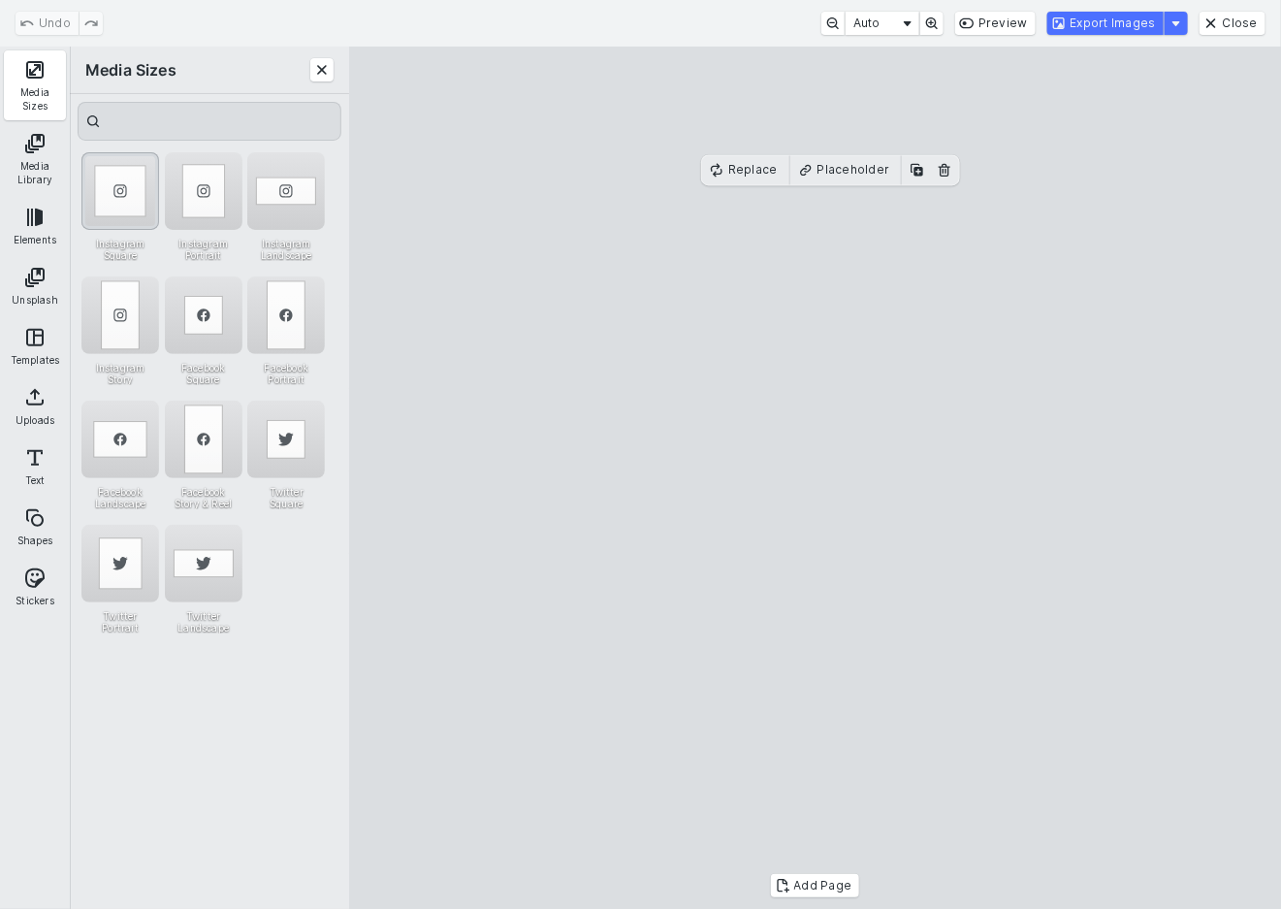
click at [123, 198] on div "Instagram Square" at bounding box center [120, 191] width 78 height 78
click at [277, 202] on div "Instagram Landscape" at bounding box center [286, 191] width 78 height 78
click at [192, 198] on div "Instagram Portrait" at bounding box center [204, 191] width 78 height 78
click at [128, 192] on div "Instagram Square" at bounding box center [120, 191] width 78 height 78
click at [816, 478] on cesdk-canvas "Editor canvas" at bounding box center [816, 478] width 0 height 0
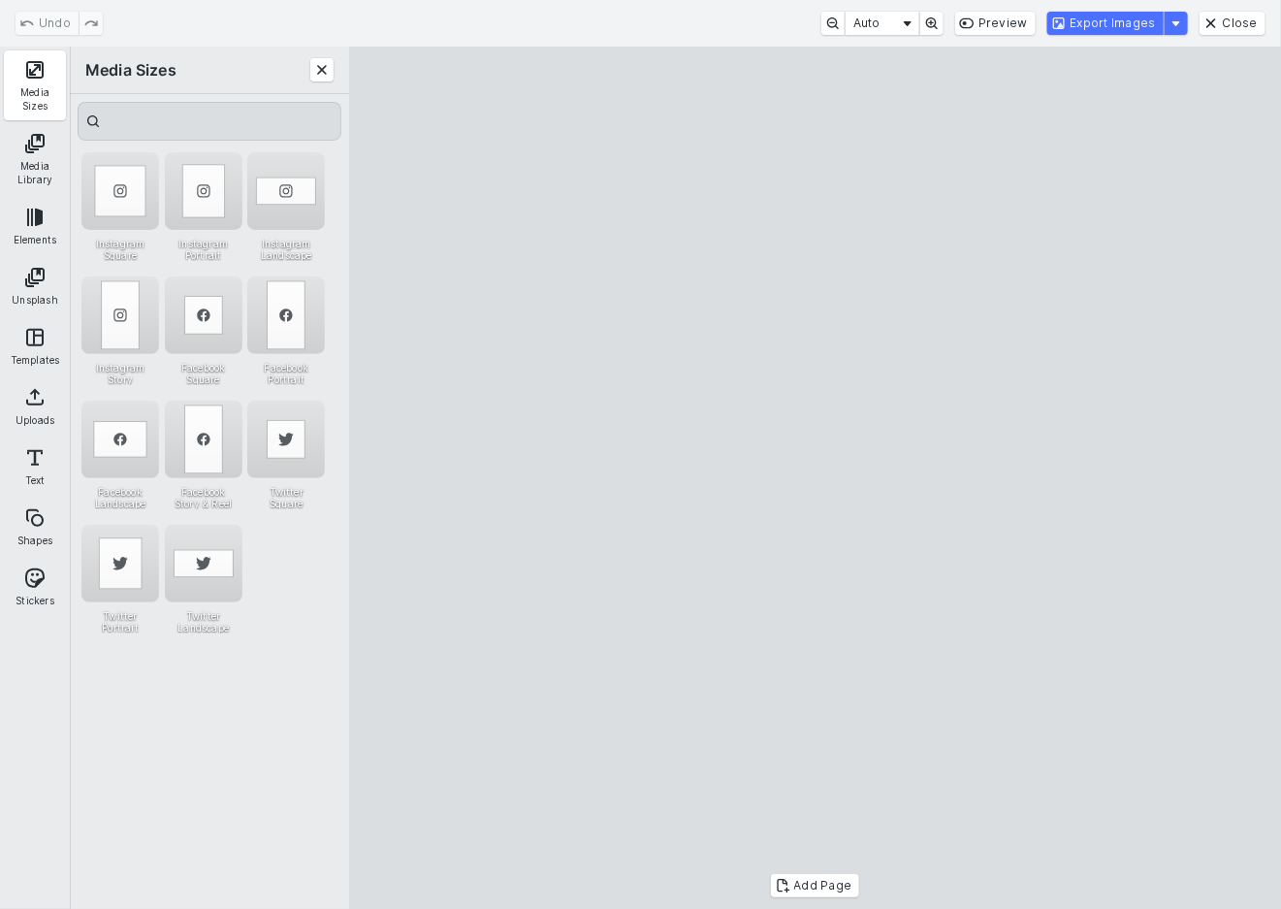
click at [816, 478] on cesdk-canvas "Editor canvas" at bounding box center [816, 478] width 0 height 0
click at [1164, 29] on button "Export Images" at bounding box center [1105, 23] width 116 height 23
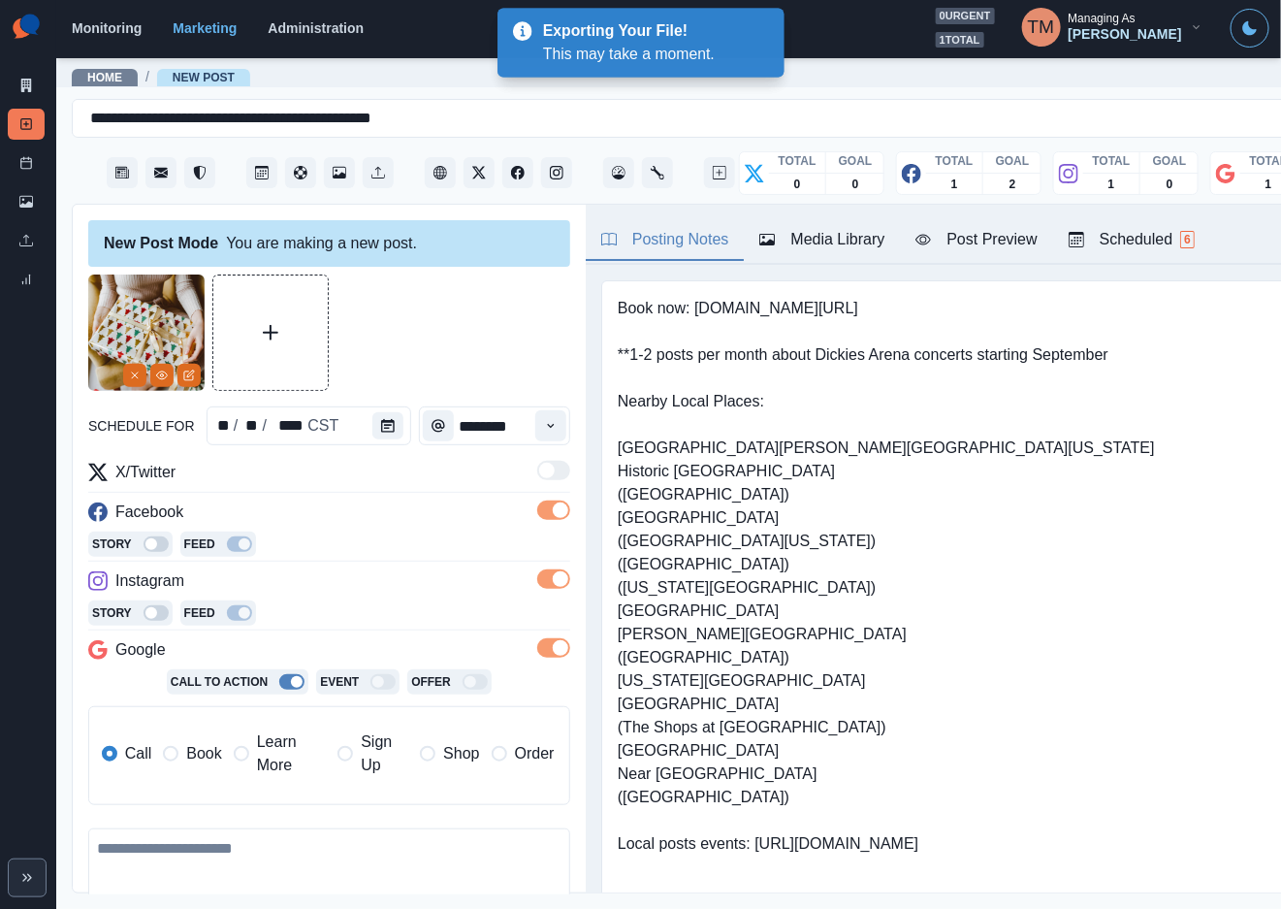
click at [853, 241] on div "Media Library" at bounding box center [821, 239] width 125 height 23
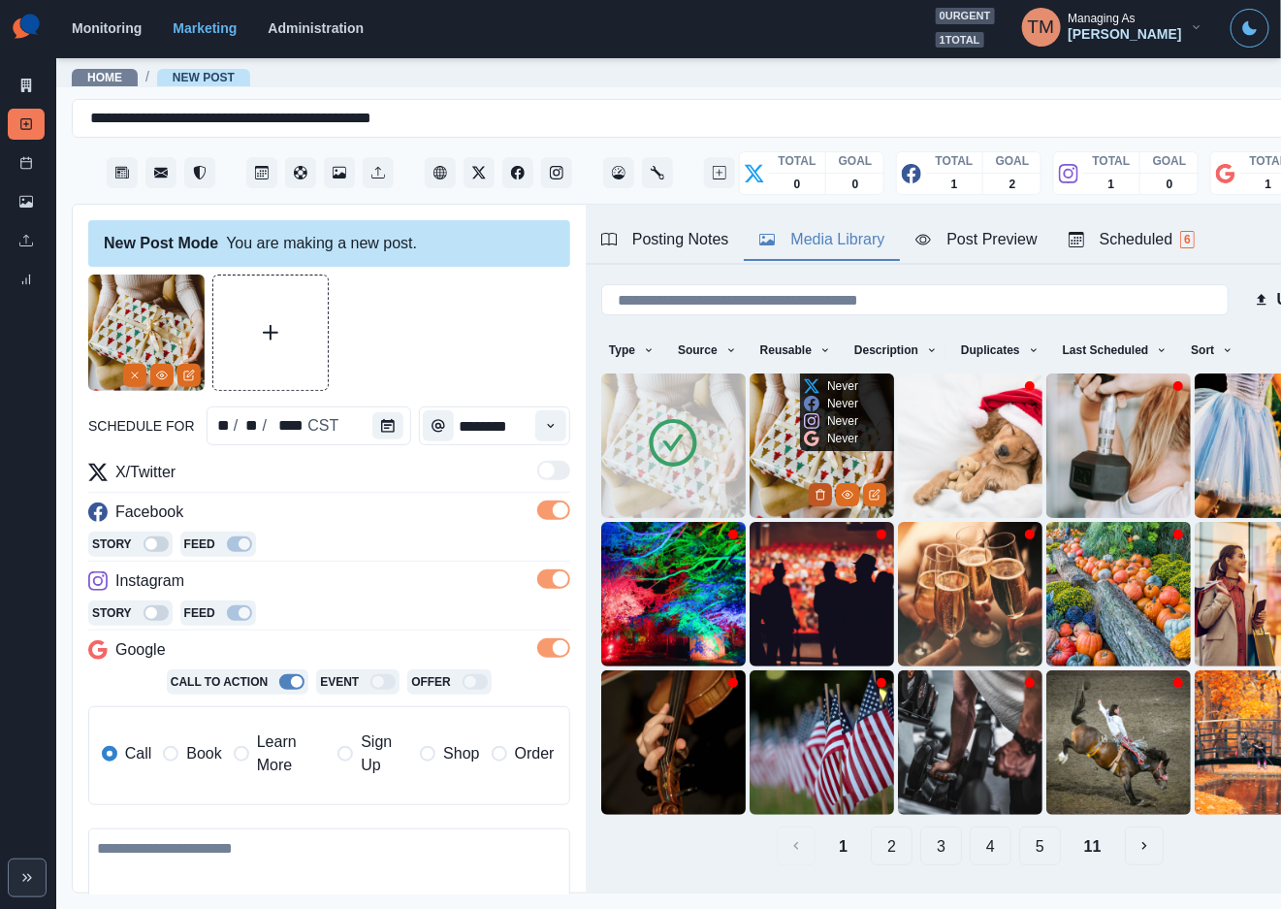
click at [815, 489] on icon "Delete Media" at bounding box center [821, 495] width 12 height 12
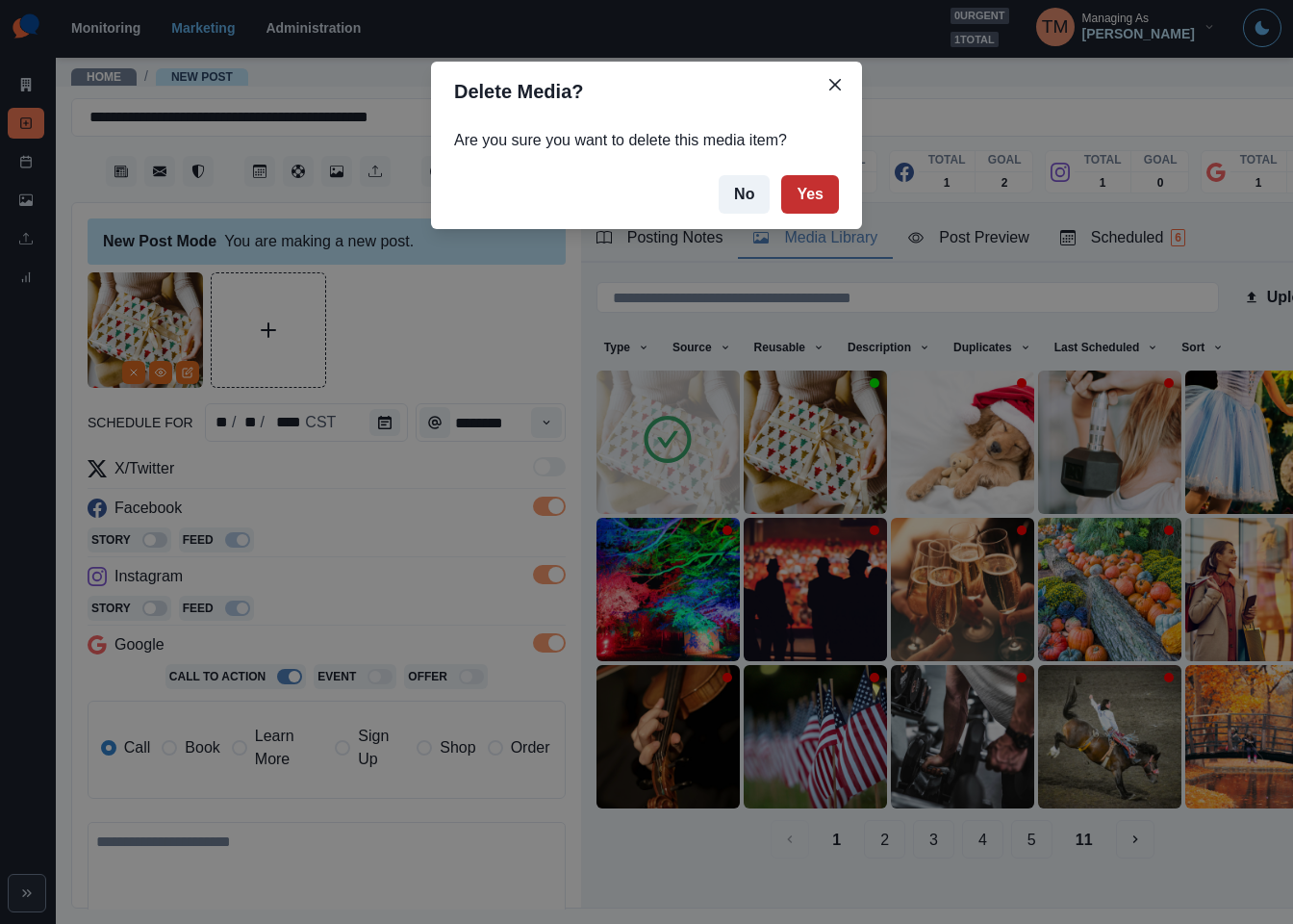
click at [817, 206] on button "Yes" at bounding box center [811, 195] width 58 height 39
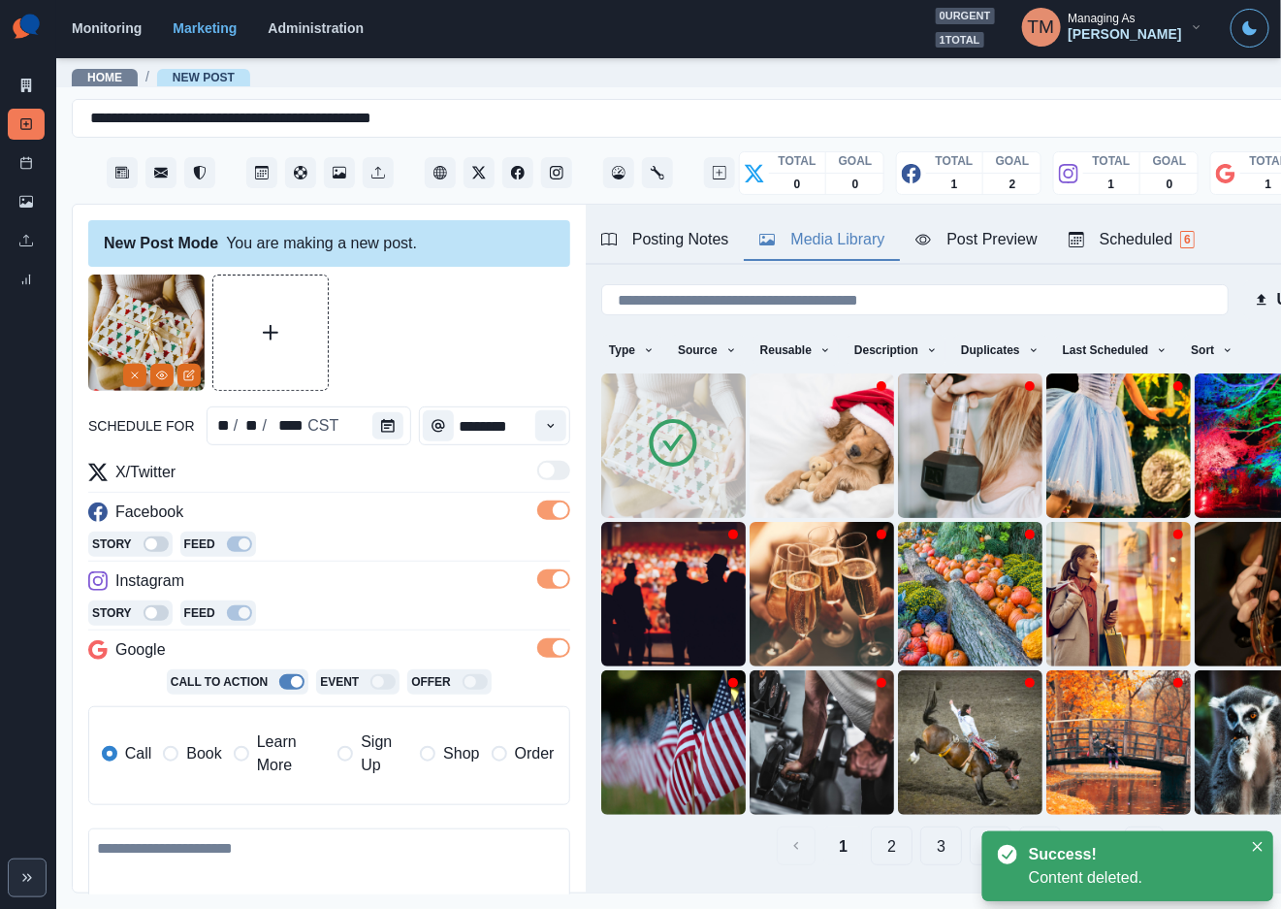
click at [998, 242] on div "Post Preview" at bounding box center [976, 239] width 121 height 23
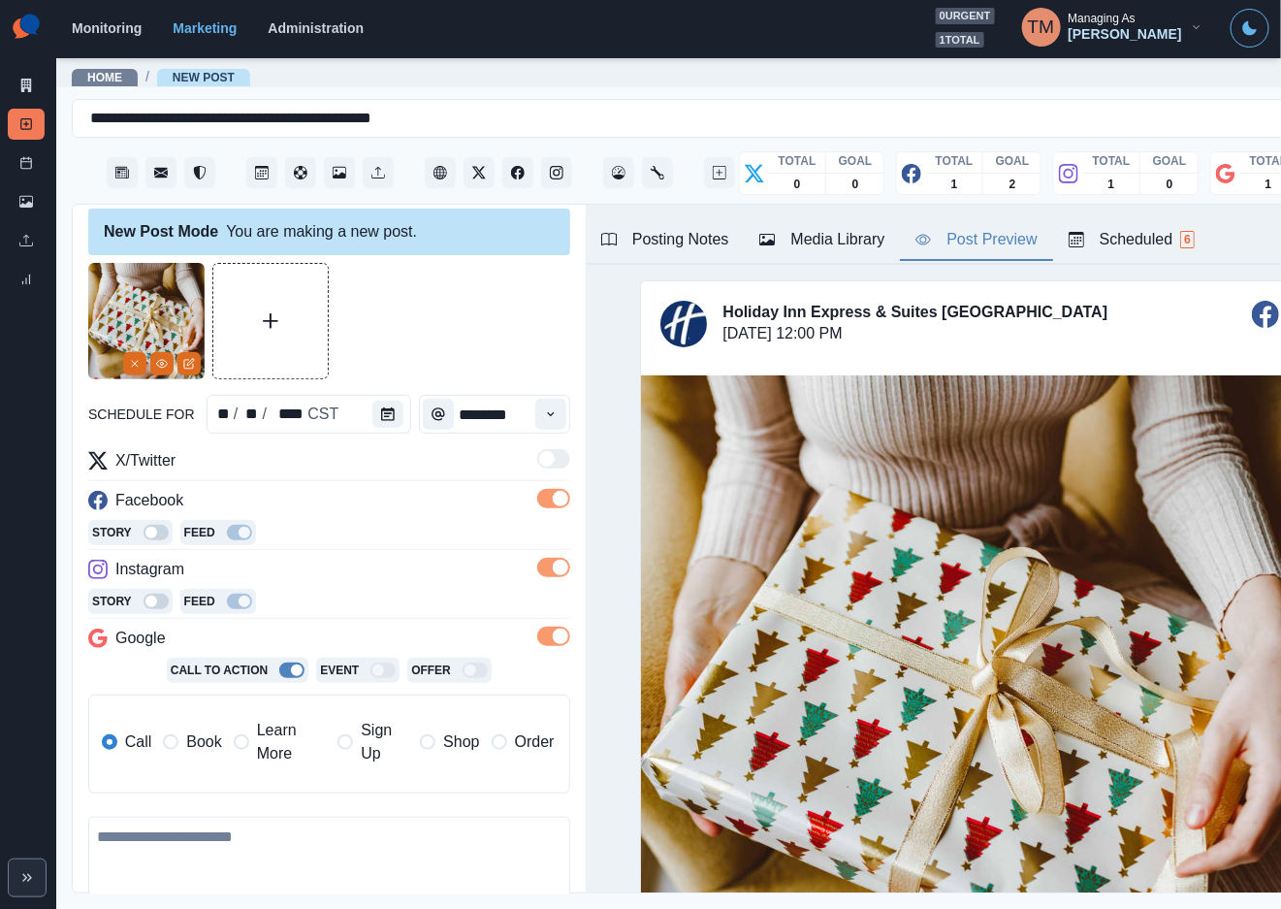
scroll to position [0, 0]
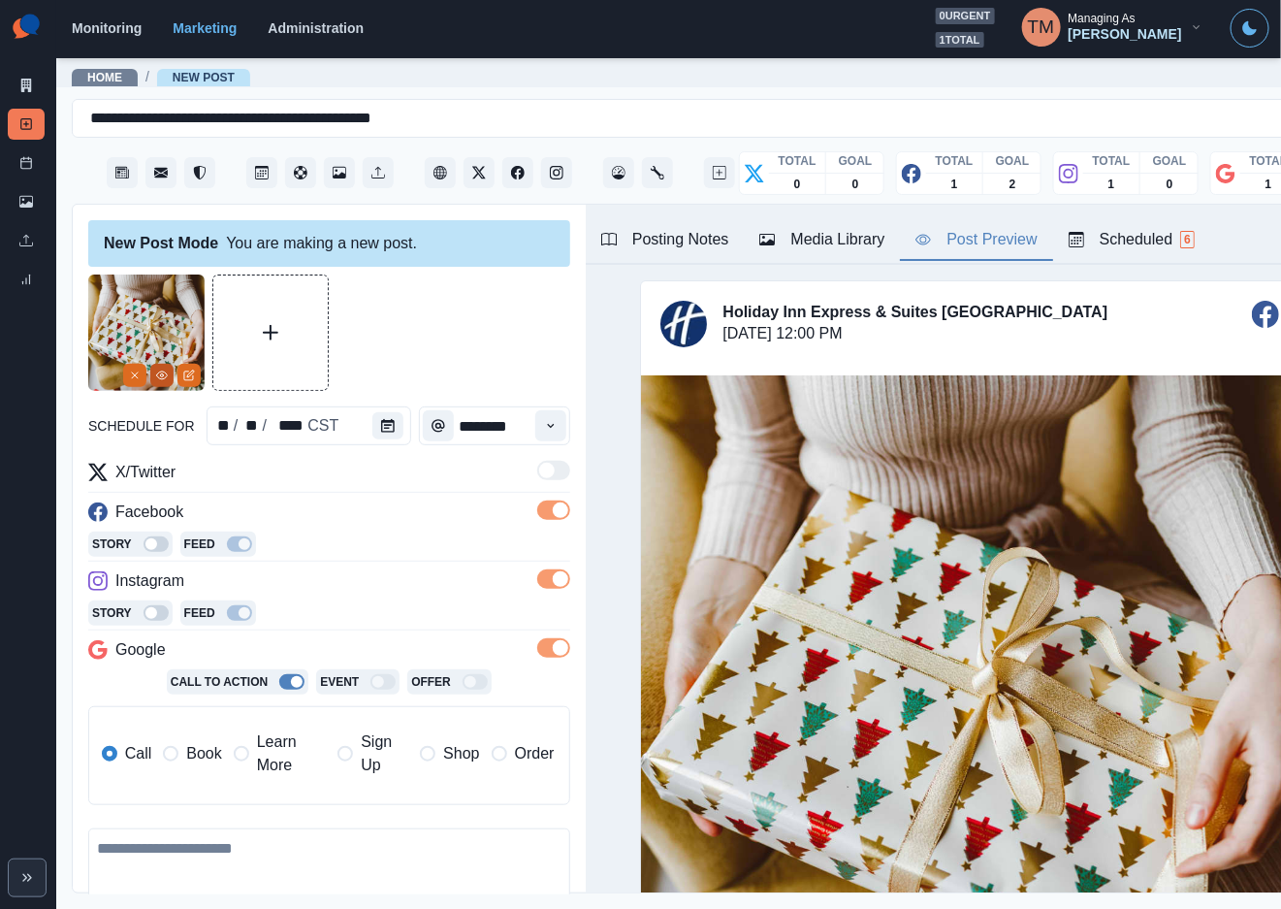
click at [166, 378] on icon "View Media" at bounding box center [162, 376] width 12 height 12
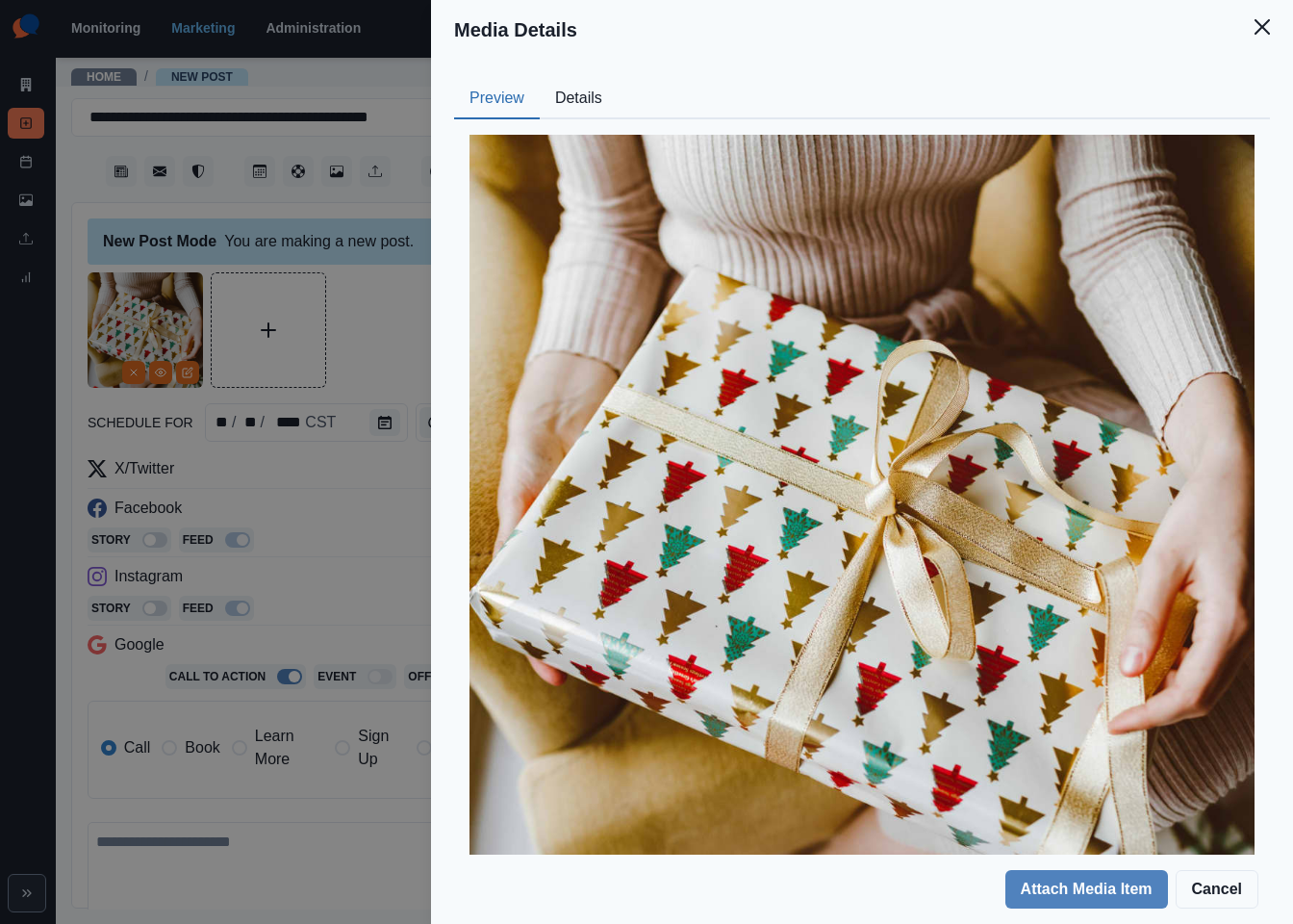
click at [591, 101] on button "Details" at bounding box center [579, 99] width 78 height 41
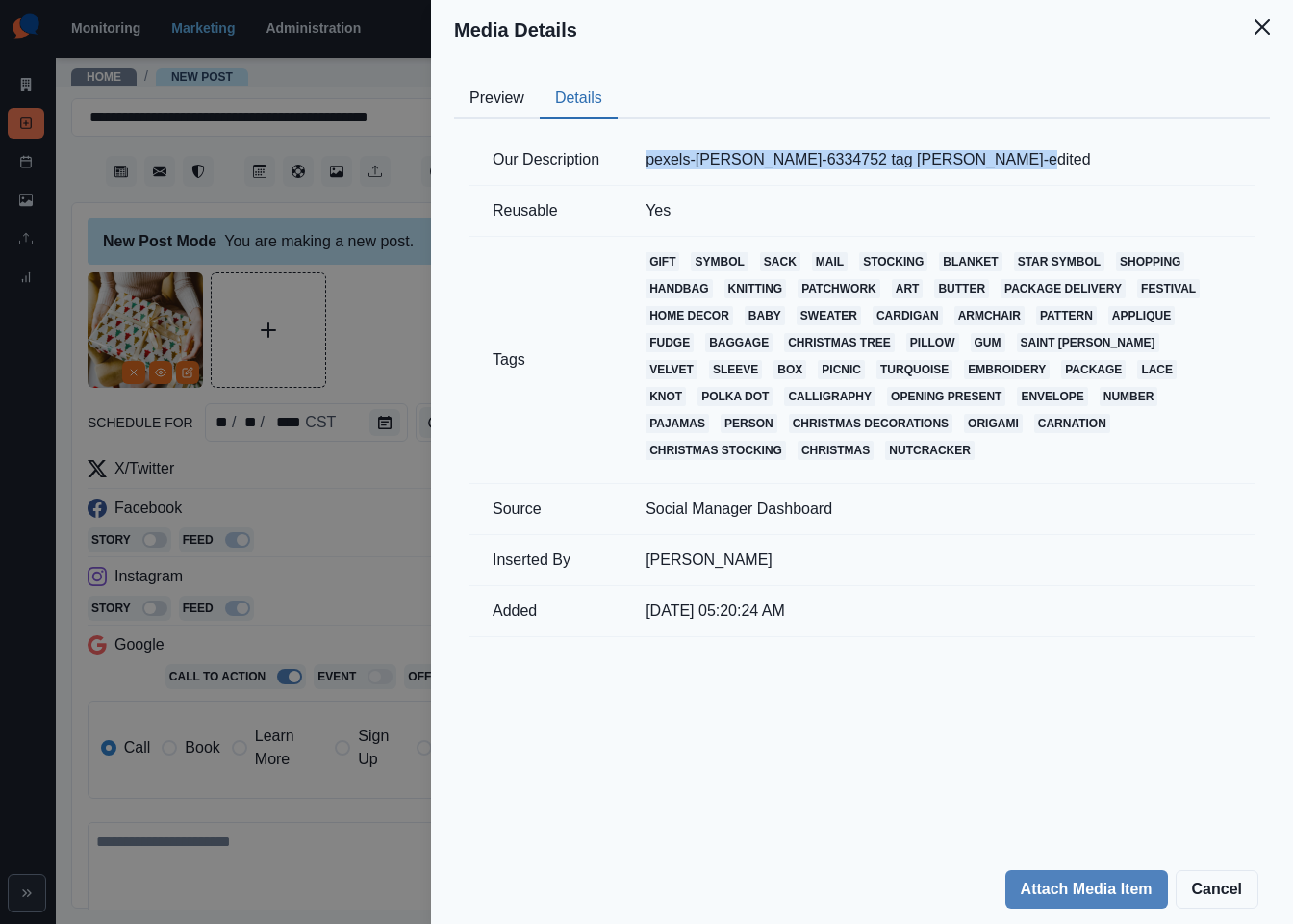
drag, startPoint x: 1034, startPoint y: 162, endPoint x: 641, endPoint y: 162, distance: 393.0
click at [642, 162] on td "pexels-[PERSON_NAME]-6334752 tag [PERSON_NAME]-edited" at bounding box center [938, 160] width 632 height 51
copy td "pexels-[PERSON_NAME]-6334752 tag [PERSON_NAME]"
click at [207, 853] on div "Media Details Preview Details Our Description pexels-roman-odintsov-6334752 tag…" at bounding box center [646, 462] width 1293 height 924
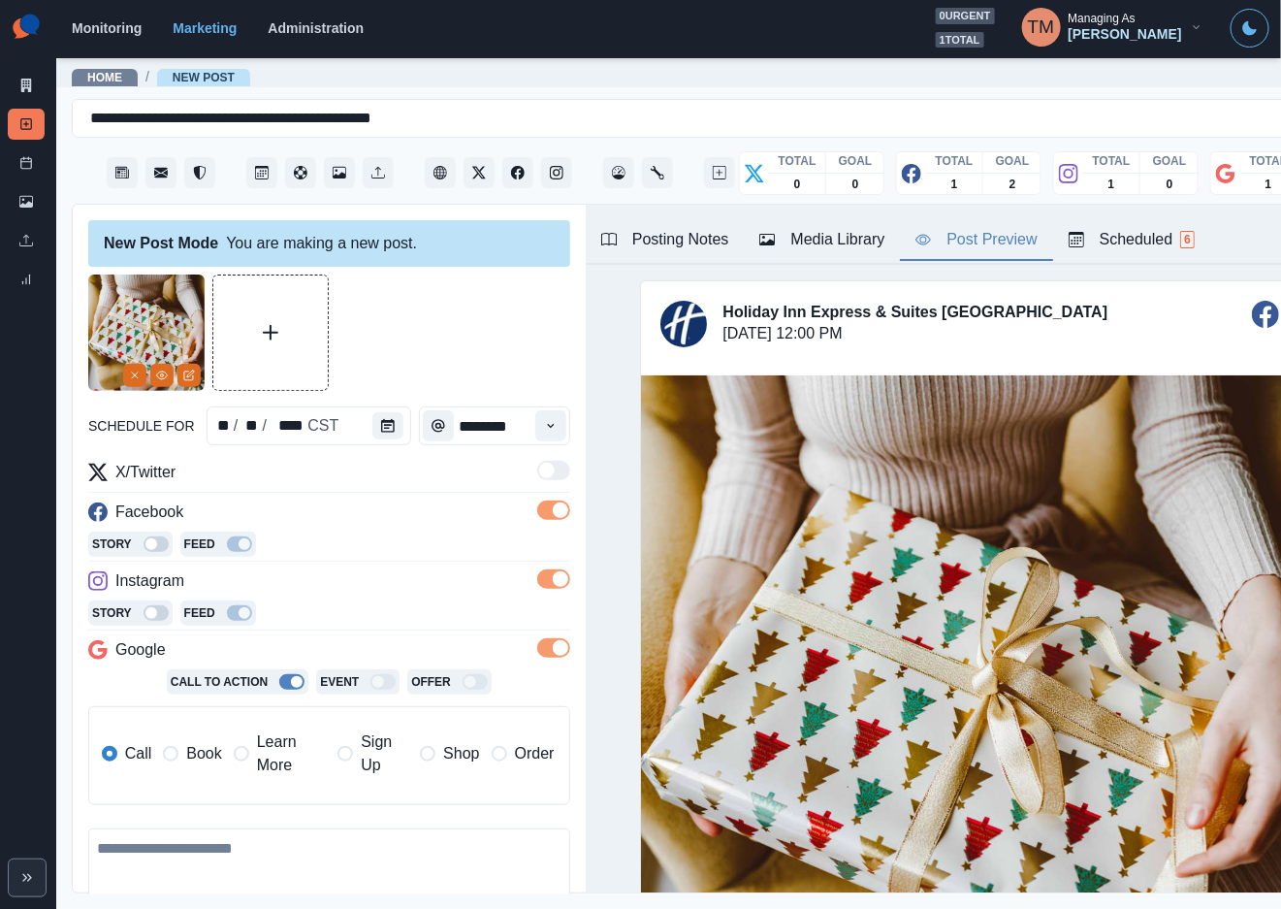
click at [210, 859] on textarea at bounding box center [329, 883] width 482 height 111
paste textarea "**********"
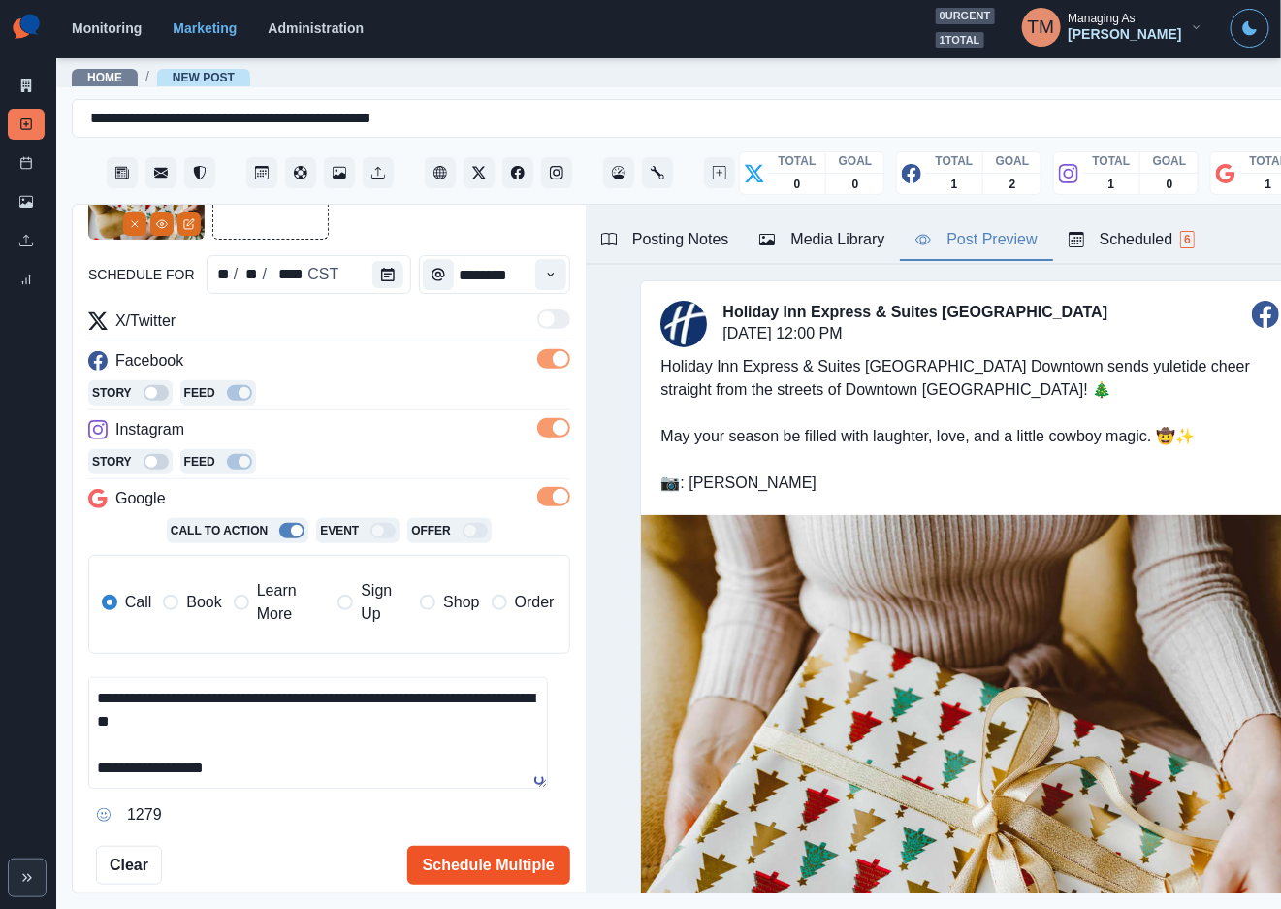
scroll to position [169, 0]
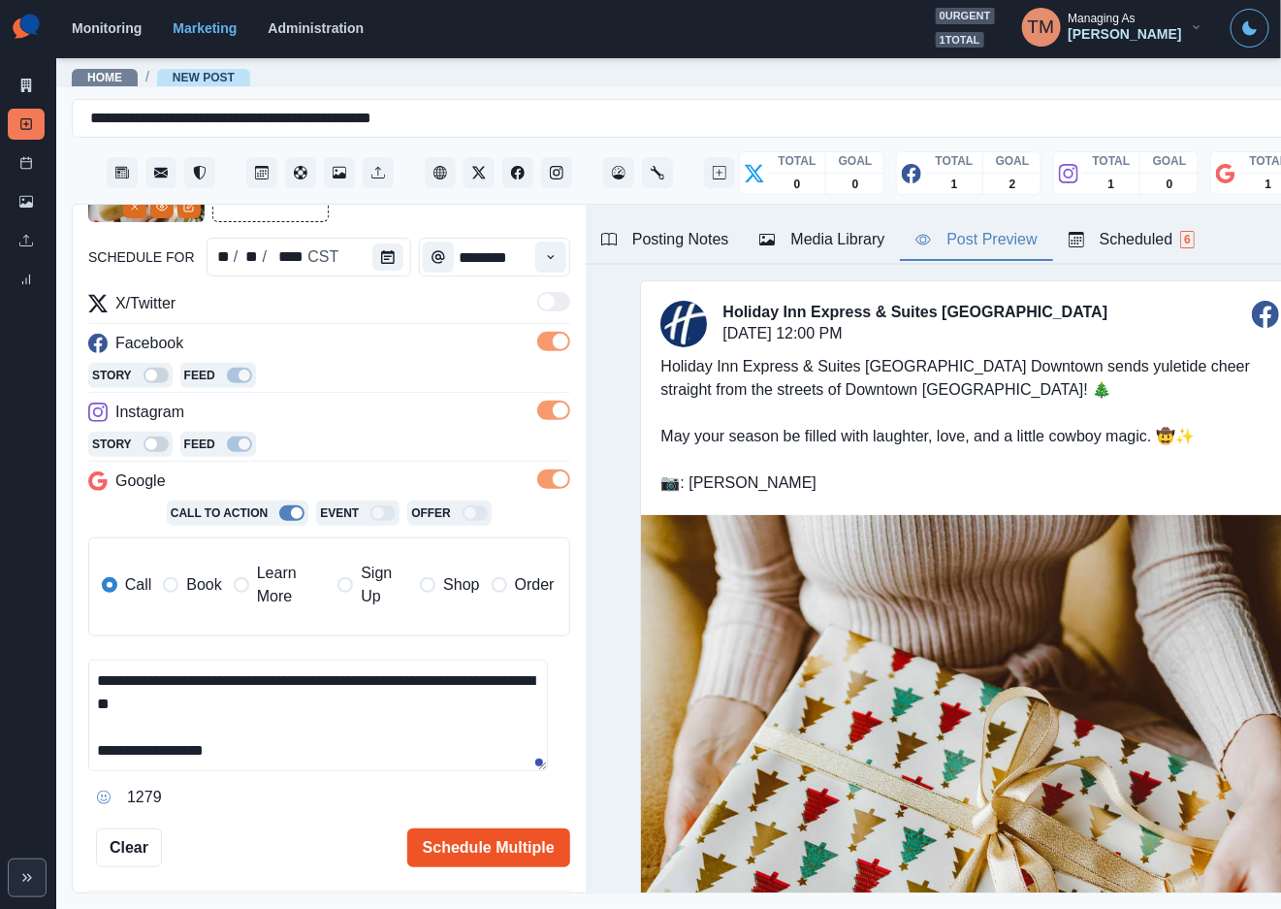
type textarea "**********"
click at [490, 845] on button "Schedule Multiple" at bounding box center [488, 847] width 163 height 39
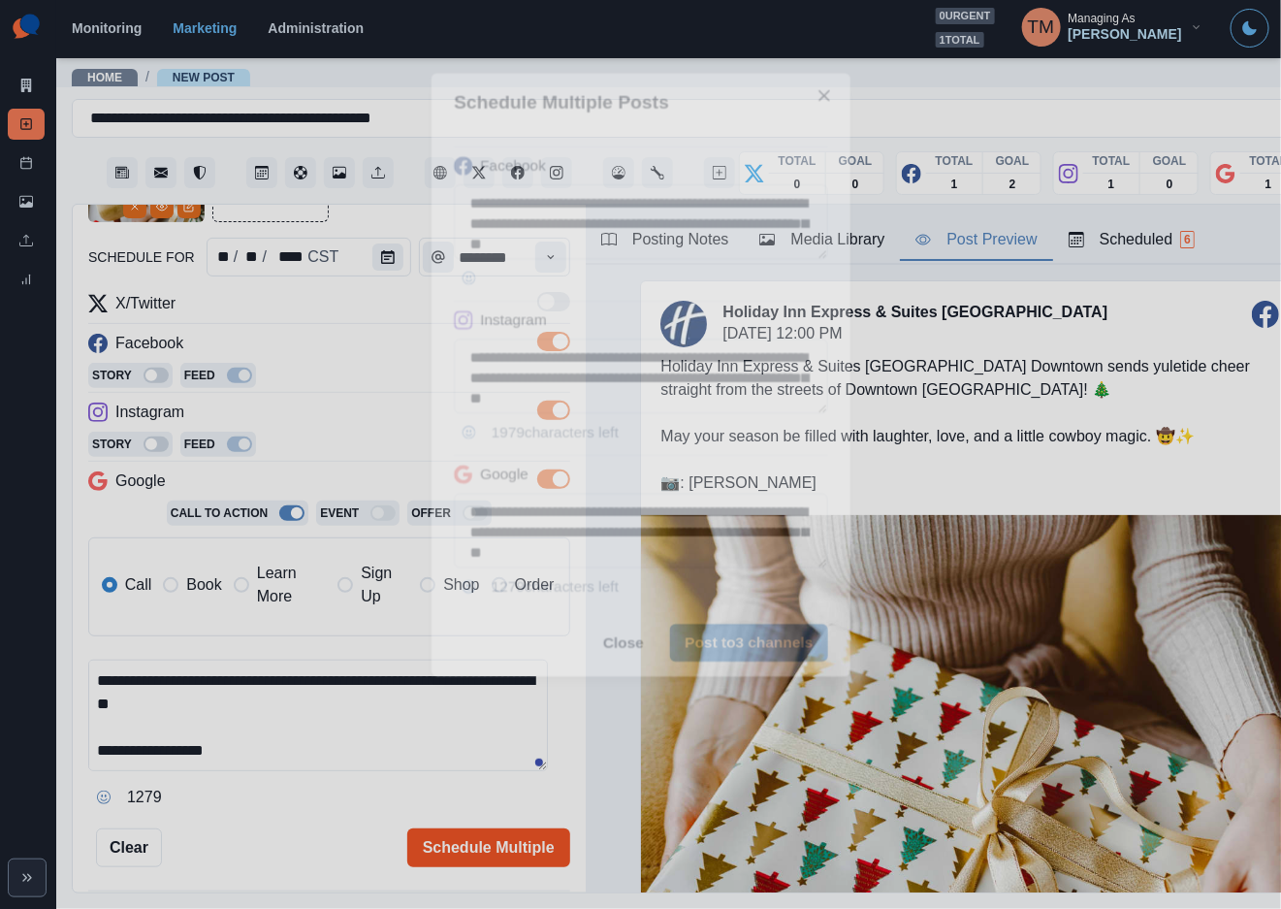
scroll to position [0, 0]
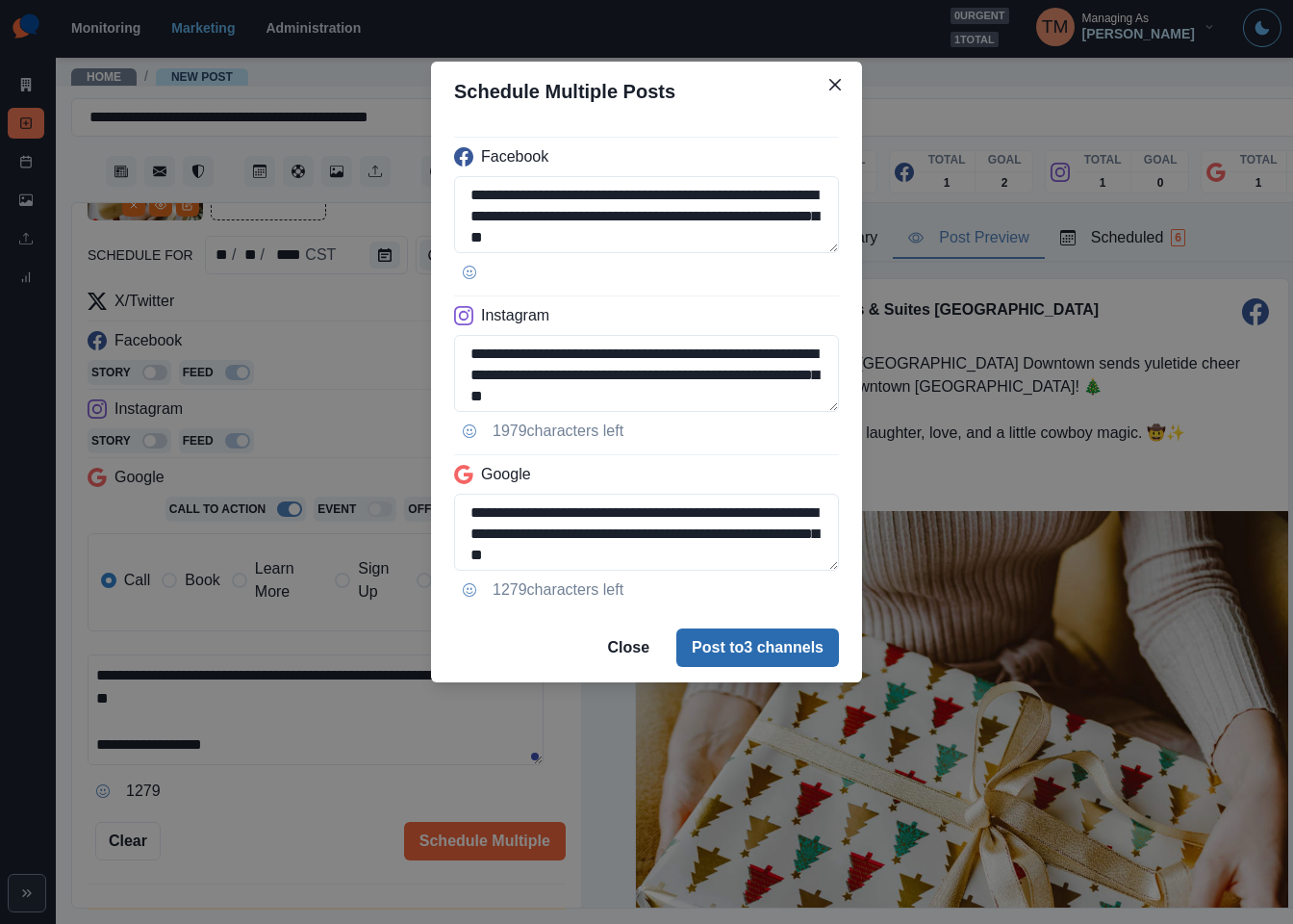
click at [757, 656] on button "Post to 3 channels" at bounding box center [758, 647] width 163 height 39
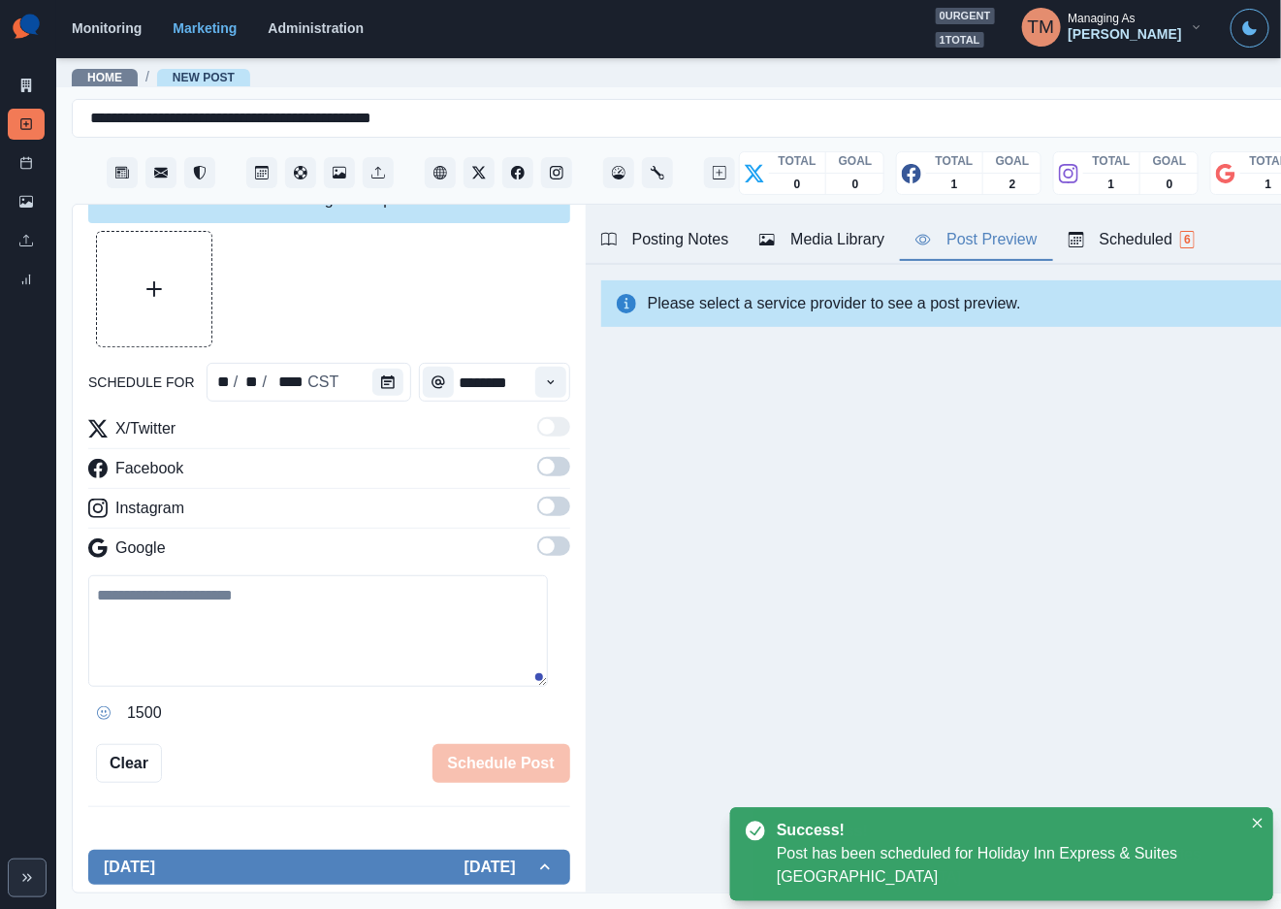
scroll to position [169, 0]
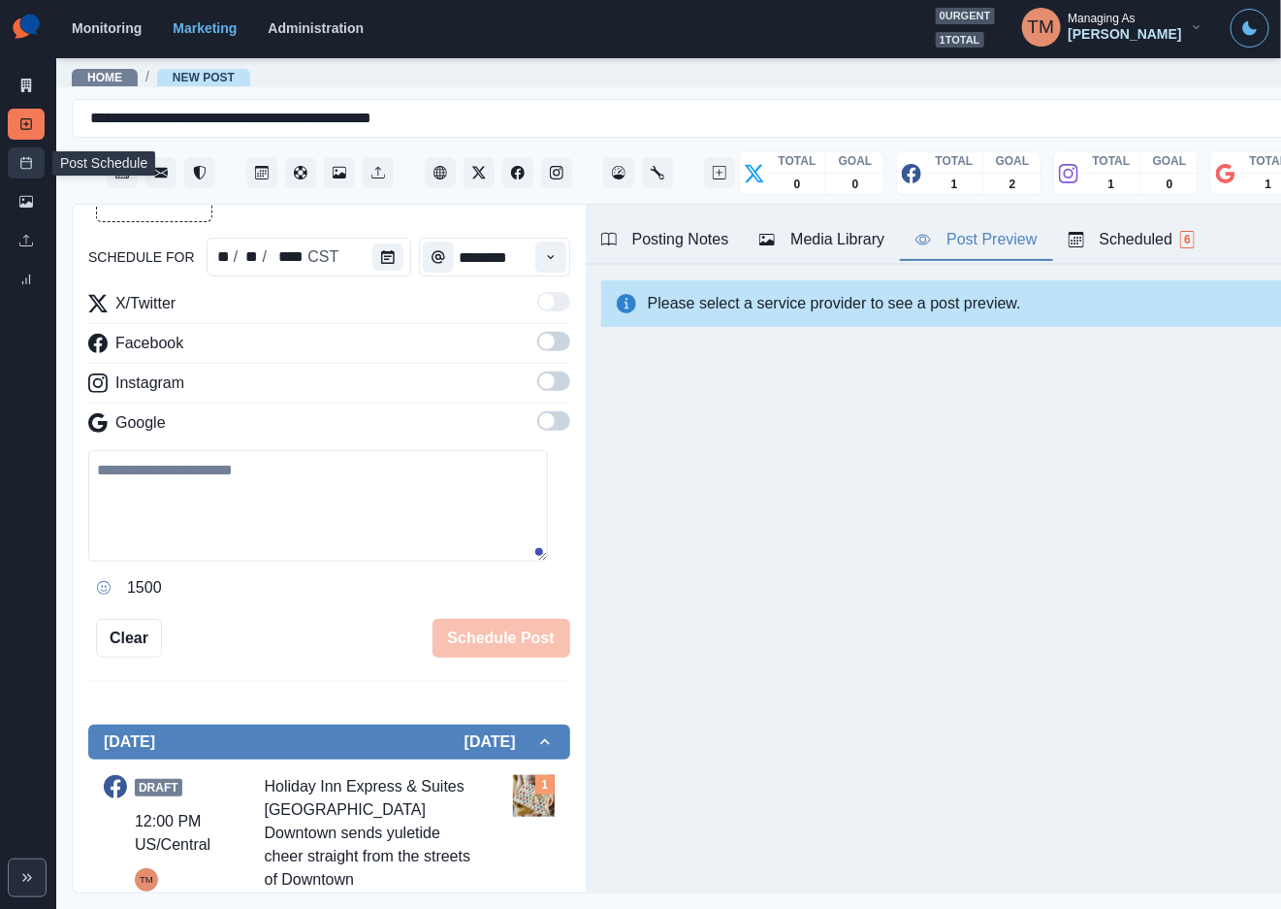
click at [35, 154] on link "Post Schedule" at bounding box center [26, 162] width 37 height 31
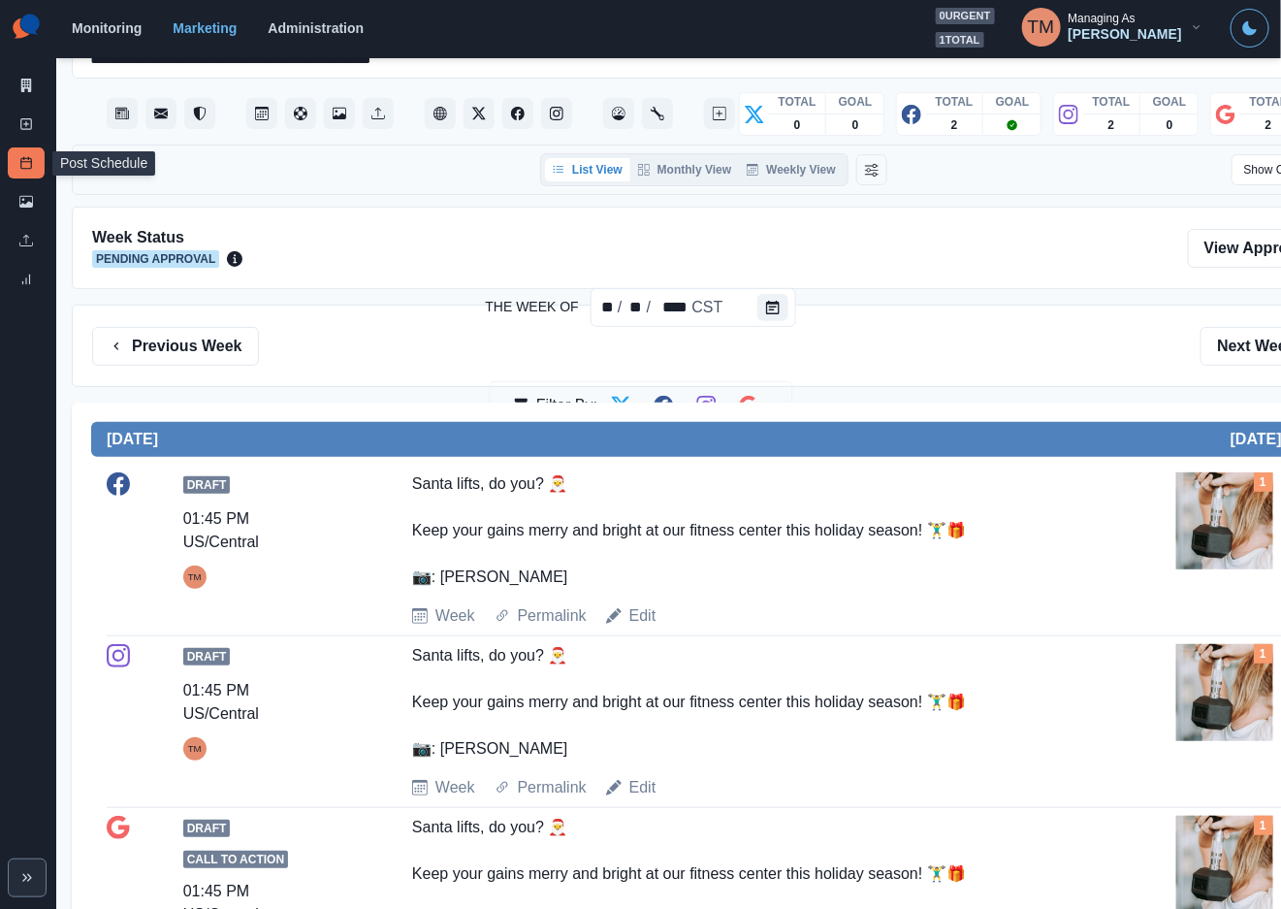
scroll to position [56, 0]
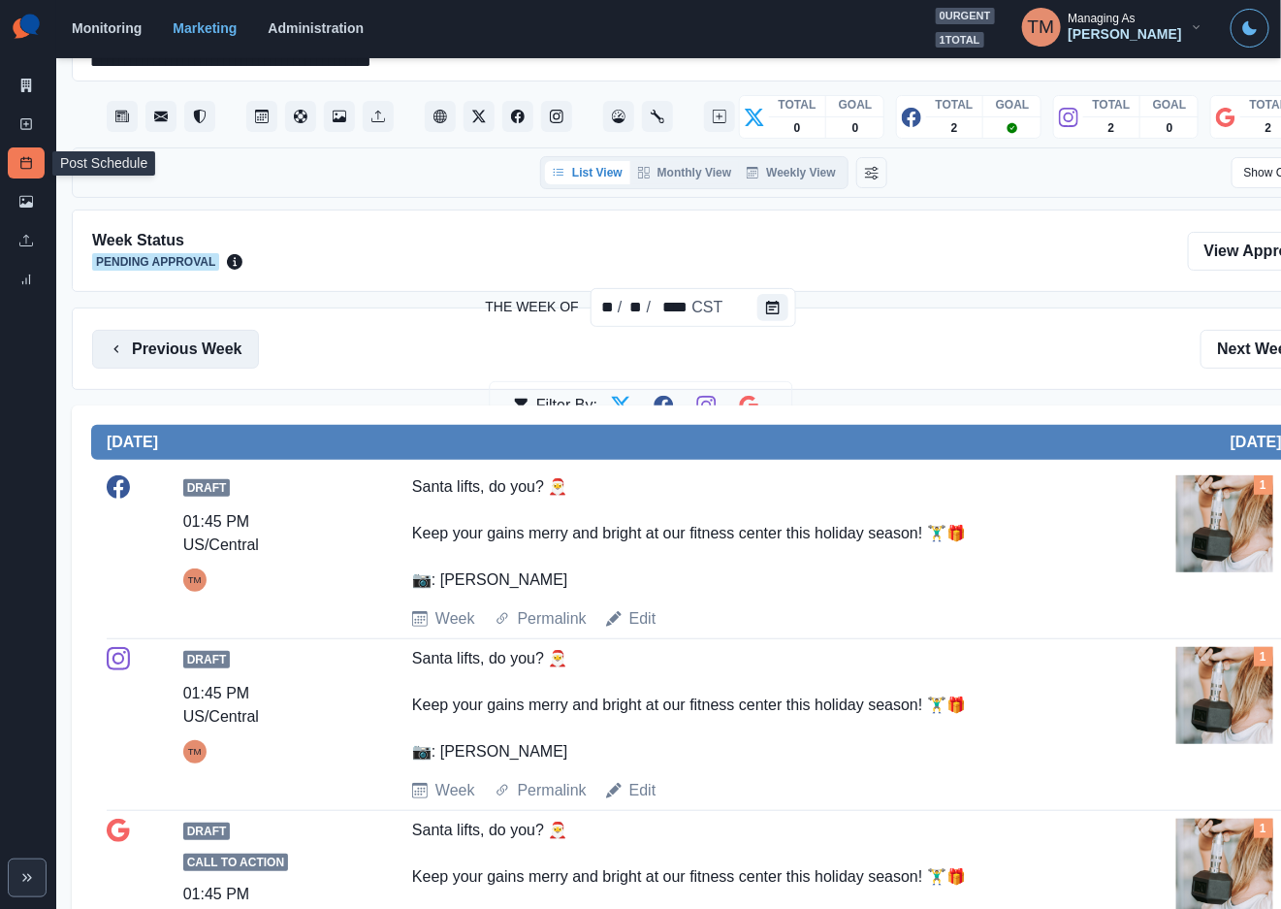
click at [190, 352] on button "Previous Week" at bounding box center [175, 349] width 167 height 39
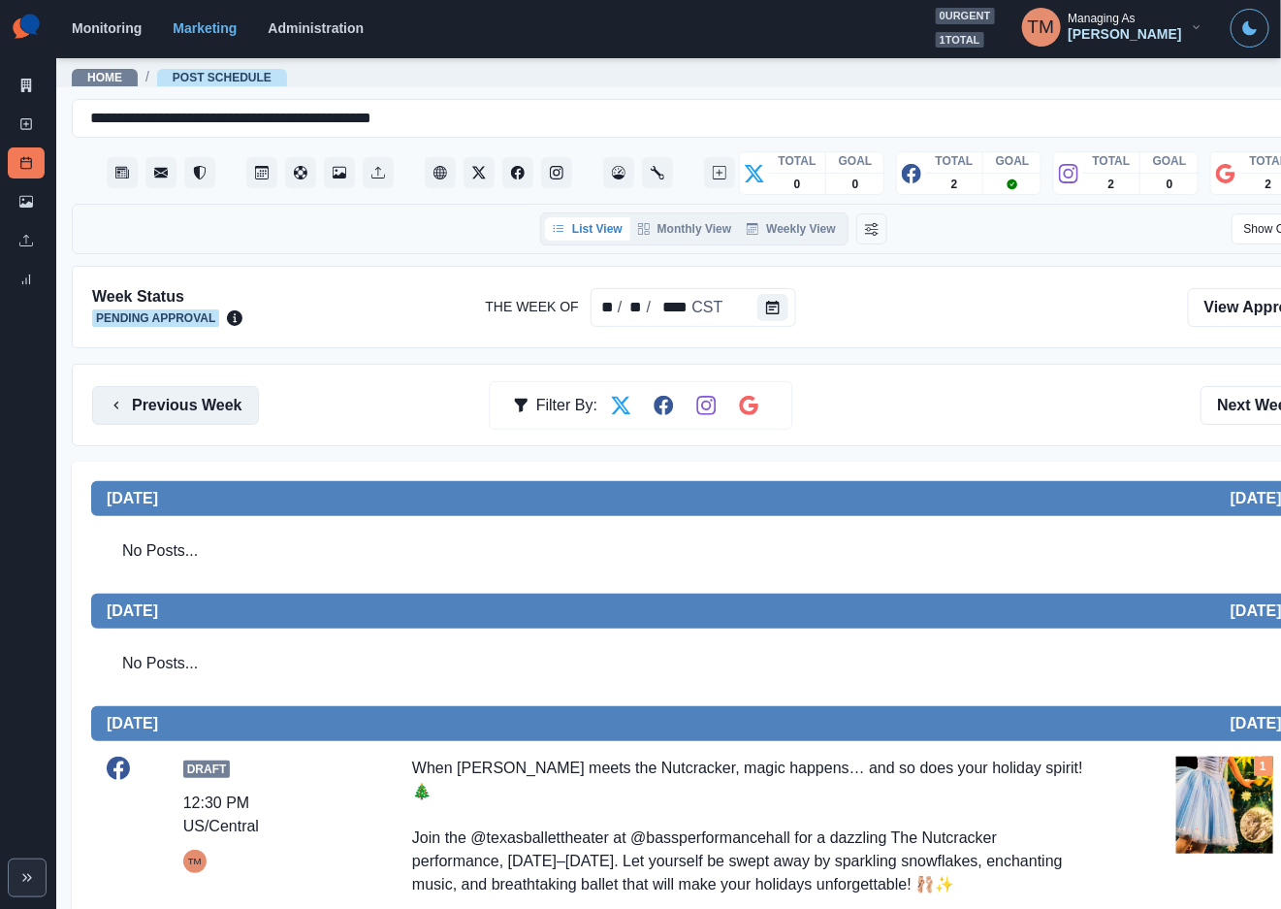
click at [167, 400] on button "Previous Week" at bounding box center [175, 405] width 167 height 39
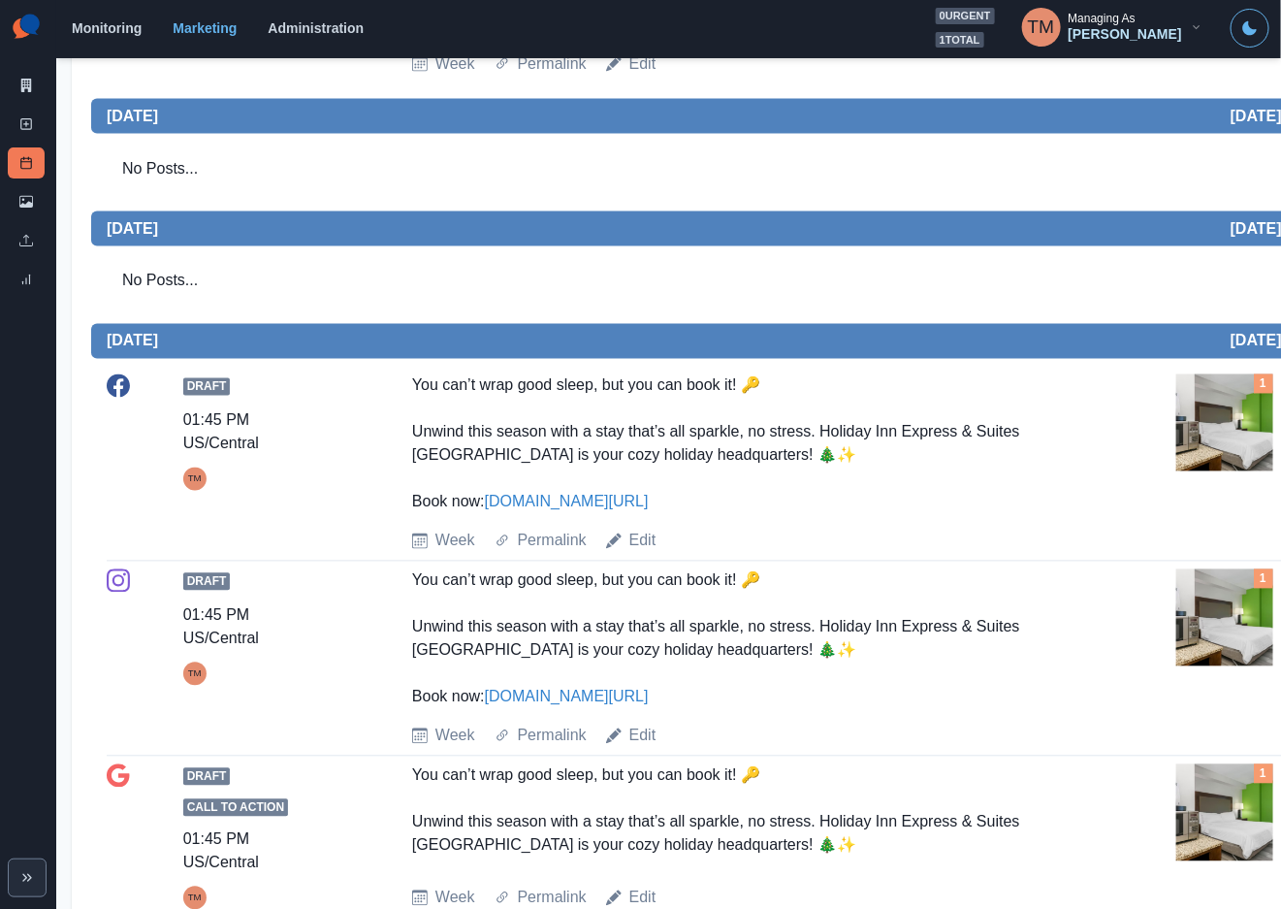
scroll to position [873, 0]
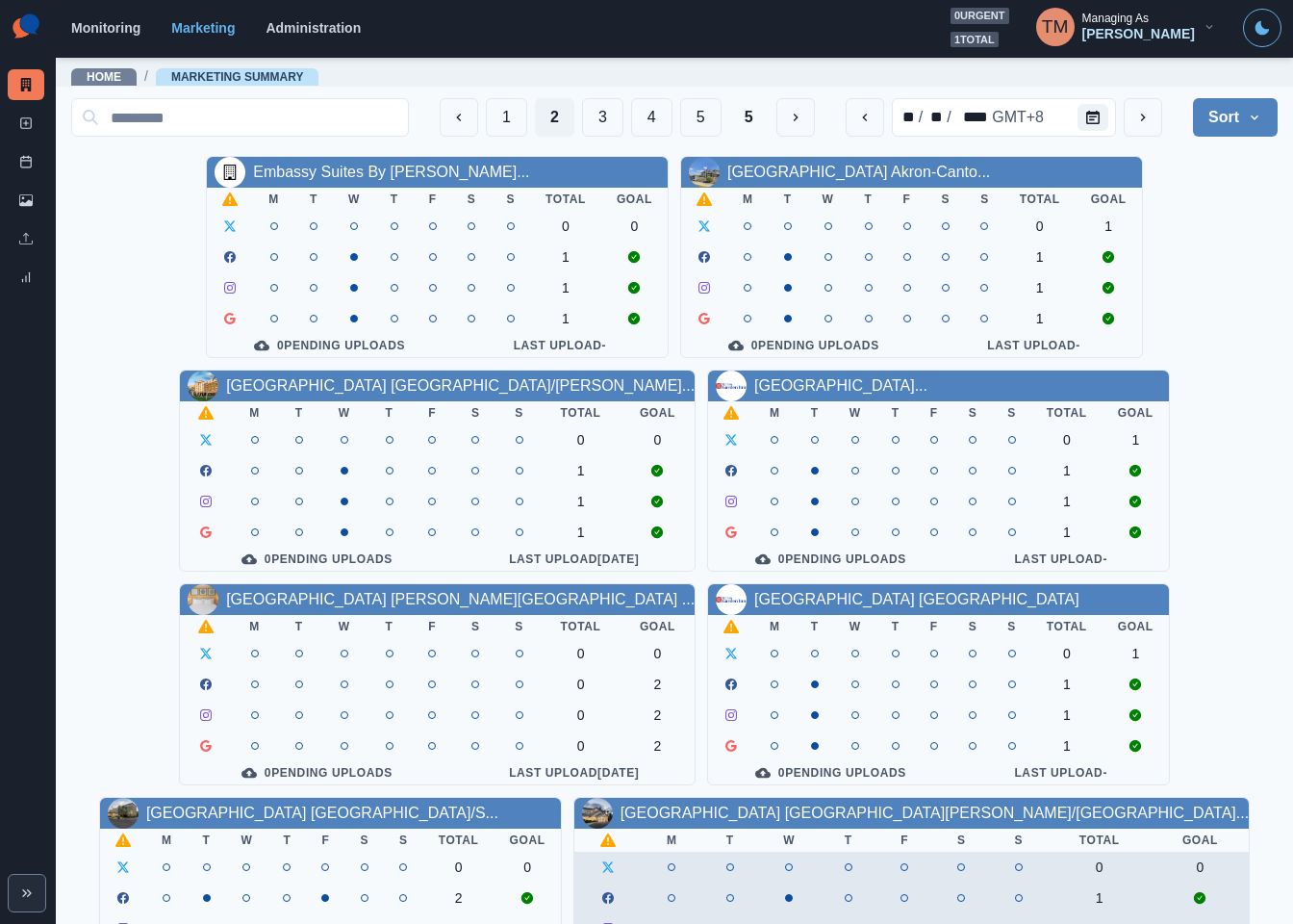
scroll to position [566, 0]
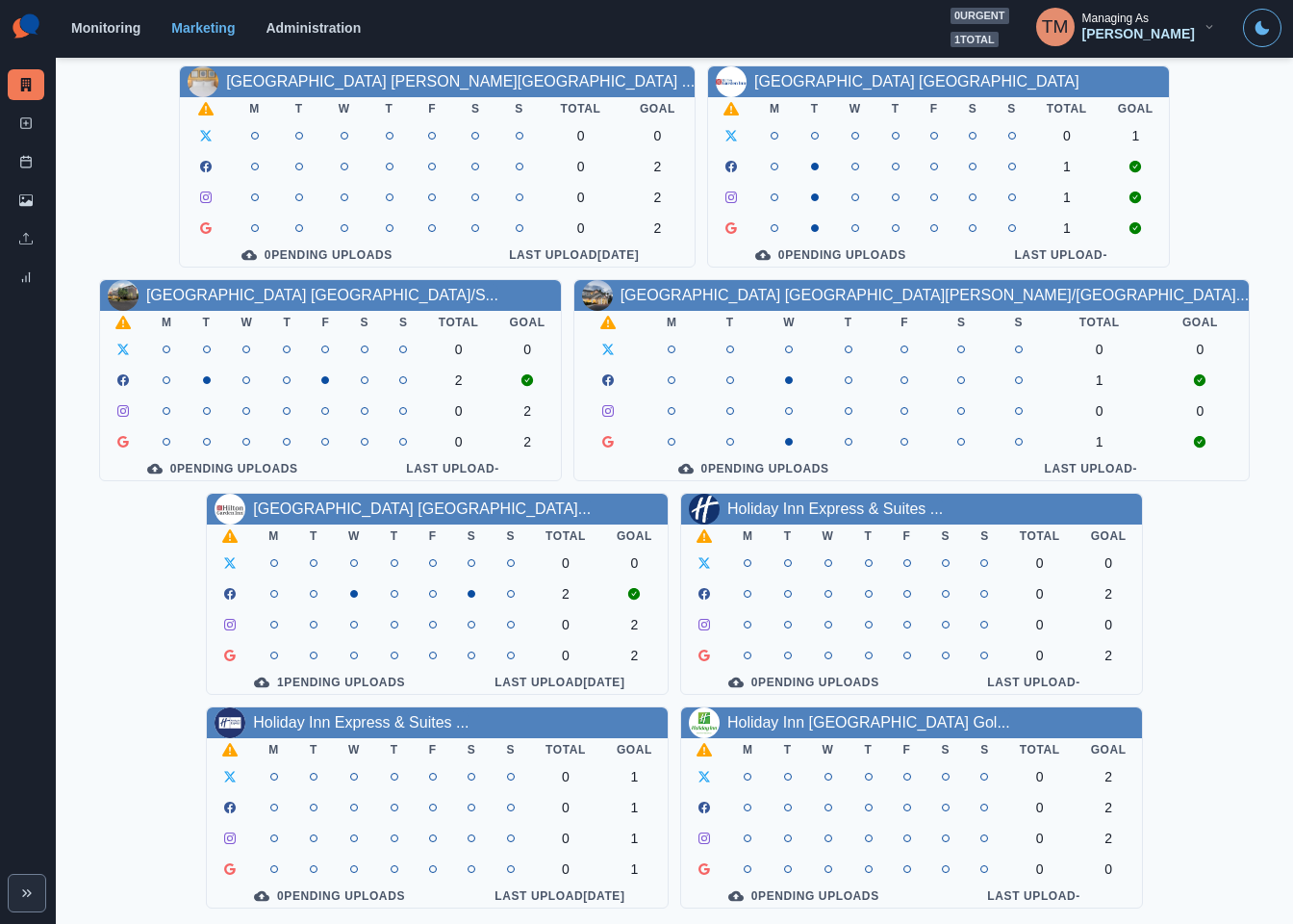
click at [1213, 208] on div "Embassy Suites By Hilton Syra... M T W T F S S Total Goal 0 0 1 1 1 0 Pending U…" at bounding box center [675, 273] width 1207 height 1270
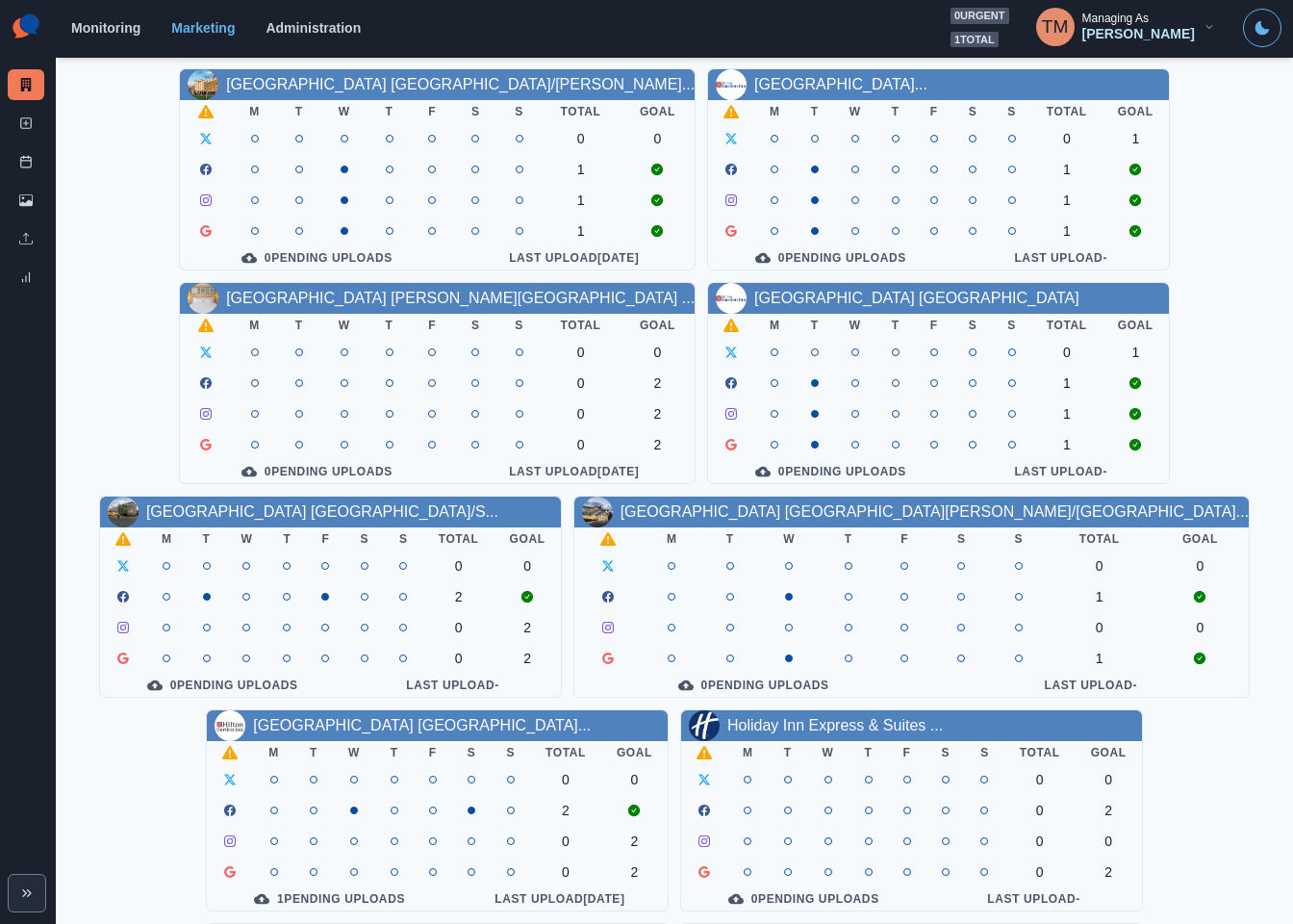
scroll to position [0, 0]
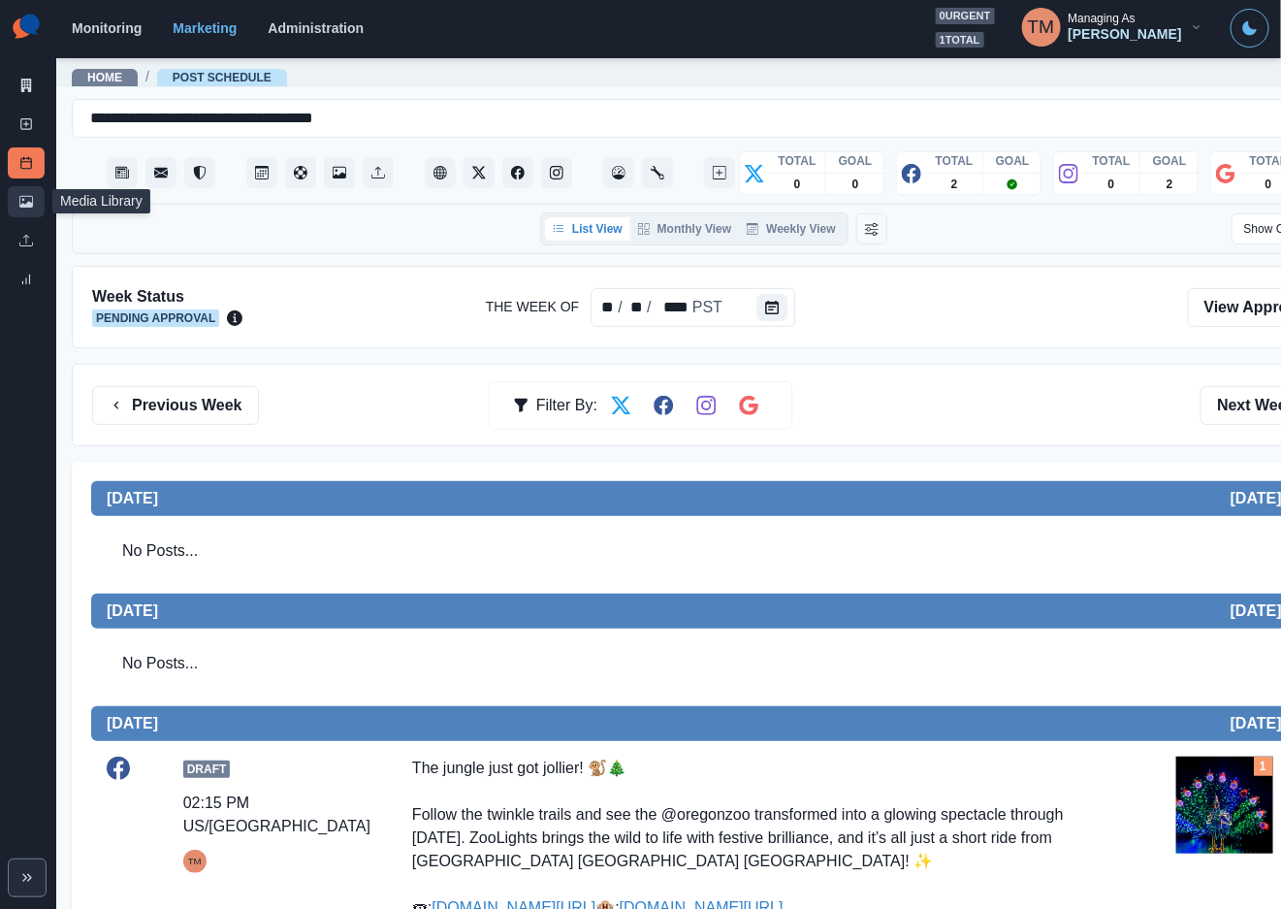
click at [30, 208] on icon at bounding box center [26, 202] width 14 height 14
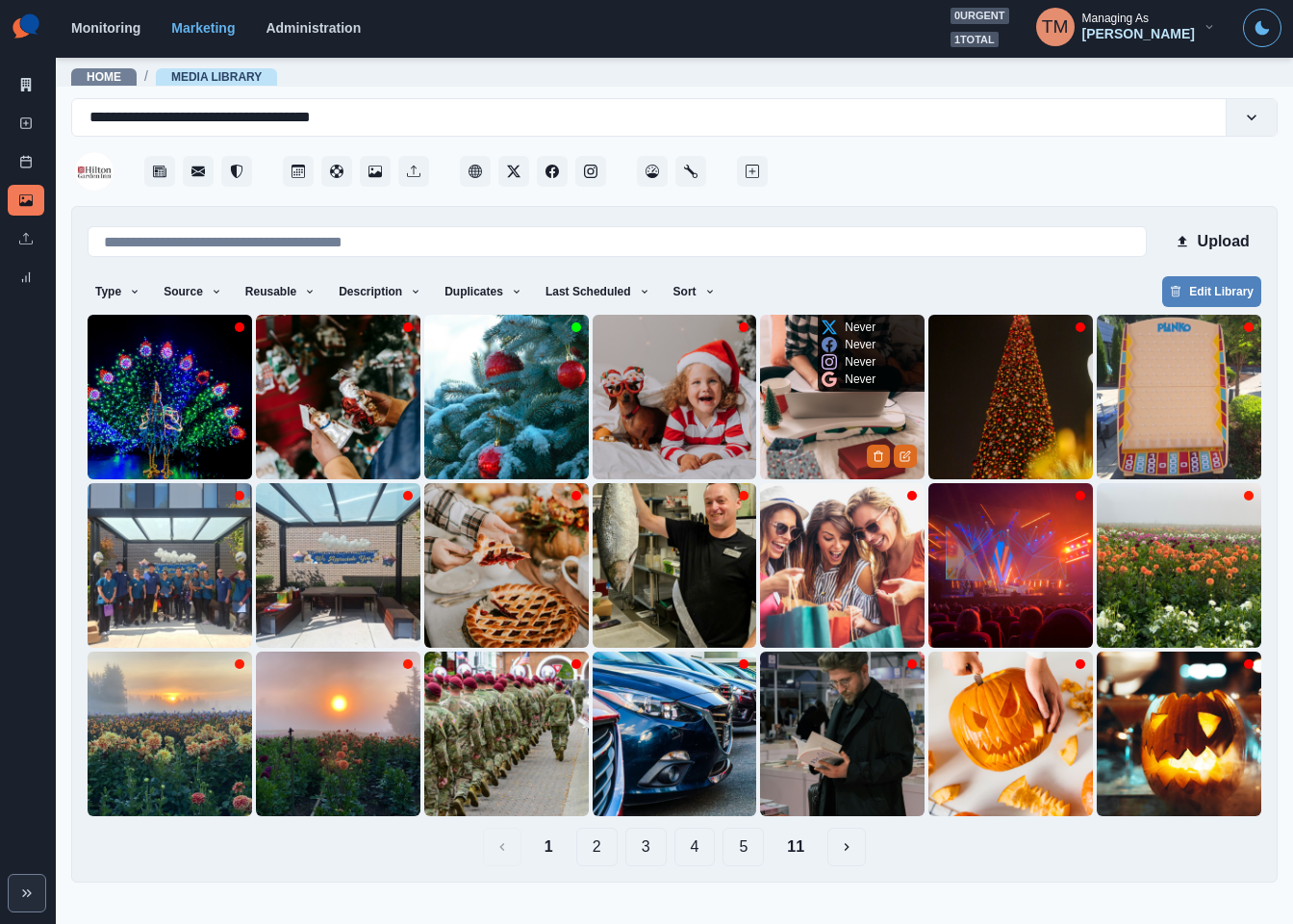
click at [813, 429] on img at bounding box center [842, 397] width 165 height 165
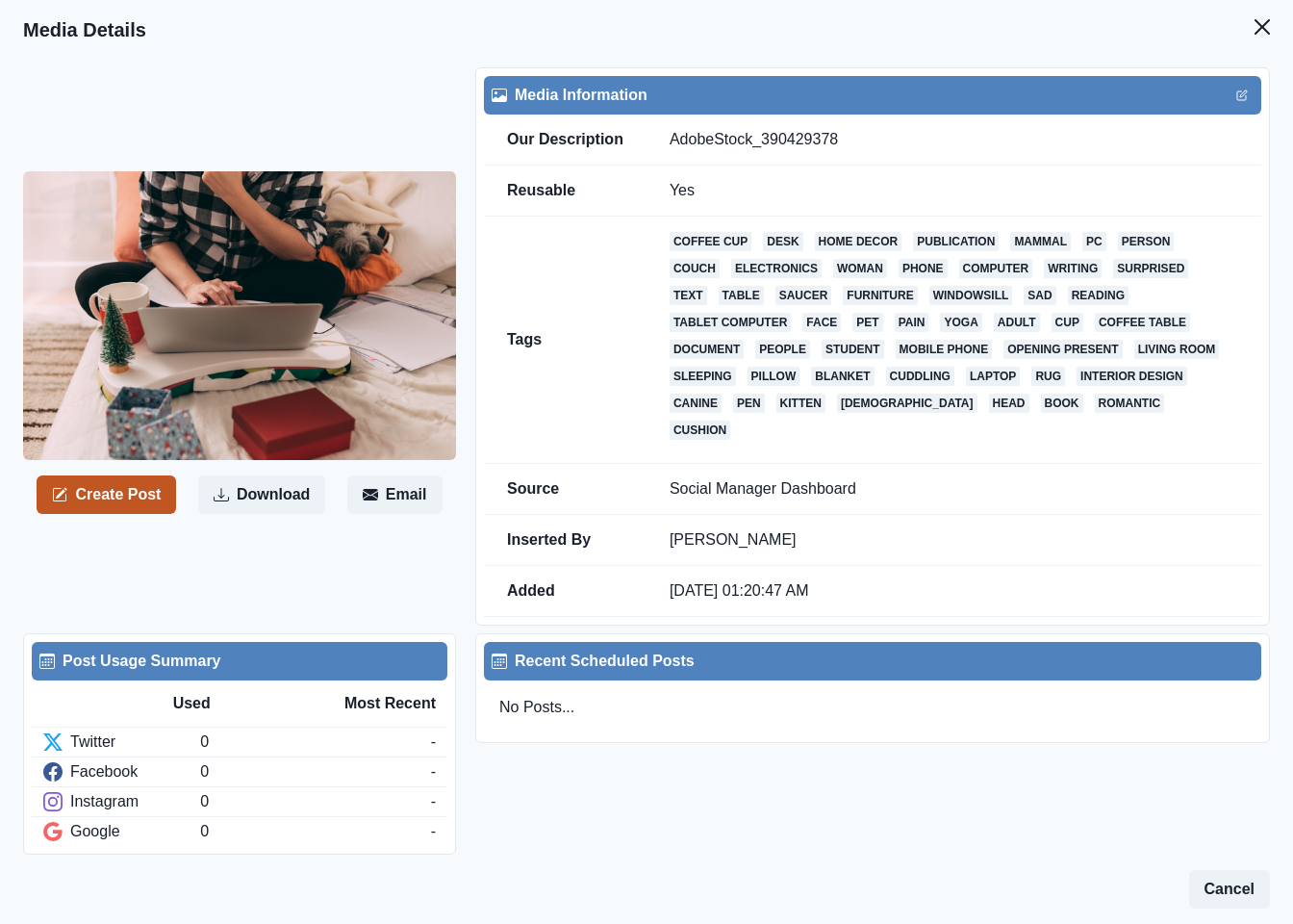
click at [142, 475] on button "Create Post" at bounding box center [106, 494] width 140 height 39
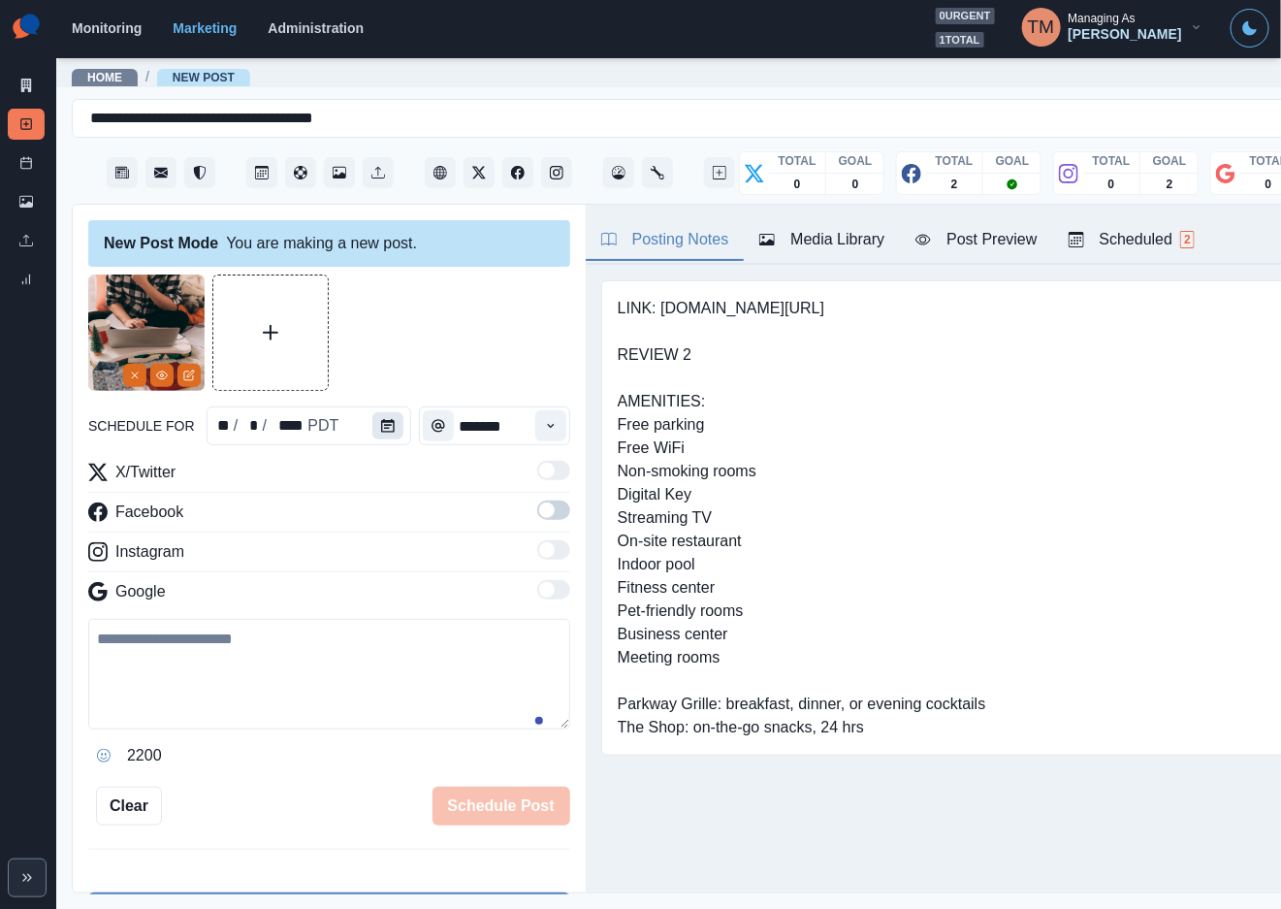
click at [382, 431] on icon "Calendar" at bounding box center [388, 426] width 14 height 14
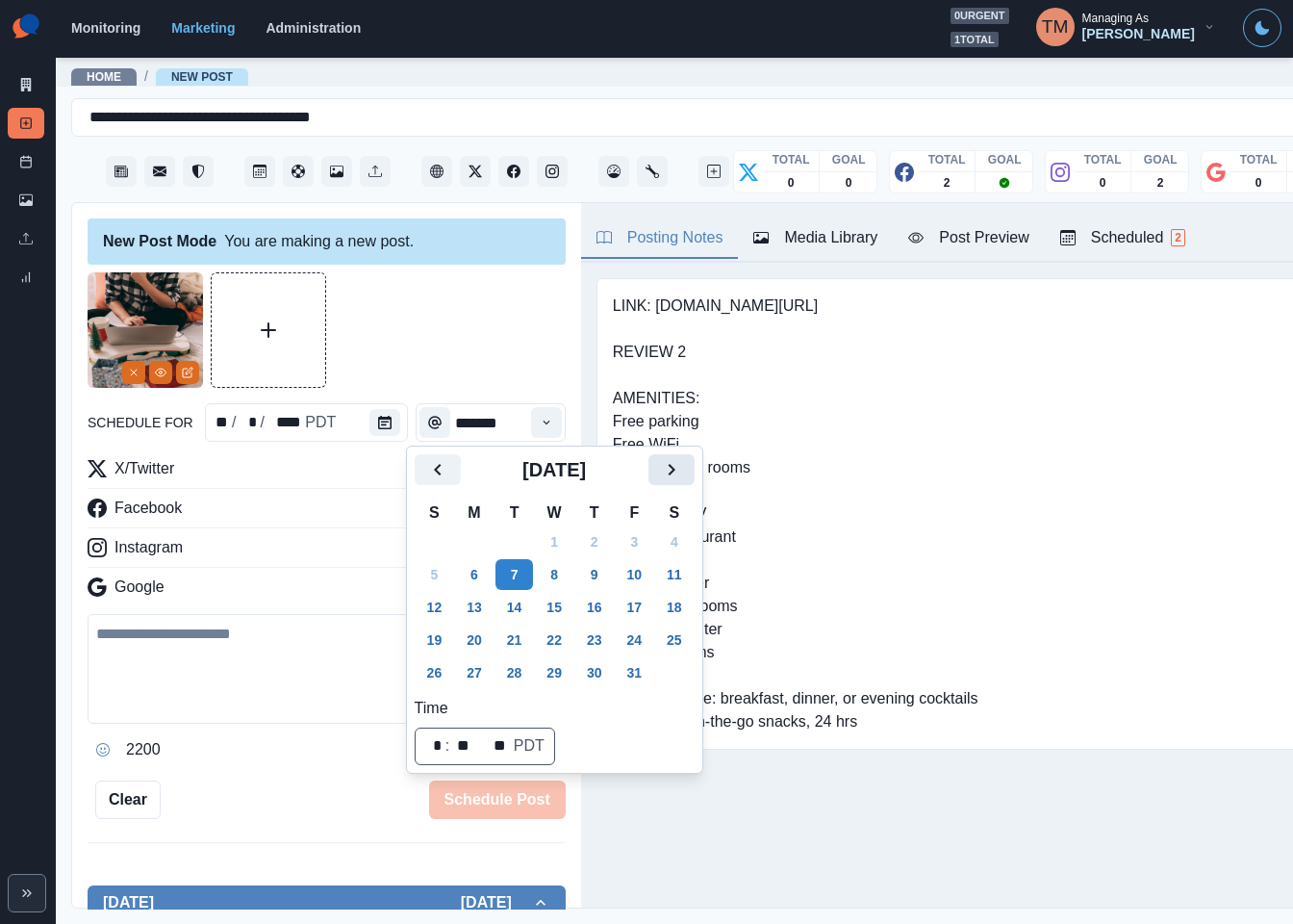
click at [674, 467] on icon "Next" at bounding box center [671, 469] width 23 height 23
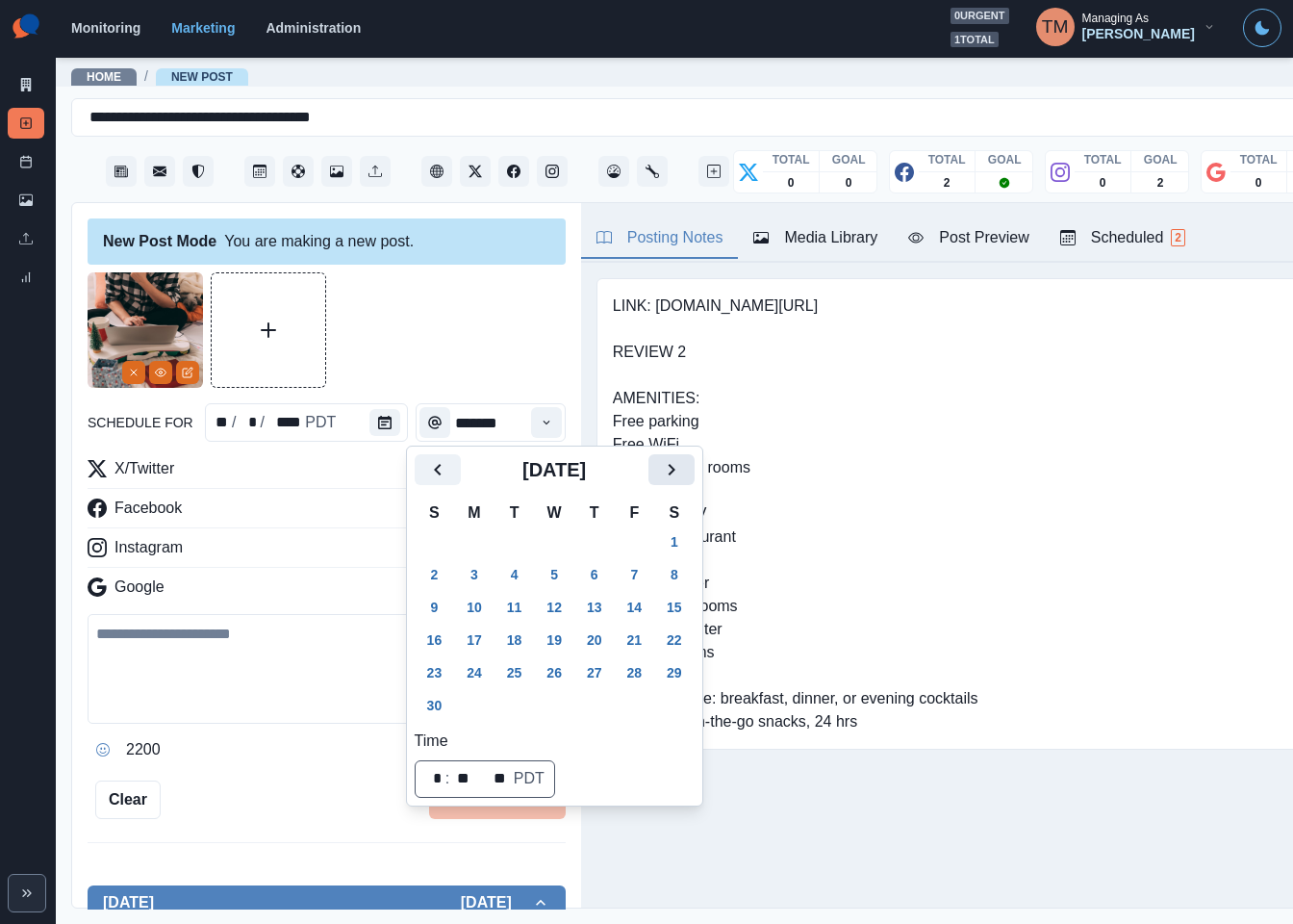
click at [674, 467] on icon "Next" at bounding box center [671, 469] width 23 height 23
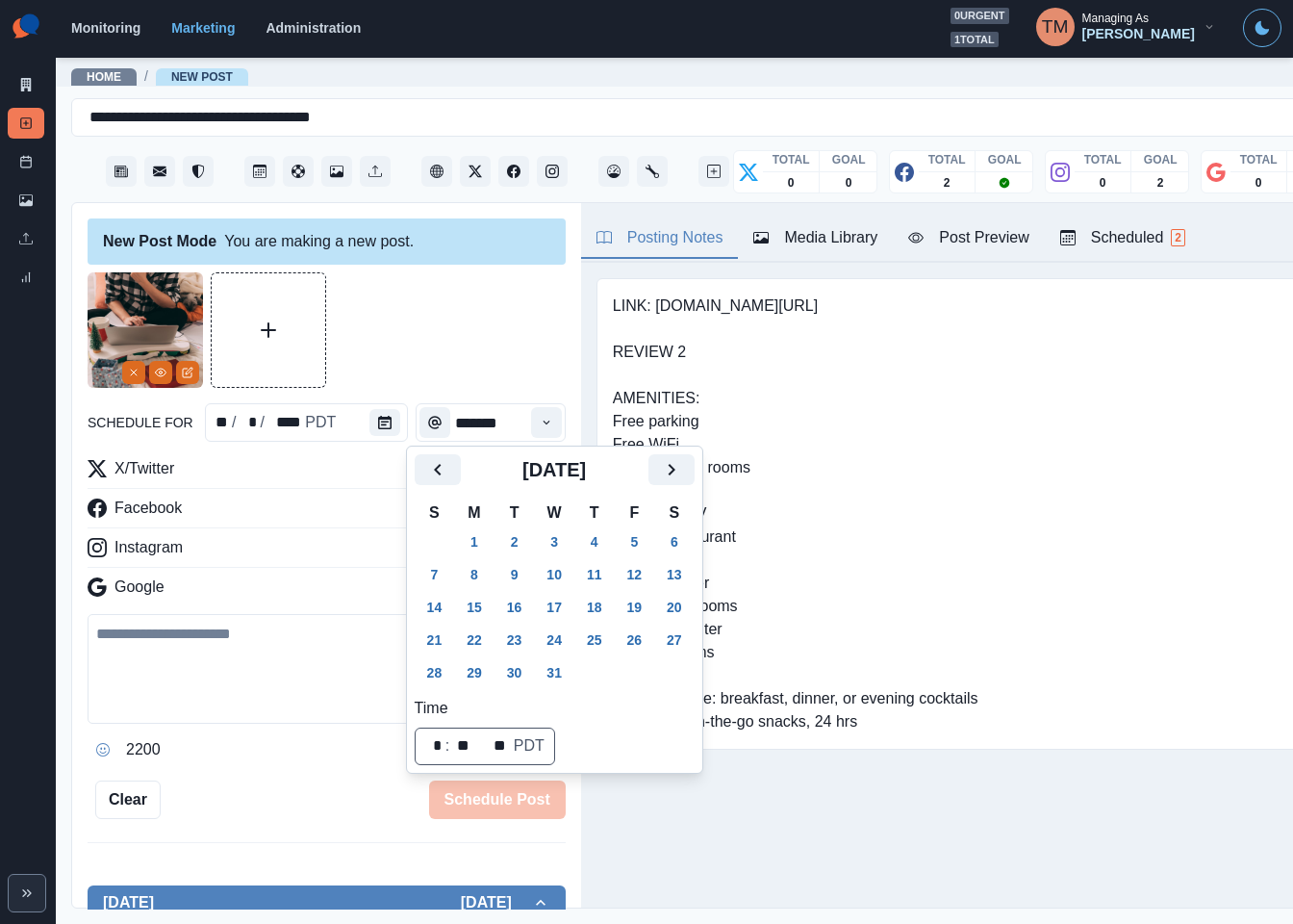
click at [479, 636] on button "22" at bounding box center [474, 639] width 39 height 31
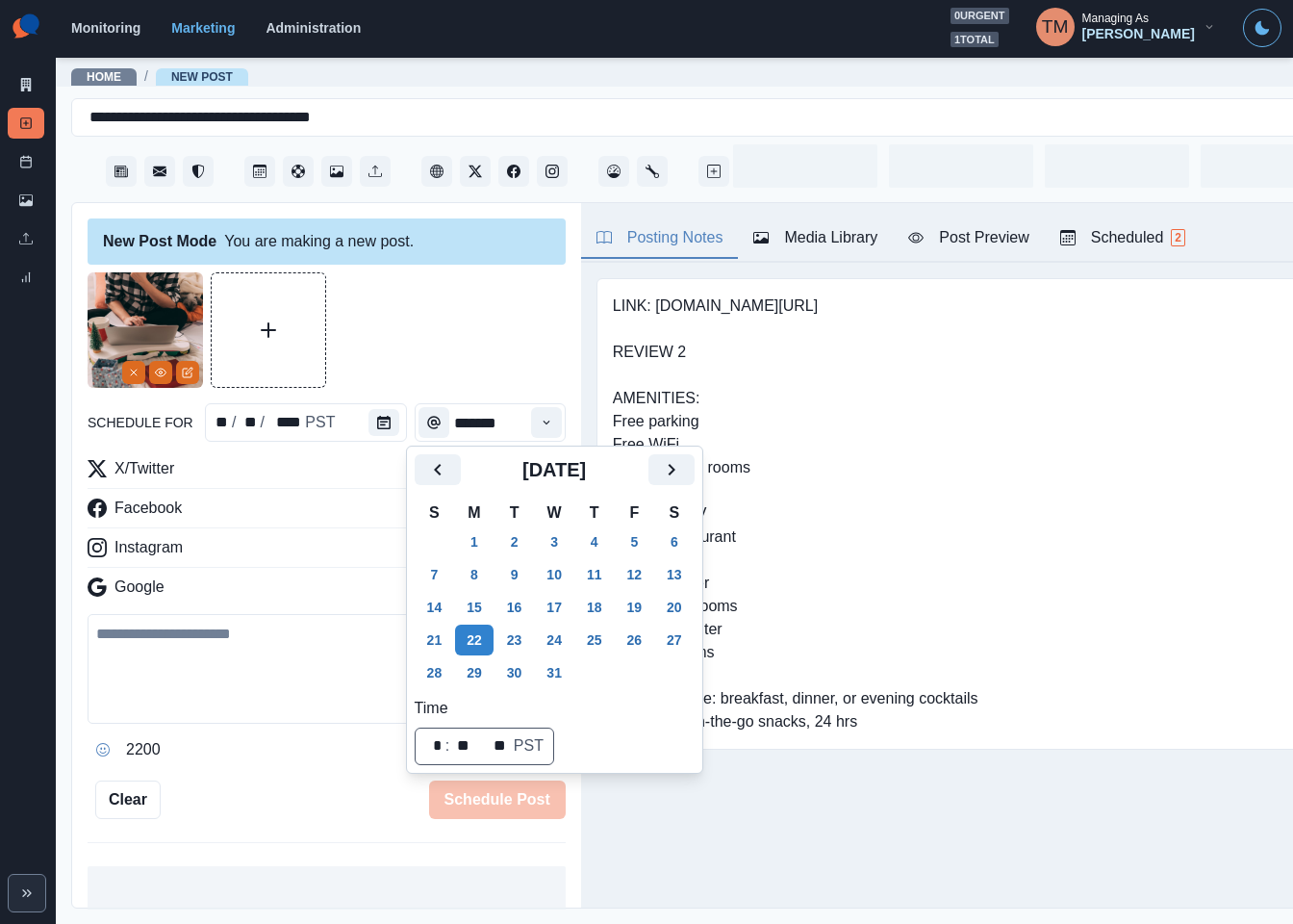
click at [483, 332] on div at bounding box center [326, 330] width 478 height 115
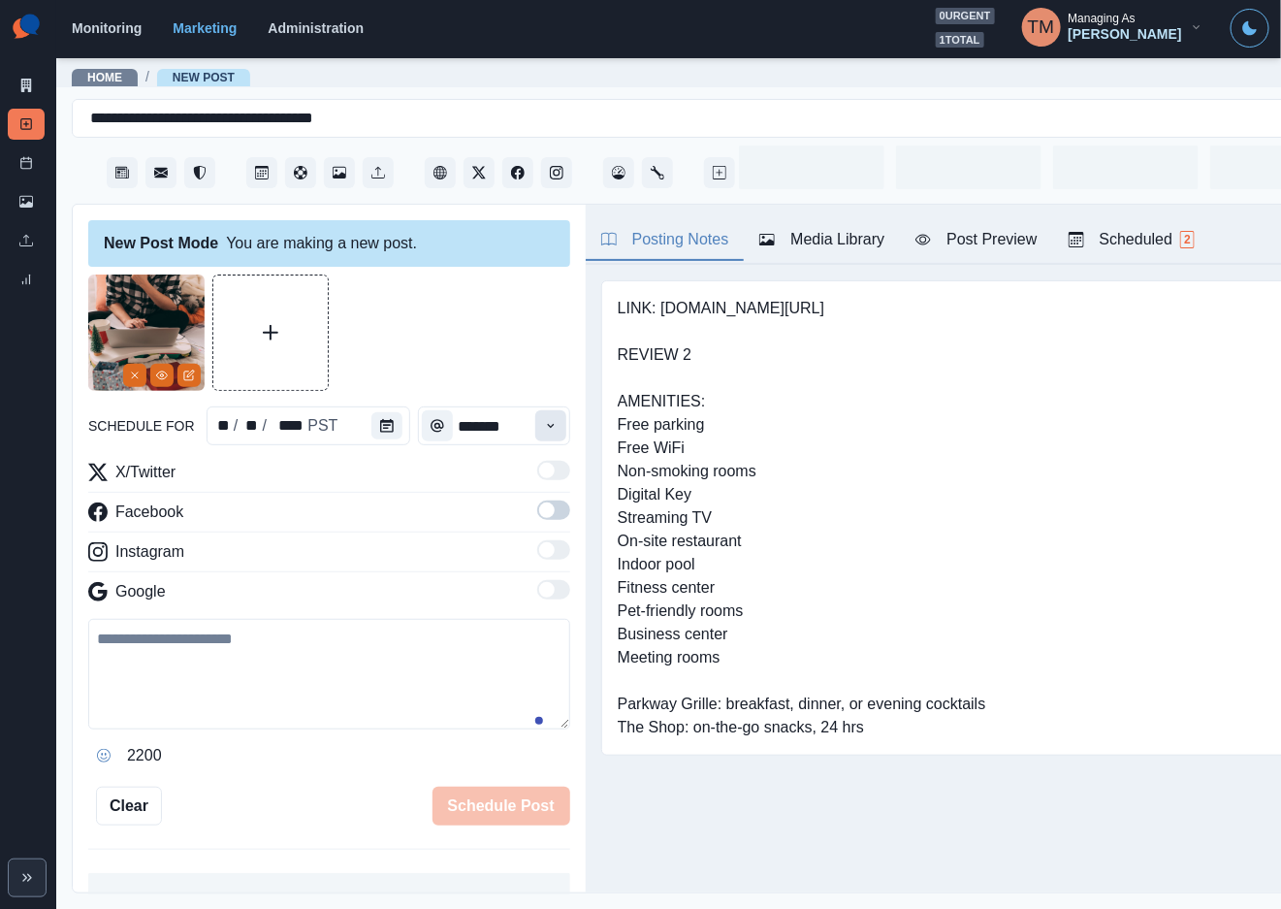
click at [544, 426] on icon "Time" at bounding box center [551, 426] width 14 height 14
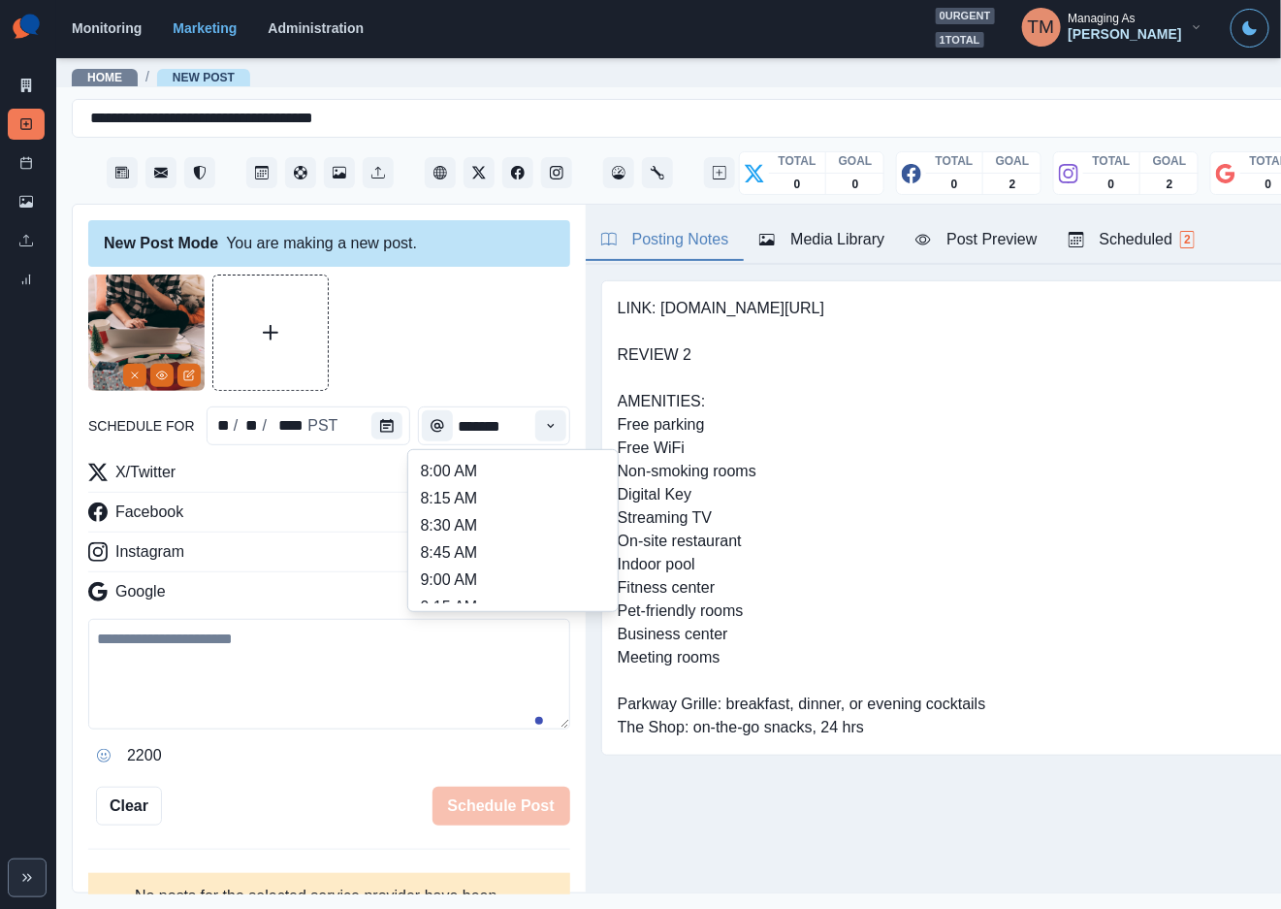
scroll to position [436, 0]
click at [442, 553] on li "12:45 PM" at bounding box center [513, 550] width 194 height 27
type input "********"
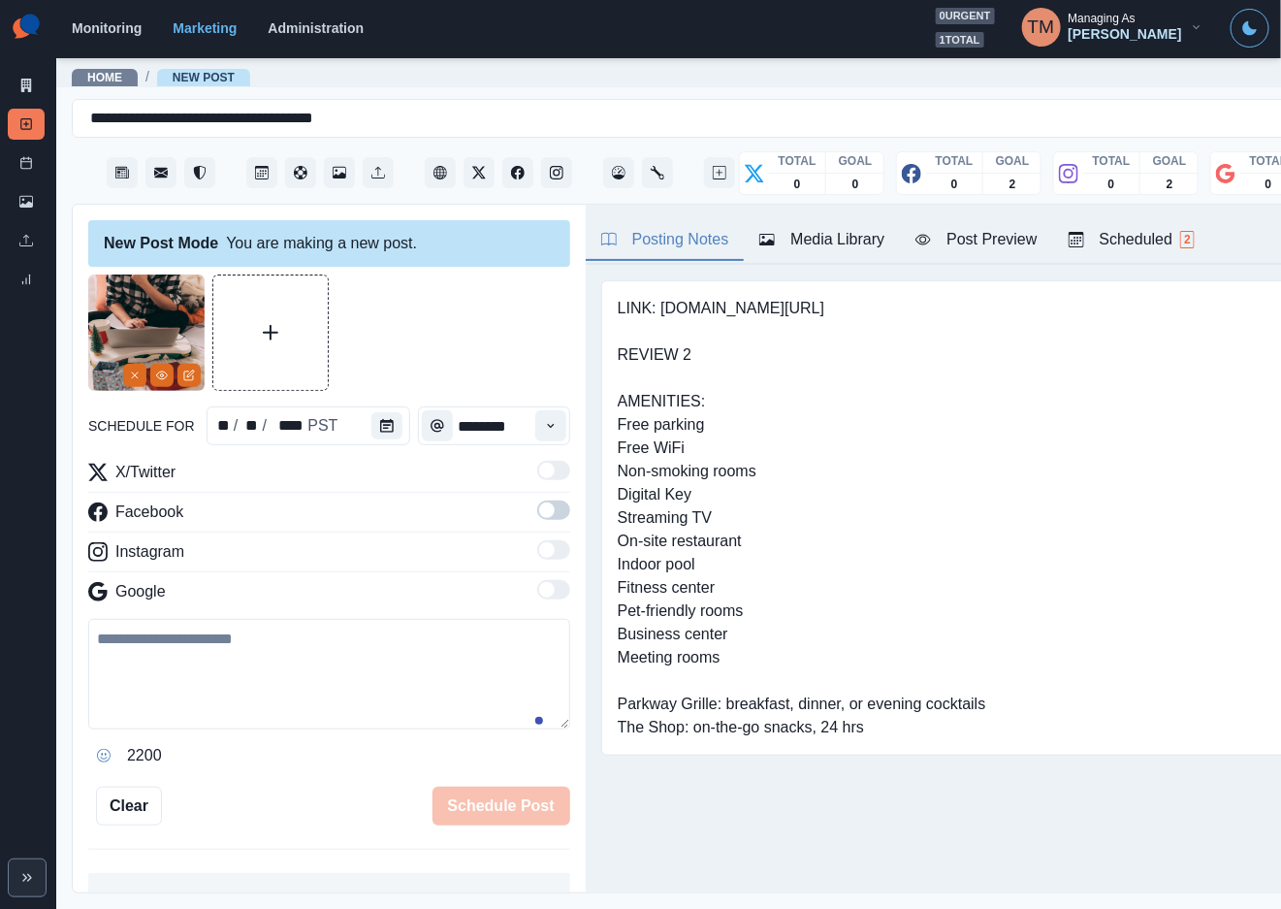
drag, startPoint x: 535, startPoint y: 513, endPoint x: 539, endPoint y: 538, distance: 25.5
click at [537, 515] on span at bounding box center [553, 509] width 33 height 19
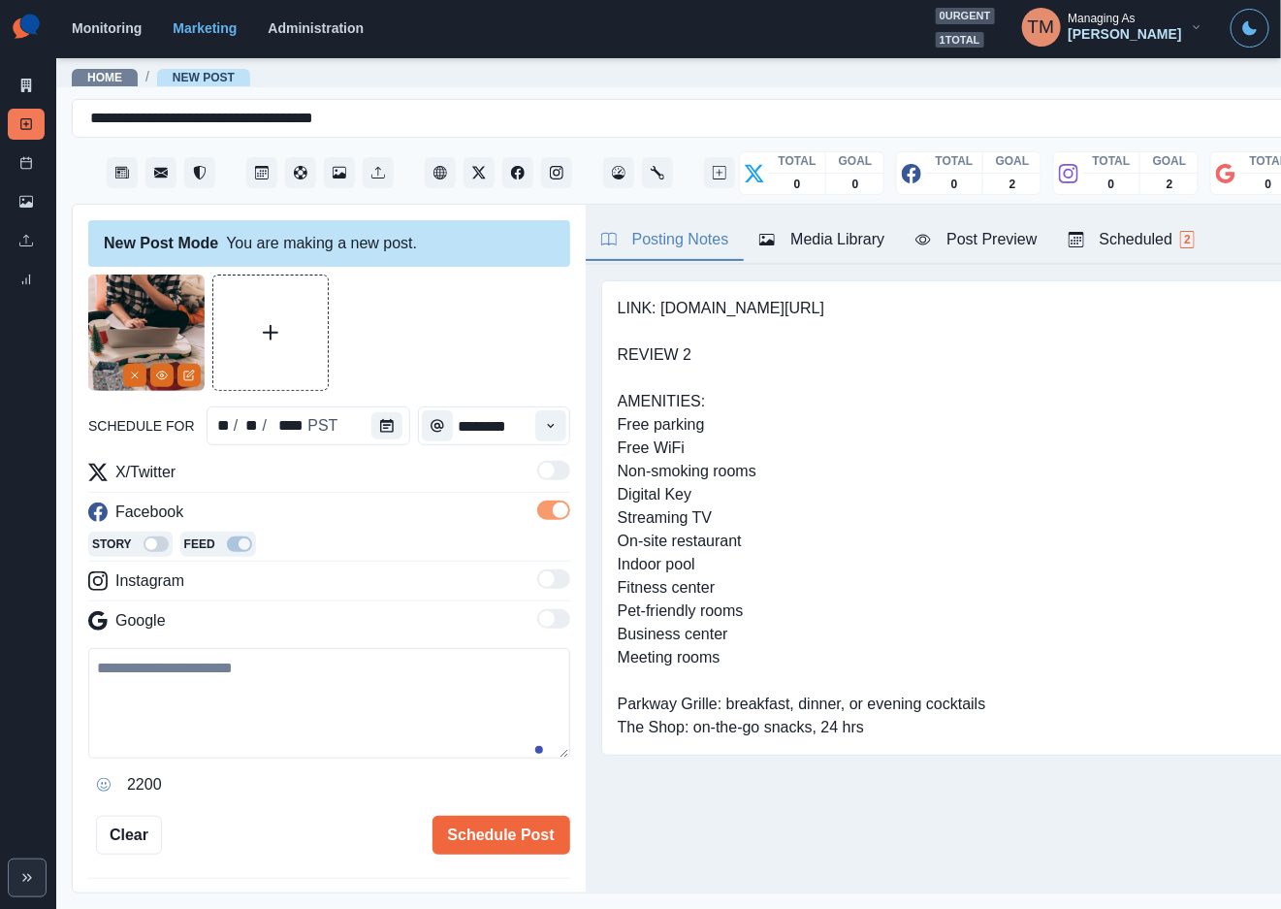
click at [141, 707] on textarea at bounding box center [329, 703] width 482 height 111
paste textarea "**********"
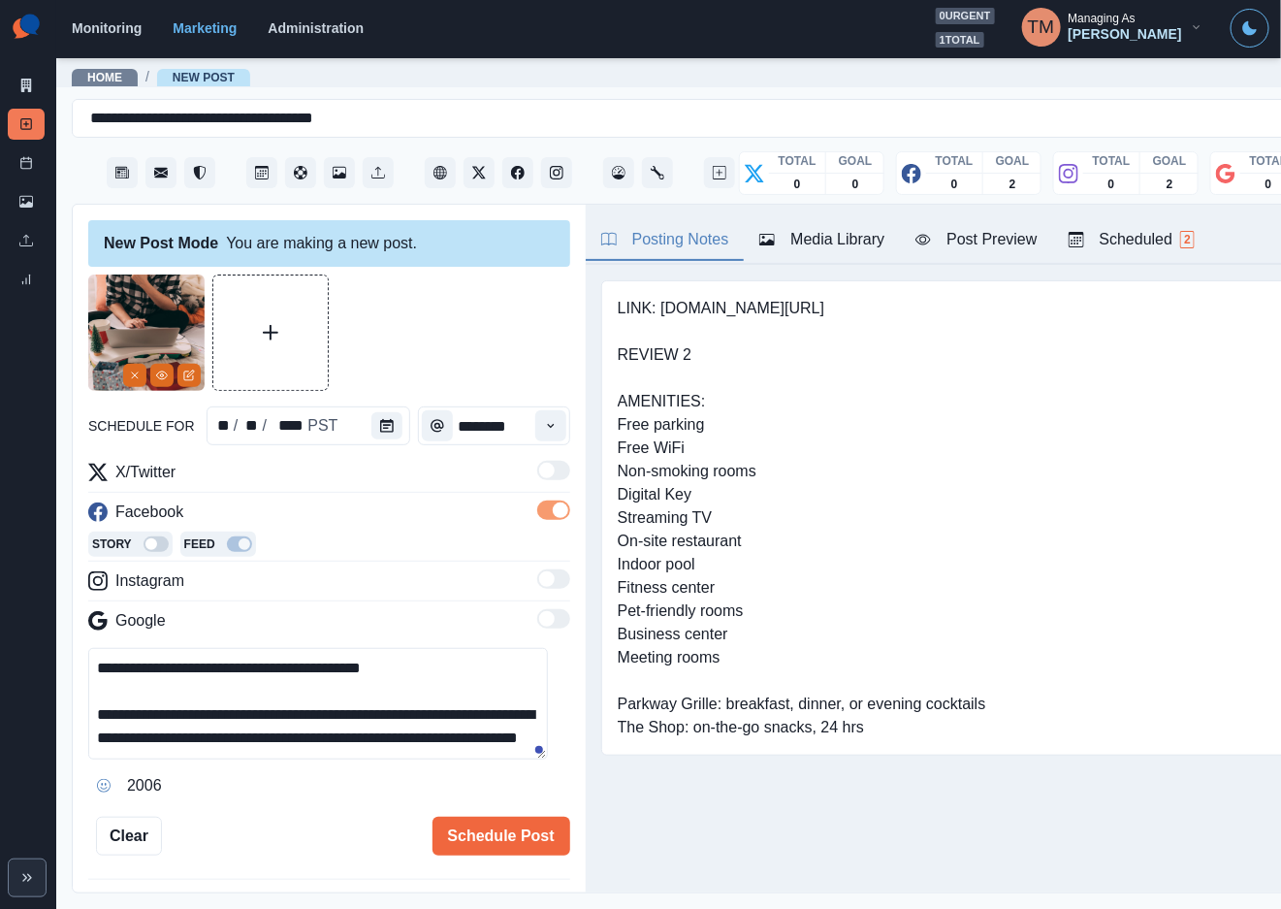
scroll to position [15, 0]
type textarea "**********"
click at [978, 244] on div "Post Preview" at bounding box center [976, 239] width 121 height 23
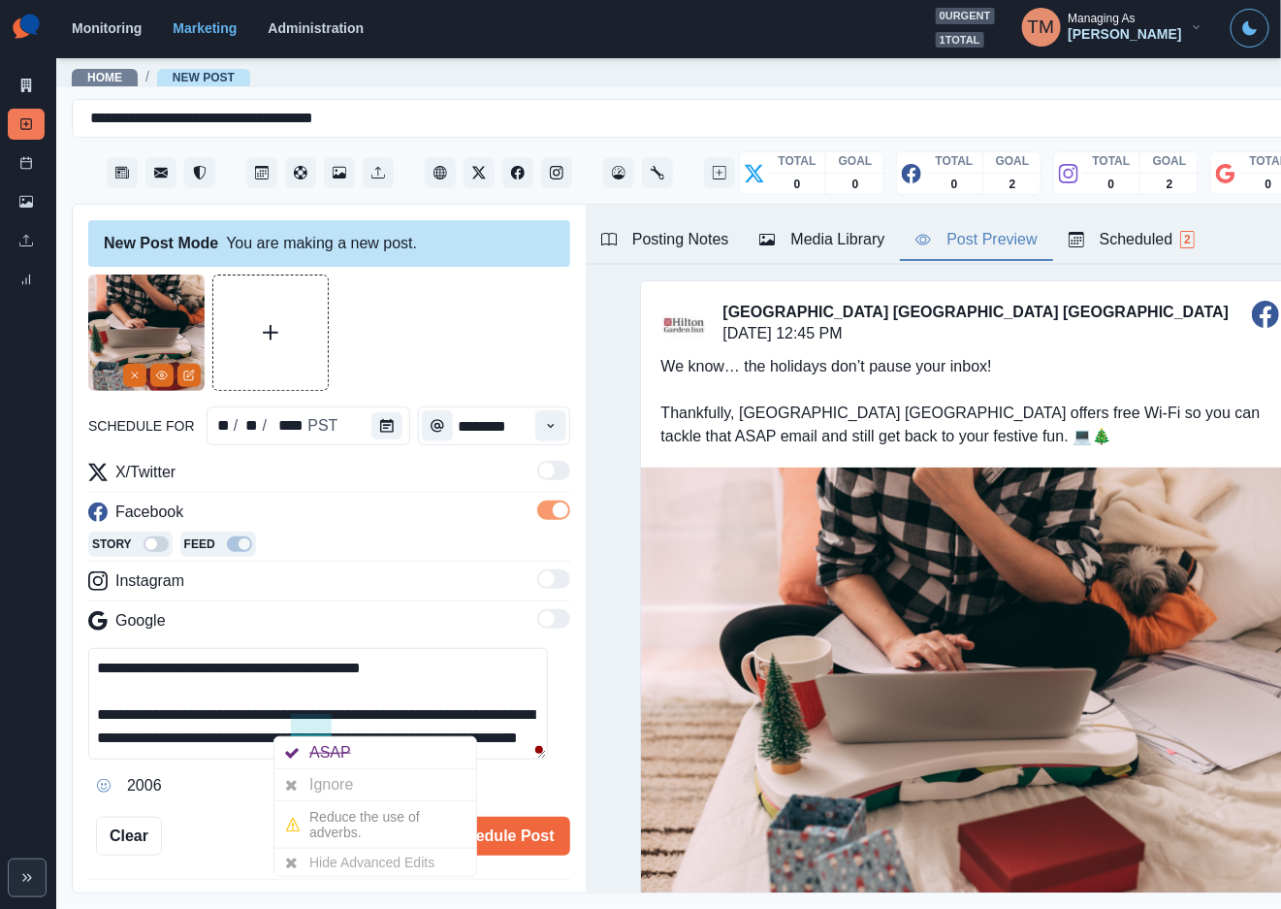
click at [306, 775] on div at bounding box center [291, 784] width 35 height 31
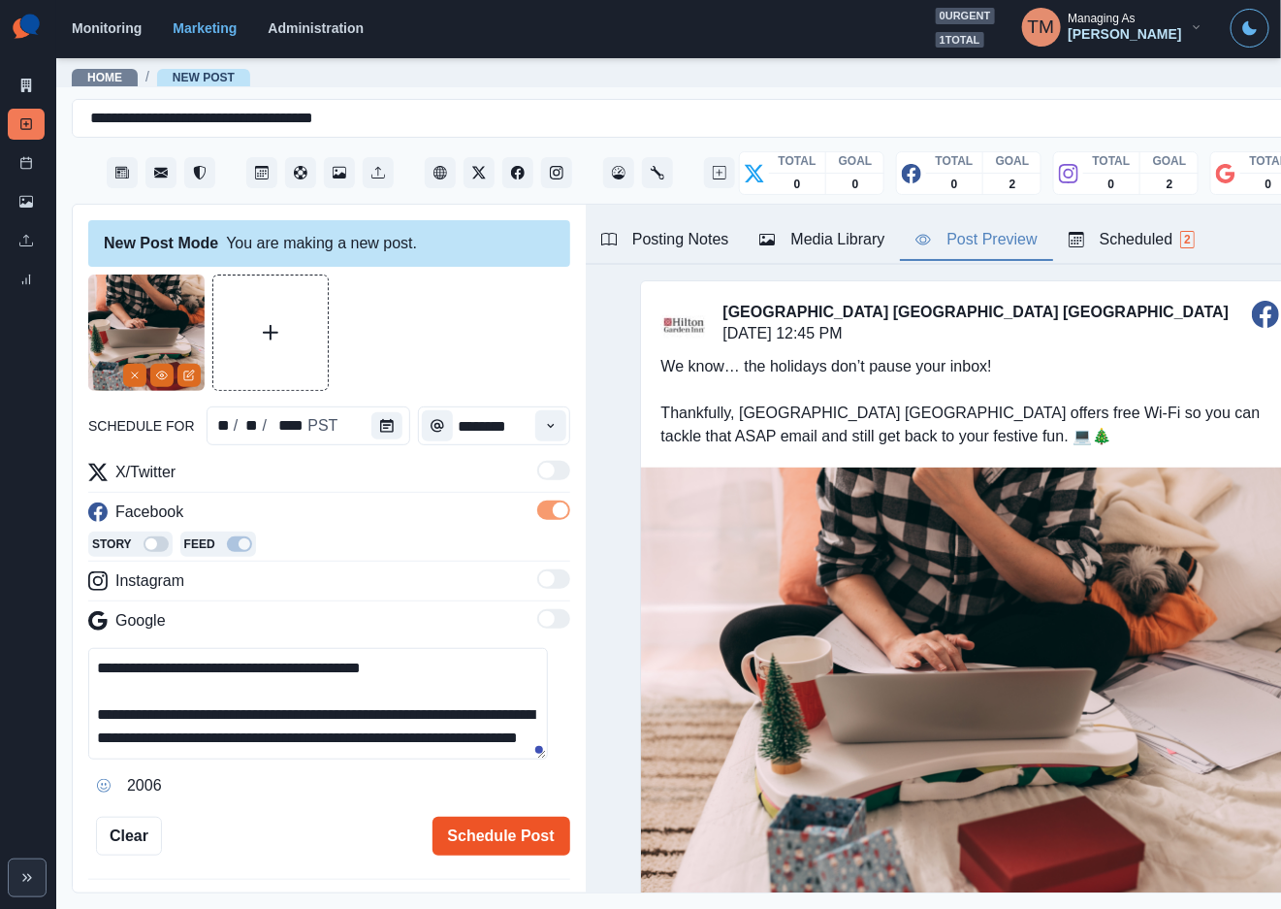
click at [454, 839] on button "Schedule Post" at bounding box center [502, 836] width 138 height 39
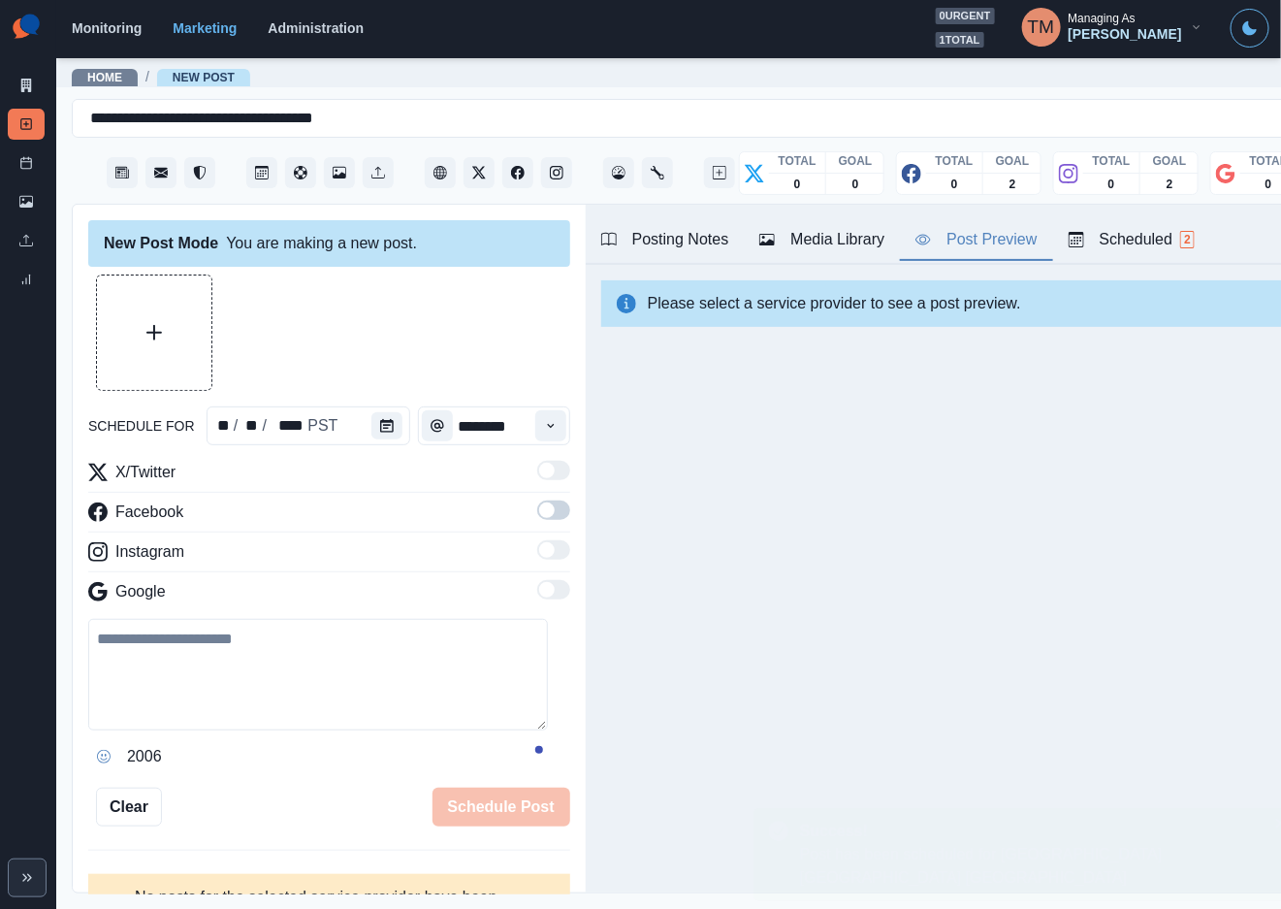
scroll to position [0, 0]
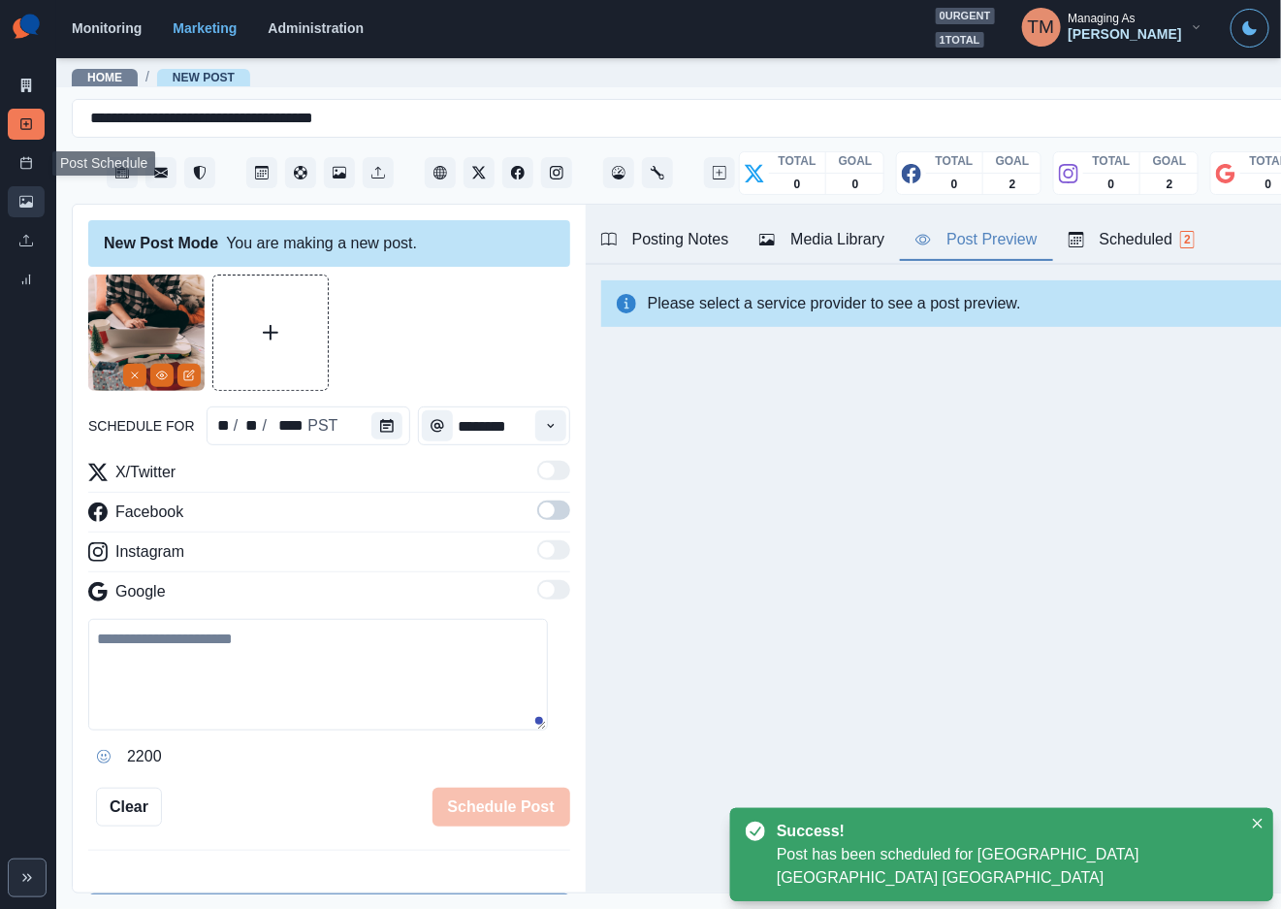
click at [21, 195] on icon at bounding box center [26, 202] width 14 height 14
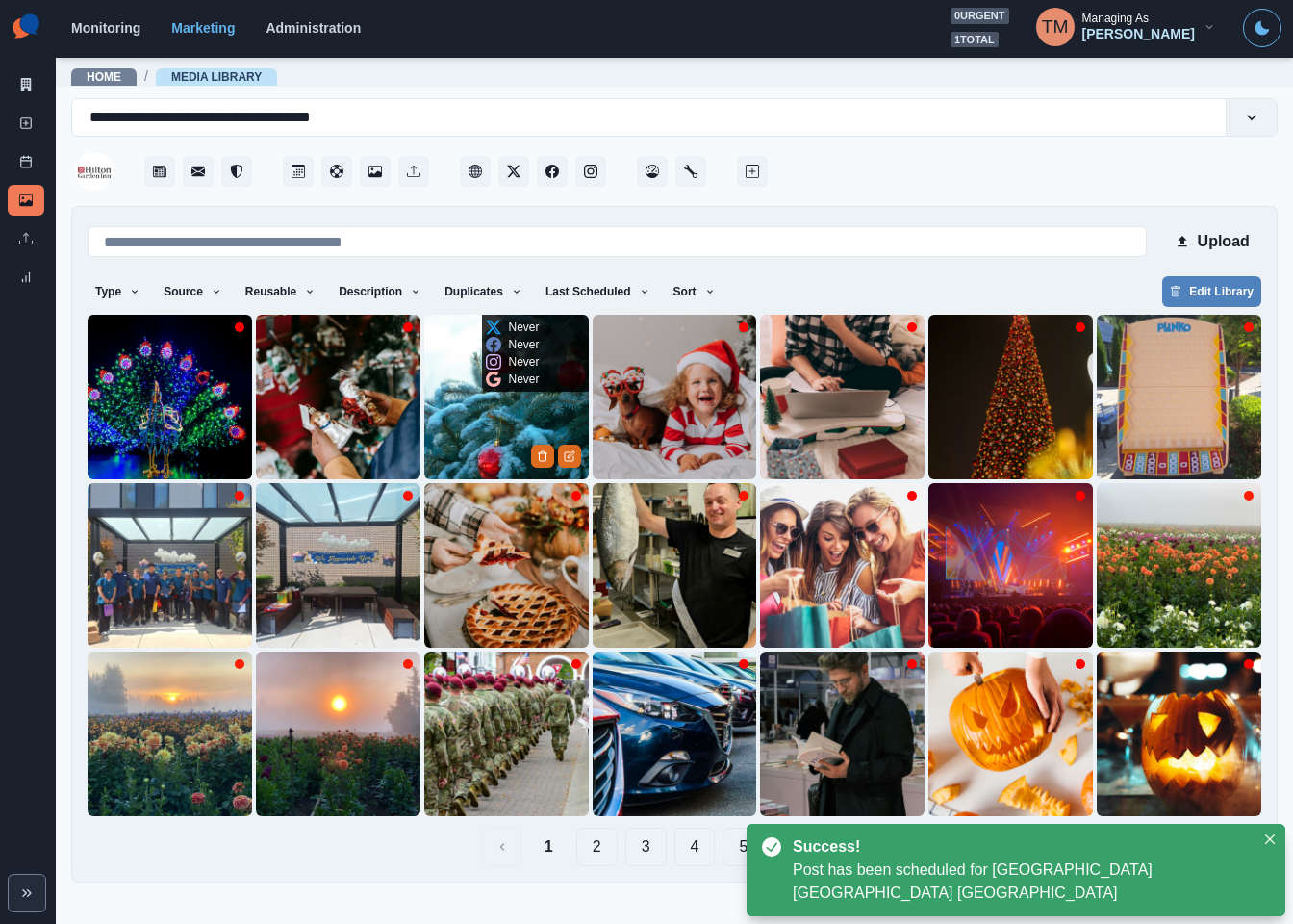
click at [470, 431] on img at bounding box center [507, 397] width 165 height 165
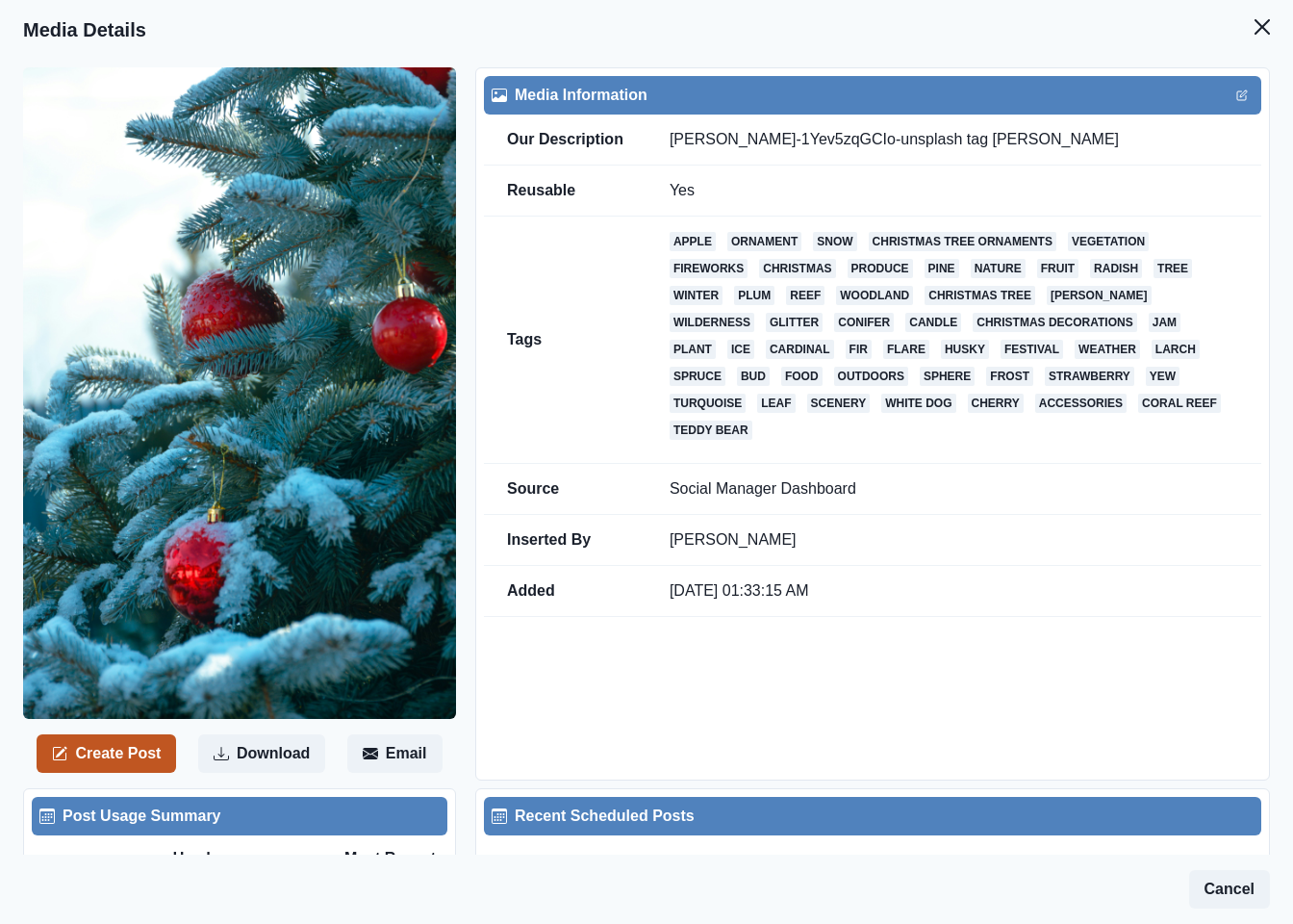
click at [127, 734] on button "Create Post" at bounding box center [106, 753] width 140 height 39
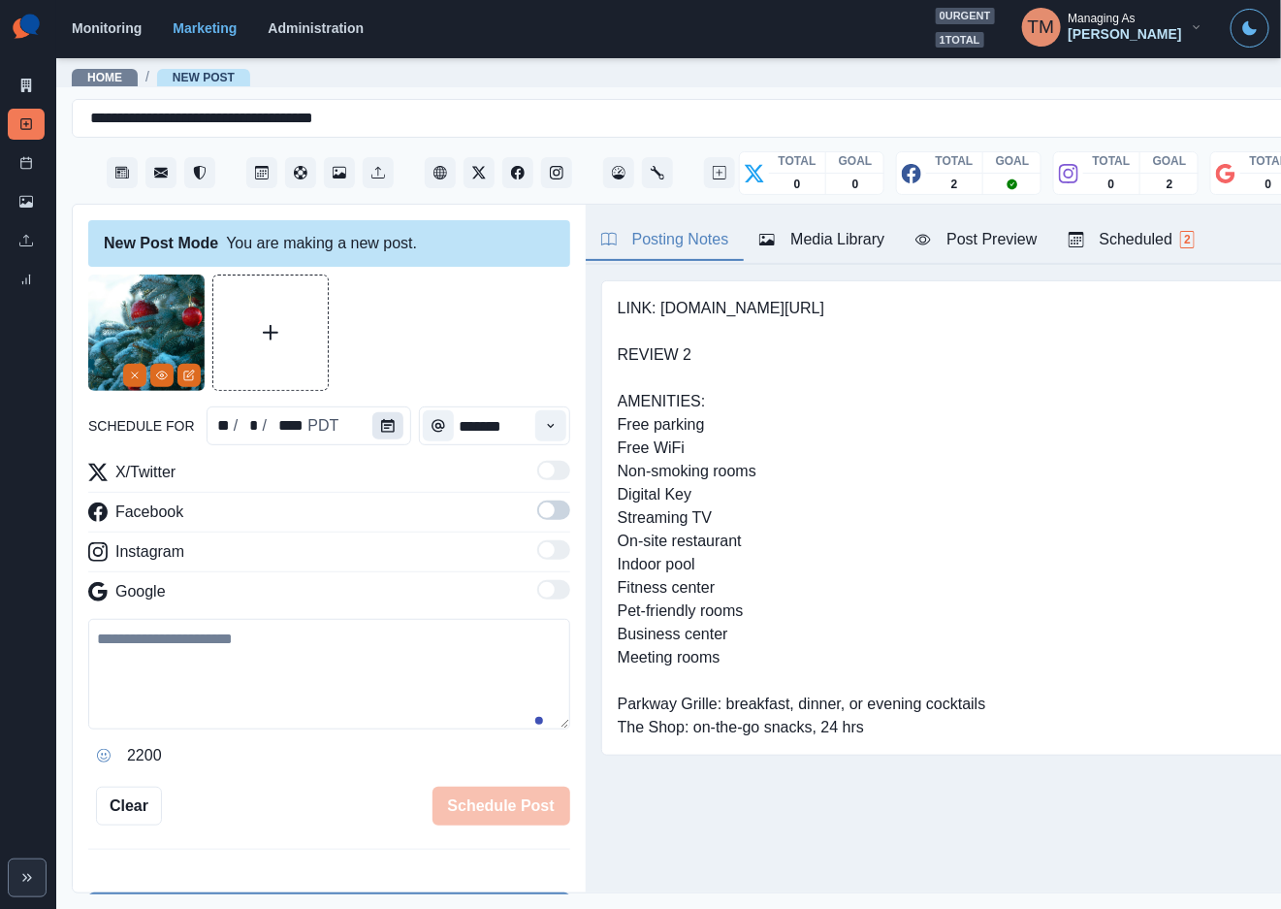
click at [381, 428] on icon "Calendar" at bounding box center [388, 426] width 14 height 14
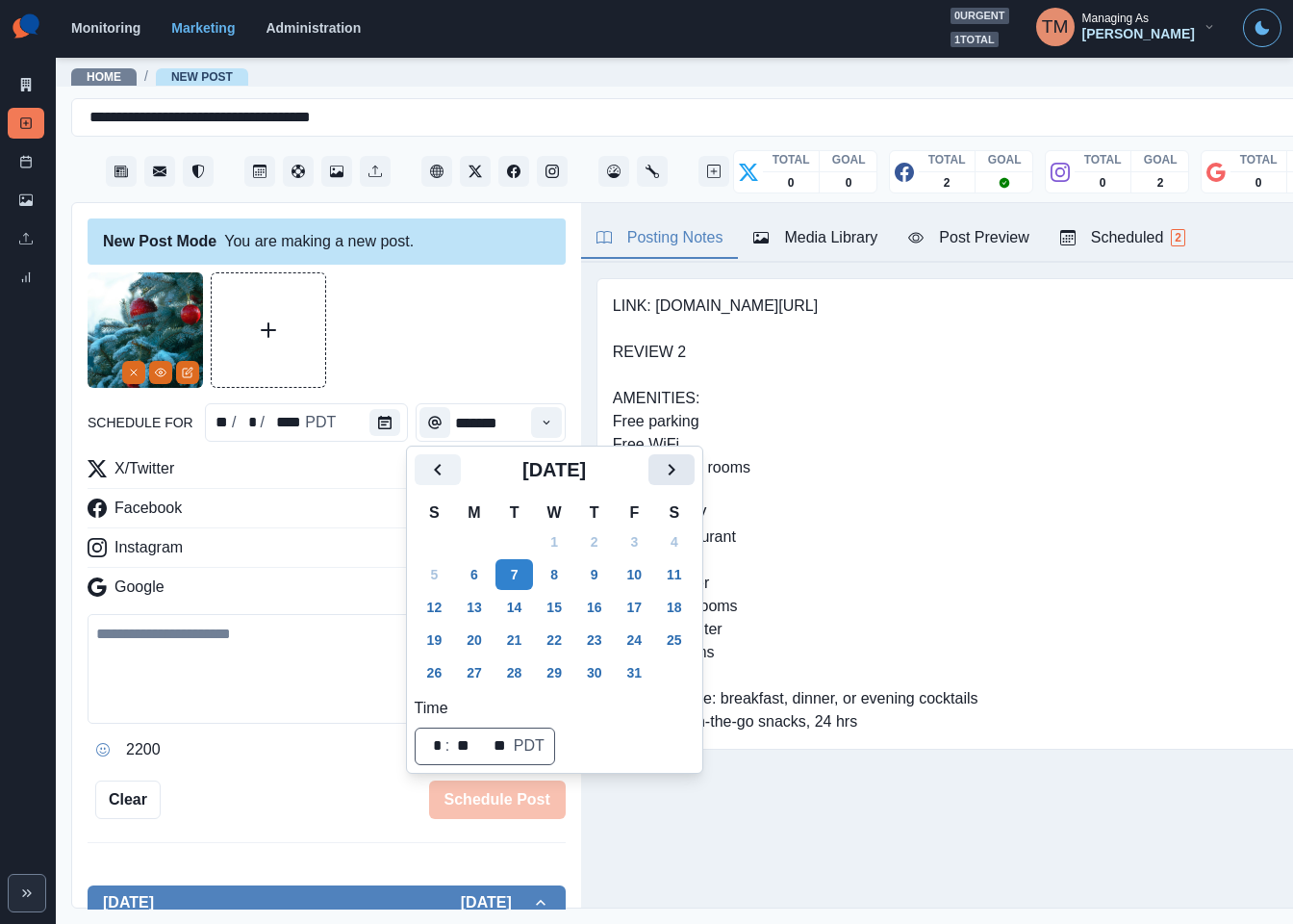
click at [677, 464] on icon "Next" at bounding box center [671, 469] width 23 height 23
click at [677, 465] on icon "Next" at bounding box center [671, 469] width 23 height 23
click at [592, 644] on button "25" at bounding box center [594, 639] width 39 height 31
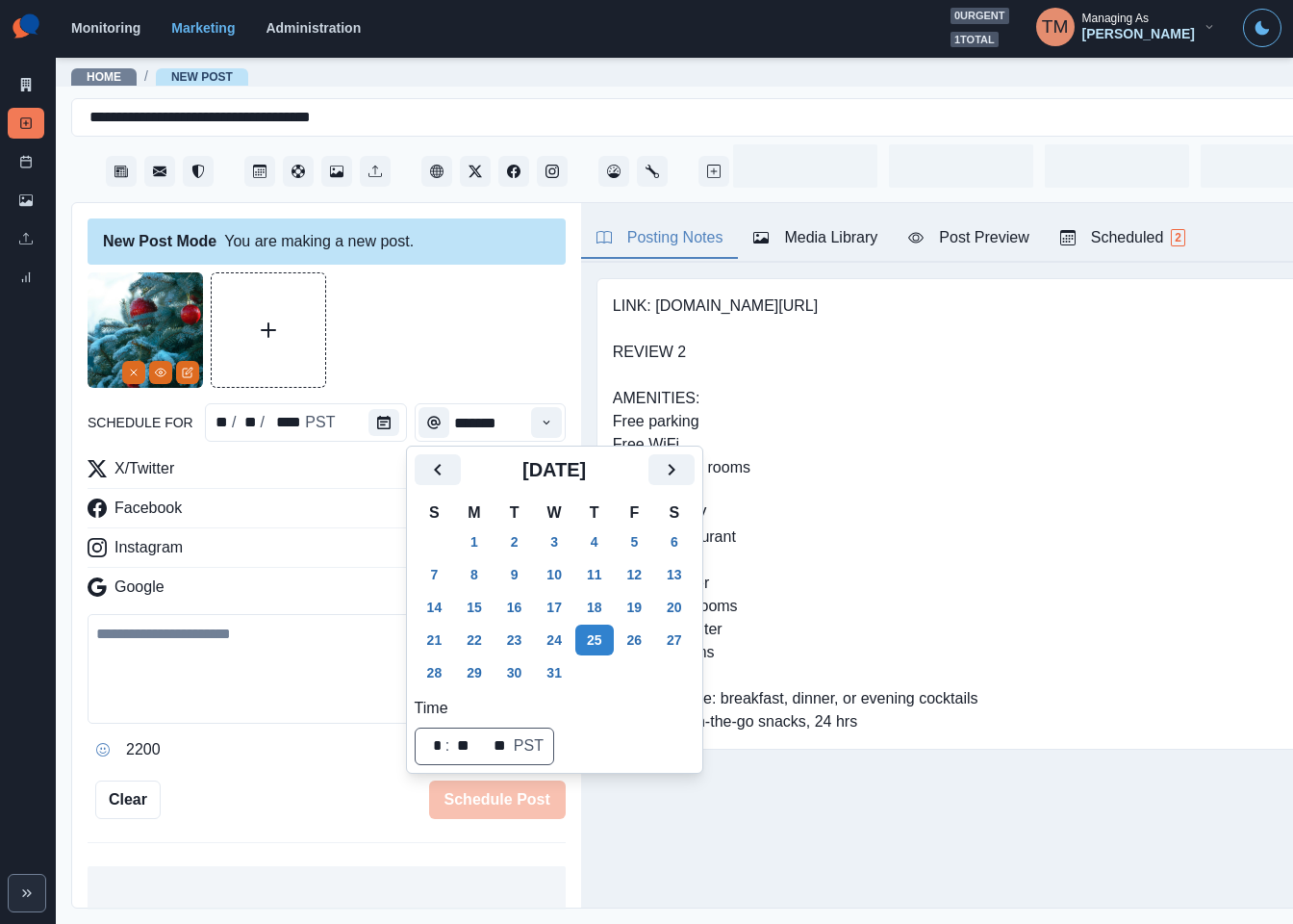
click at [423, 335] on div at bounding box center [326, 330] width 478 height 115
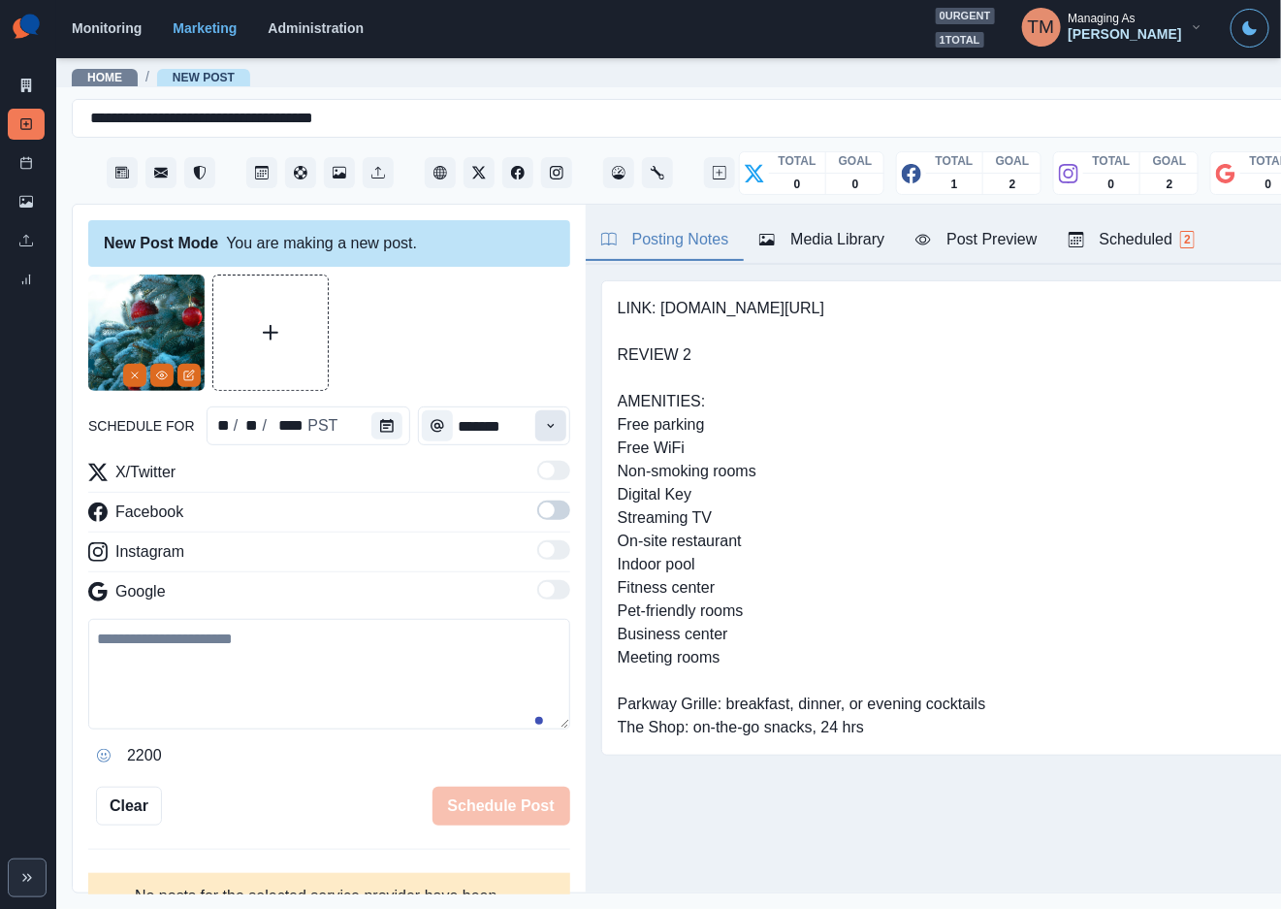
click at [544, 428] on icon "Time" at bounding box center [551, 426] width 14 height 14
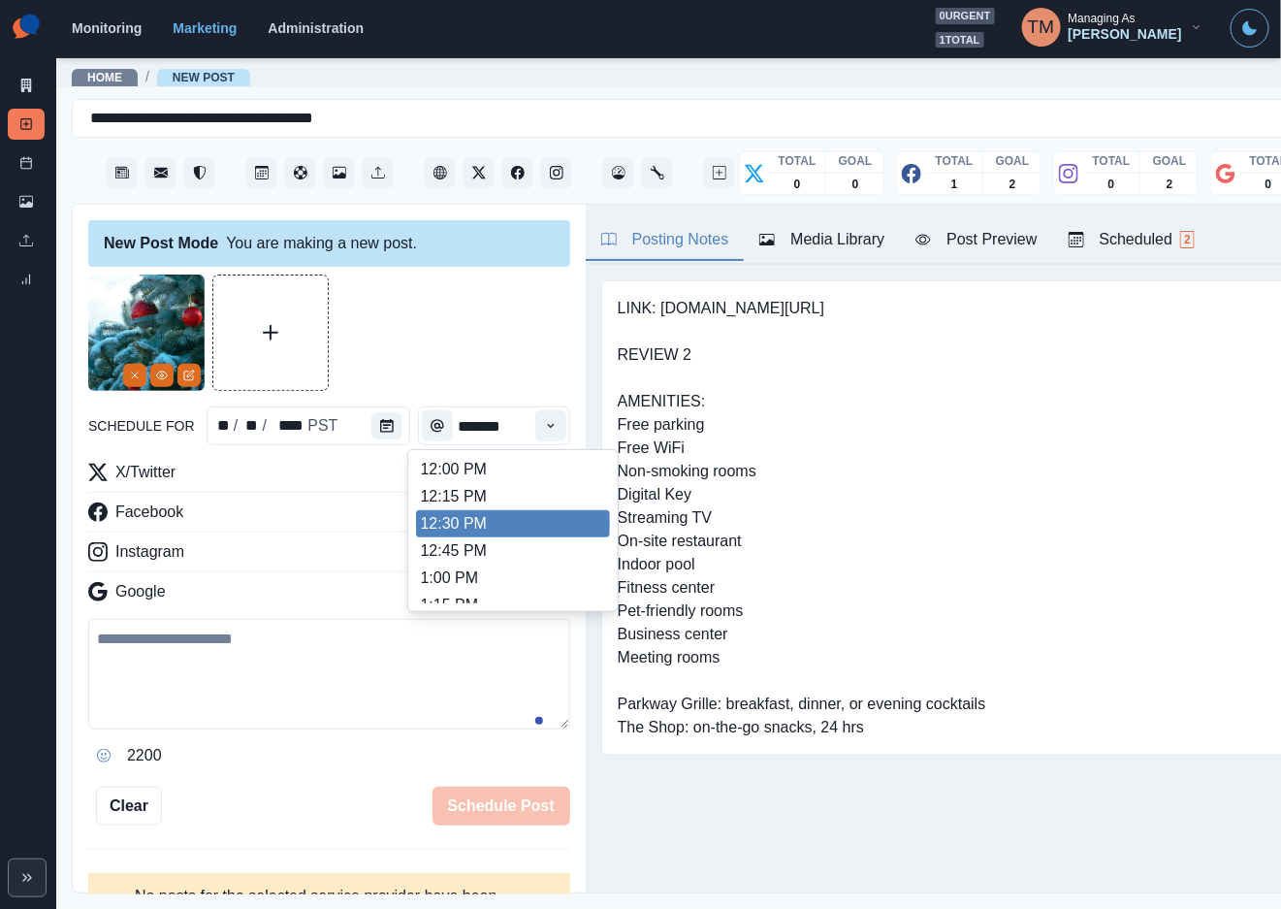
scroll to position [291, 0]
click at [512, 507] on li "11:00 AM" at bounding box center [513, 506] width 194 height 27
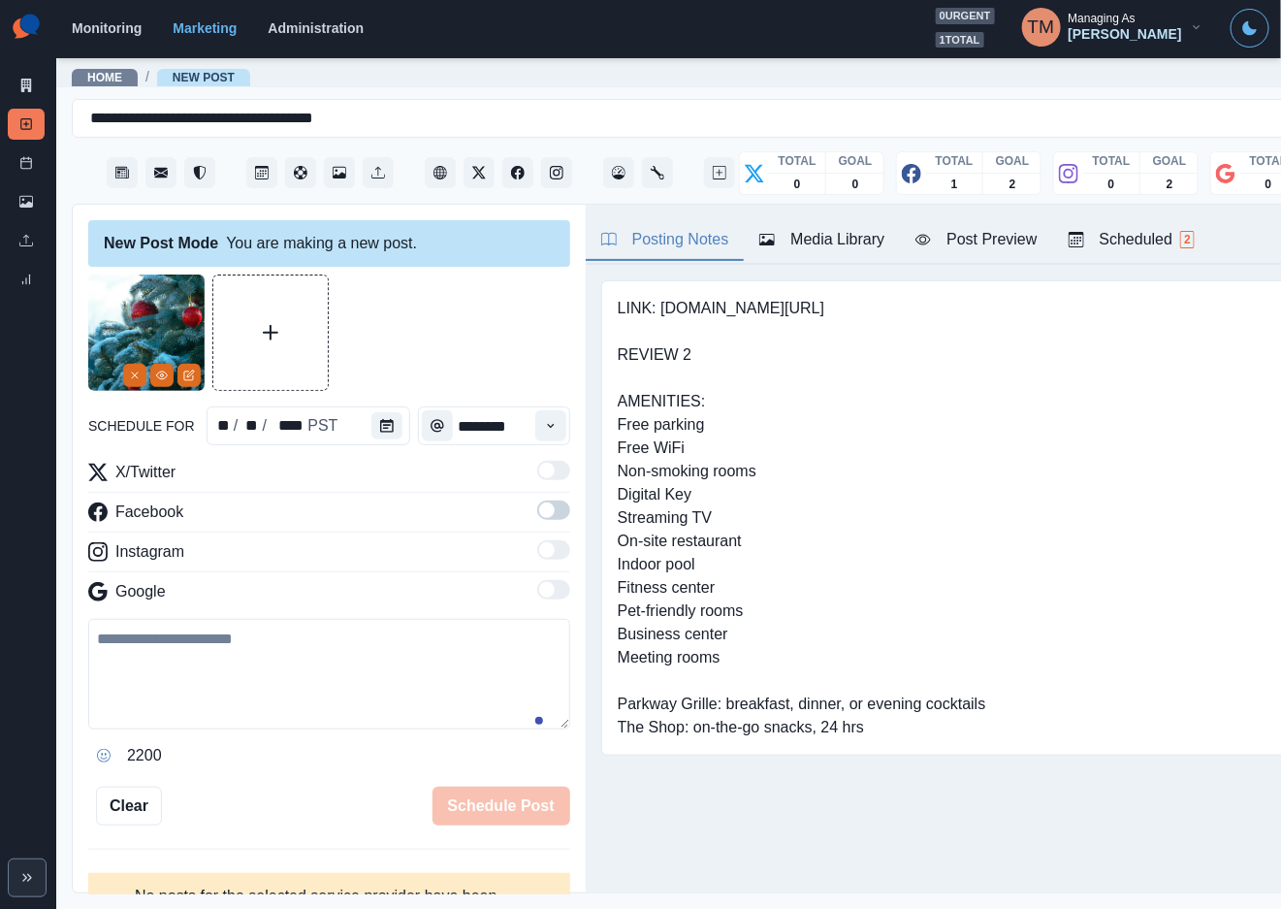
type input "********"
click at [537, 518] on span at bounding box center [553, 509] width 33 height 19
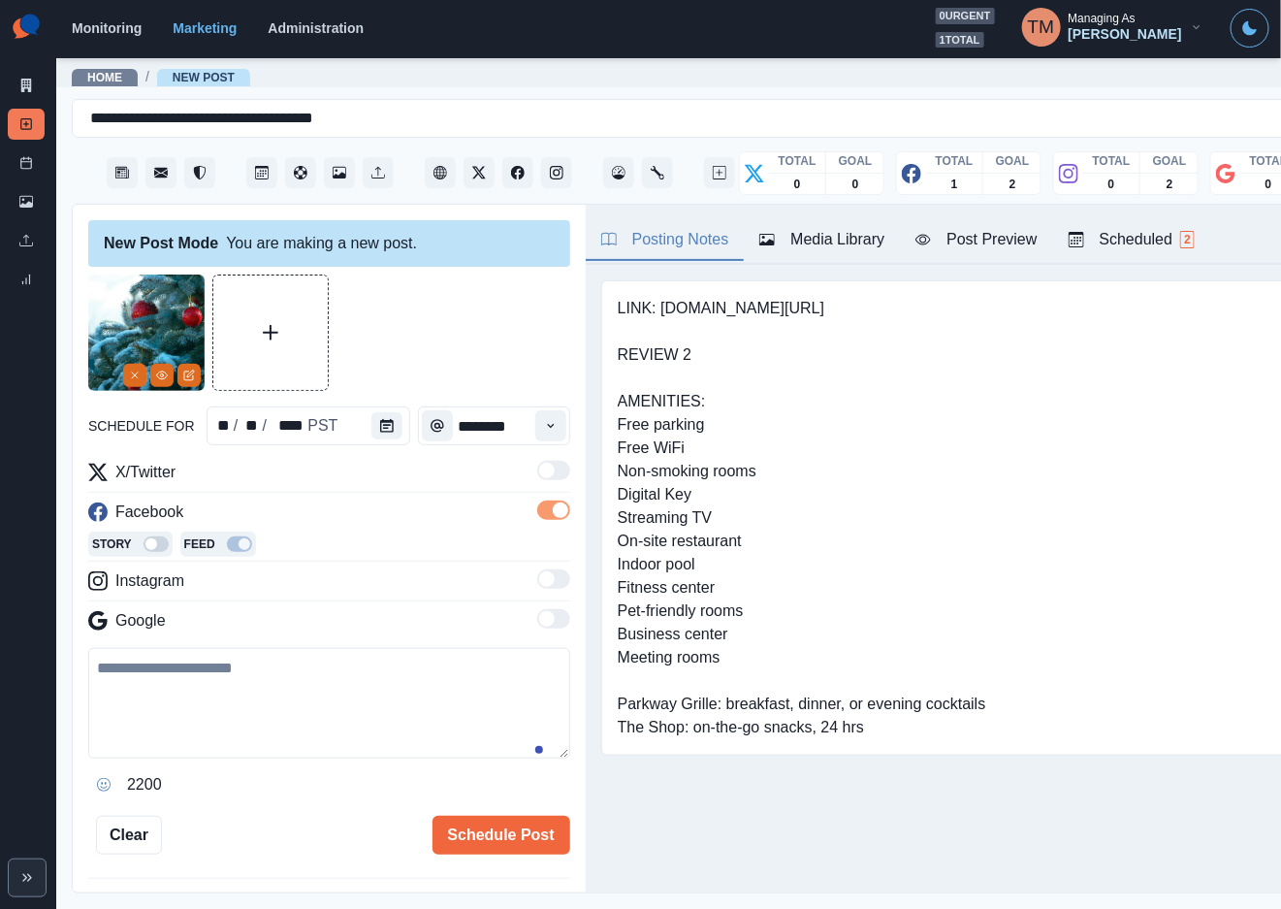
click at [230, 705] on textarea at bounding box center [329, 703] width 482 height 111
paste textarea "**********"
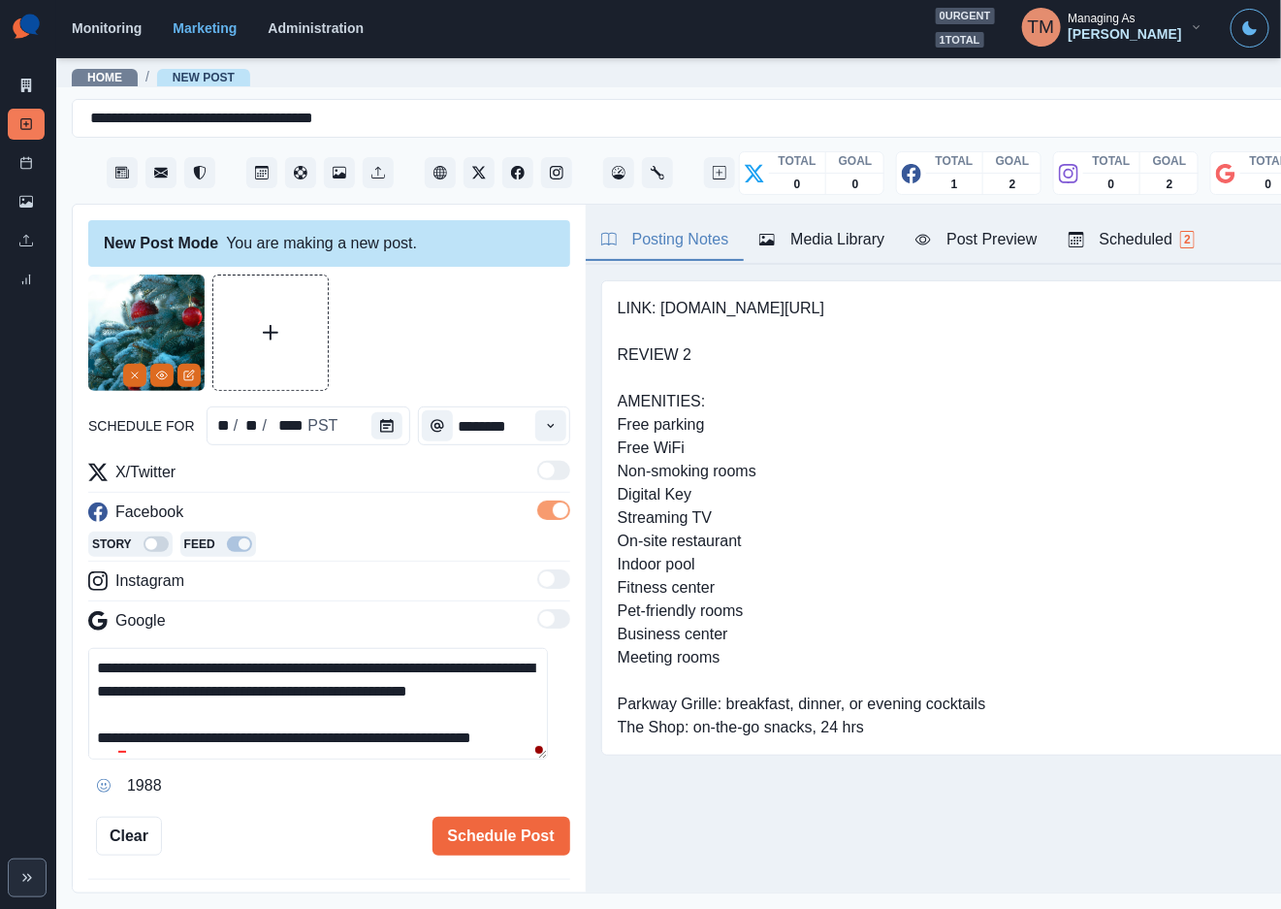
scroll to position [91, 0]
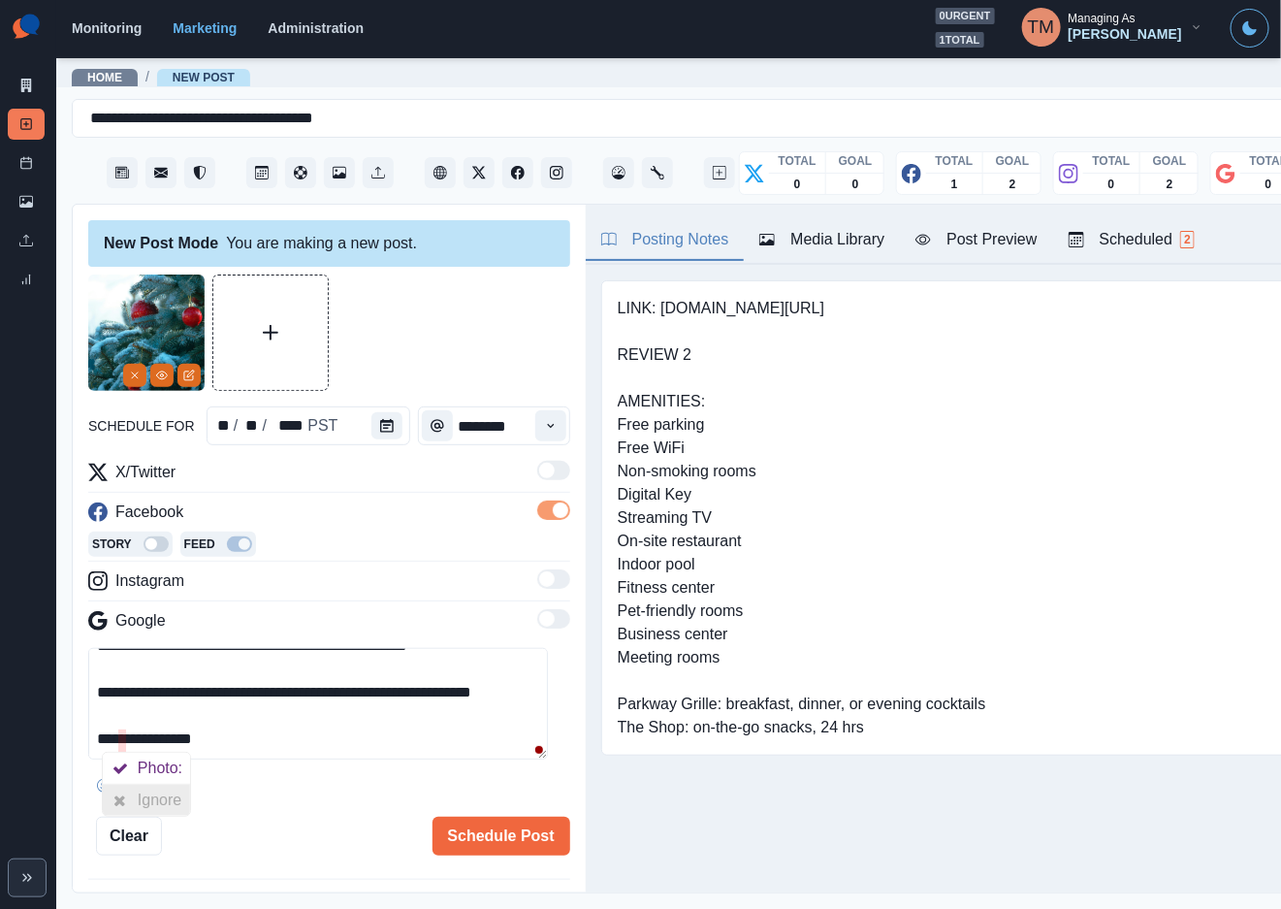
click at [126, 788] on div at bounding box center [120, 800] width 35 height 31
type textarea "**********"
click at [487, 841] on button "Schedule Post" at bounding box center [502, 836] width 138 height 39
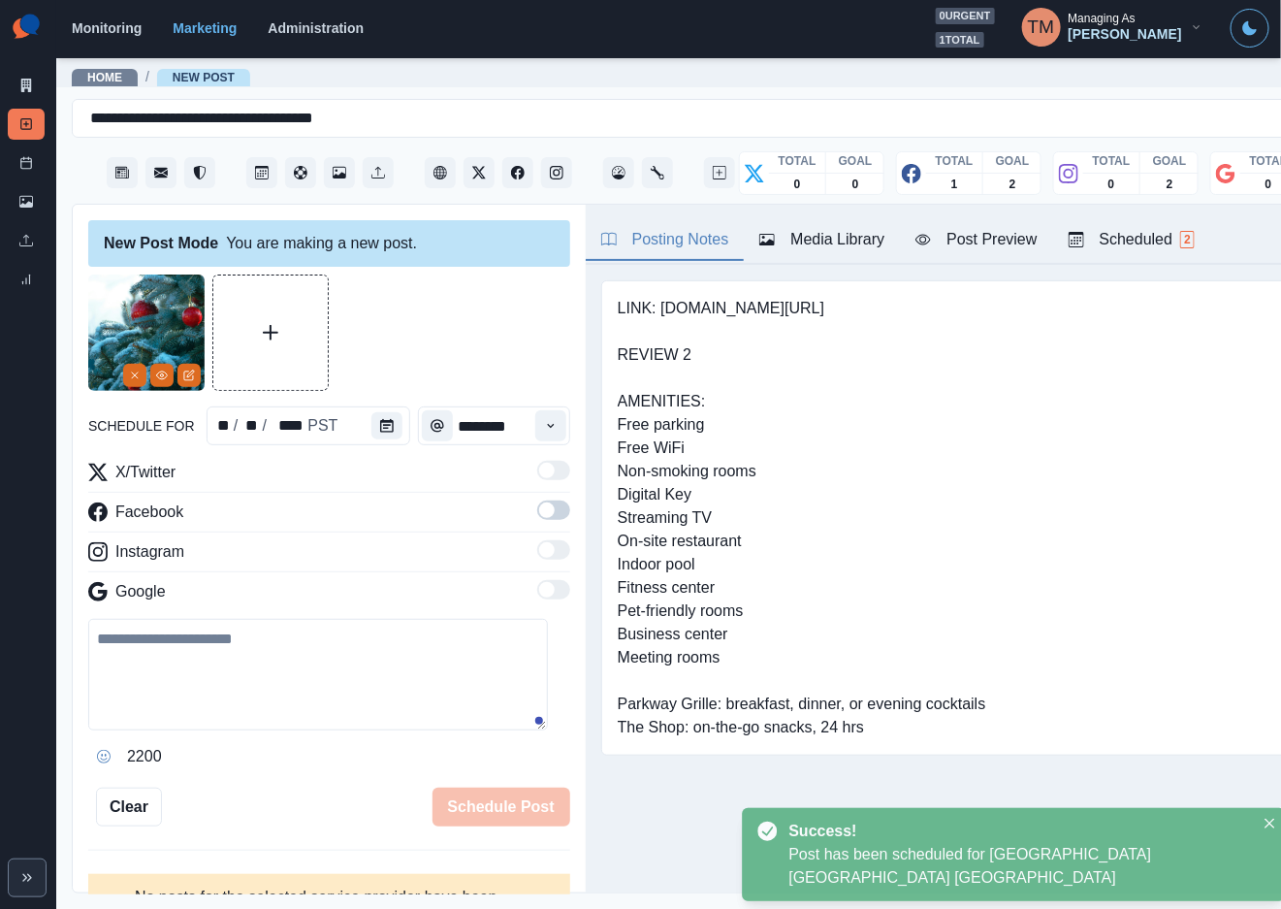
scroll to position [0, 0]
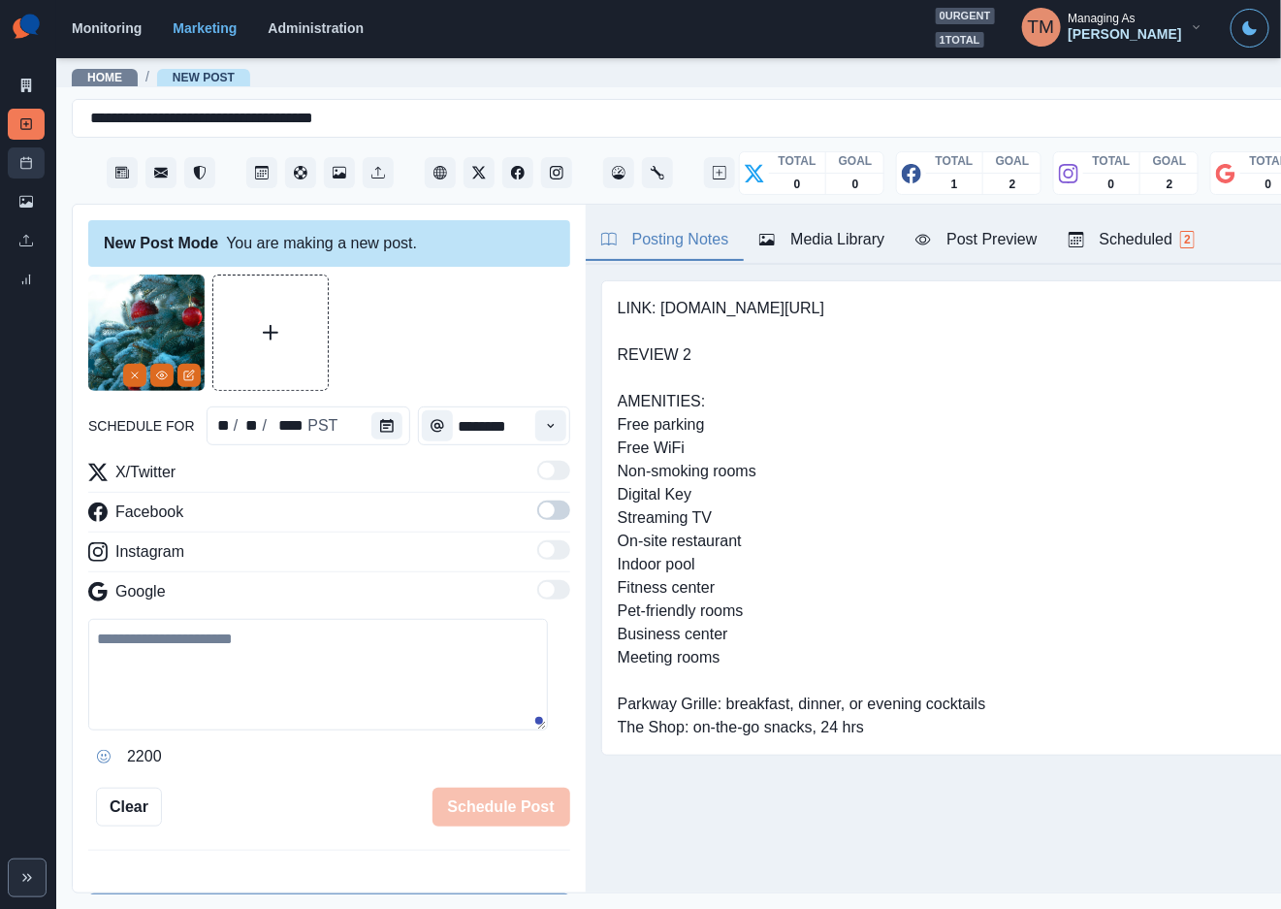
click at [19, 157] on icon at bounding box center [26, 163] width 14 height 14
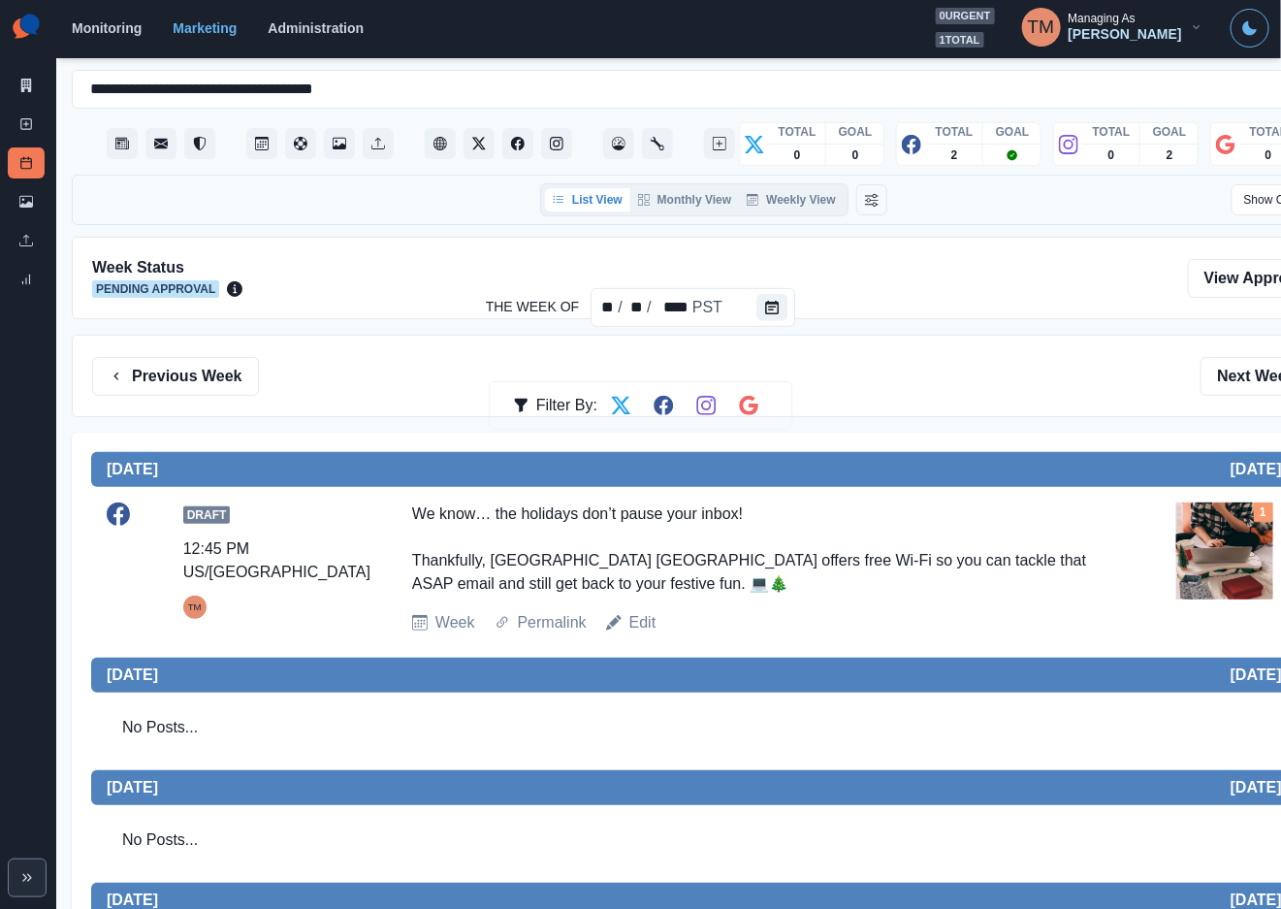
scroll to position [26, 0]
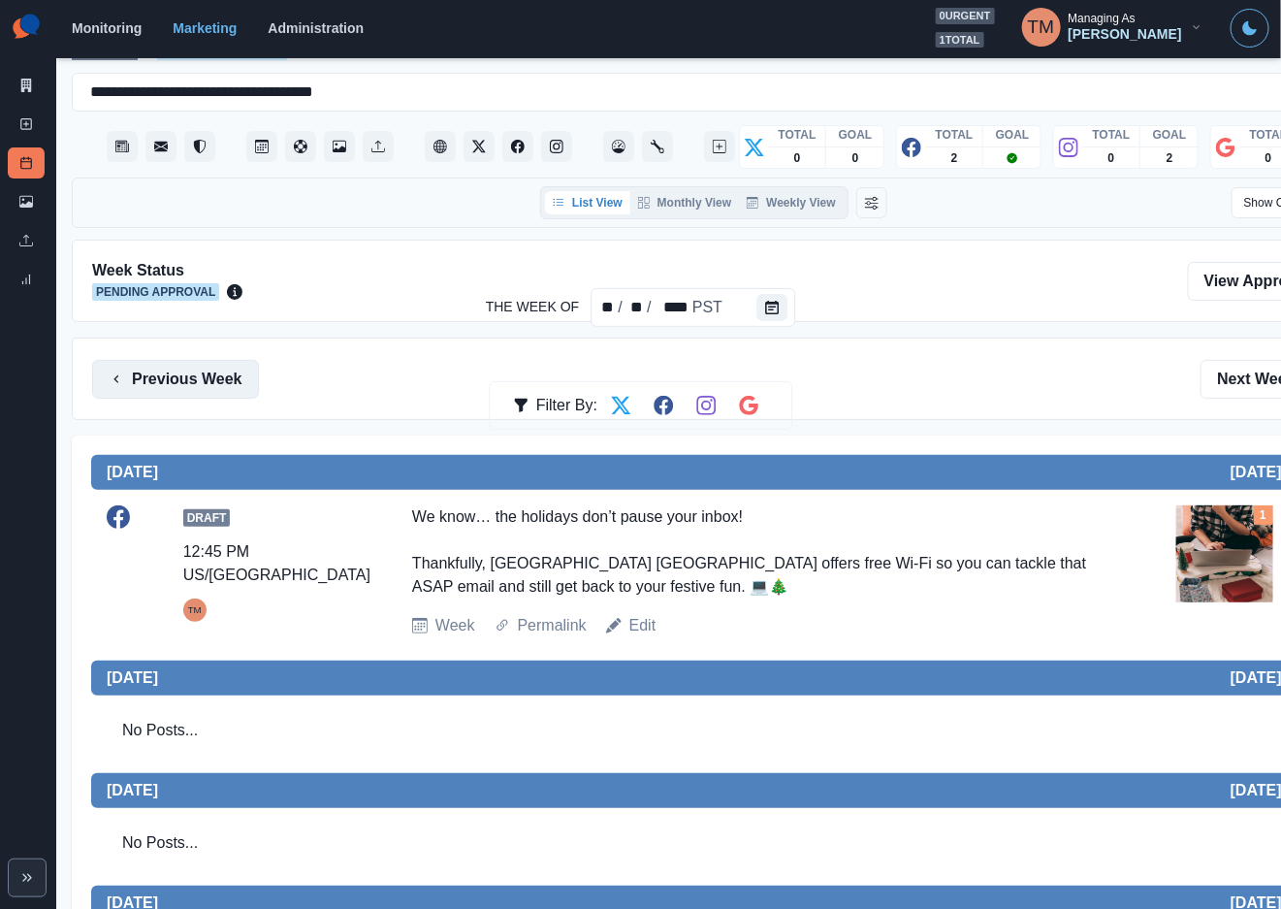
click at [140, 399] on button "Previous Week" at bounding box center [175, 379] width 167 height 39
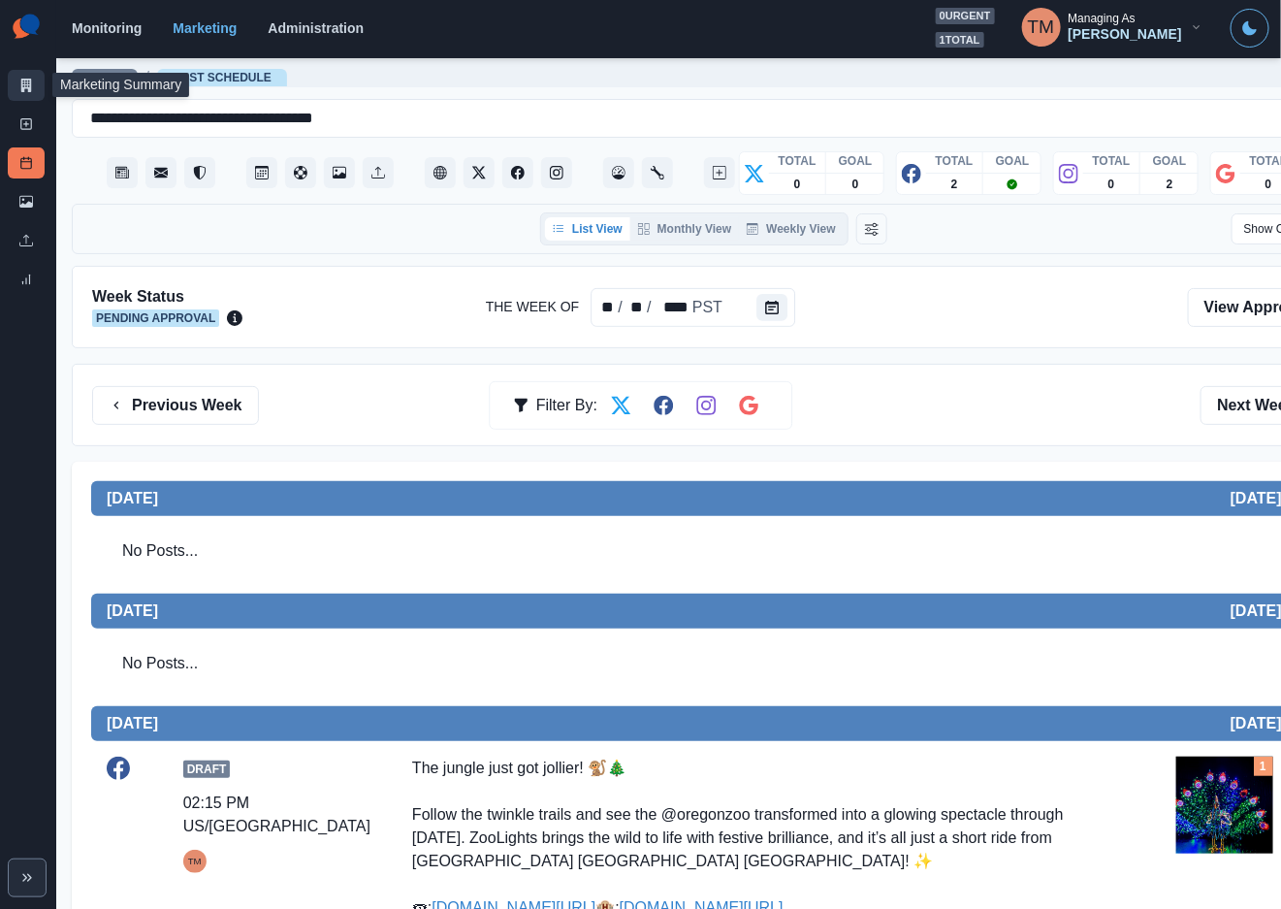
click at [23, 82] on icon at bounding box center [26, 86] width 14 height 14
